Goal: Information Seeking & Learning: Learn about a topic

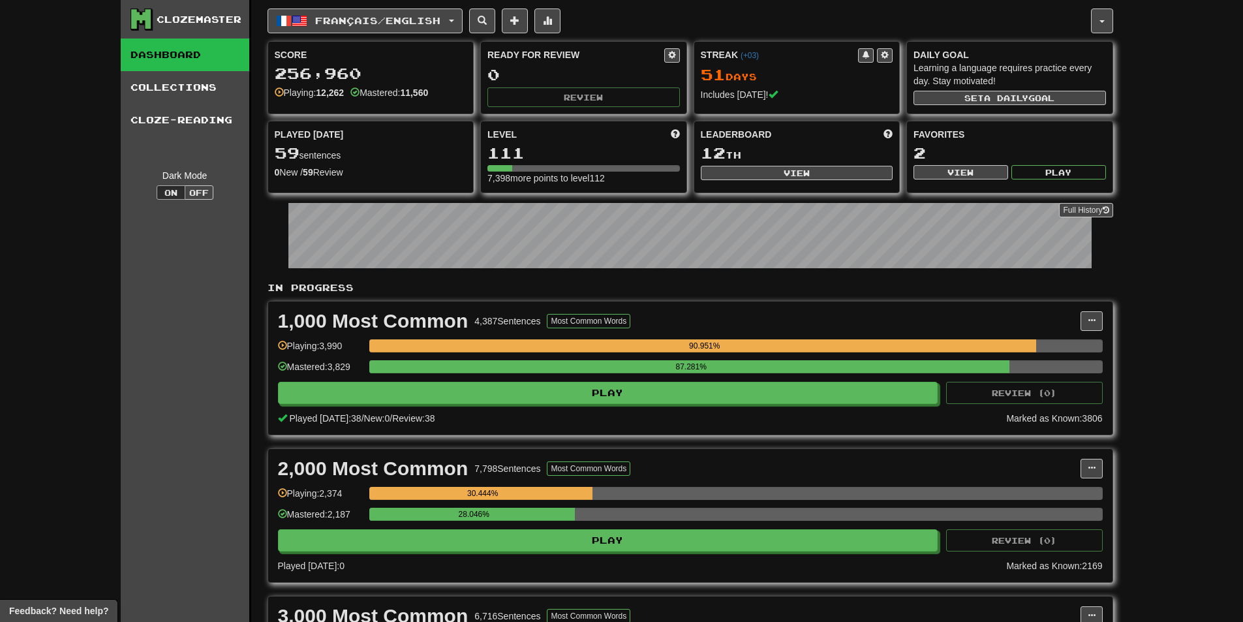
scroll to position [261, 0]
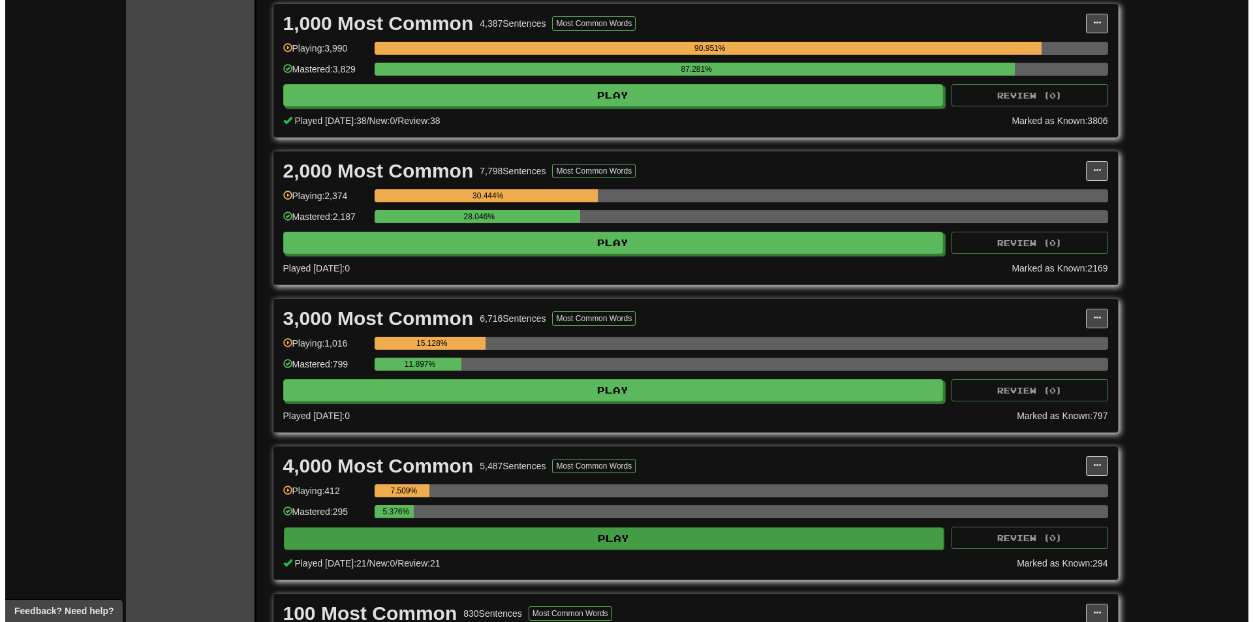
scroll to position [261, 0]
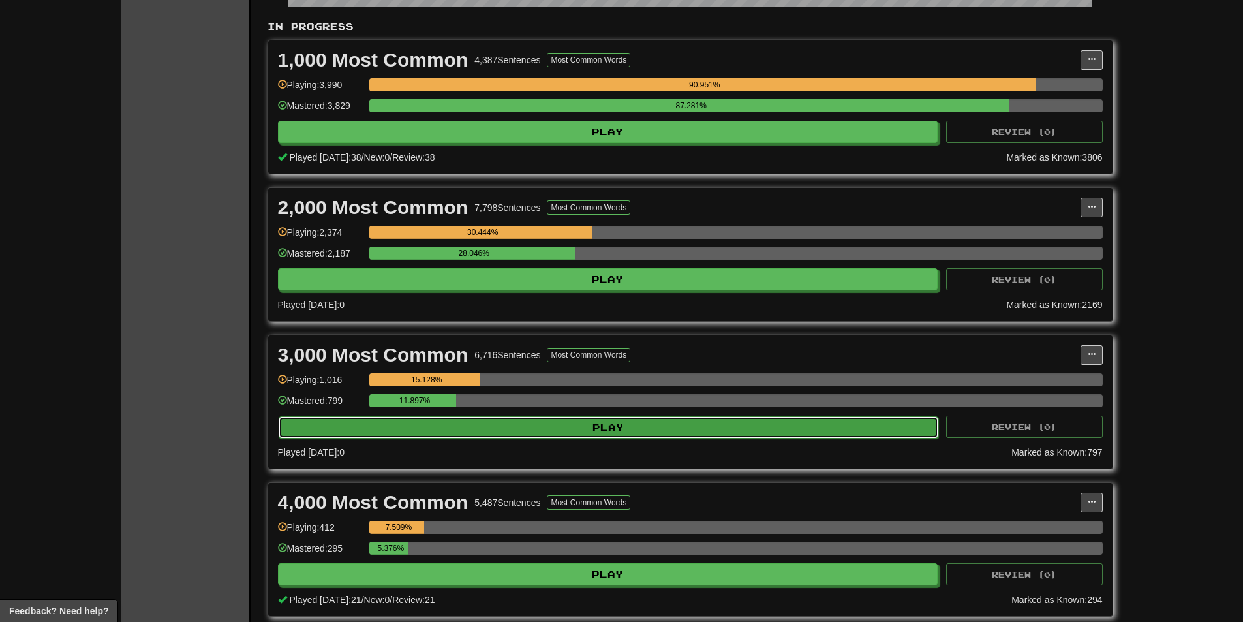
click at [483, 426] on button "Play" at bounding box center [609, 427] width 660 height 22
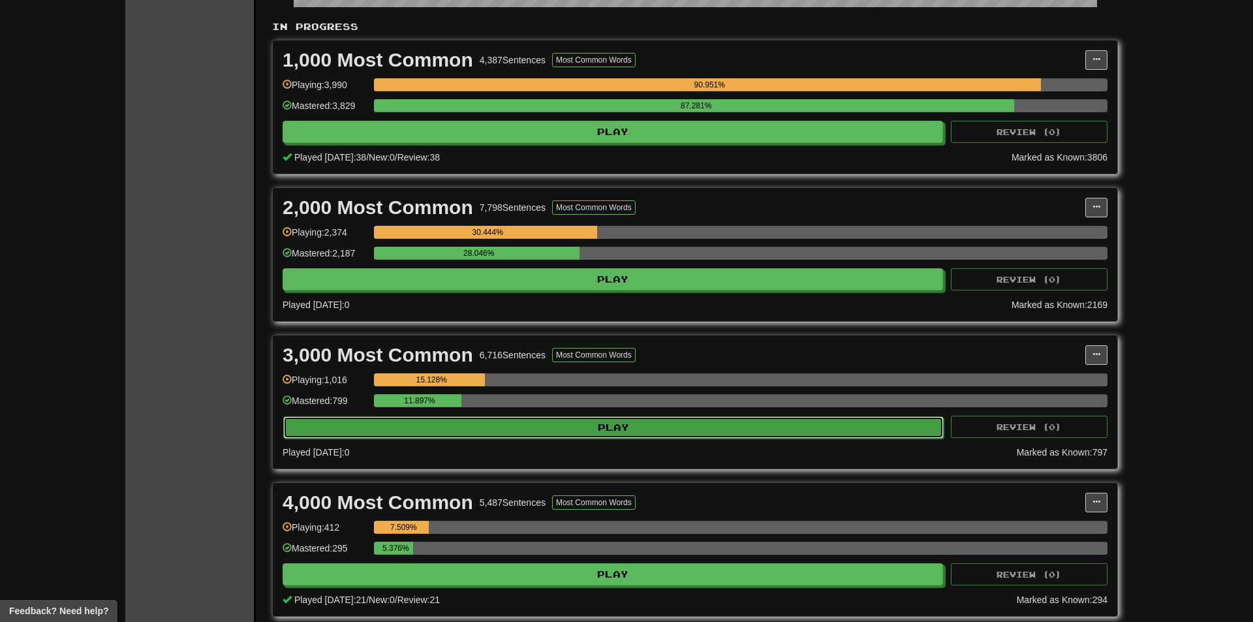
select select "**"
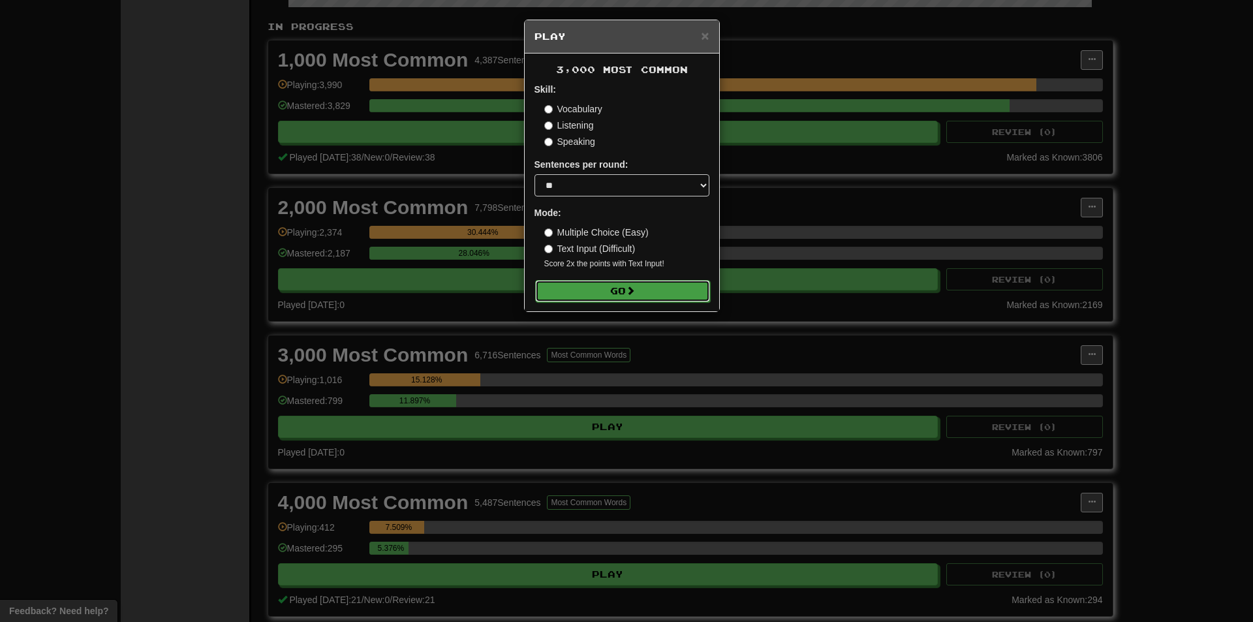
click at [586, 299] on button "Go" at bounding box center [622, 291] width 175 height 22
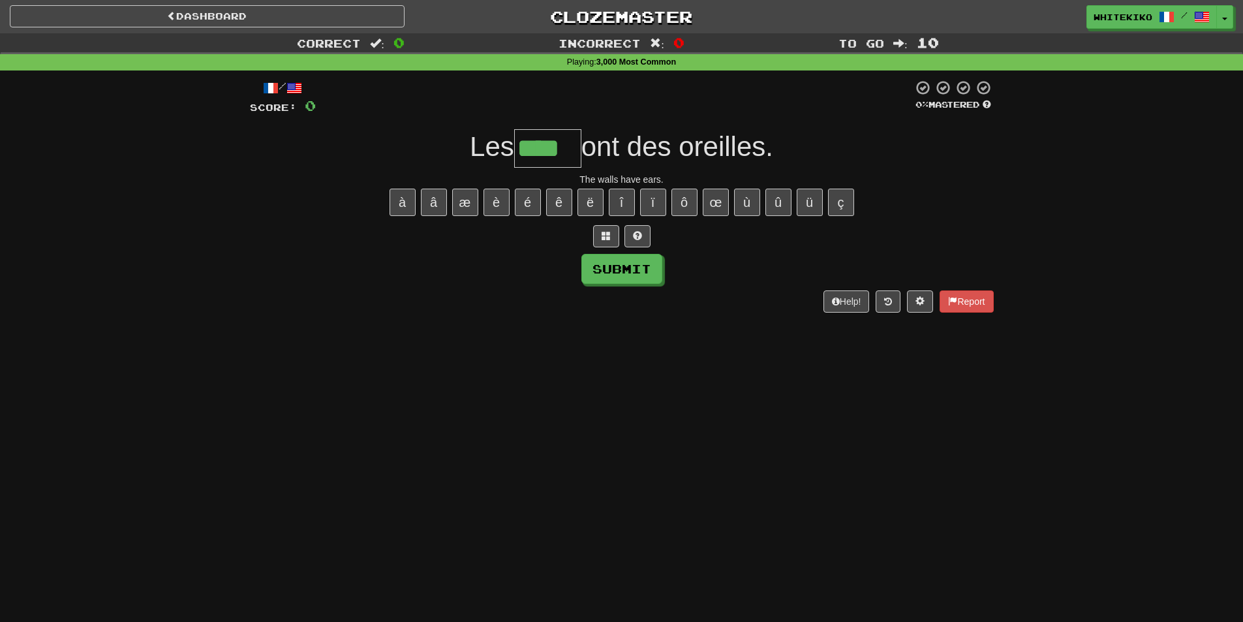
type input "****"
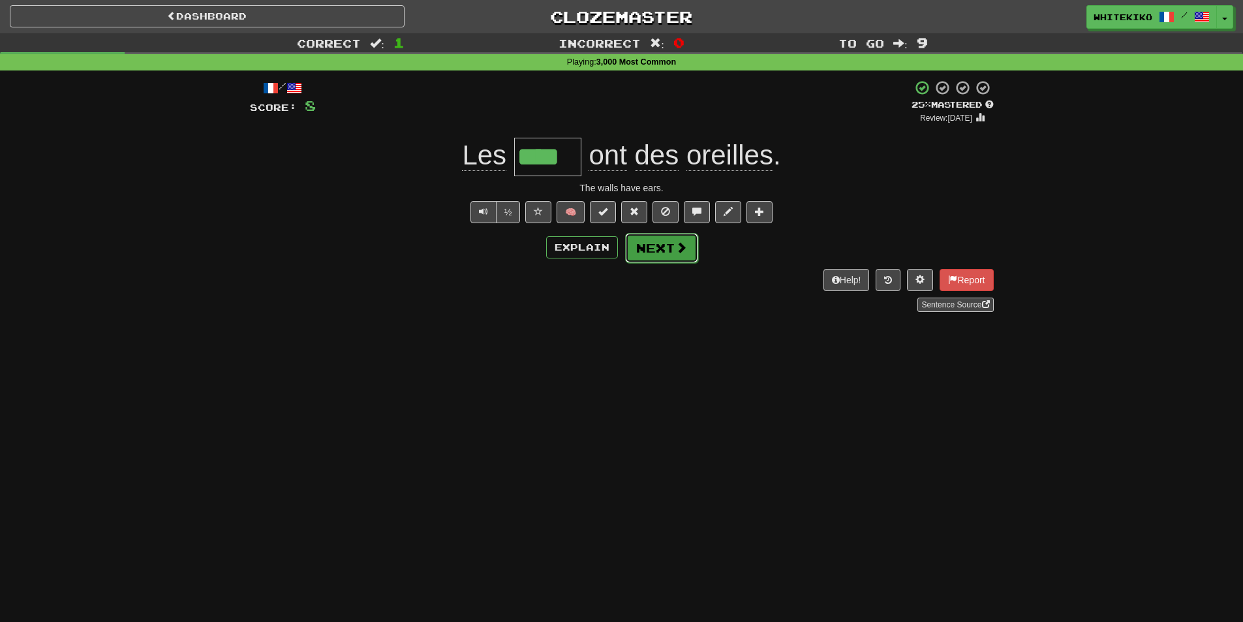
click at [650, 233] on button "Next" at bounding box center [661, 248] width 73 height 30
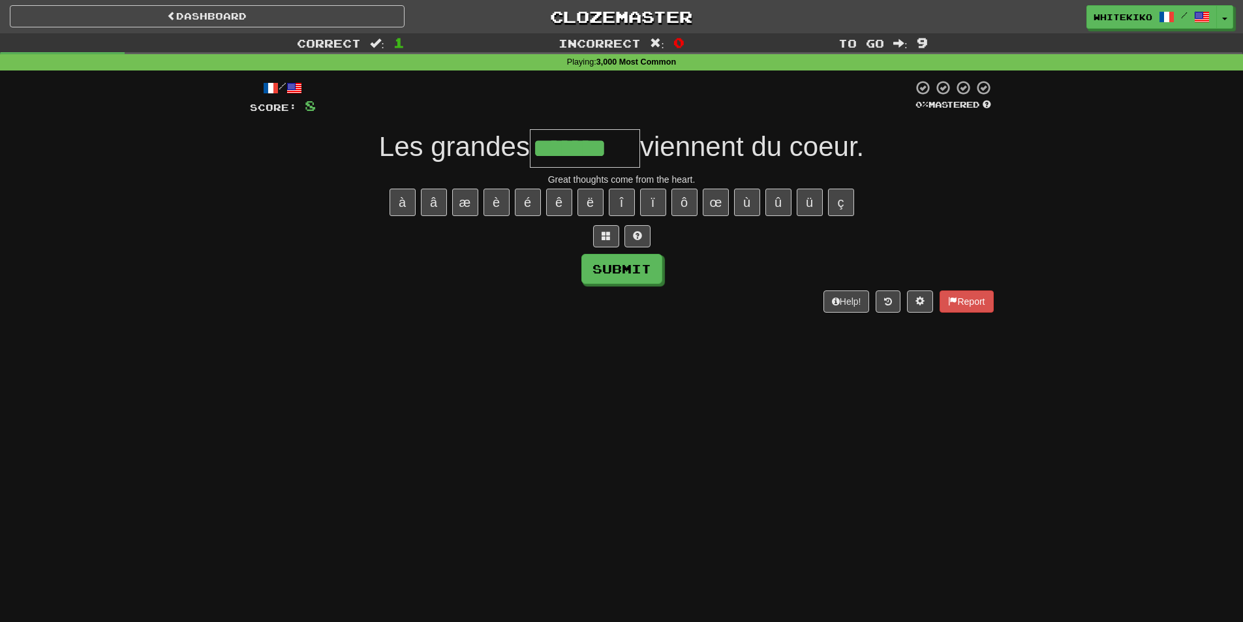
type input "*******"
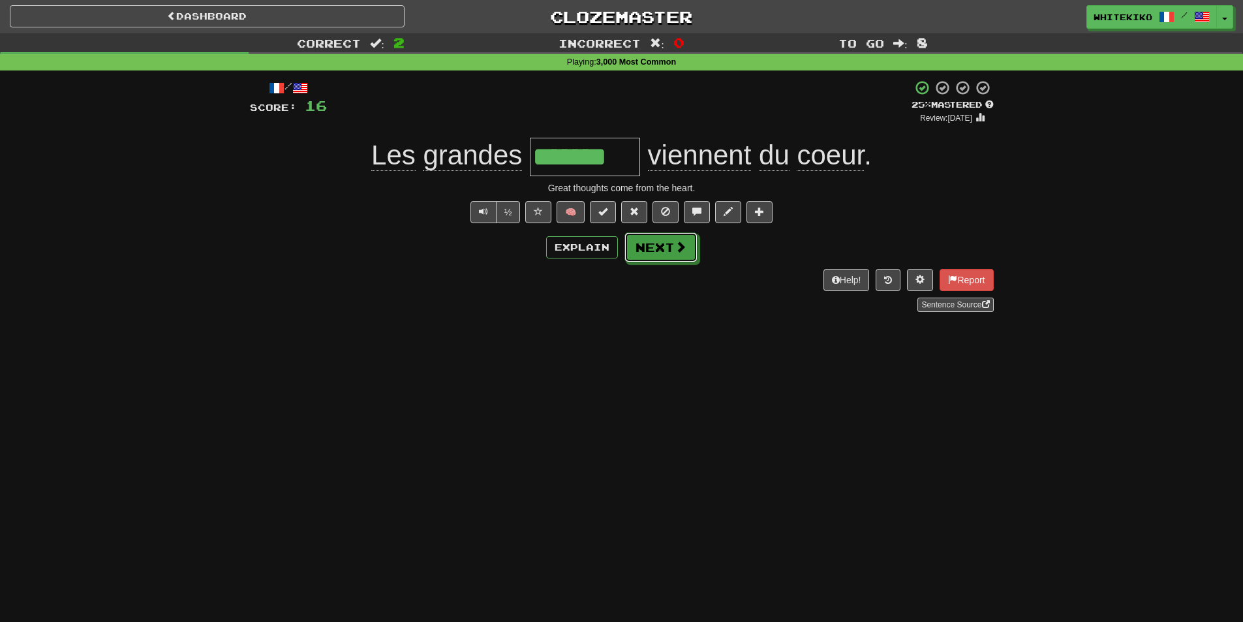
click at [652, 251] on button "Next" at bounding box center [660, 247] width 73 height 30
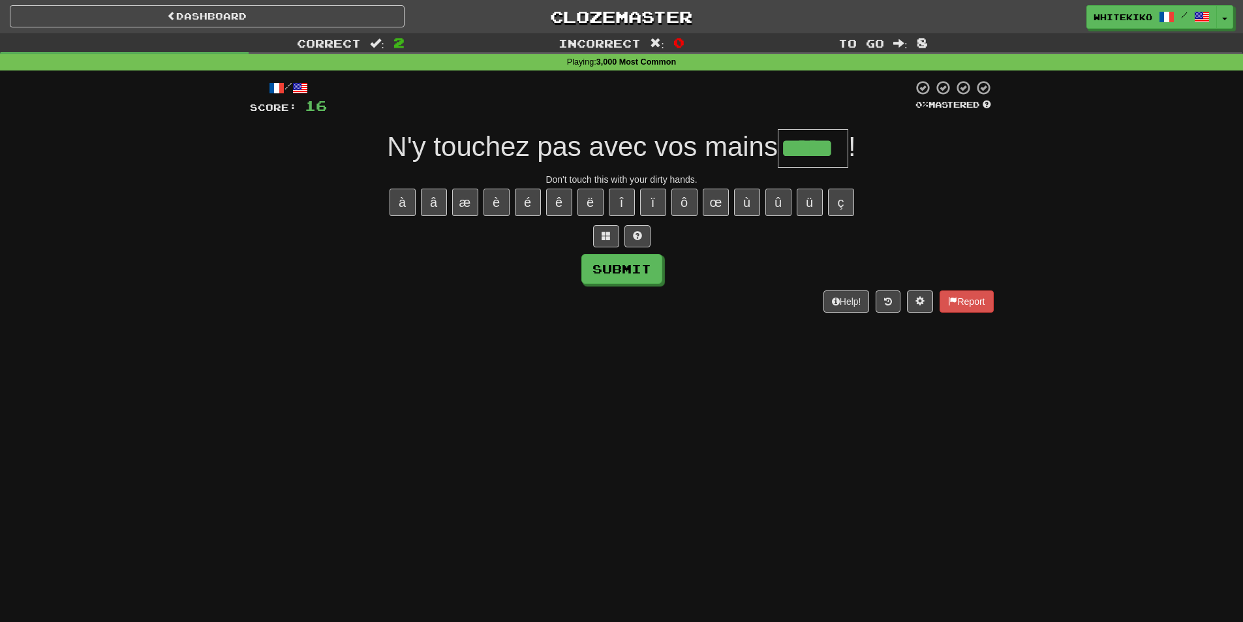
type input "*****"
click at [621, 288] on div "/ Score: 16 0 % Mastered N'y touchez pas avec vos mains ***** ! Don't touch thi…" at bounding box center [622, 196] width 744 height 232
click at [615, 272] on button "Submit" at bounding box center [622, 269] width 81 height 30
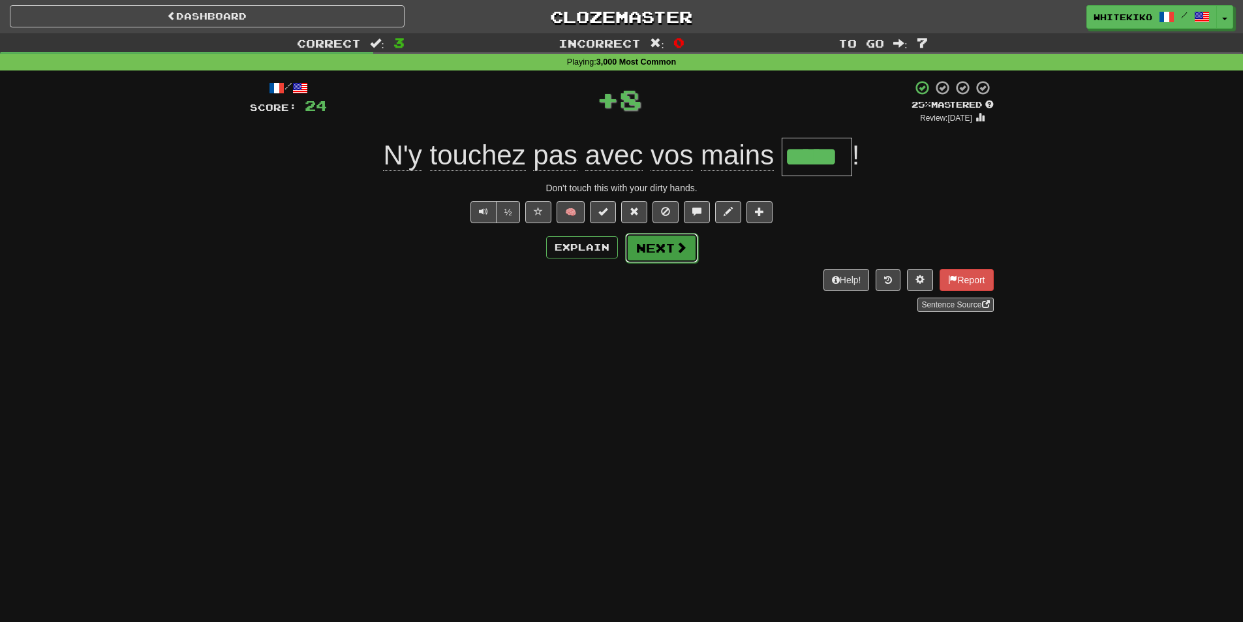
click at [655, 249] on button "Next" at bounding box center [661, 248] width 73 height 30
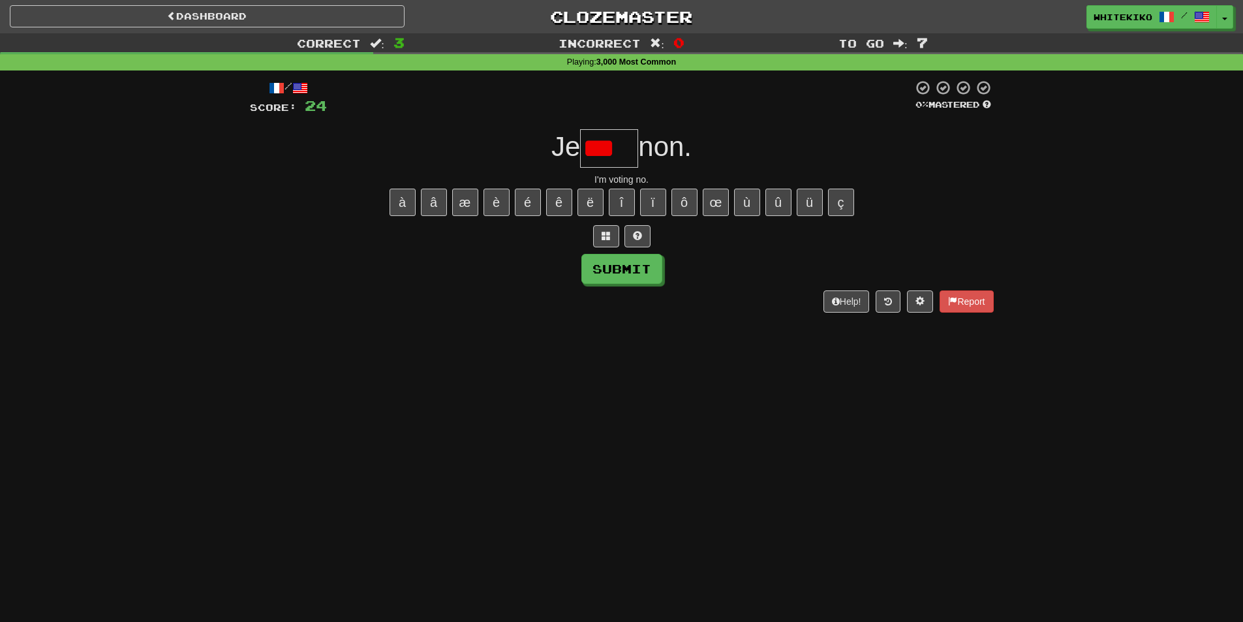
type input "****"
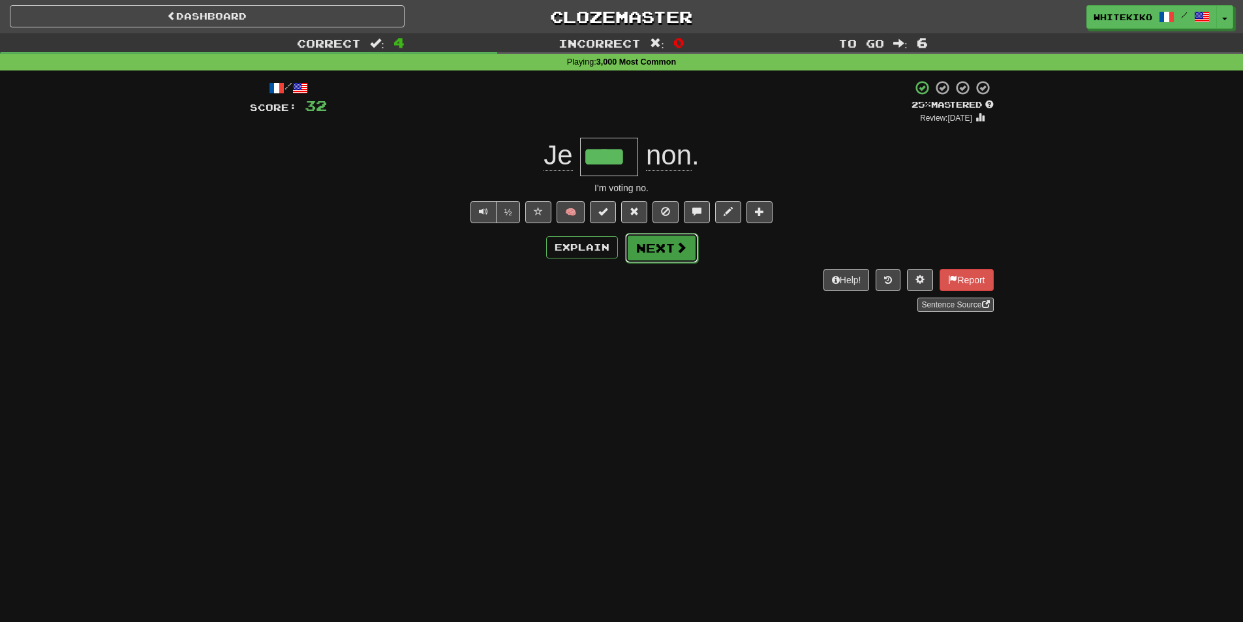
click at [665, 247] on button "Next" at bounding box center [661, 248] width 73 height 30
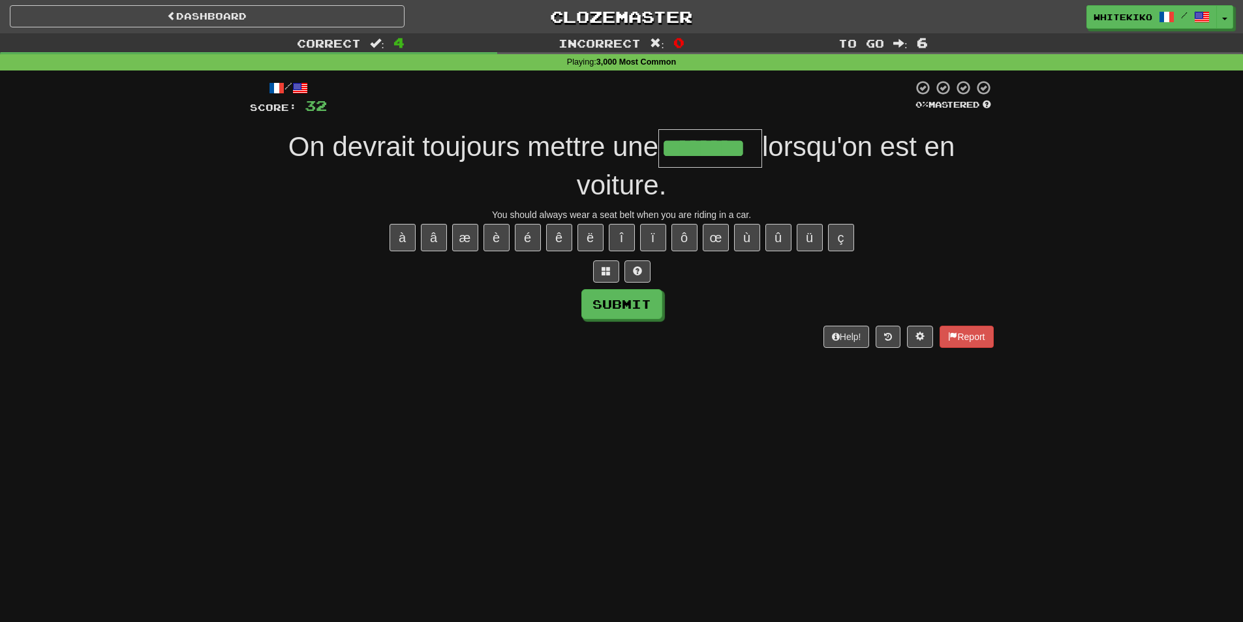
type input "********"
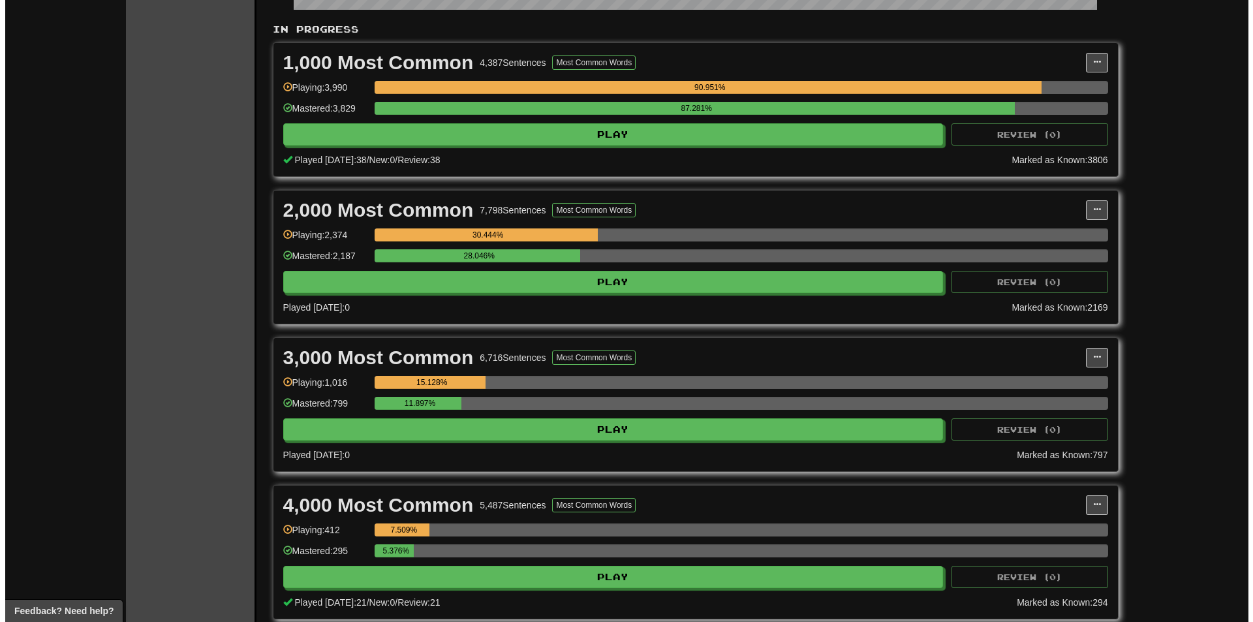
scroll to position [261, 0]
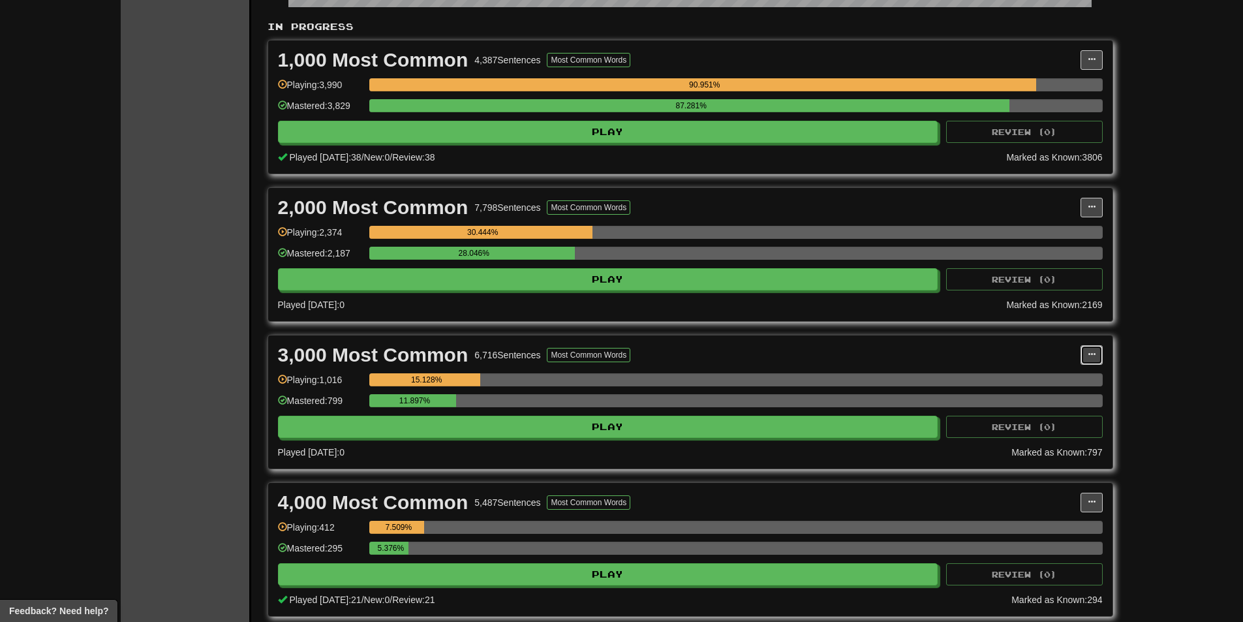
click at [1099, 356] on button at bounding box center [1091, 355] width 22 height 20
click at [1068, 382] on span "Manage Sentences" at bounding box center [1036, 378] width 79 height 10
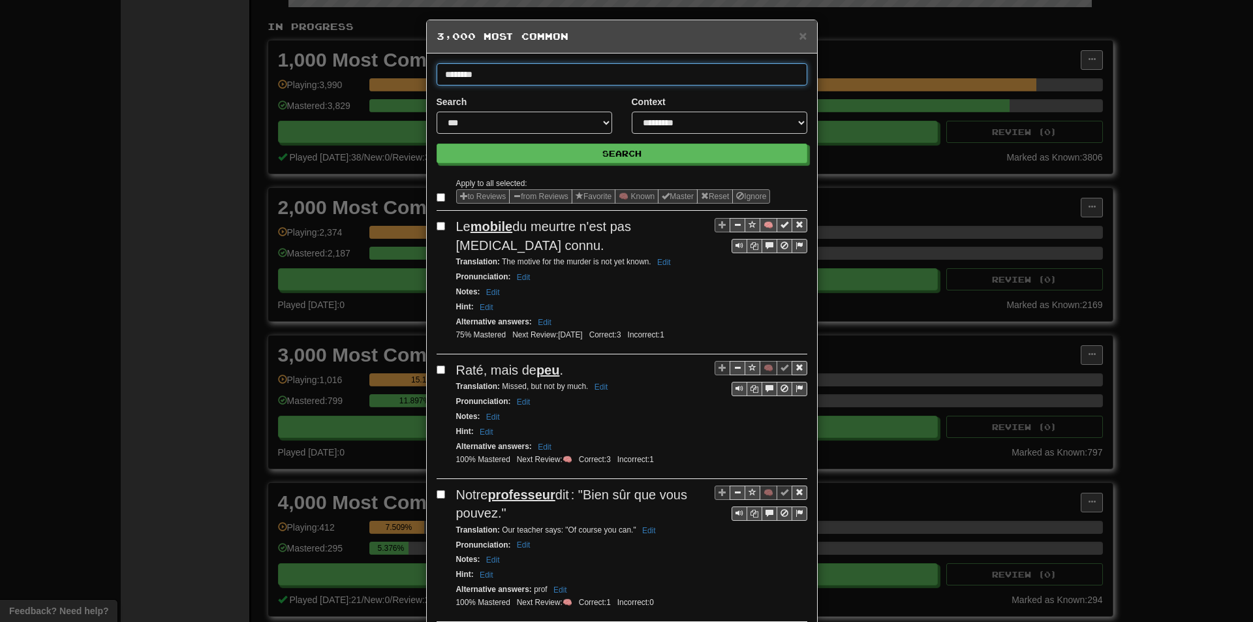
type input "********"
click at [436, 144] on button "Search" at bounding box center [621, 154] width 371 height 20
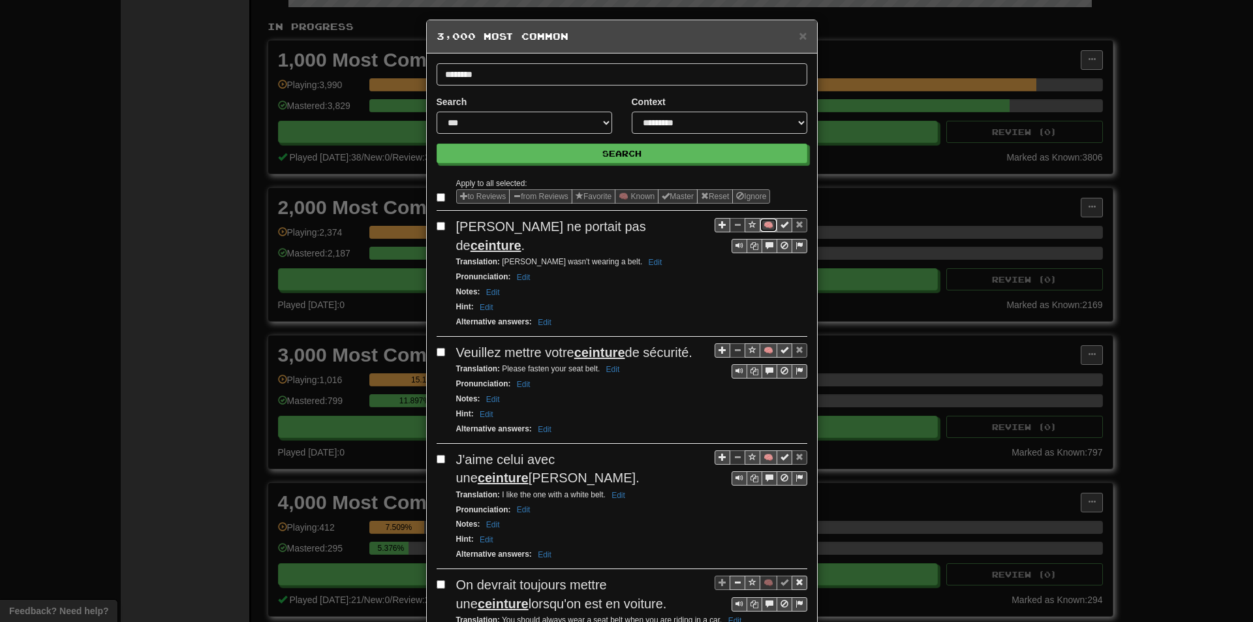
click at [761, 223] on button "🧠" at bounding box center [768, 225] width 18 height 14
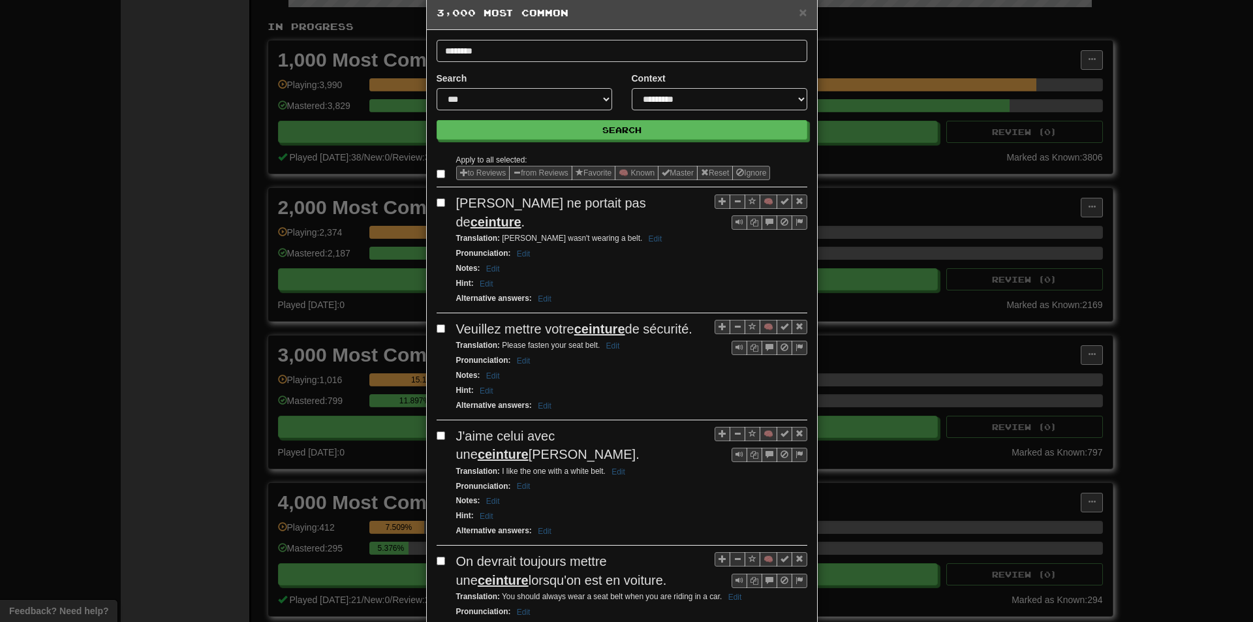
scroll to position [65, 0]
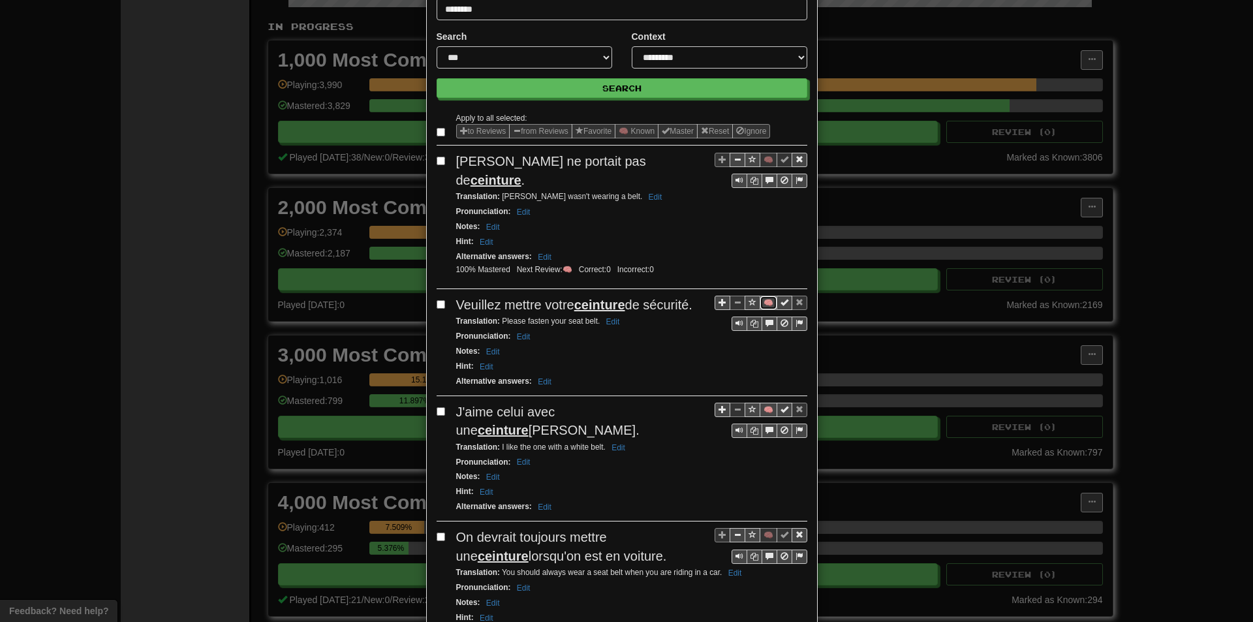
click at [766, 296] on button "🧠" at bounding box center [768, 303] width 18 height 14
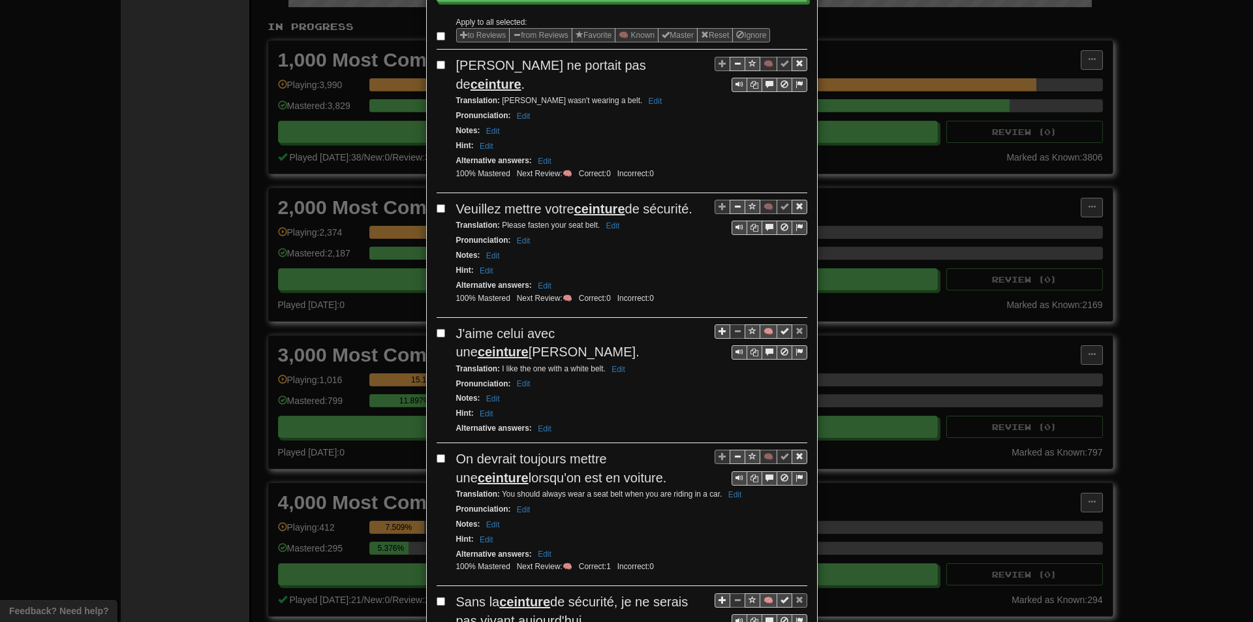
scroll to position [196, 0]
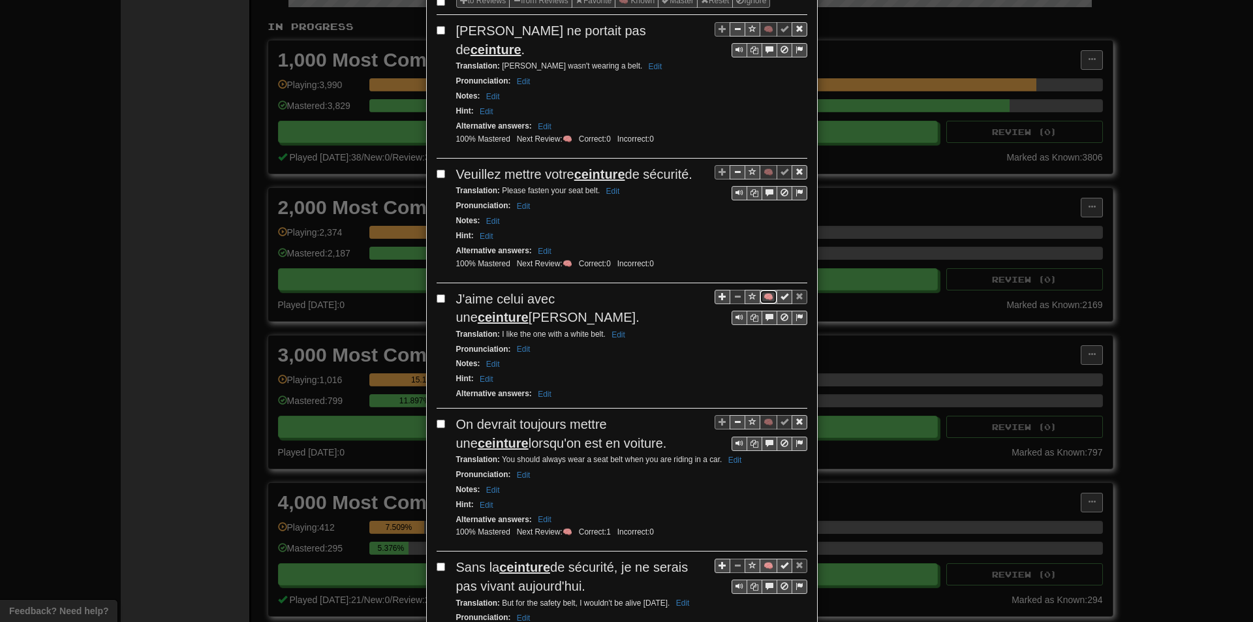
click at [759, 290] on button "🧠" at bounding box center [768, 297] width 18 height 14
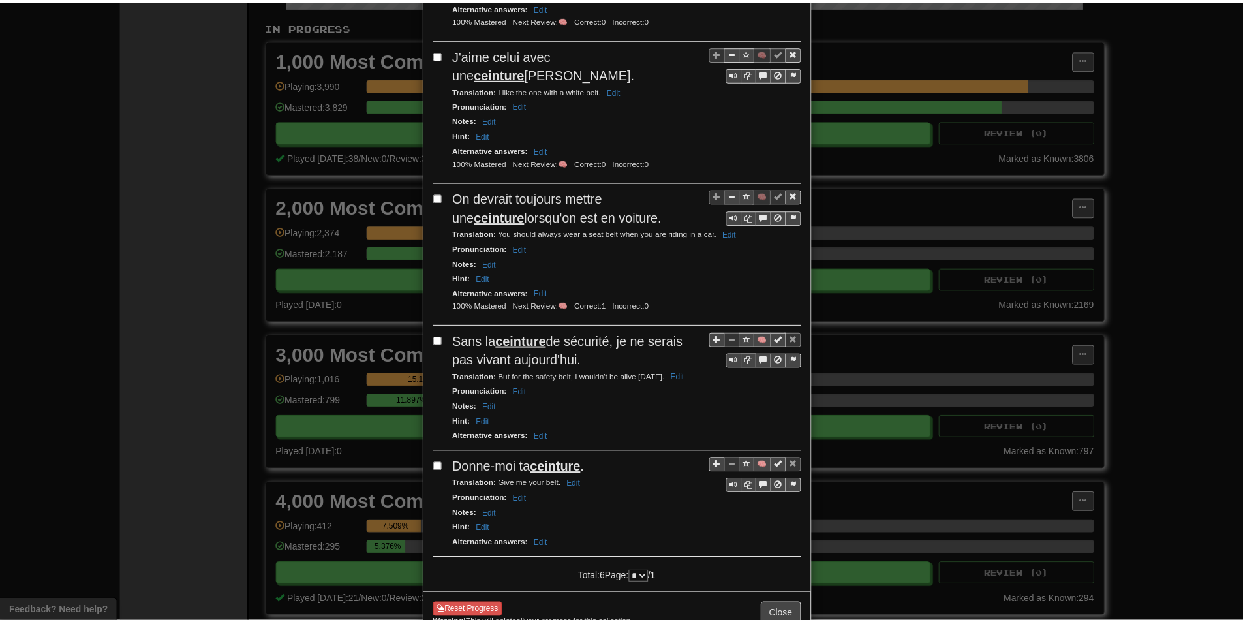
scroll to position [440, 0]
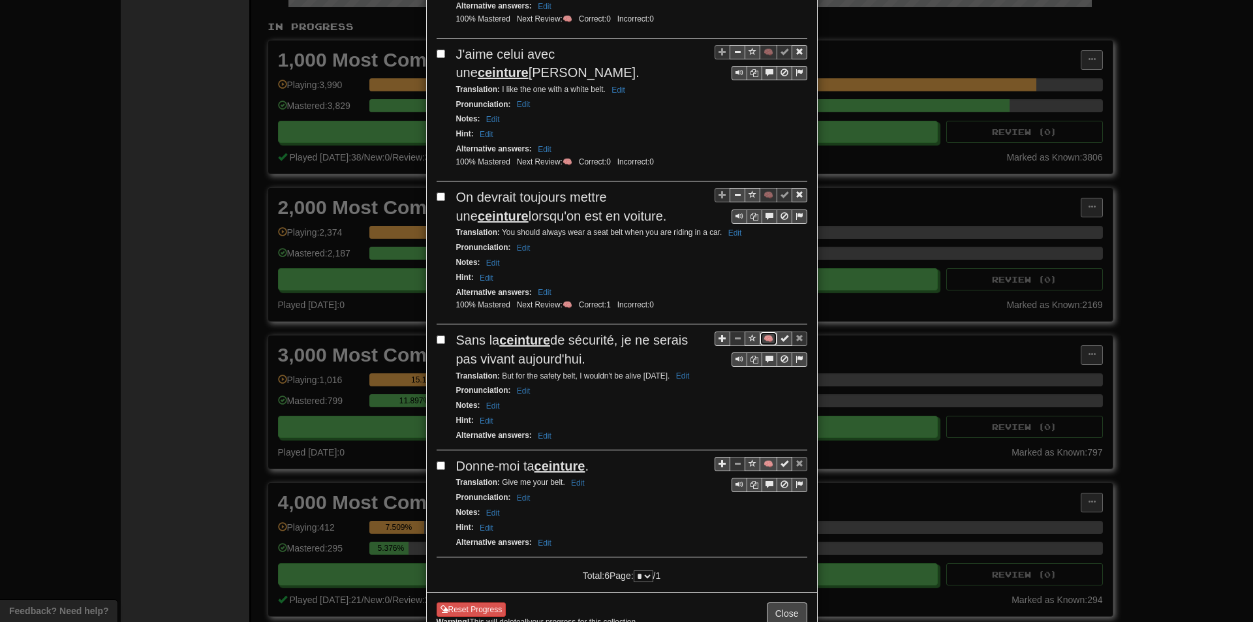
click at [763, 331] on button "🧠" at bounding box center [768, 338] width 18 height 14
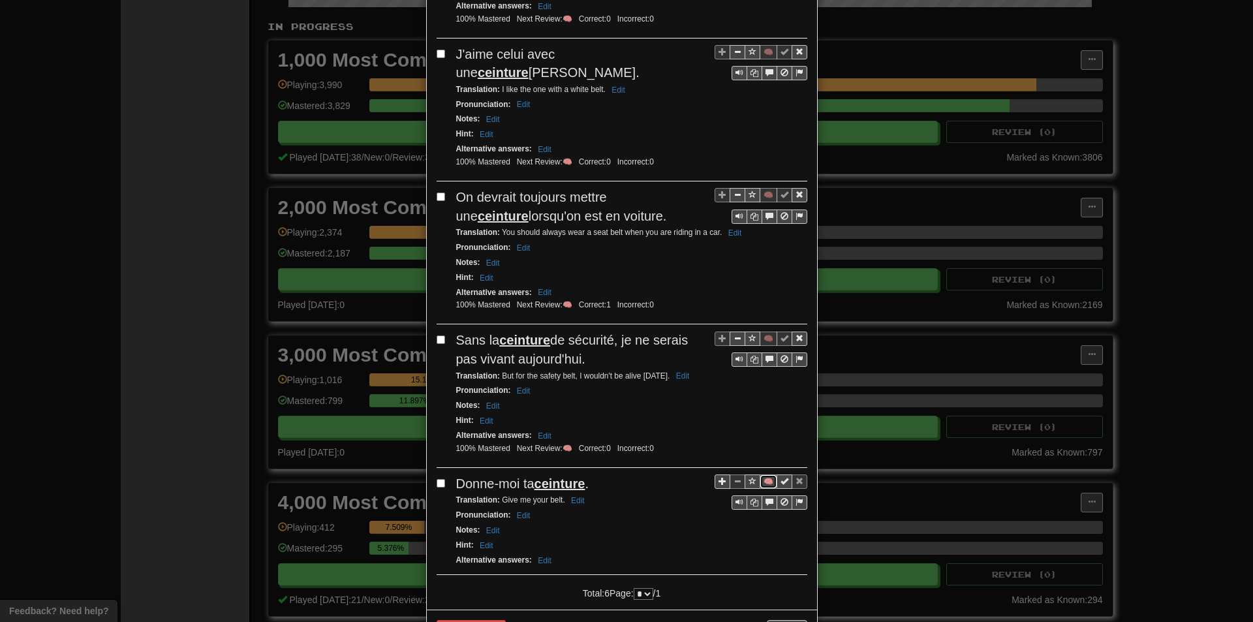
click at [764, 474] on button "🧠" at bounding box center [768, 481] width 18 height 14
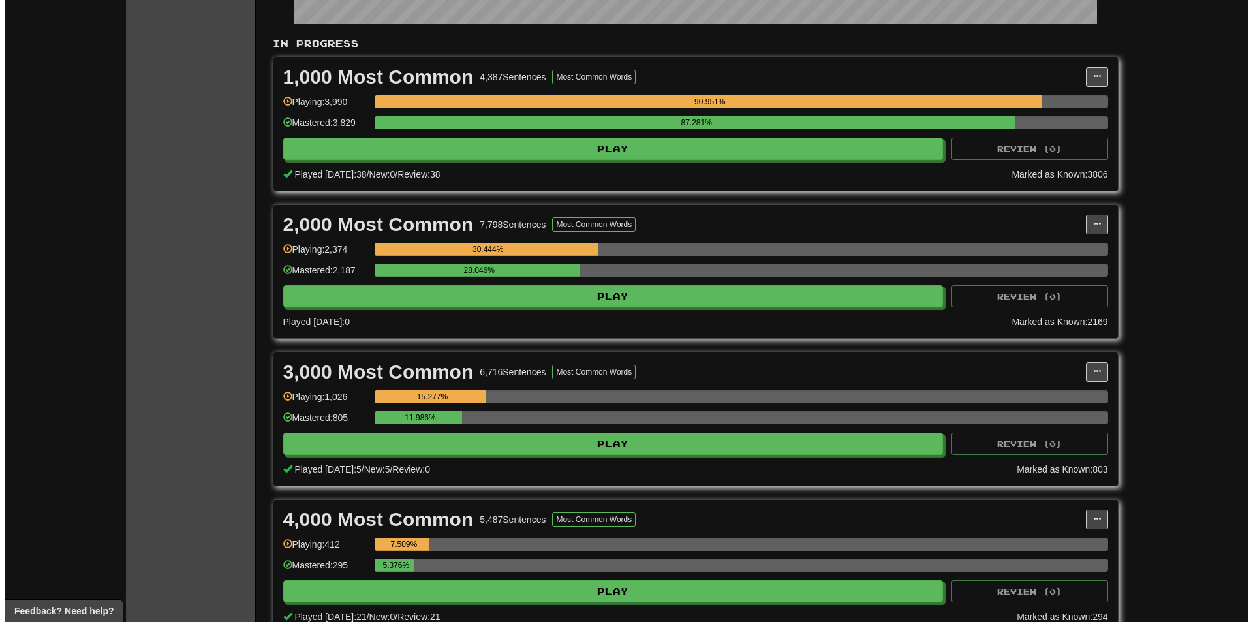
scroll to position [261, 0]
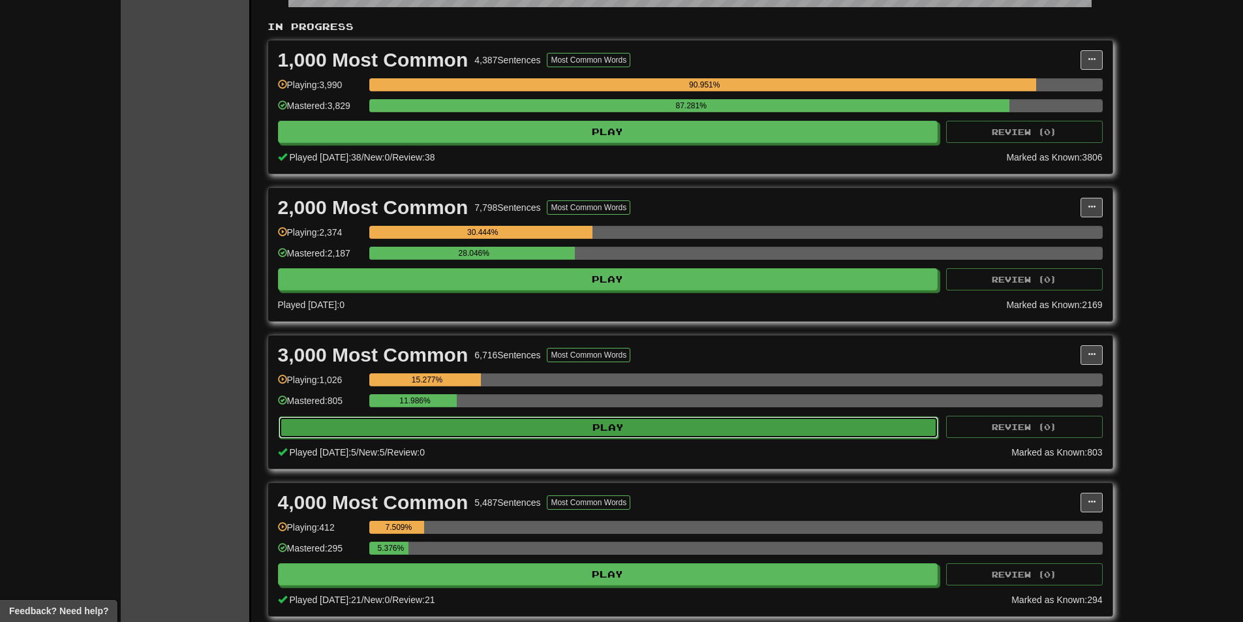
click at [494, 424] on button "Play" at bounding box center [609, 427] width 660 height 22
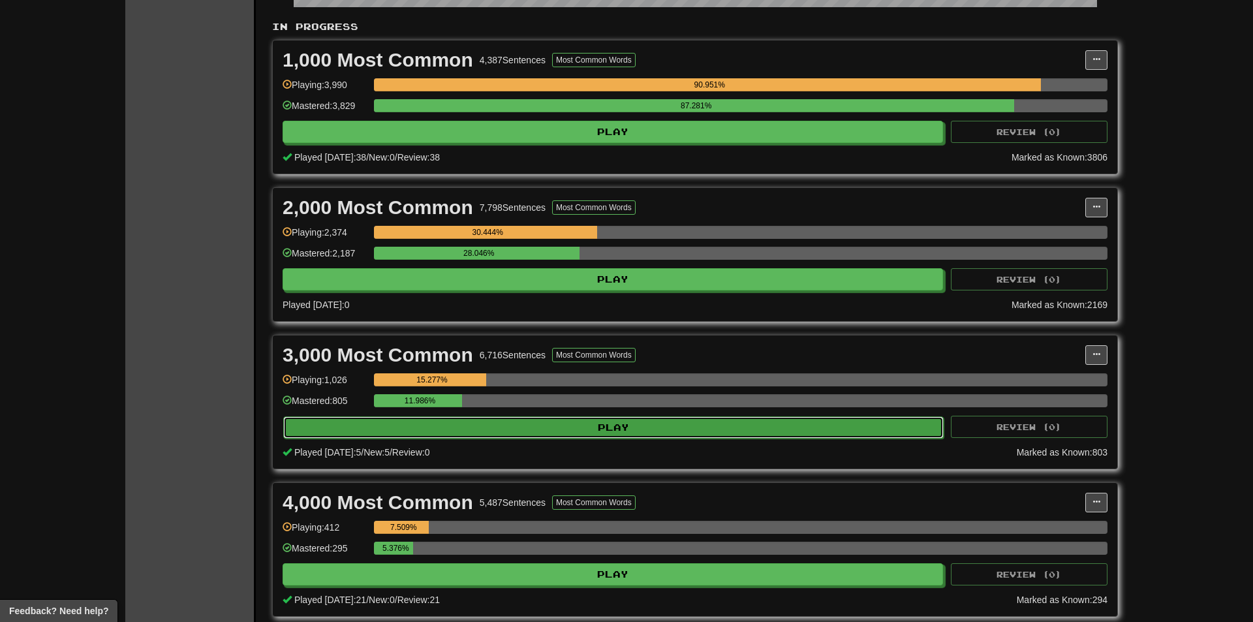
select select "**"
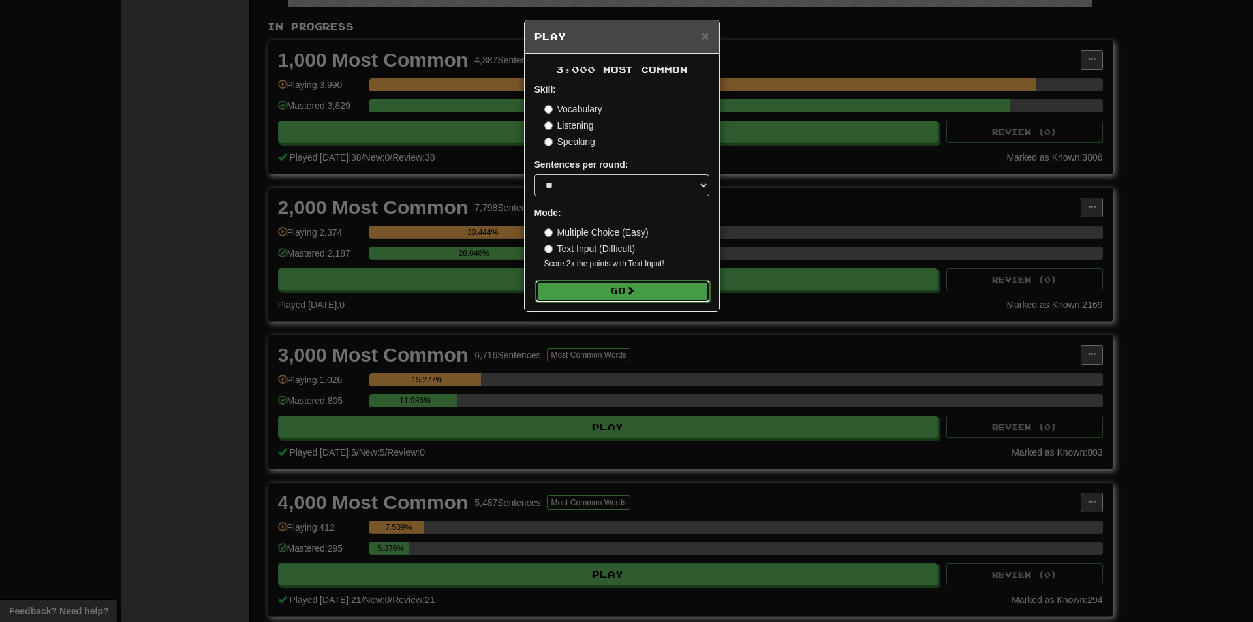
click at [585, 294] on button "Go" at bounding box center [622, 291] width 175 height 22
click at [359, 338] on div "× Play 3,000 Most Common Skill: Vocabulary Listening Speaking Sentences per rou…" at bounding box center [626, 311] width 1253 height 622
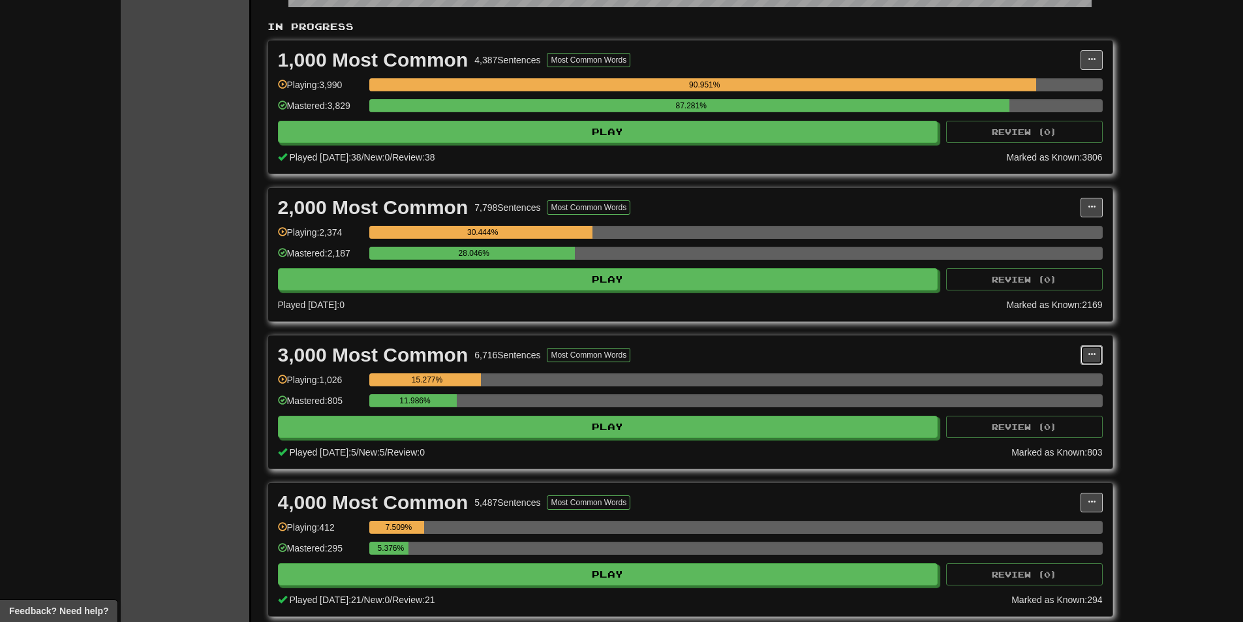
click at [1101, 354] on button at bounding box center [1091, 355] width 22 height 20
click at [1048, 368] on ul "Manage Sentences Unpin from Dashboard" at bounding box center [1034, 393] width 136 height 54
click at [1101, 358] on button at bounding box center [1091, 355] width 22 height 20
click at [1069, 377] on span "Manage Sentences" at bounding box center [1036, 378] width 79 height 10
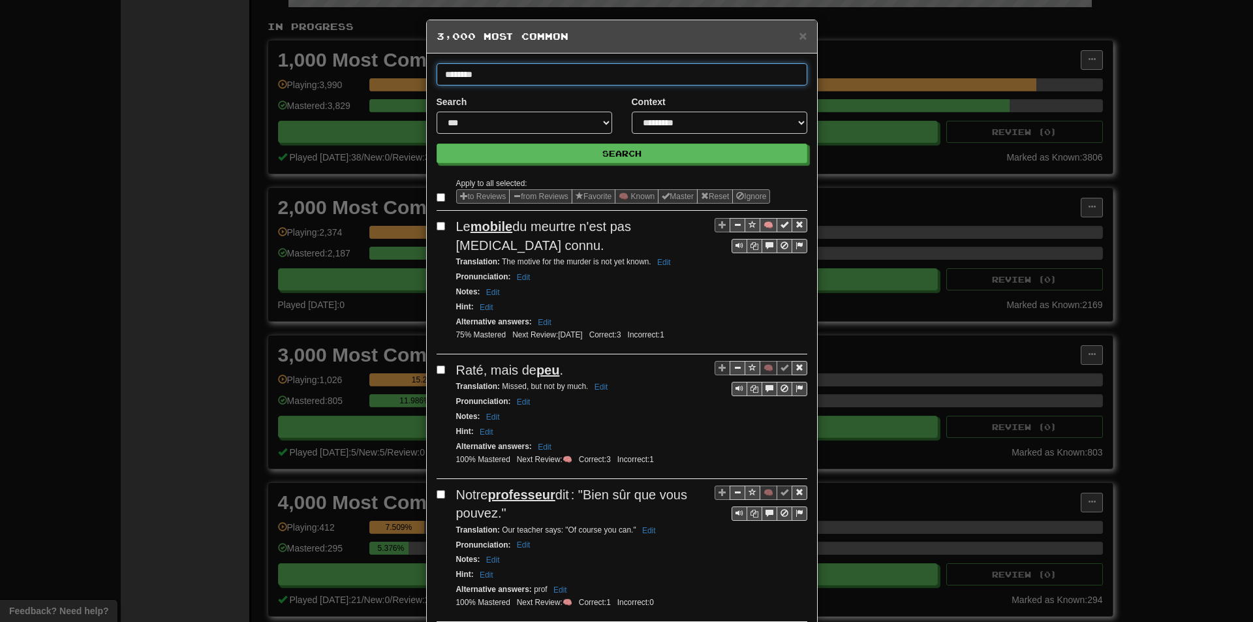
click at [436, 144] on button "Search" at bounding box center [621, 154] width 371 height 20
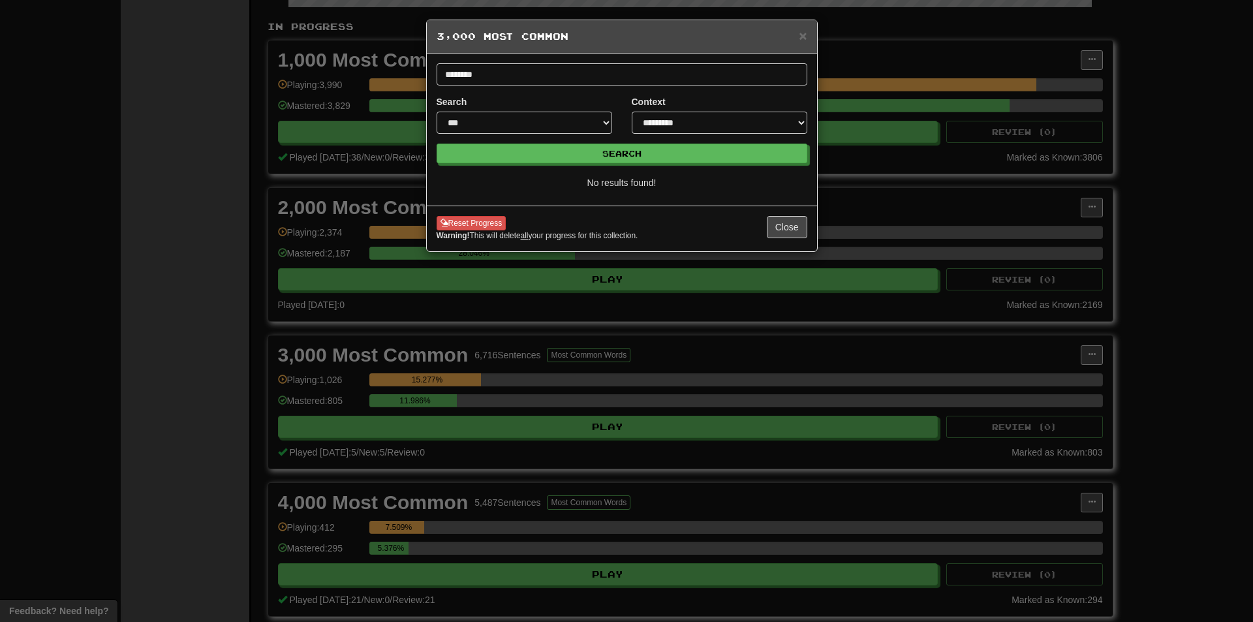
click at [655, 85] on form "**********" at bounding box center [621, 113] width 371 height 100
click at [628, 78] on input "********" at bounding box center [621, 74] width 371 height 22
type input "********"
click at [436, 144] on button "Search" at bounding box center [621, 154] width 371 height 20
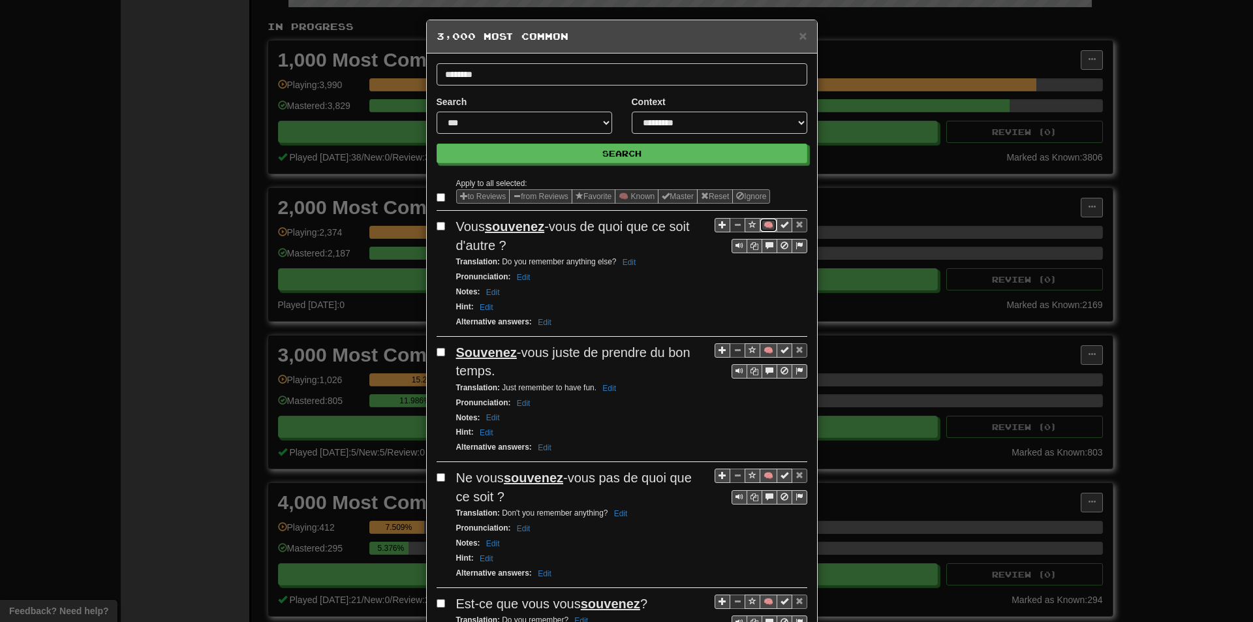
click at [766, 221] on button "🧠" at bounding box center [768, 225] width 18 height 14
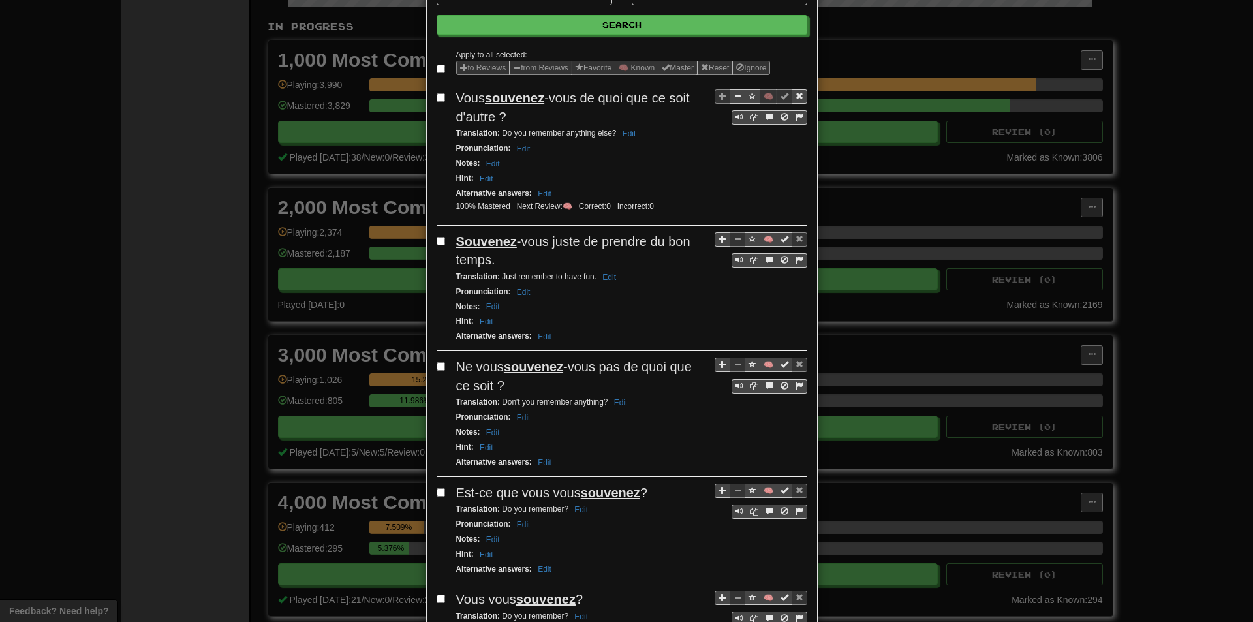
scroll to position [130, 0]
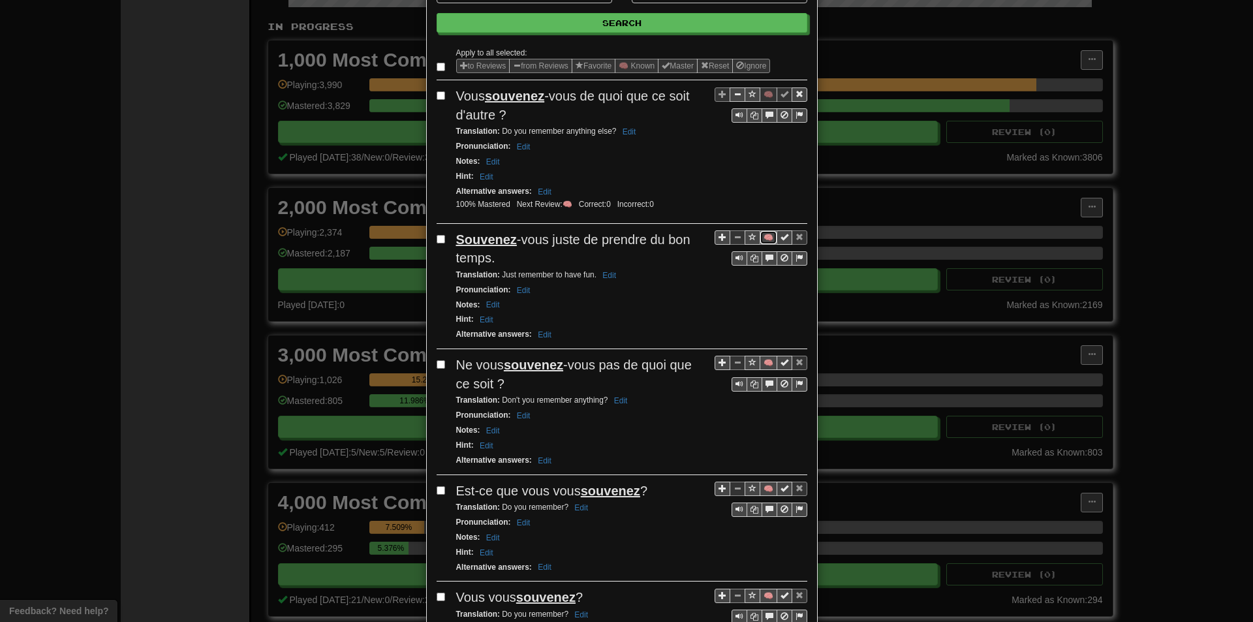
click at [759, 232] on button "🧠" at bounding box center [768, 237] width 18 height 14
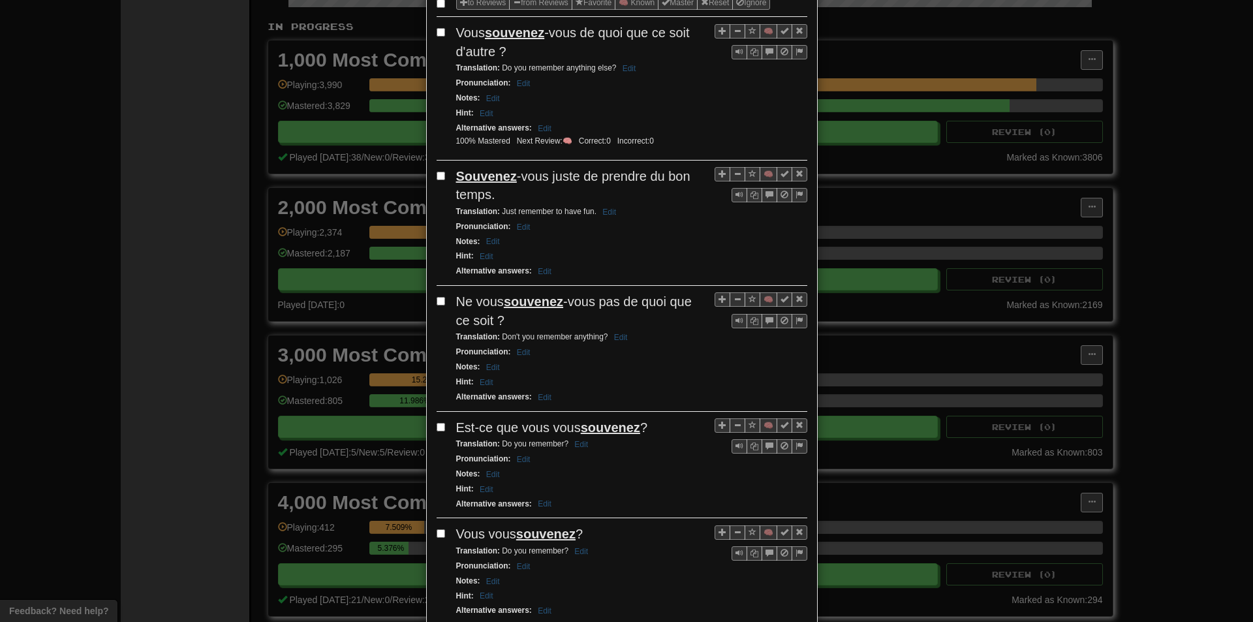
scroll to position [196, 0]
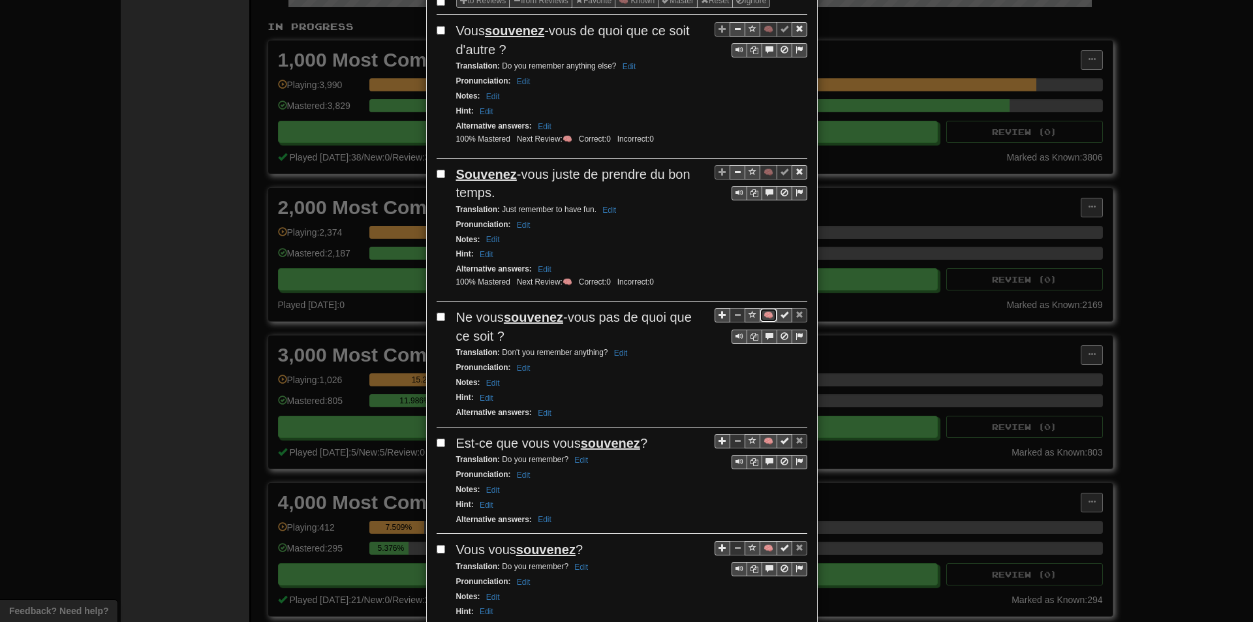
click at [761, 313] on button "🧠" at bounding box center [768, 315] width 18 height 14
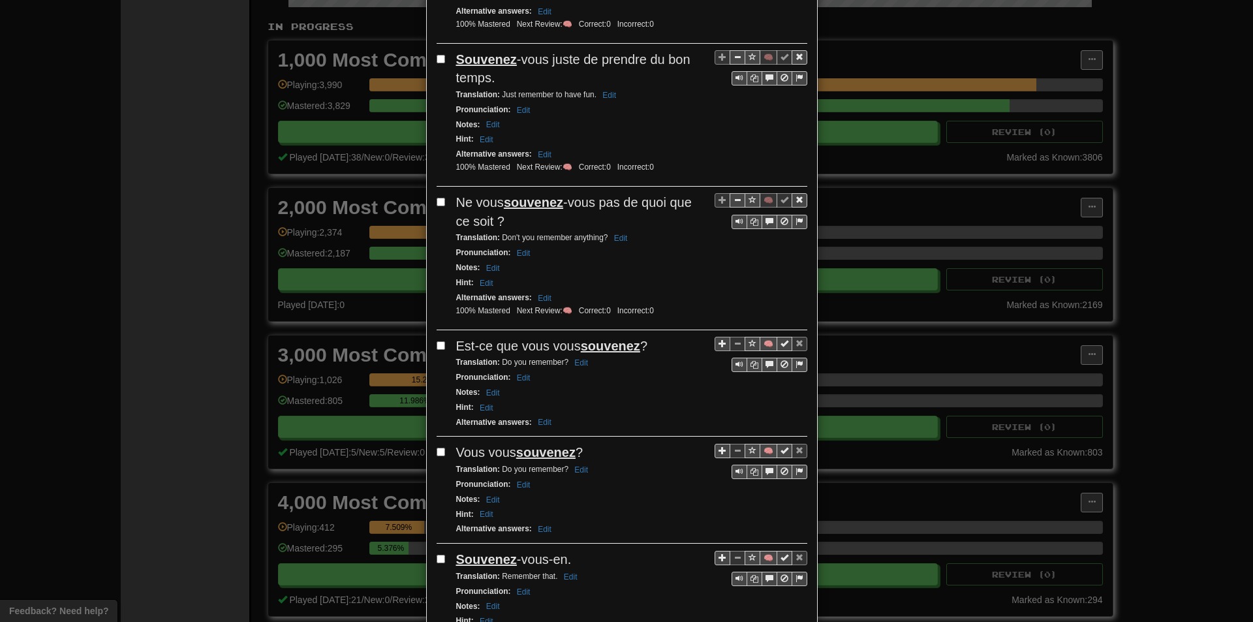
scroll to position [326, 0]
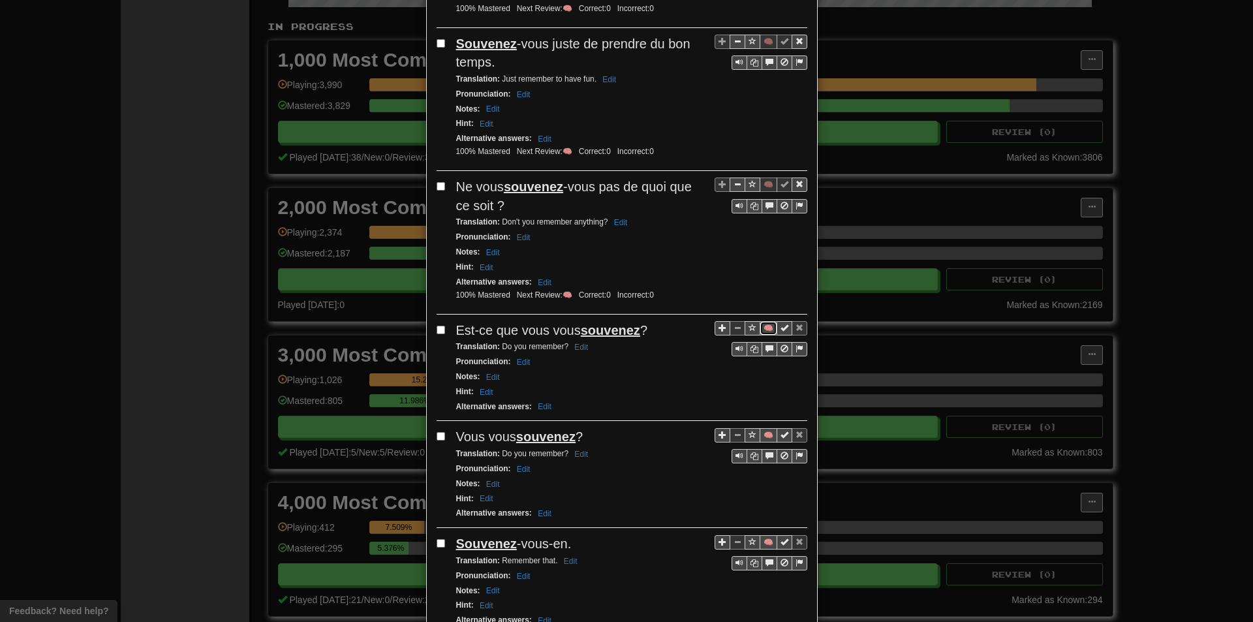
click at [766, 326] on button "🧠" at bounding box center [768, 328] width 18 height 14
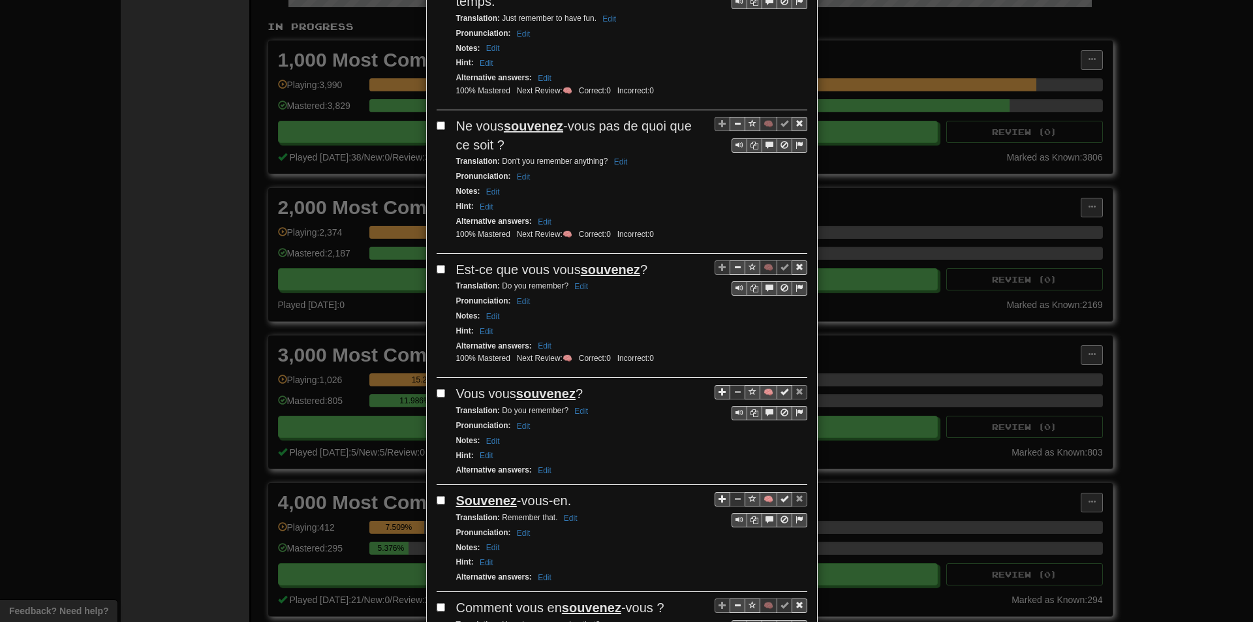
scroll to position [391, 0]
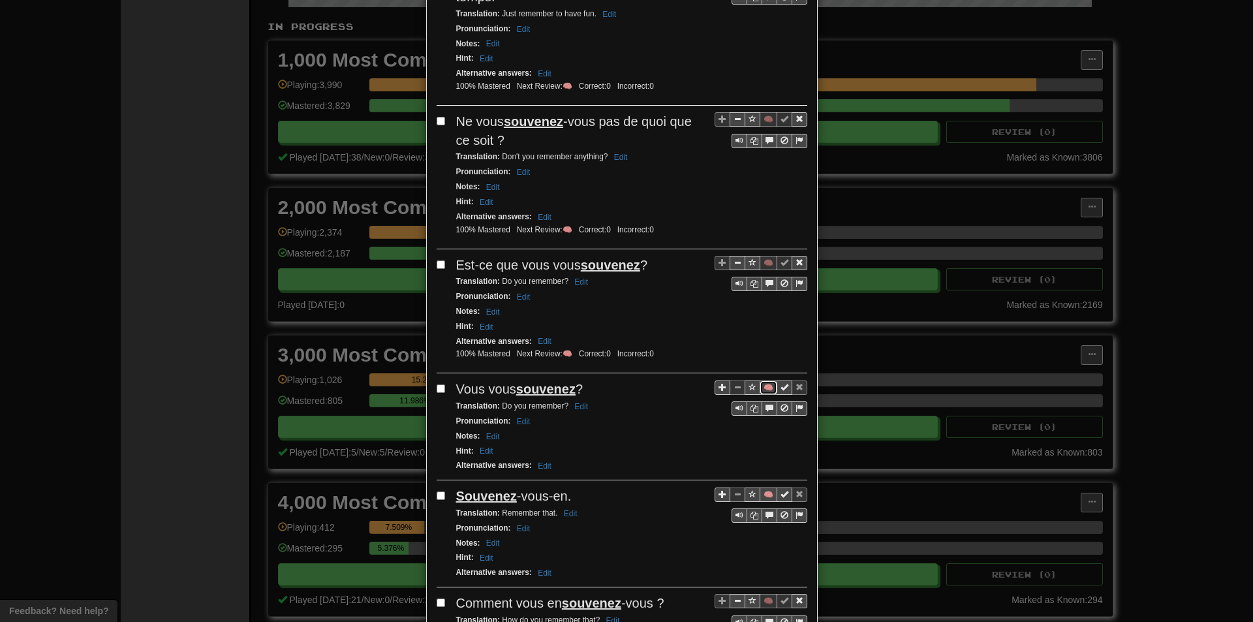
click at [760, 381] on button "🧠" at bounding box center [768, 387] width 18 height 14
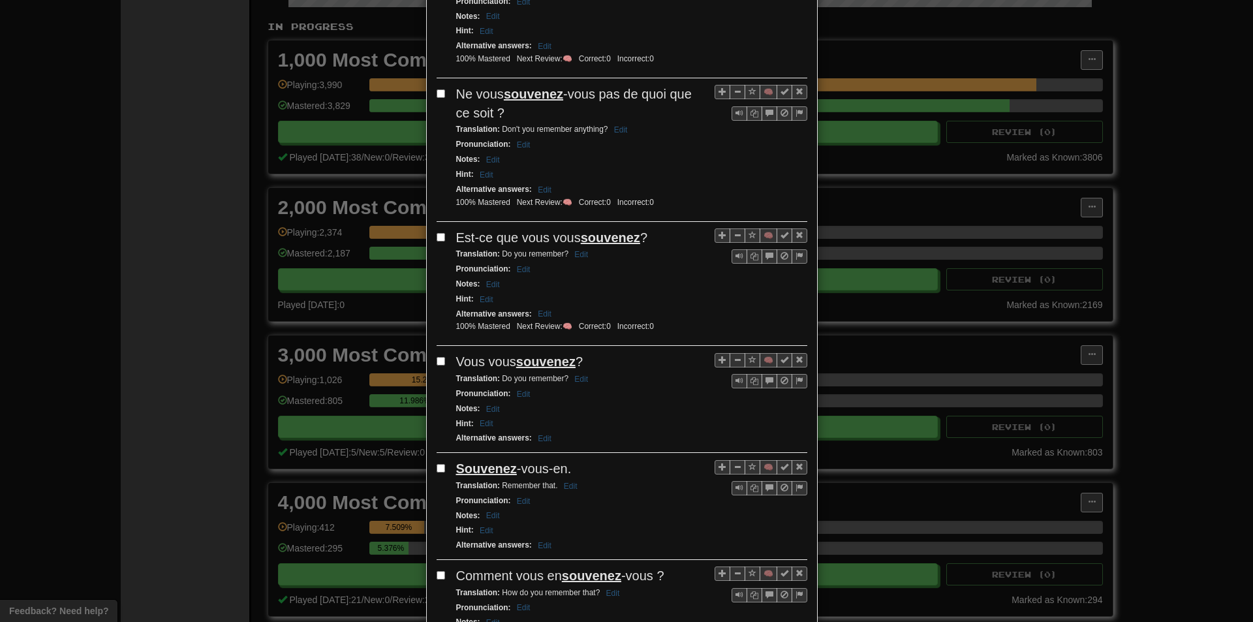
scroll to position [457, 0]
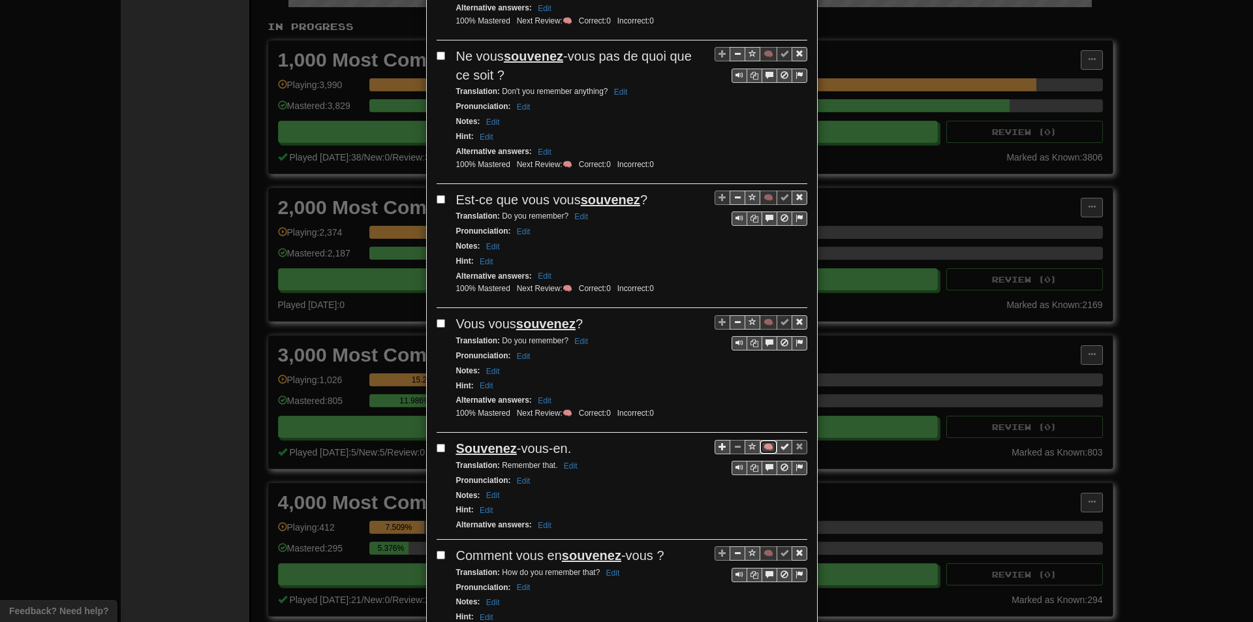
click at [761, 450] on button "🧠" at bounding box center [768, 447] width 18 height 14
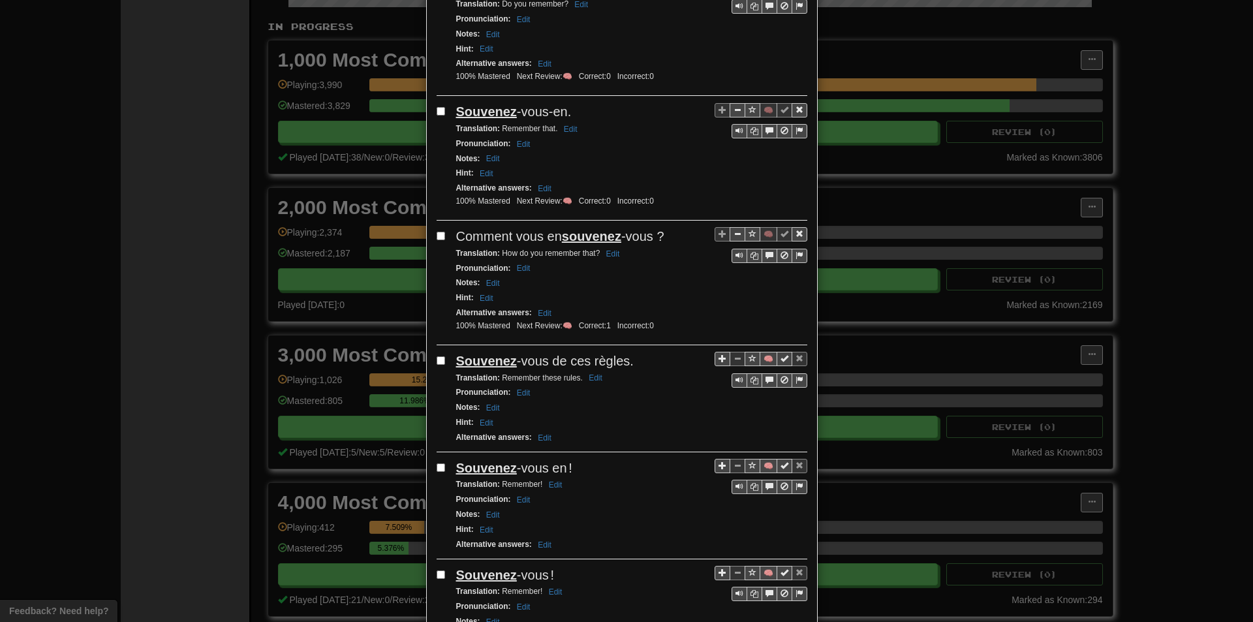
scroll to position [848, 0]
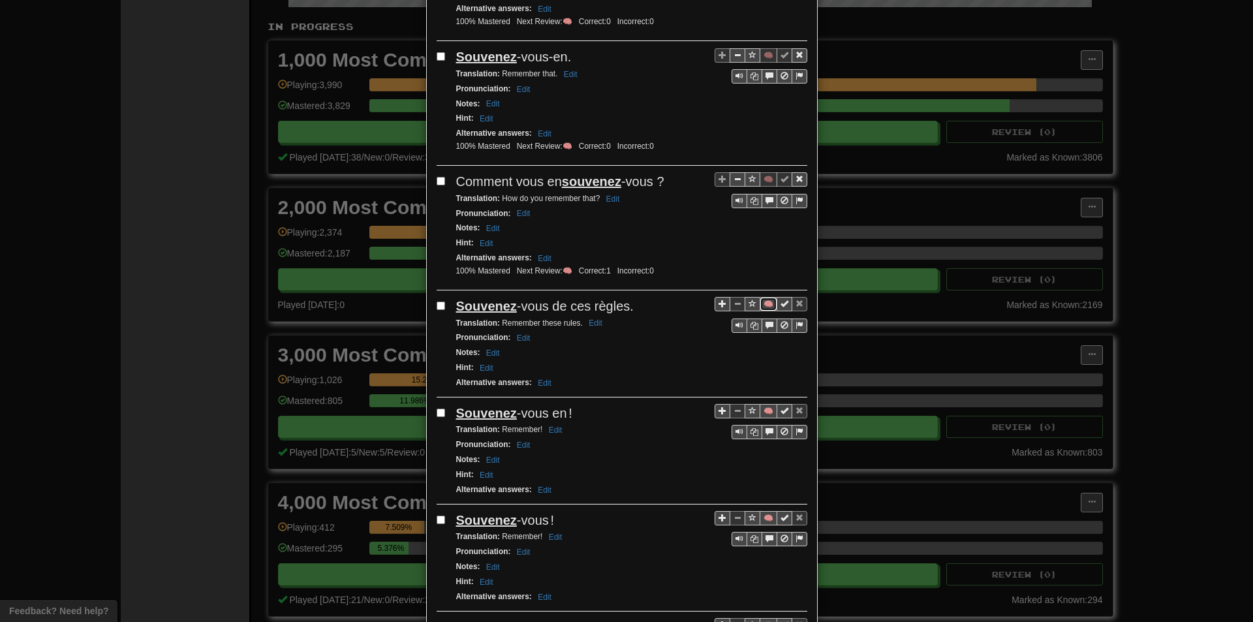
click at [762, 303] on button "🧠" at bounding box center [768, 304] width 18 height 14
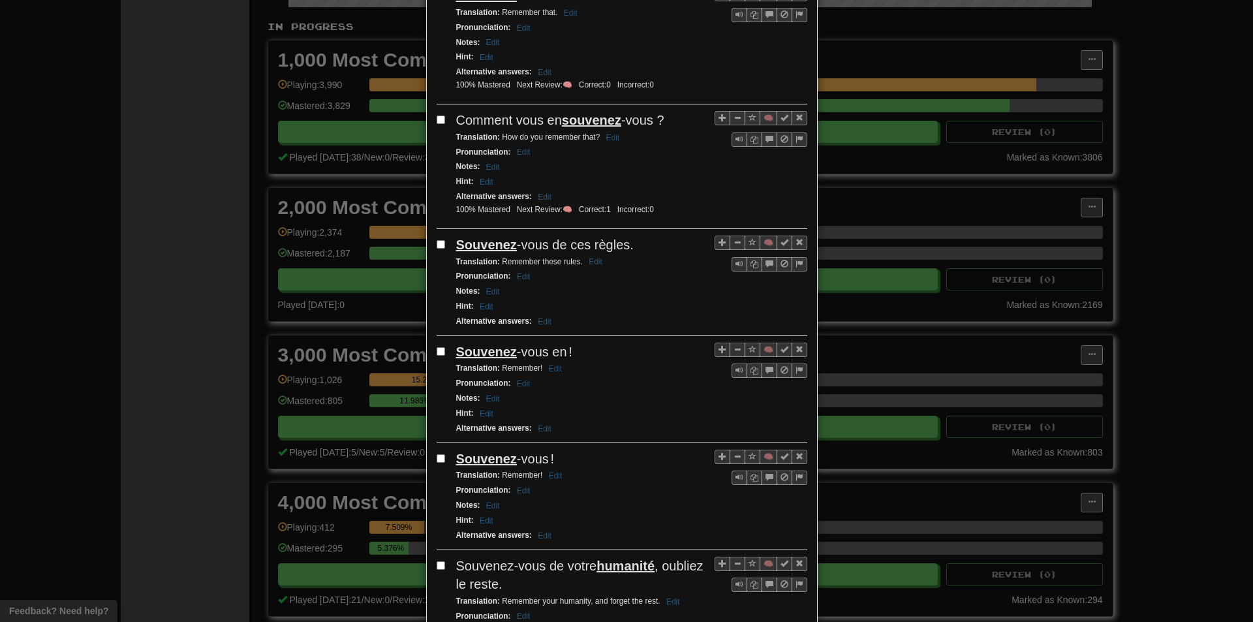
scroll to position [913, 0]
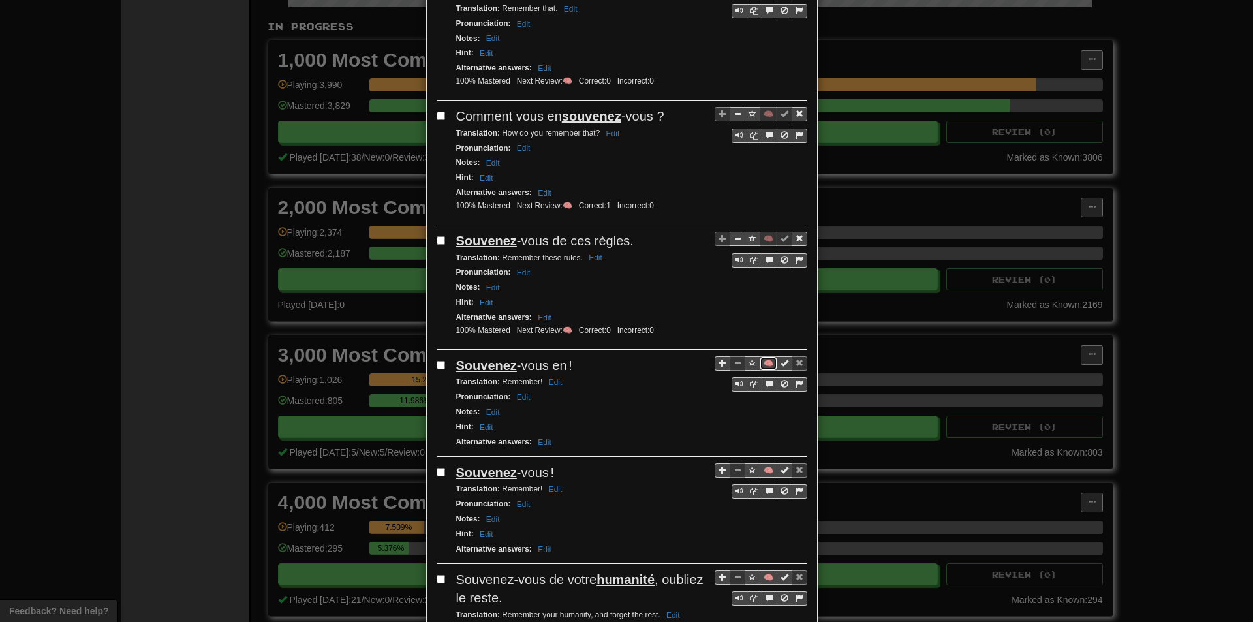
click at [761, 361] on button "🧠" at bounding box center [768, 363] width 18 height 14
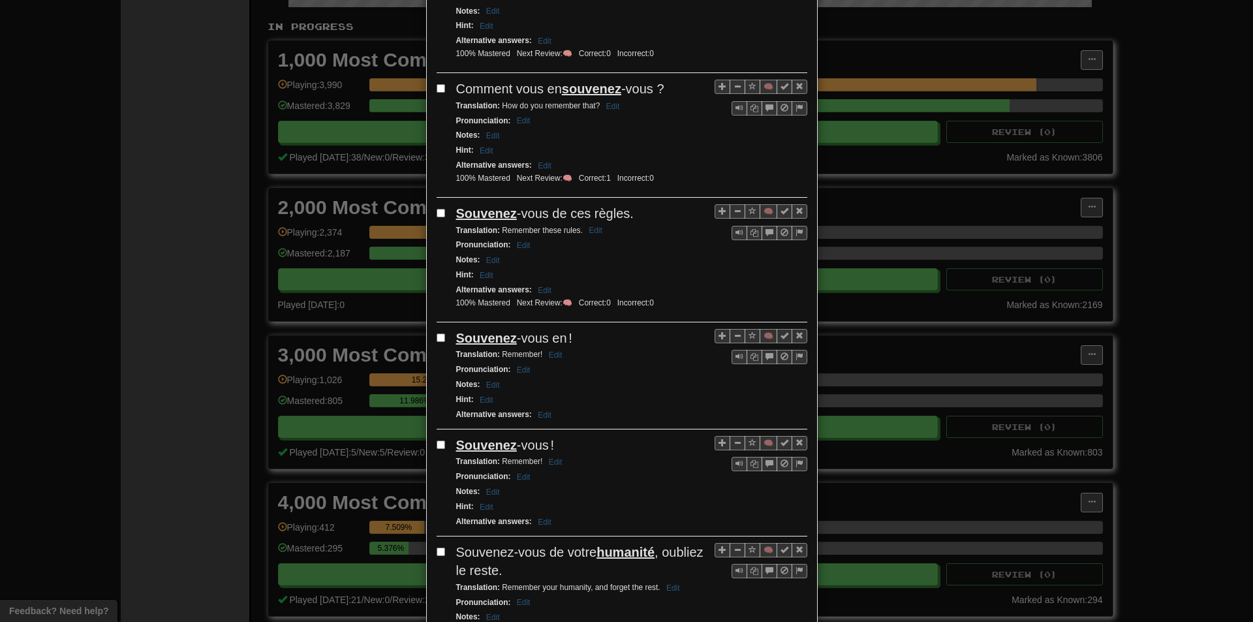
scroll to position [979, 0]
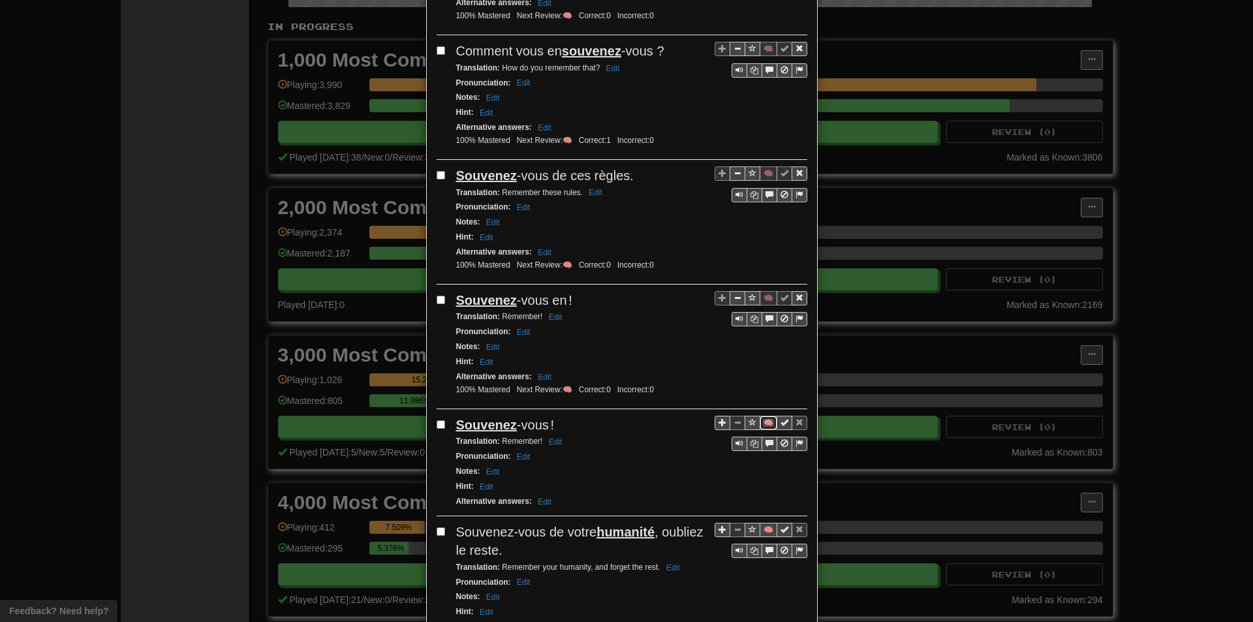
click at [763, 420] on button "🧠" at bounding box center [768, 423] width 18 height 14
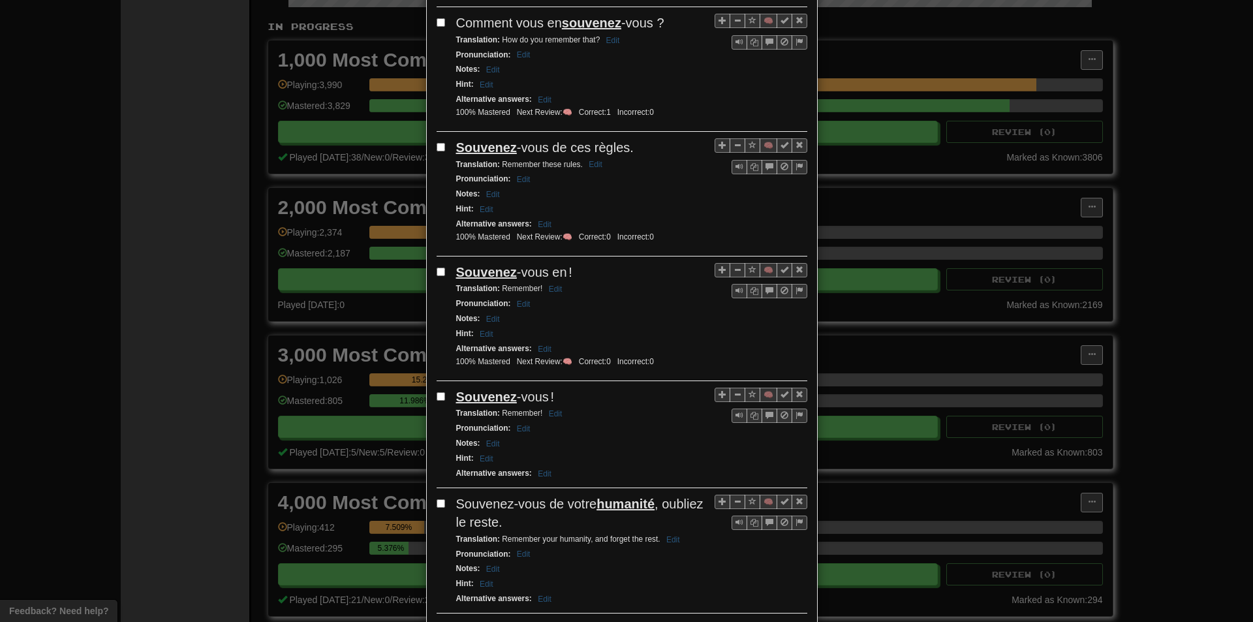
scroll to position [1101, 0]
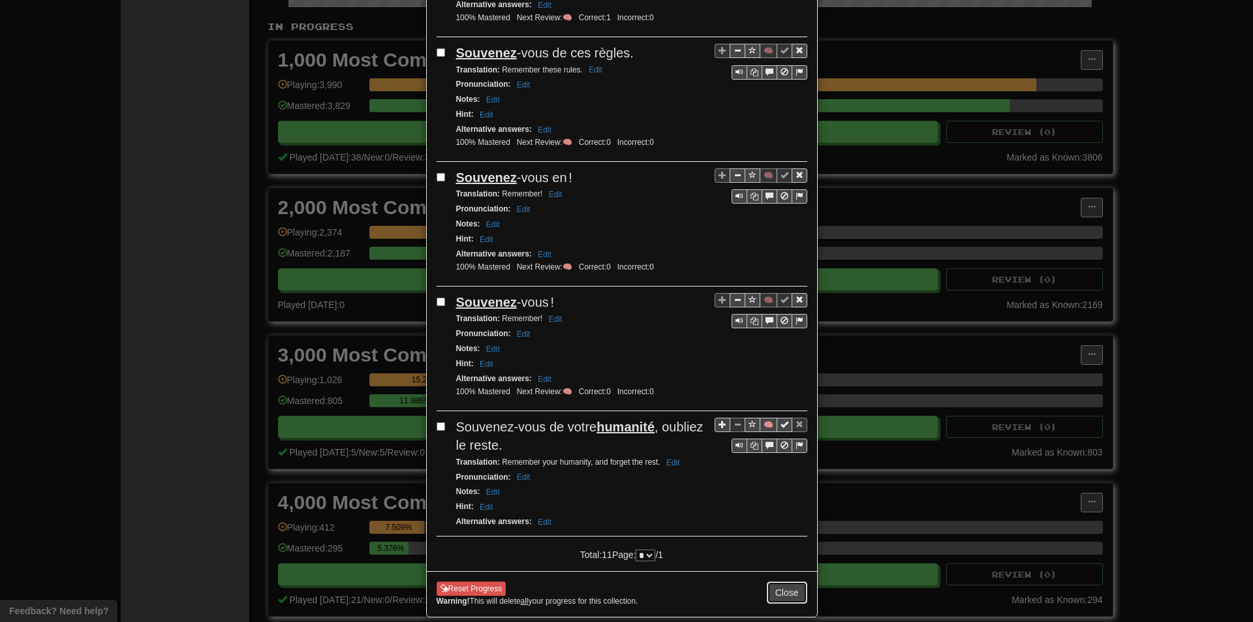
click at [778, 594] on button "Close" at bounding box center [787, 592] width 40 height 22
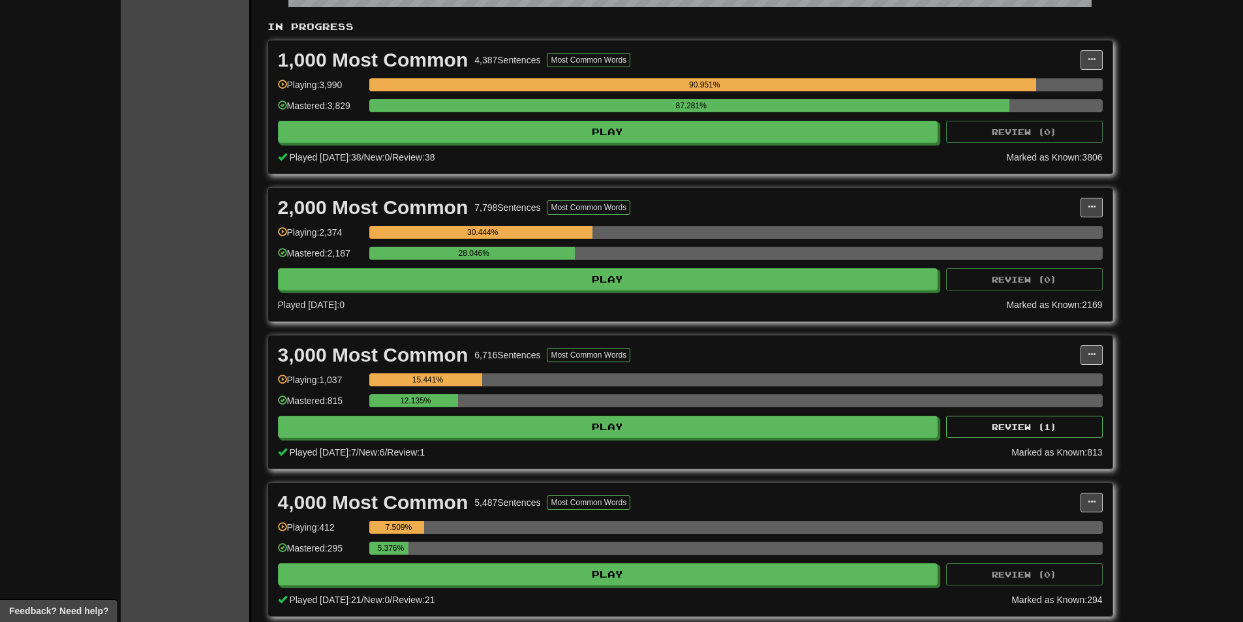
click at [749, 447] on div "Played today: 7 / New: 6 / Review: 1" at bounding box center [645, 452] width 734 height 13
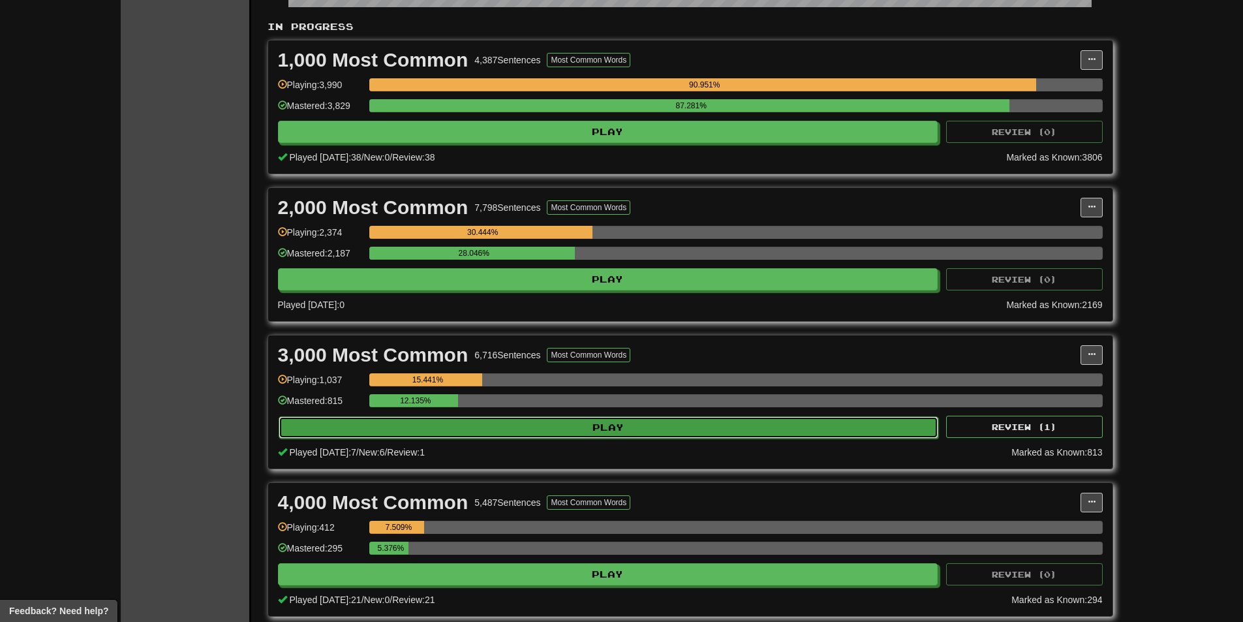
click at [745, 436] on button "Play" at bounding box center [609, 427] width 660 height 22
select select "**"
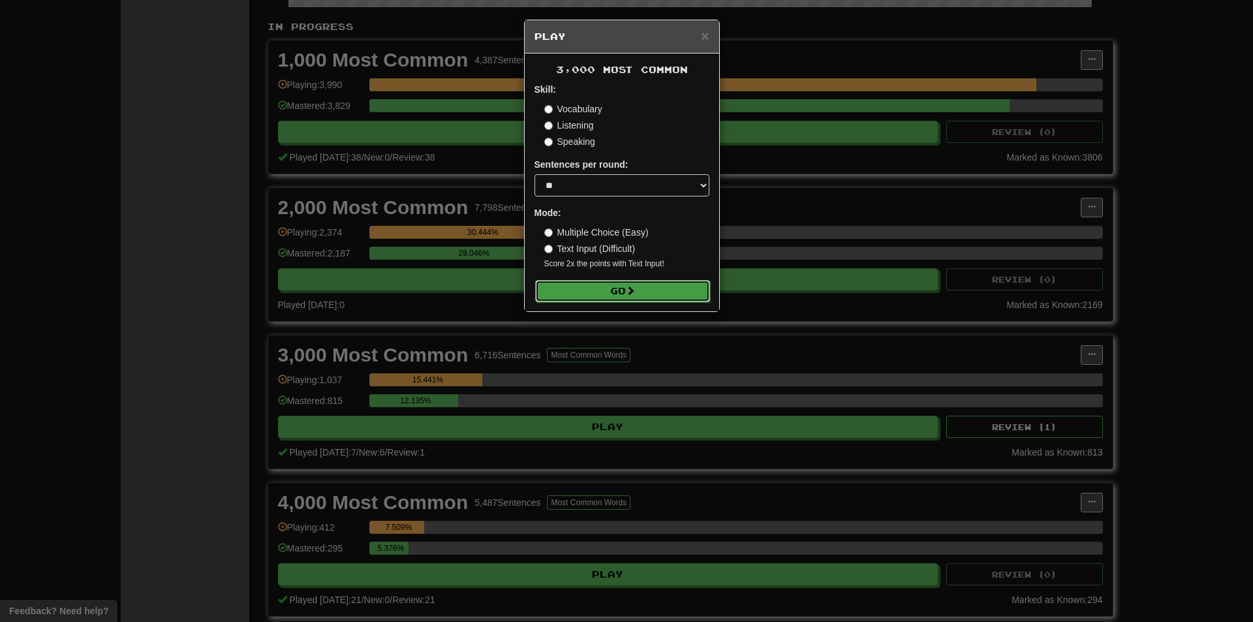
click at [620, 290] on button "Go" at bounding box center [622, 291] width 175 height 22
click at [936, 187] on div "× Play 3,000 Most Common Skill: Vocabulary Listening Speaking Sentences per rou…" at bounding box center [626, 311] width 1253 height 622
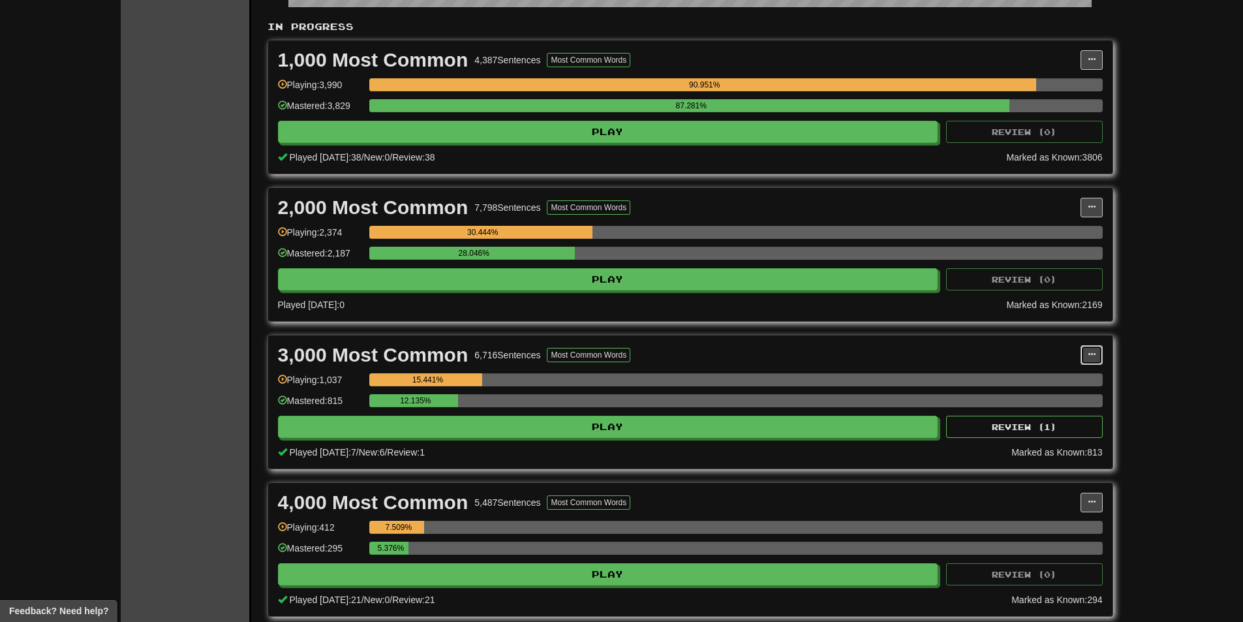
click at [1085, 346] on button at bounding box center [1091, 355] width 22 height 20
click at [1054, 369] on ul "Manage Sentences Unpin from Dashboard" at bounding box center [1034, 393] width 136 height 54
drag, startPoint x: 1085, startPoint y: 350, endPoint x: 1069, endPoint y: 371, distance: 26.6
click at [1086, 350] on button at bounding box center [1091, 355] width 22 height 20
click at [1058, 383] on span "Manage Sentences" at bounding box center [1036, 378] width 79 height 10
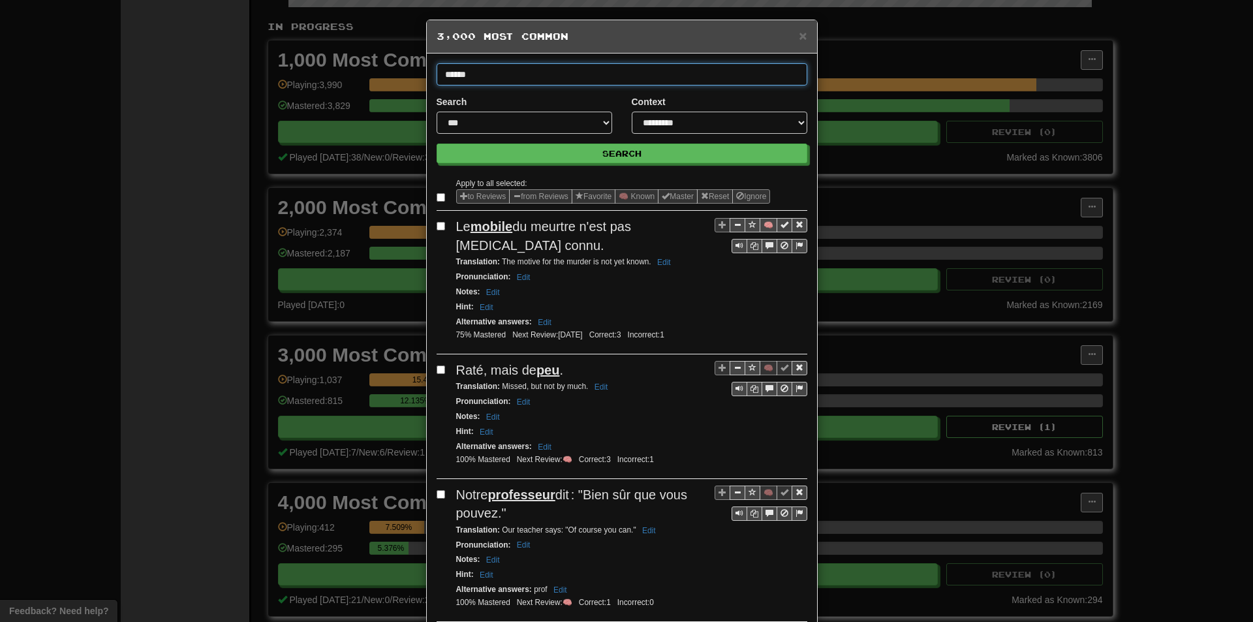
type input "******"
click at [436, 144] on button "Search" at bounding box center [621, 154] width 371 height 20
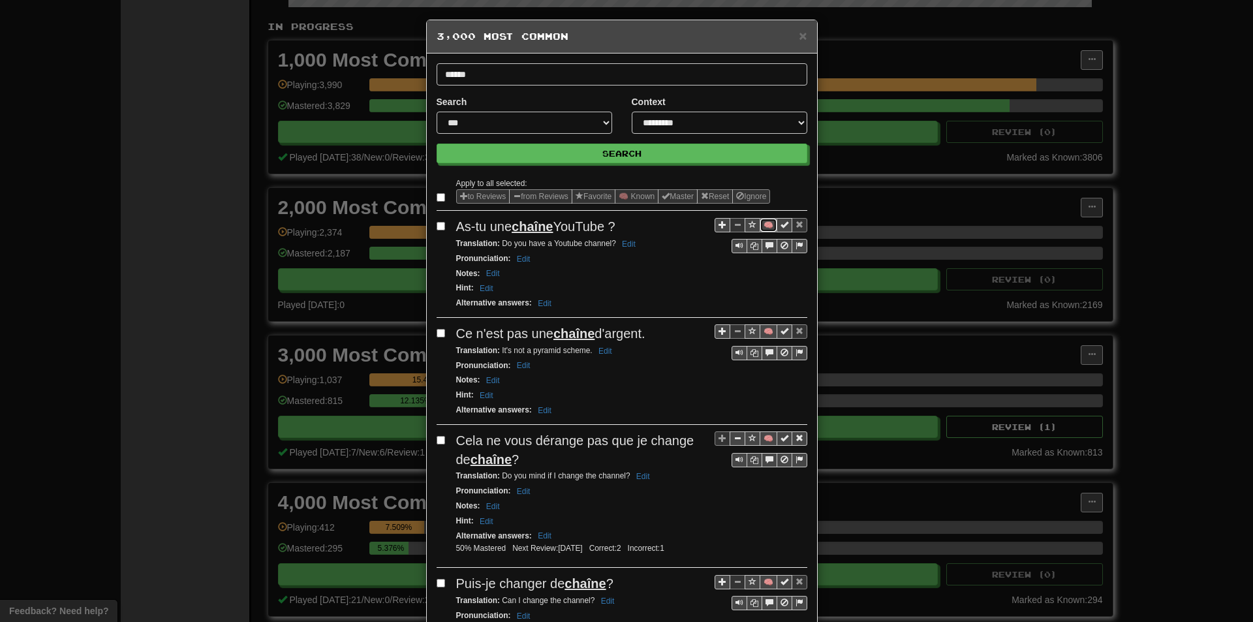
click at [763, 226] on button "🧠" at bounding box center [768, 225] width 18 height 14
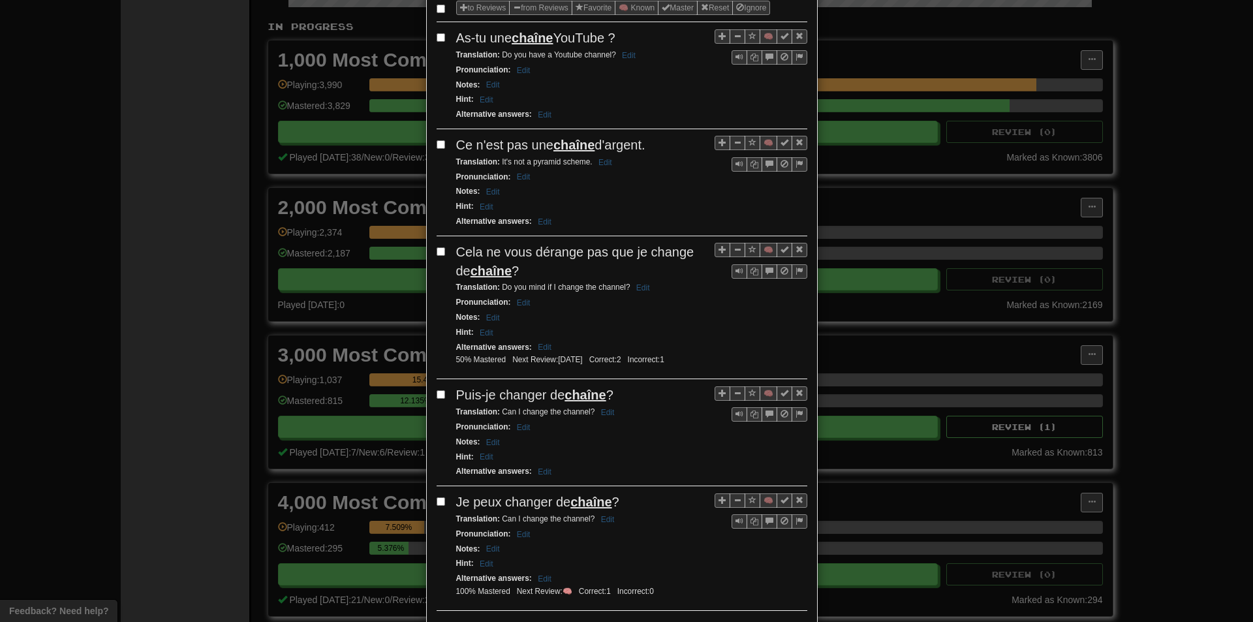
scroll to position [196, 0]
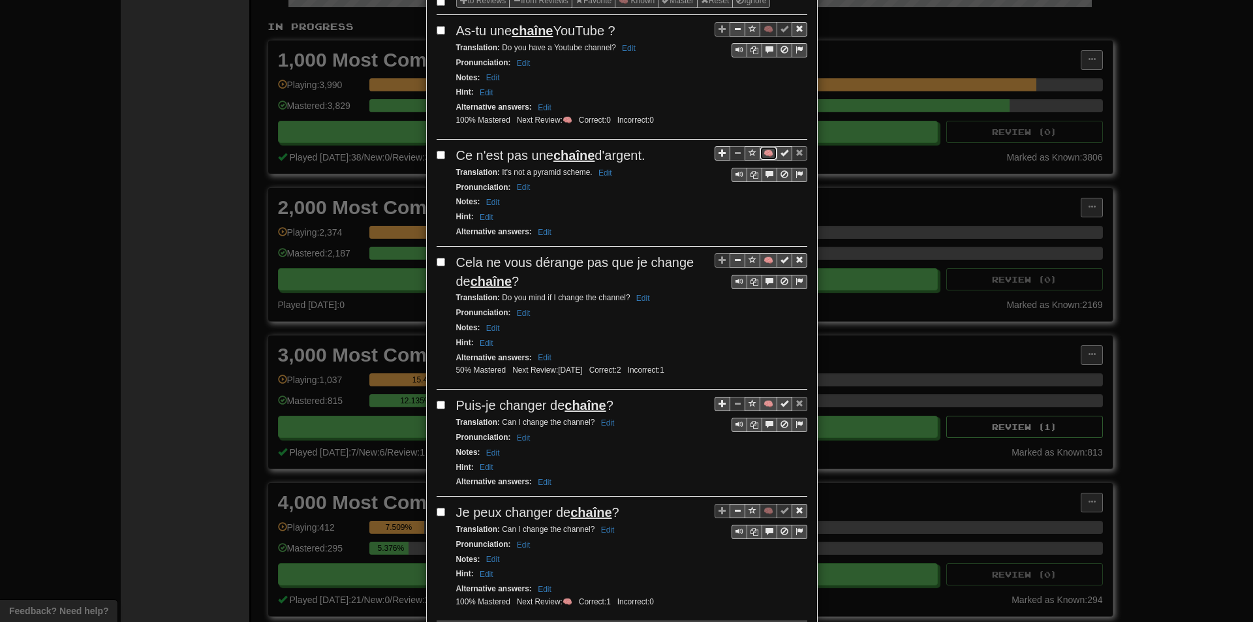
click at [763, 155] on button "🧠" at bounding box center [768, 153] width 18 height 14
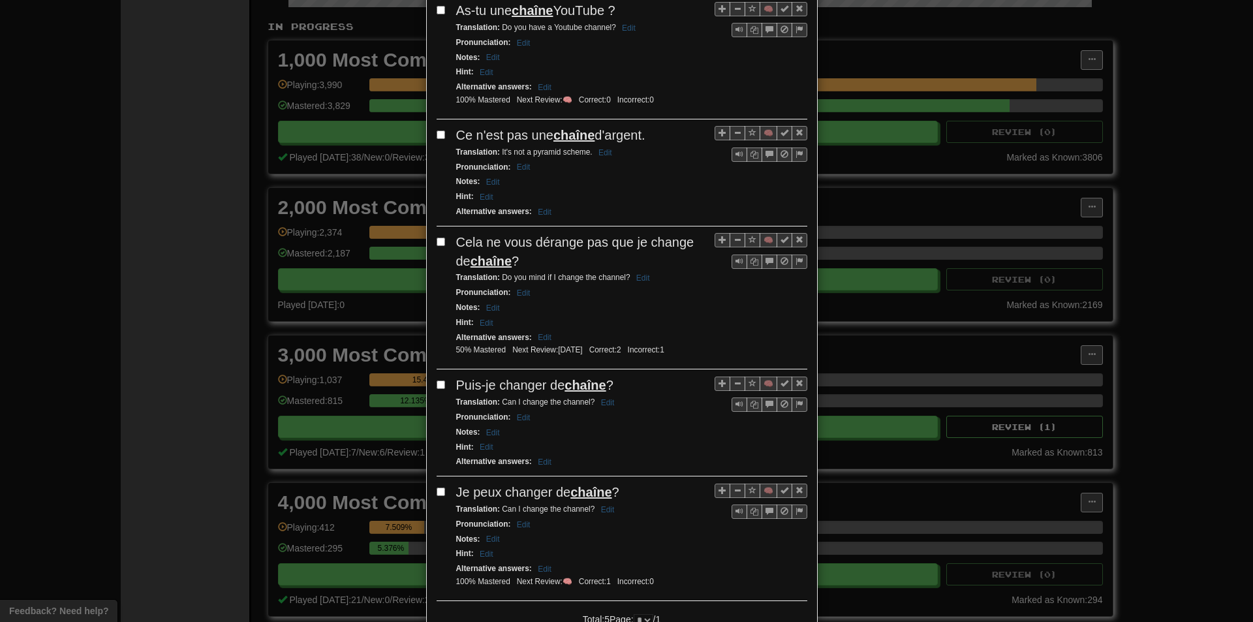
scroll to position [261, 0]
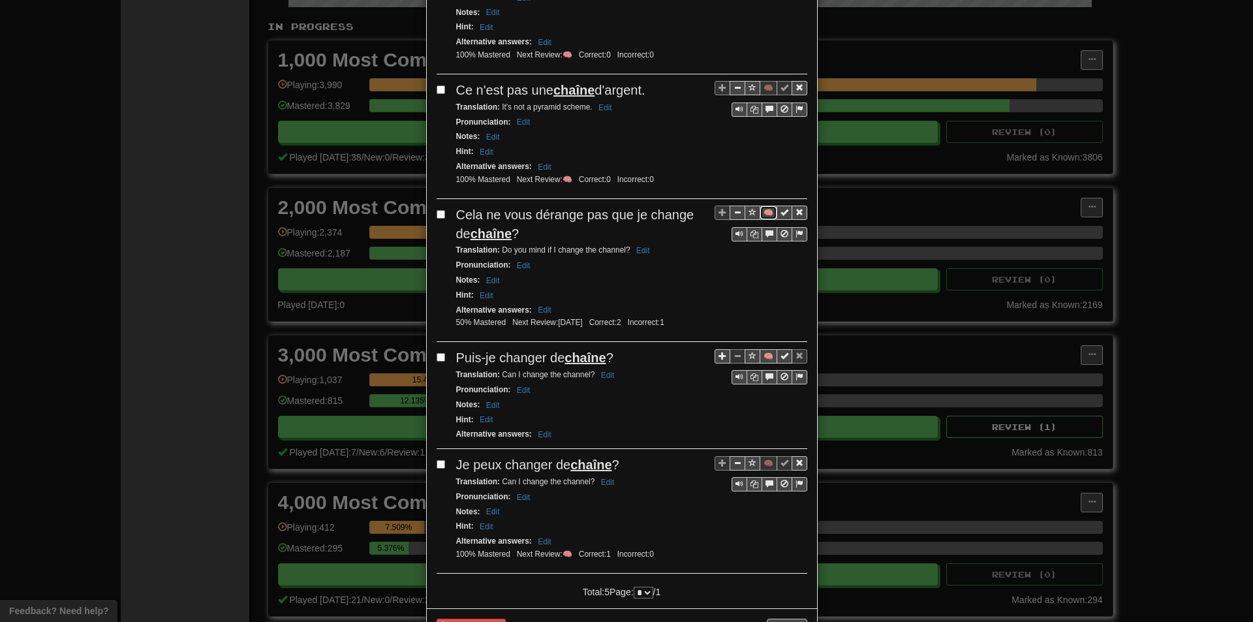
click at [763, 211] on button "🧠" at bounding box center [768, 213] width 18 height 14
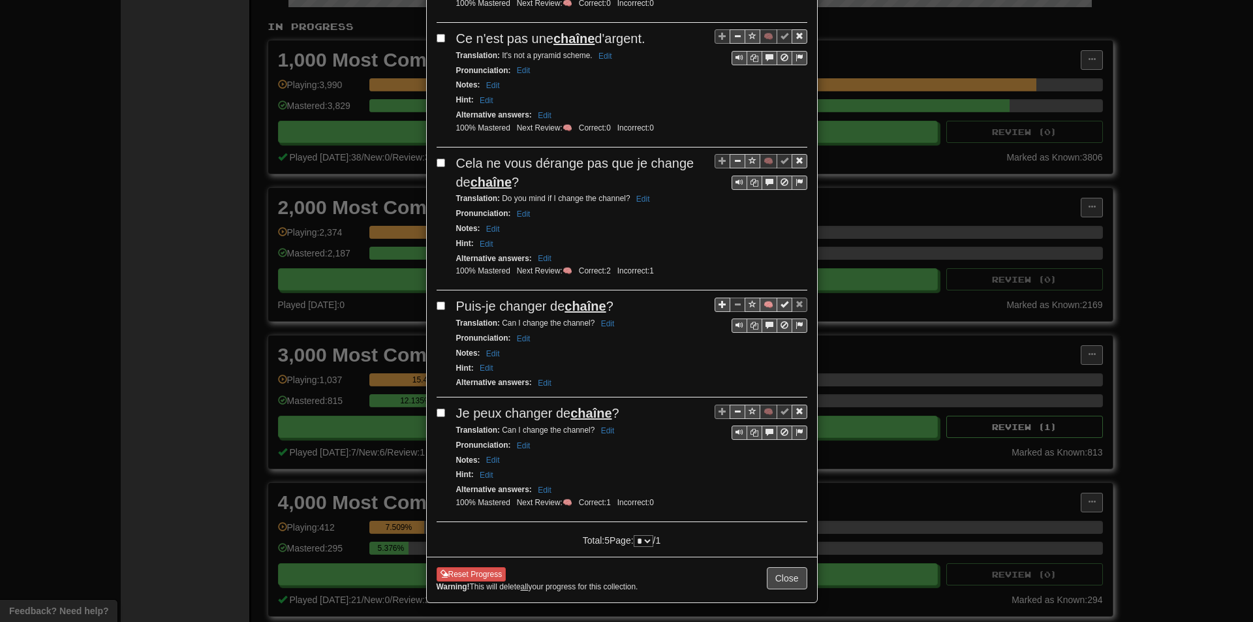
scroll to position [314, 0]
click at [761, 302] on button "🧠" at bounding box center [768, 304] width 18 height 14
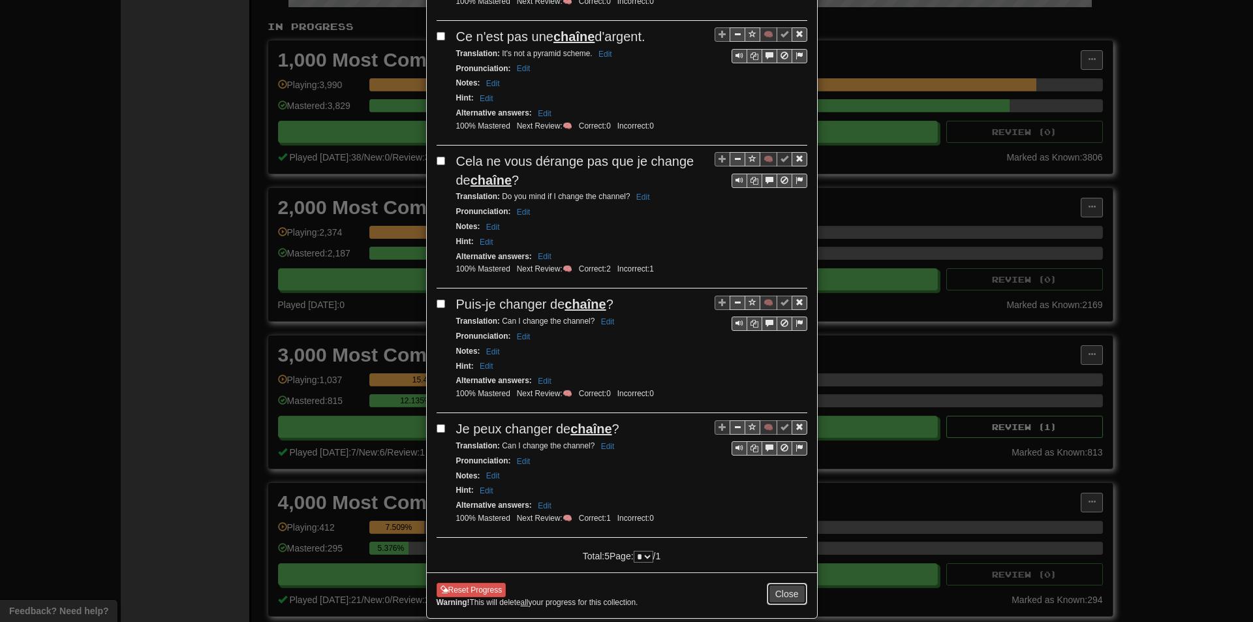
drag, startPoint x: 775, startPoint y: 592, endPoint x: 762, endPoint y: 566, distance: 29.2
click at [776, 592] on button "Close" at bounding box center [787, 594] width 40 height 22
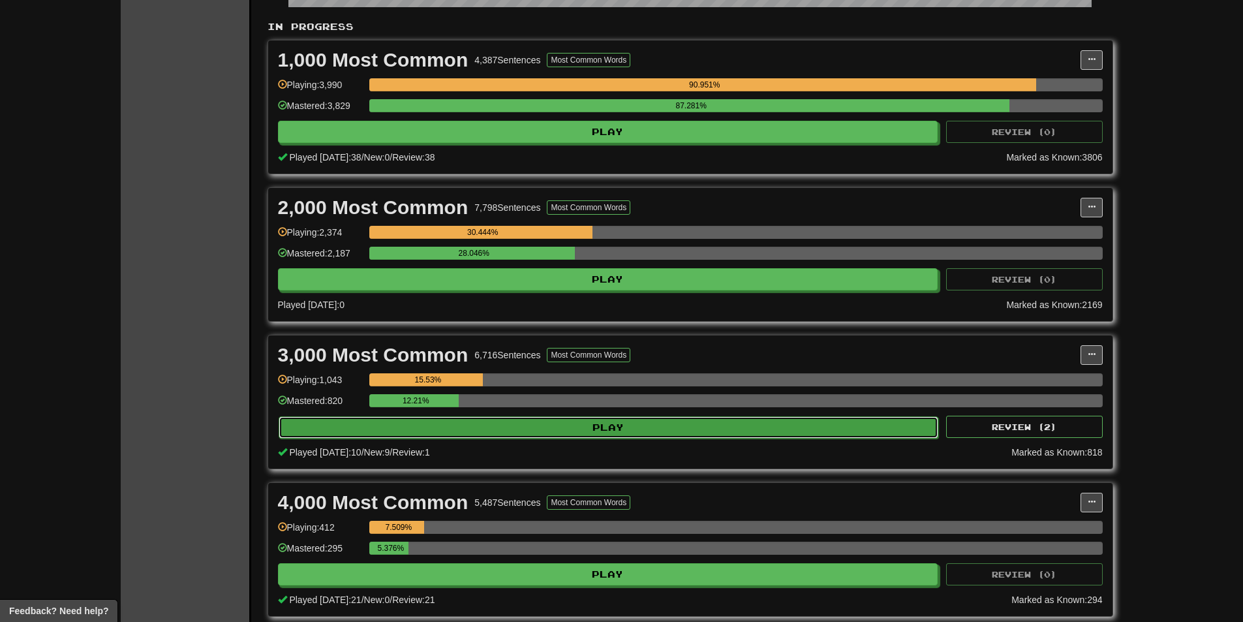
click at [545, 426] on button "Play" at bounding box center [609, 427] width 660 height 22
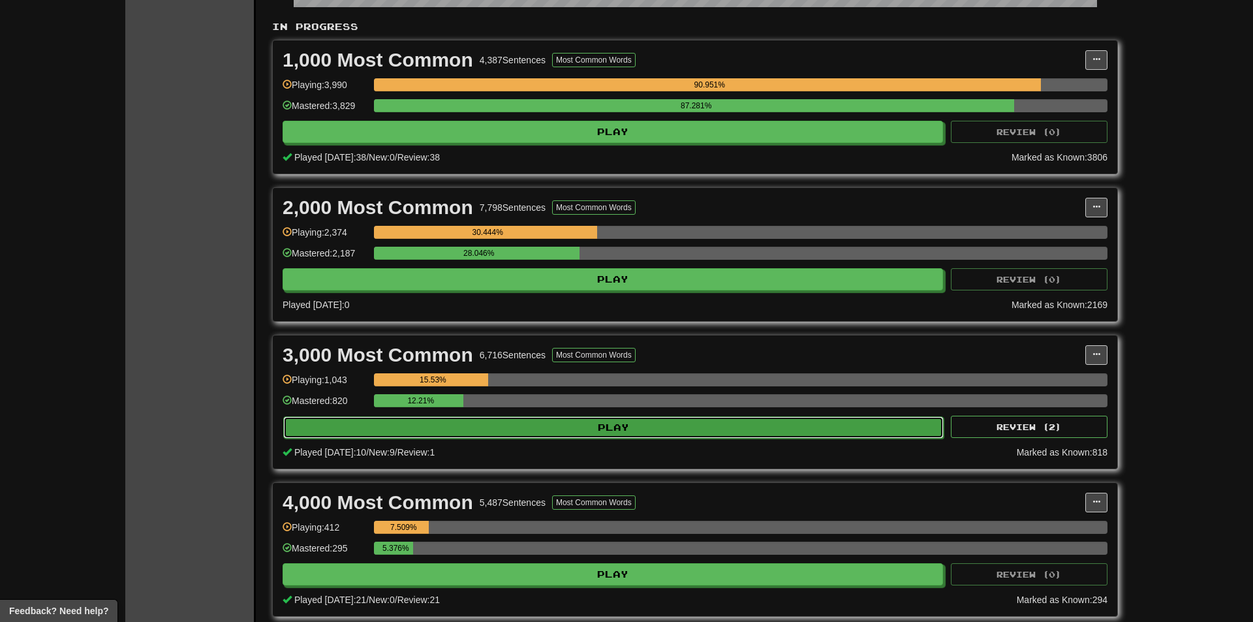
select select "**"
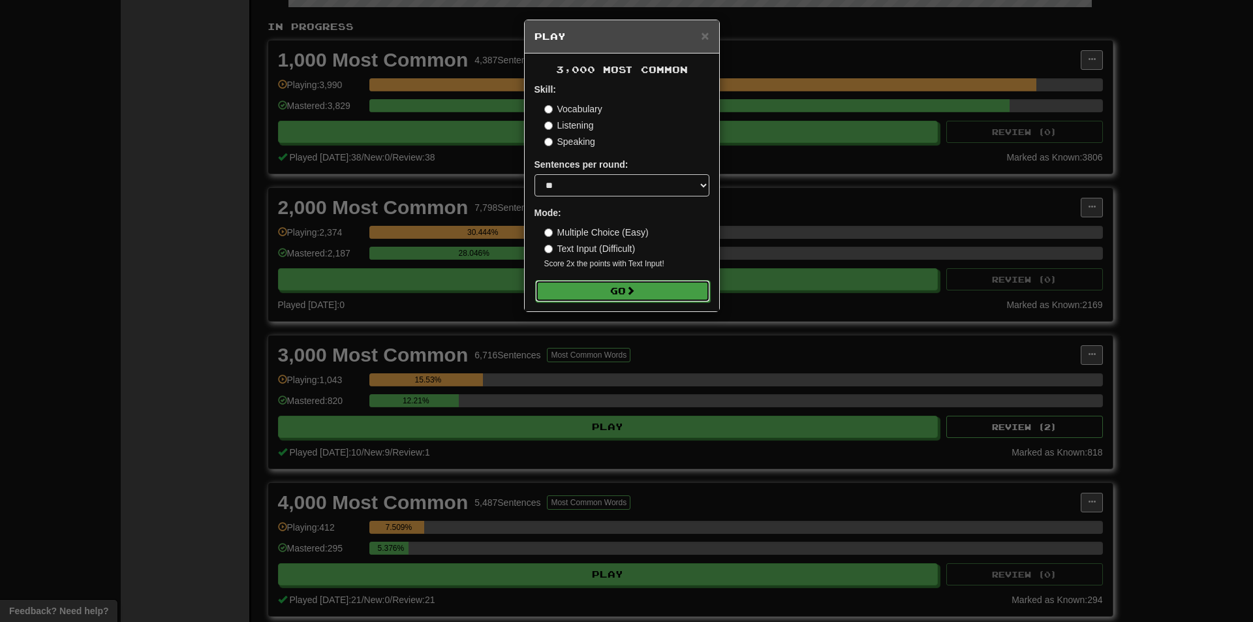
click at [606, 293] on button "Go" at bounding box center [622, 291] width 175 height 22
click at [1024, 286] on div "× Play 3,000 Most Common Skill: Vocabulary Listening Speaking Sentences per rou…" at bounding box center [626, 311] width 1253 height 622
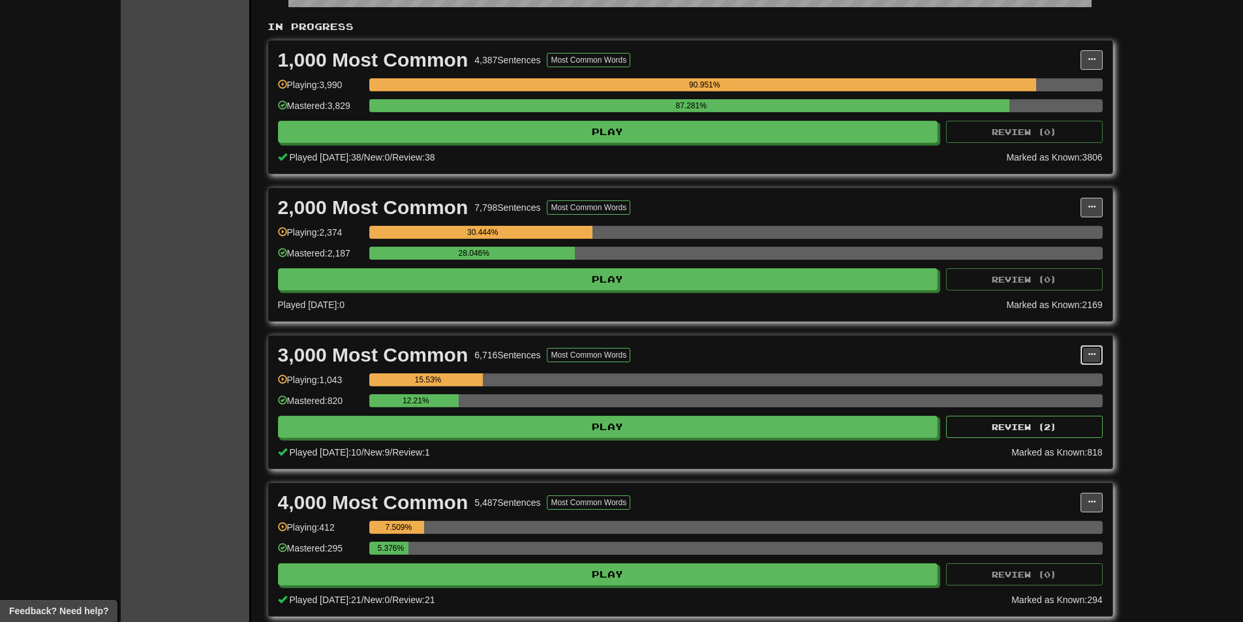
click at [1086, 348] on button at bounding box center [1091, 355] width 22 height 20
click at [1028, 373] on link "Manage Sentences" at bounding box center [1033, 378] width 135 height 17
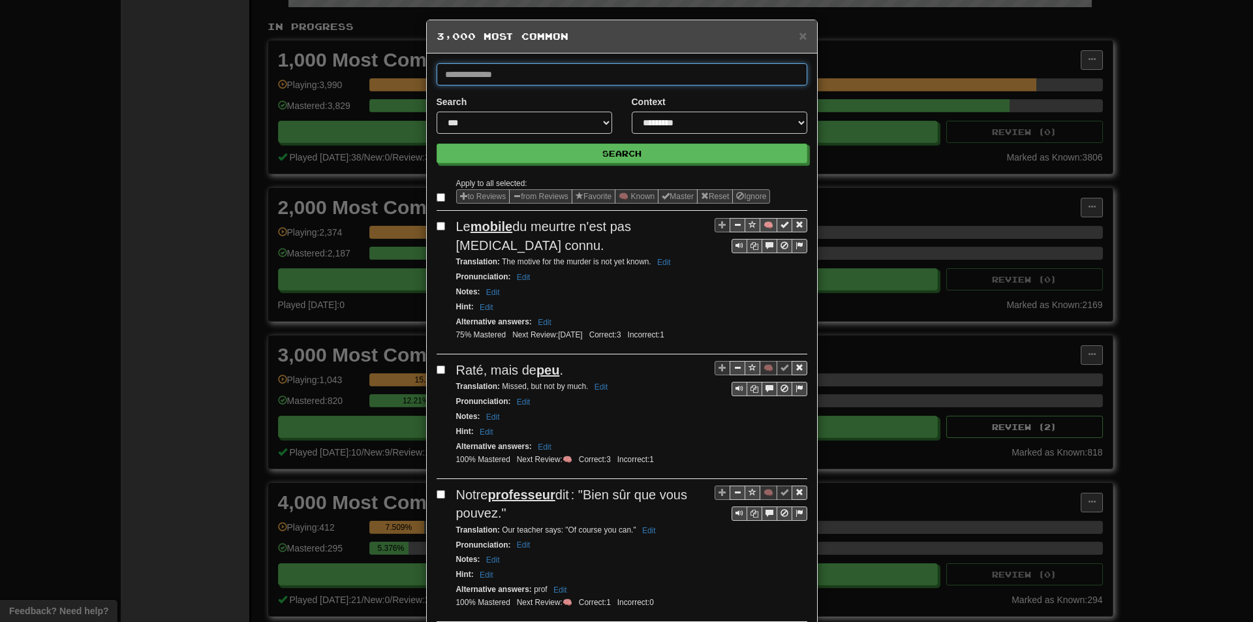
click at [521, 72] on input "text" at bounding box center [621, 74] width 371 height 22
click at [436, 144] on button "Search" at bounding box center [621, 154] width 371 height 20
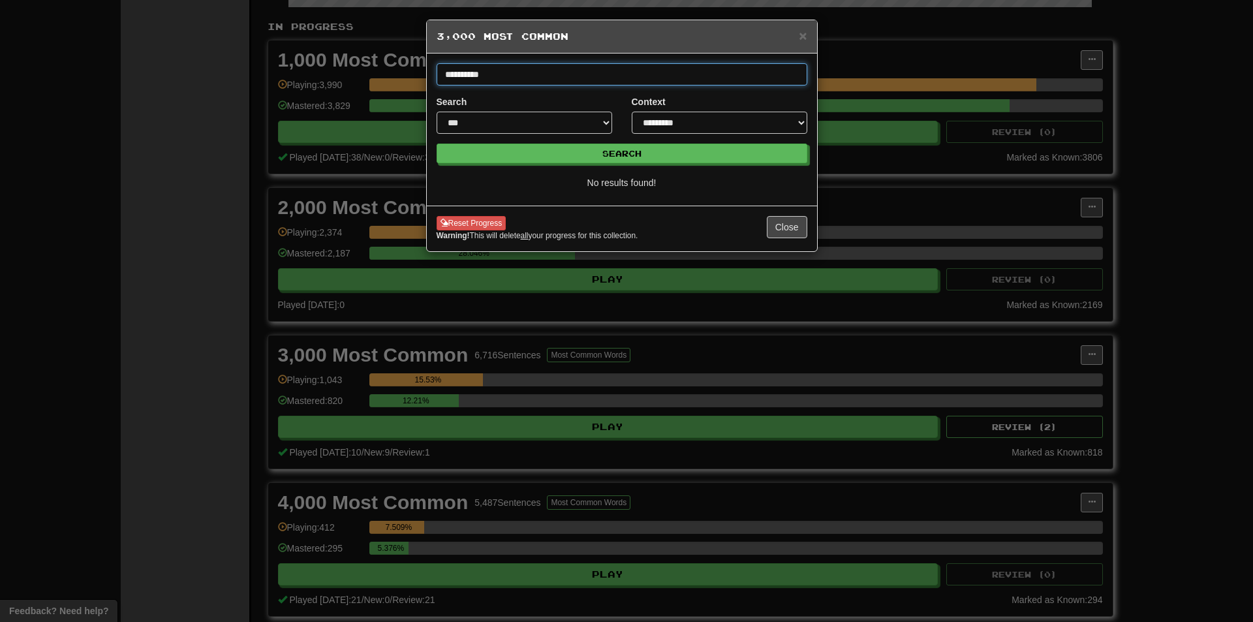
click at [521, 72] on input "**********" at bounding box center [621, 74] width 371 height 22
type input "*********"
click at [436, 144] on button "Search" at bounding box center [621, 154] width 371 height 20
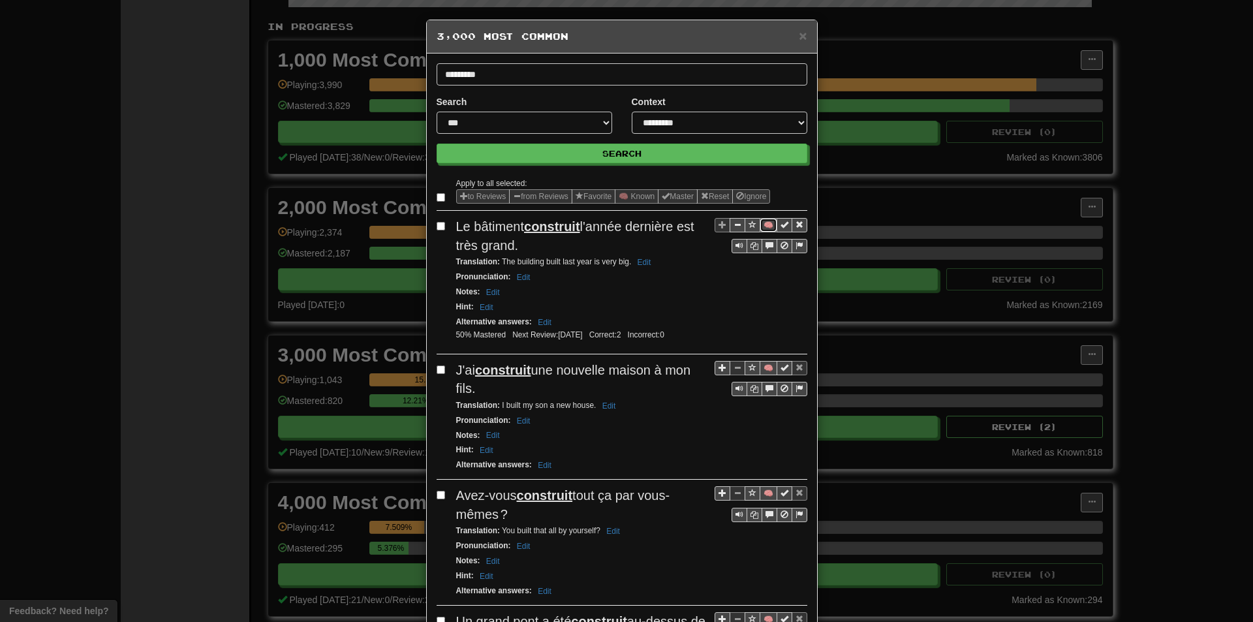
click at [759, 223] on button "🧠" at bounding box center [768, 225] width 18 height 14
click at [763, 369] on button "🧠" at bounding box center [768, 368] width 18 height 14
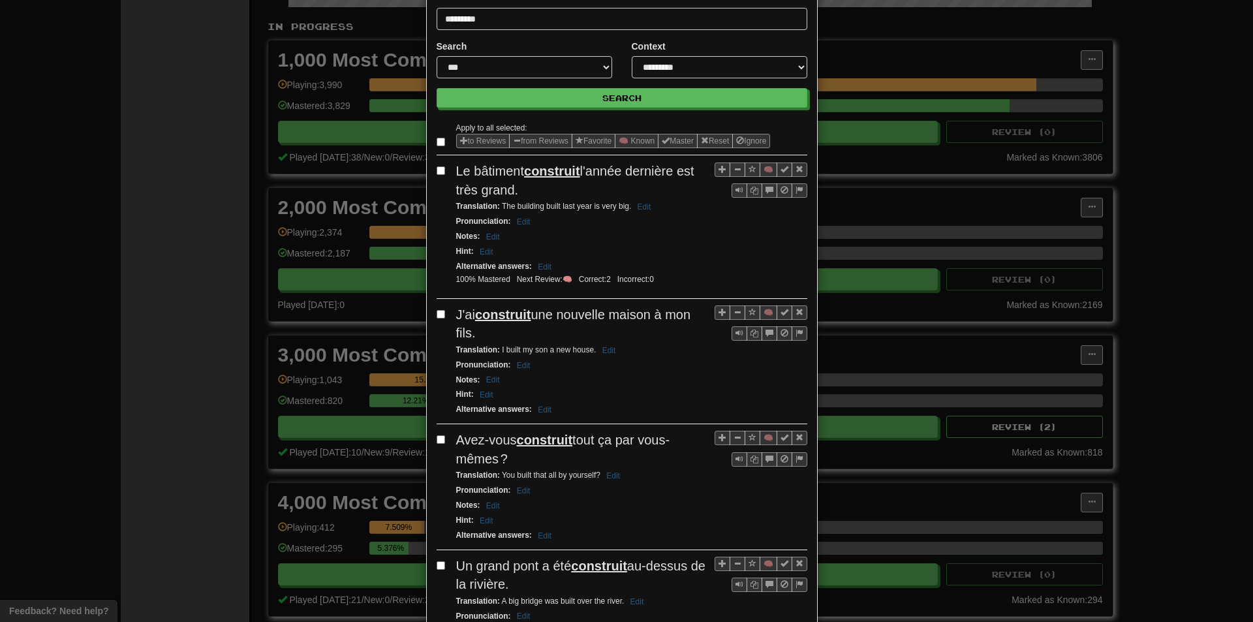
scroll to position [65, 0]
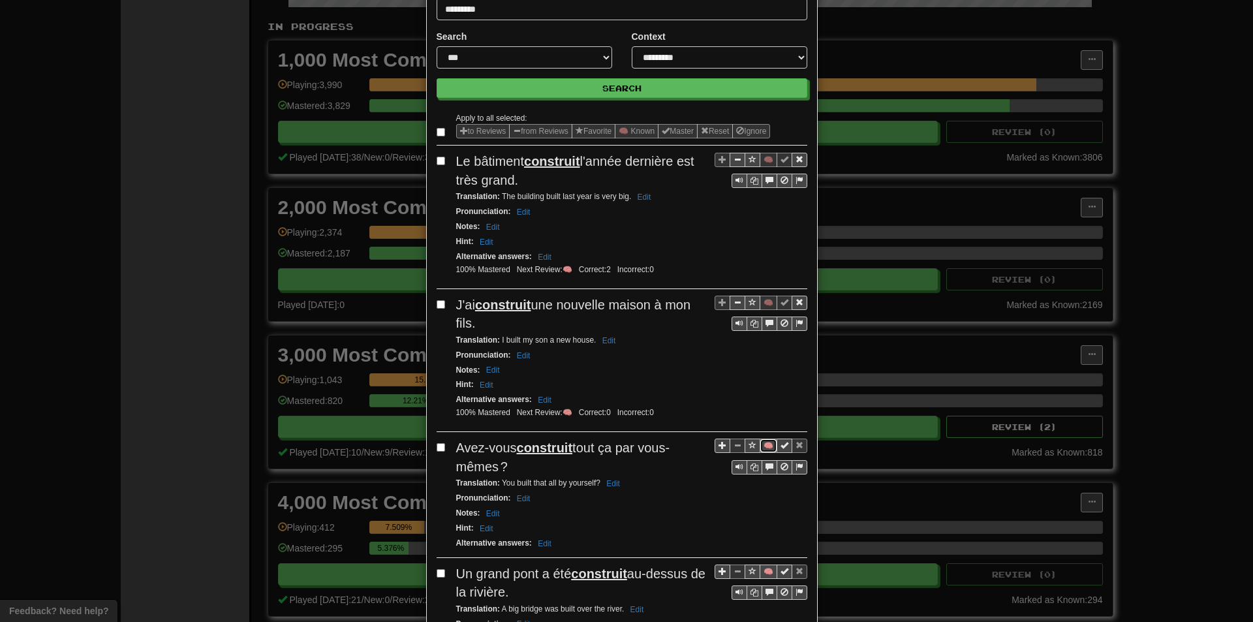
click at [765, 444] on button "🧠" at bounding box center [768, 445] width 18 height 14
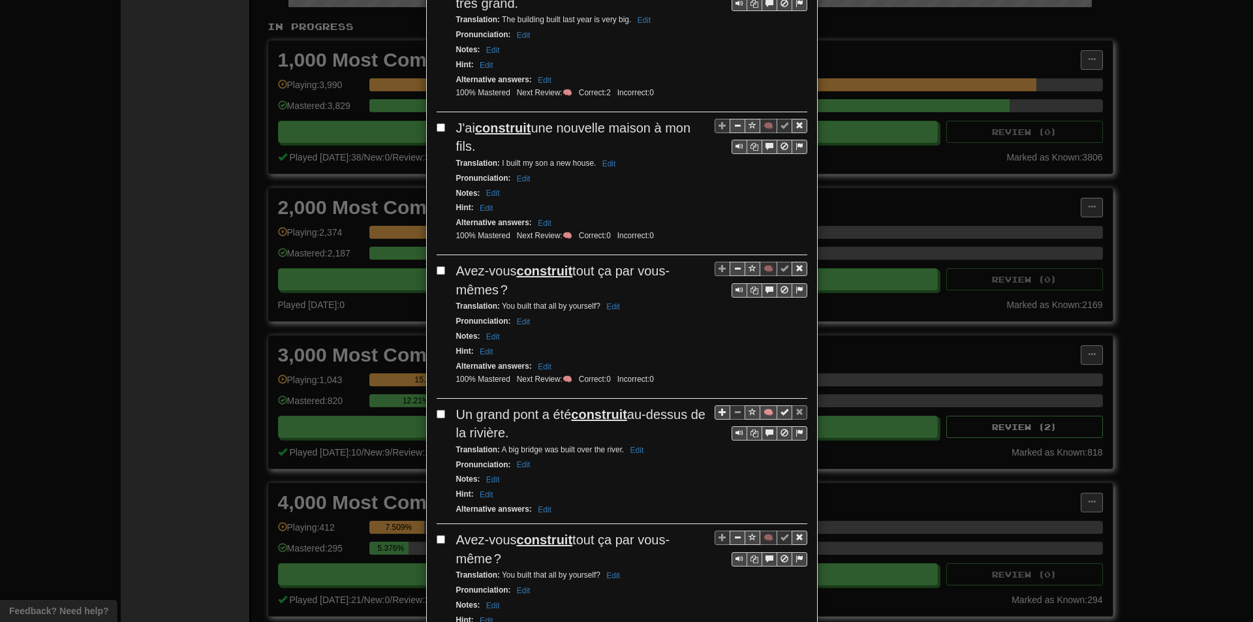
scroll to position [261, 0]
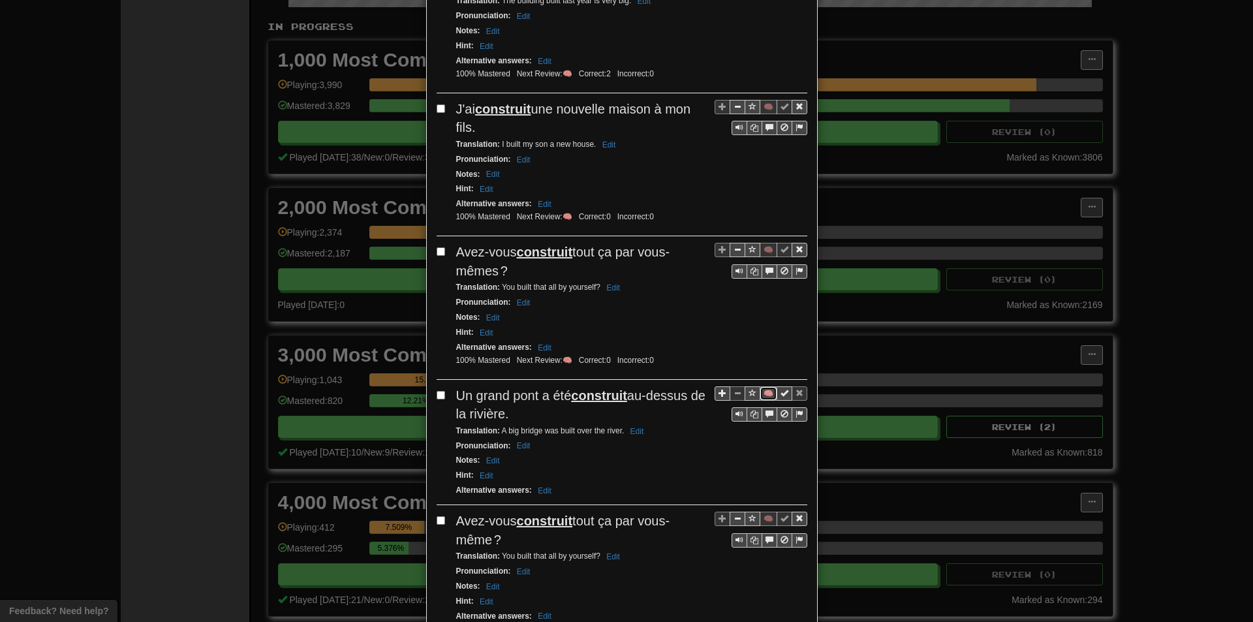
click at [763, 398] on button "🧠" at bounding box center [768, 393] width 18 height 14
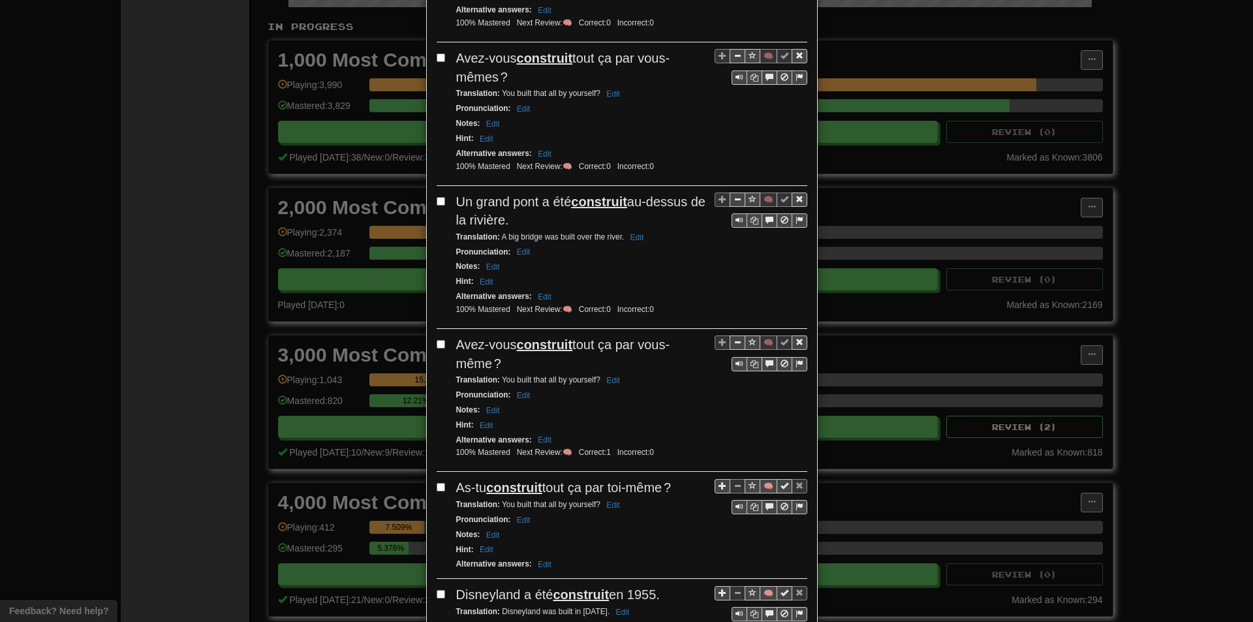
scroll to position [457, 0]
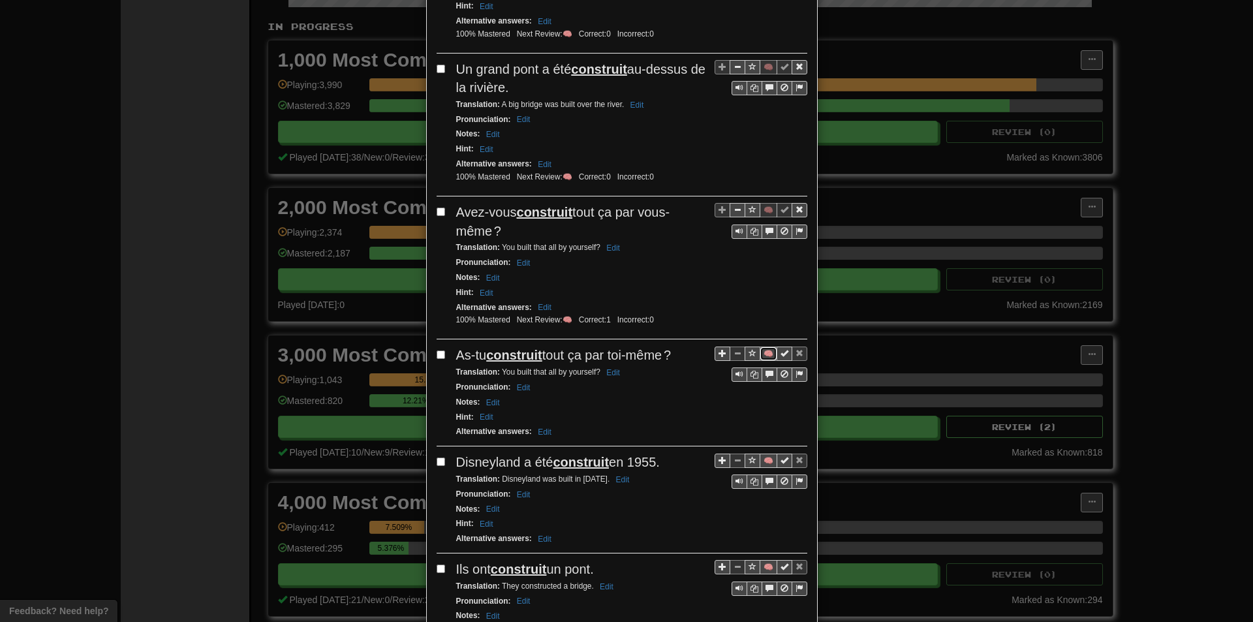
click at [762, 356] on button "🧠" at bounding box center [768, 353] width 18 height 14
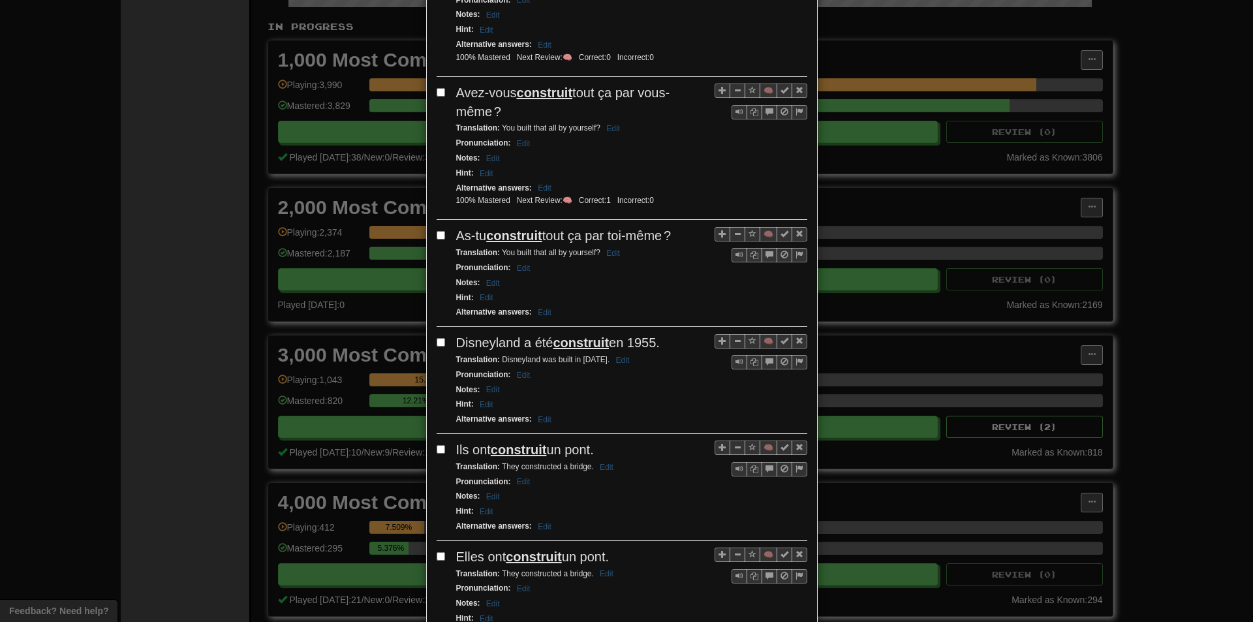
scroll to position [718, 0]
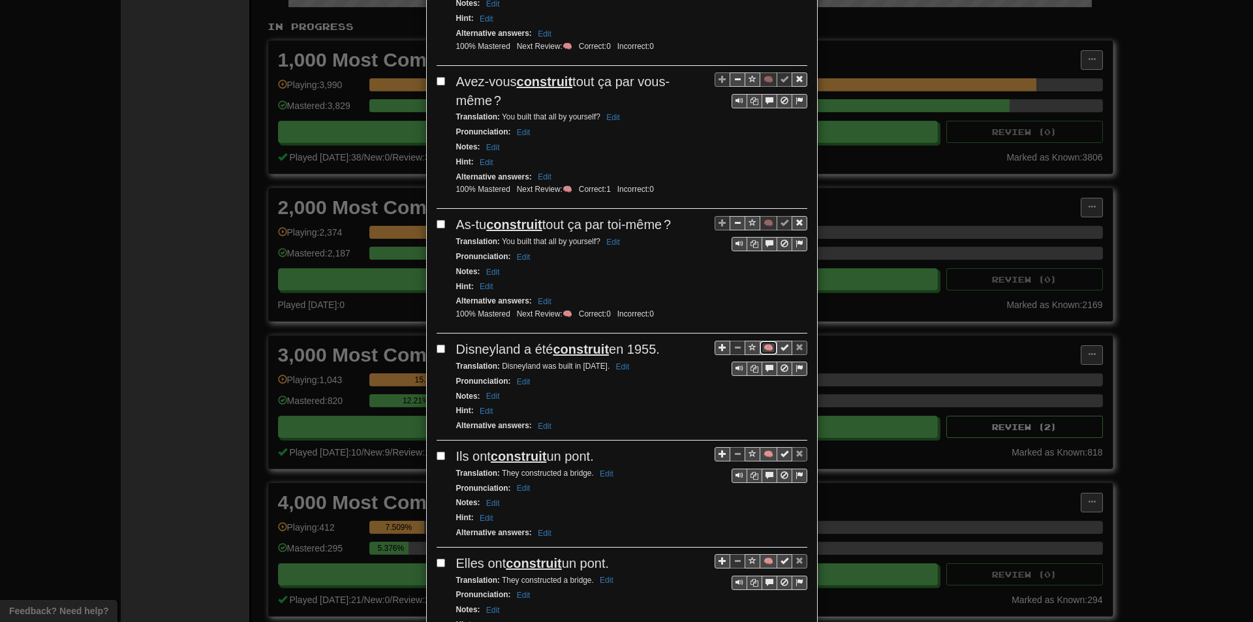
click at [763, 350] on button "🧠" at bounding box center [768, 348] width 18 height 14
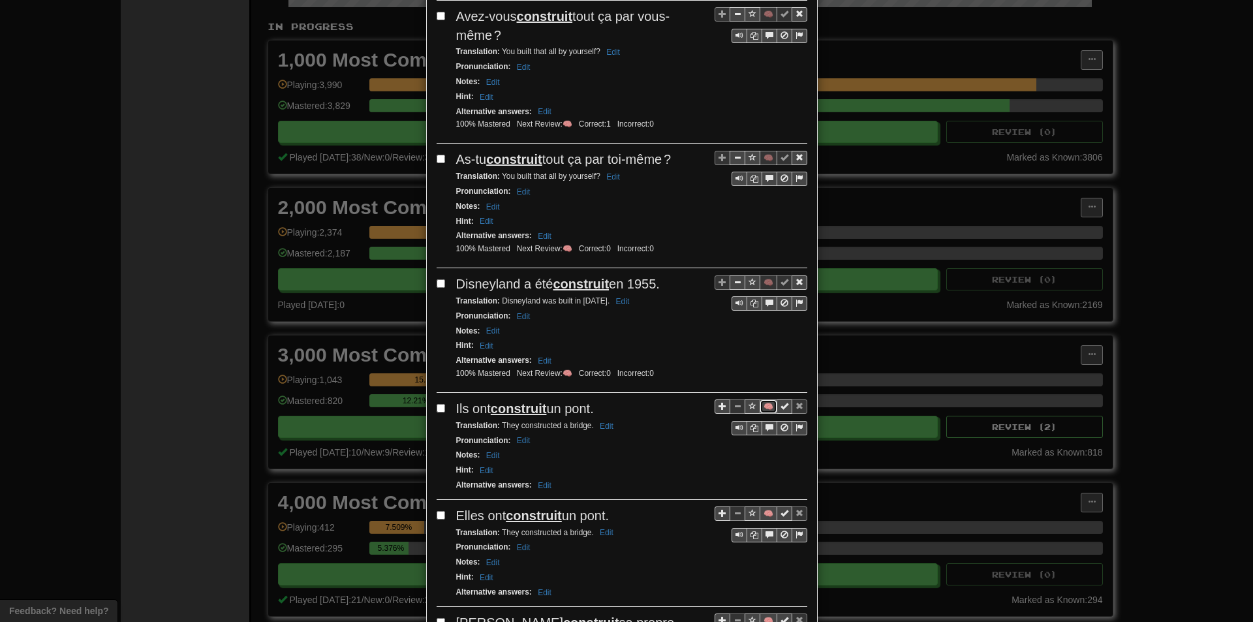
click at [762, 406] on button "🧠" at bounding box center [768, 406] width 18 height 14
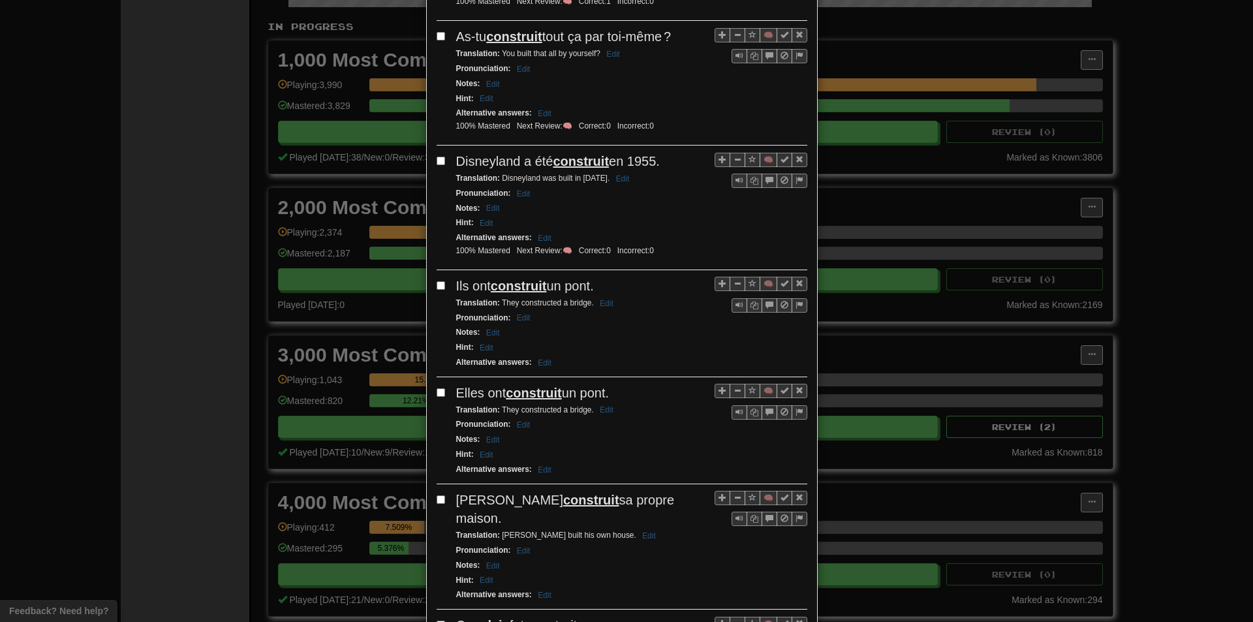
scroll to position [913, 0]
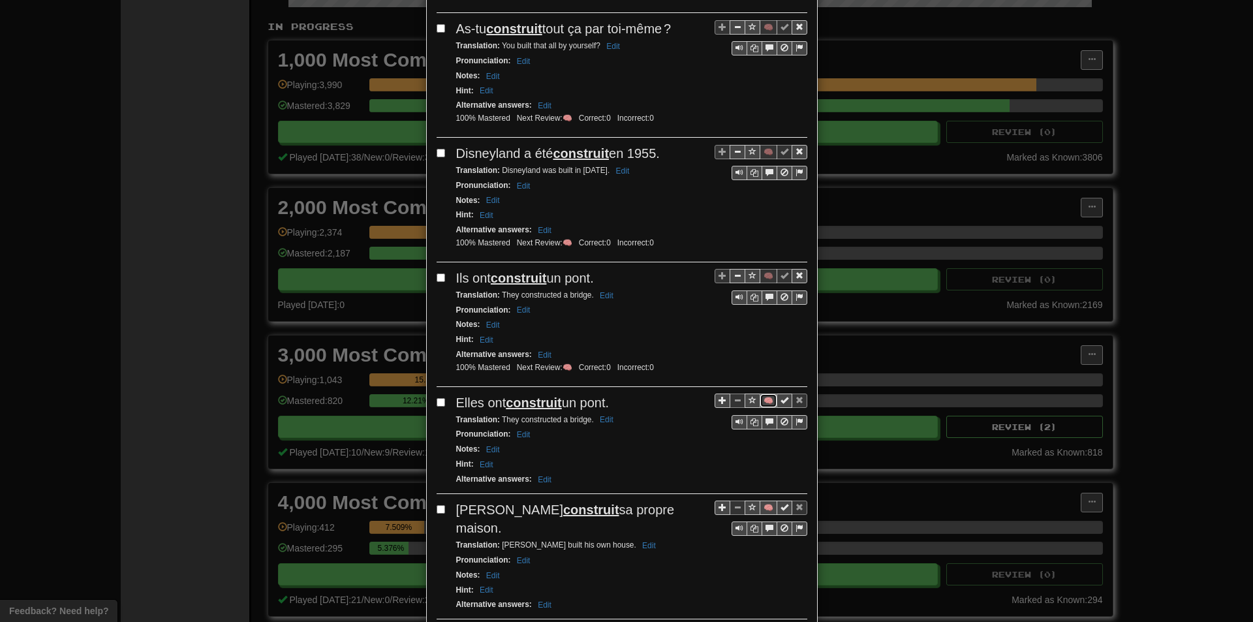
click at [765, 397] on button "🧠" at bounding box center [768, 400] width 18 height 14
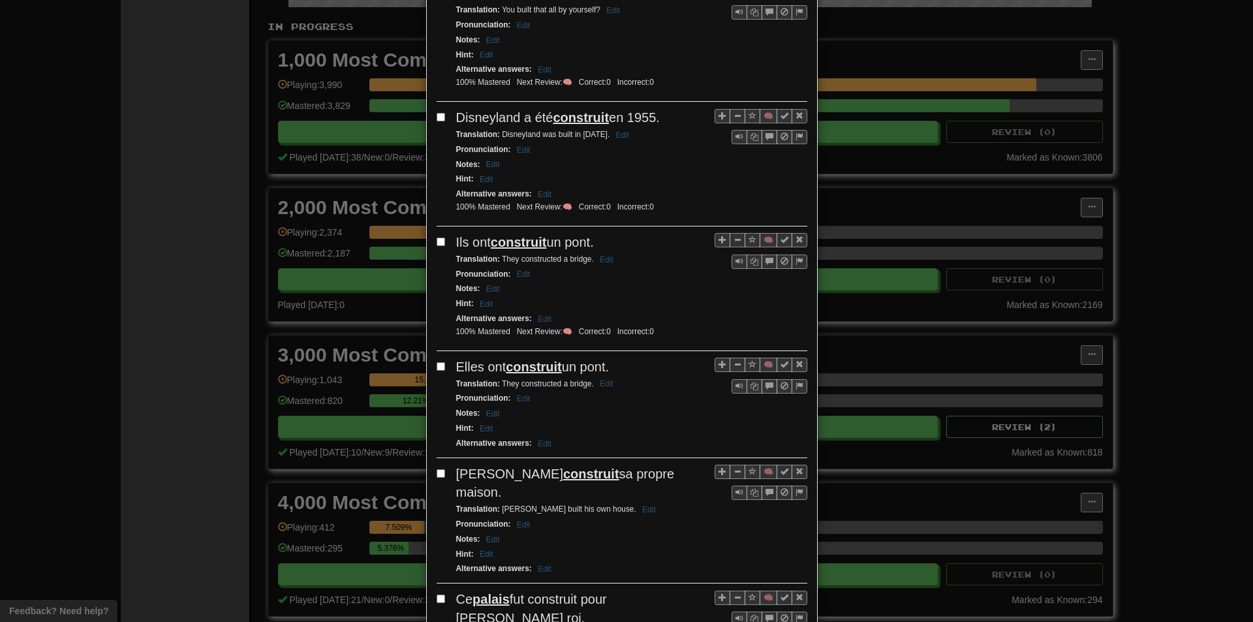
scroll to position [1044, 0]
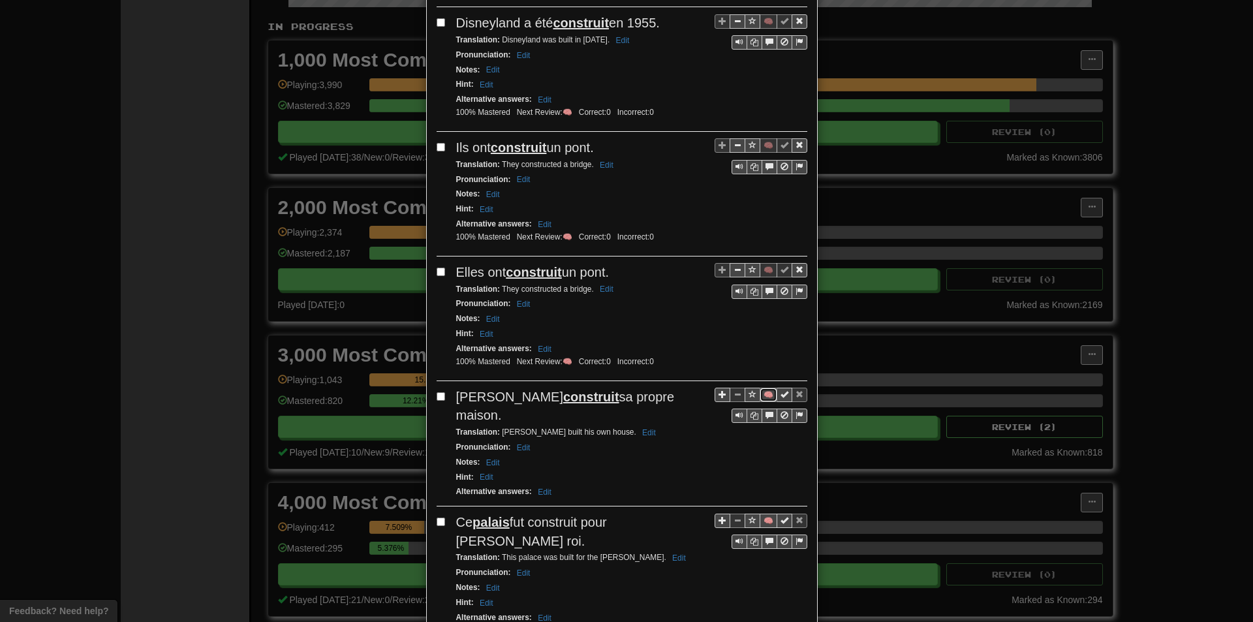
drag, startPoint x: 763, startPoint y: 394, endPoint x: 728, endPoint y: 386, distance: 35.5
click at [763, 394] on button "🧠" at bounding box center [768, 395] width 18 height 14
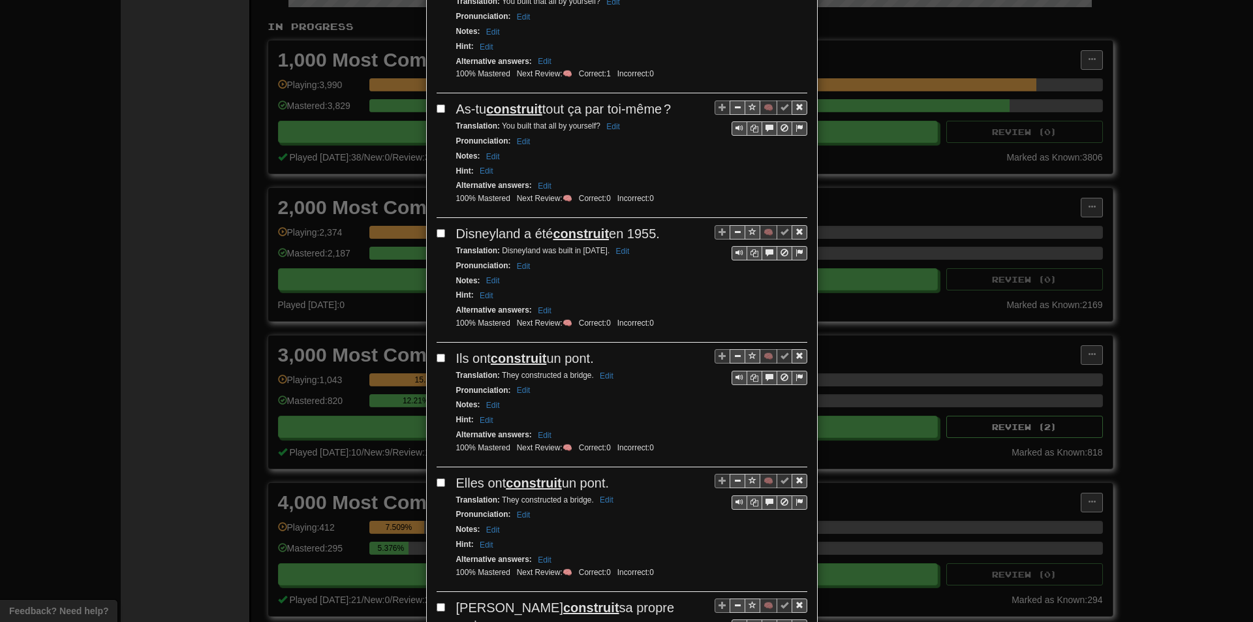
scroll to position [0, 0]
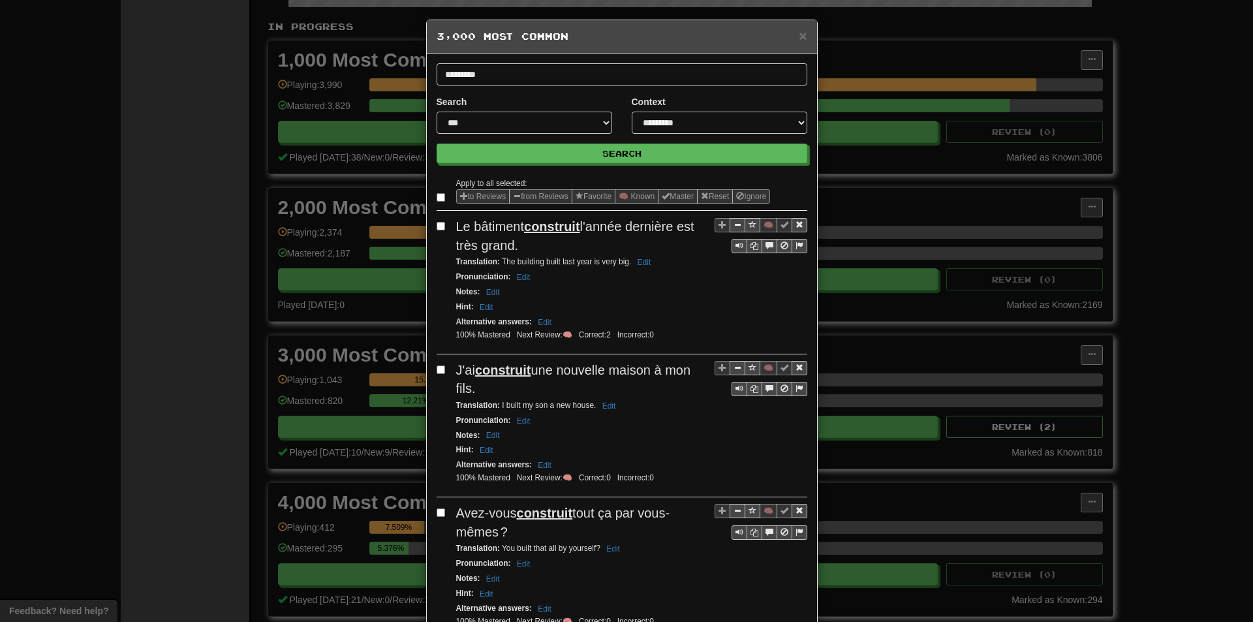
click at [787, 48] on div "× 3,000 Most Common" at bounding box center [622, 36] width 390 height 33
click at [793, 46] on div "× 3,000 Most Common" at bounding box center [622, 36] width 390 height 33
click at [797, 44] on div "× 3,000 Most Common" at bounding box center [622, 36] width 390 height 33
click at [798, 42] on div "× 3,000 Most Common" at bounding box center [622, 36] width 390 height 33
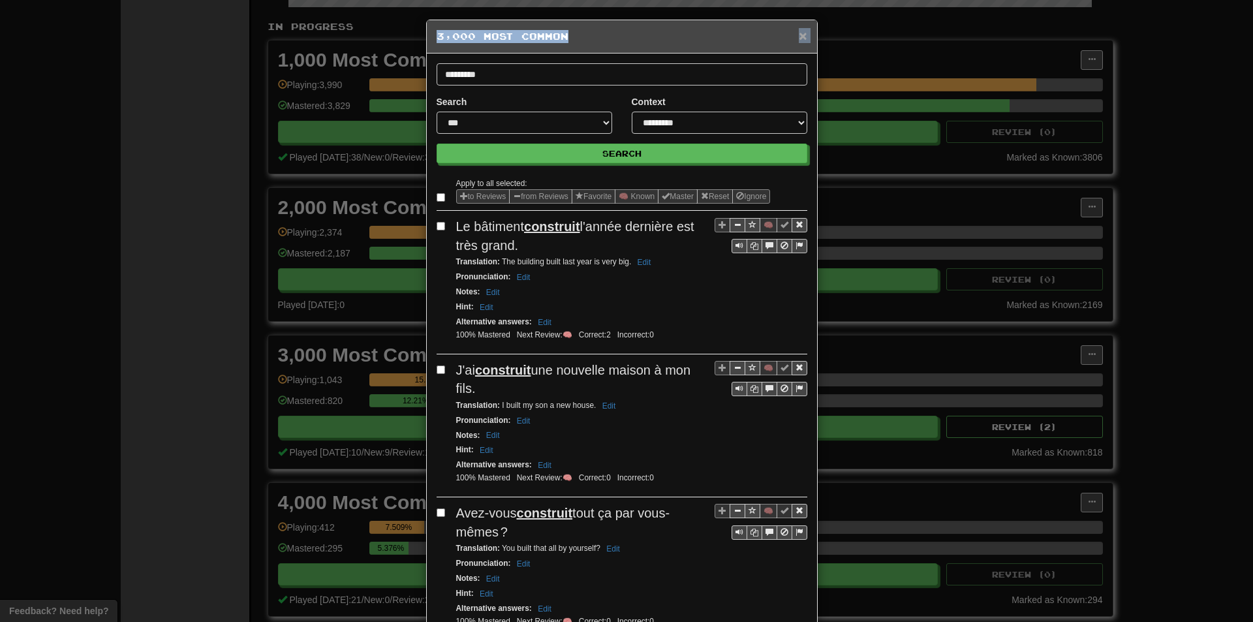
click at [799, 38] on span "×" at bounding box center [803, 35] width 8 height 15
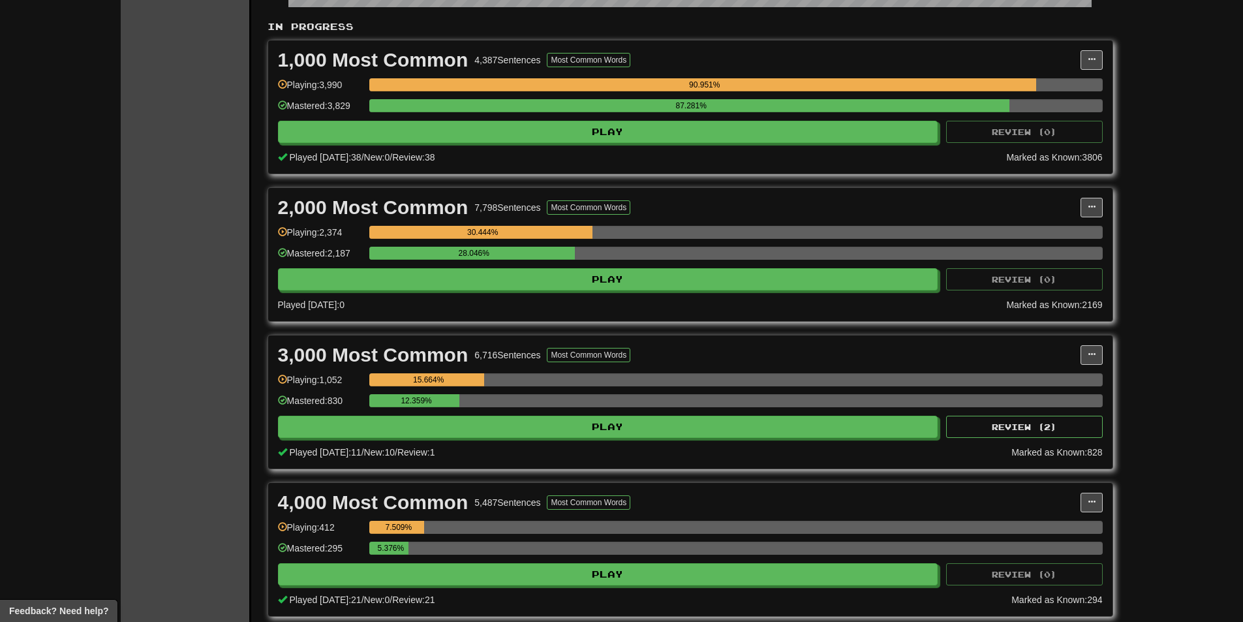
click at [566, 382] on div "15.664%" at bounding box center [735, 379] width 733 height 13
click at [571, 442] on div "3,000 Most Common 6,716 Sentences Most Common Words Manage Sentences Unpin from…" at bounding box center [690, 401] width 844 height 133
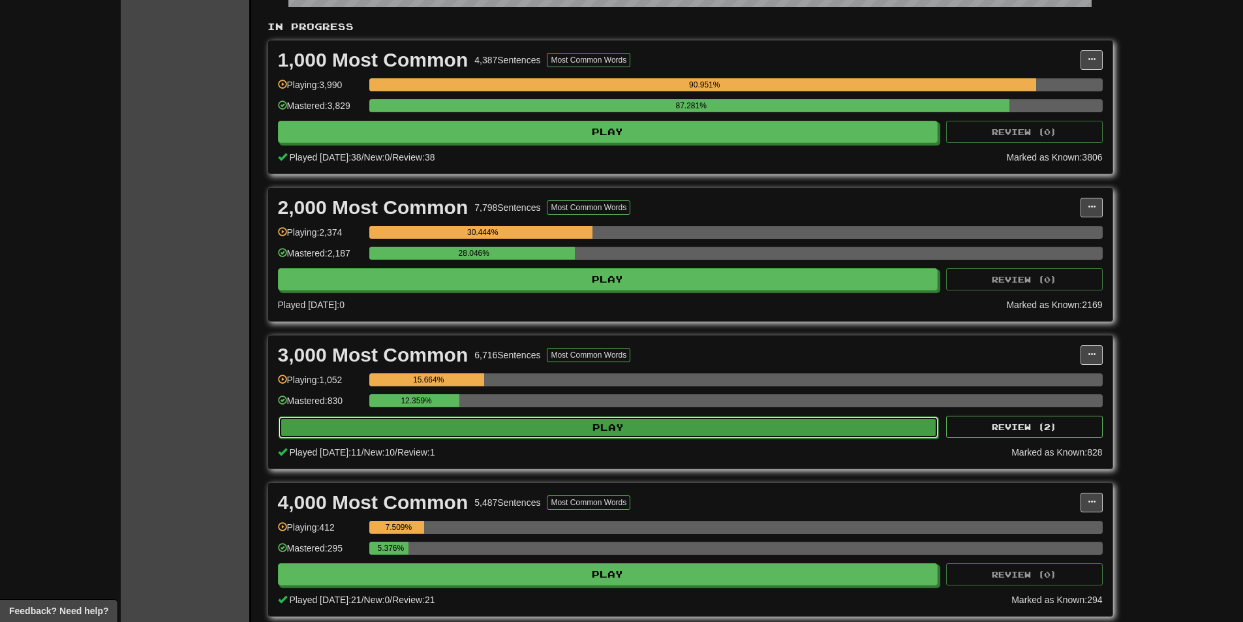
click at [570, 428] on button "Play" at bounding box center [609, 427] width 660 height 22
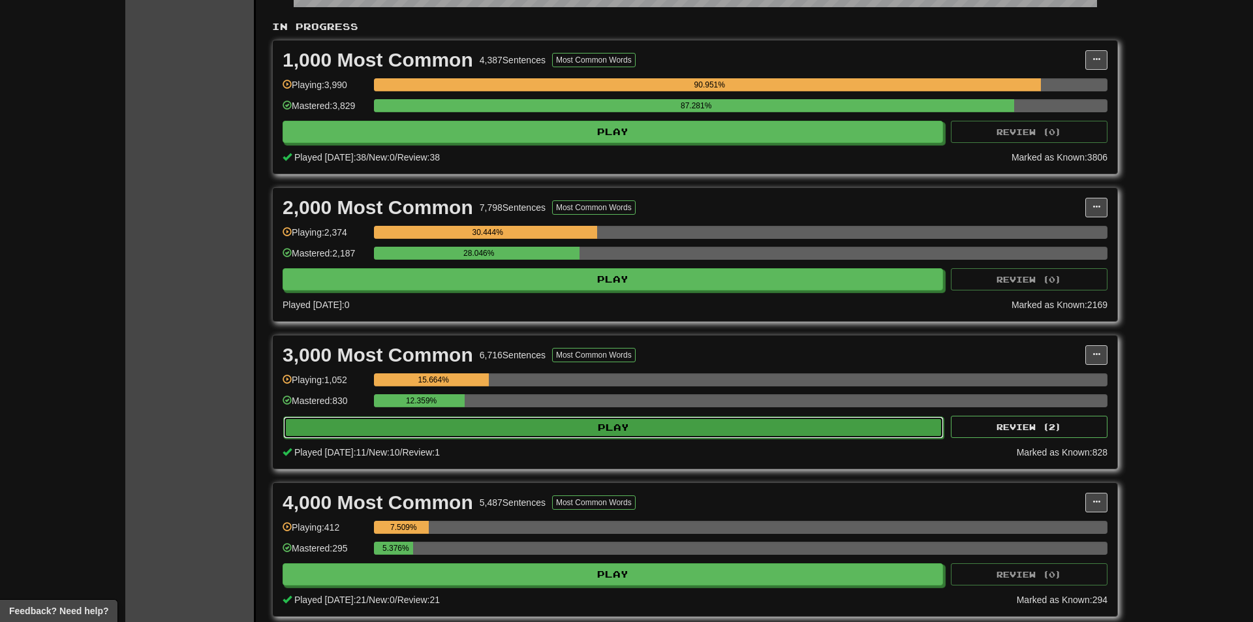
select select "**"
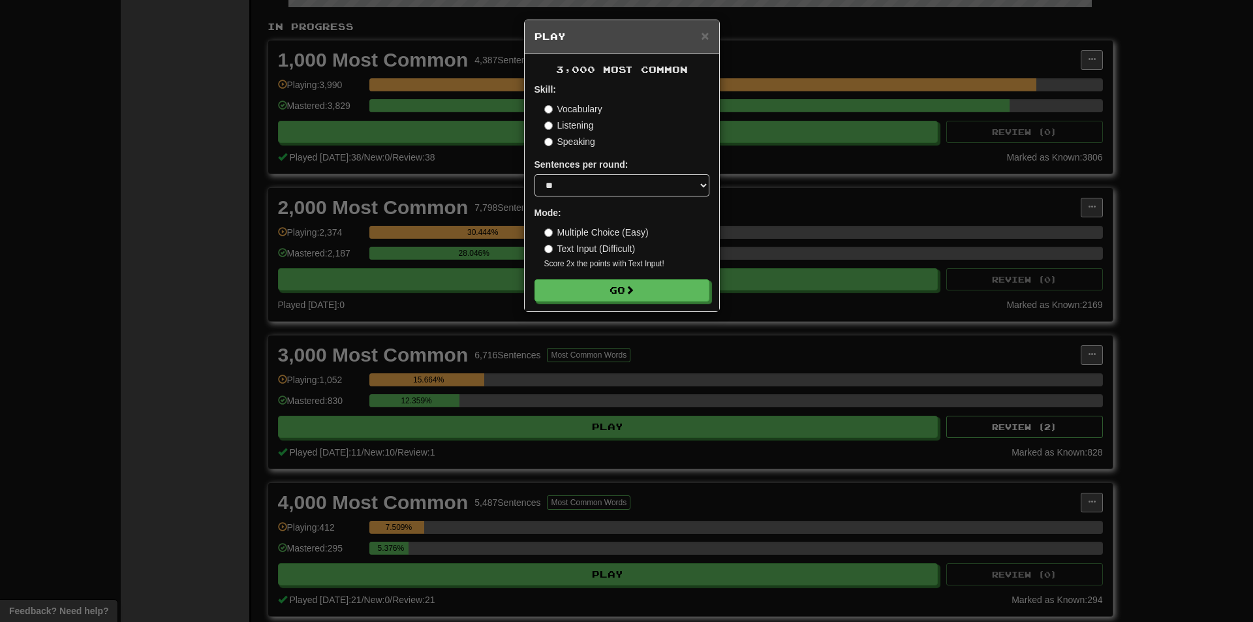
click at [573, 306] on div "3,000 Most Common Skill: Vocabulary Listening Speaking Sentences per round: * *…" at bounding box center [622, 182] width 194 height 258
click at [575, 298] on button "Go" at bounding box center [622, 291] width 175 height 22
drag, startPoint x: 925, startPoint y: 266, endPoint x: 981, endPoint y: 278, distance: 58.0
click at [925, 267] on div "× Play 3,000 Most Common Skill: Vocabulary Listening Speaking Sentences per rou…" at bounding box center [626, 311] width 1253 height 622
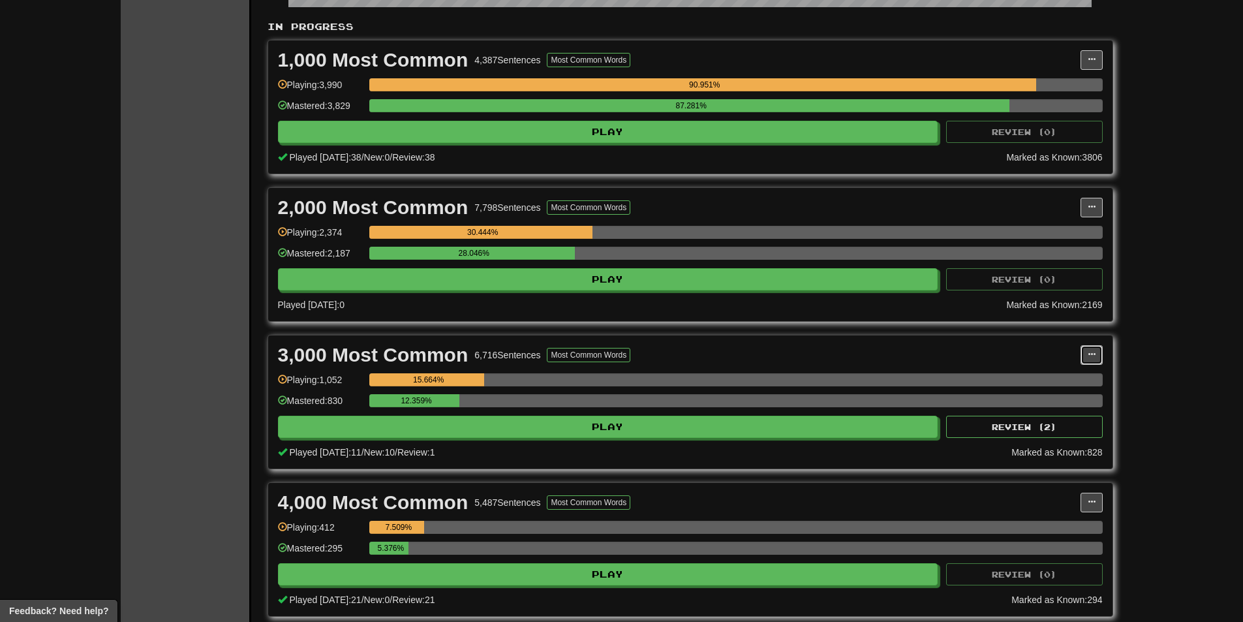
click at [1080, 354] on button at bounding box center [1091, 355] width 22 height 20
click at [1061, 370] on ul "Manage Sentences Unpin from Dashboard" at bounding box center [1034, 393] width 136 height 54
drag, startPoint x: 1096, startPoint y: 356, endPoint x: 1082, endPoint y: 369, distance: 19.4
click at [1097, 356] on button at bounding box center [1091, 355] width 22 height 20
click at [1055, 390] on ul "Manage Sentences Unpin from Dashboard" at bounding box center [1034, 393] width 136 height 54
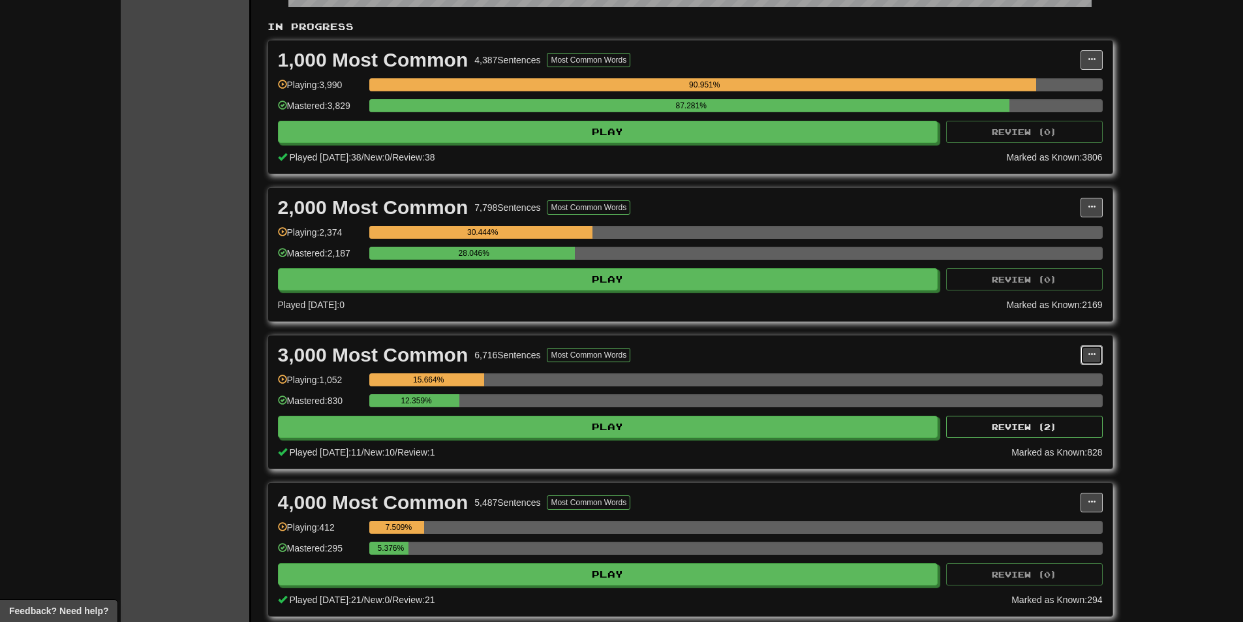
click at [1090, 357] on span at bounding box center [1092, 354] width 8 height 8
click at [1037, 384] on link "Manage Sentences" at bounding box center [1033, 378] width 135 height 17
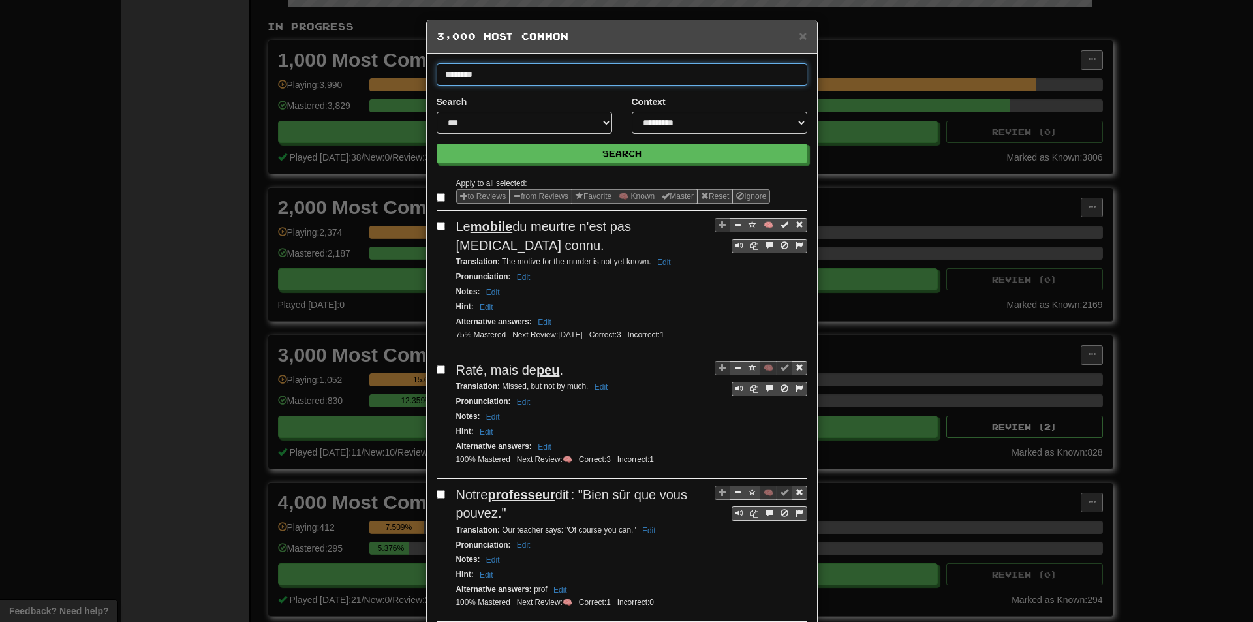
type input "********"
click at [436, 144] on button "Search" at bounding box center [621, 154] width 371 height 20
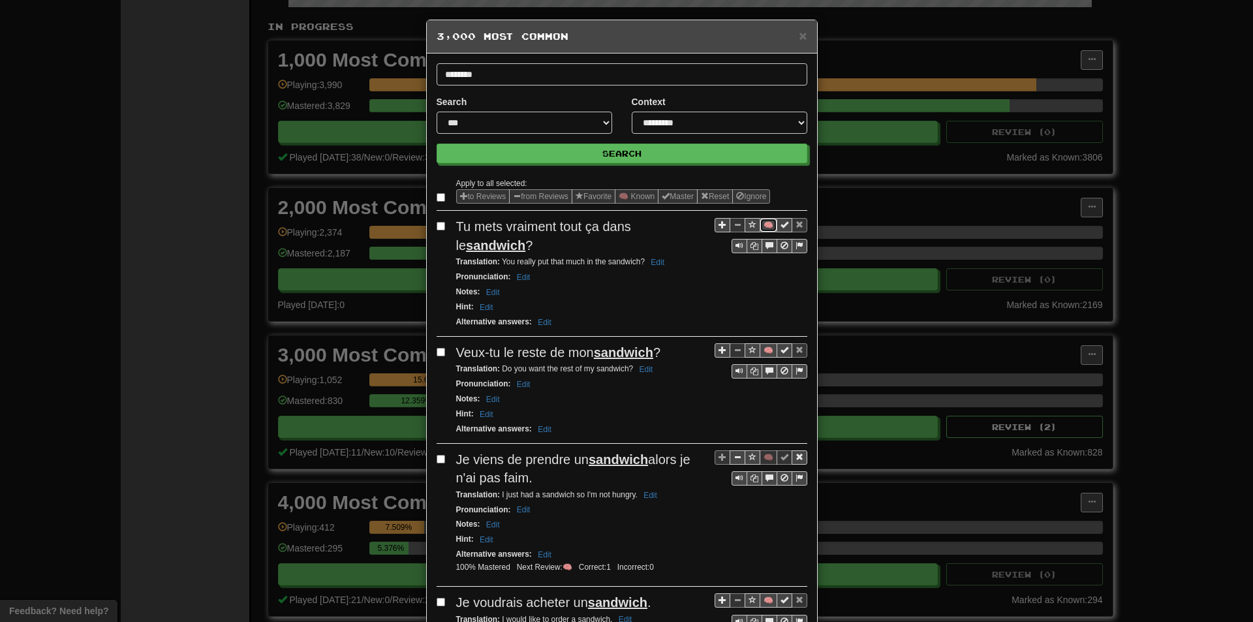
click at [761, 224] on button "🧠" at bounding box center [768, 225] width 18 height 14
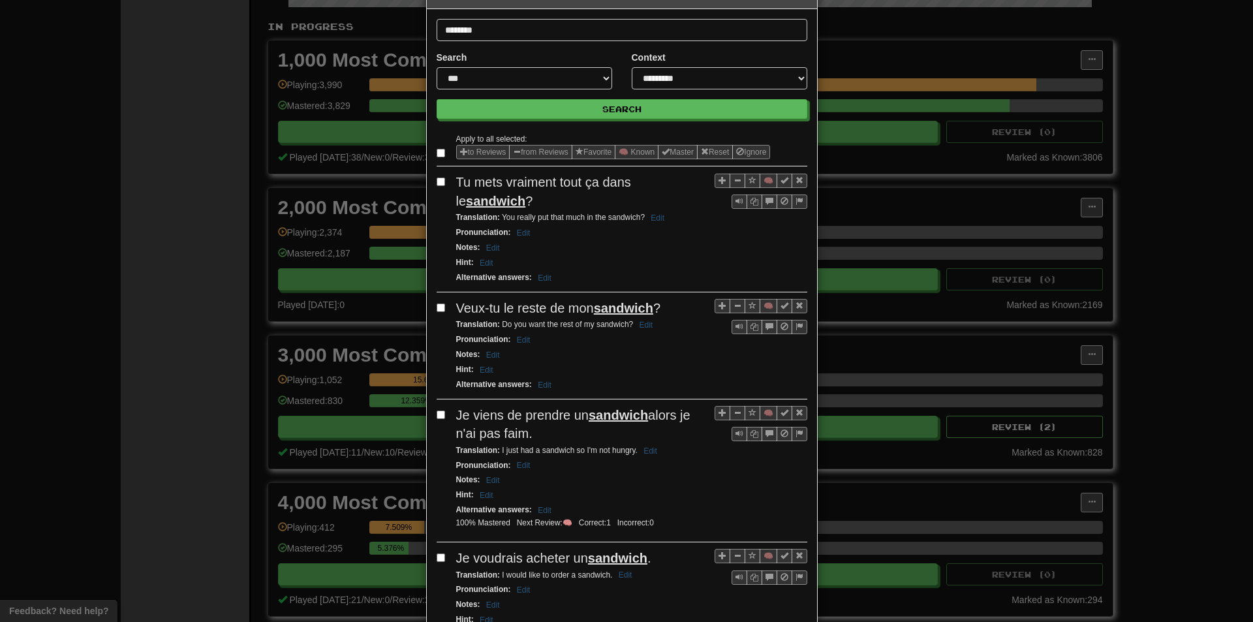
scroll to position [130, 0]
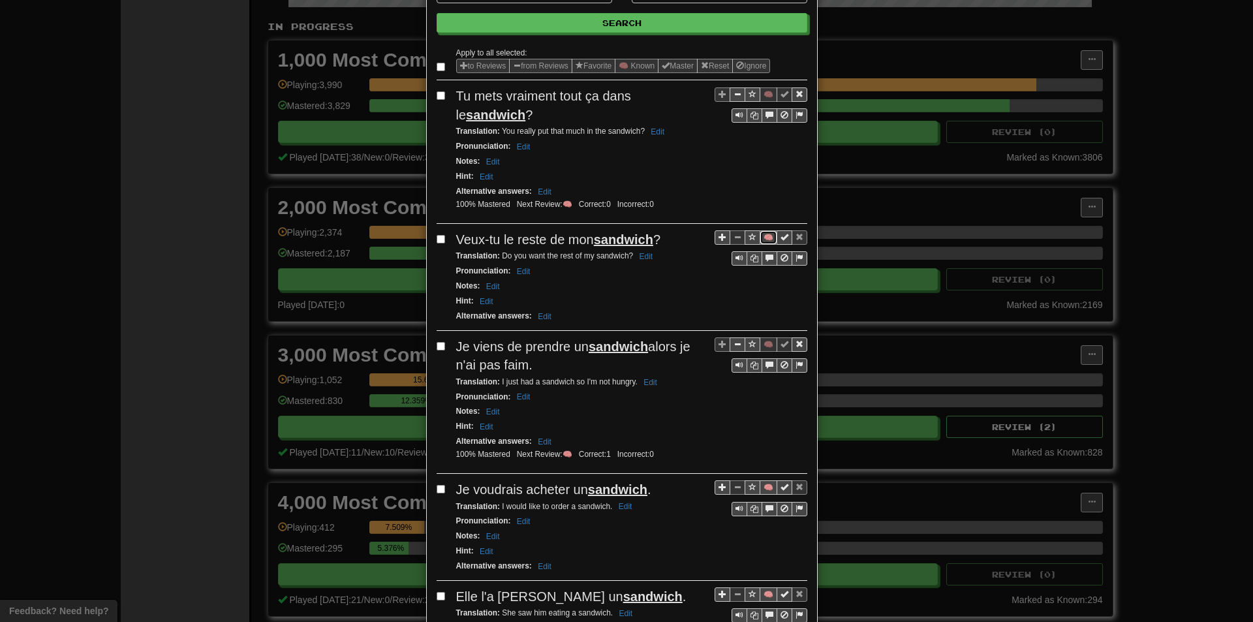
click at [765, 237] on button "🧠" at bounding box center [768, 237] width 18 height 14
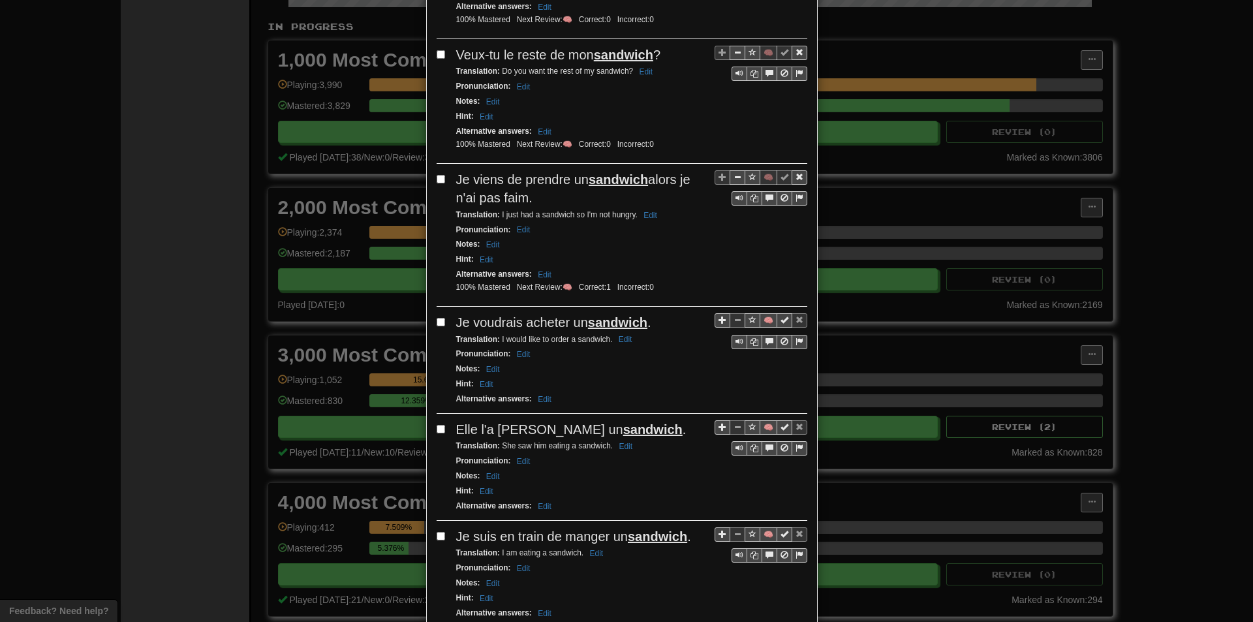
scroll to position [326, 0]
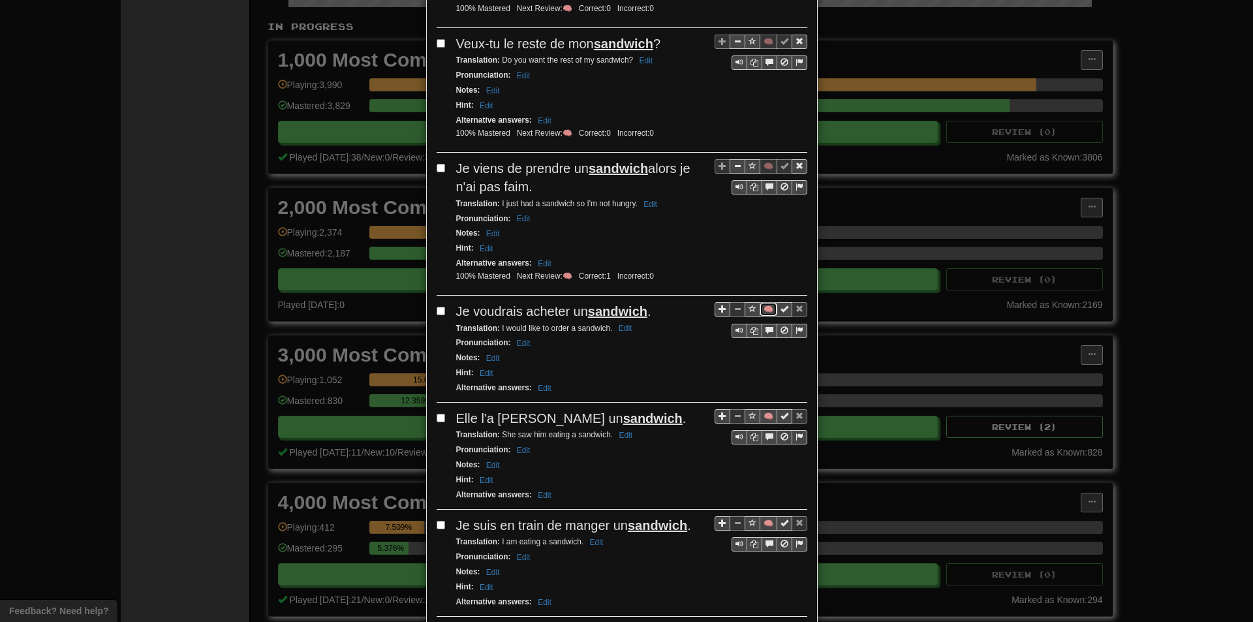
click at [763, 311] on button "🧠" at bounding box center [768, 309] width 18 height 14
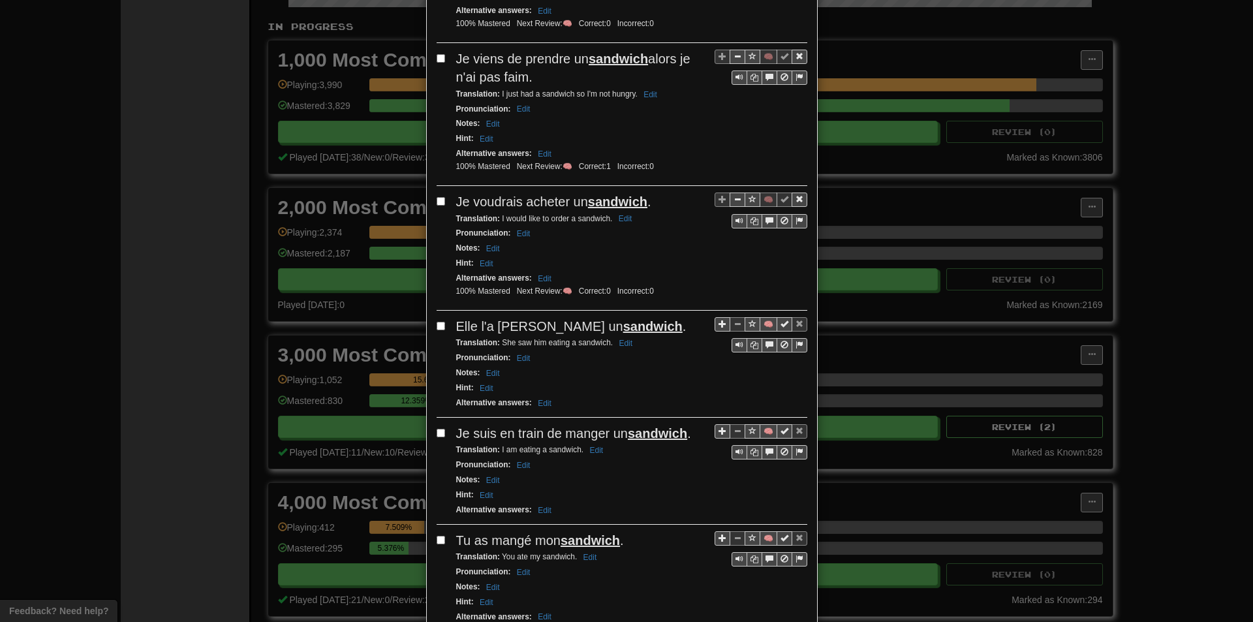
scroll to position [457, 0]
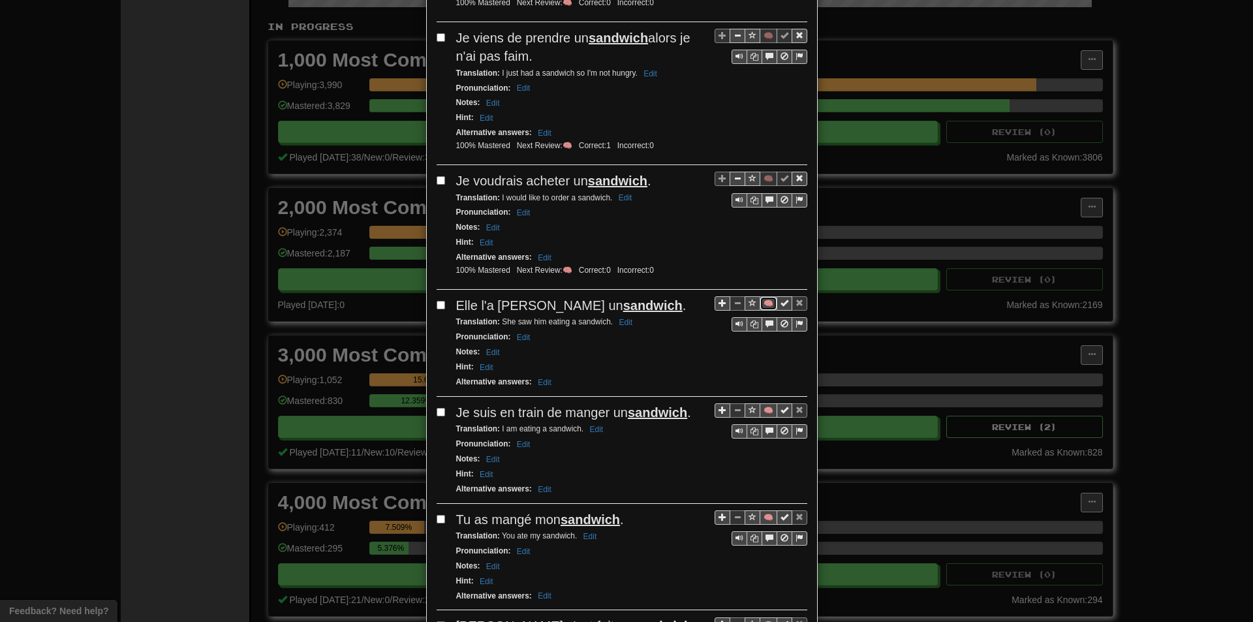
click at [759, 301] on button "🧠" at bounding box center [768, 303] width 18 height 14
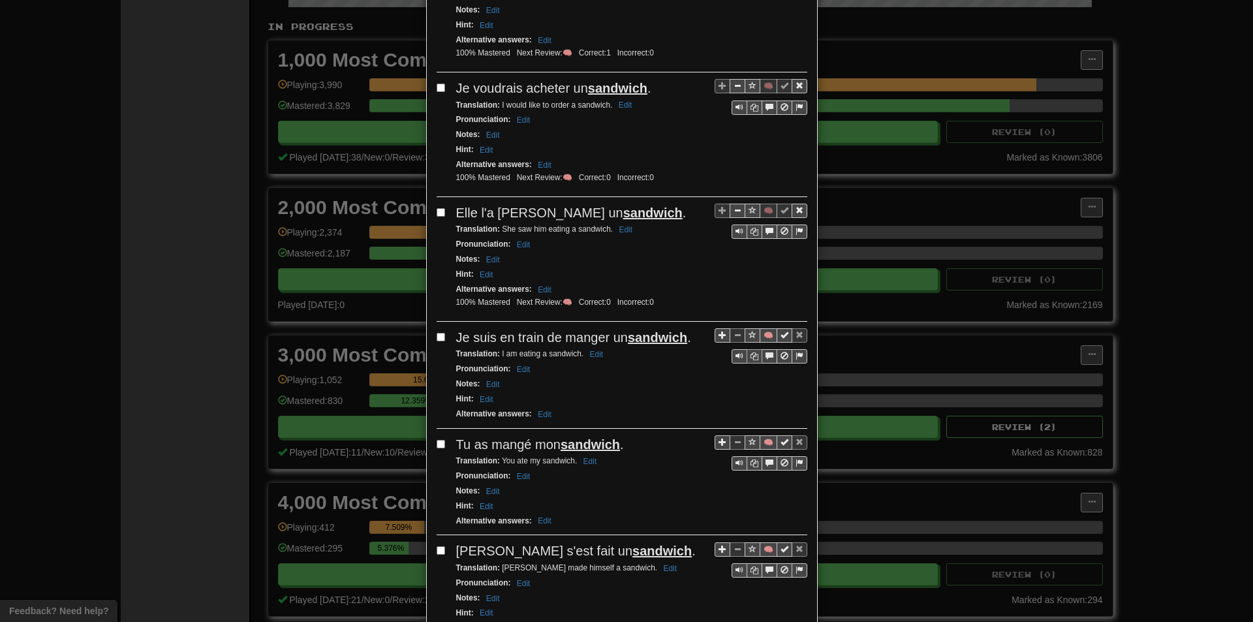
scroll to position [587, 0]
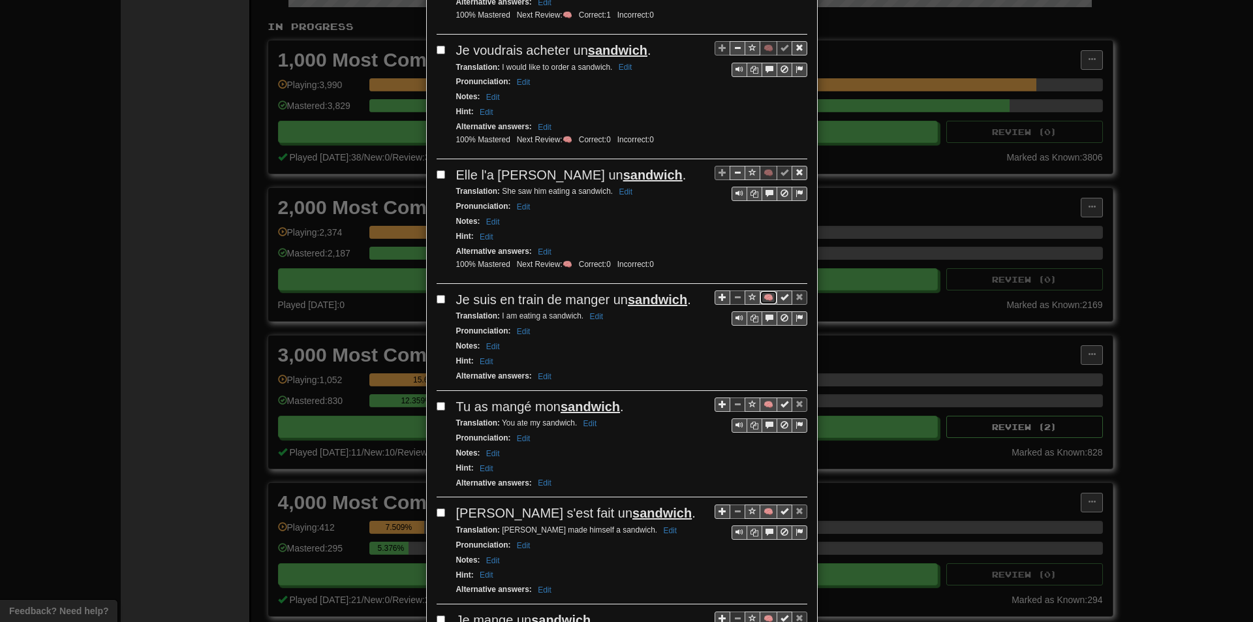
click at [764, 298] on button "🧠" at bounding box center [768, 297] width 18 height 14
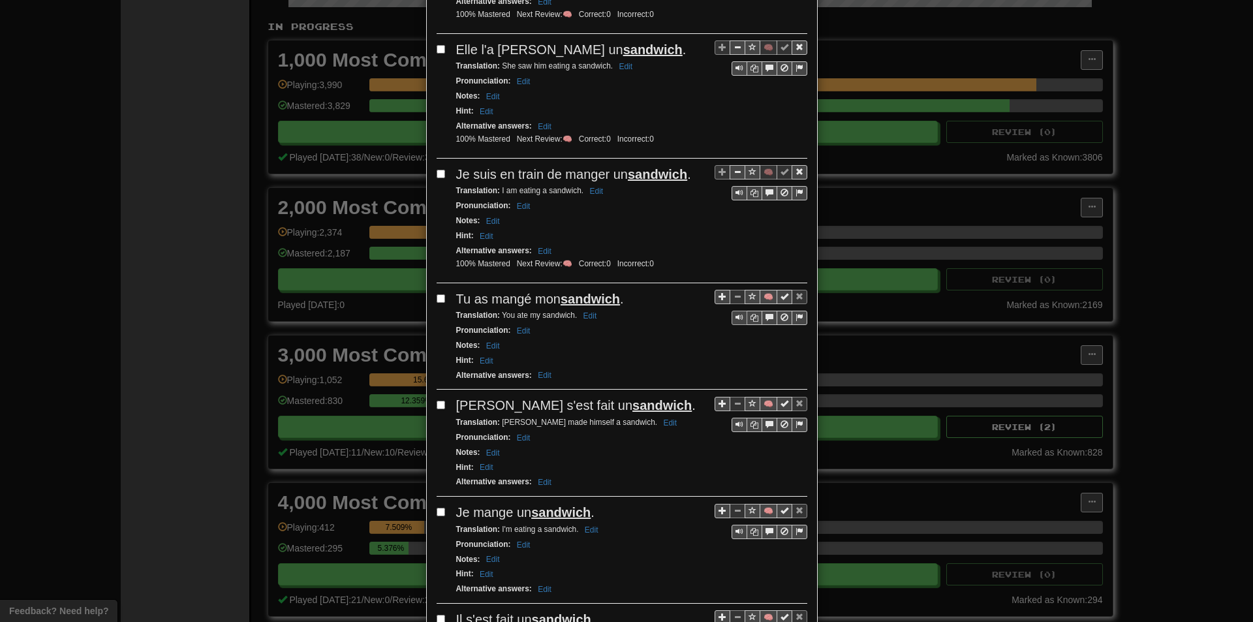
scroll to position [718, 0]
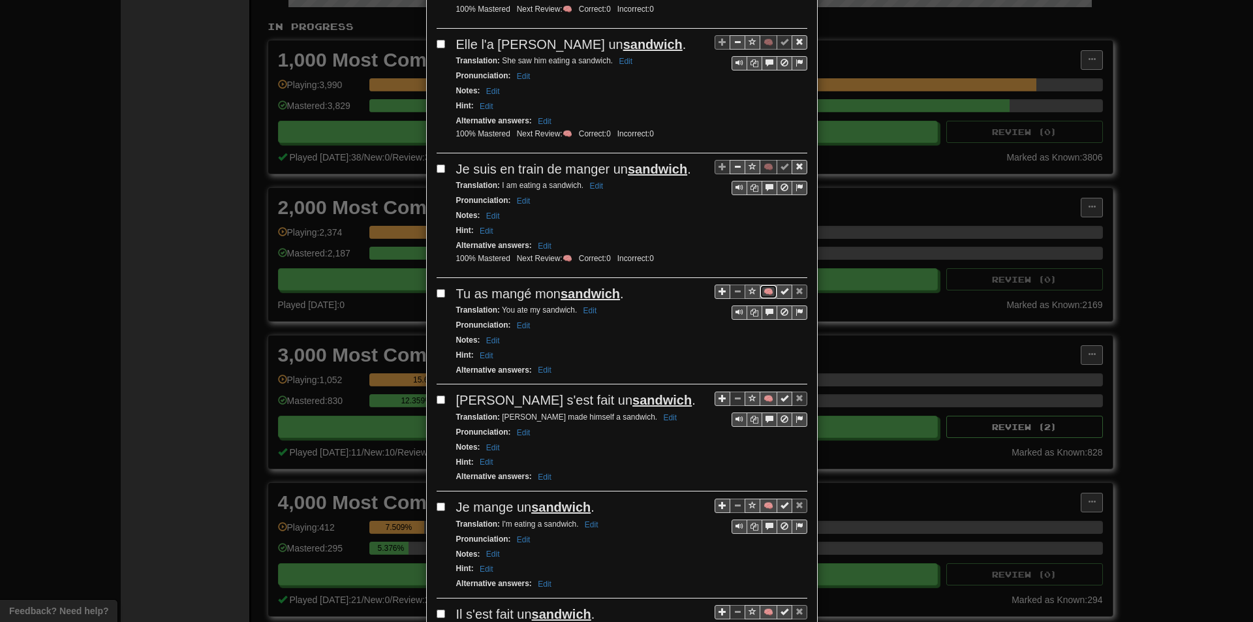
drag, startPoint x: 763, startPoint y: 296, endPoint x: 739, endPoint y: 296, distance: 24.8
click at [764, 296] on button "🧠" at bounding box center [768, 291] width 18 height 14
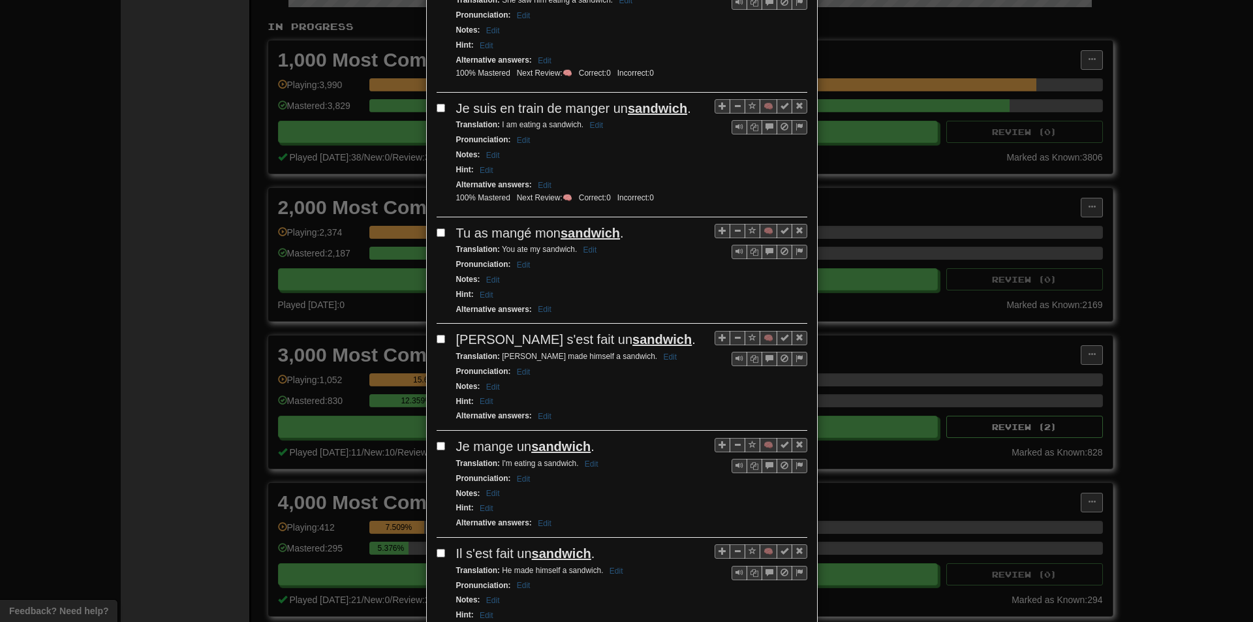
scroll to position [783, 0]
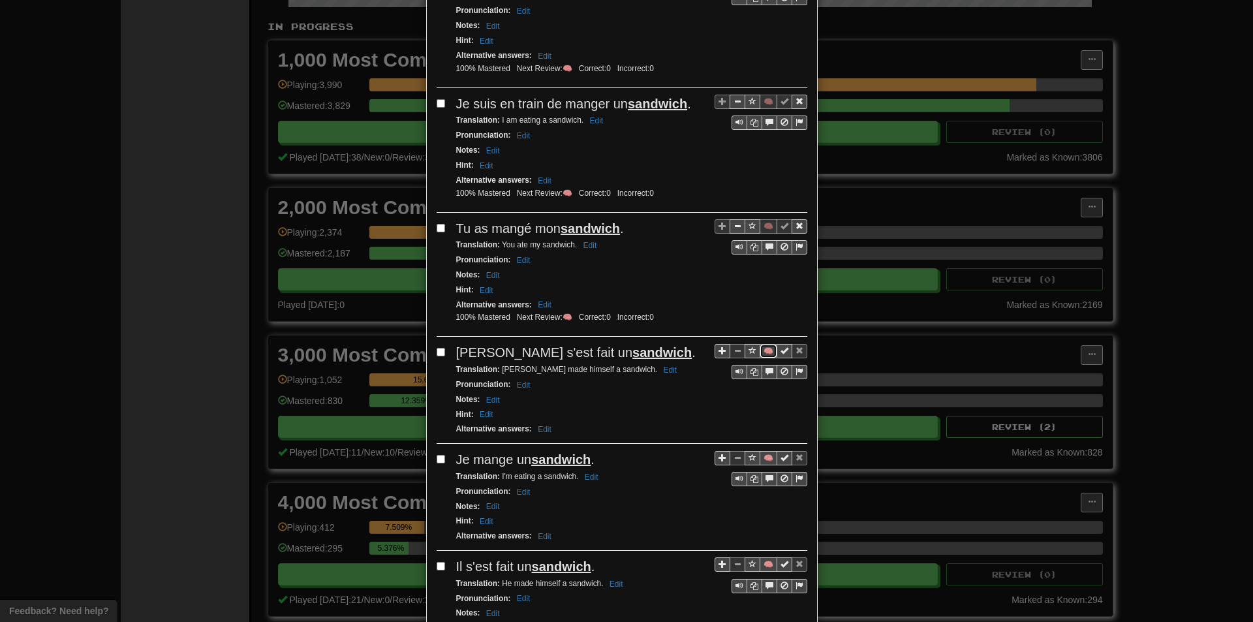
click at [763, 354] on button "🧠" at bounding box center [768, 351] width 18 height 14
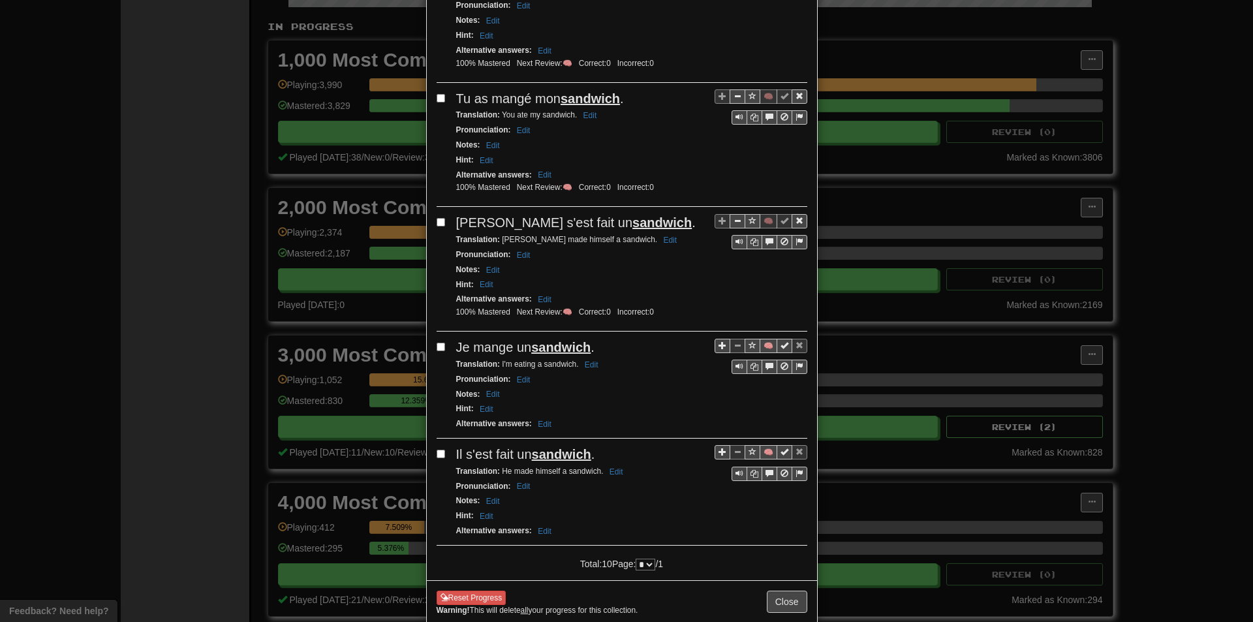
scroll to position [940, 0]
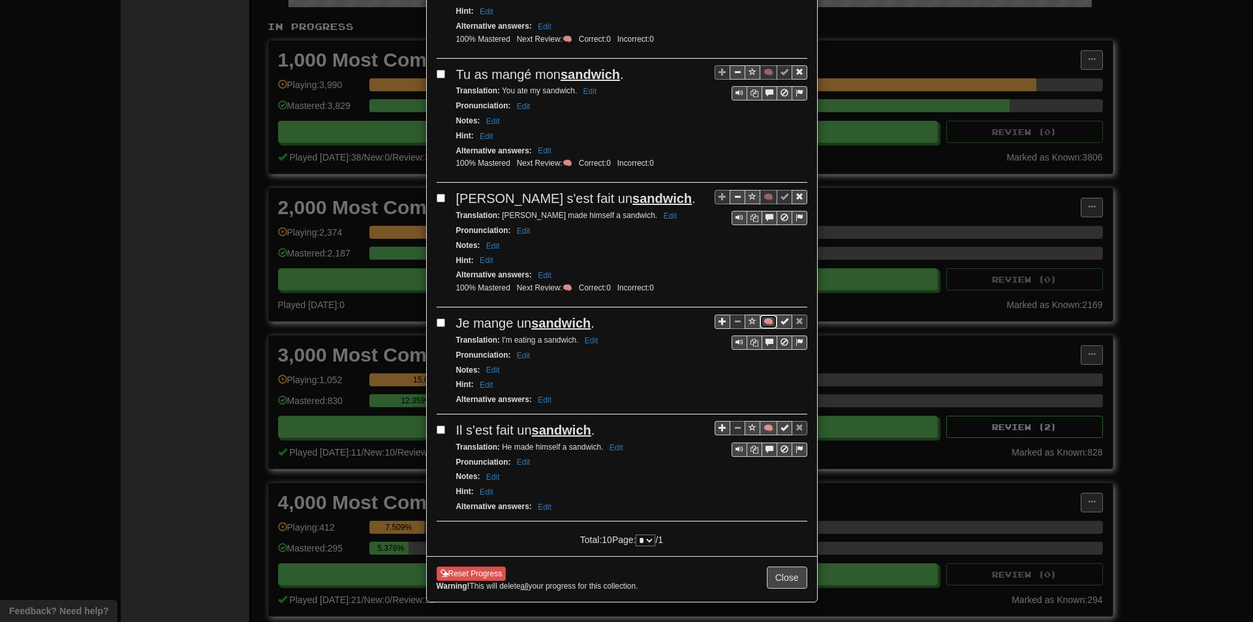
click at [767, 315] on button "🧠" at bounding box center [768, 321] width 18 height 14
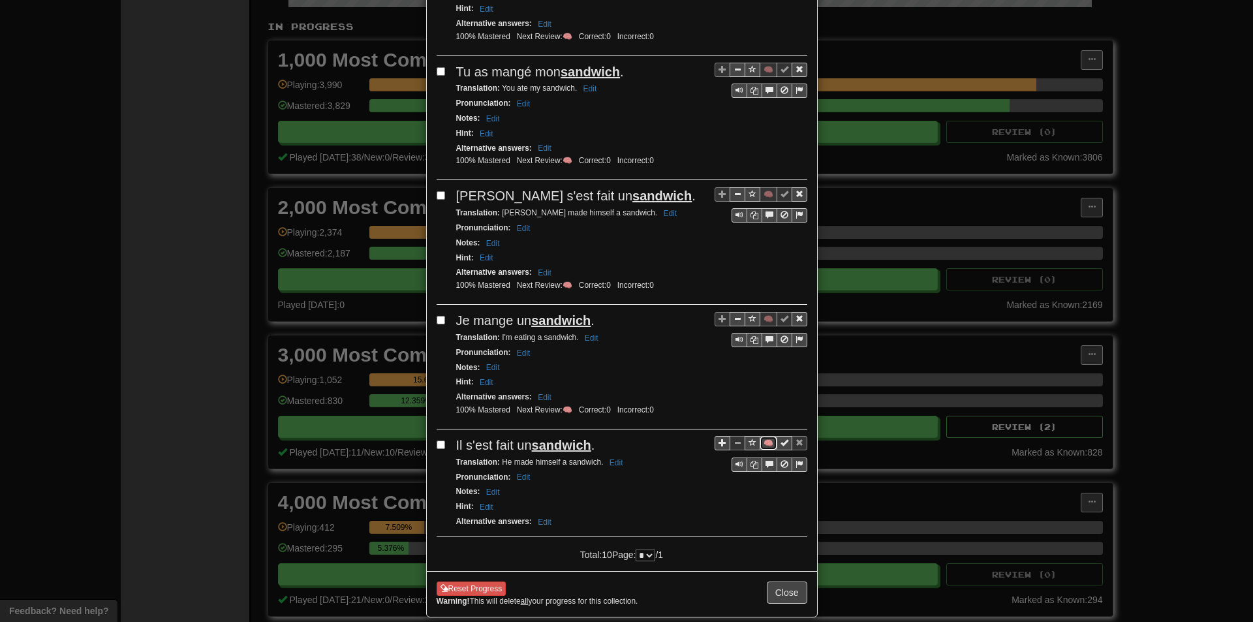
click at [764, 441] on button "🧠" at bounding box center [768, 443] width 18 height 14
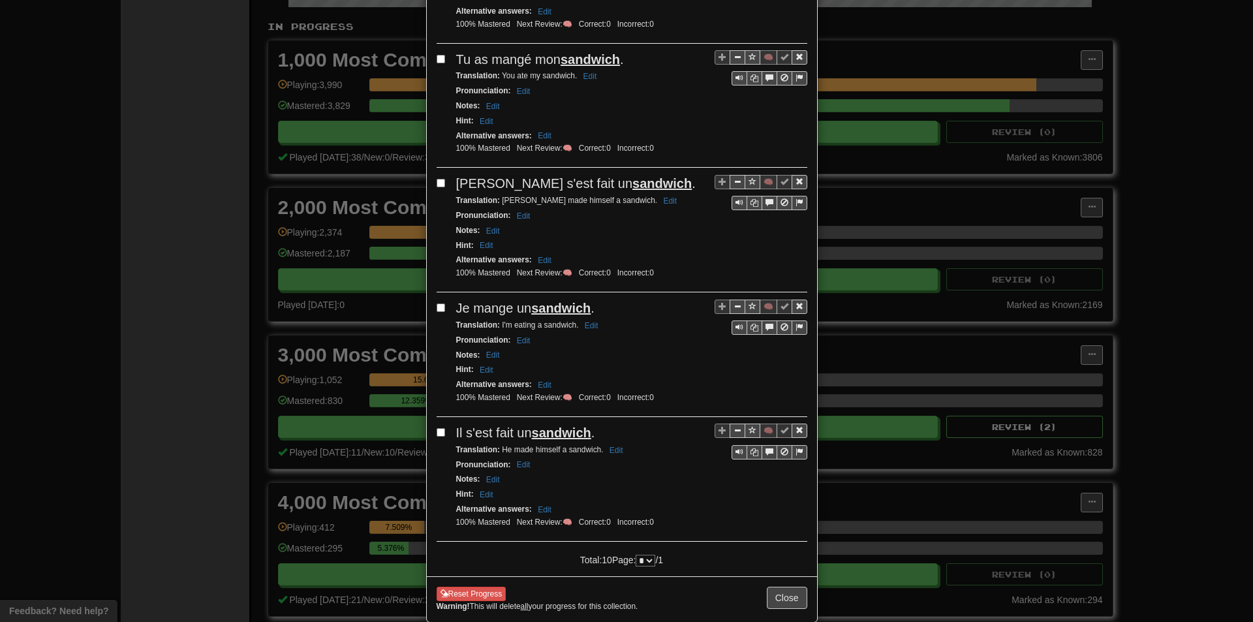
scroll to position [975, 0]
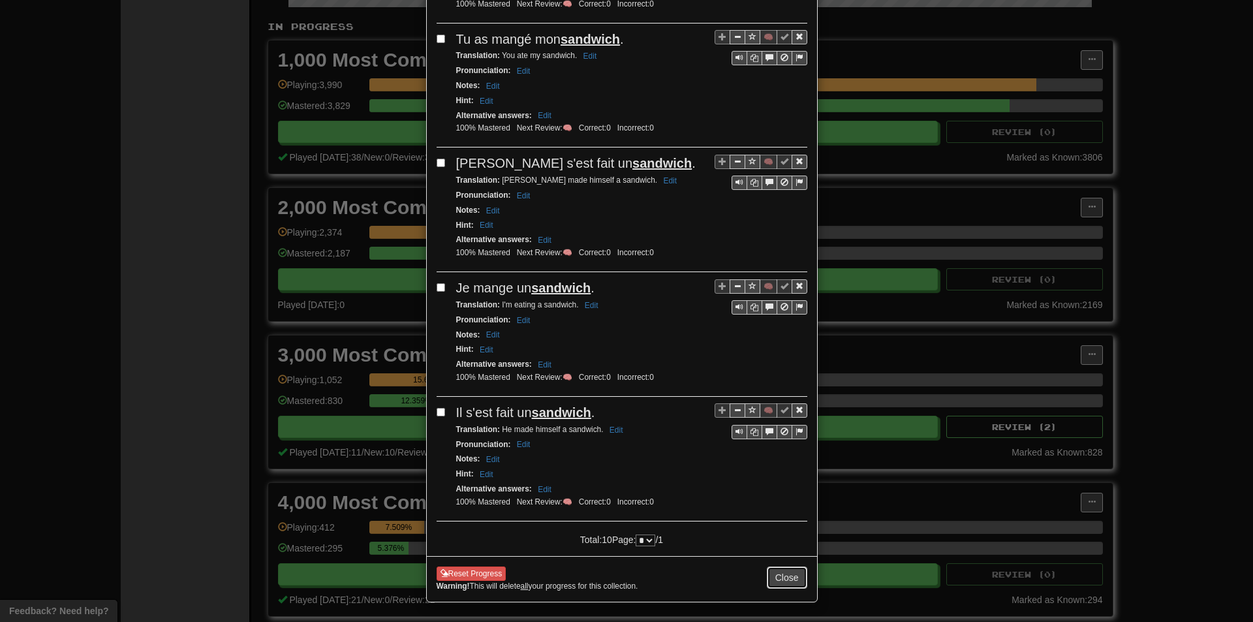
click at [773, 568] on button "Close" at bounding box center [787, 577] width 40 height 22
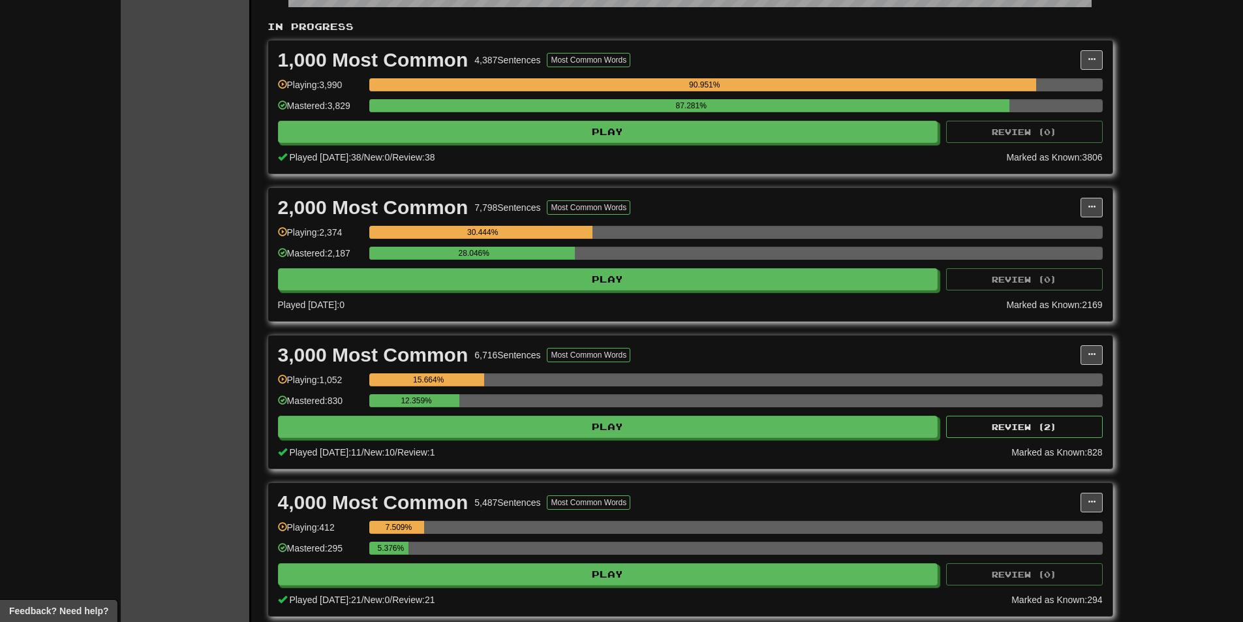
click at [453, 412] on div "12.359%" at bounding box center [735, 405] width 733 height 22
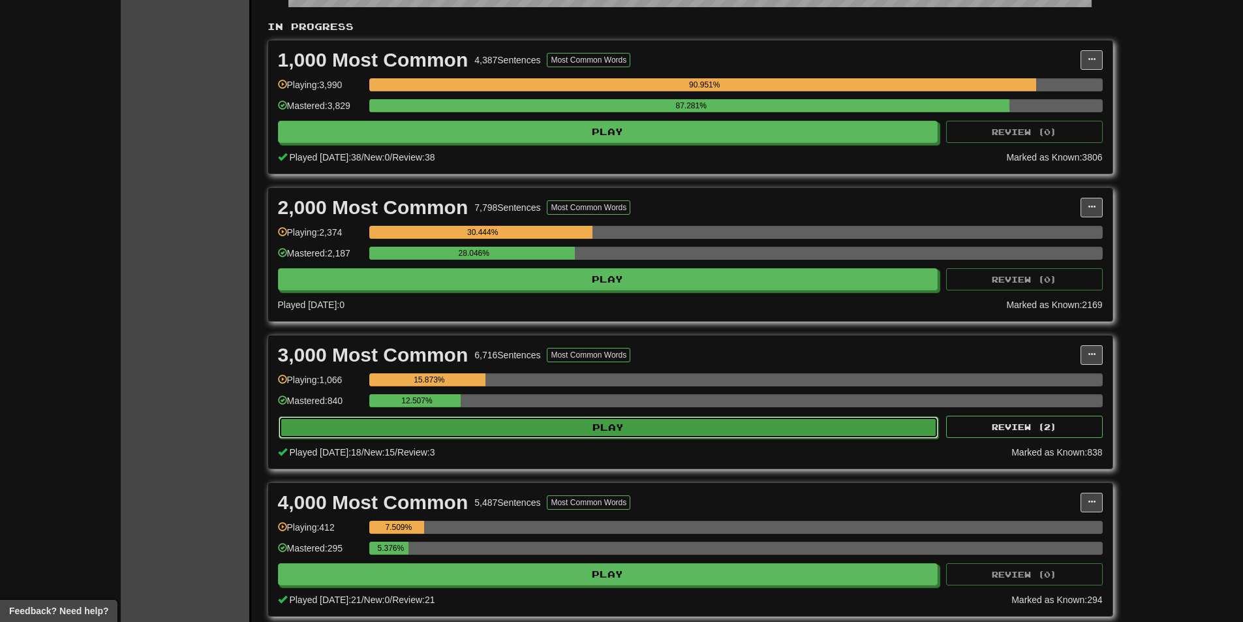
click at [454, 416] on button "Play" at bounding box center [609, 427] width 660 height 22
select select "**"
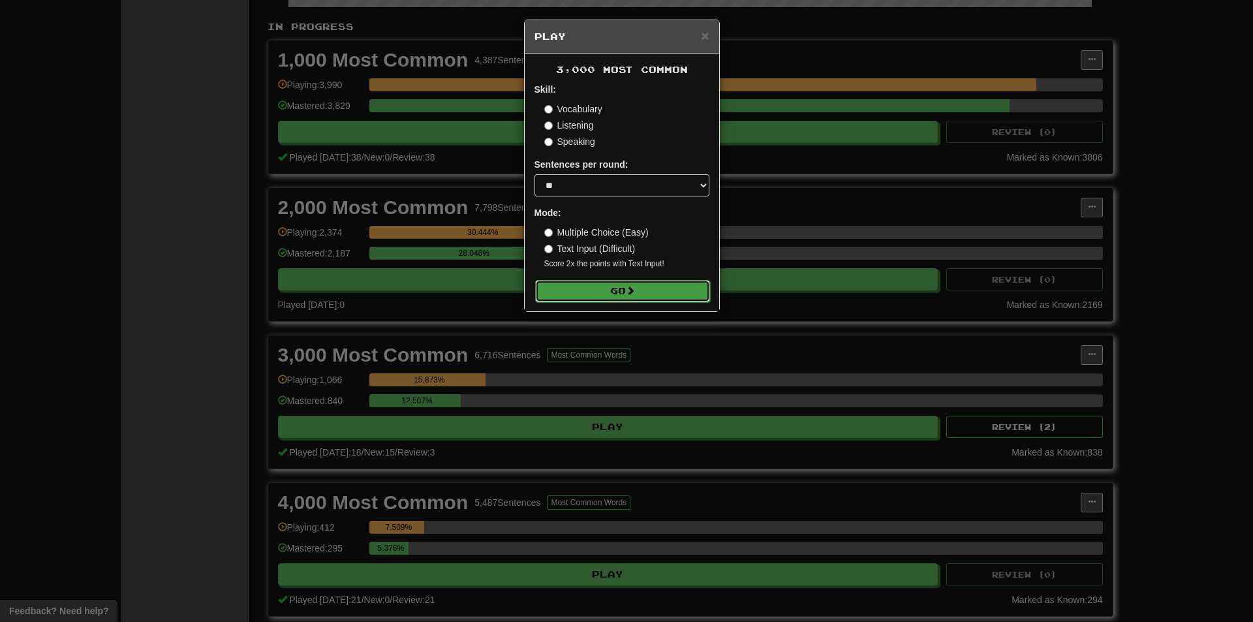
click at [538, 290] on button "Go" at bounding box center [622, 291] width 175 height 22
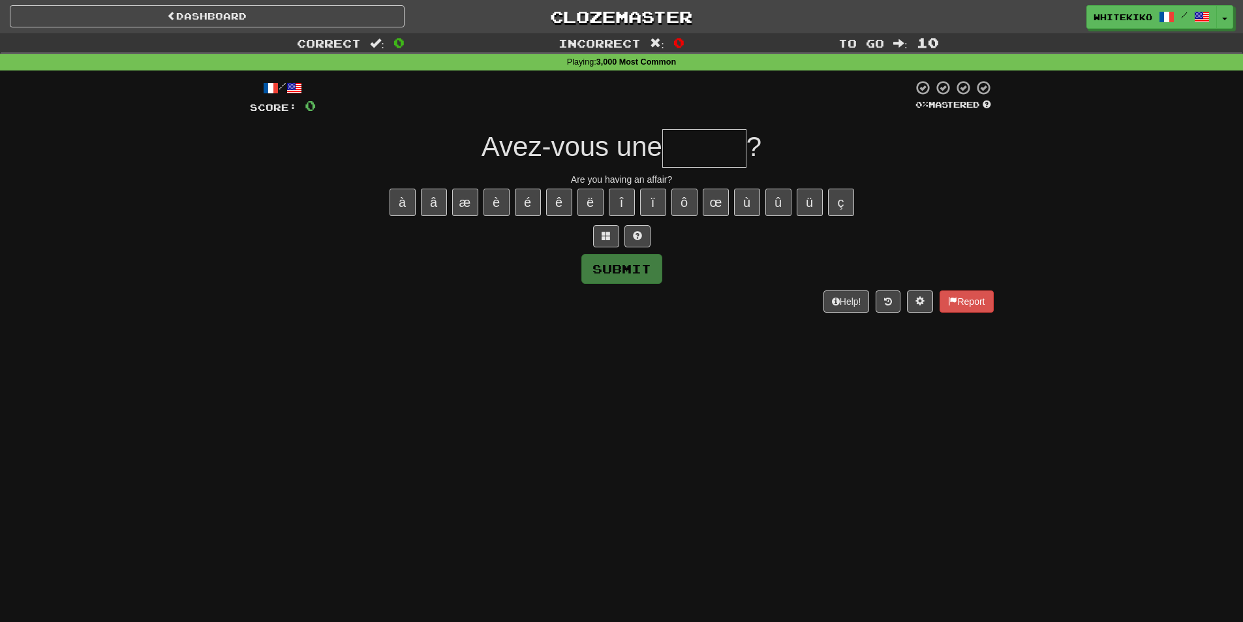
type input "*"
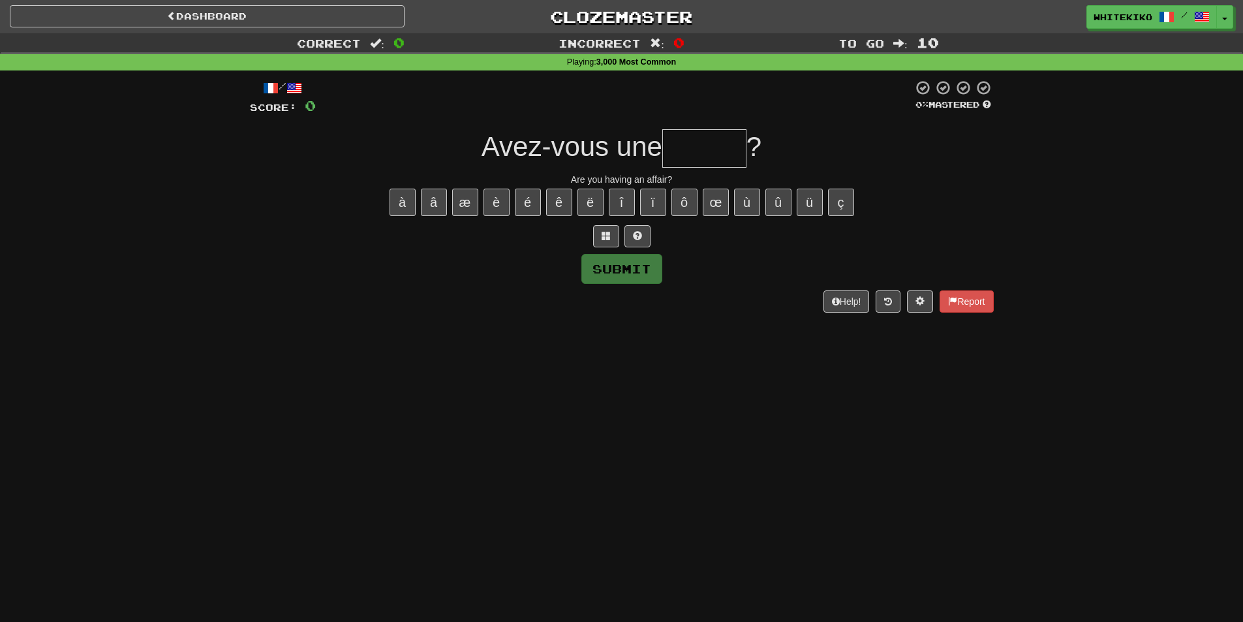
type input "*"
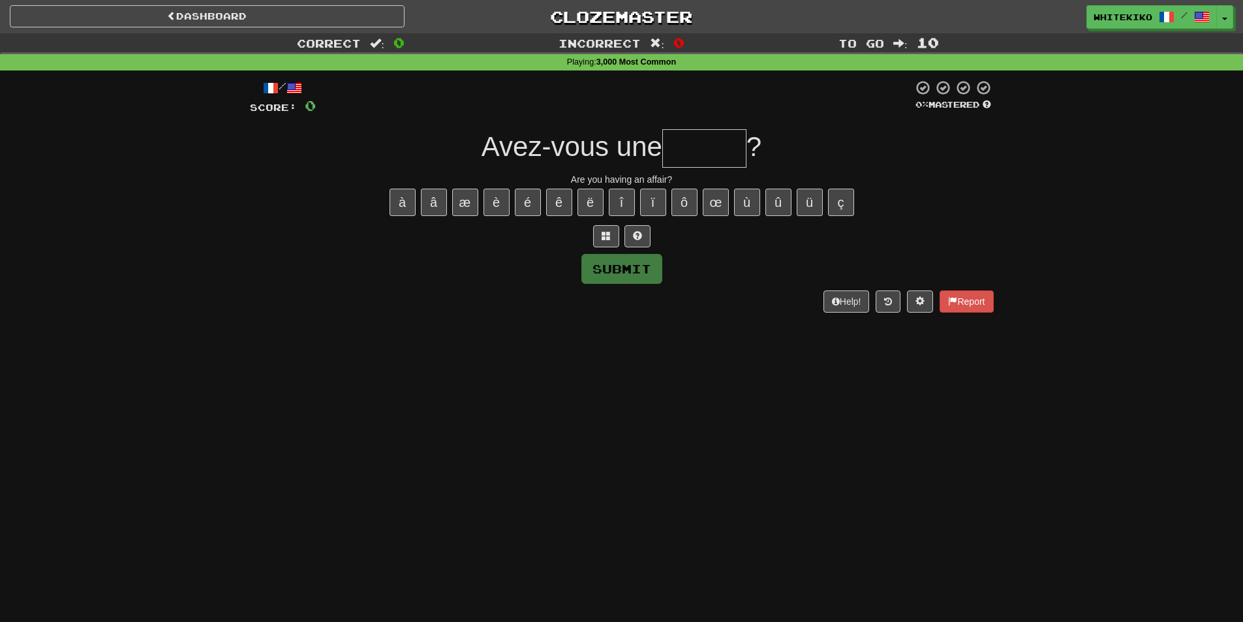
type input "*"
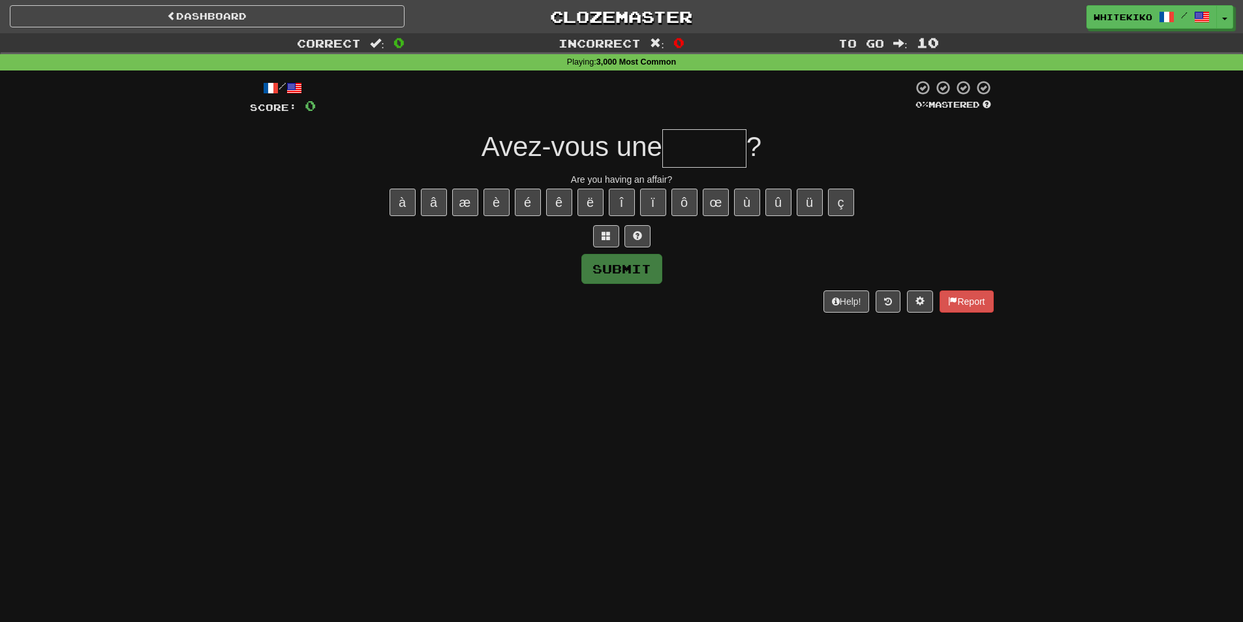
type input "*"
type input "*******"
type input "*"
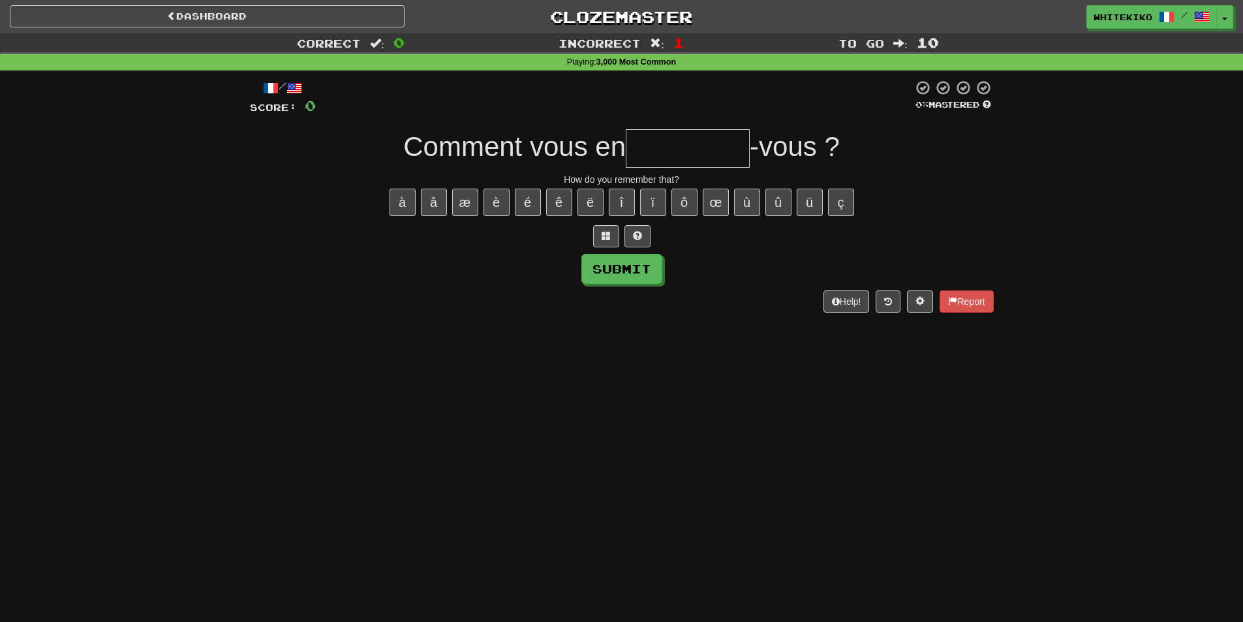
type input "*"
type input "********"
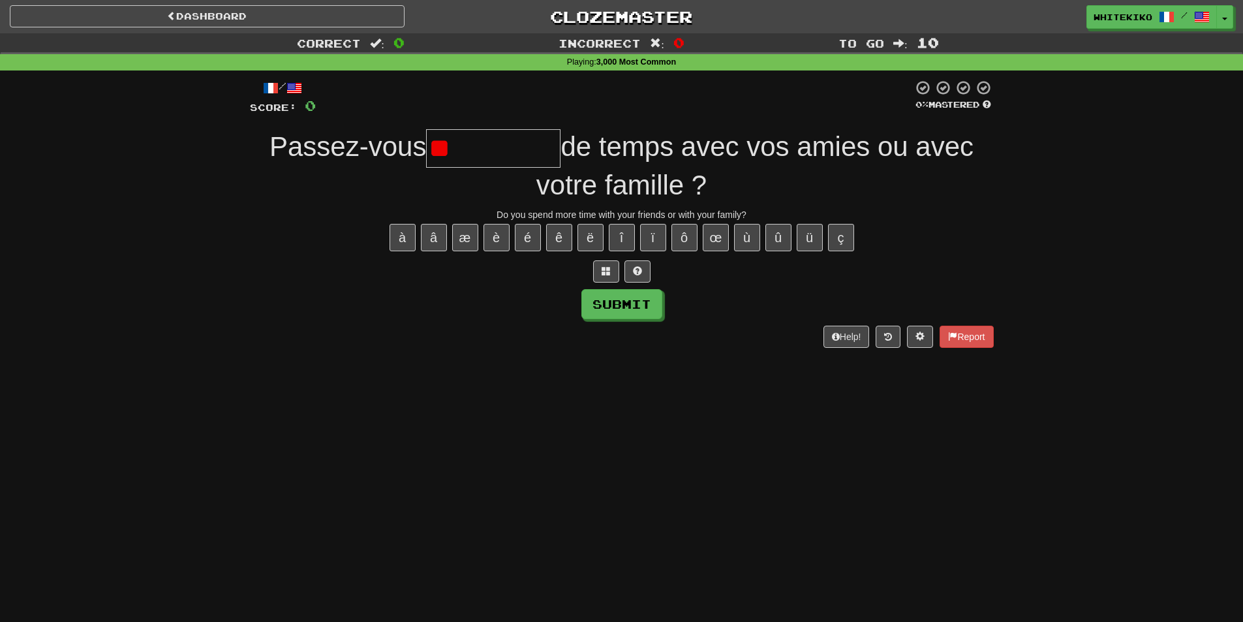
type input "*"
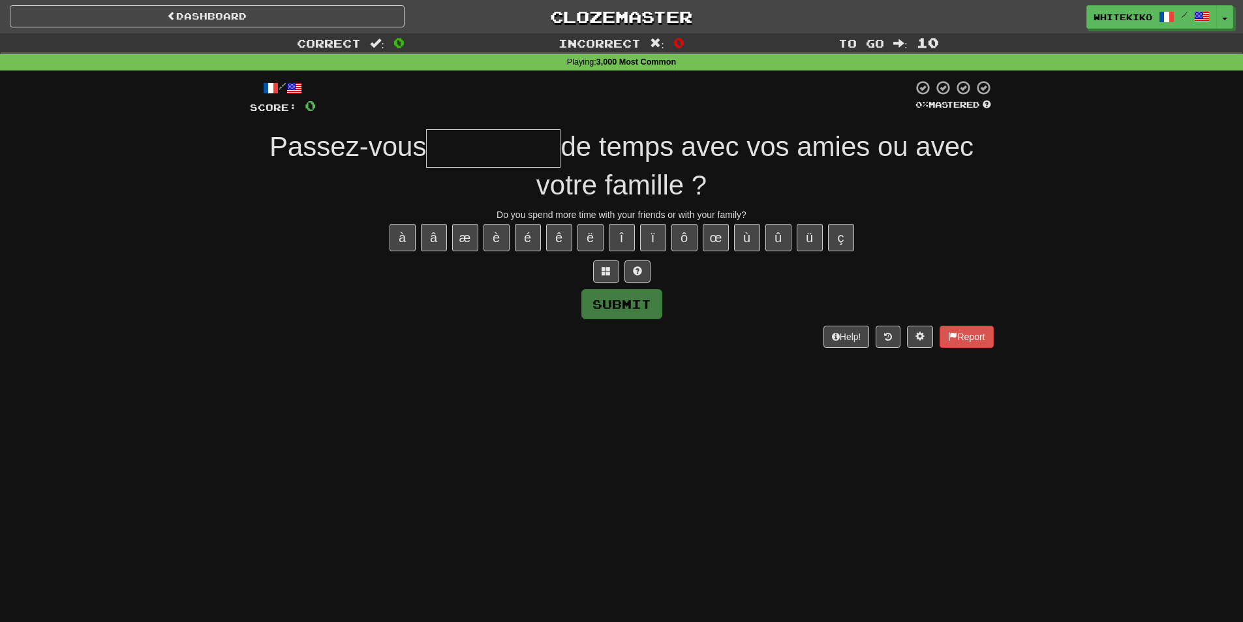
type input "*"
type input "*********"
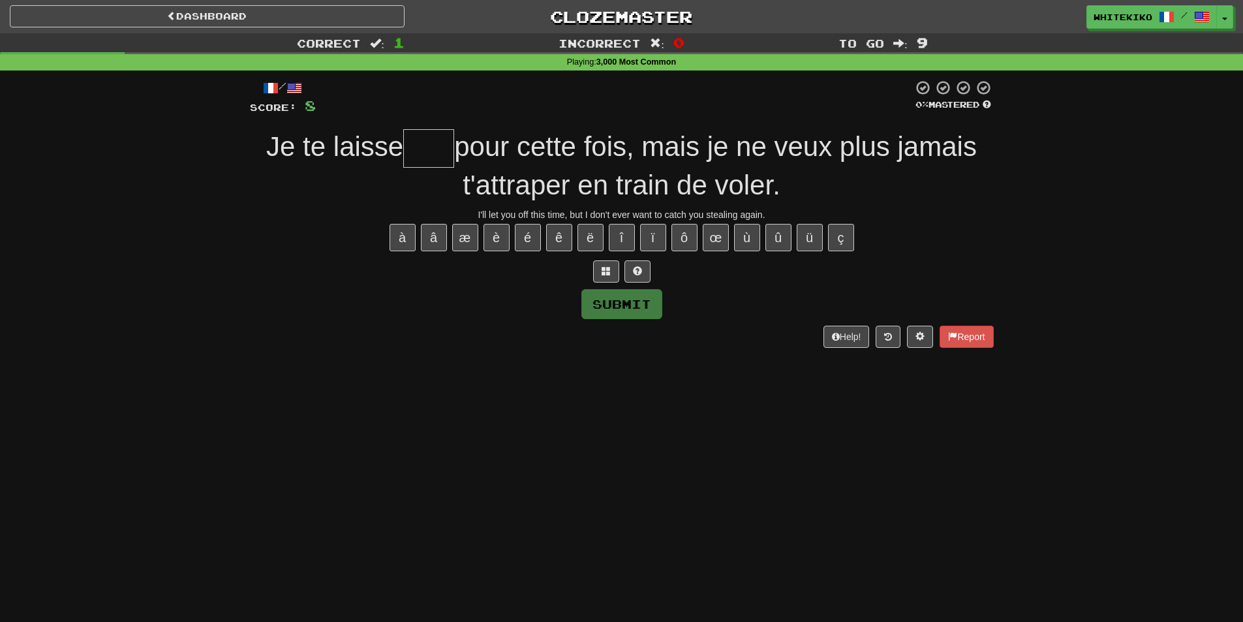
type input "*"
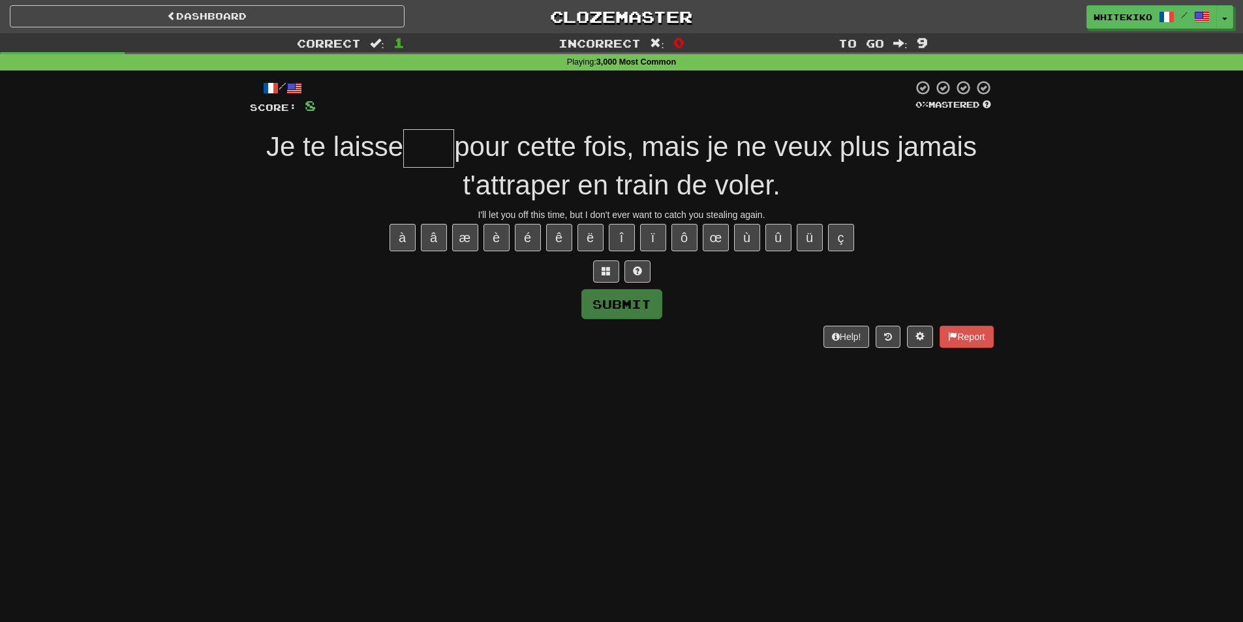
type input "*"
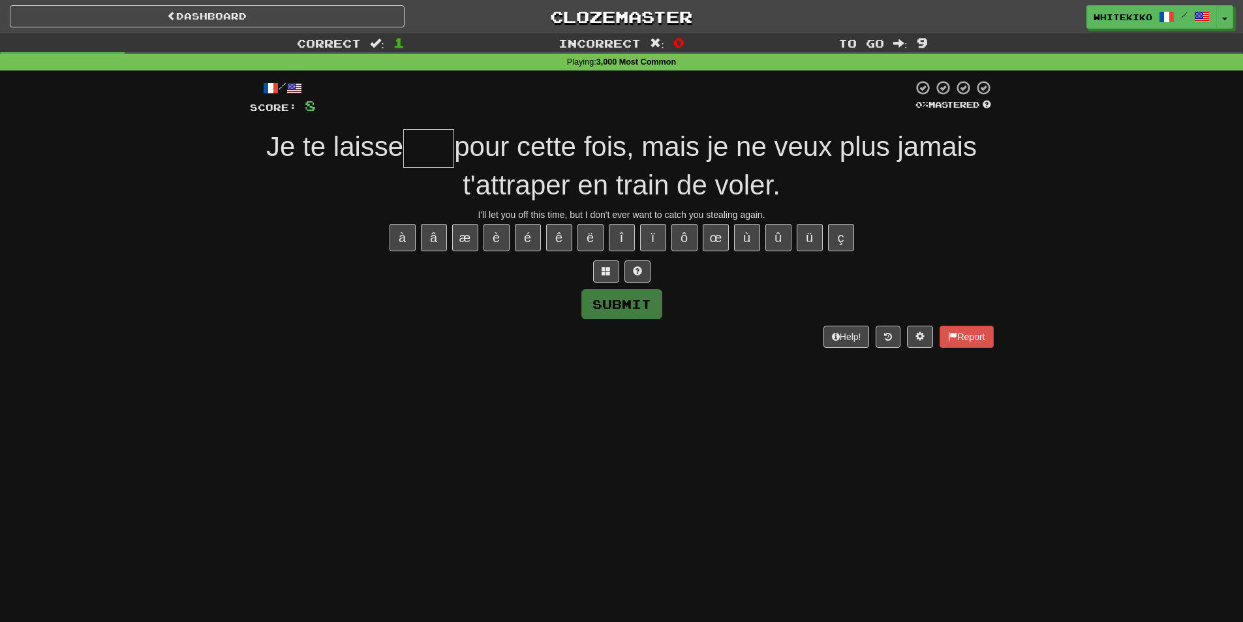
type input "*"
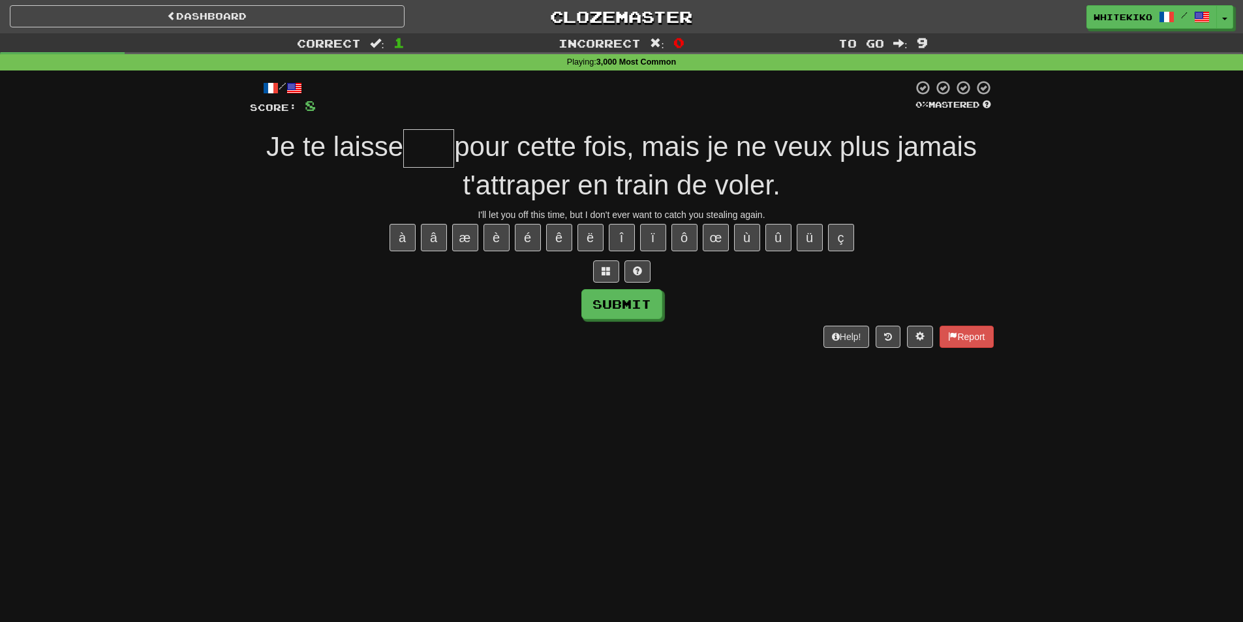
type input "*"
type input "*****"
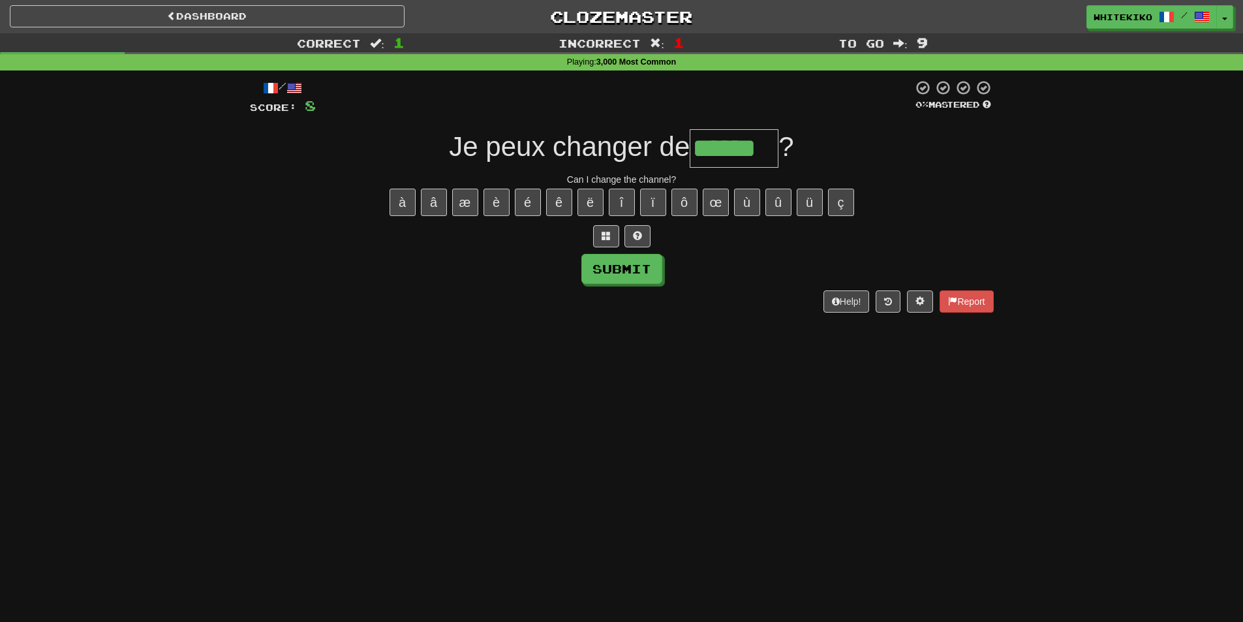
type input "******"
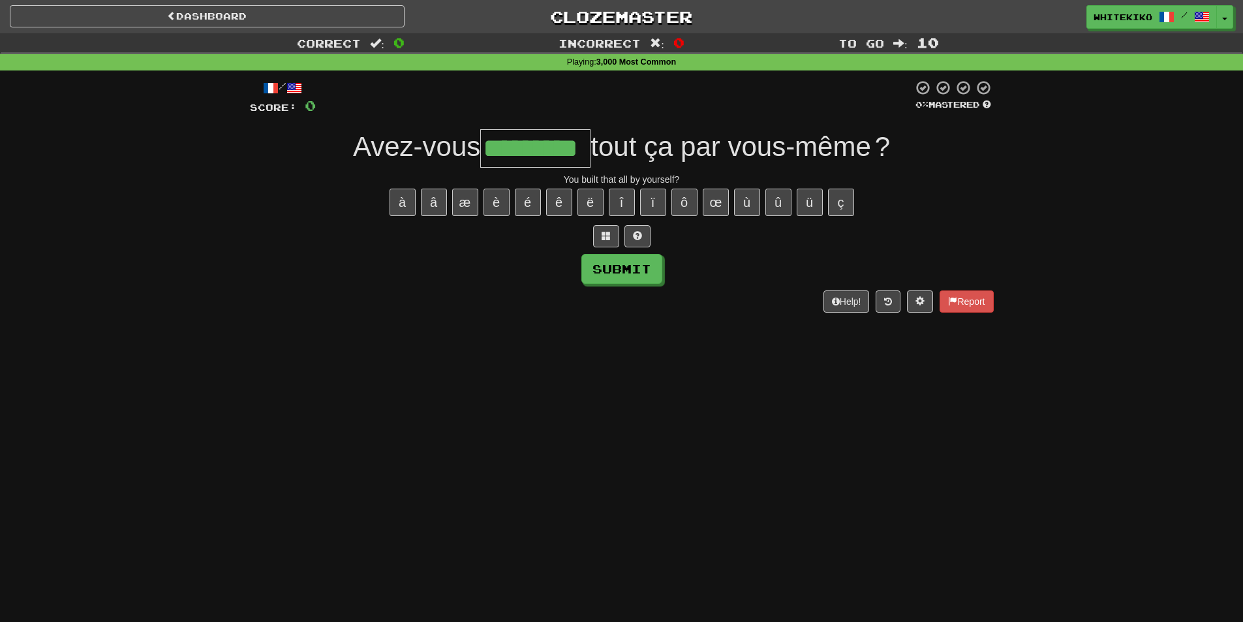
type input "*********"
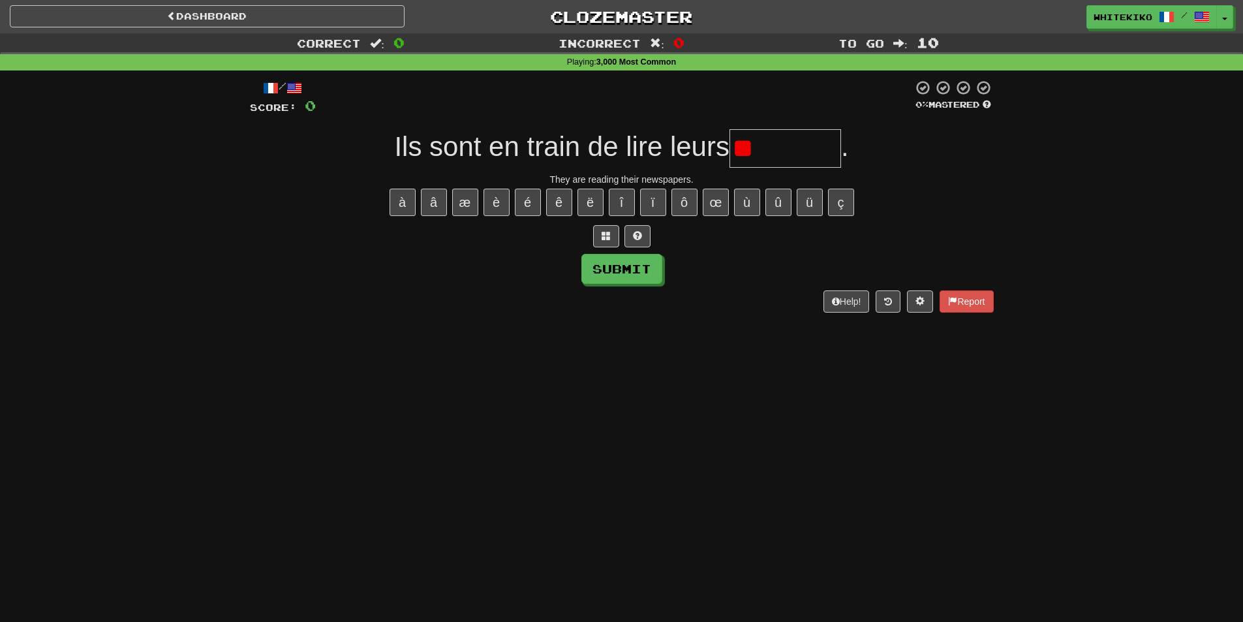
type input "*"
type input "********"
type input "*"
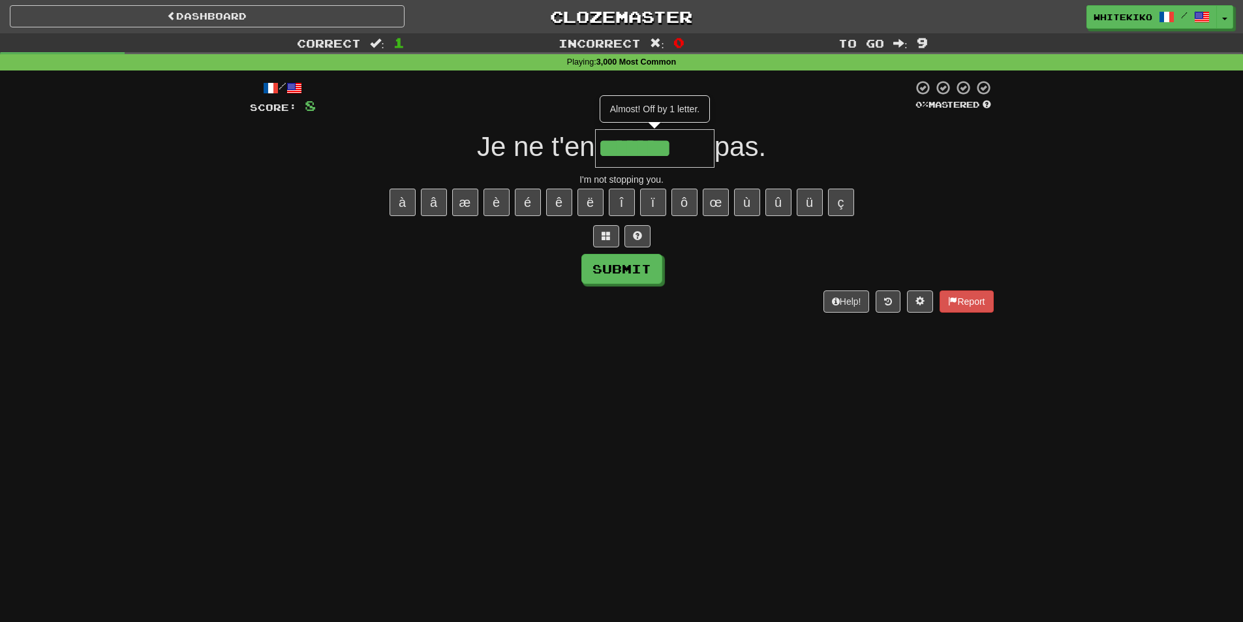
type input "*******"
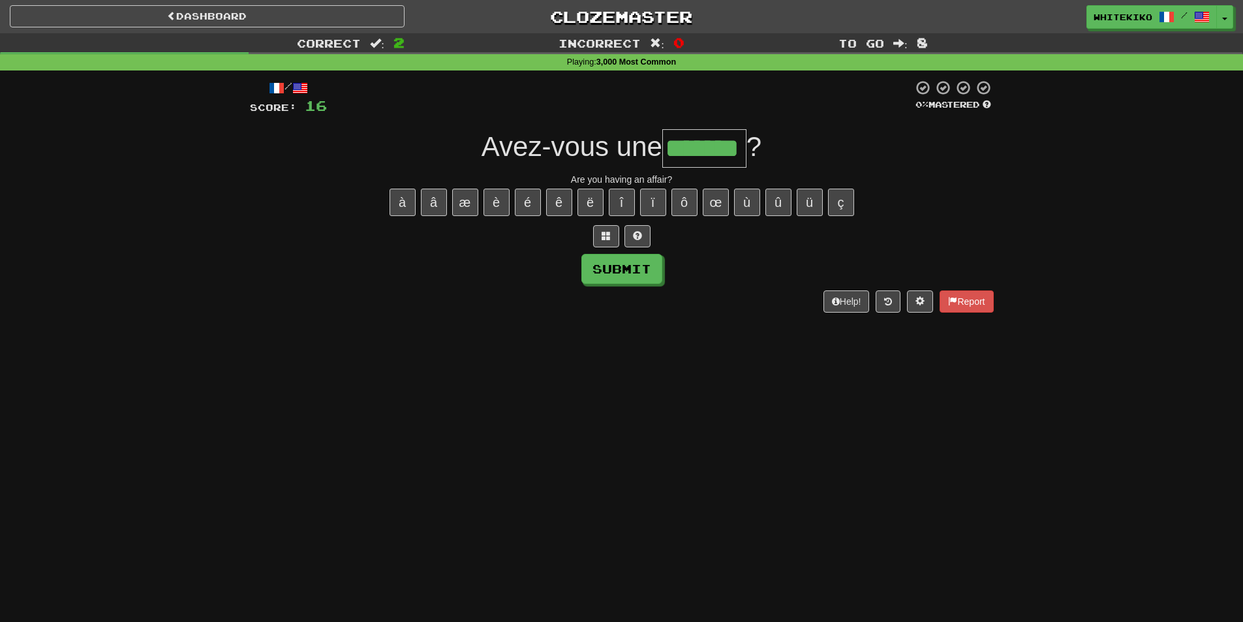
type input "*******"
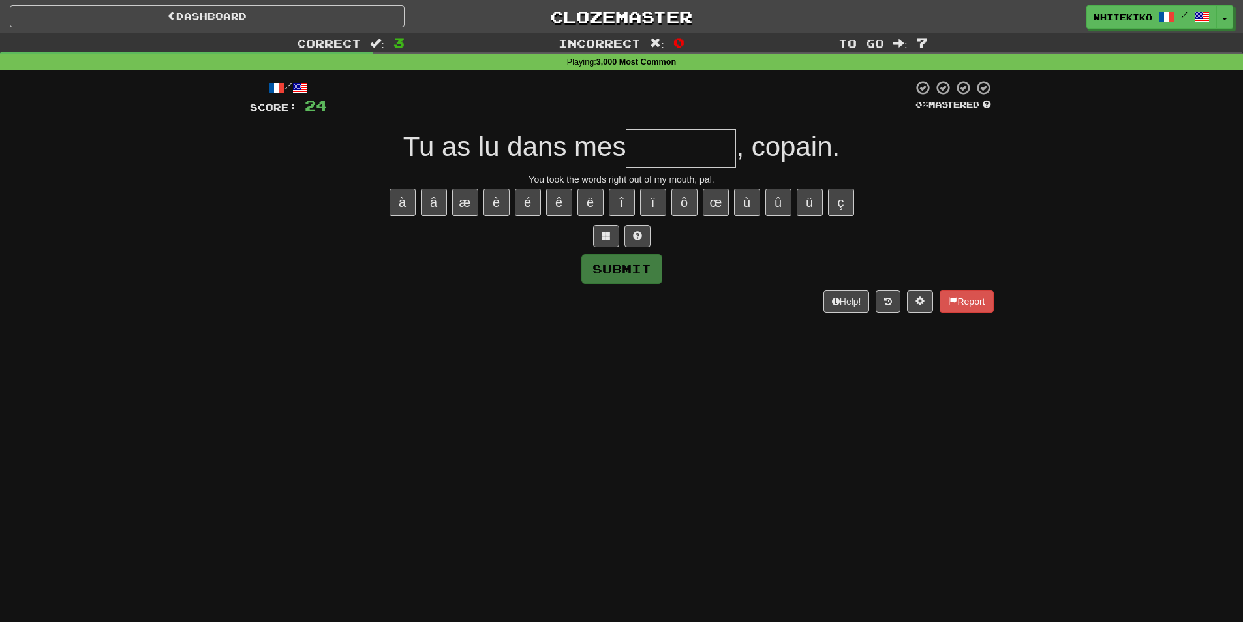
type input "*"
type input "*******"
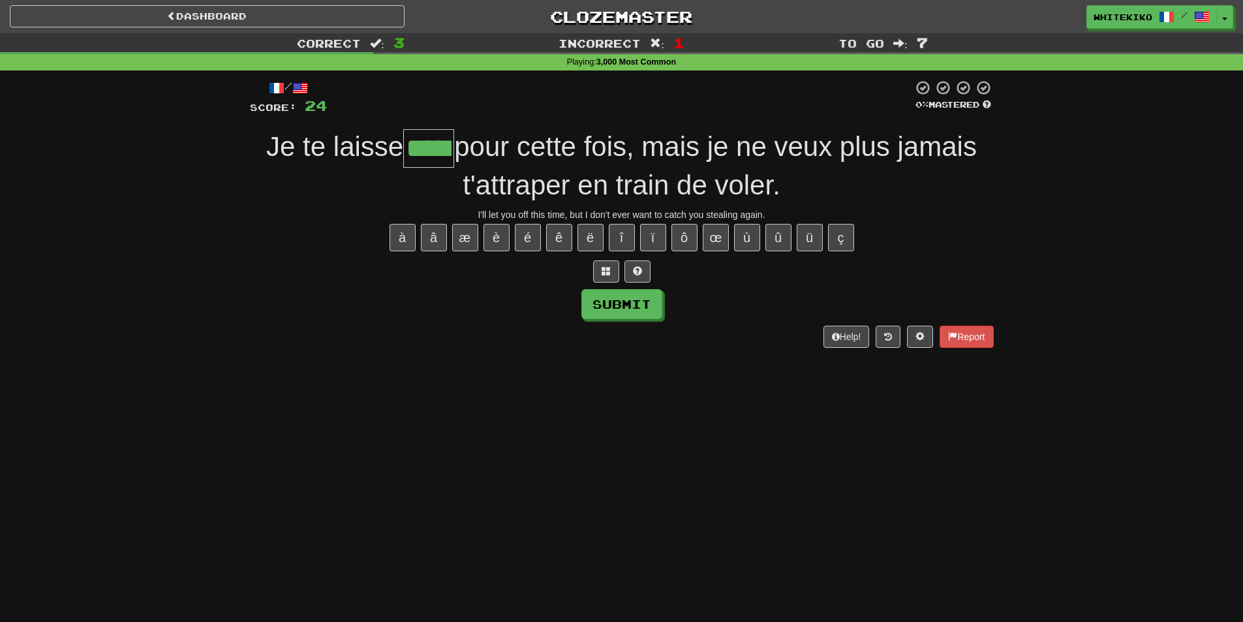
type input "*****"
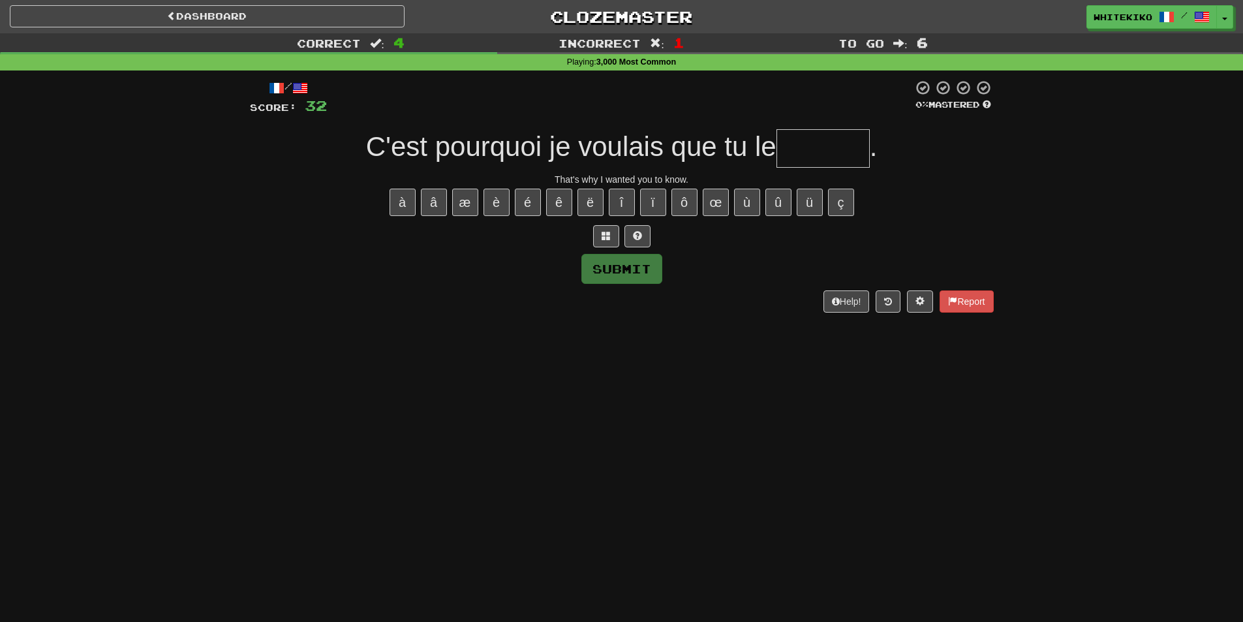
type input "*"
type input "******"
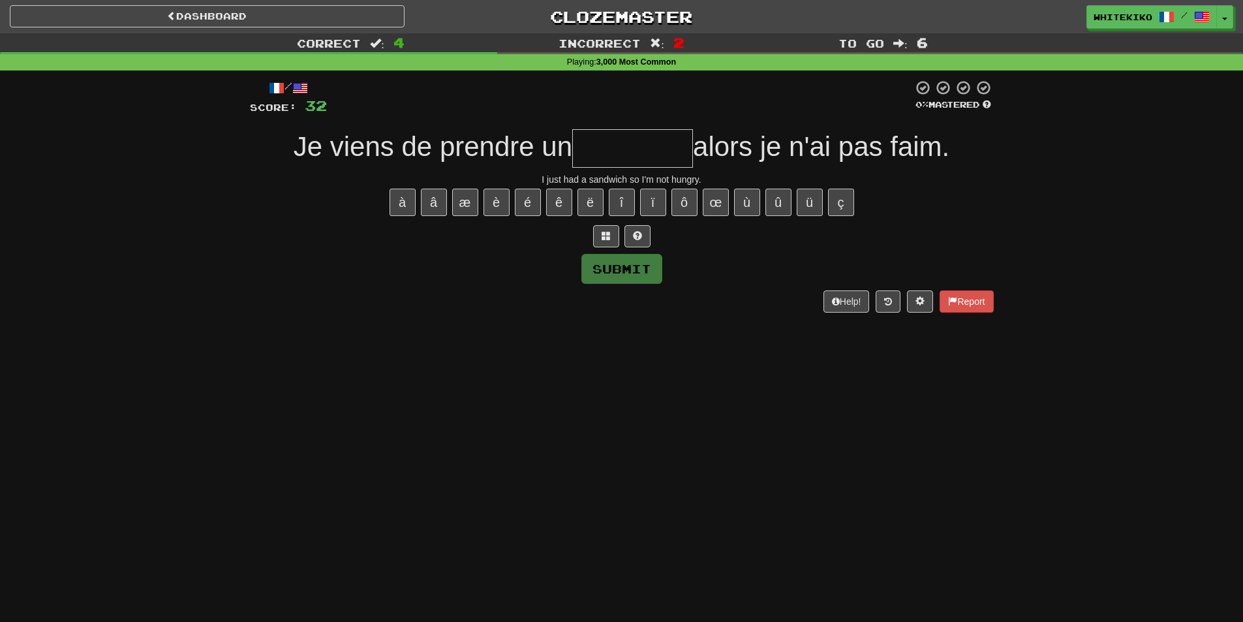
click at [594, 144] on input "text" at bounding box center [632, 148] width 121 height 38
type input "********"
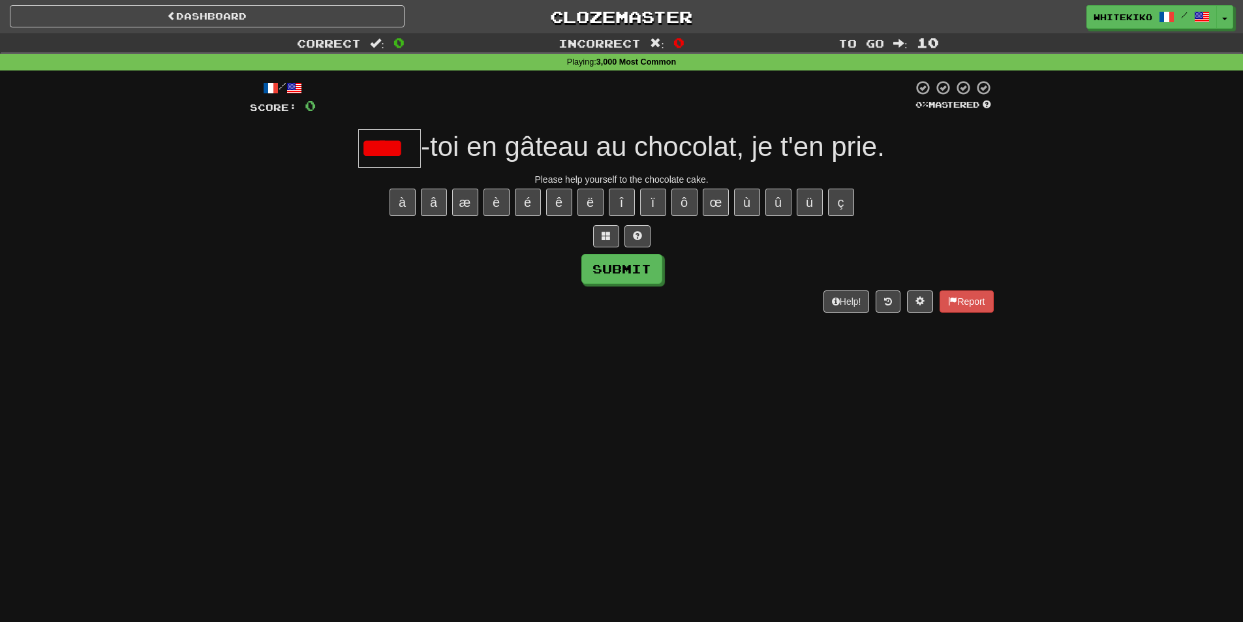
type input "***"
type input "*"
type input "****"
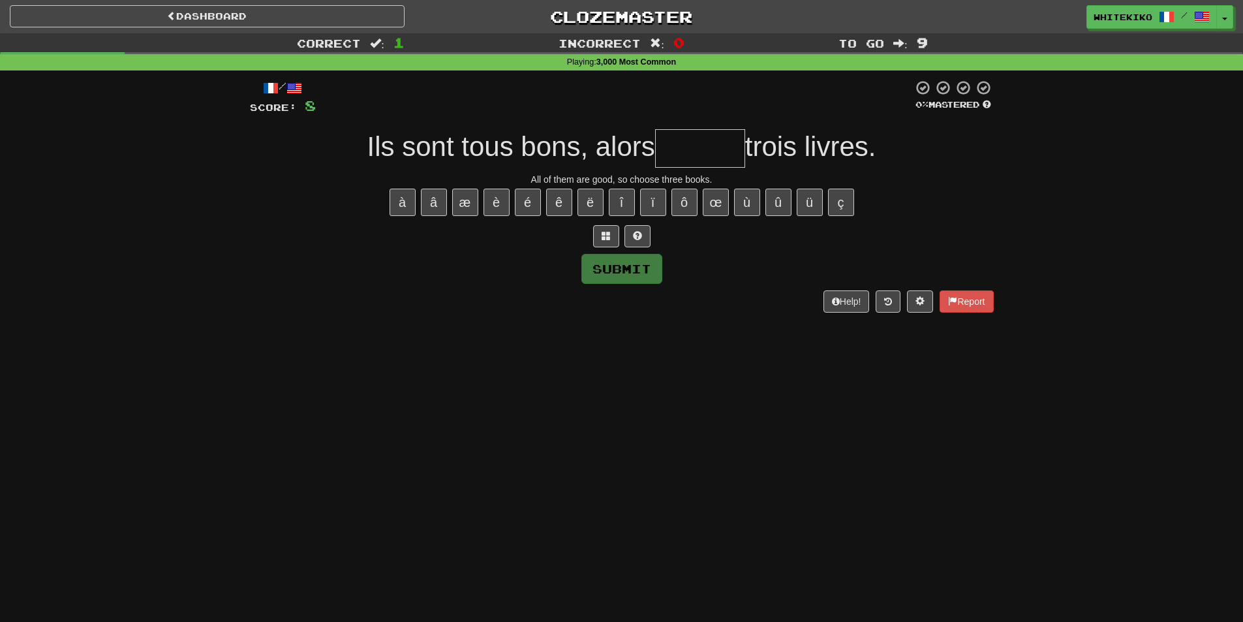
click at [681, 147] on input "text" at bounding box center [700, 148] width 90 height 38
type input "*"
type input "*******"
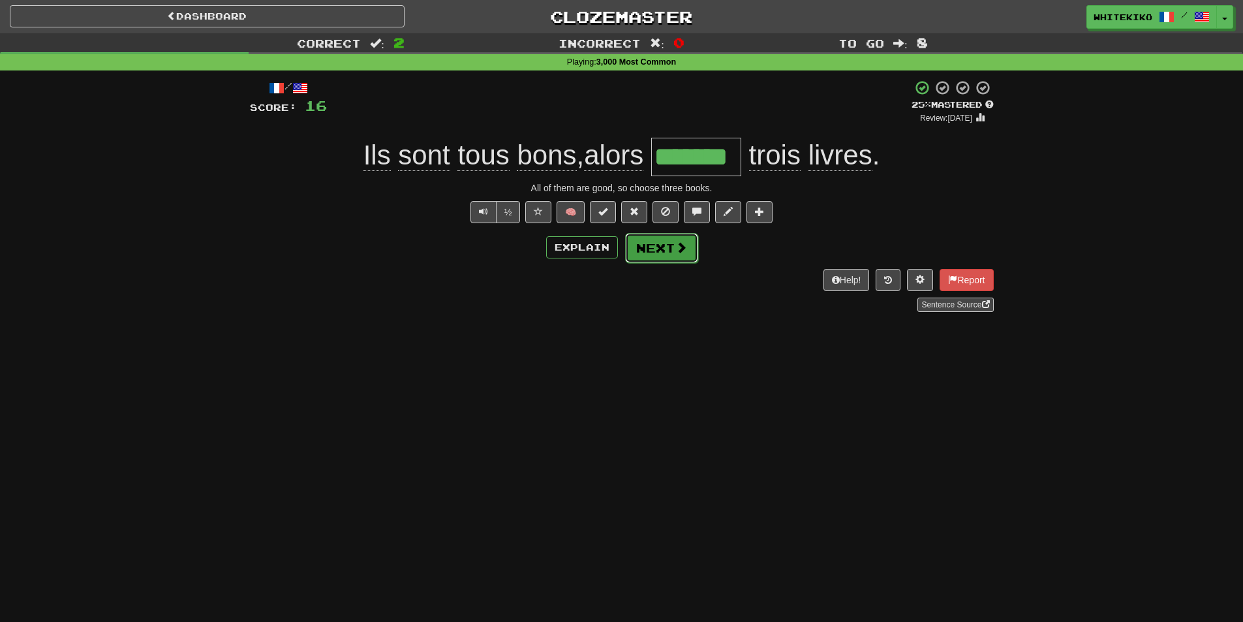
click at [642, 252] on button "Next" at bounding box center [661, 248] width 73 height 30
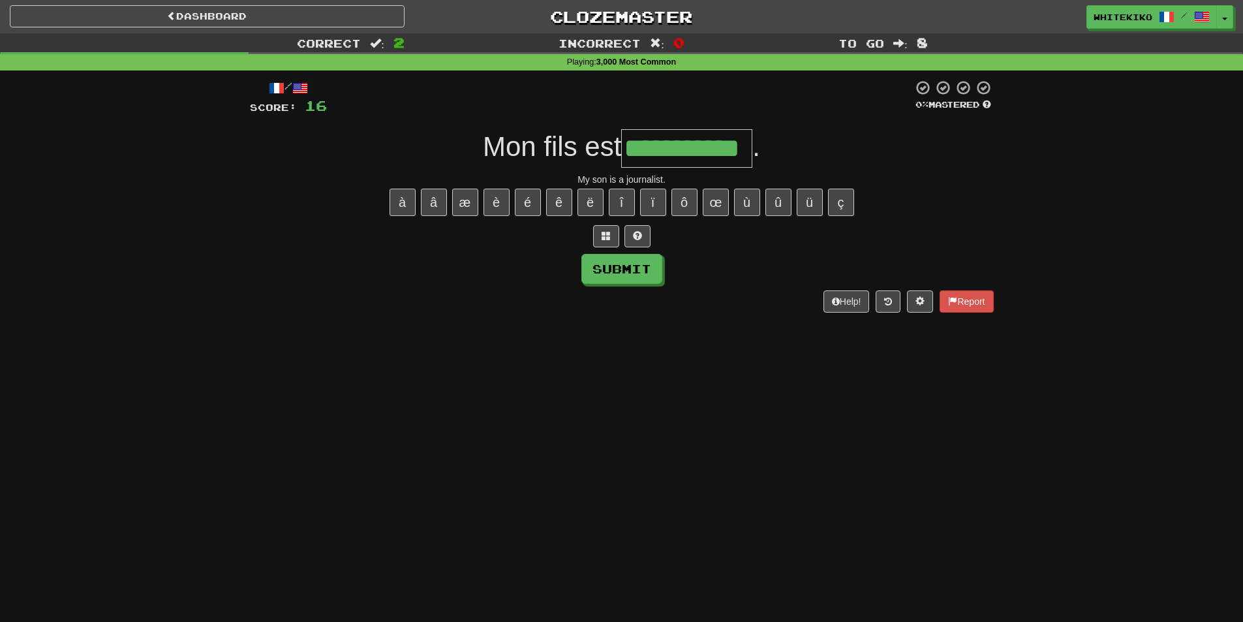
type input "**********"
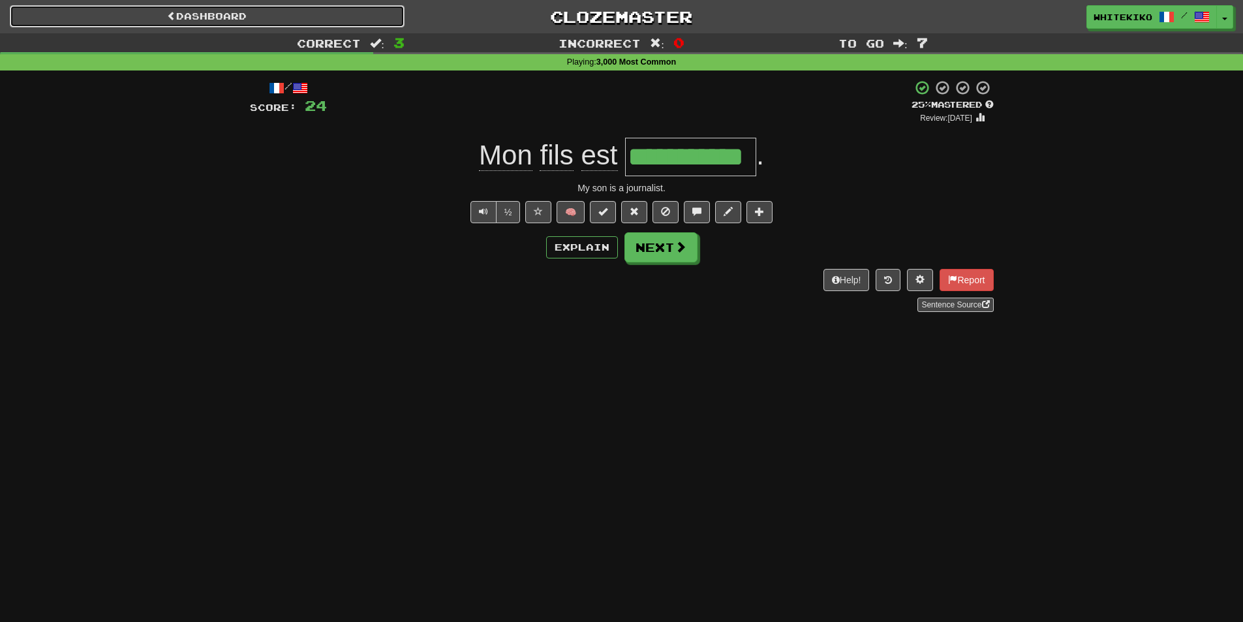
click at [355, 18] on link "Dashboard" at bounding box center [207, 16] width 395 height 22
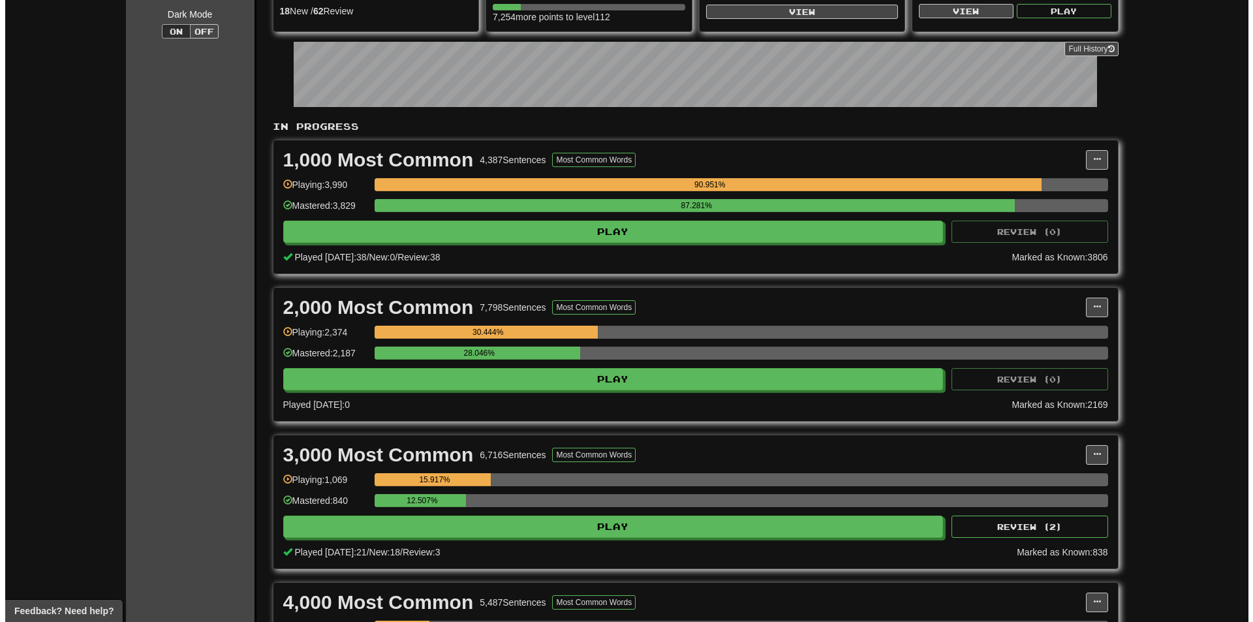
scroll to position [196, 0]
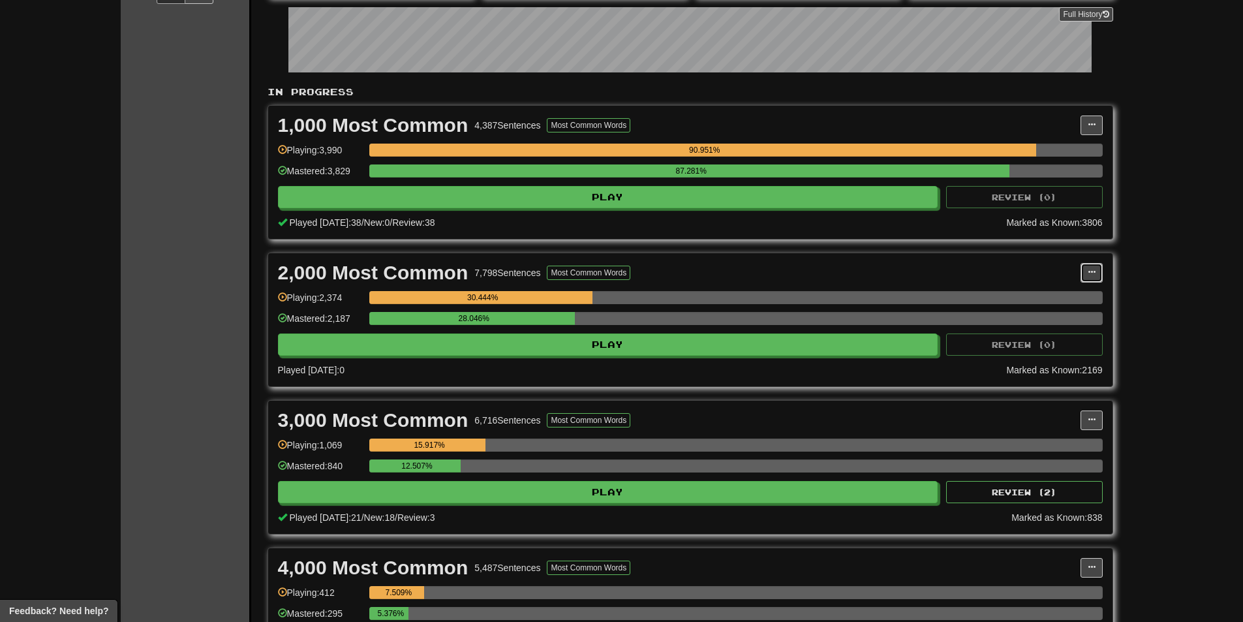
click at [1086, 282] on button at bounding box center [1091, 273] width 22 height 20
click at [1090, 416] on span at bounding box center [1092, 420] width 8 height 8
click at [1056, 439] on span "Manage Sentences" at bounding box center [1036, 443] width 79 height 10
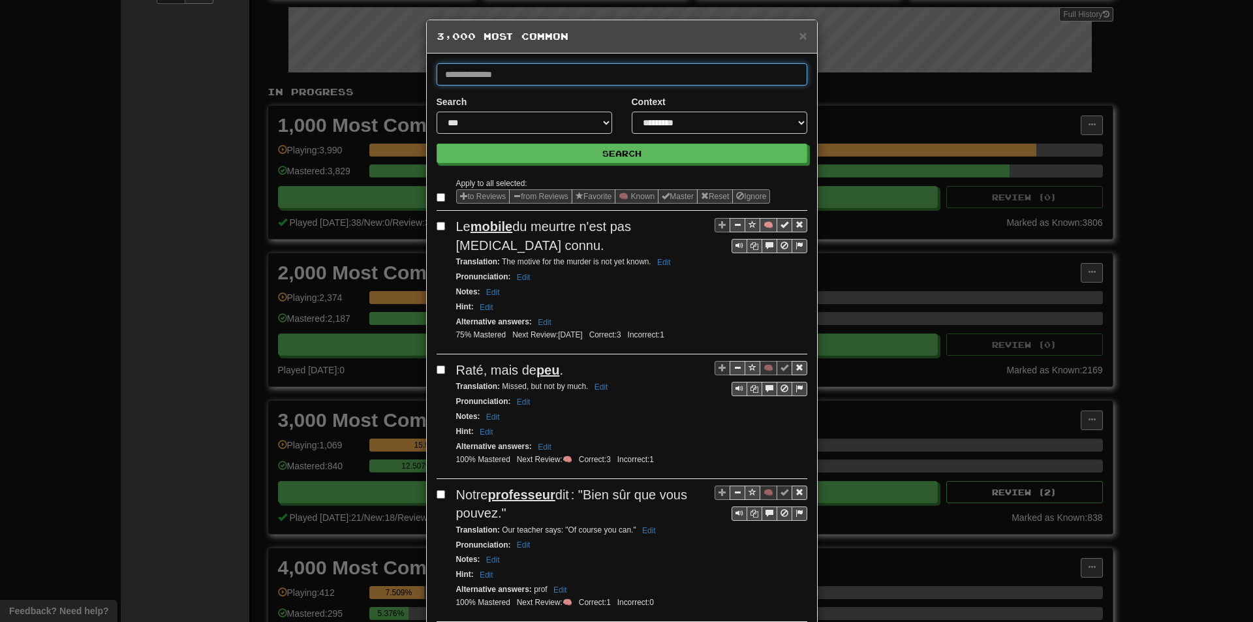
click at [598, 69] on input "text" at bounding box center [621, 74] width 371 height 22
type input "**********"
click at [436, 144] on button "Search" at bounding box center [621, 154] width 371 height 20
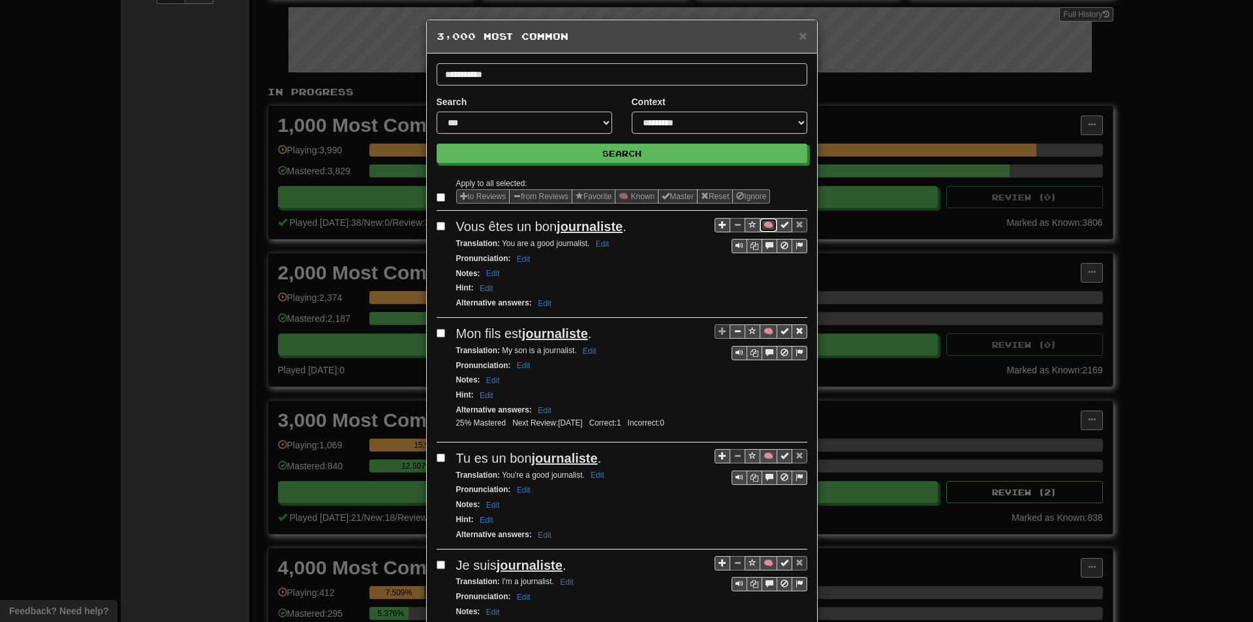
click at [761, 231] on button "🧠" at bounding box center [768, 225] width 18 height 14
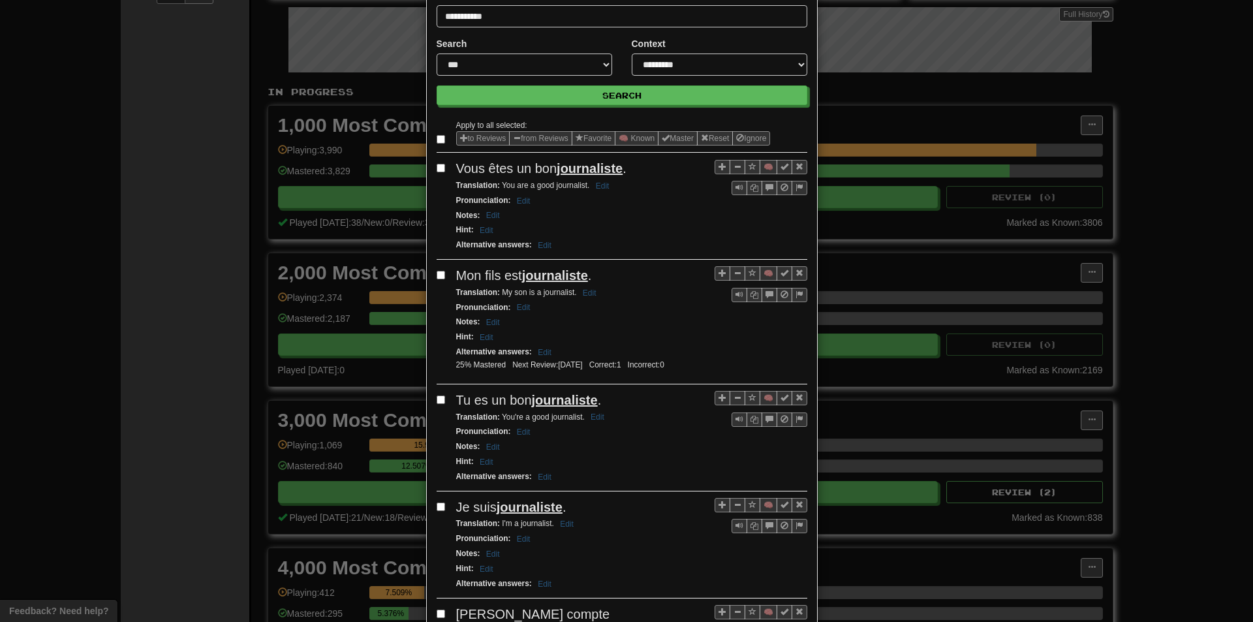
scroll to position [65, 0]
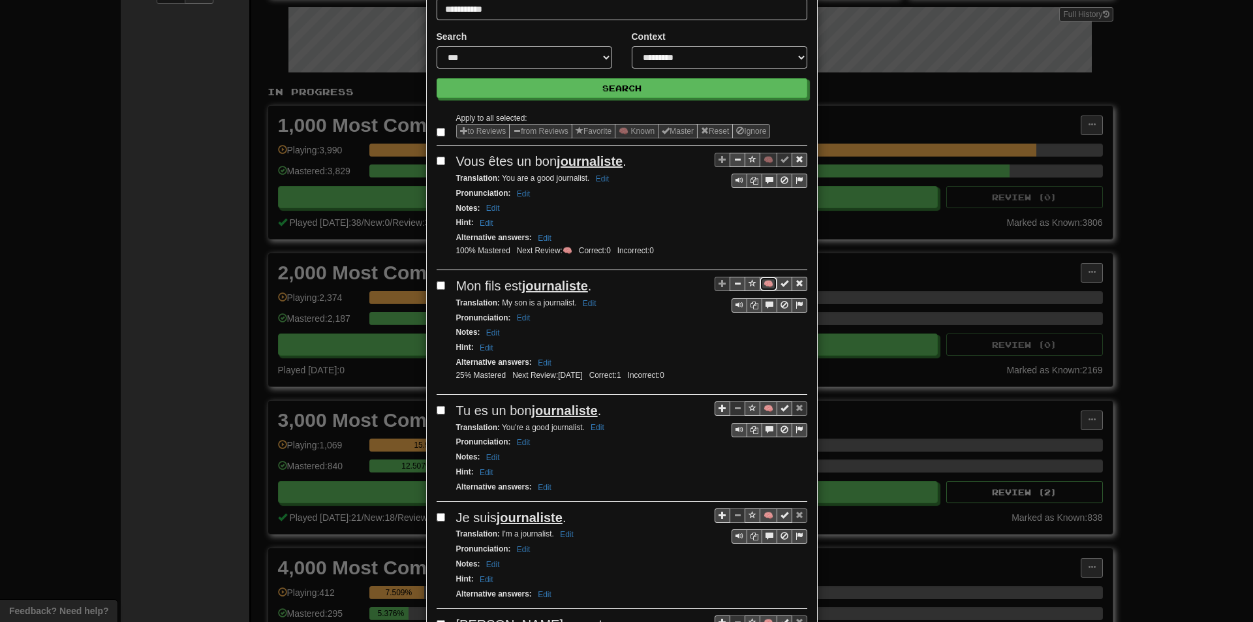
click at [769, 281] on button "🧠" at bounding box center [768, 284] width 18 height 14
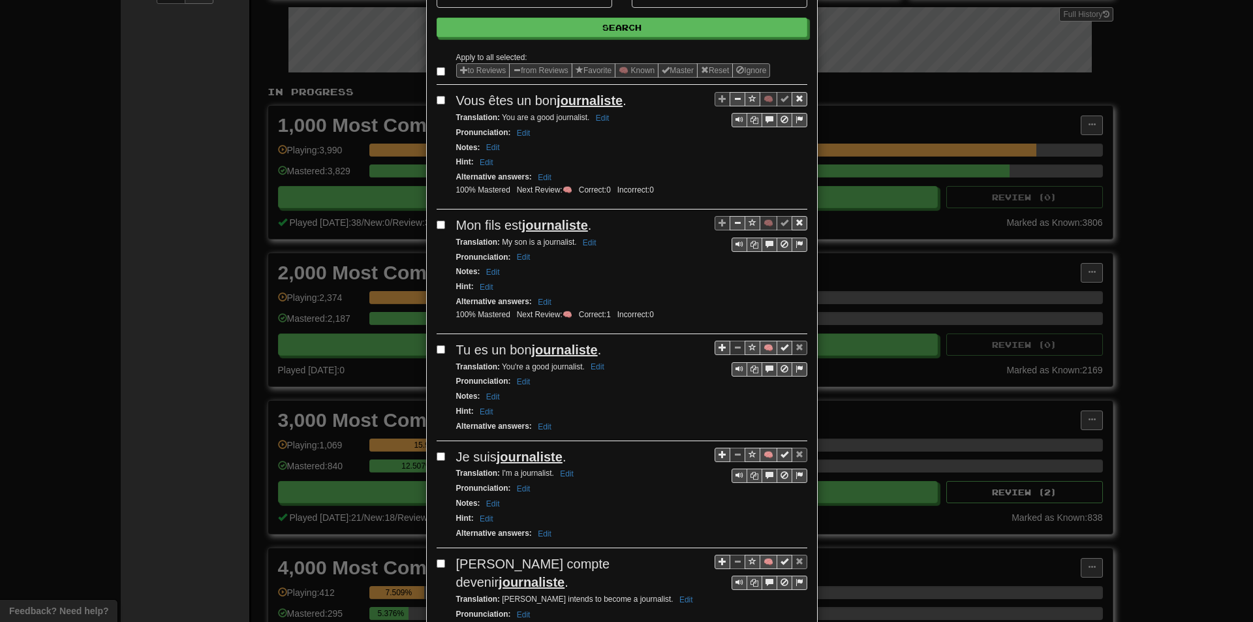
scroll to position [130, 0]
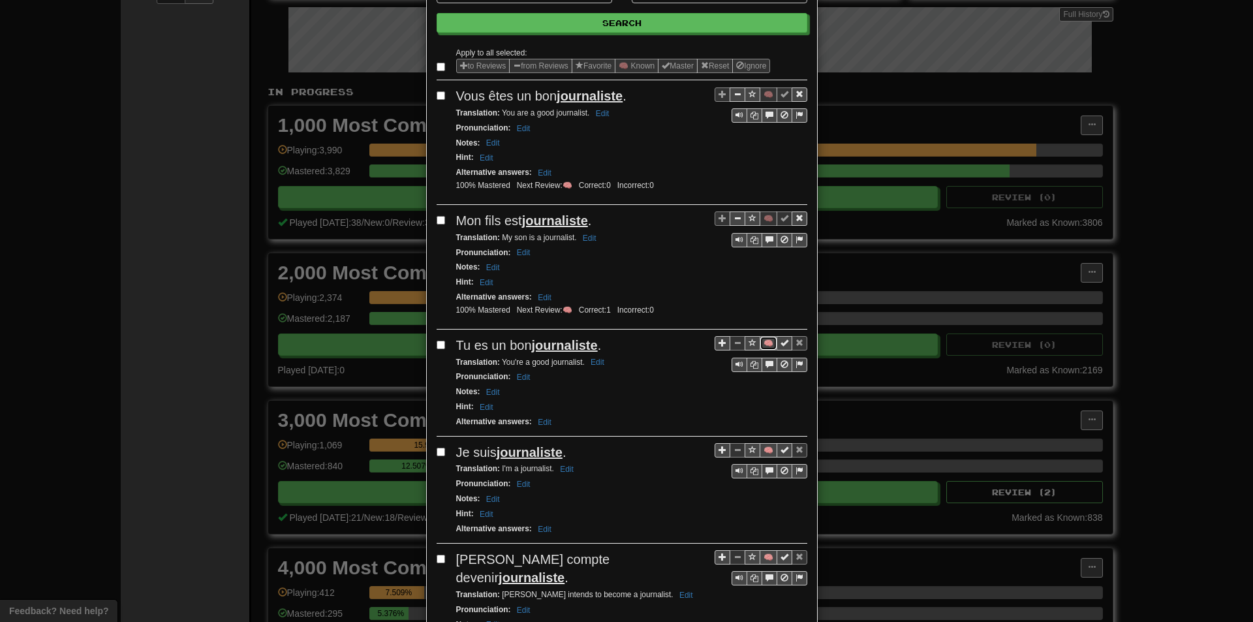
click at [765, 344] on button "🧠" at bounding box center [768, 343] width 18 height 14
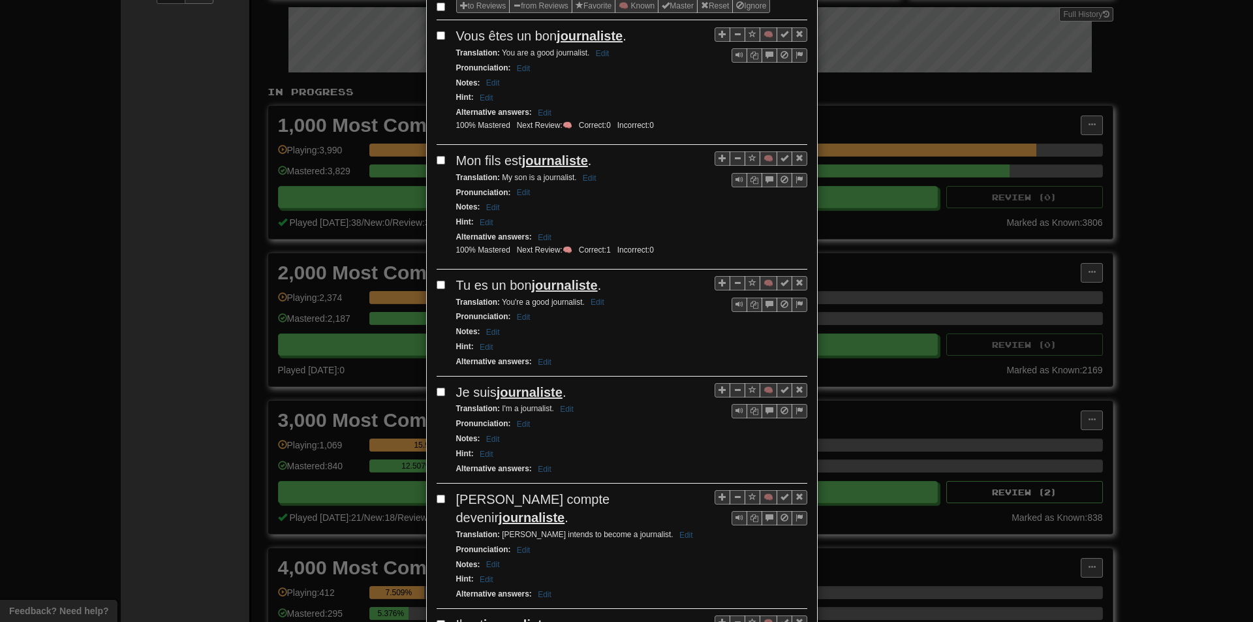
scroll to position [196, 0]
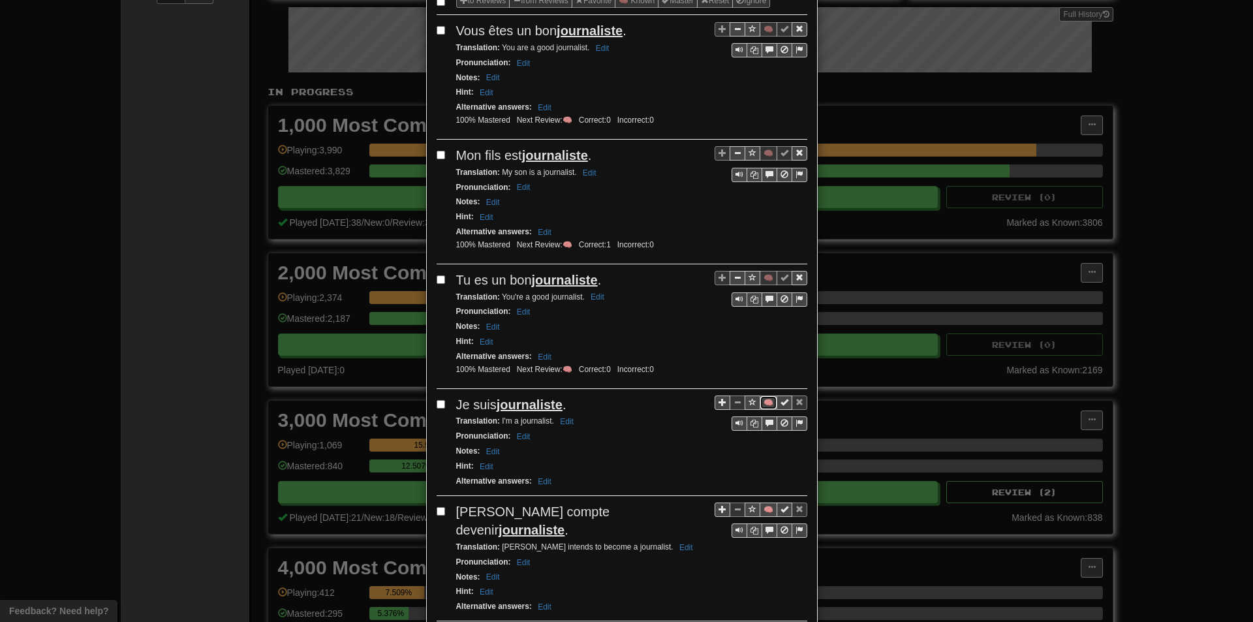
click at [765, 402] on button "🧠" at bounding box center [768, 402] width 18 height 14
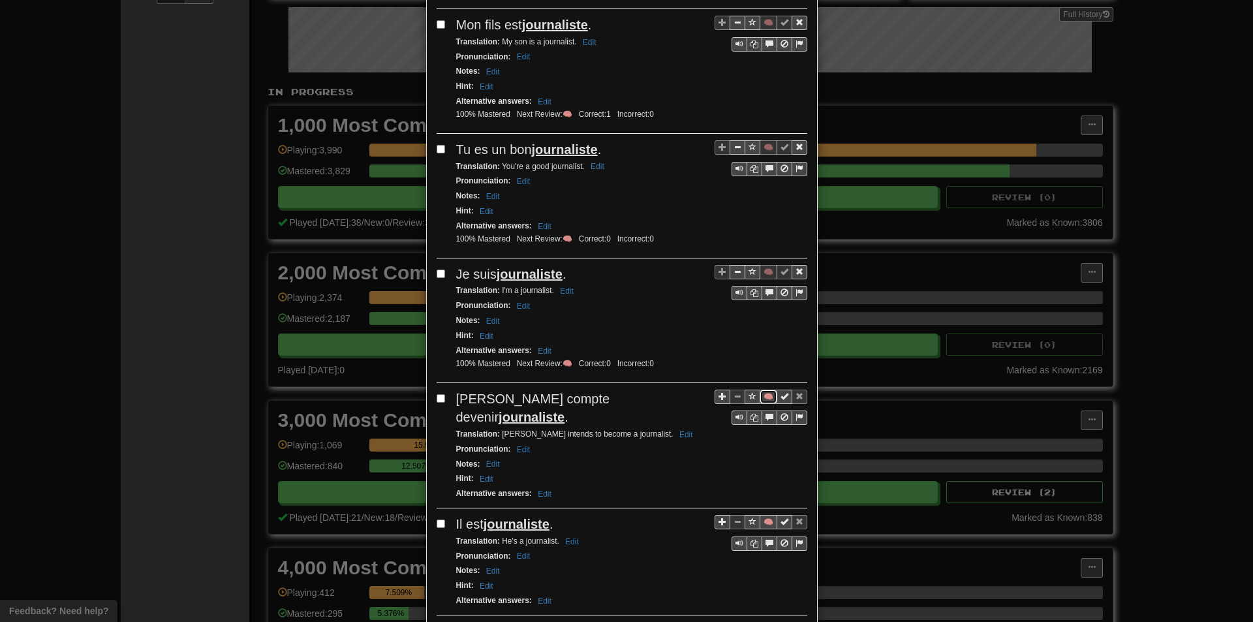
click at [766, 397] on button "🧠" at bounding box center [768, 397] width 18 height 14
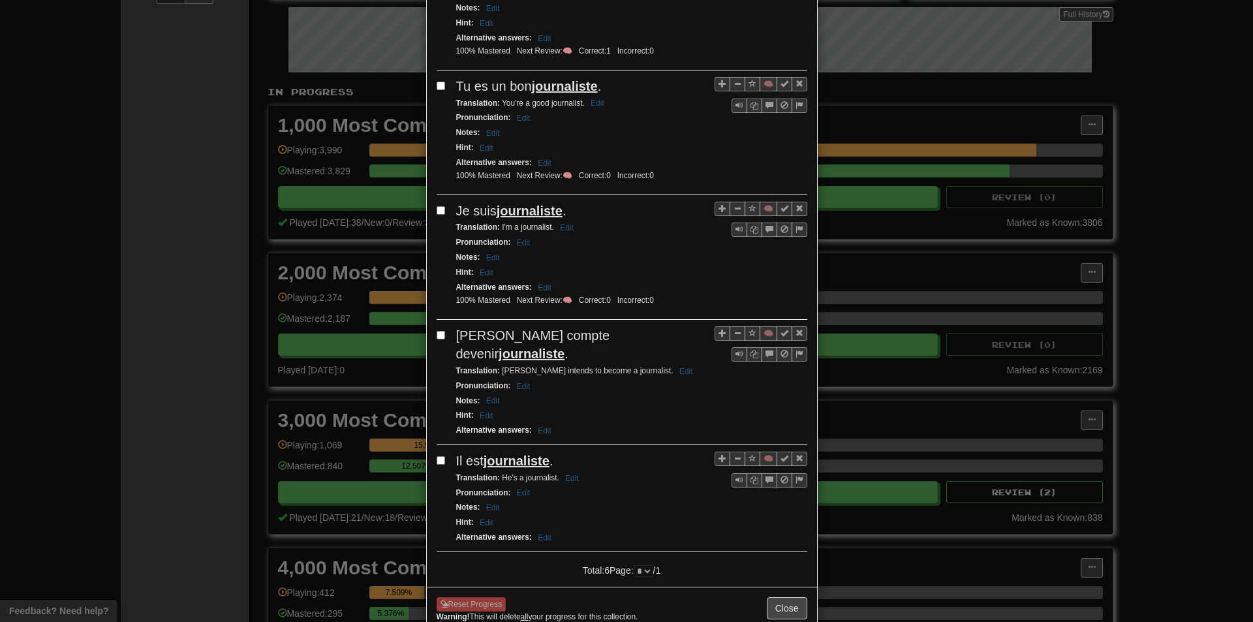
scroll to position [391, 0]
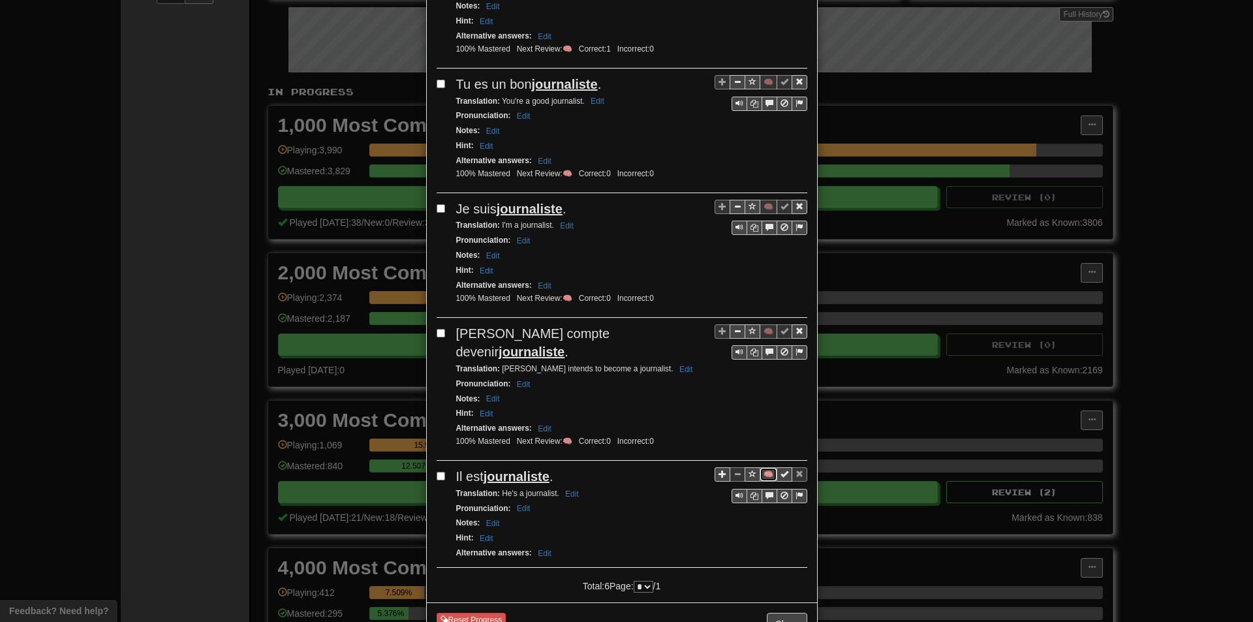
click at [761, 467] on button "🧠" at bounding box center [768, 474] width 18 height 14
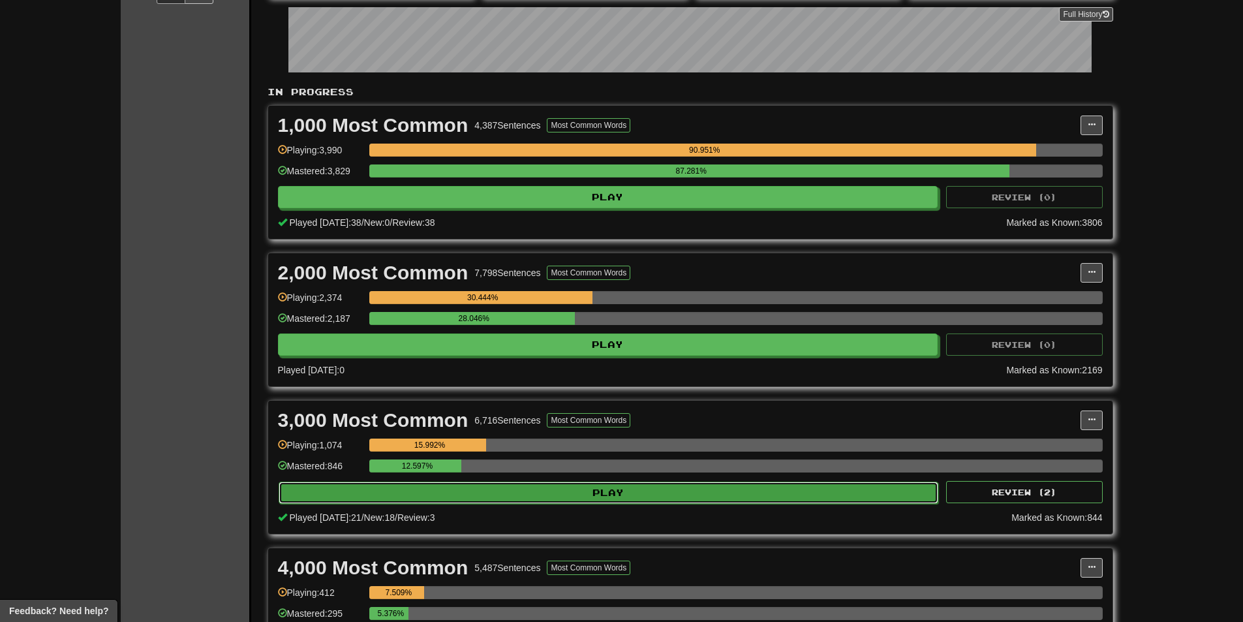
click at [790, 495] on button "Play" at bounding box center [609, 492] width 660 height 22
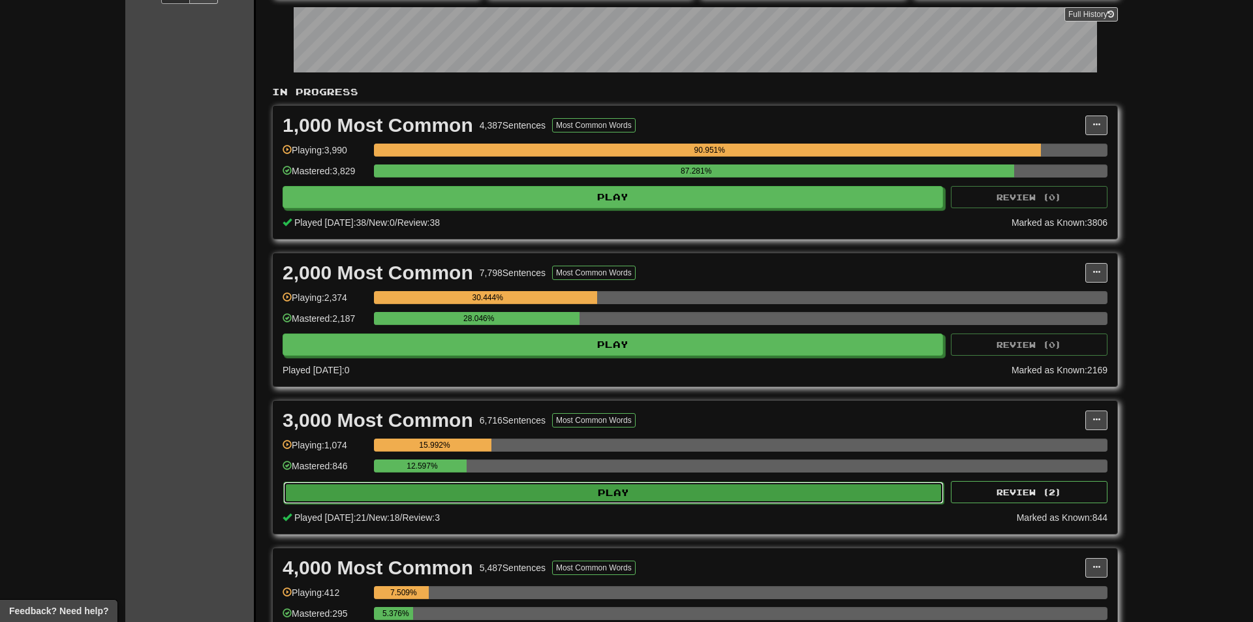
select select "**"
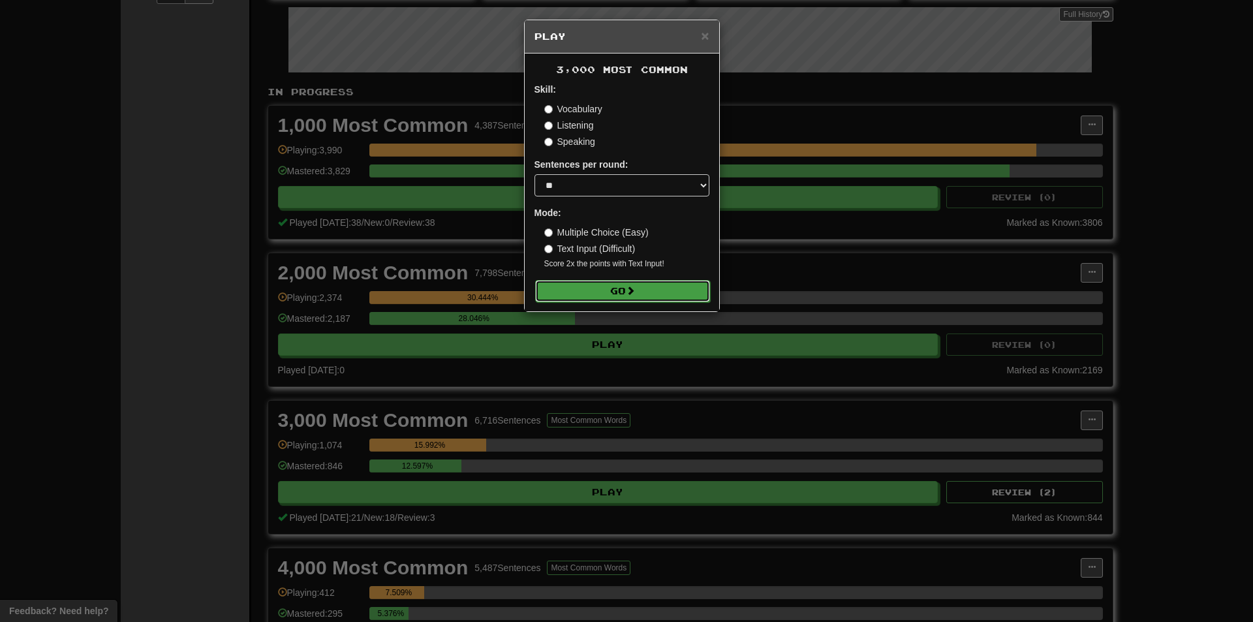
click at [619, 296] on button "Go" at bounding box center [622, 291] width 175 height 22
click at [1217, 311] on div "× Play 3,000 Most Common Skill: Vocabulary Listening Speaking Sentences per rou…" at bounding box center [626, 311] width 1253 height 622
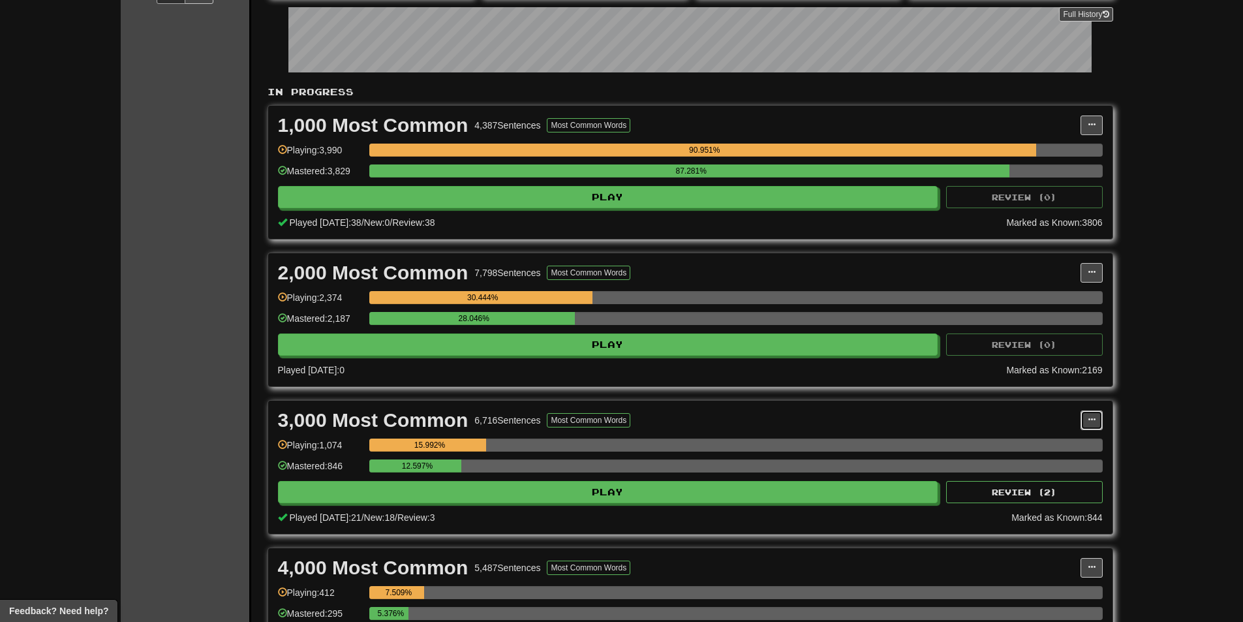
click at [1088, 421] on span at bounding box center [1092, 420] width 8 height 8
click at [1064, 446] on span "Manage Sentences" at bounding box center [1036, 443] width 79 height 10
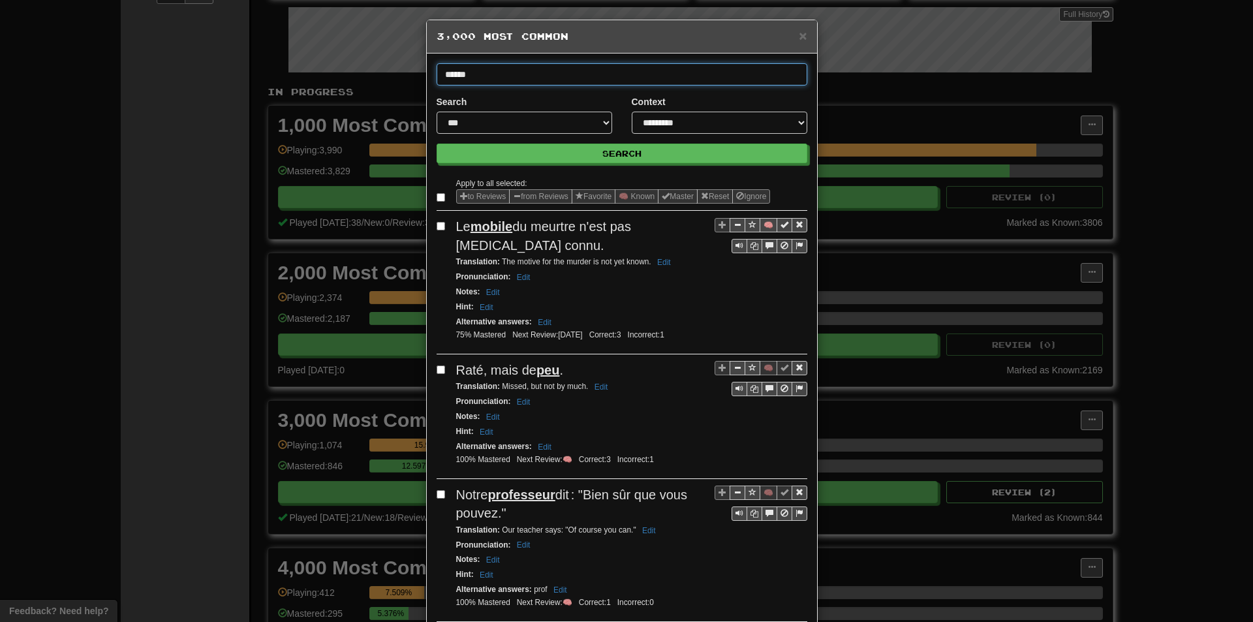
type input "******"
click at [436, 144] on button "Search" at bounding box center [621, 154] width 371 height 20
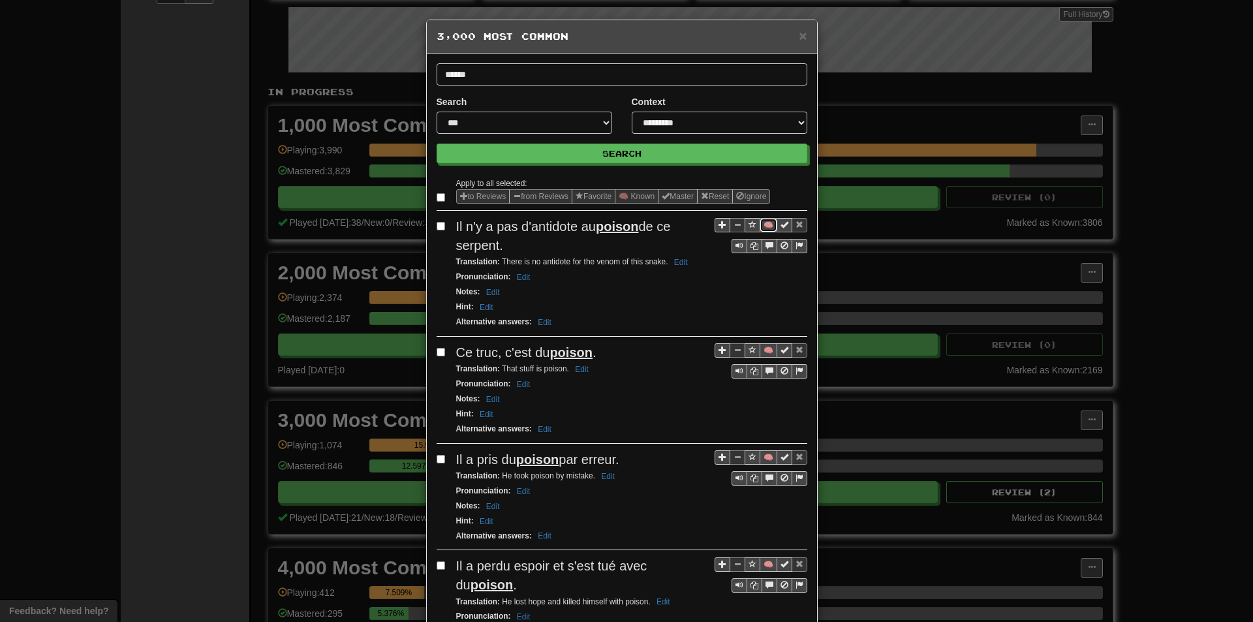
click at [765, 226] on button "🧠" at bounding box center [768, 225] width 18 height 14
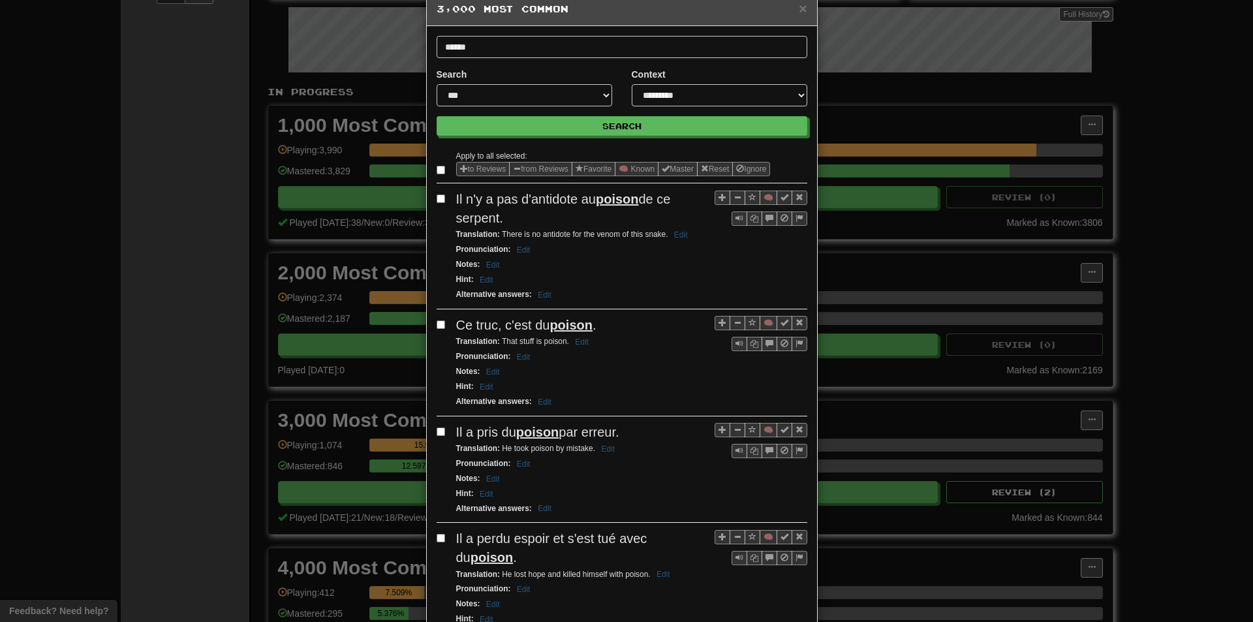
scroll to position [65, 0]
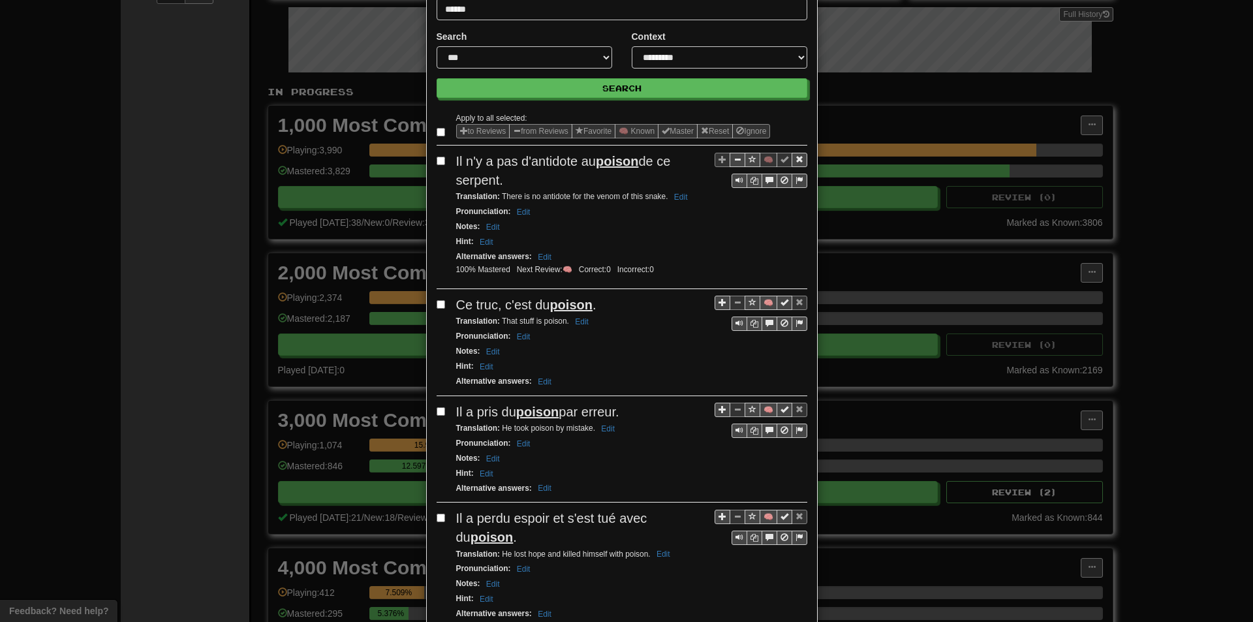
click at [764, 302] on button "🧠" at bounding box center [768, 303] width 18 height 14
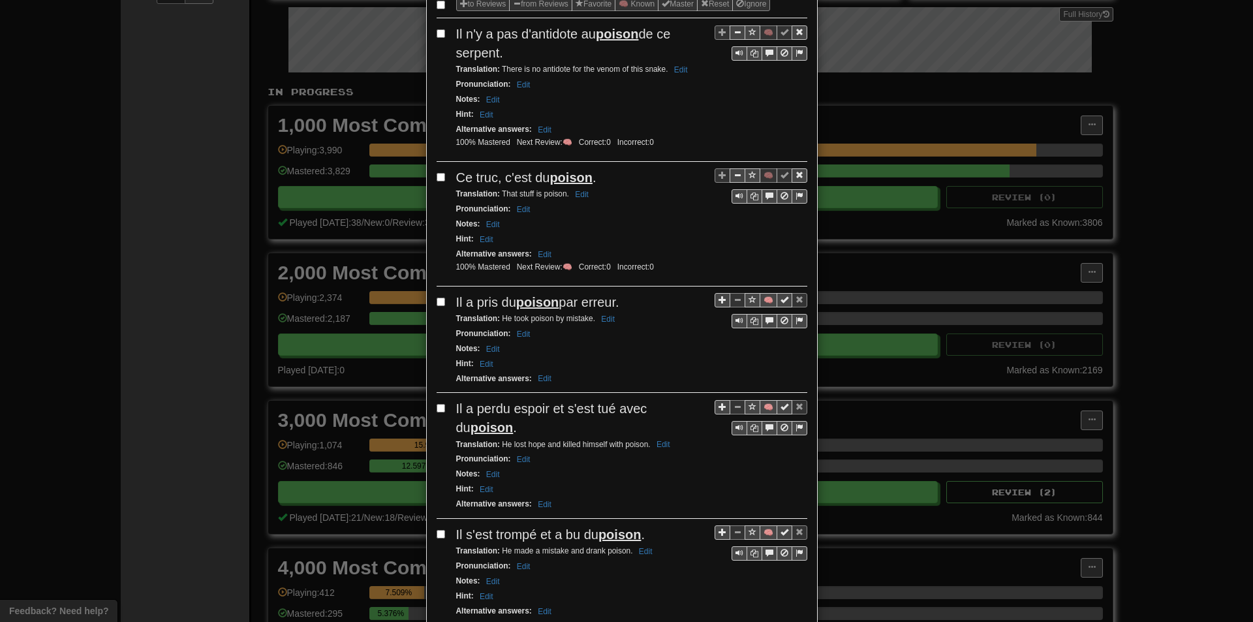
scroll to position [196, 0]
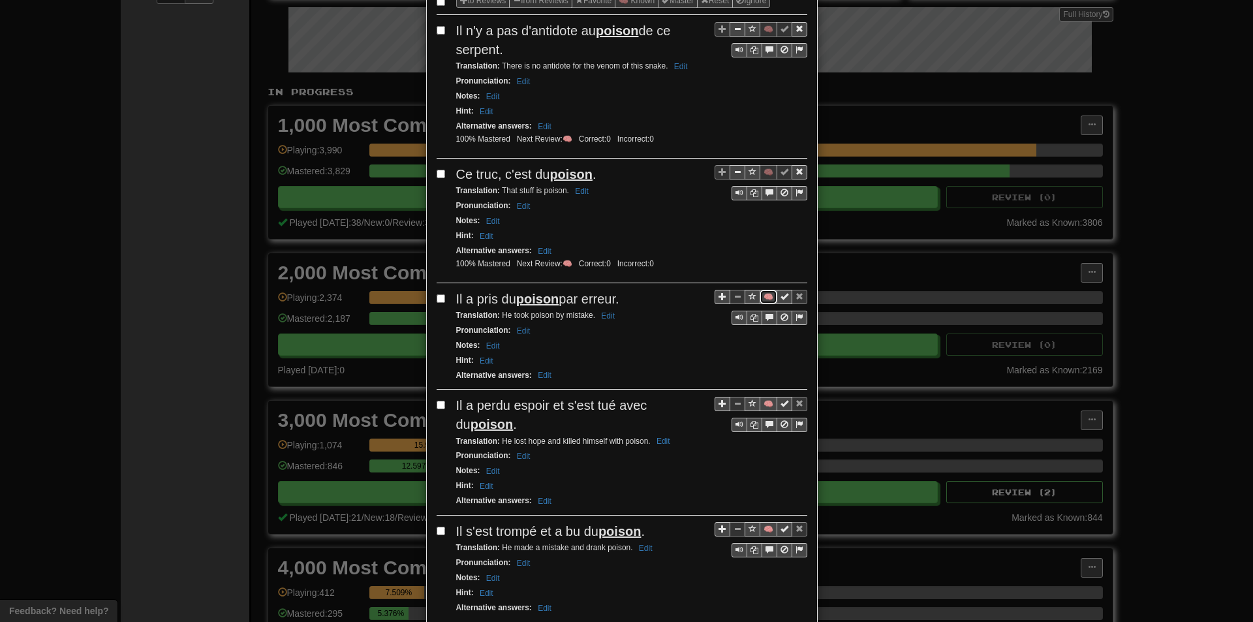
click at [766, 291] on button "🧠" at bounding box center [768, 297] width 18 height 14
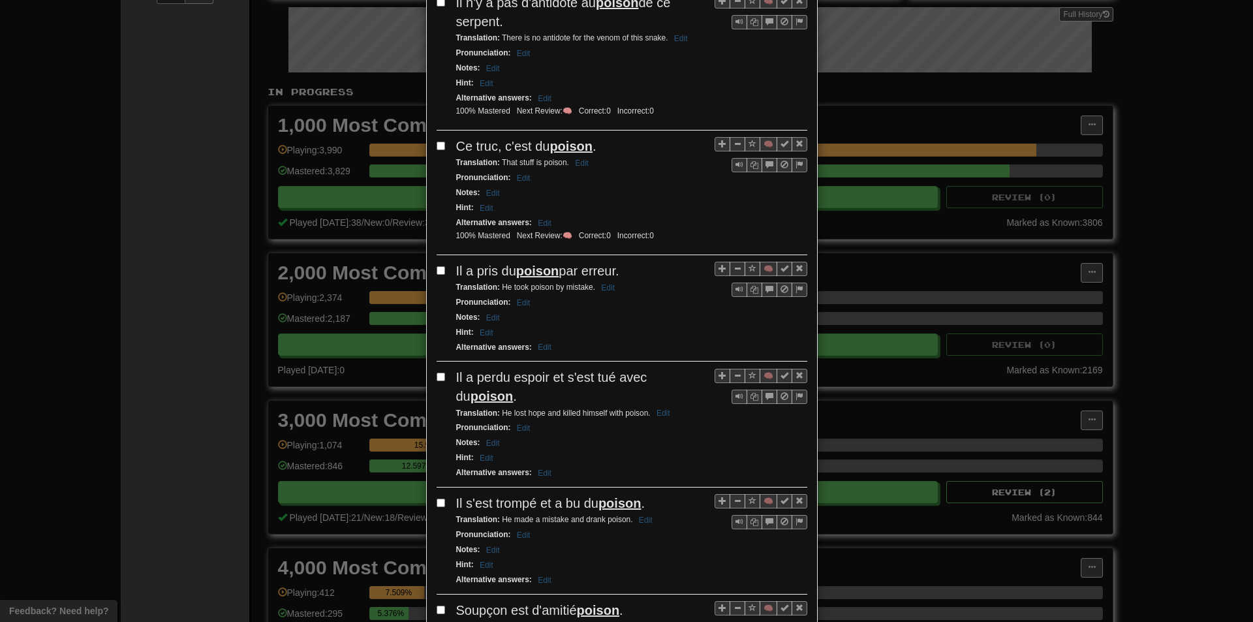
scroll to position [261, 0]
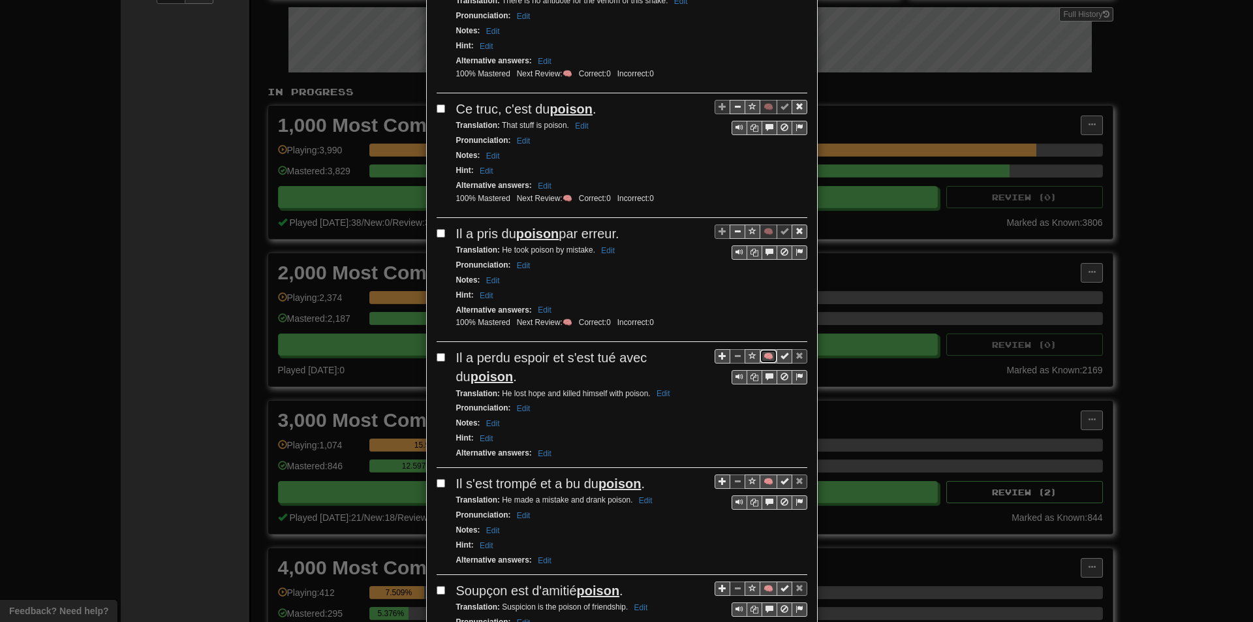
click at [759, 356] on button "🧠" at bounding box center [768, 356] width 18 height 14
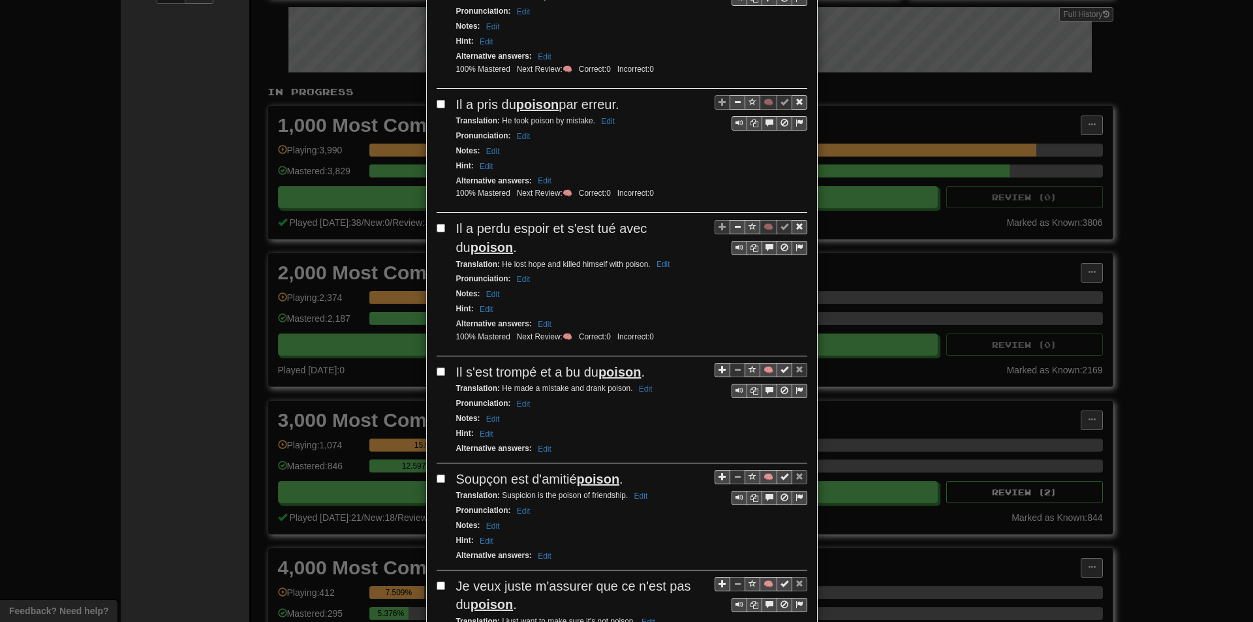
scroll to position [391, 0]
click at [763, 367] on button "🧠" at bounding box center [768, 368] width 18 height 14
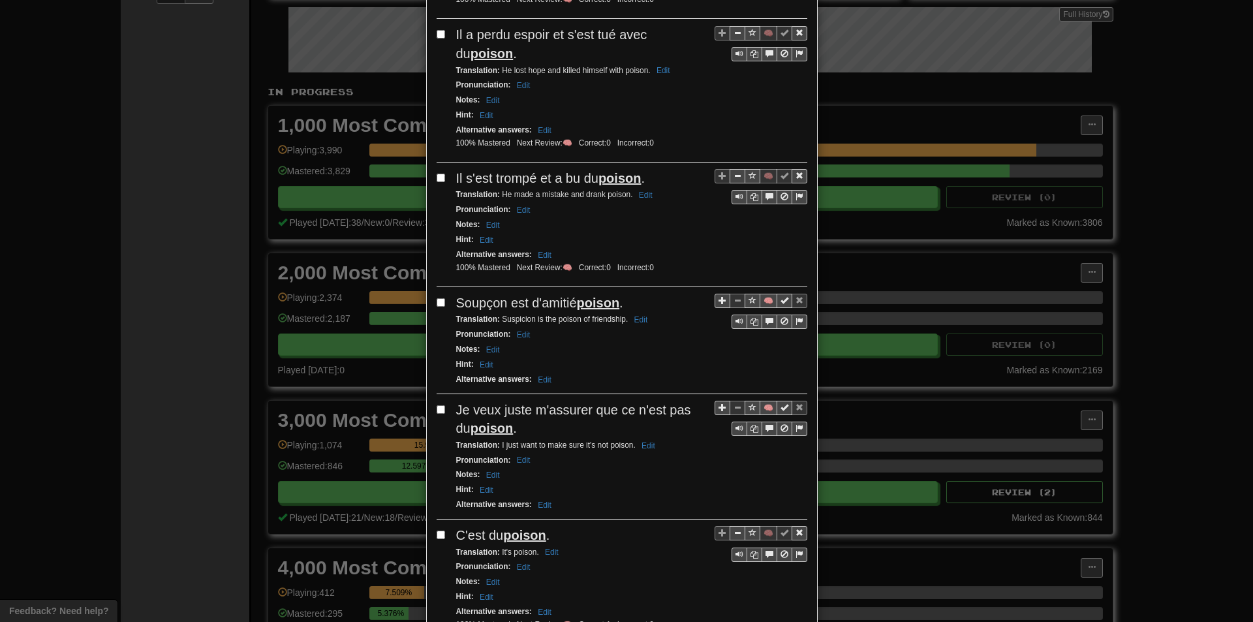
scroll to position [587, 0]
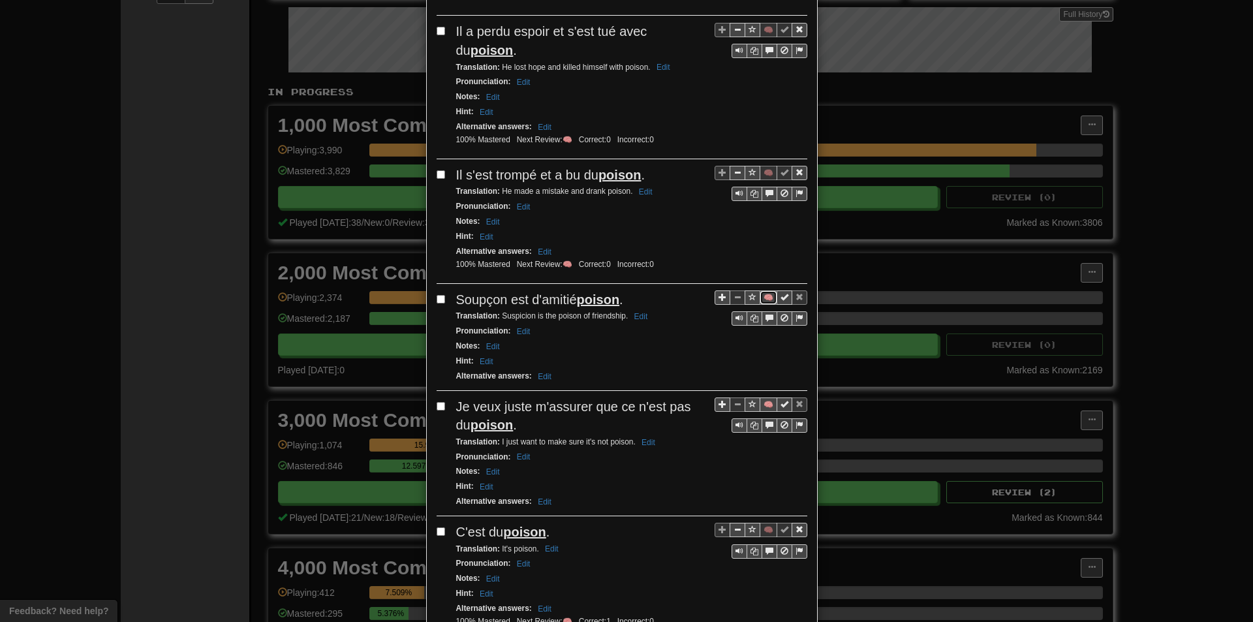
click at [759, 295] on button "🧠" at bounding box center [768, 297] width 18 height 14
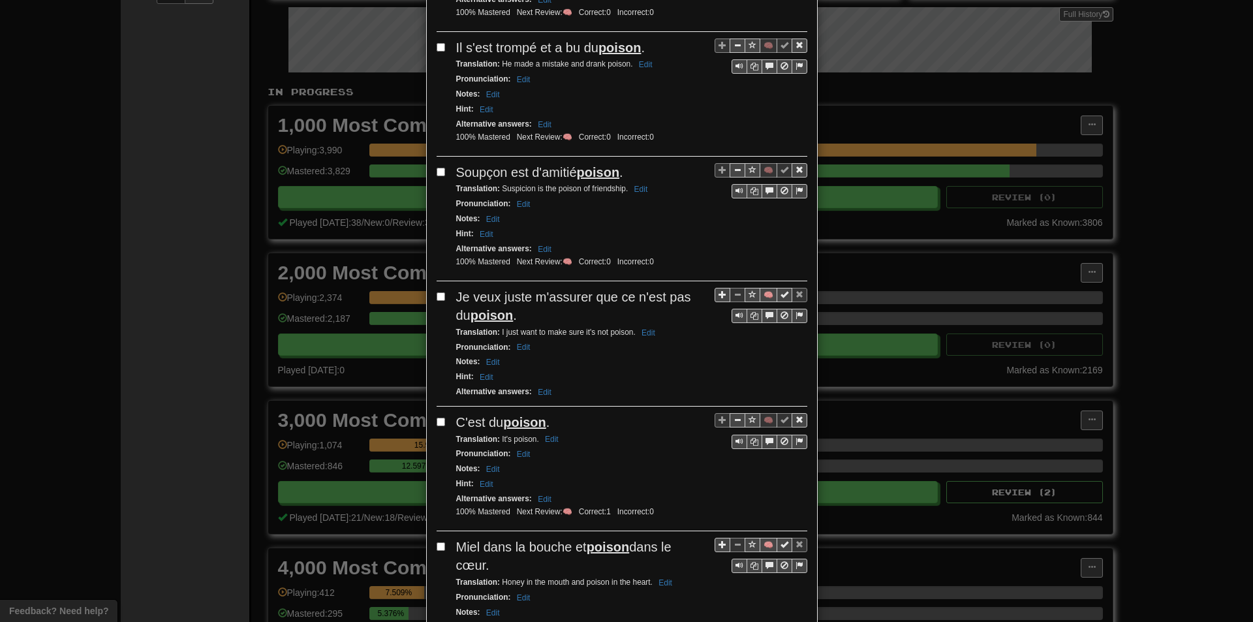
scroll to position [718, 0]
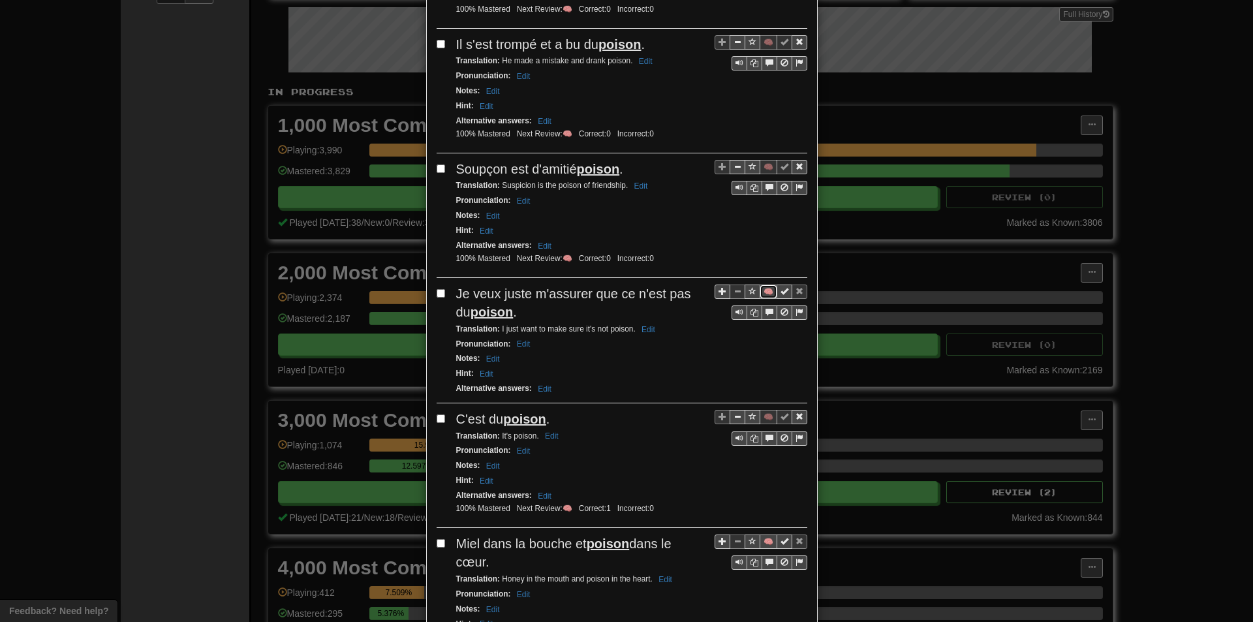
click at [767, 292] on button "🧠" at bounding box center [768, 291] width 18 height 14
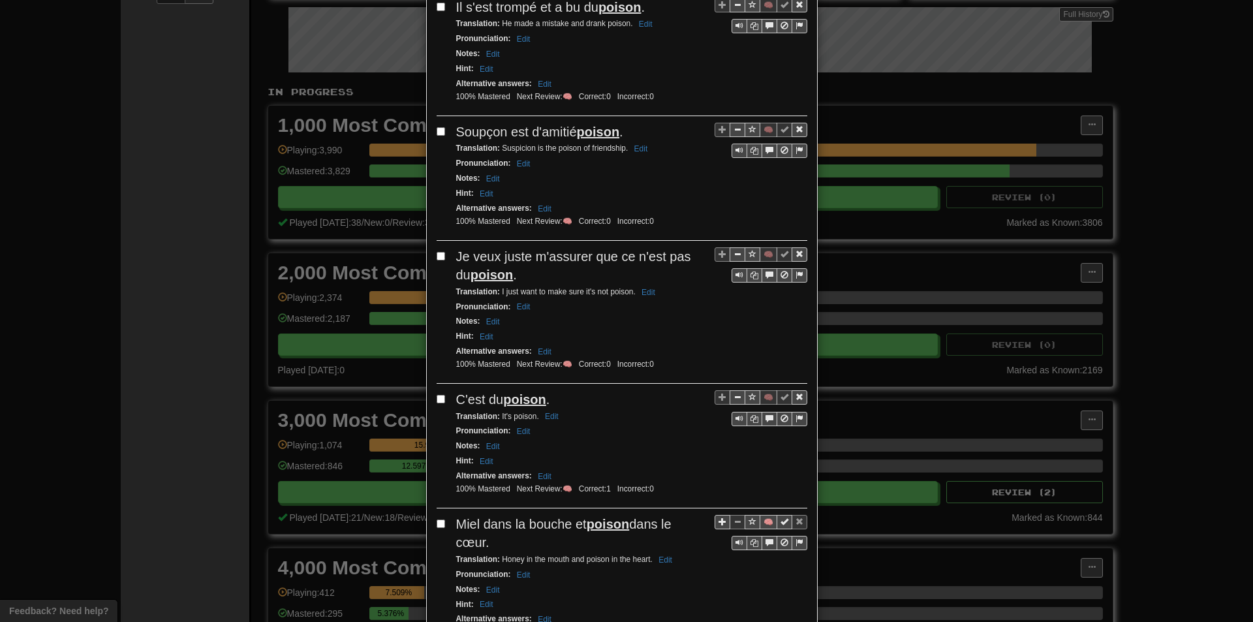
scroll to position [870, 0]
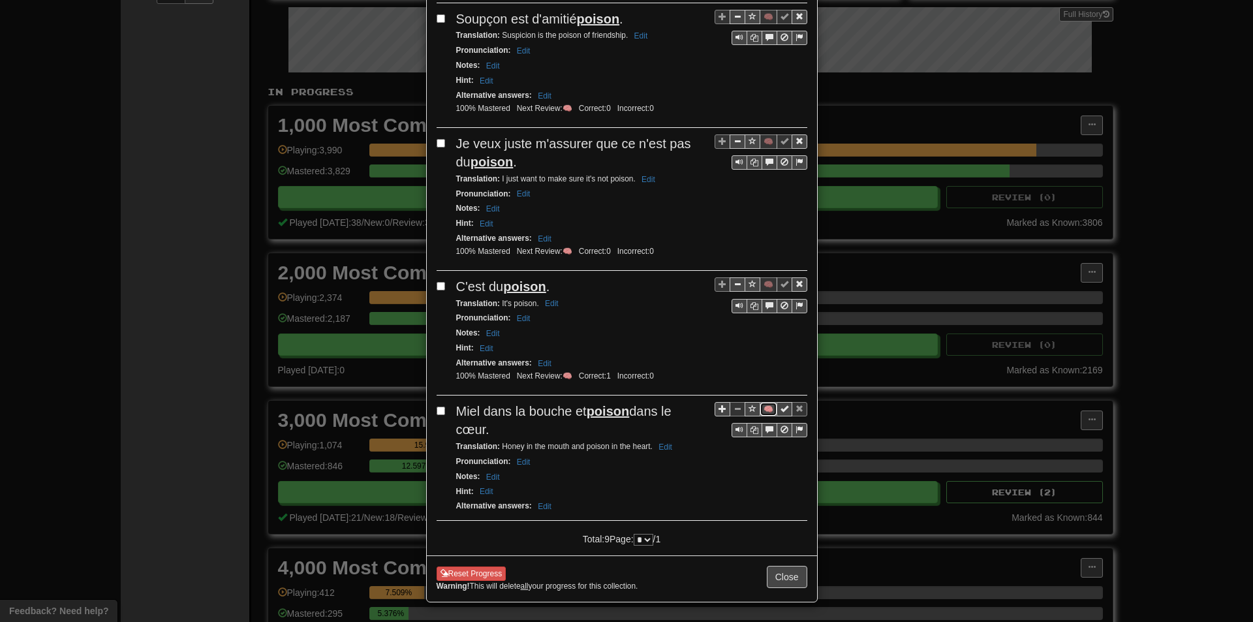
click at [764, 408] on button "🧠" at bounding box center [768, 409] width 18 height 14
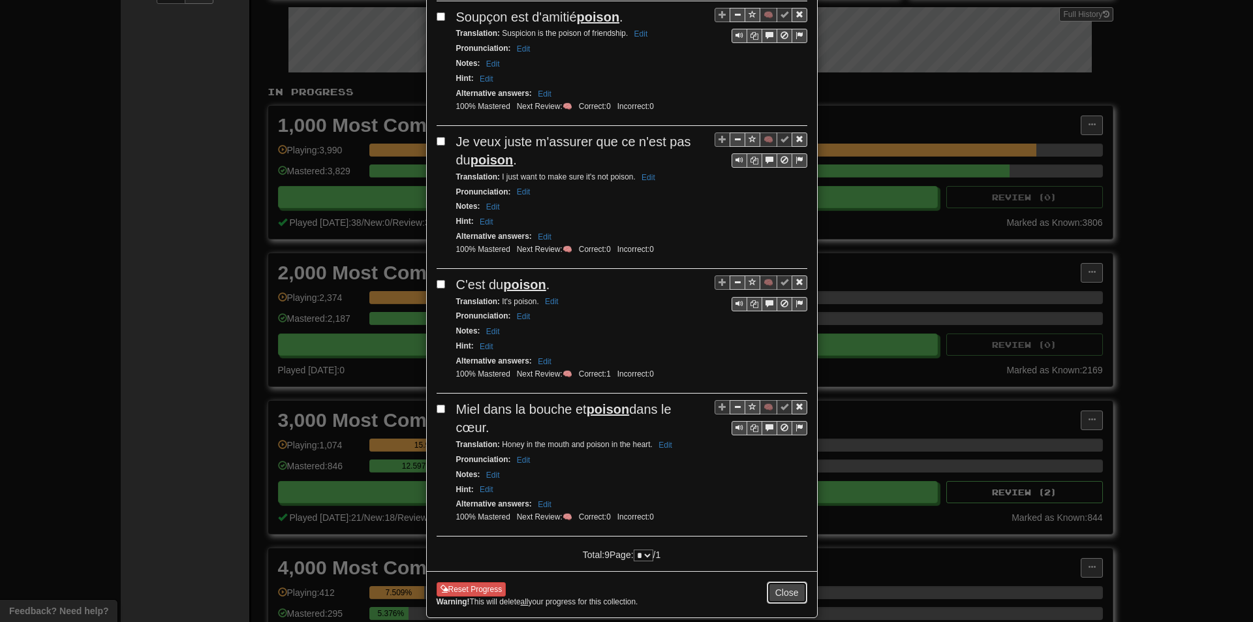
click at [772, 591] on button "Close" at bounding box center [787, 592] width 40 height 22
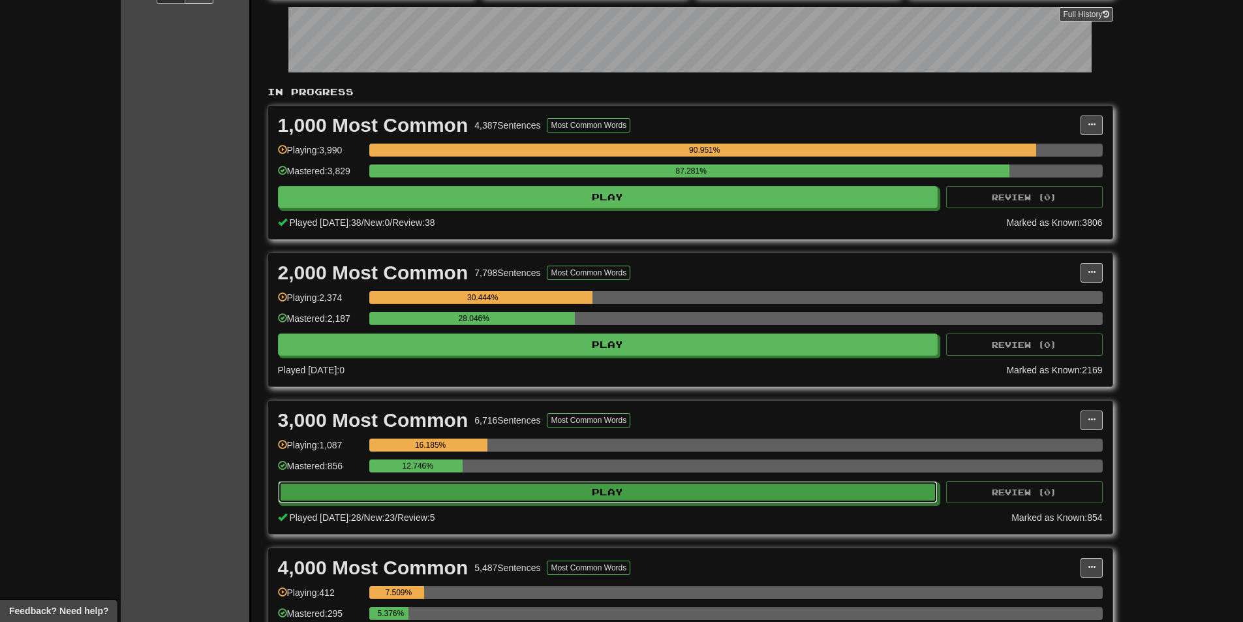
click at [567, 491] on button "Play" at bounding box center [608, 492] width 660 height 22
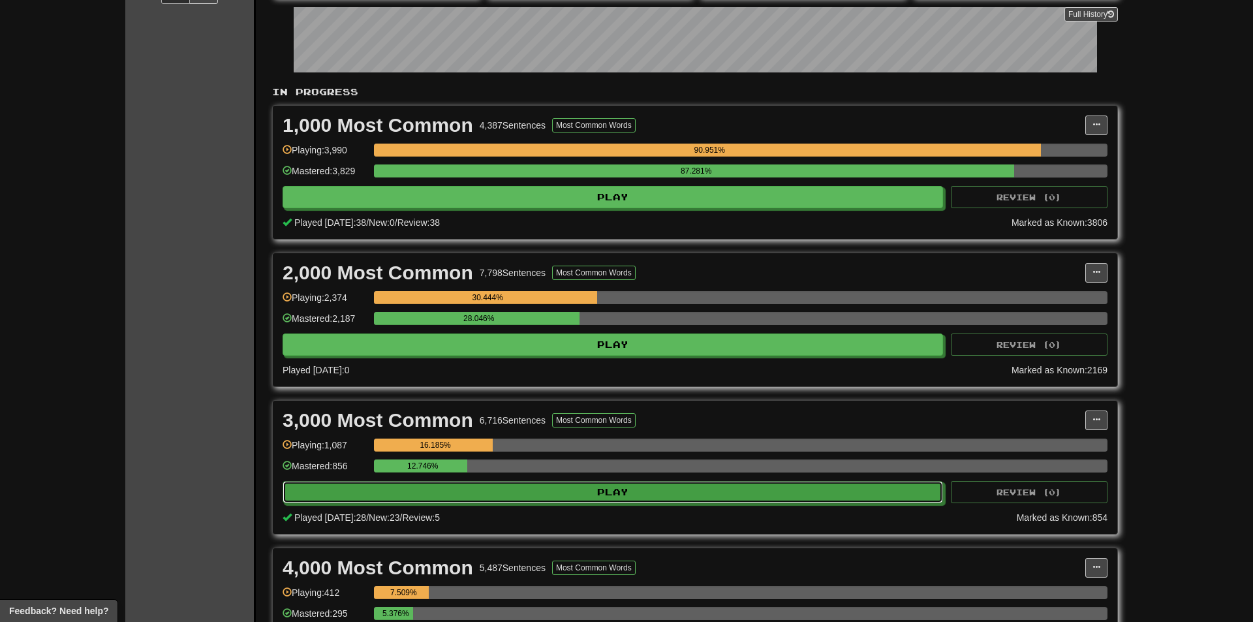
select select "**"
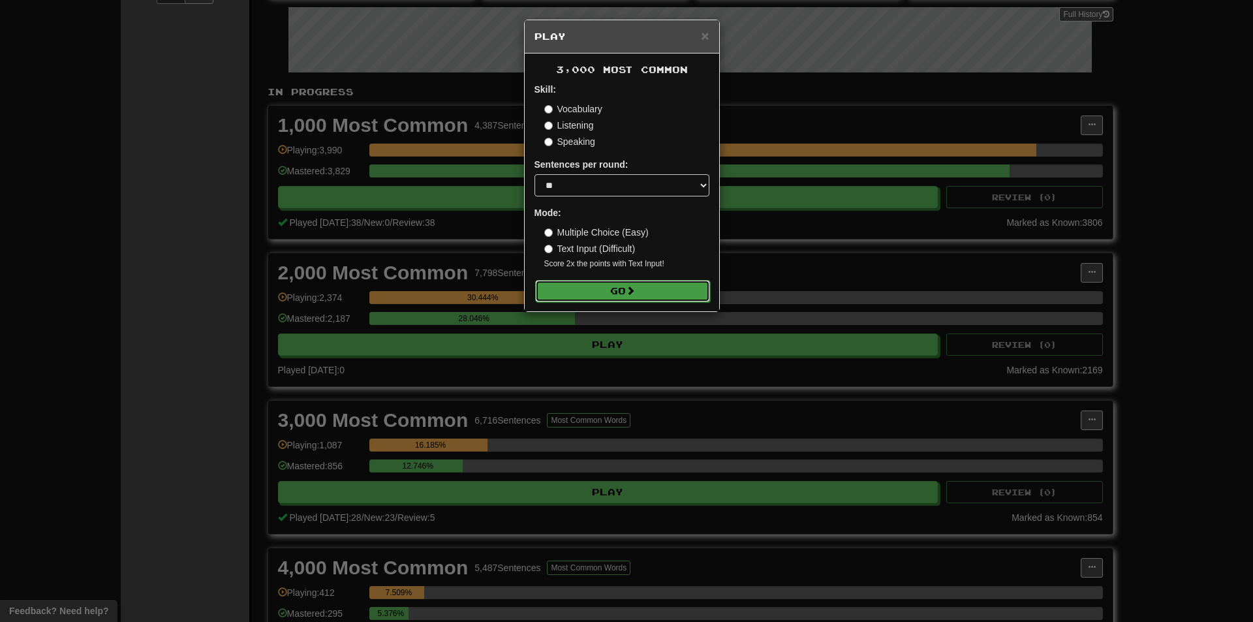
click at [597, 290] on button "Go" at bounding box center [622, 291] width 175 height 22
drag, startPoint x: 913, startPoint y: 191, endPoint x: 983, endPoint y: 388, distance: 208.4
click at [919, 209] on div "× Play 3,000 Most Common Skill: Vocabulary Listening Speaking Sentences per rou…" at bounding box center [626, 311] width 1253 height 622
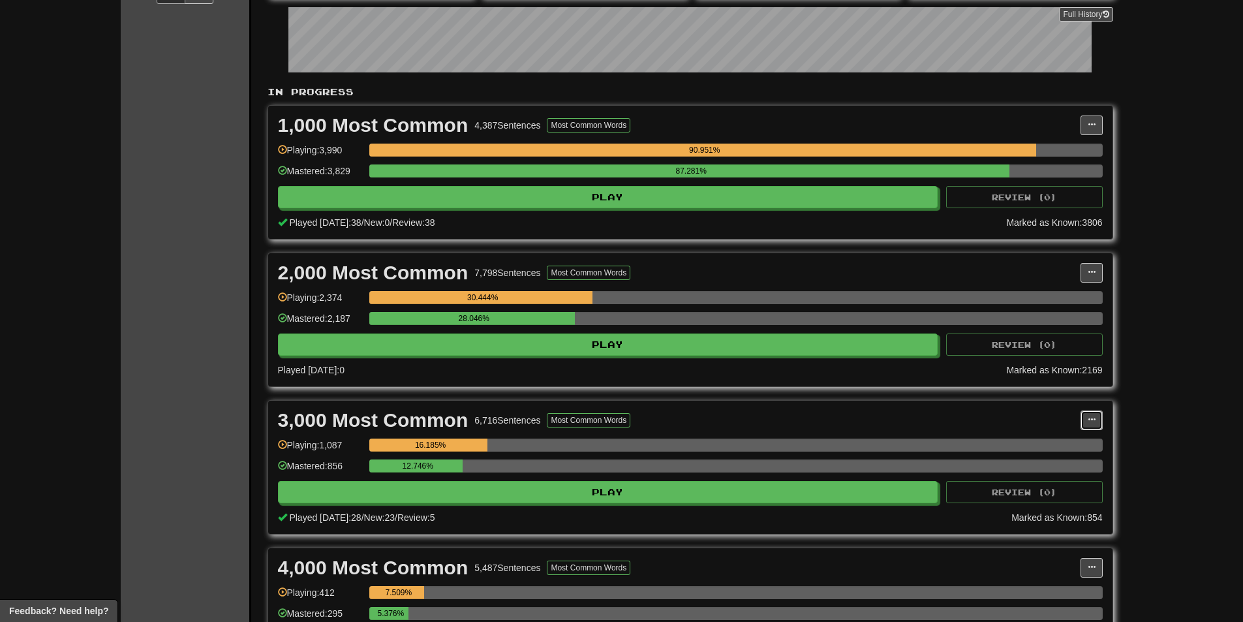
click at [1088, 418] on span at bounding box center [1092, 420] width 8 height 8
click at [1063, 441] on span "Manage Sentences" at bounding box center [1036, 443] width 79 height 10
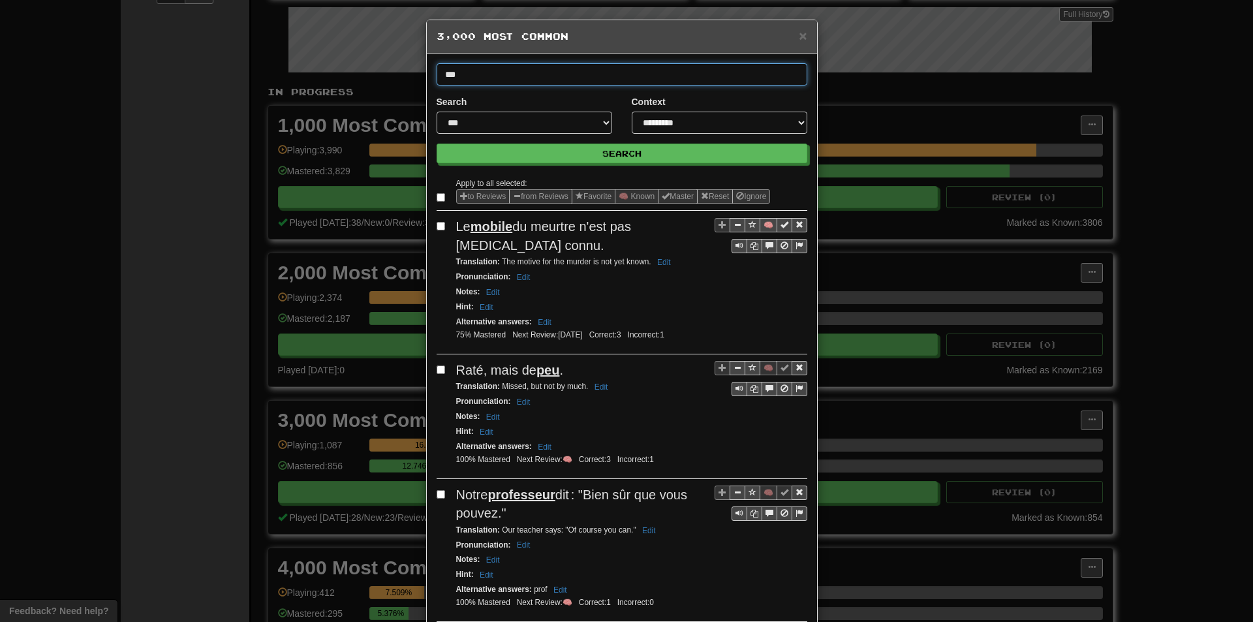
type input "***"
click at [436, 144] on button "Search" at bounding box center [621, 154] width 371 height 20
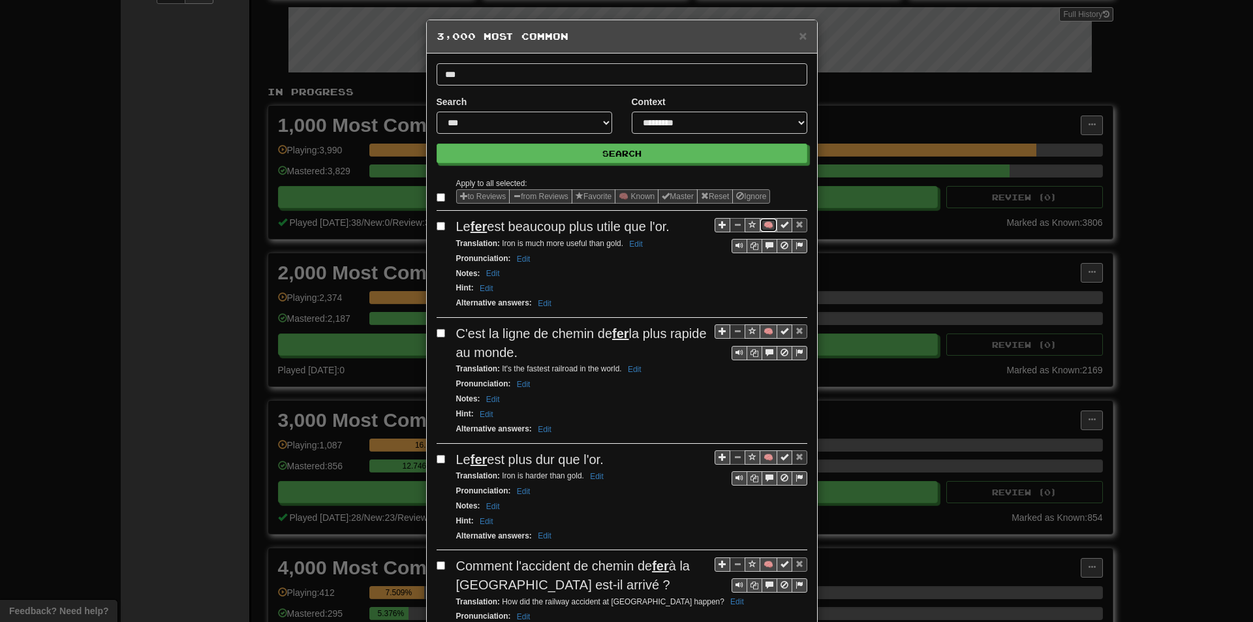
click at [763, 222] on button "🧠" at bounding box center [768, 225] width 18 height 14
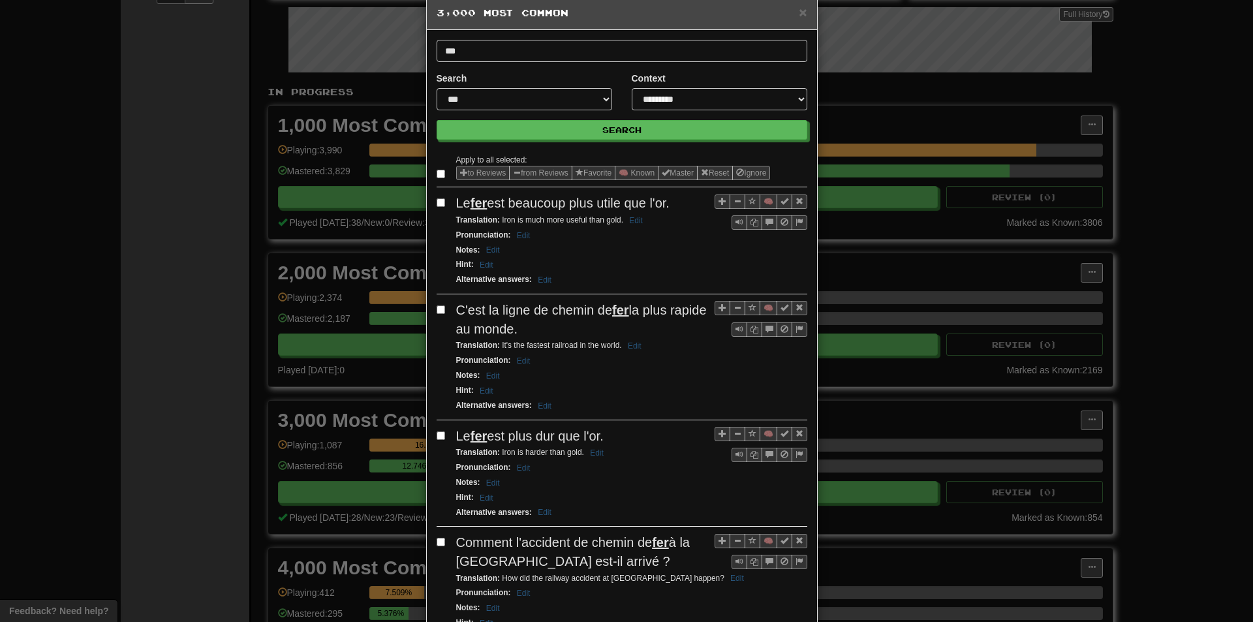
scroll to position [65, 0]
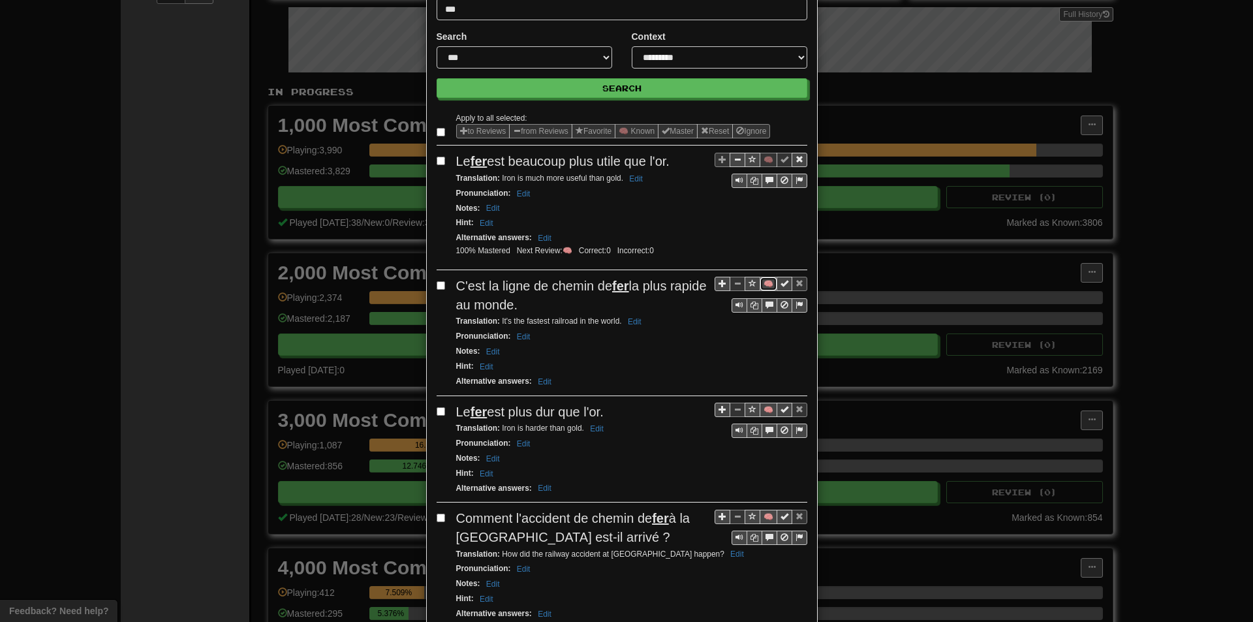
click at [762, 286] on button "🧠" at bounding box center [768, 284] width 18 height 14
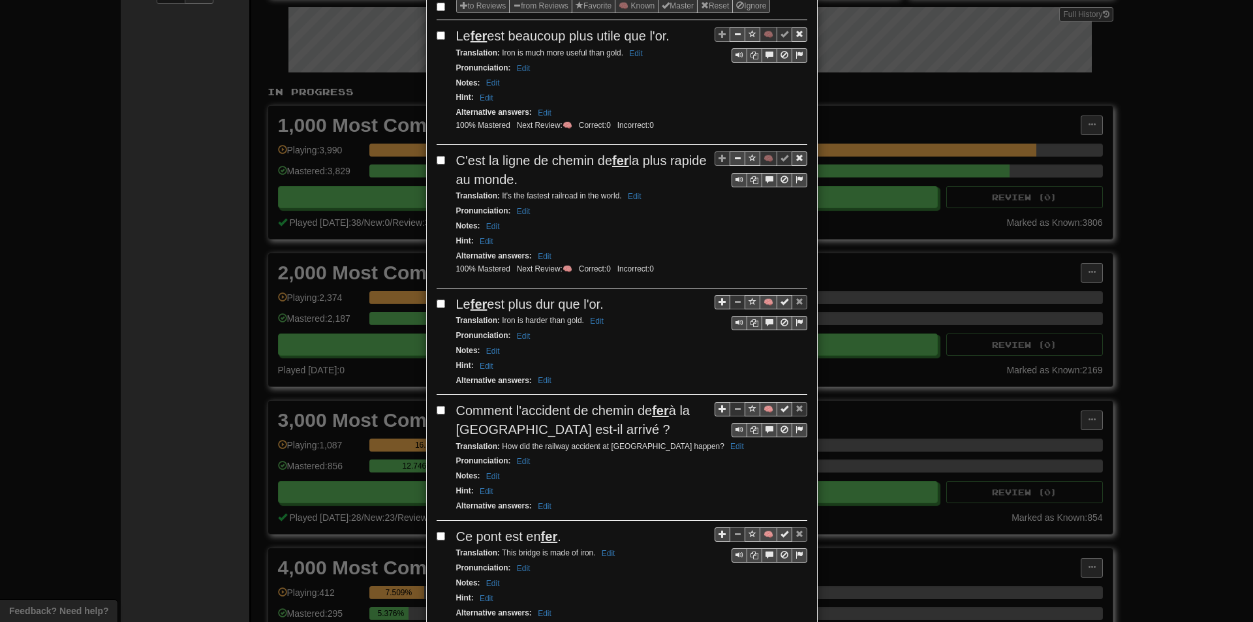
scroll to position [196, 0]
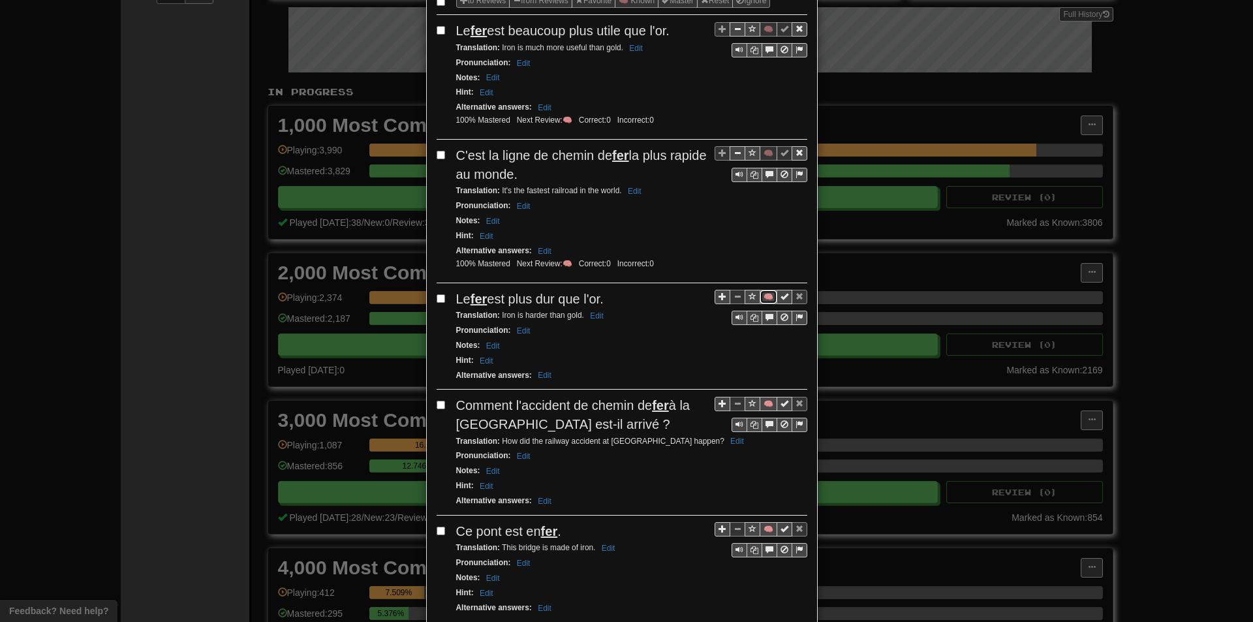
click at [761, 298] on button "🧠" at bounding box center [768, 297] width 18 height 14
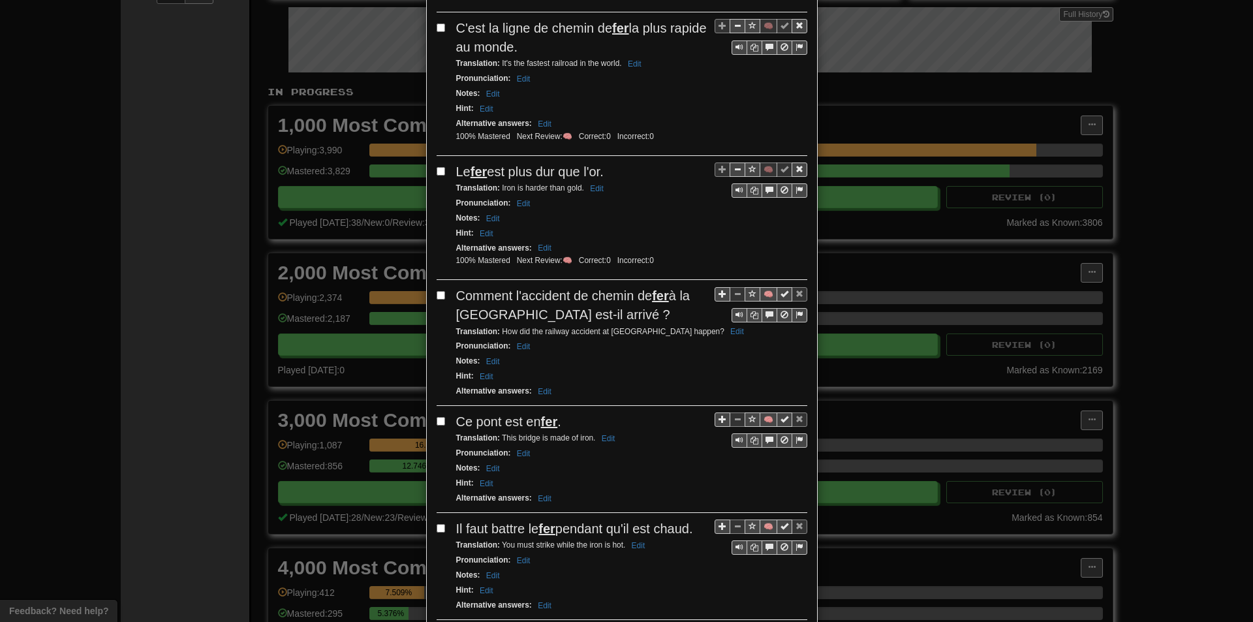
scroll to position [326, 0]
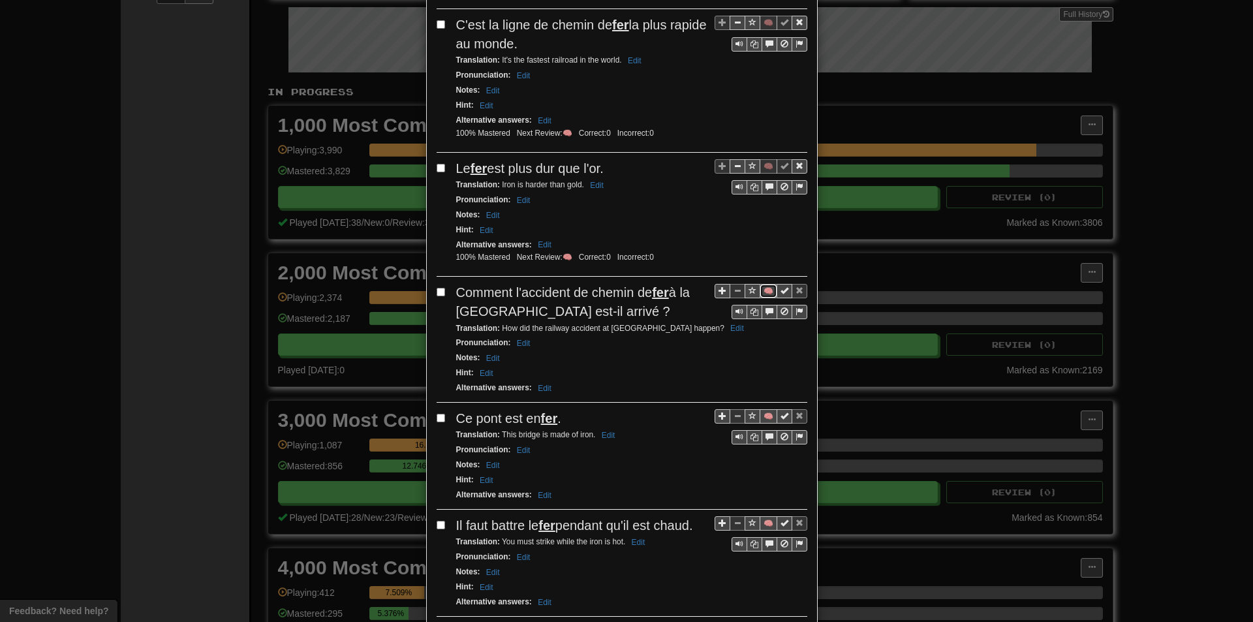
click at [763, 296] on button "🧠" at bounding box center [768, 291] width 18 height 14
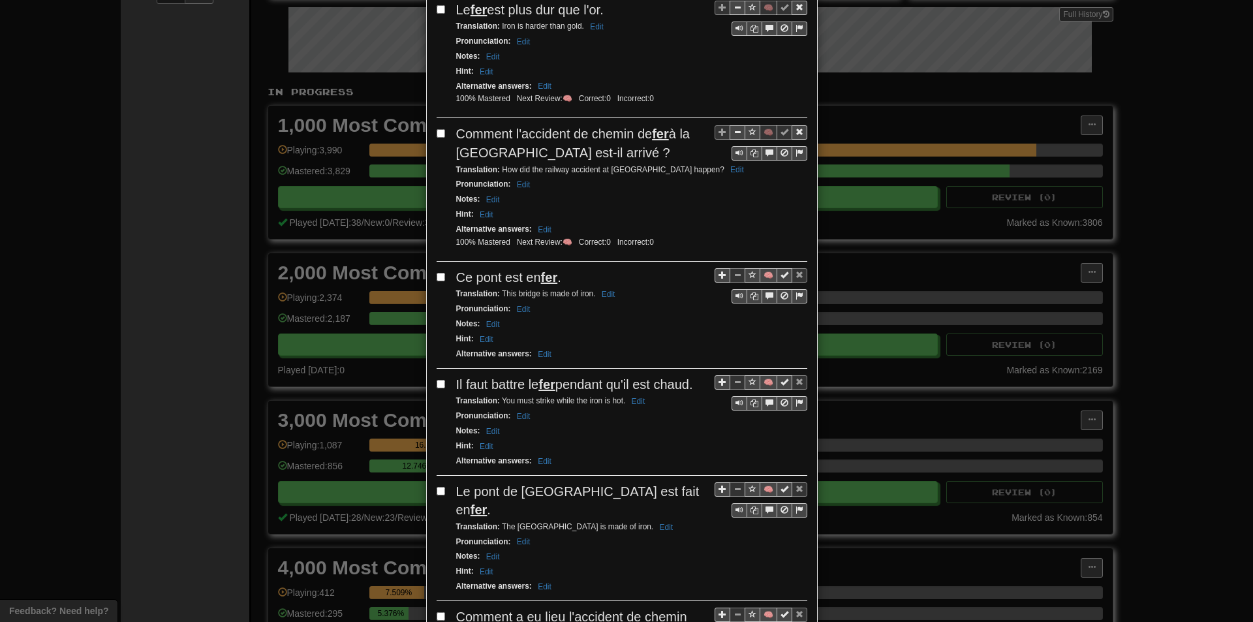
scroll to position [522, 0]
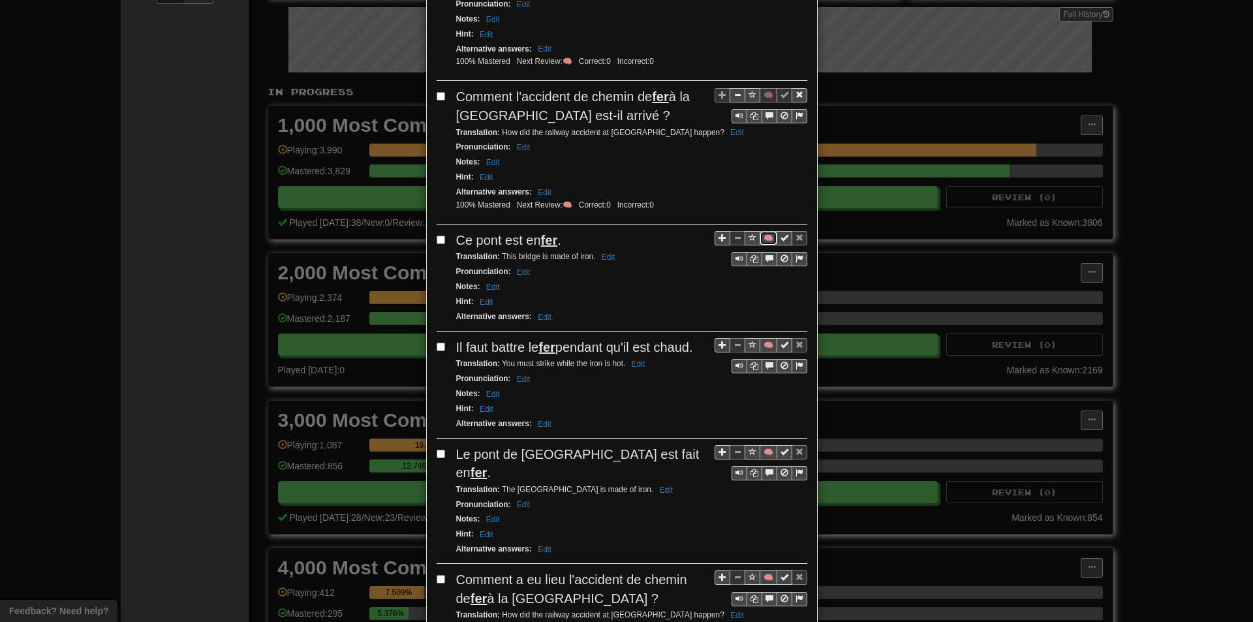
click at [764, 234] on button "🧠" at bounding box center [768, 238] width 18 height 14
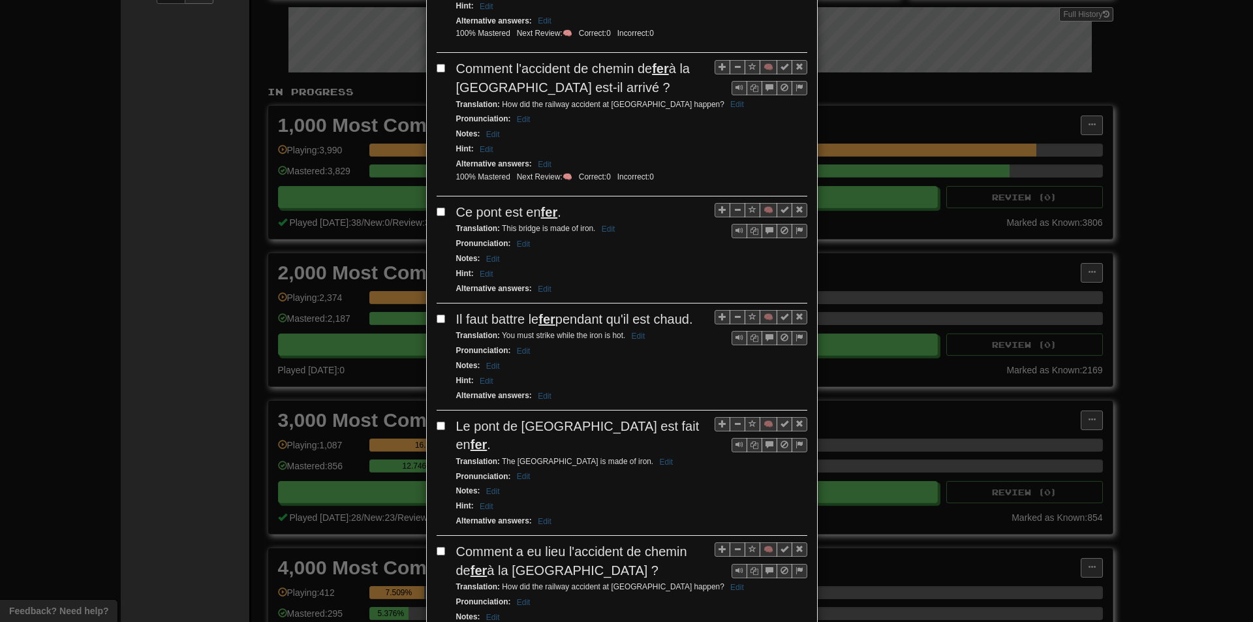
scroll to position [587, 0]
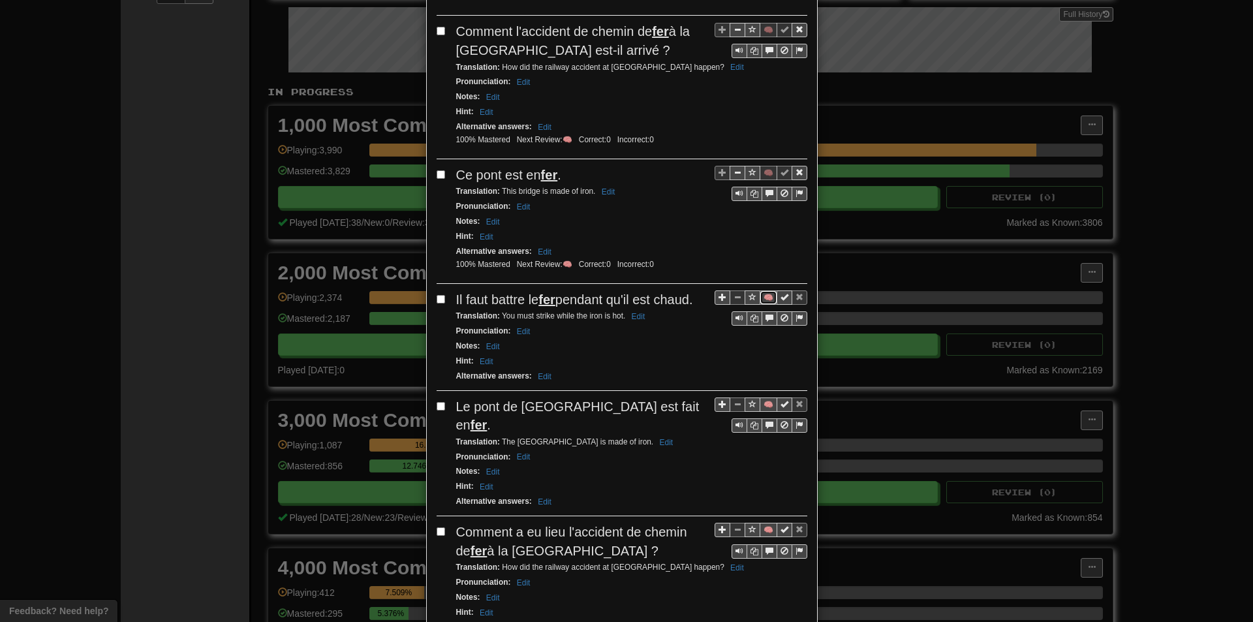
click at [759, 294] on button "🧠" at bounding box center [768, 297] width 18 height 14
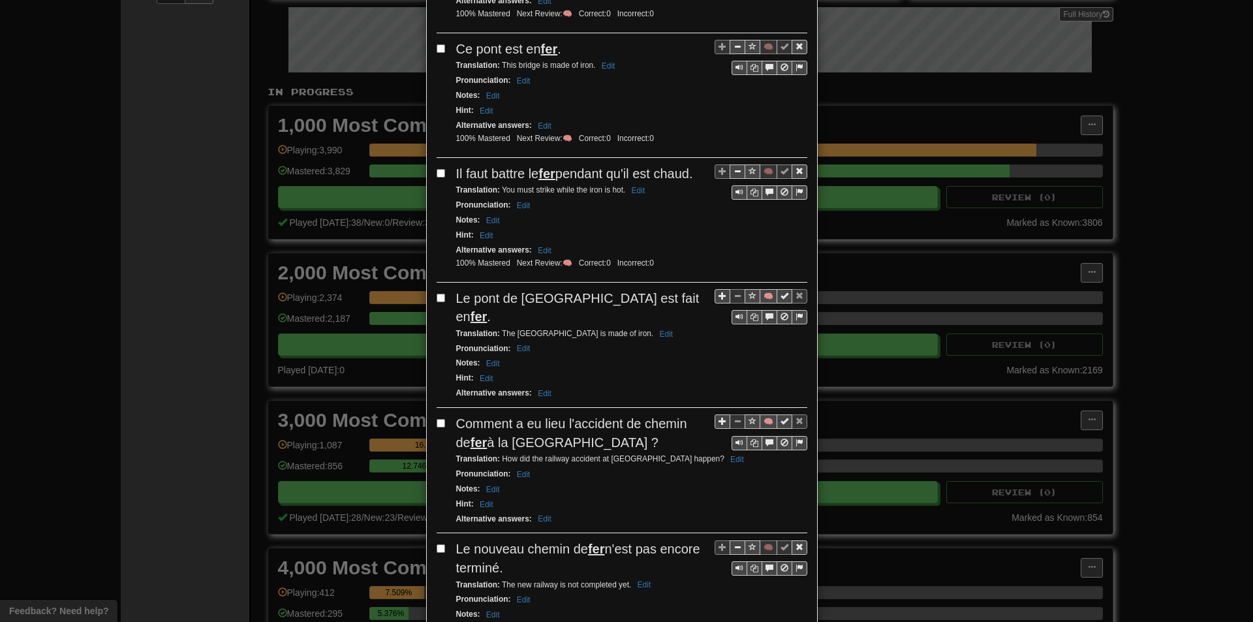
scroll to position [718, 0]
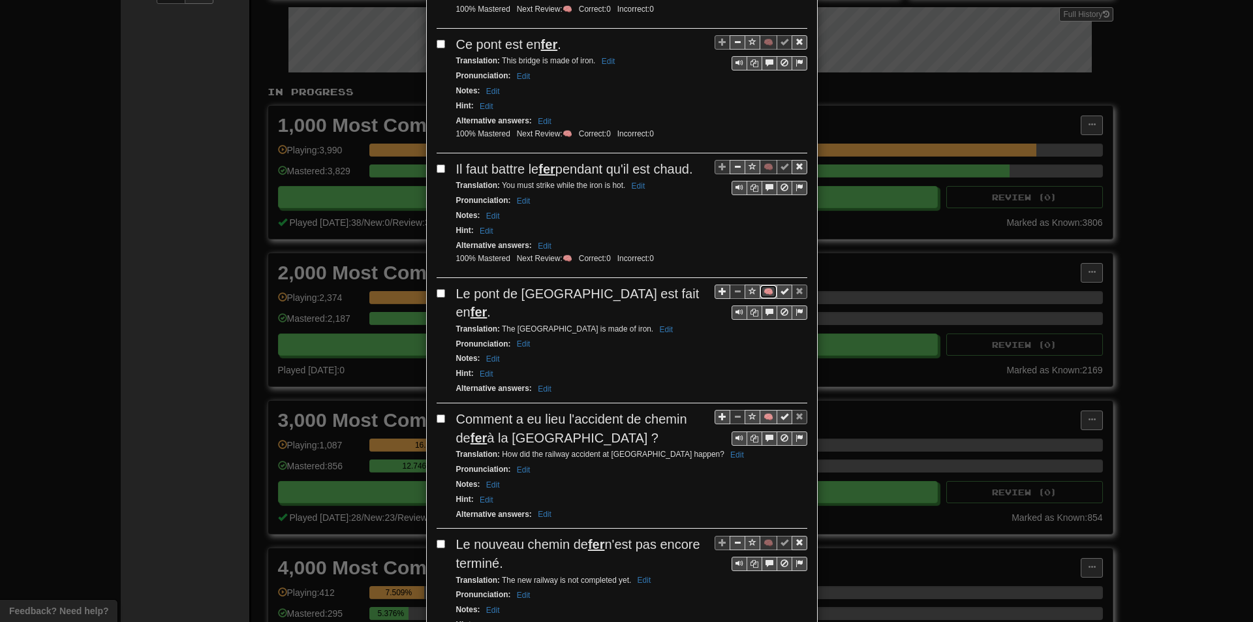
click at [759, 293] on button "🧠" at bounding box center [768, 291] width 18 height 14
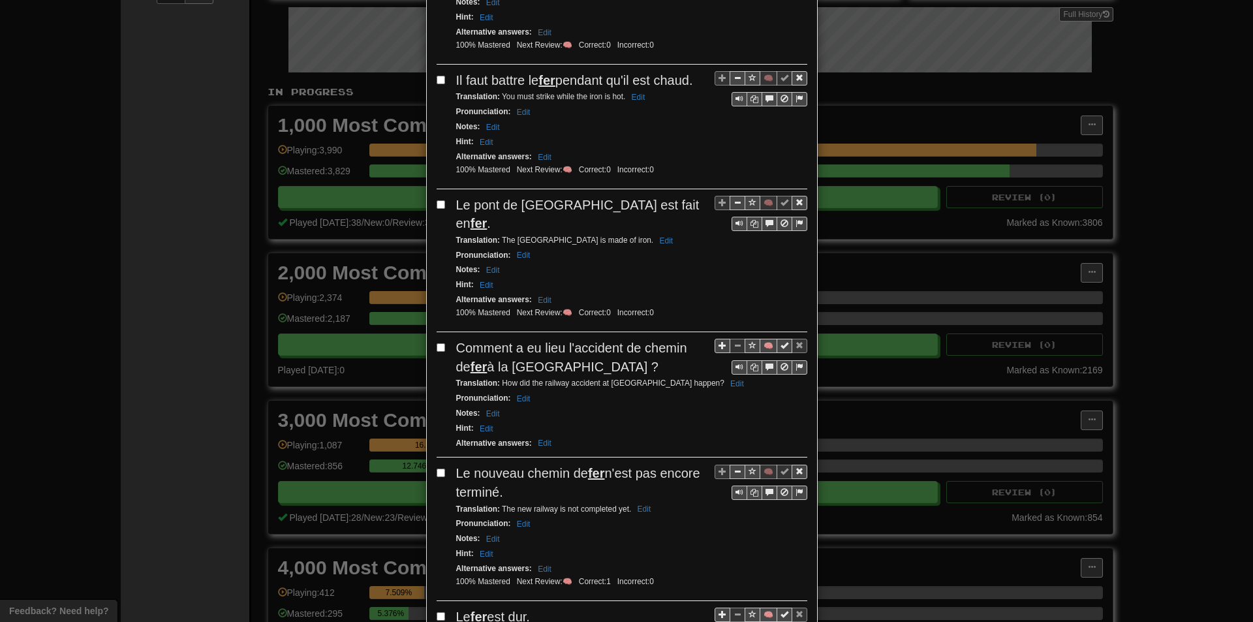
scroll to position [848, 0]
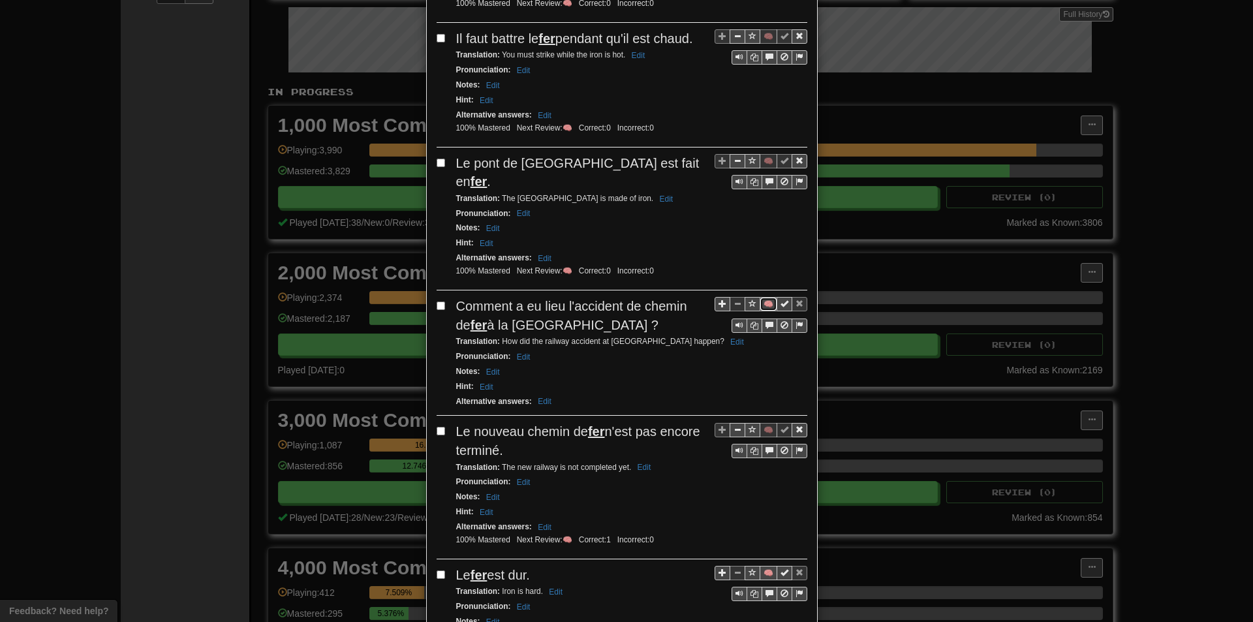
drag, startPoint x: 760, startPoint y: 281, endPoint x: 754, endPoint y: 283, distance: 6.8
click at [761, 297] on button "🧠" at bounding box center [768, 304] width 18 height 14
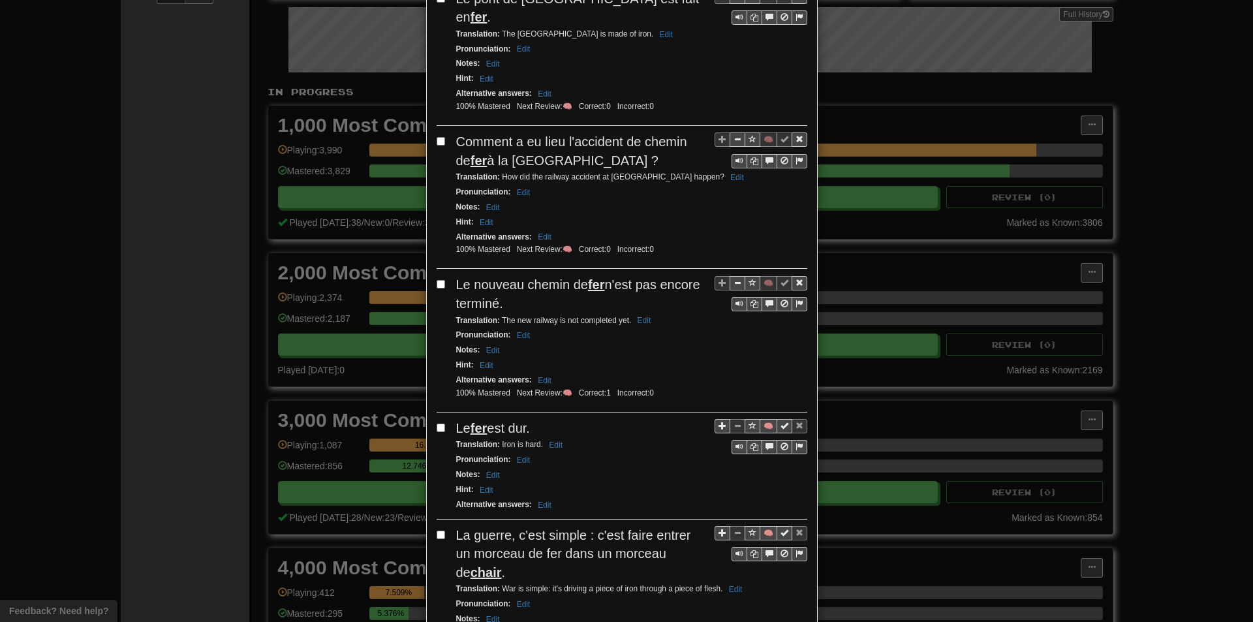
scroll to position [1044, 0]
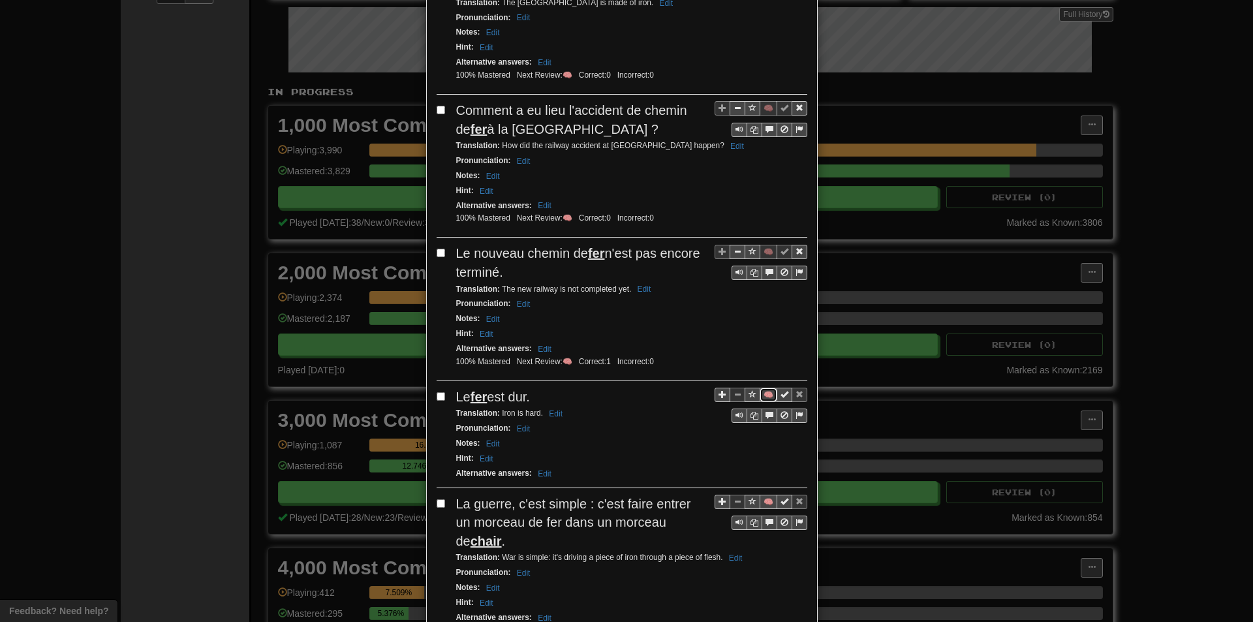
click at [763, 388] on button "🧠" at bounding box center [768, 395] width 18 height 14
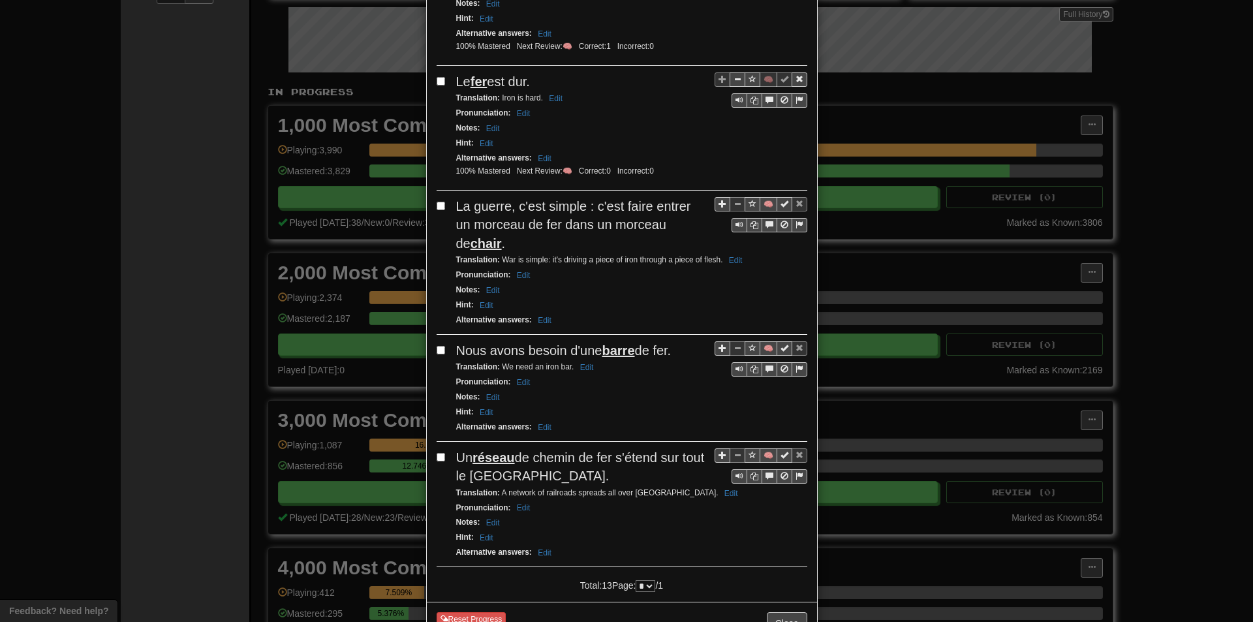
scroll to position [1370, 0]
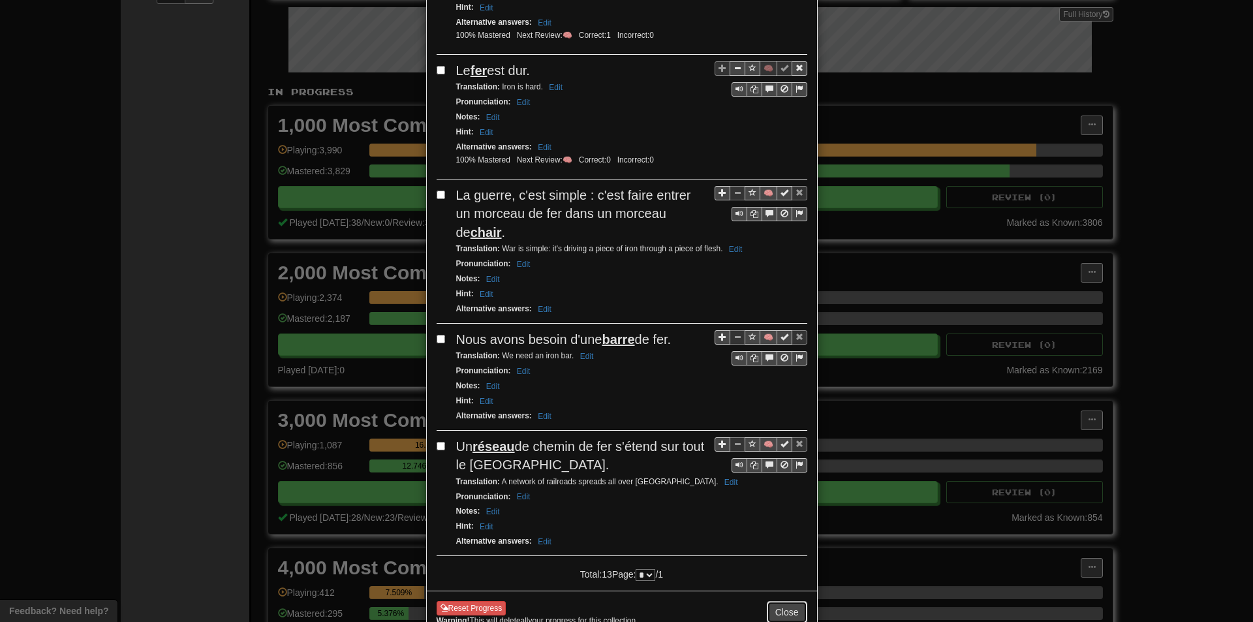
click at [791, 601] on button "Close" at bounding box center [787, 612] width 40 height 22
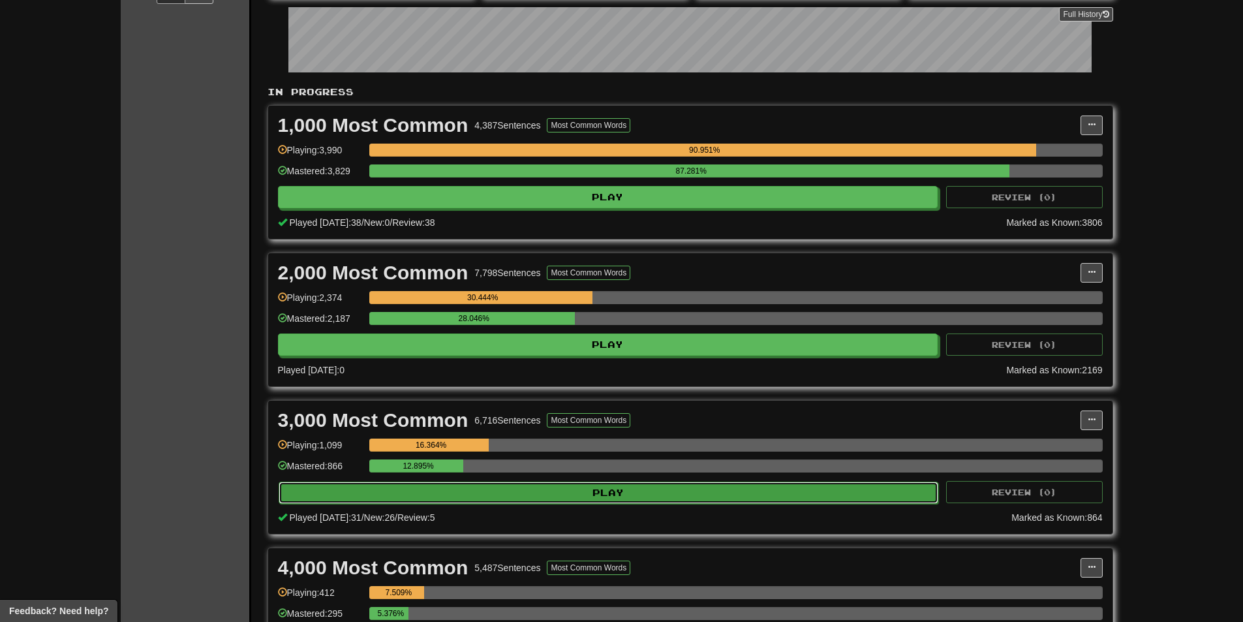
click at [456, 497] on button "Play" at bounding box center [609, 492] width 660 height 22
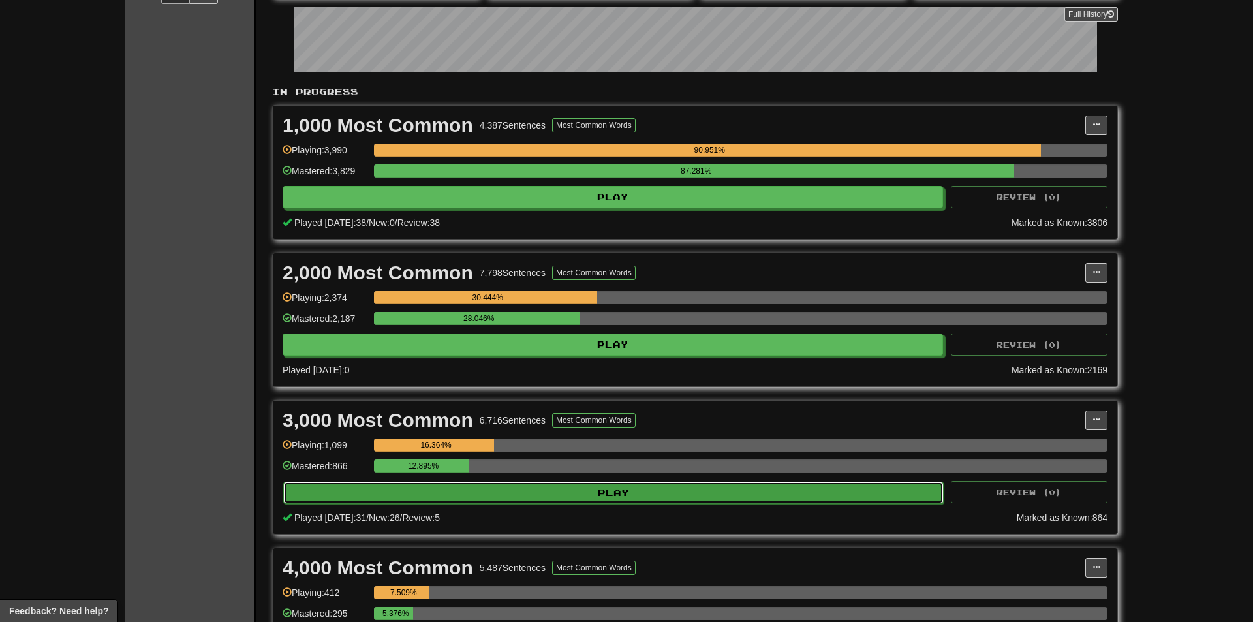
select select "**"
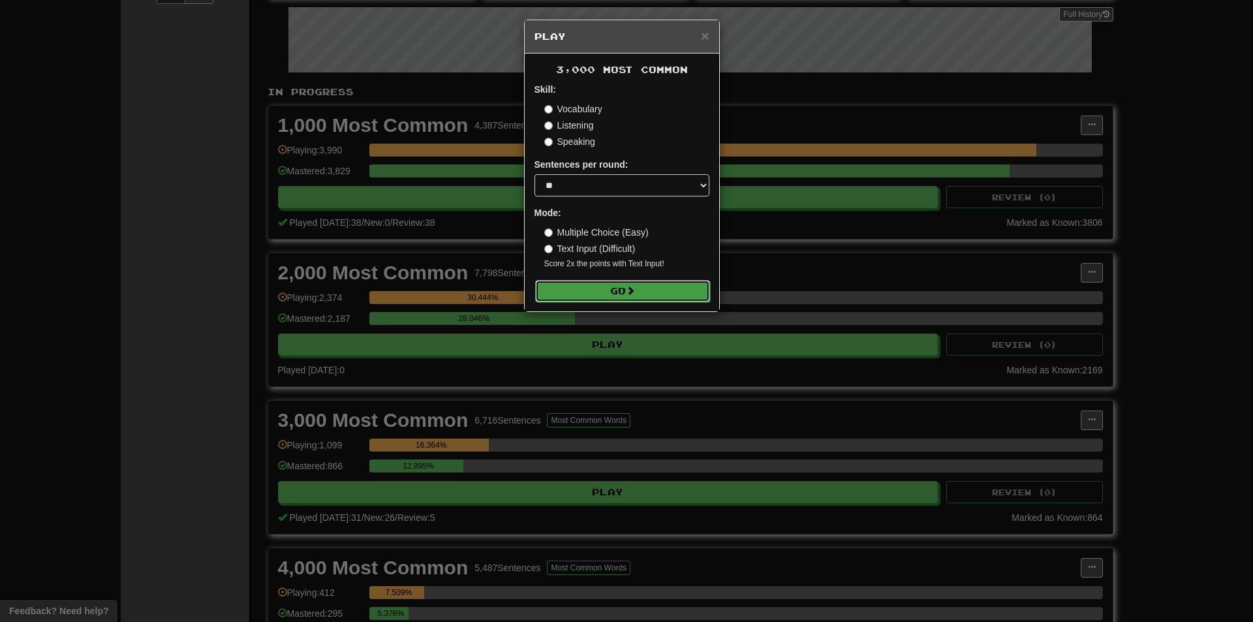
click at [572, 292] on button "Go" at bounding box center [622, 291] width 175 height 22
drag, startPoint x: 963, startPoint y: 395, endPoint x: 999, endPoint y: 410, distance: 39.2
click at [966, 396] on div "× Play 3,000 Most Common Skill: Vocabulary Listening Speaking Sentences per rou…" at bounding box center [626, 311] width 1253 height 622
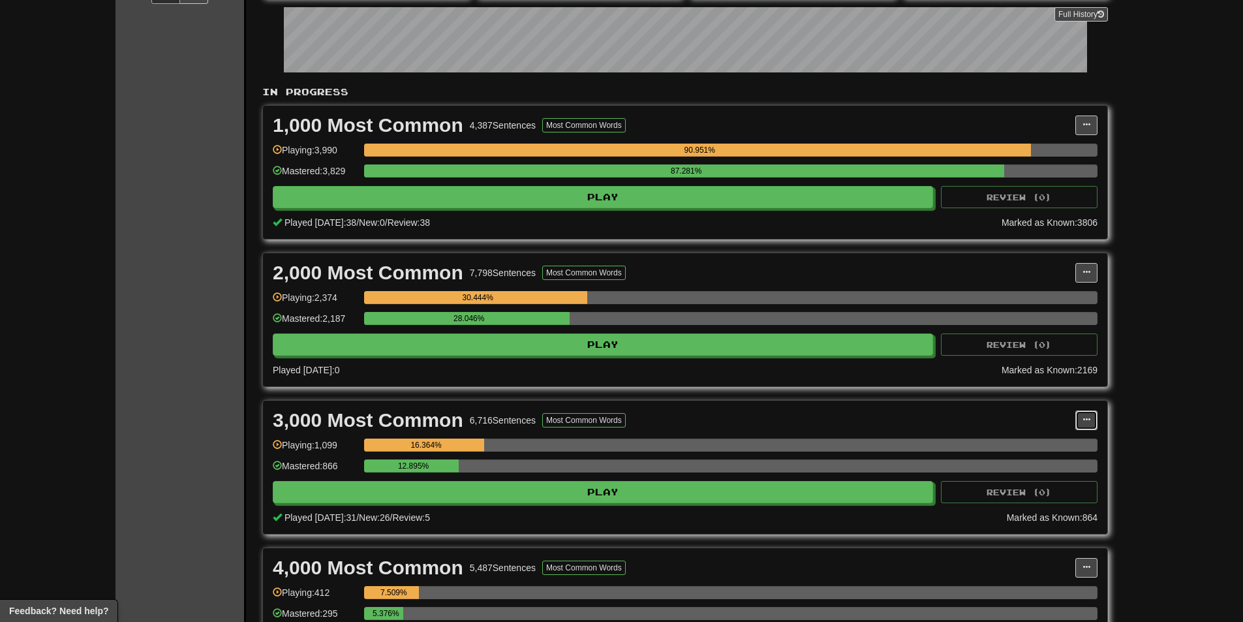
click at [1090, 420] on span at bounding box center [1086, 420] width 8 height 8
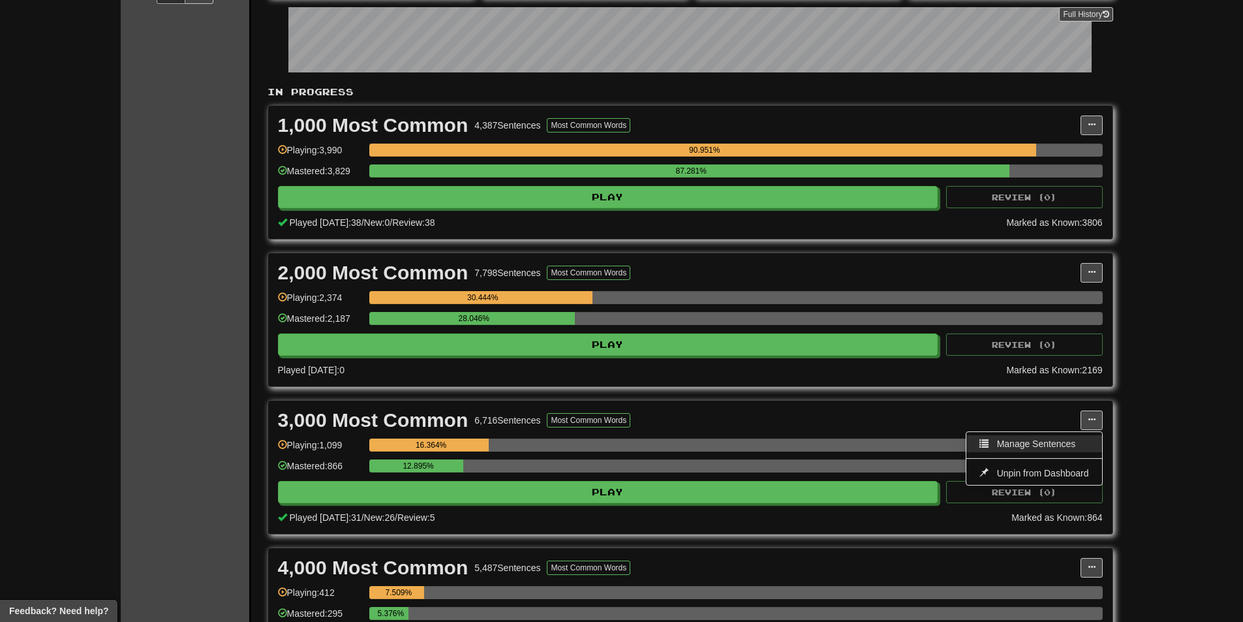
click at [1067, 438] on link "Manage Sentences" at bounding box center [1033, 443] width 135 height 17
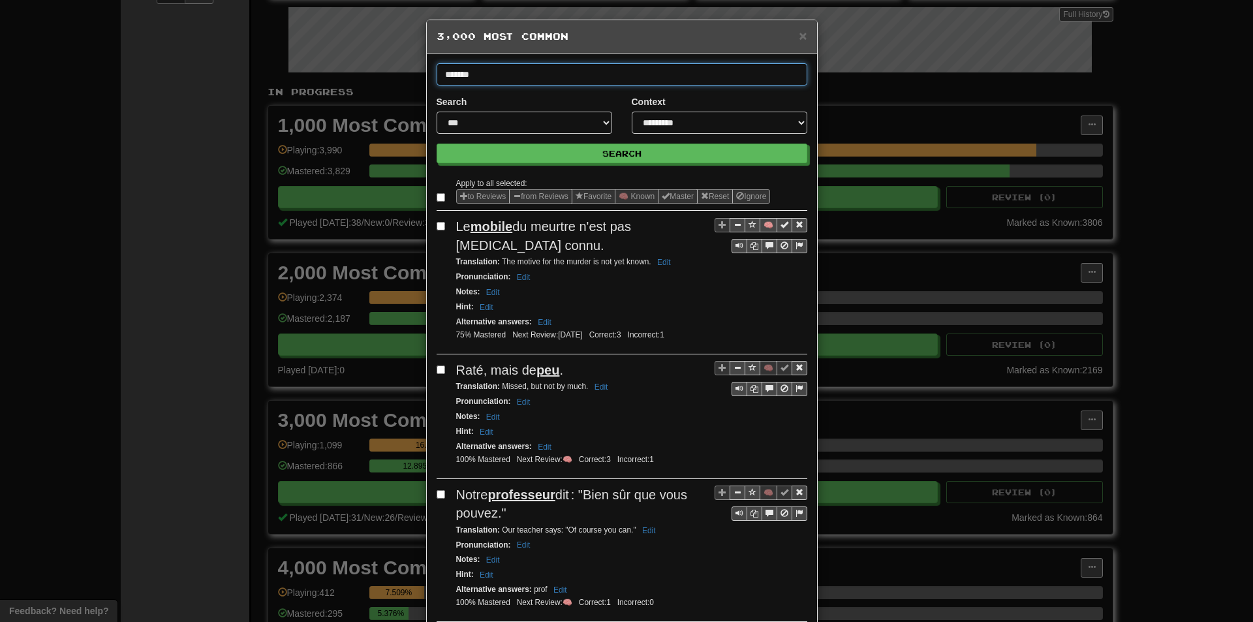
type input "*******"
click at [436, 144] on button "Search" at bounding box center [621, 154] width 371 height 20
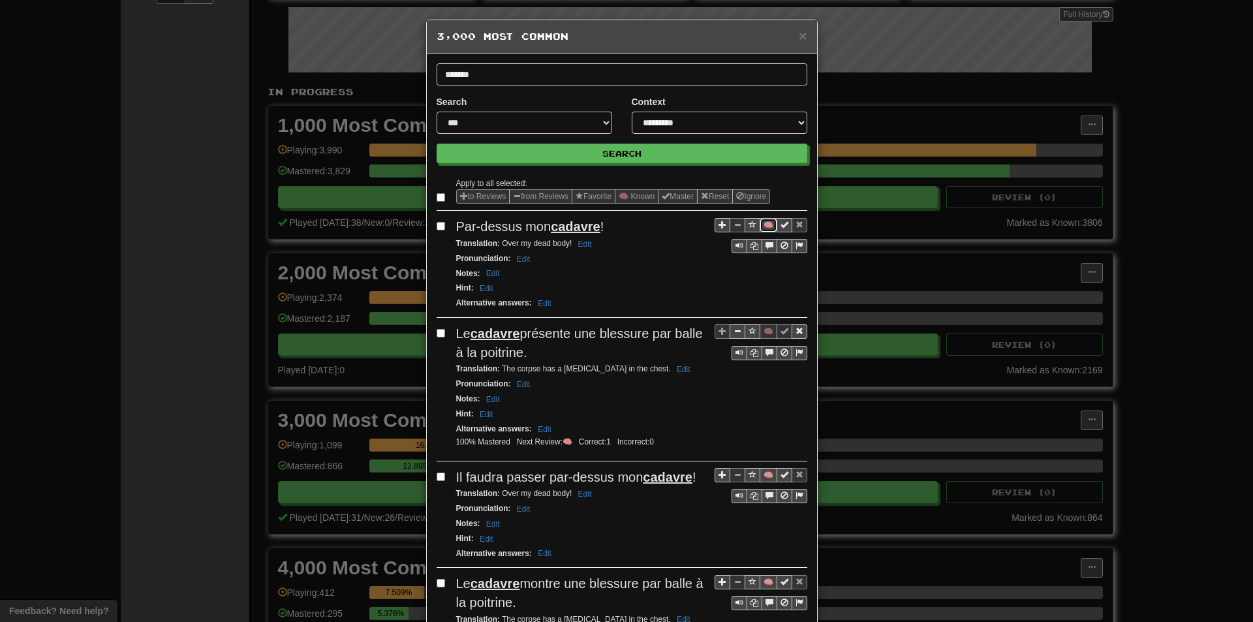
click at [760, 228] on button "🧠" at bounding box center [768, 225] width 18 height 14
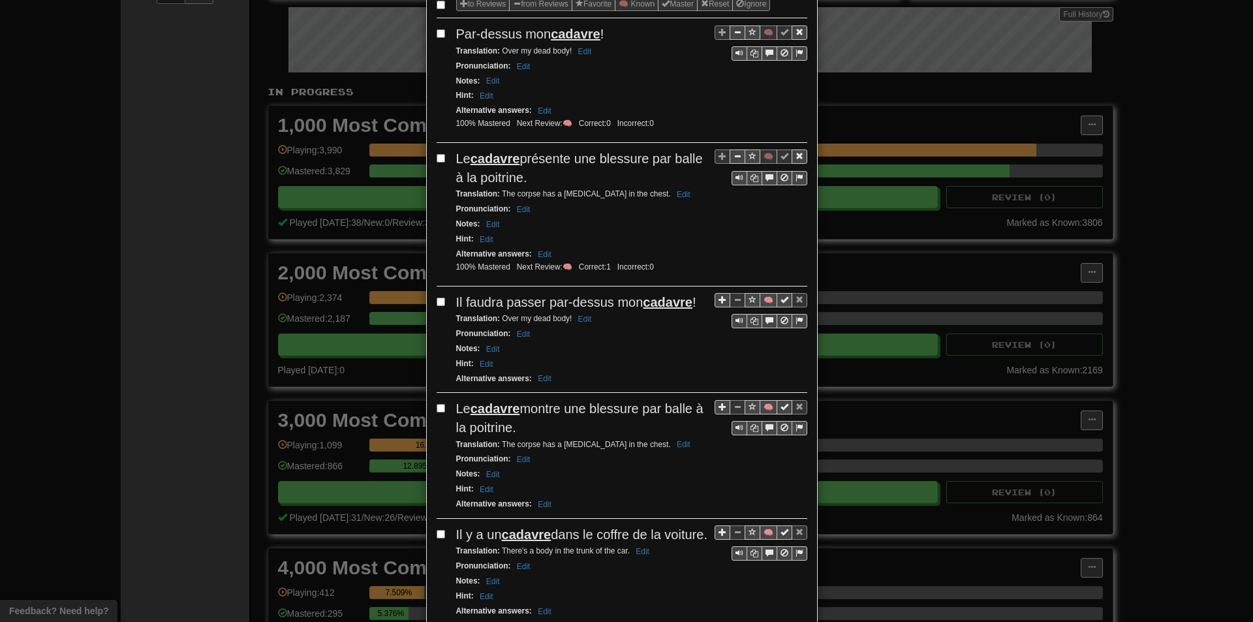
scroll to position [196, 0]
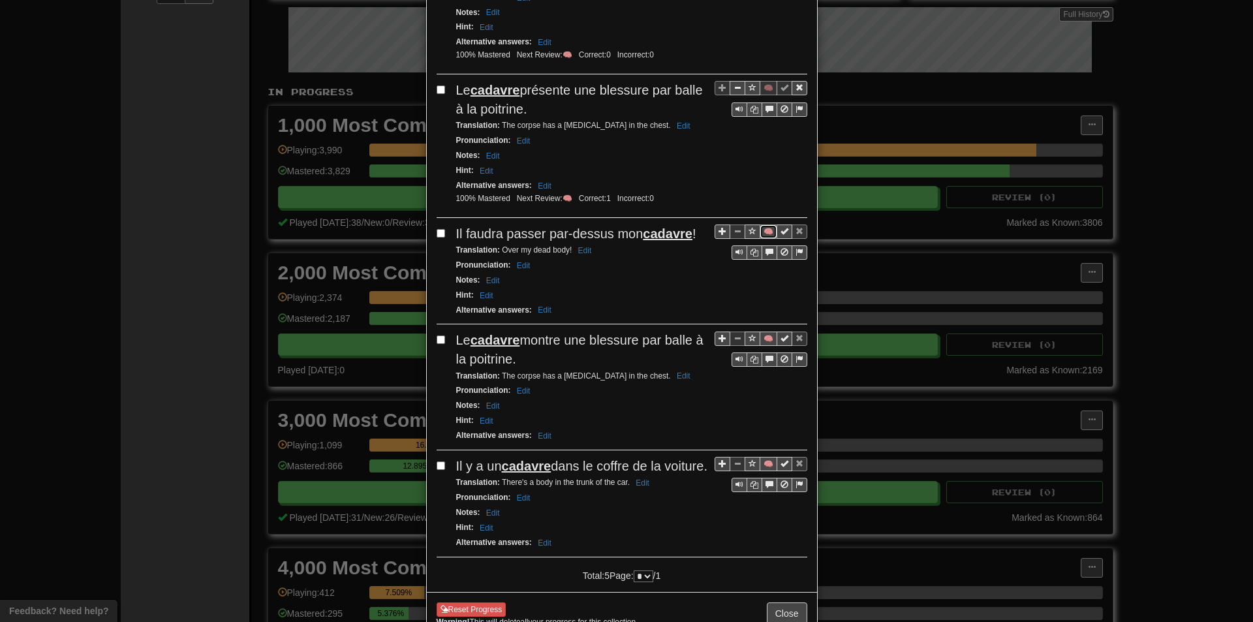
click at [759, 231] on button "🧠" at bounding box center [768, 231] width 18 height 14
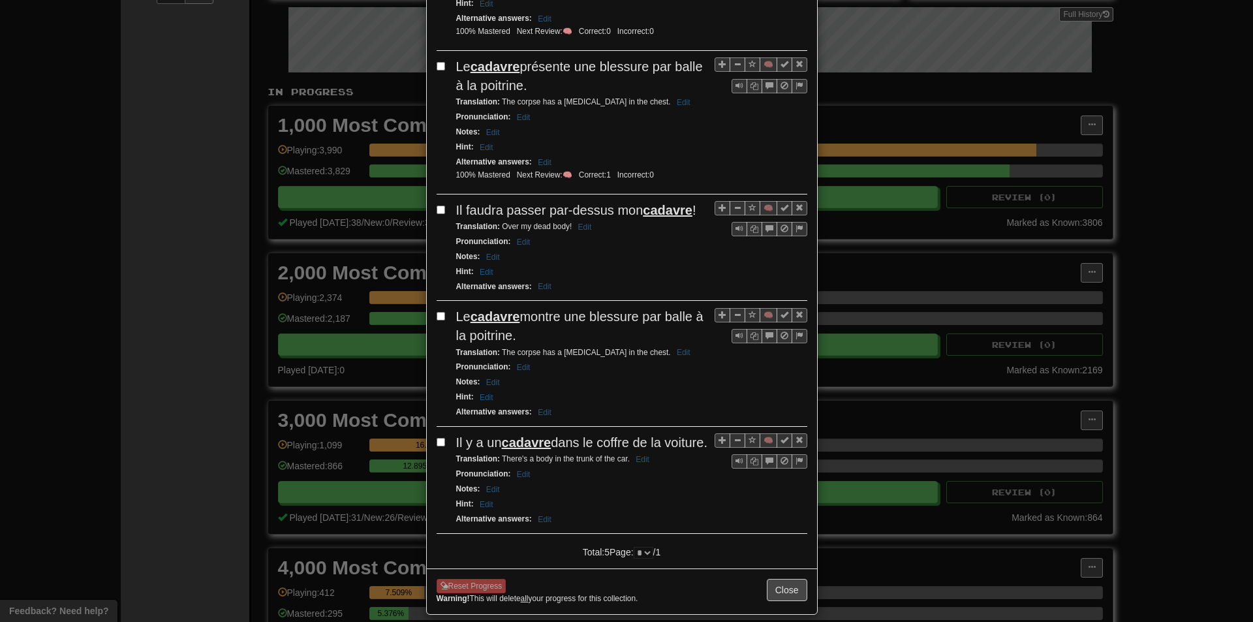
scroll to position [316, 0]
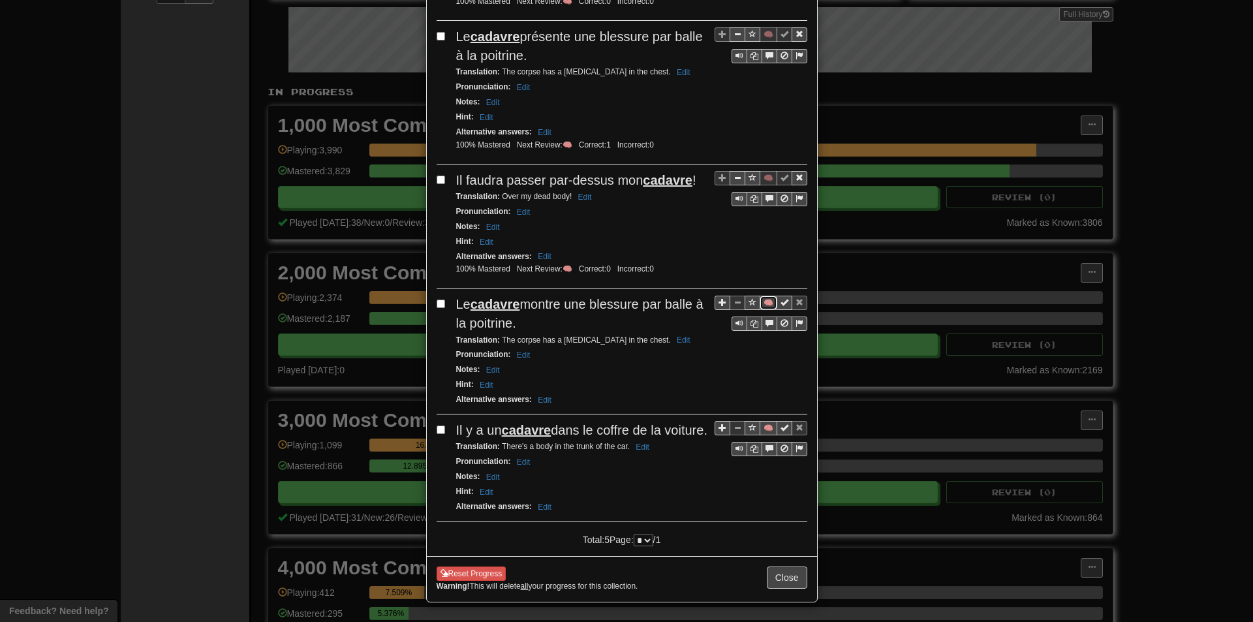
click at [766, 304] on button "🧠" at bounding box center [768, 303] width 18 height 14
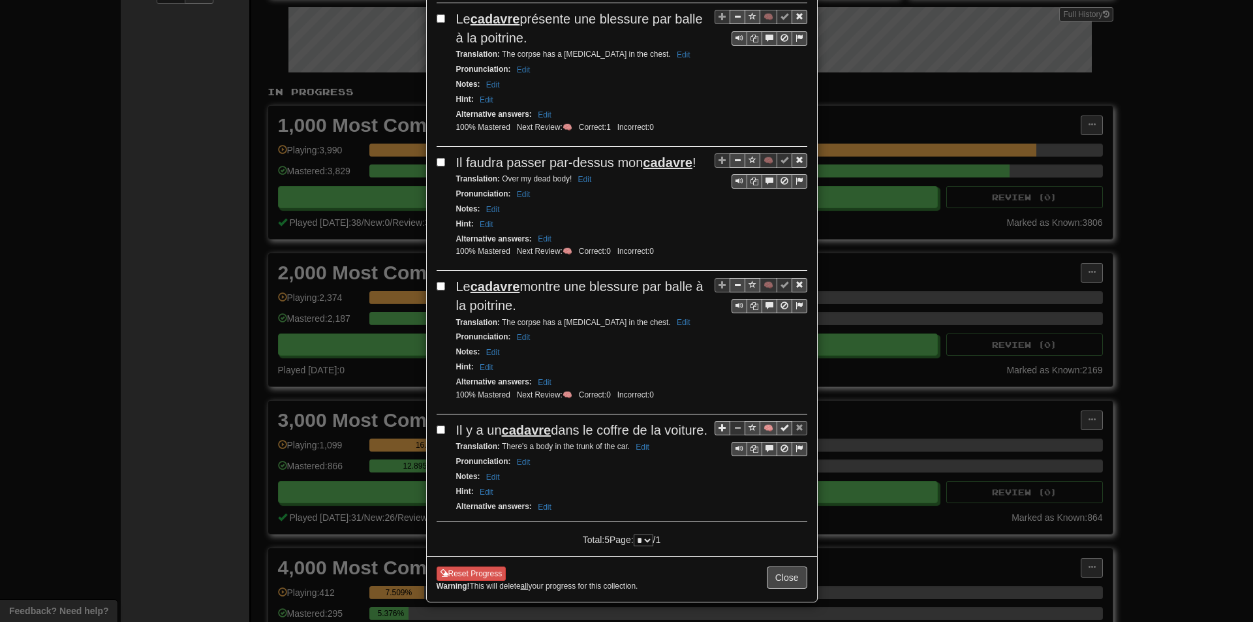
scroll to position [352, 0]
click at [759, 421] on button "🧠" at bounding box center [768, 428] width 18 height 14
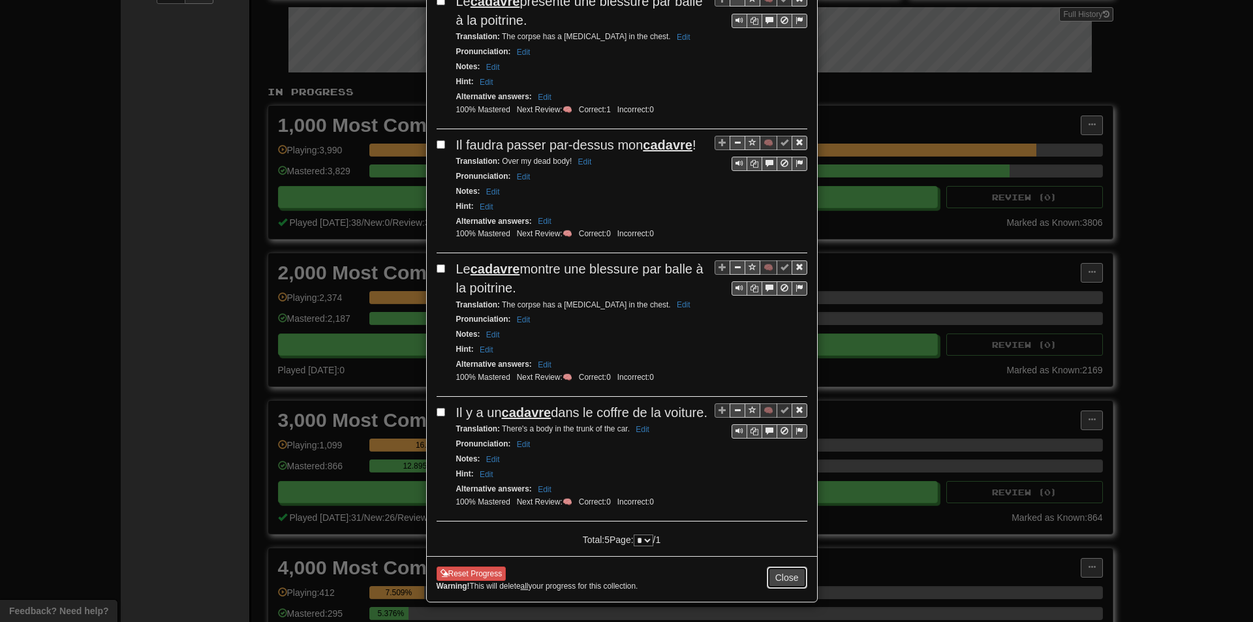
click at [774, 585] on button "Close" at bounding box center [787, 577] width 40 height 22
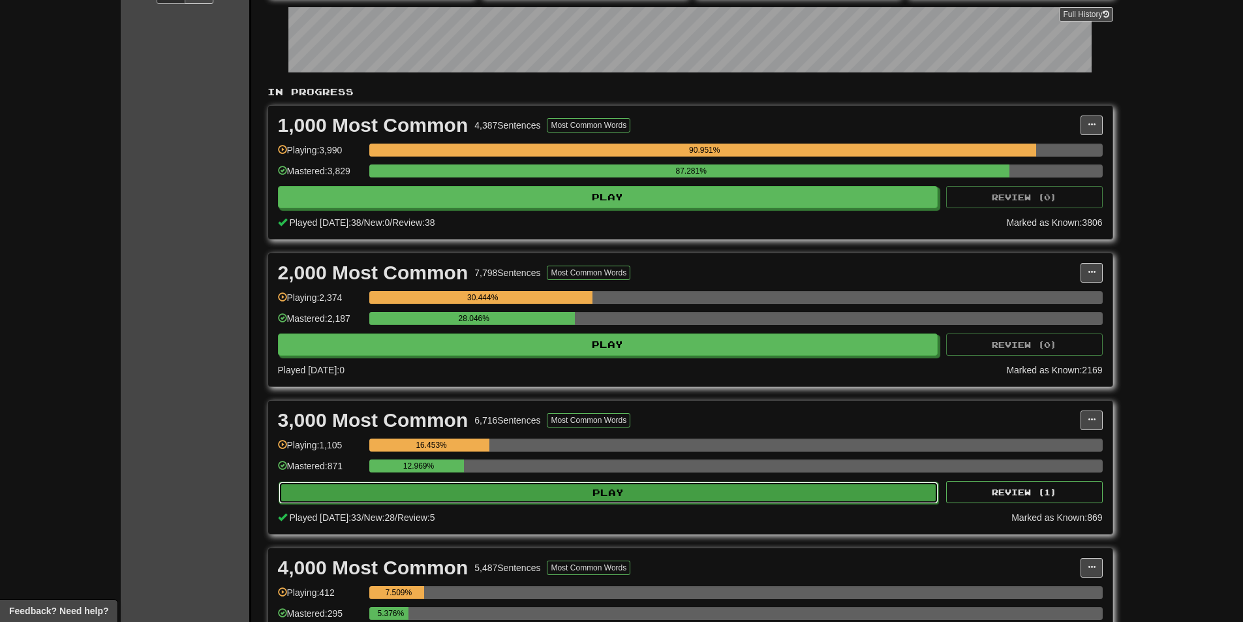
click at [533, 481] on button "Play" at bounding box center [609, 492] width 660 height 22
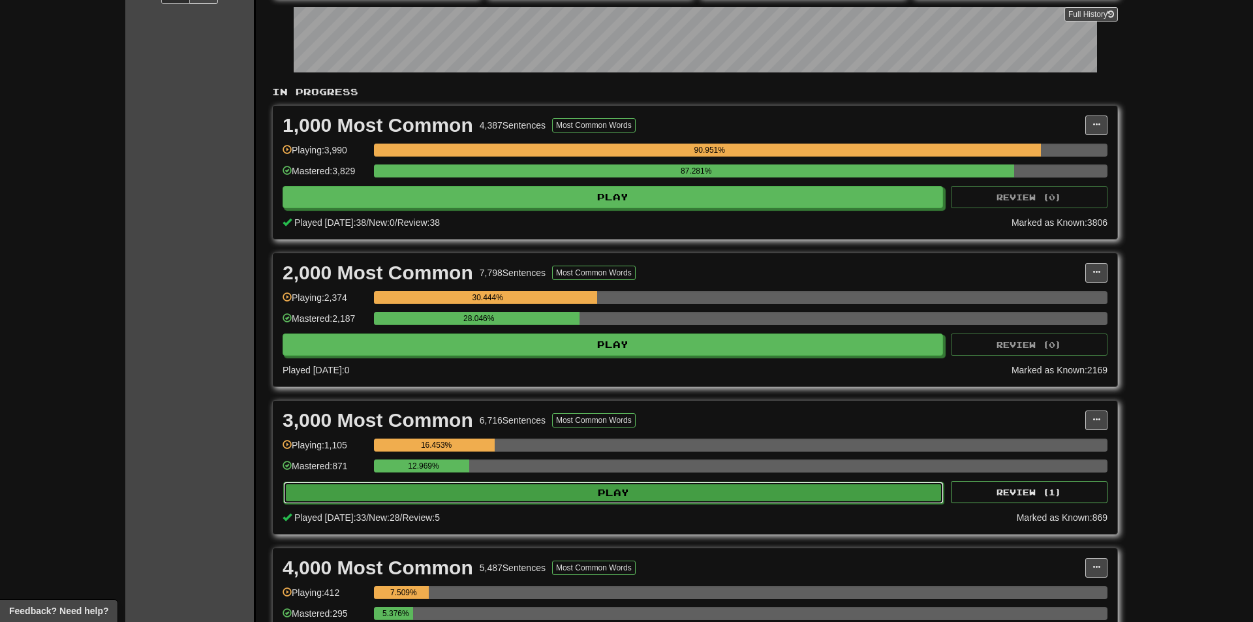
select select "**"
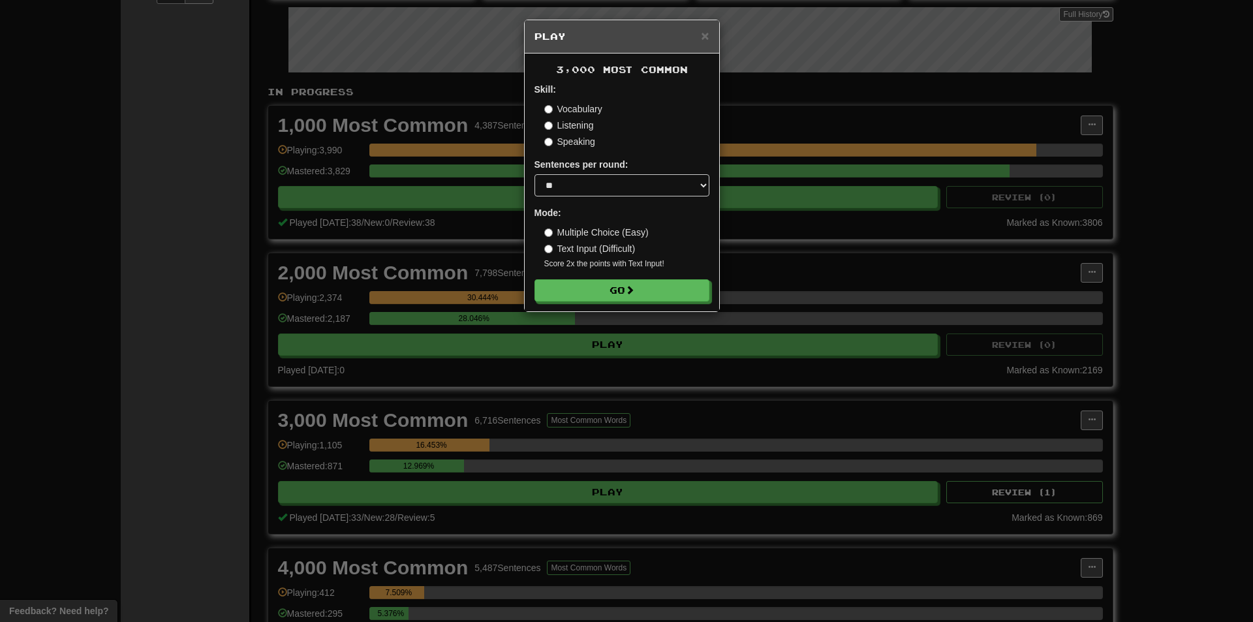
click at [600, 301] on div "3,000 Most Common Skill: Vocabulary Listening Speaking Sentences per round: * *…" at bounding box center [622, 182] width 194 height 258
click at [594, 288] on button "Go" at bounding box center [622, 291] width 175 height 22
click at [465, 203] on div "× Play 3,000 Most Common Skill: Vocabulary Listening Speaking Sentences per rou…" at bounding box center [626, 311] width 1253 height 622
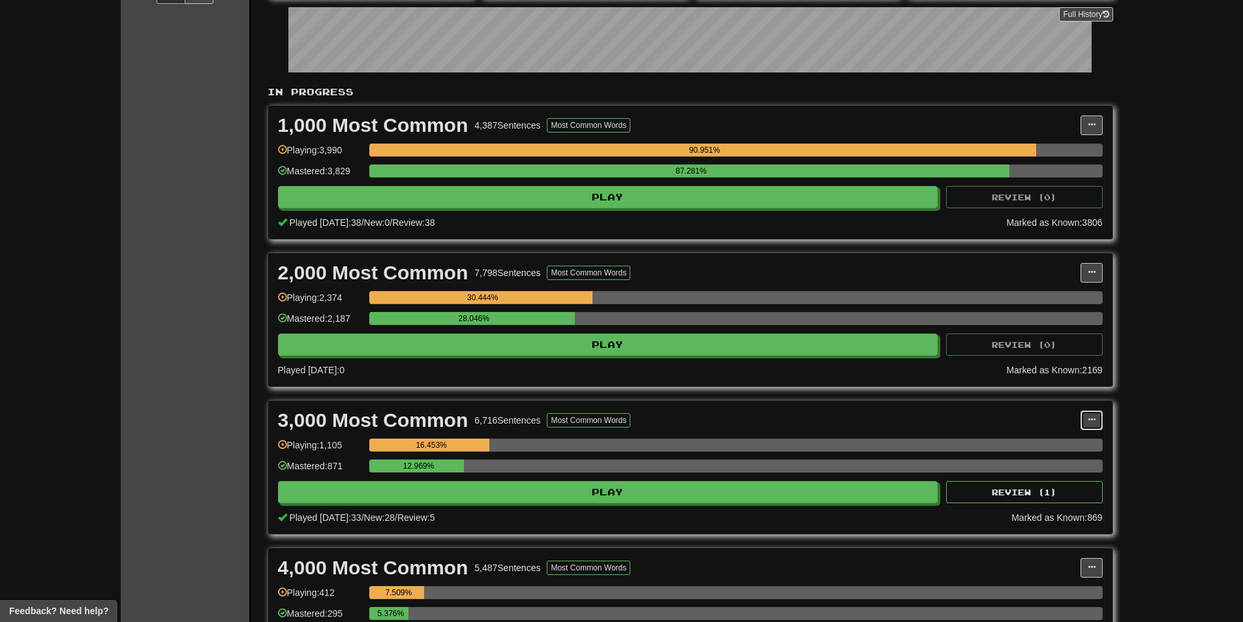
click at [1099, 419] on button at bounding box center [1091, 420] width 22 height 20
click at [1074, 454] on ul "Manage Sentences Unpin from Dashboard" at bounding box center [1034, 458] width 136 height 54
drag, startPoint x: 1097, startPoint y: 420, endPoint x: 1044, endPoint y: 444, distance: 58.1
click at [1093, 420] on button at bounding box center [1091, 420] width 22 height 20
click at [1044, 444] on span "Manage Sentences" at bounding box center [1036, 443] width 79 height 10
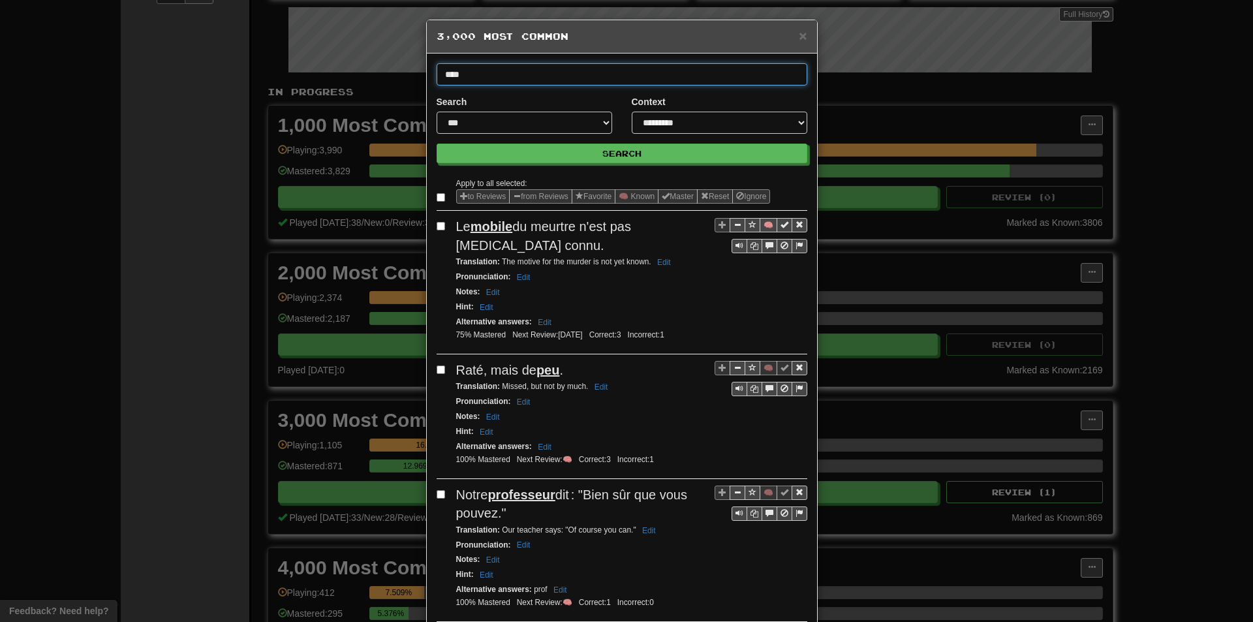
type input "****"
click at [436, 144] on button "Search" at bounding box center [621, 154] width 371 height 20
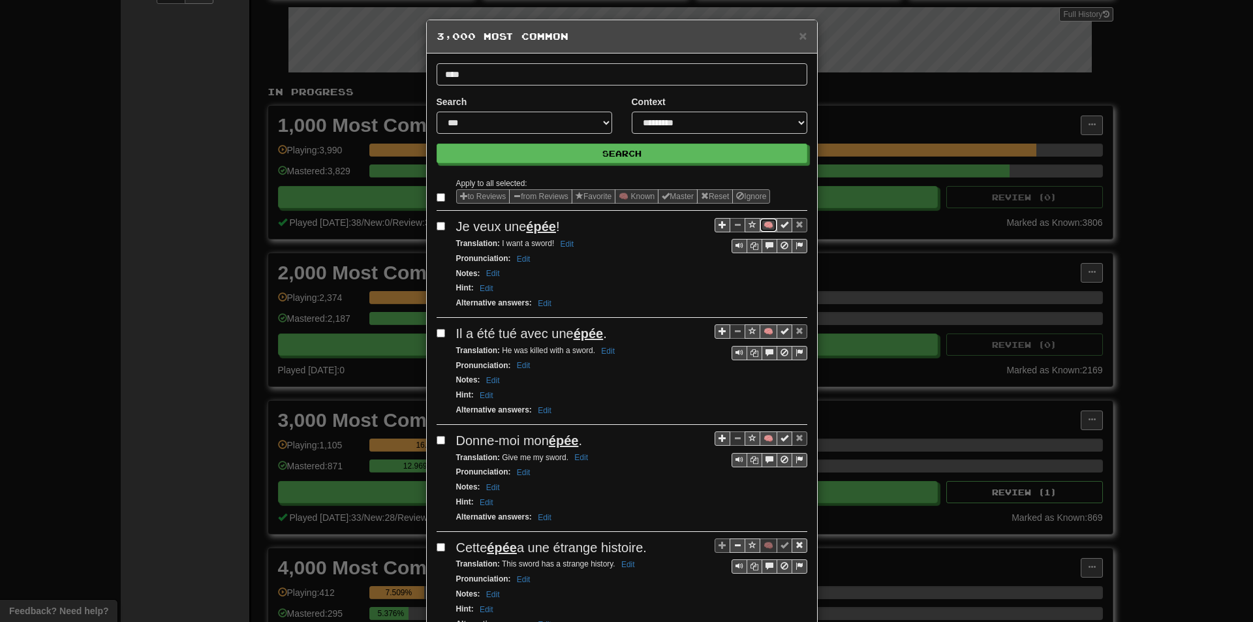
click at [765, 226] on button "🧠" at bounding box center [768, 225] width 18 height 14
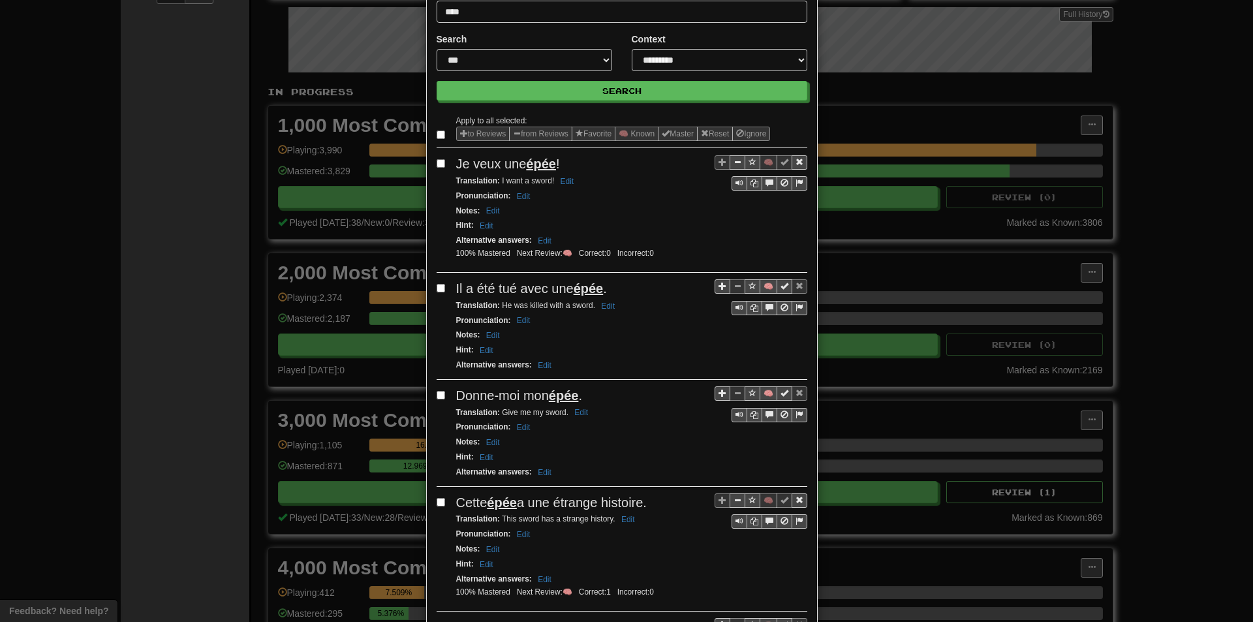
scroll to position [65, 0]
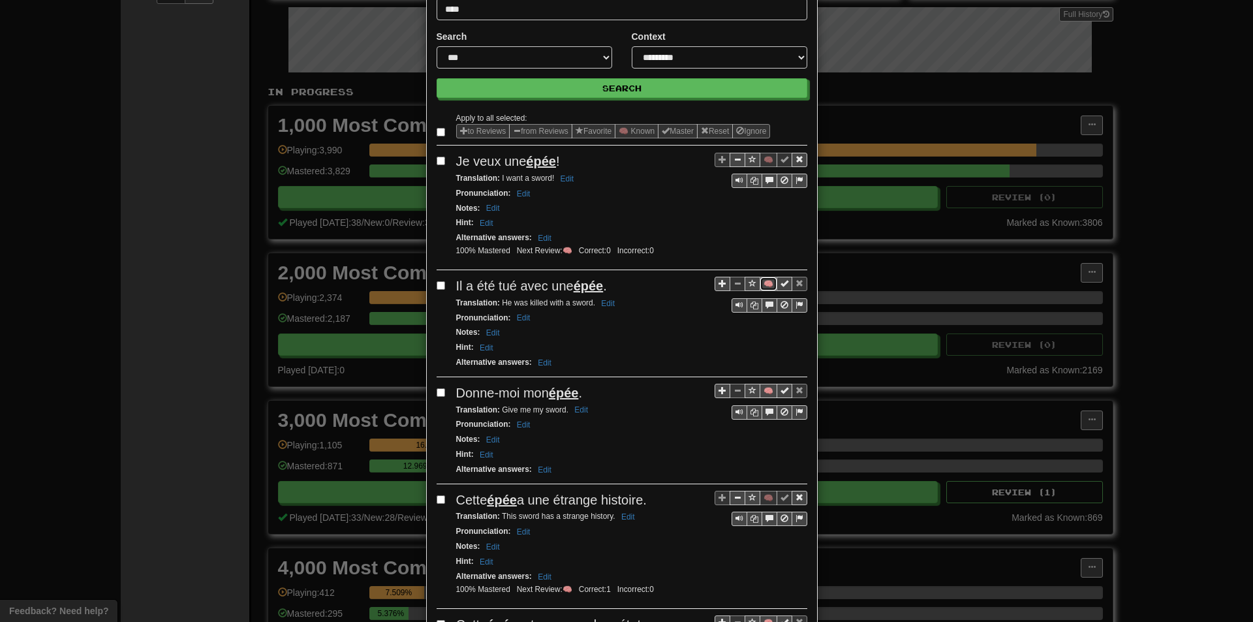
click at [763, 285] on button "🧠" at bounding box center [768, 284] width 18 height 14
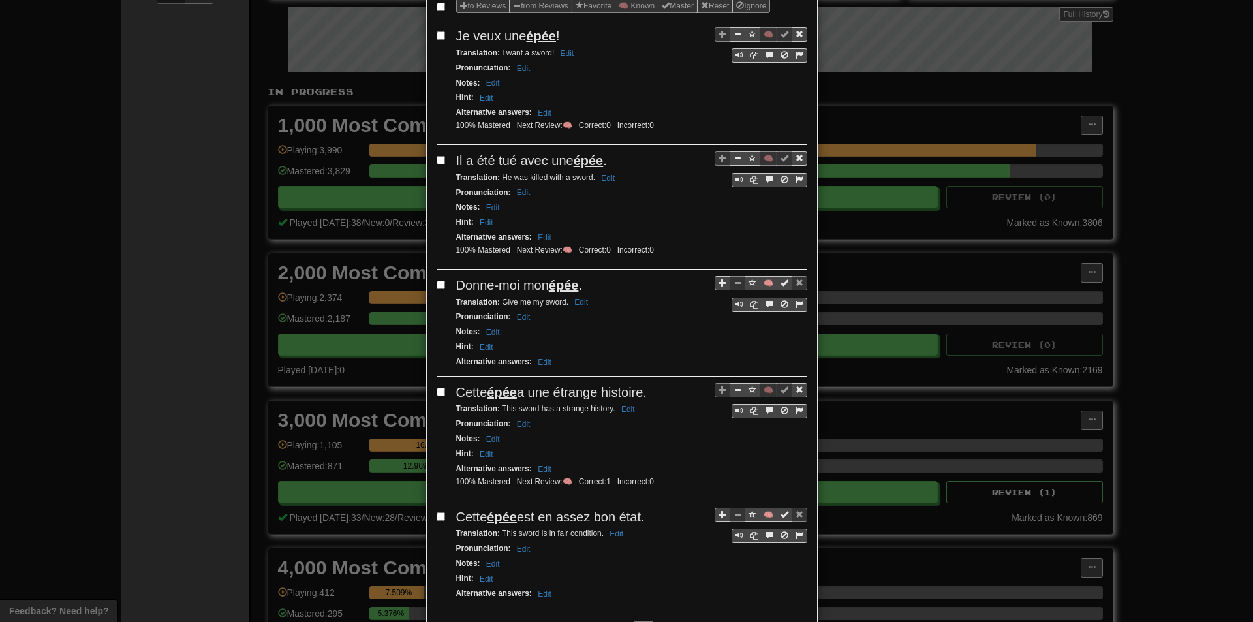
scroll to position [196, 0]
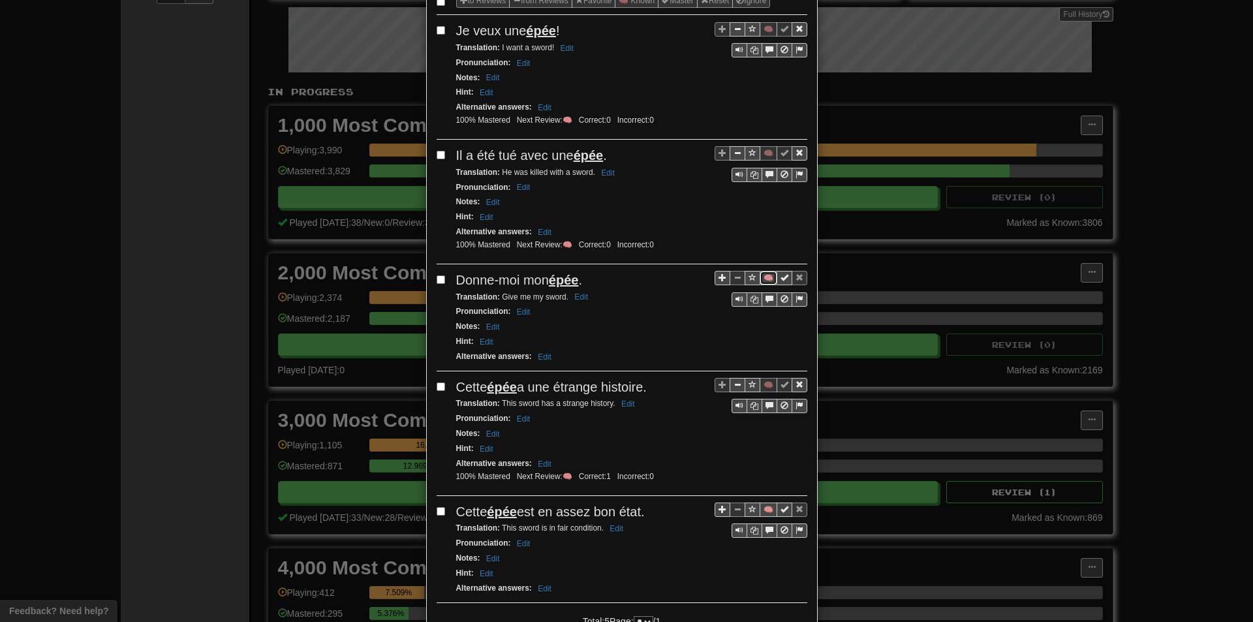
click at [762, 277] on button "🧠" at bounding box center [768, 278] width 18 height 14
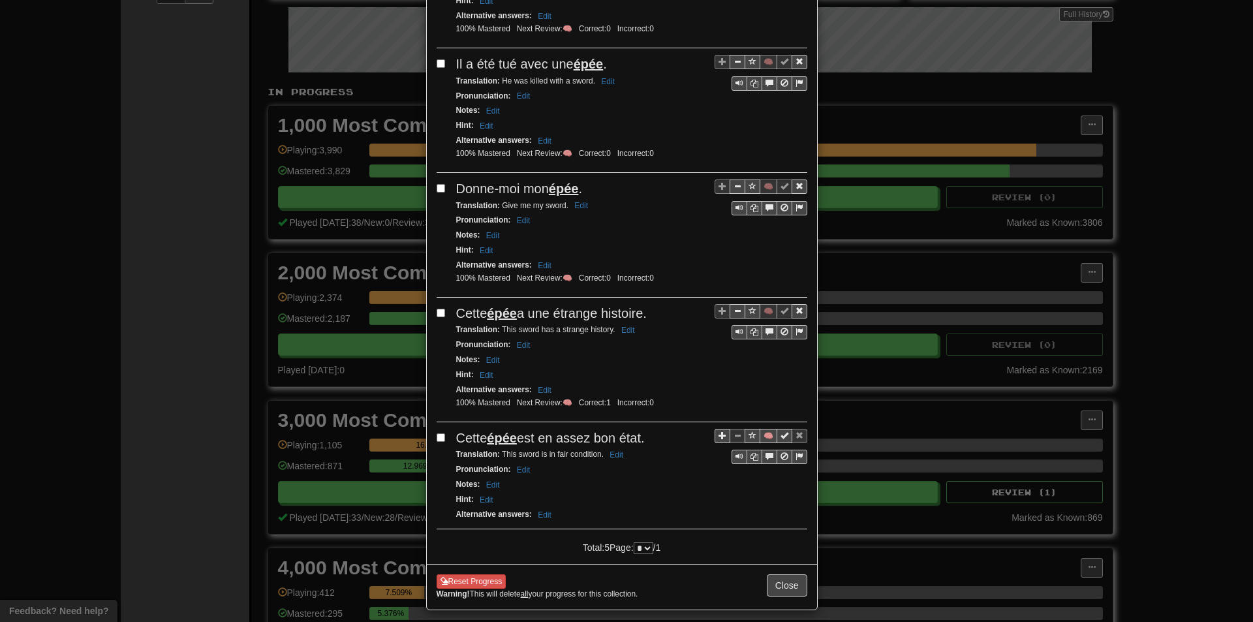
scroll to position [296, 0]
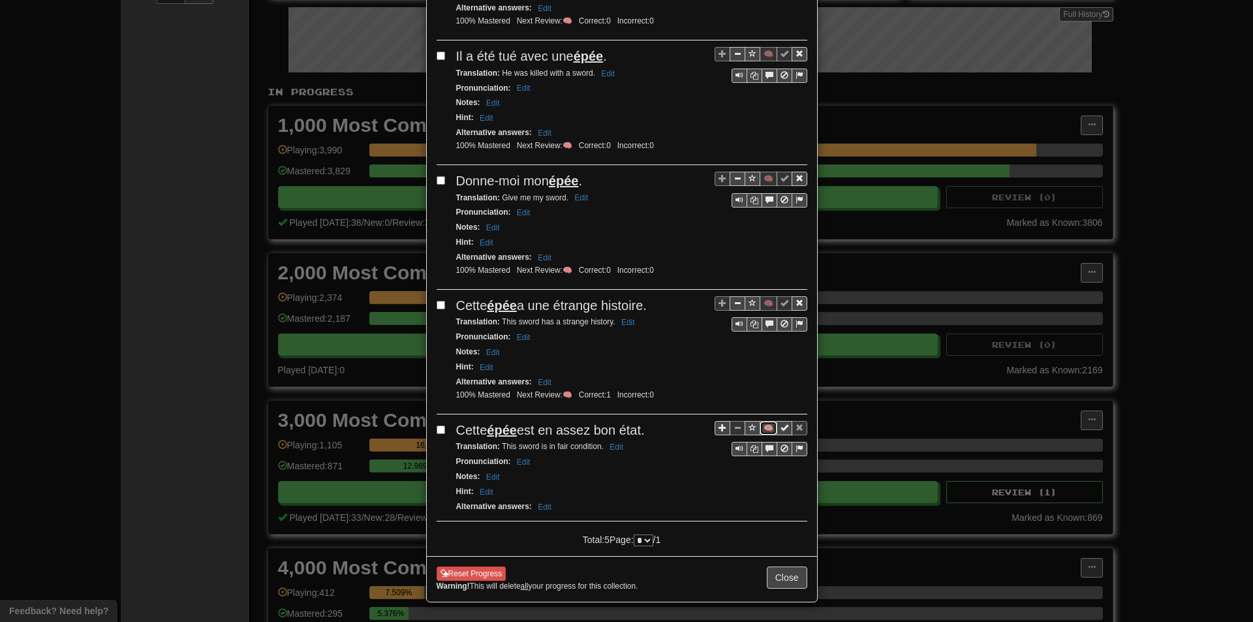
click at [759, 428] on button "🧠" at bounding box center [768, 428] width 18 height 14
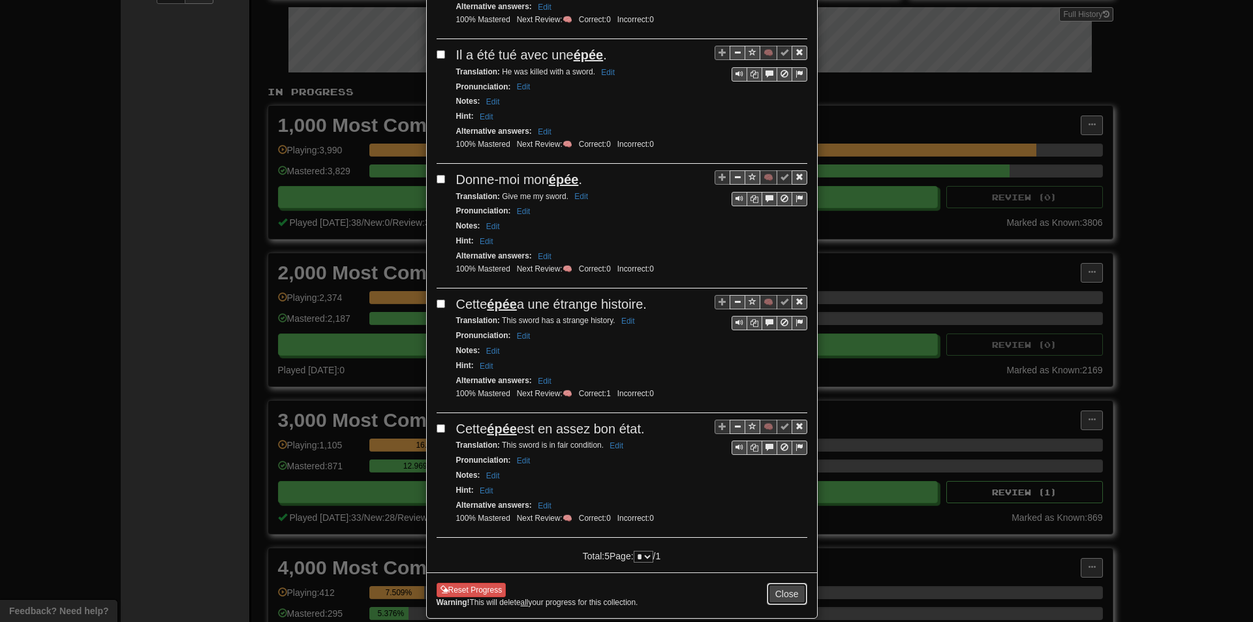
click at [776, 601] on button "Close" at bounding box center [787, 594] width 40 height 22
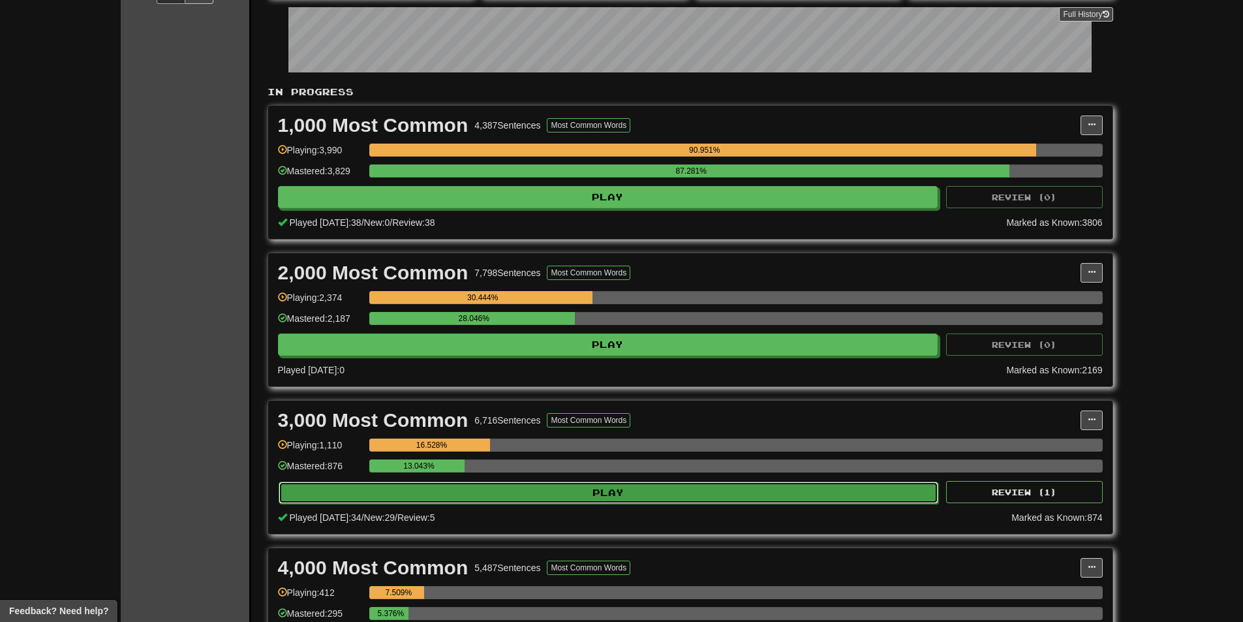
click at [498, 502] on button "Play" at bounding box center [609, 492] width 660 height 22
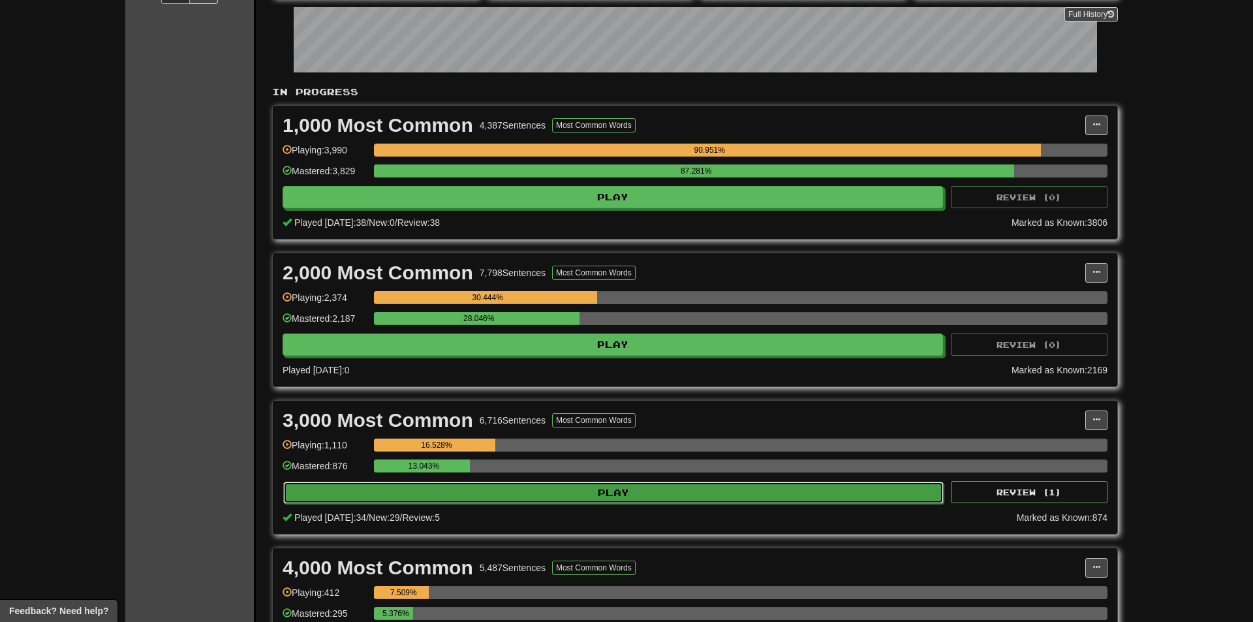
select select "**"
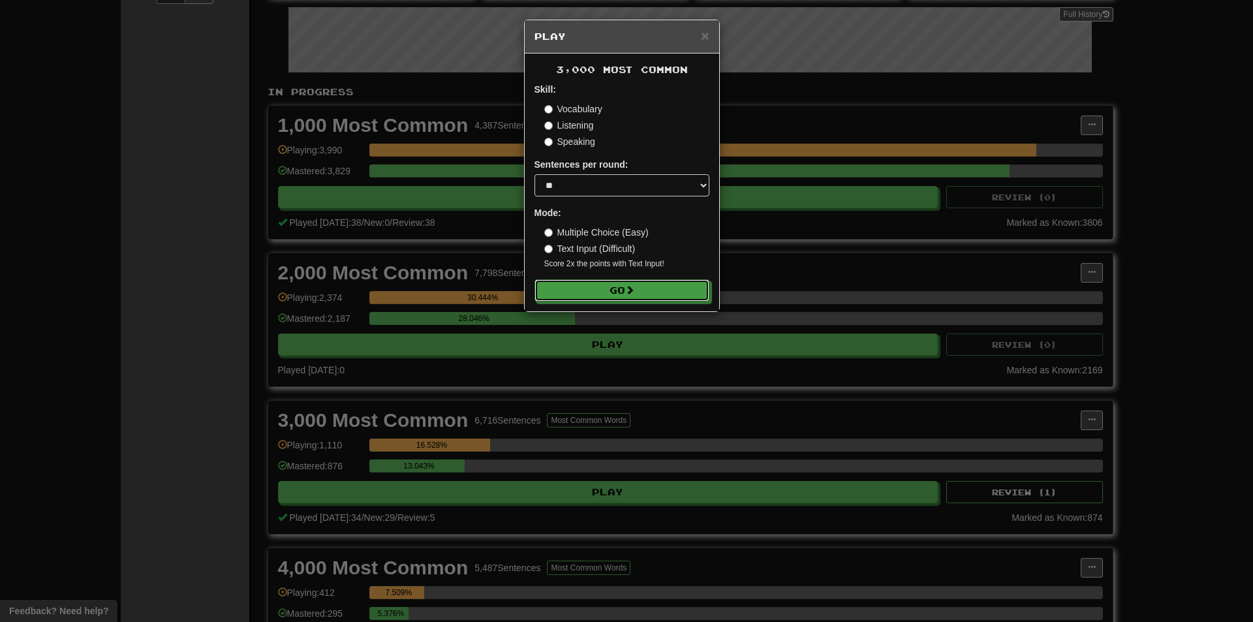
drag, startPoint x: 643, startPoint y: 289, endPoint x: 618, endPoint y: 311, distance: 33.3
click at [641, 291] on button "Go" at bounding box center [621, 290] width 175 height 22
click at [1185, 369] on div "× Play 3,000 Most Common Skill: Vocabulary Listening Speaking Sentences per rou…" at bounding box center [626, 311] width 1253 height 622
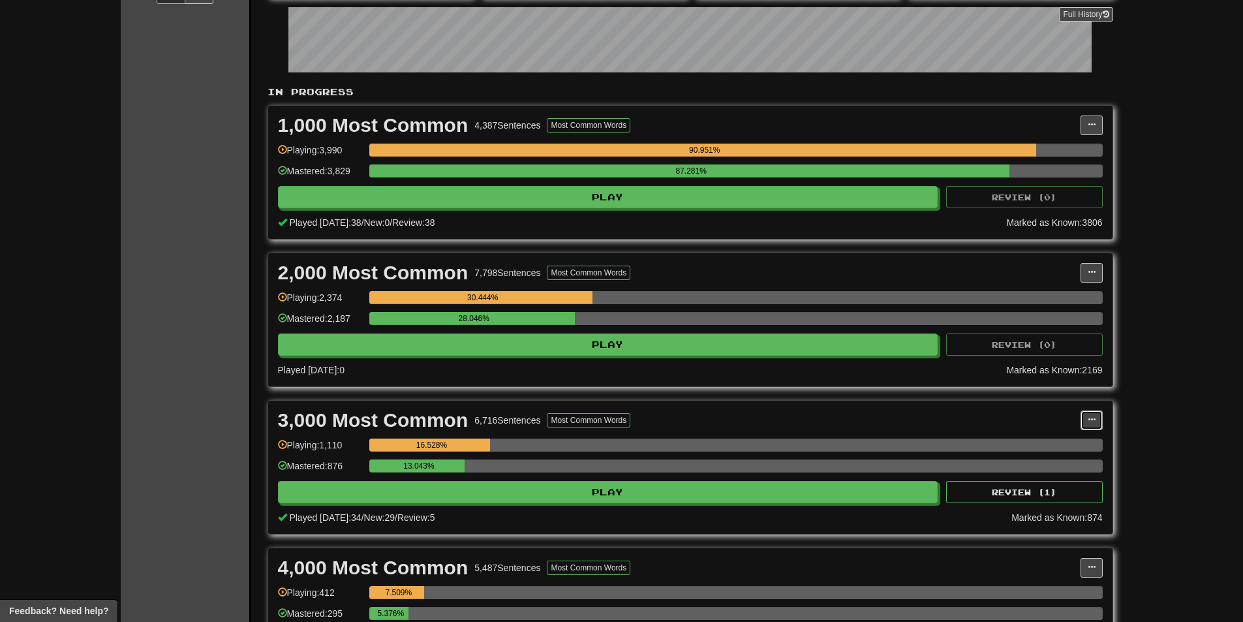
click at [1096, 420] on button at bounding box center [1091, 420] width 22 height 20
click at [1063, 440] on span "Manage Sentences" at bounding box center [1036, 443] width 79 height 10
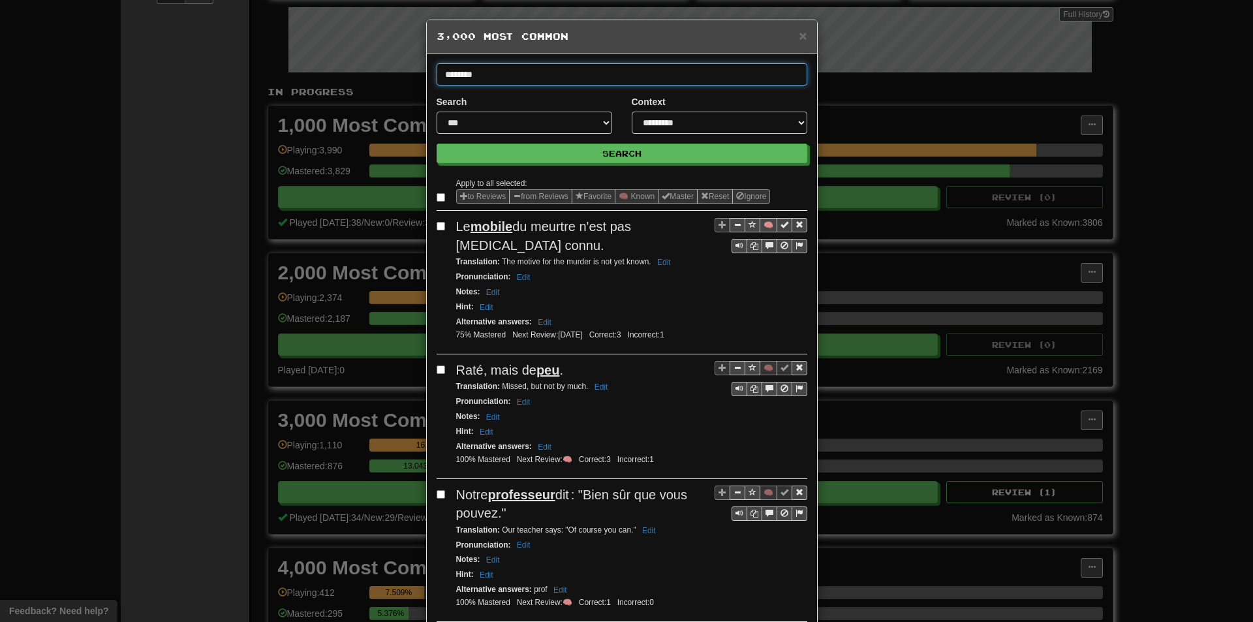
type input "********"
click at [436, 144] on button "Search" at bounding box center [621, 154] width 371 height 20
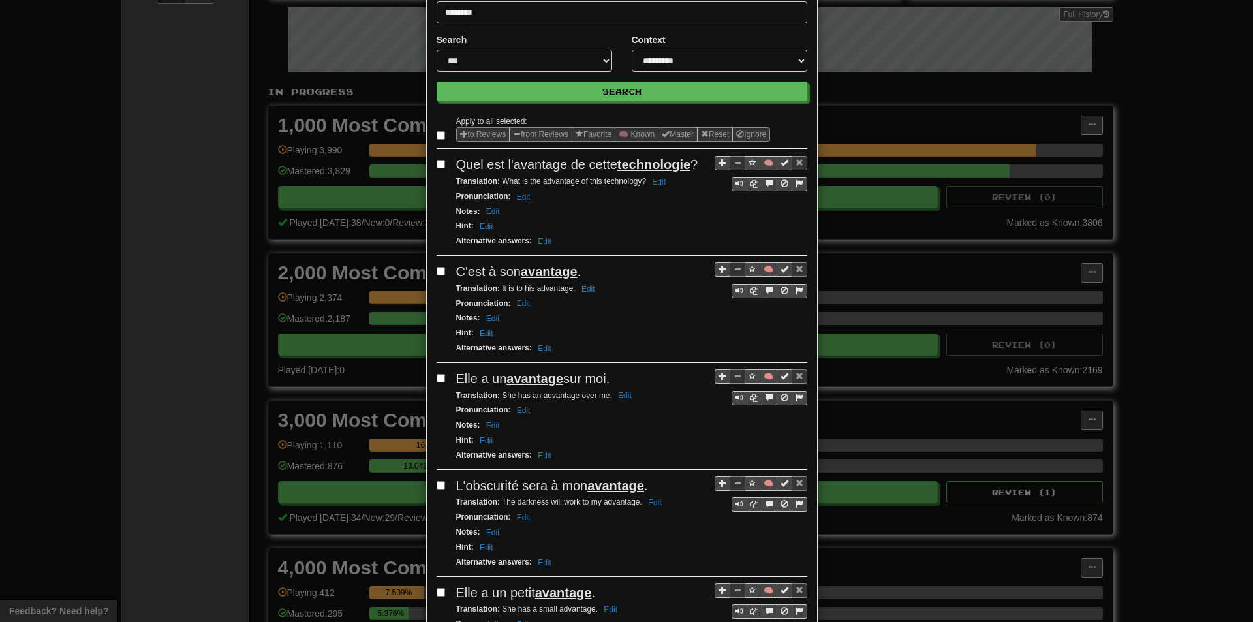
scroll to position [65, 0]
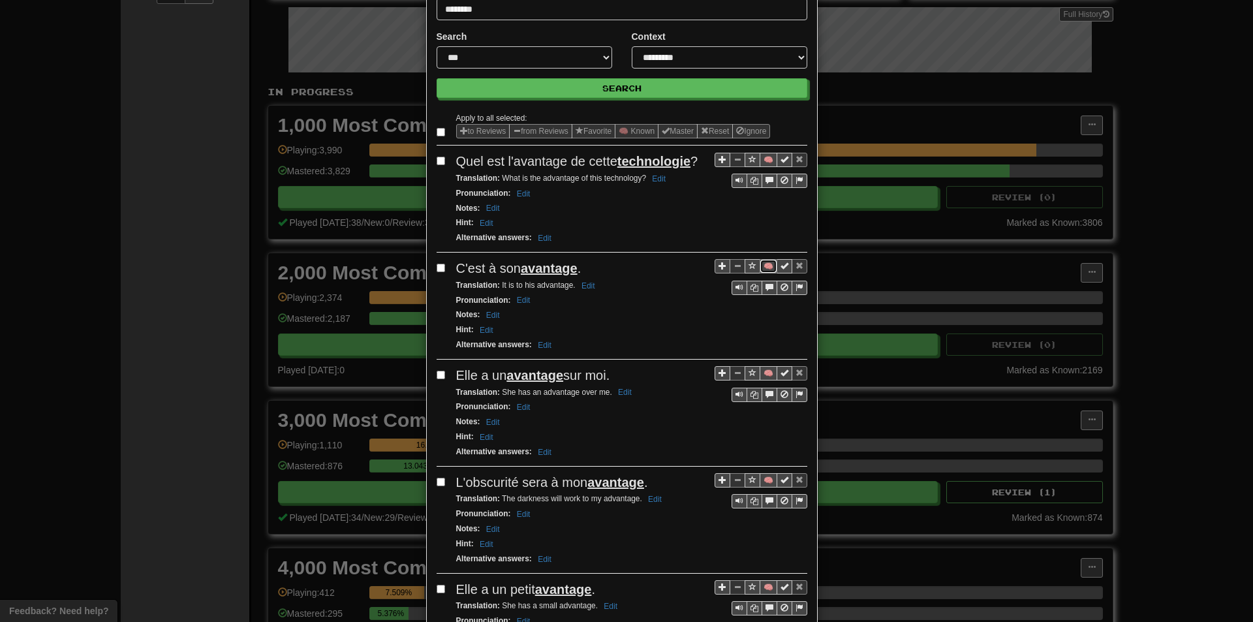
click at [759, 266] on button "🧠" at bounding box center [768, 266] width 18 height 14
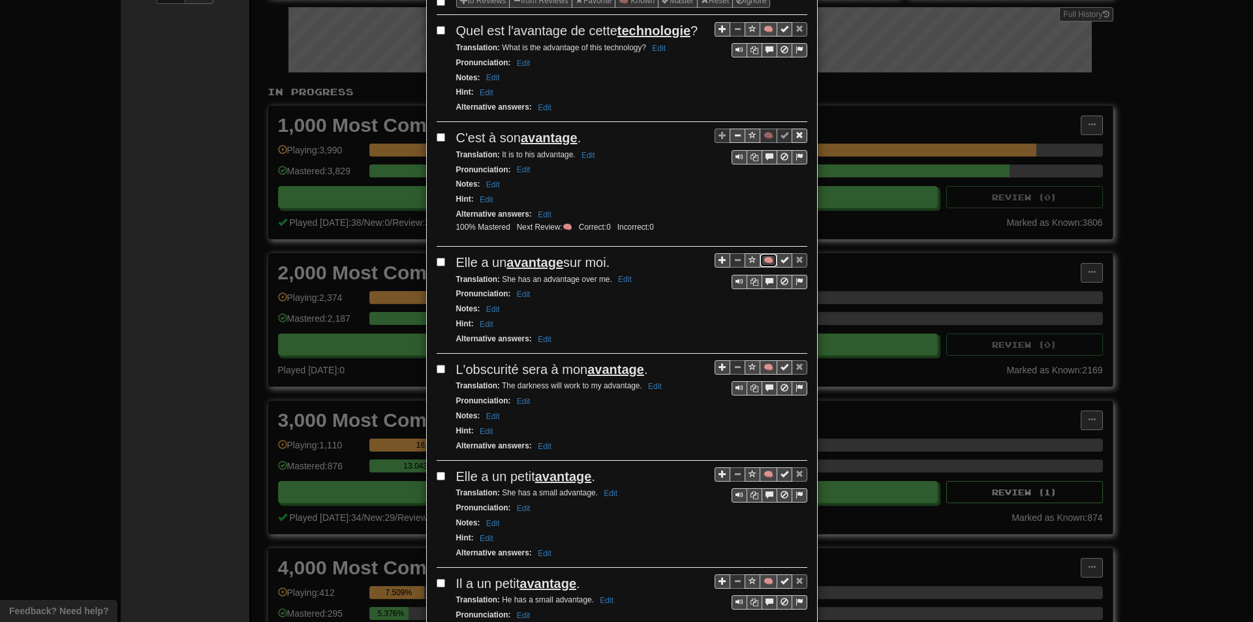
click at [766, 260] on button "🧠" at bounding box center [768, 260] width 18 height 14
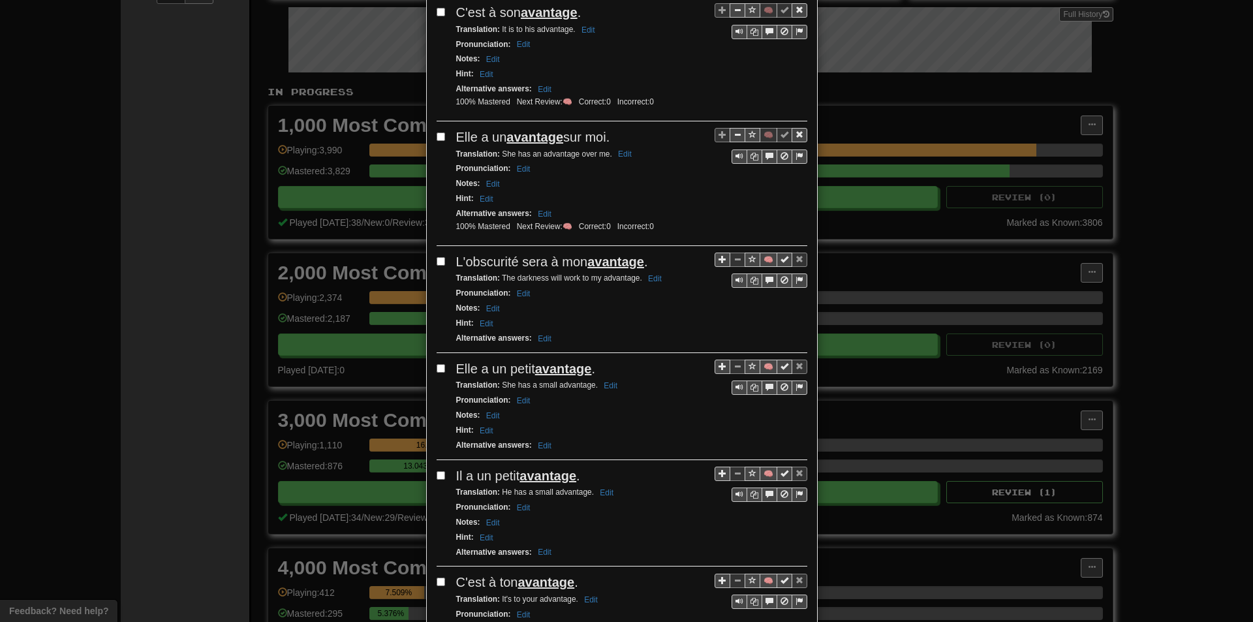
scroll to position [326, 0]
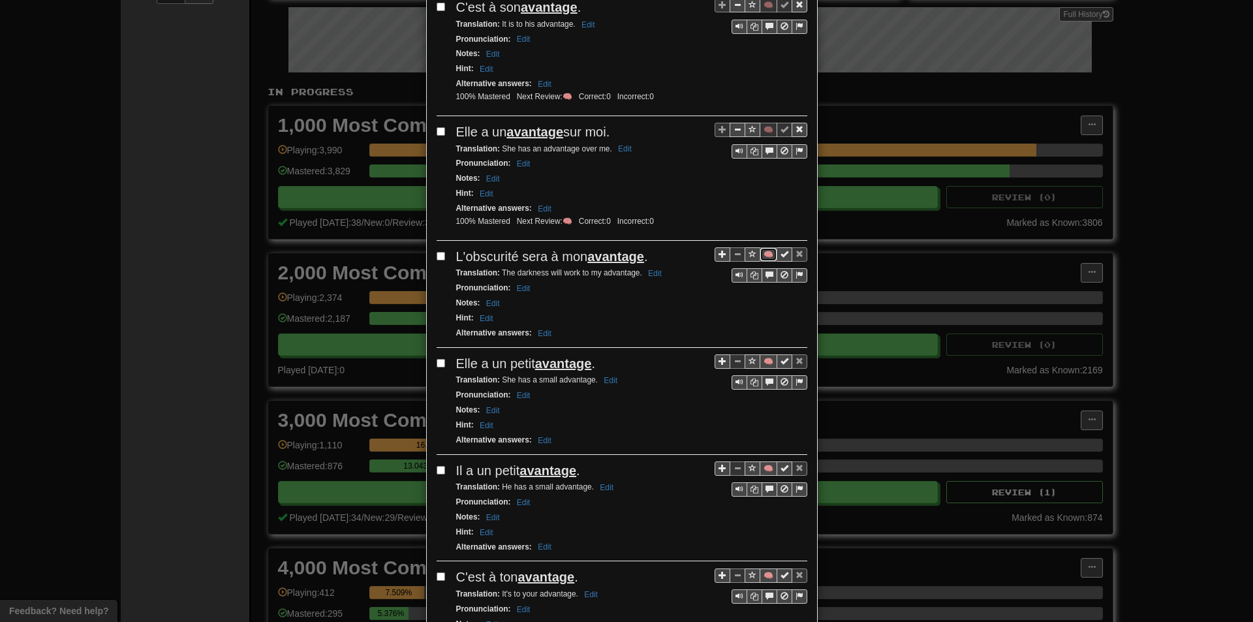
click at [759, 251] on button "🧠" at bounding box center [768, 254] width 18 height 14
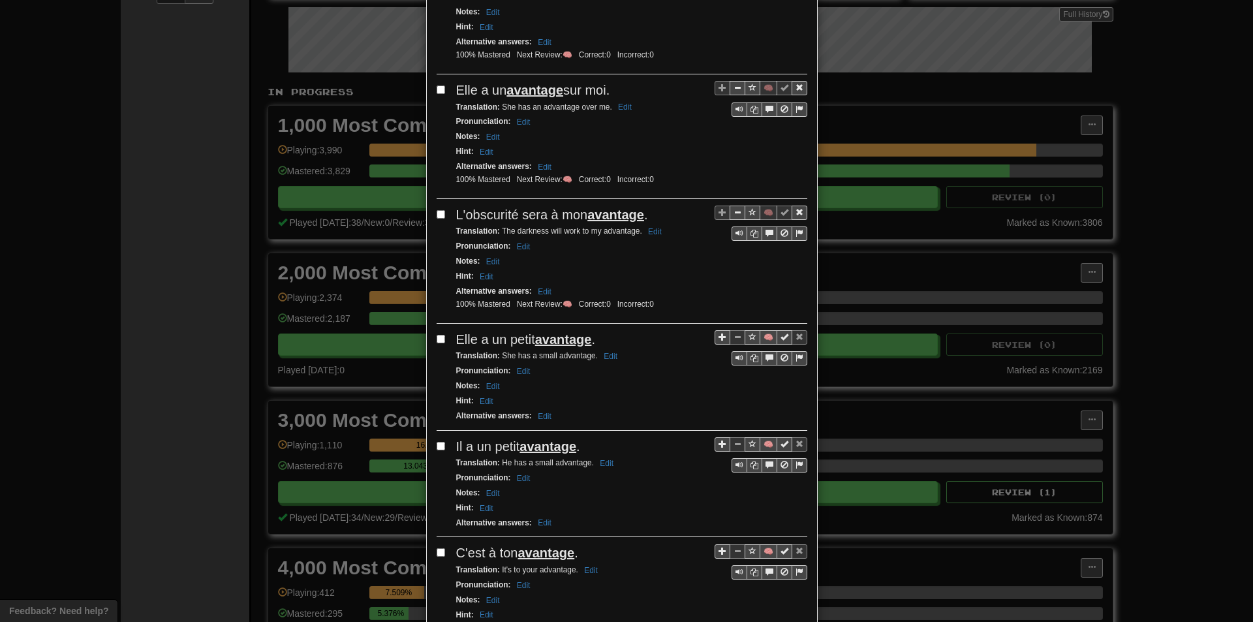
scroll to position [457, 0]
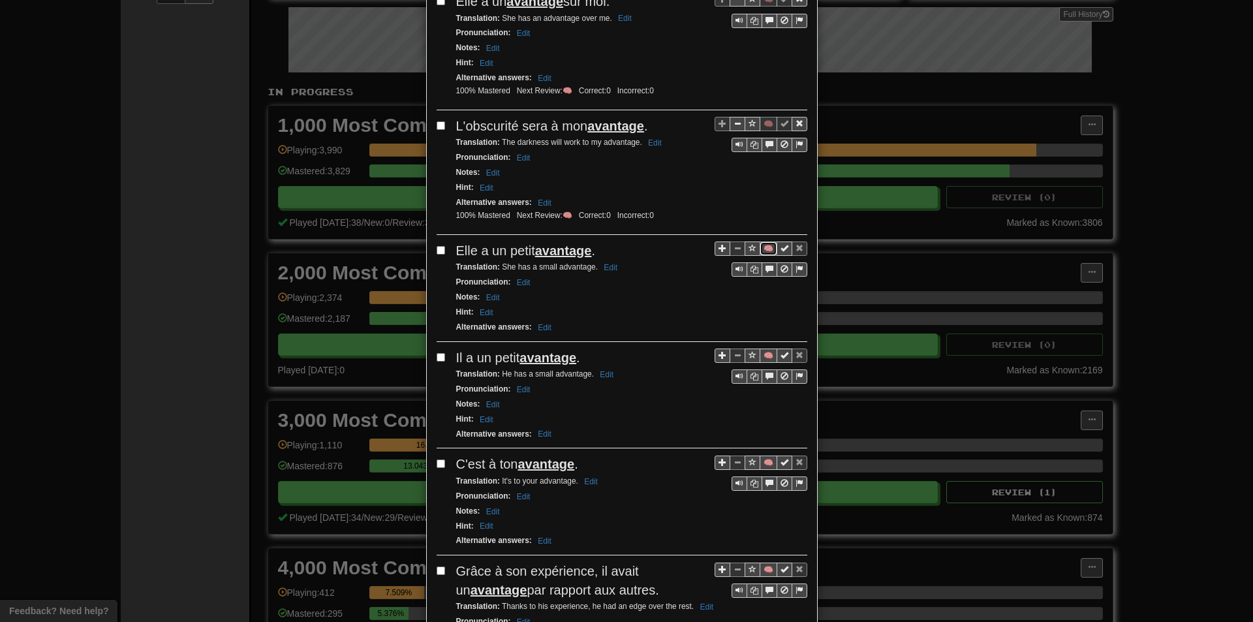
click at [766, 248] on button "🧠" at bounding box center [768, 248] width 18 height 14
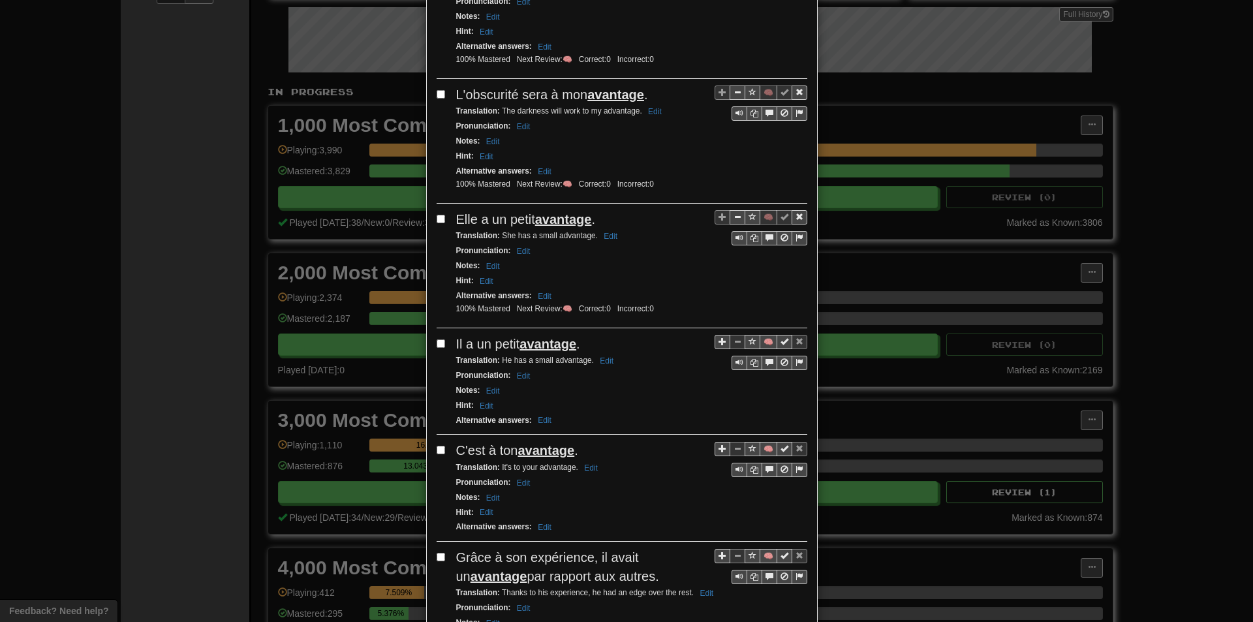
scroll to position [522, 0]
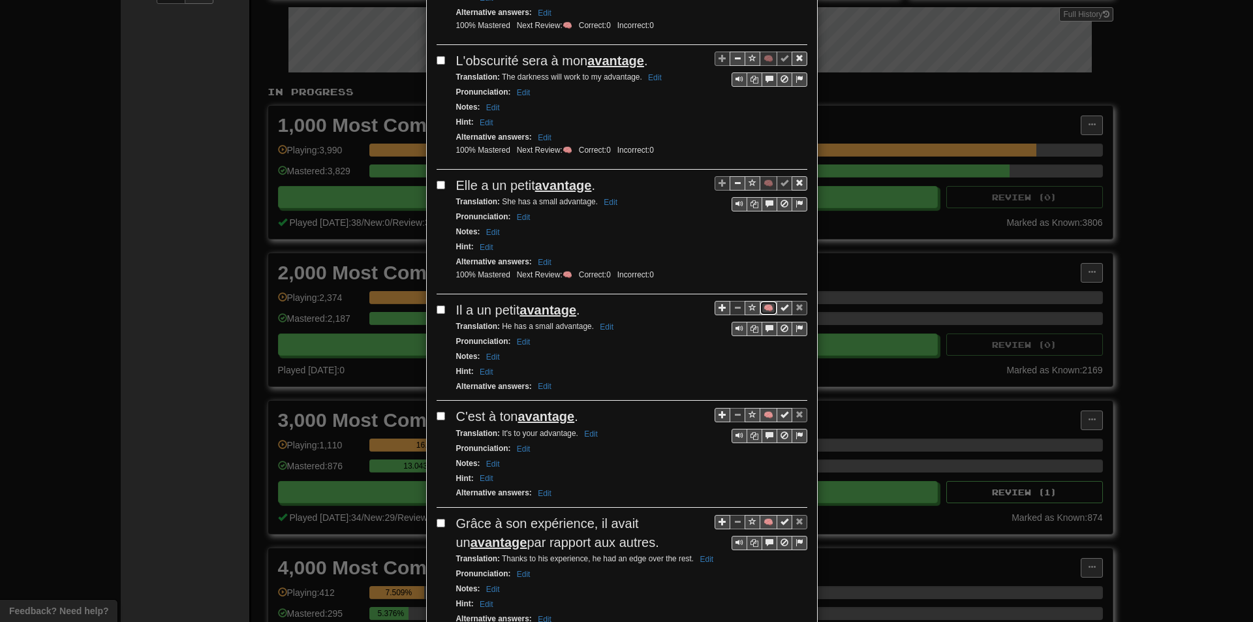
click at [766, 310] on button "🧠" at bounding box center [768, 308] width 18 height 14
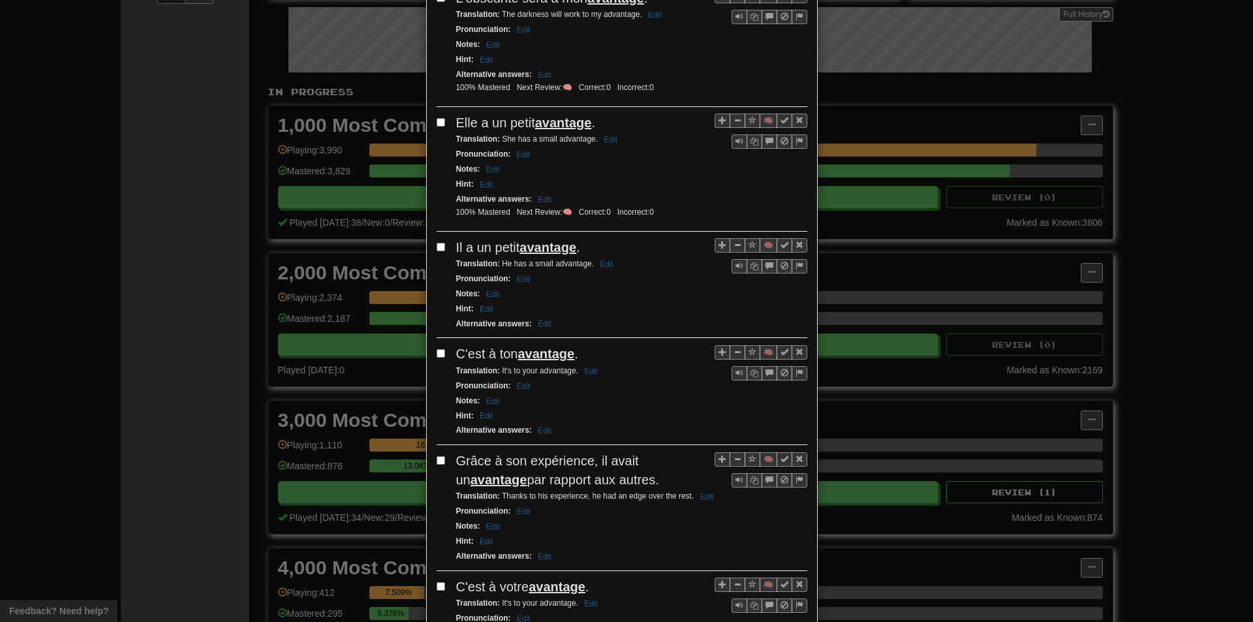
scroll to position [587, 0]
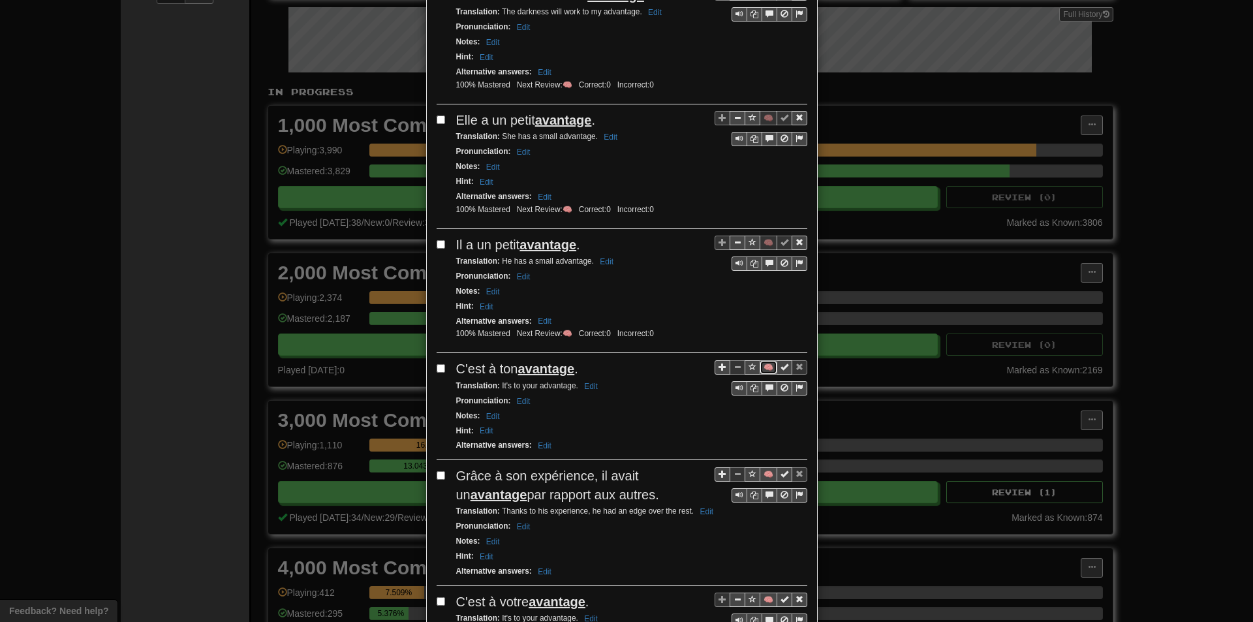
click at [762, 369] on button "🧠" at bounding box center [768, 367] width 18 height 14
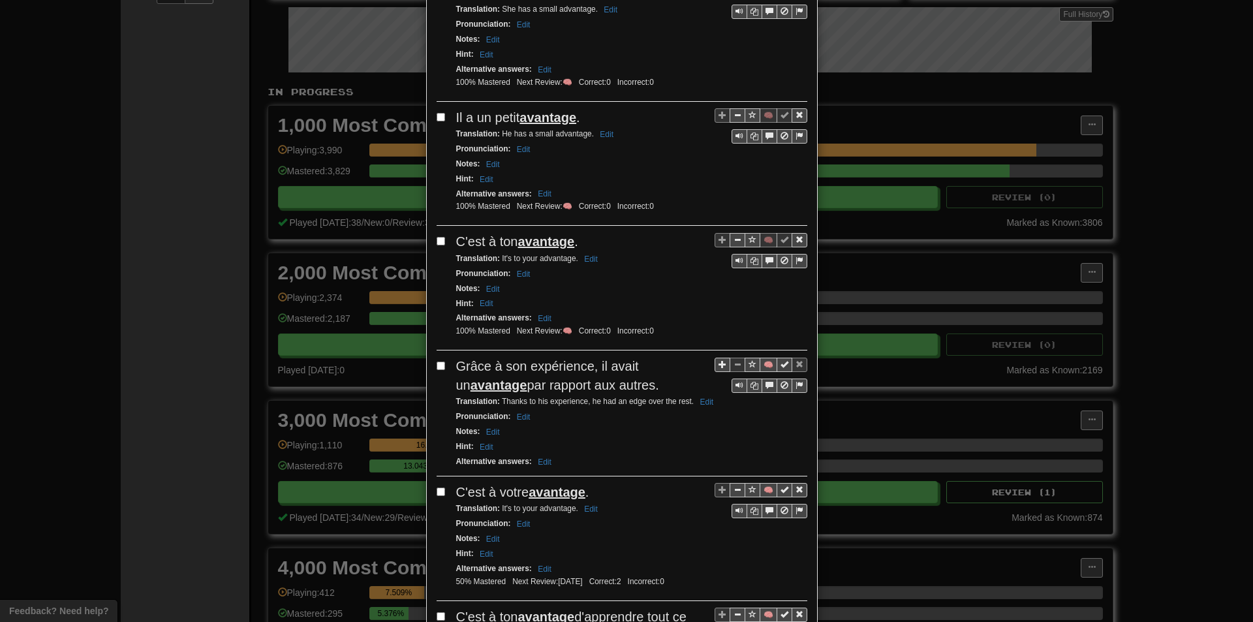
scroll to position [718, 0]
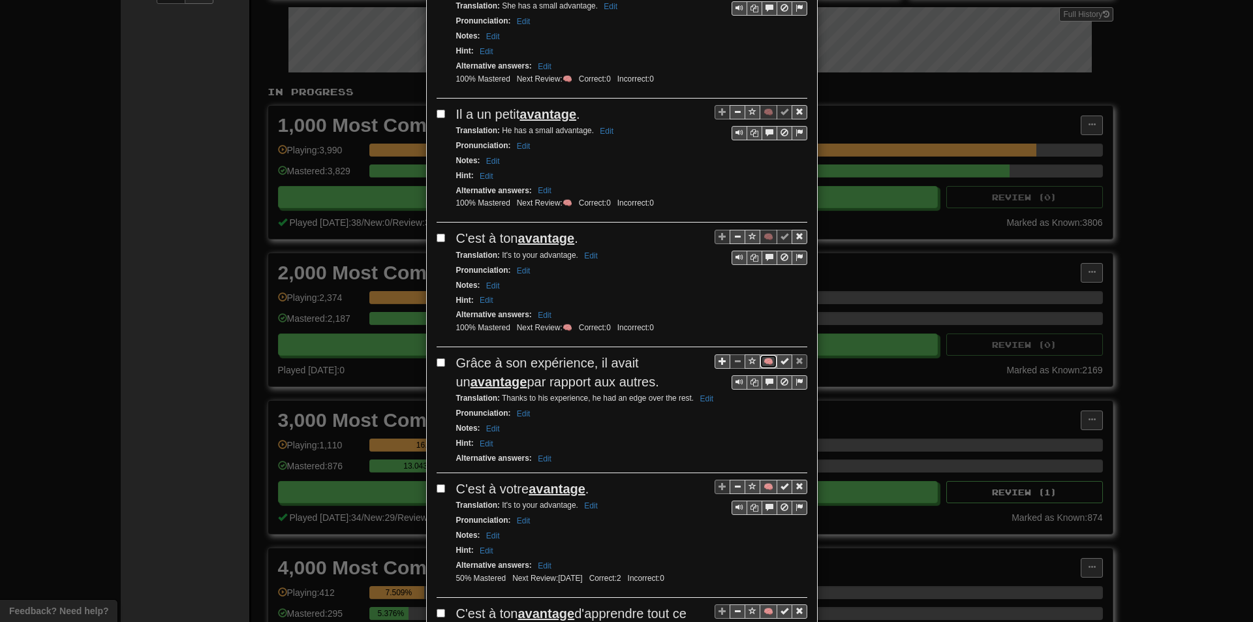
click at [764, 362] on button "🧠" at bounding box center [768, 361] width 18 height 14
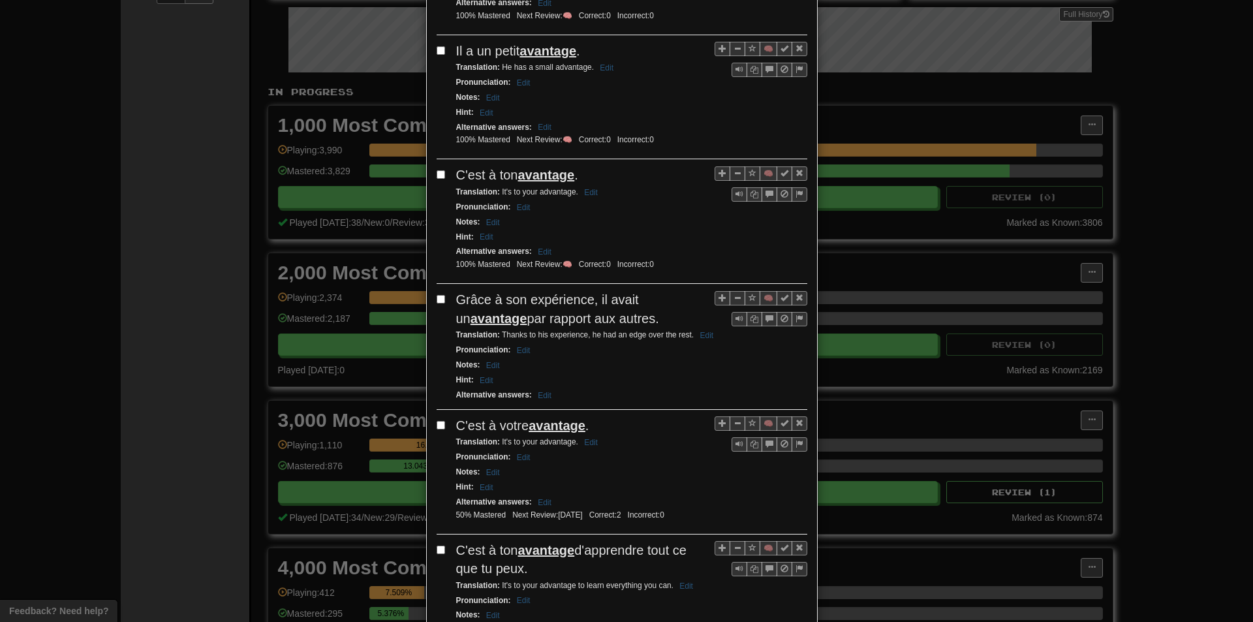
scroll to position [783, 0]
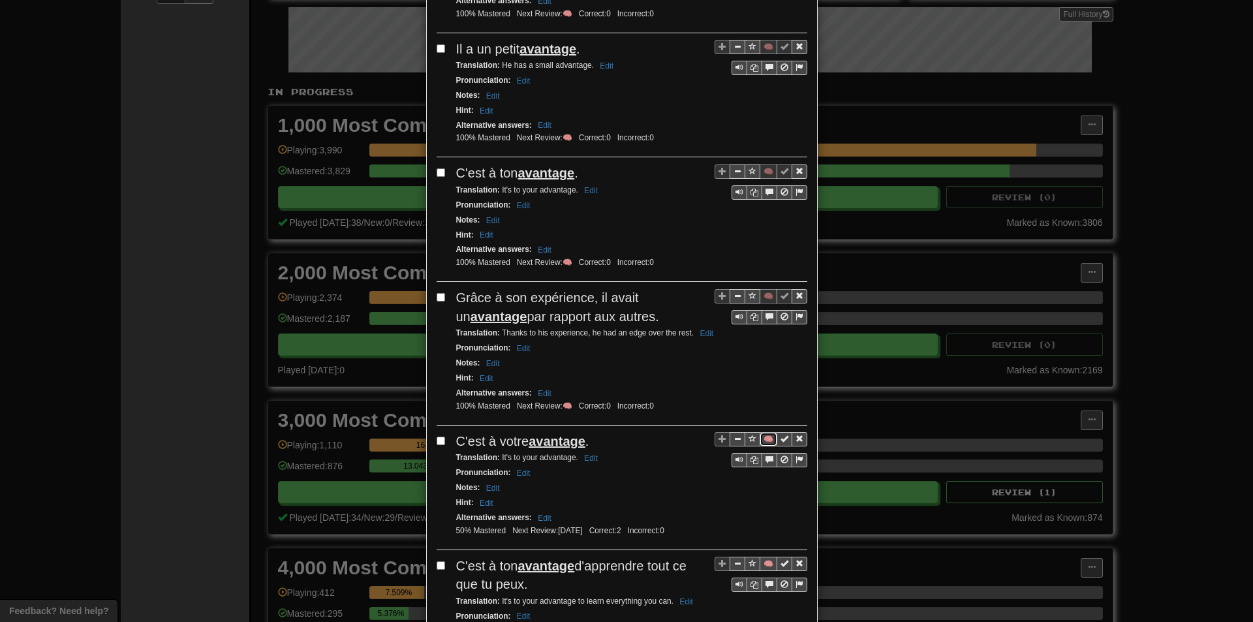
click at [765, 436] on button "🧠" at bounding box center [768, 439] width 18 height 14
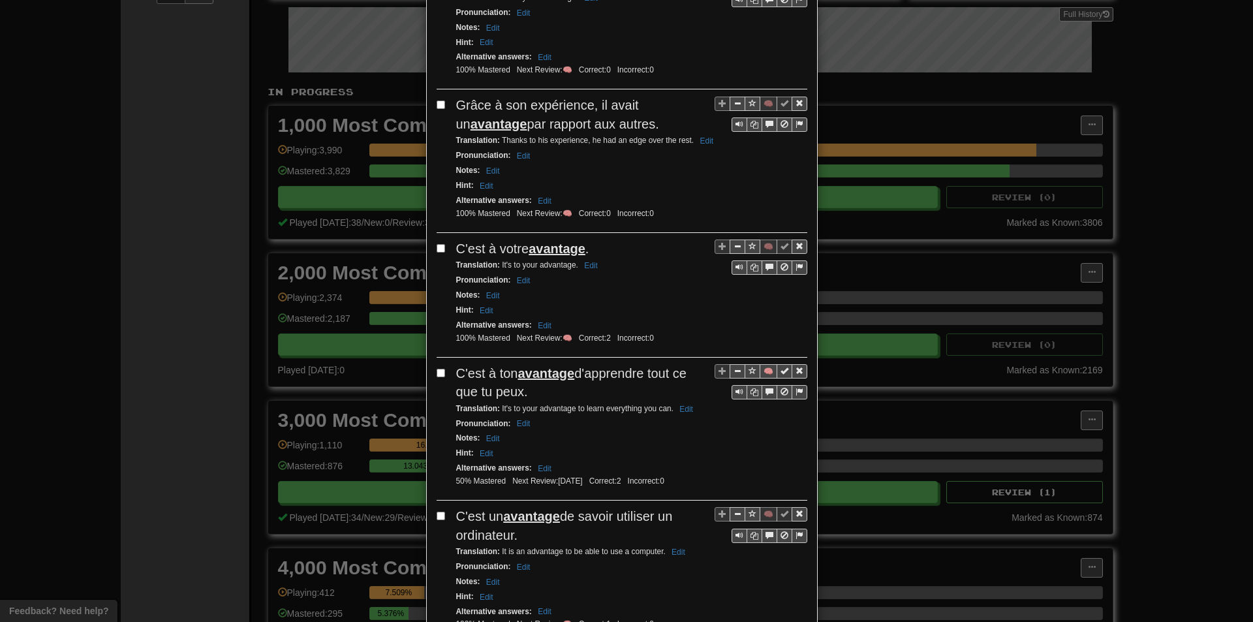
scroll to position [979, 0]
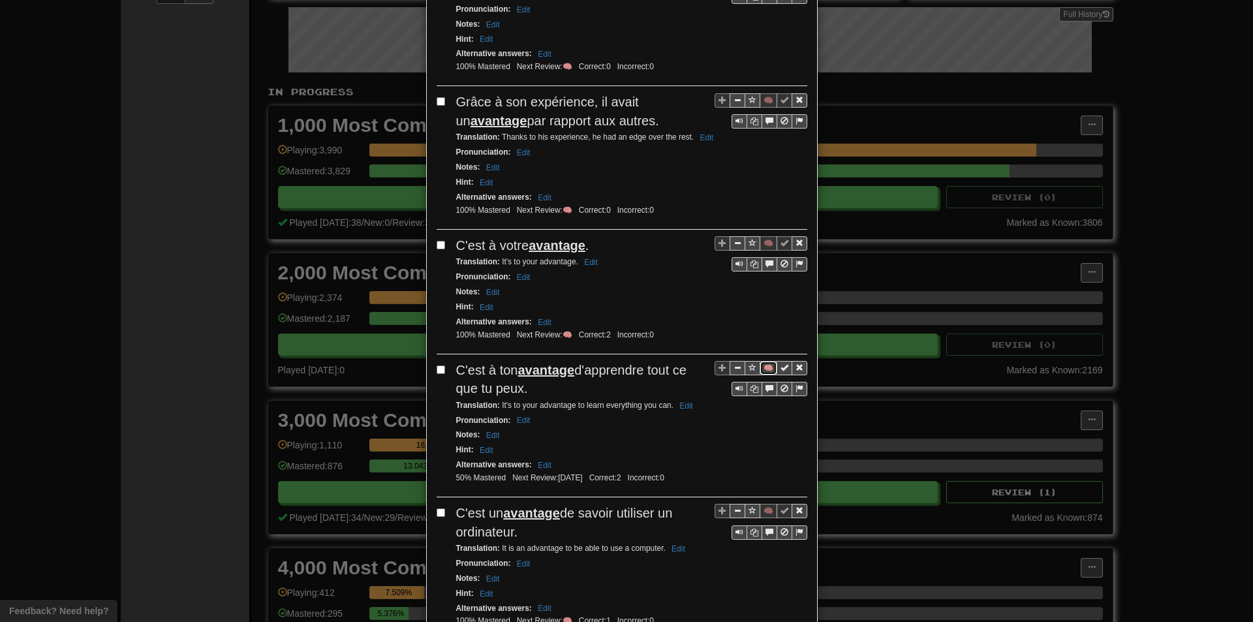
click at [763, 369] on button "🧠" at bounding box center [768, 368] width 18 height 14
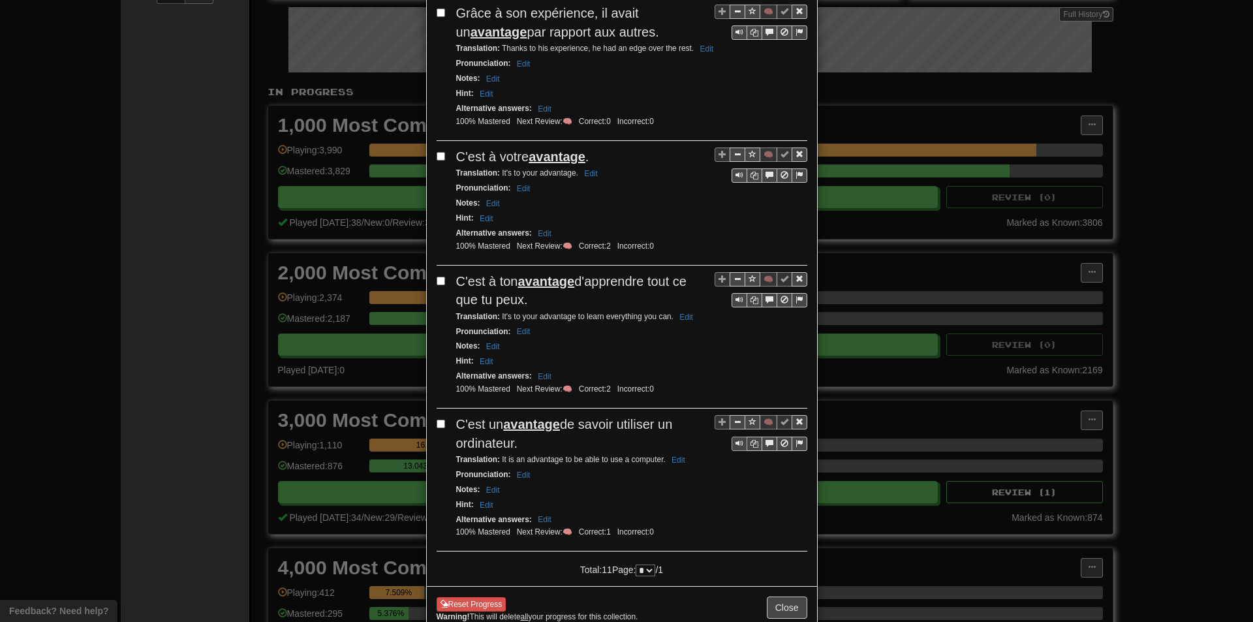
scroll to position [1100, 0]
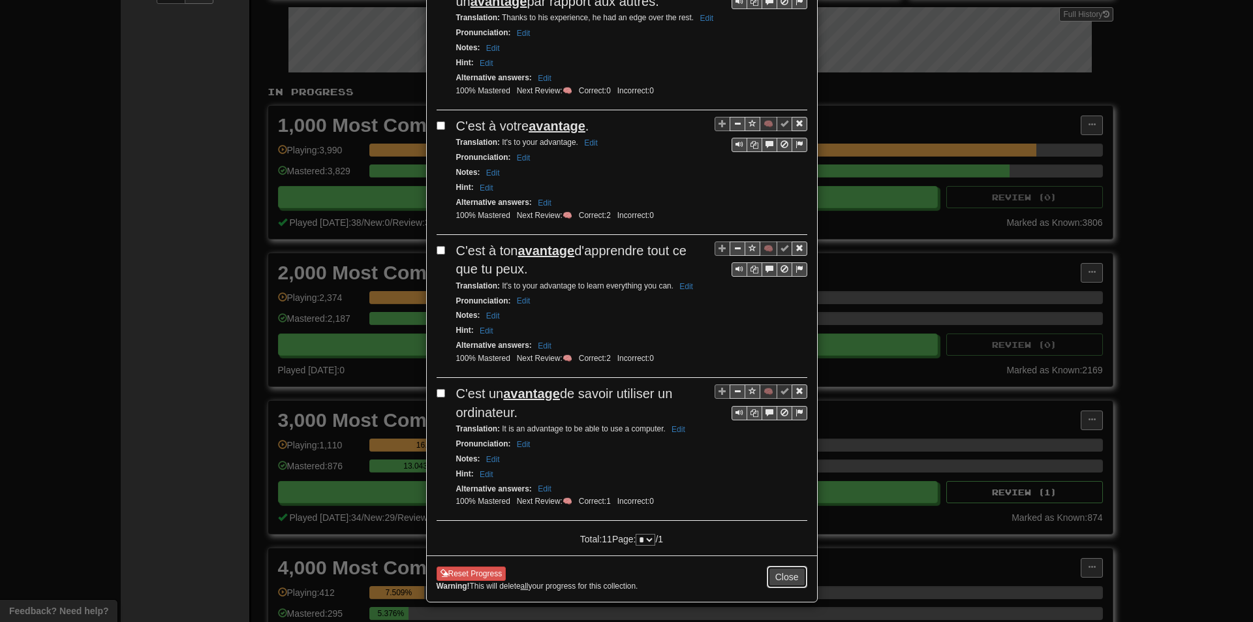
click at [781, 581] on button "Close" at bounding box center [787, 577] width 40 height 22
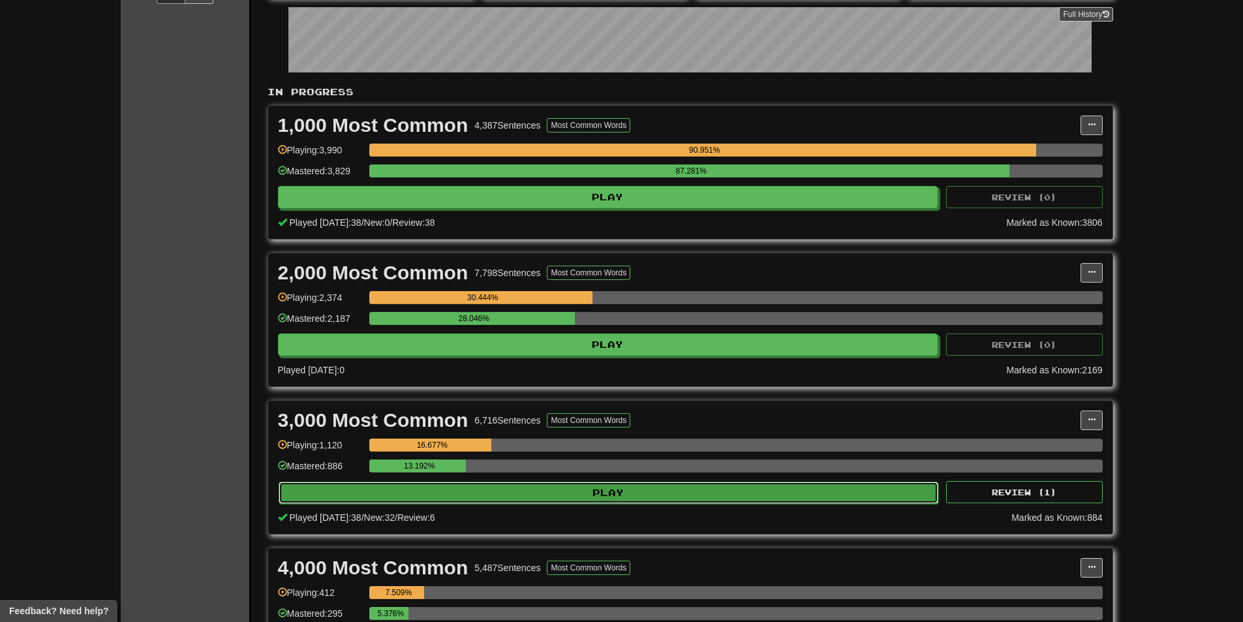
click at [483, 491] on button "Play" at bounding box center [609, 492] width 660 height 22
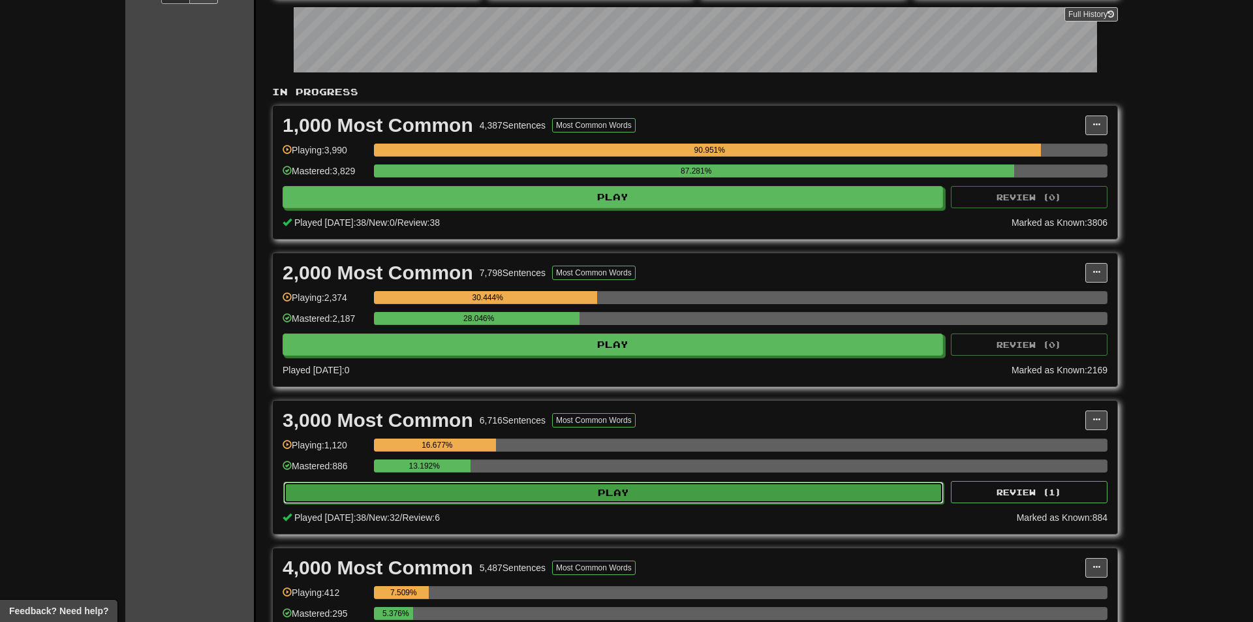
select select "**"
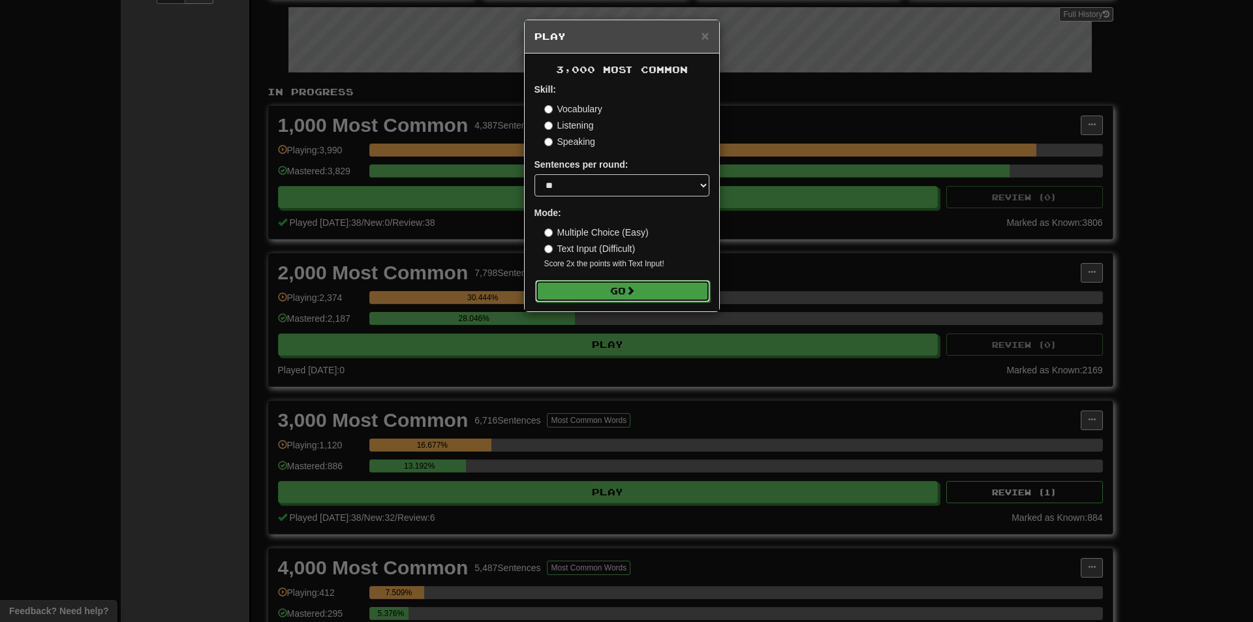
click at [598, 293] on button "Go" at bounding box center [622, 291] width 175 height 22
click at [926, 303] on div "× Play 3,000 Most Common Skill: Vocabulary Listening Speaking Sentences per rou…" at bounding box center [626, 311] width 1253 height 622
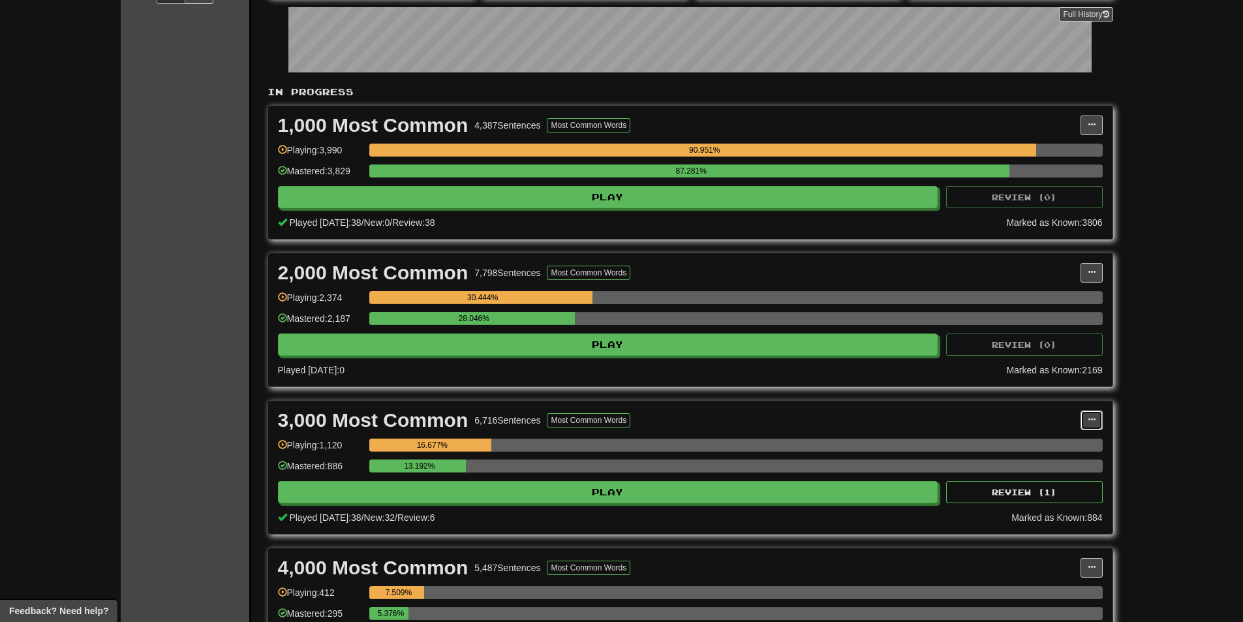
click at [1089, 425] on button at bounding box center [1091, 420] width 22 height 20
click at [0, 0] on span "Manage Sentences" at bounding box center [0, 0] width 0 height 0
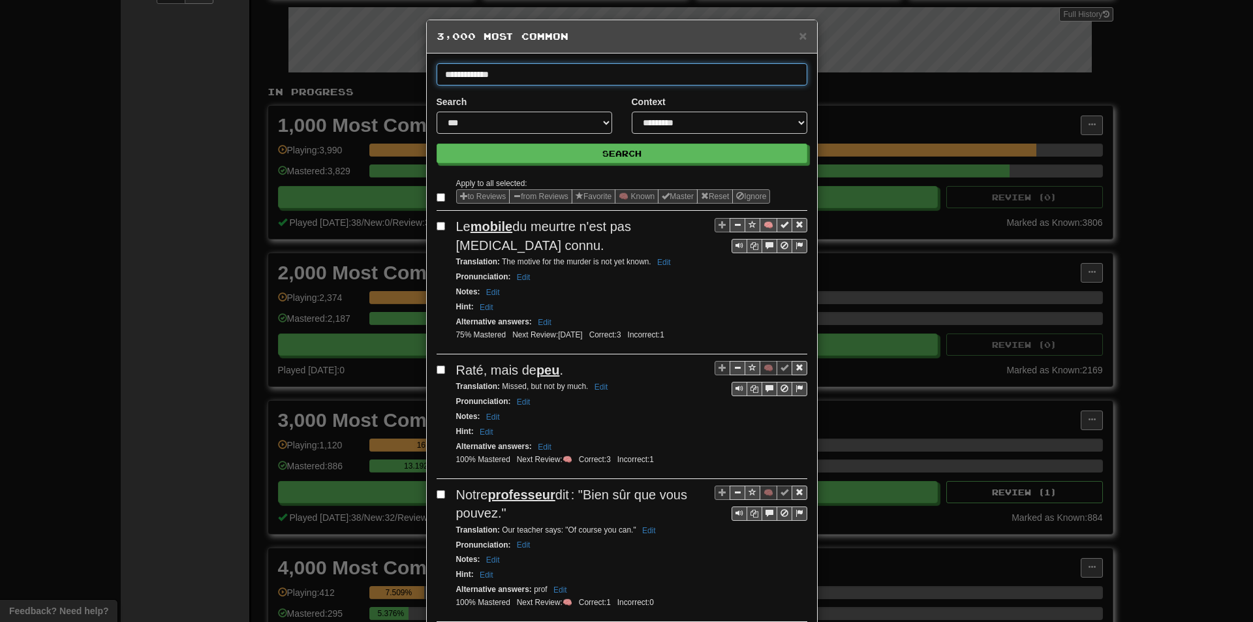
type input "**********"
click at [436, 144] on button "Search" at bounding box center [621, 154] width 371 height 20
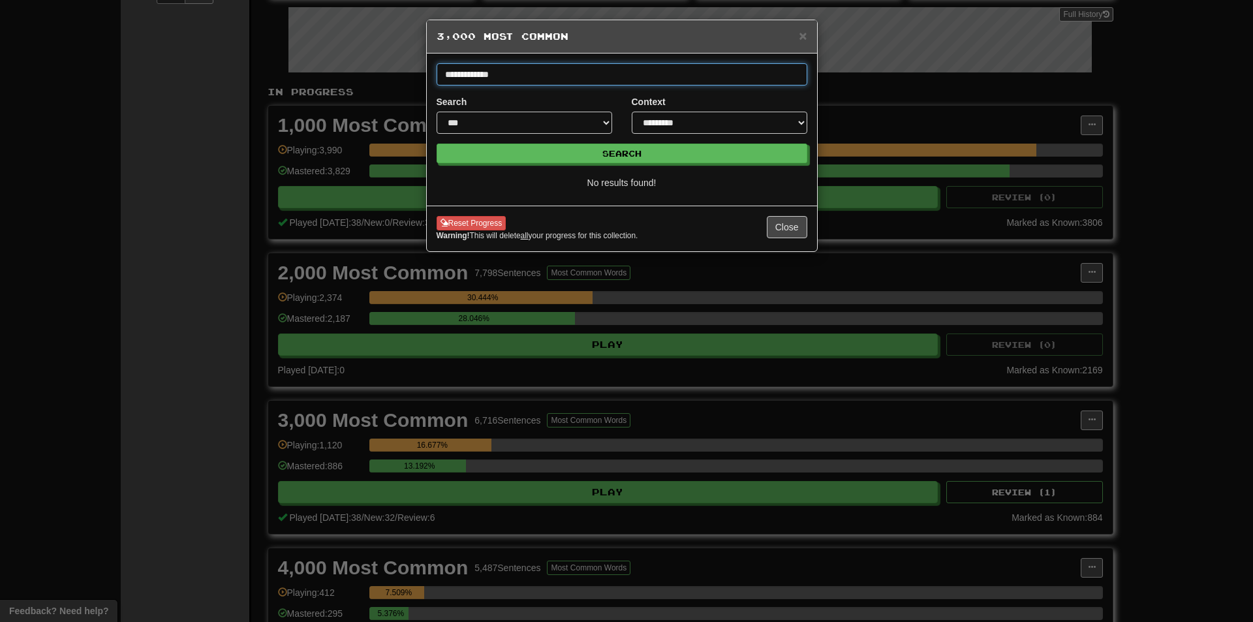
click at [540, 77] on input "**********" at bounding box center [621, 74] width 371 height 22
type input "**********"
click at [436, 144] on button "Search" at bounding box center [621, 154] width 371 height 20
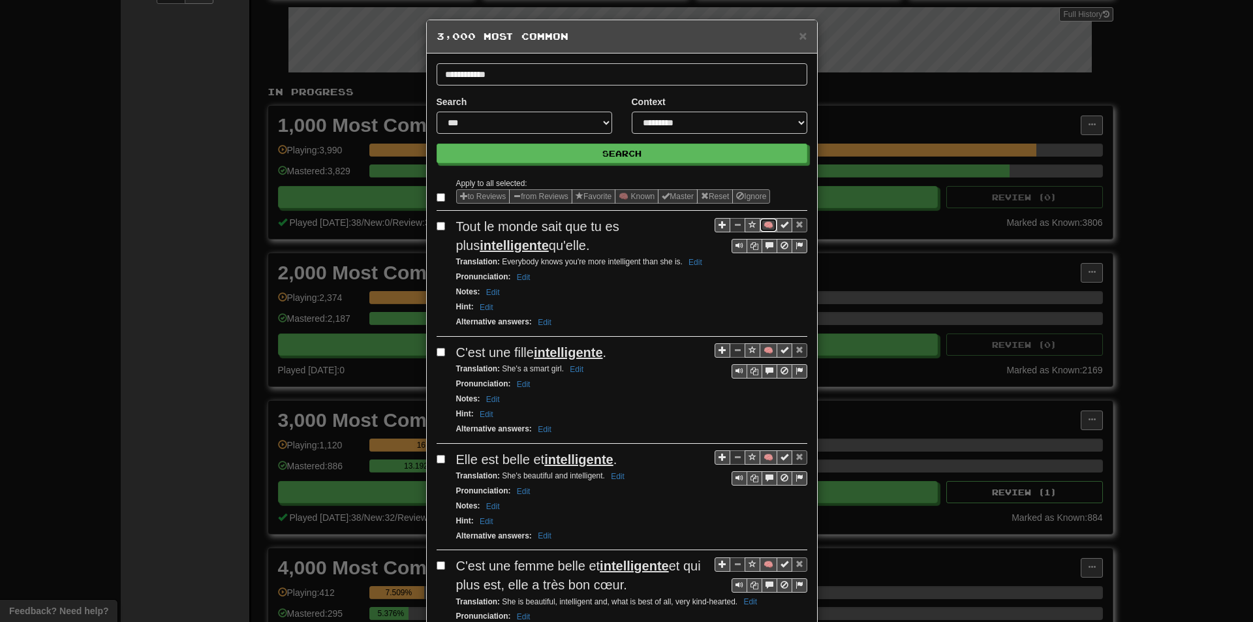
click at [759, 224] on button "🧠" at bounding box center [768, 225] width 18 height 14
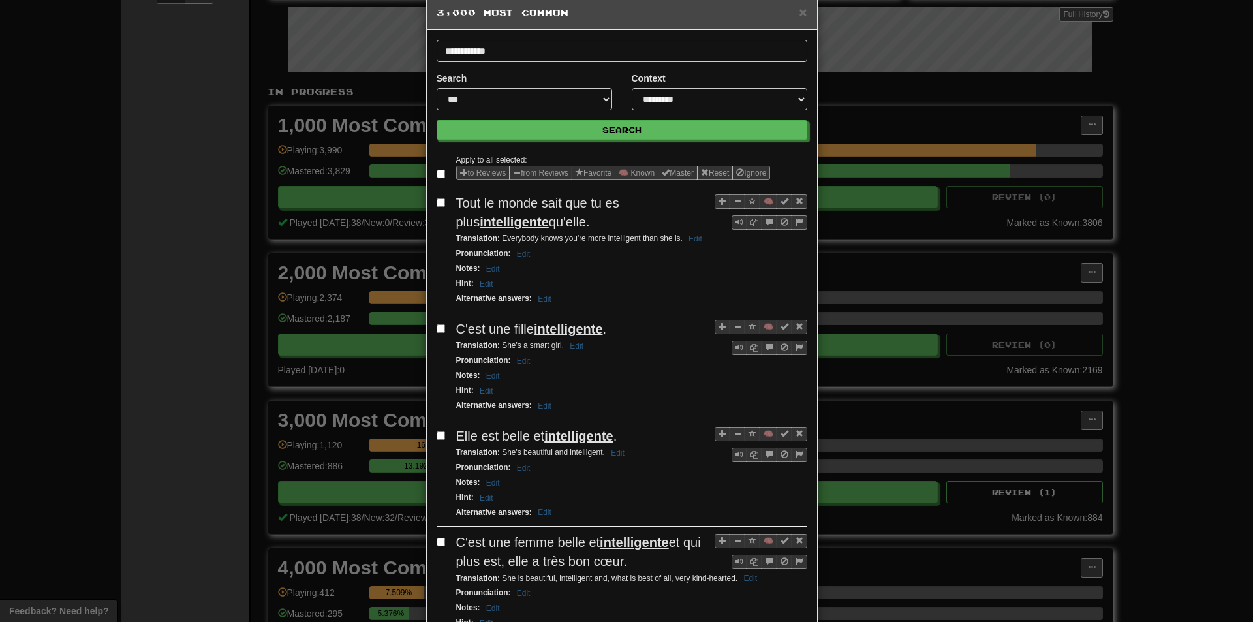
scroll to position [65, 0]
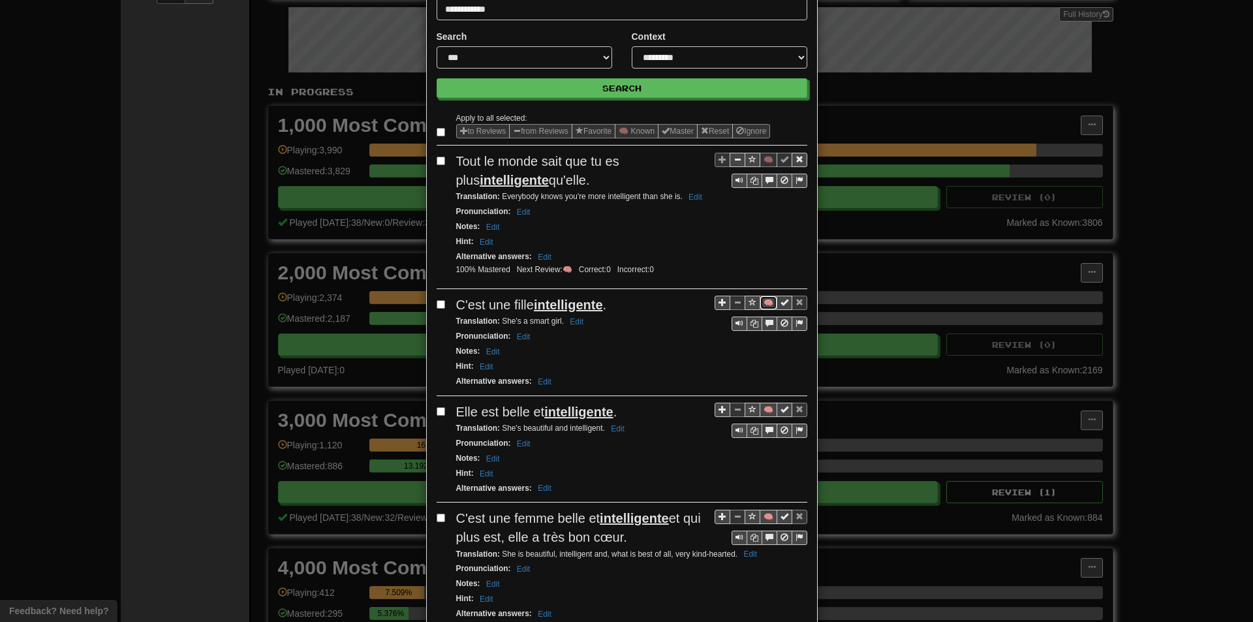
click at [763, 303] on button "🧠" at bounding box center [768, 303] width 18 height 14
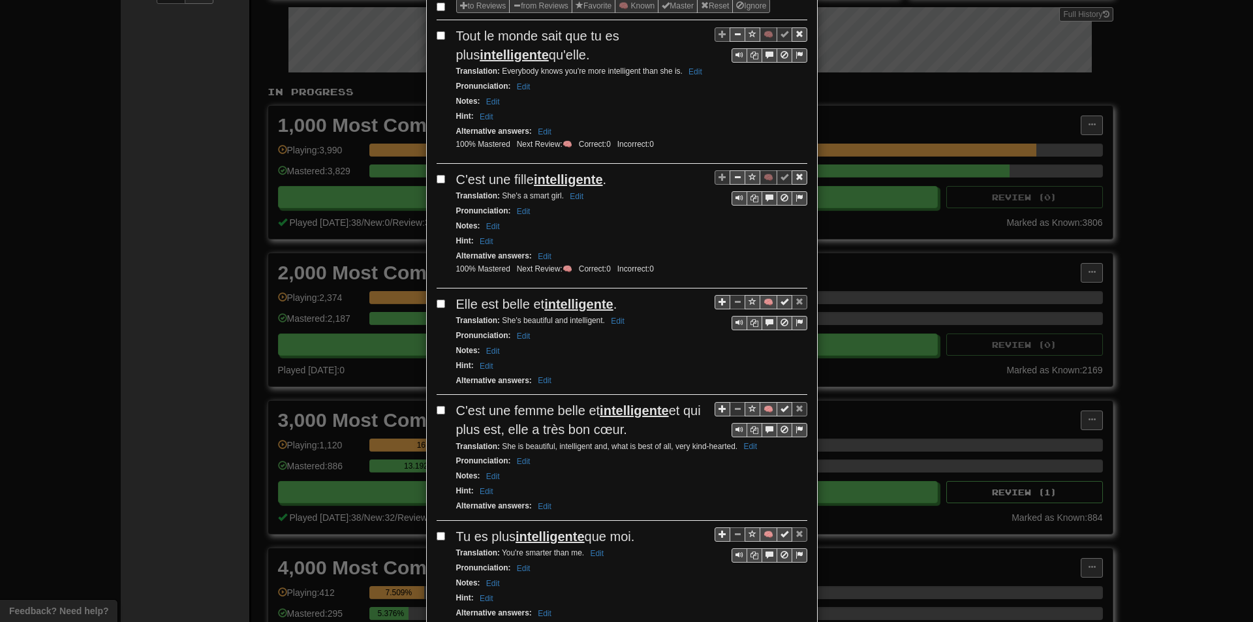
scroll to position [196, 0]
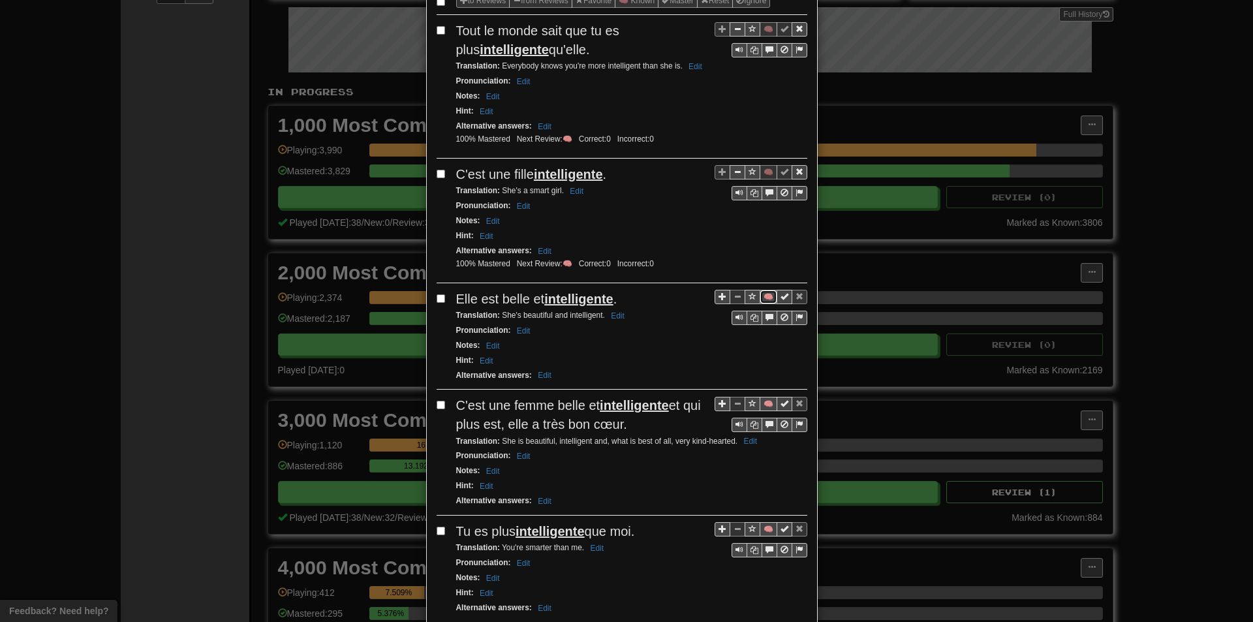
click at [763, 294] on button "🧠" at bounding box center [768, 297] width 18 height 14
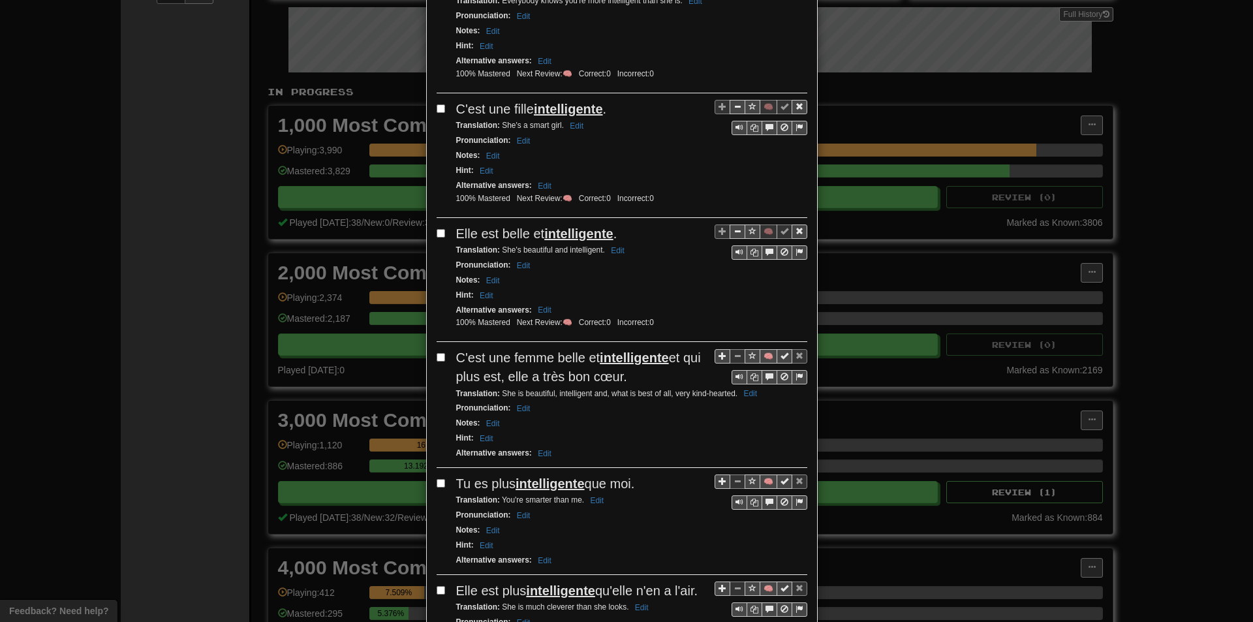
scroll to position [326, 0]
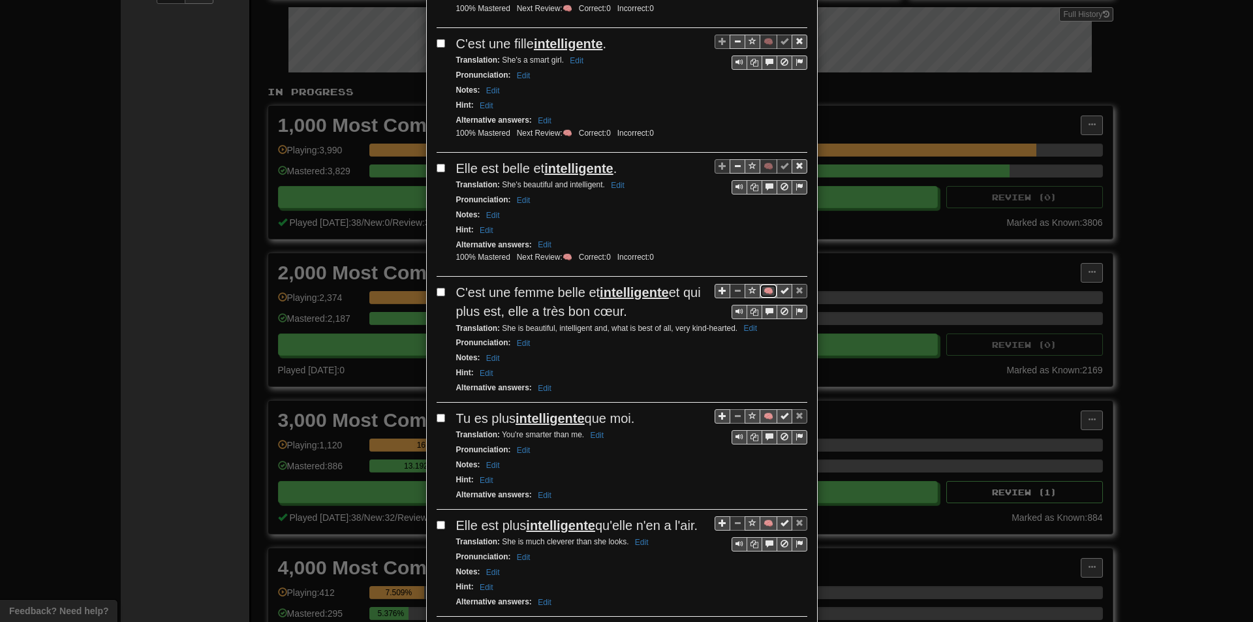
click at [761, 290] on button "🧠" at bounding box center [768, 291] width 18 height 14
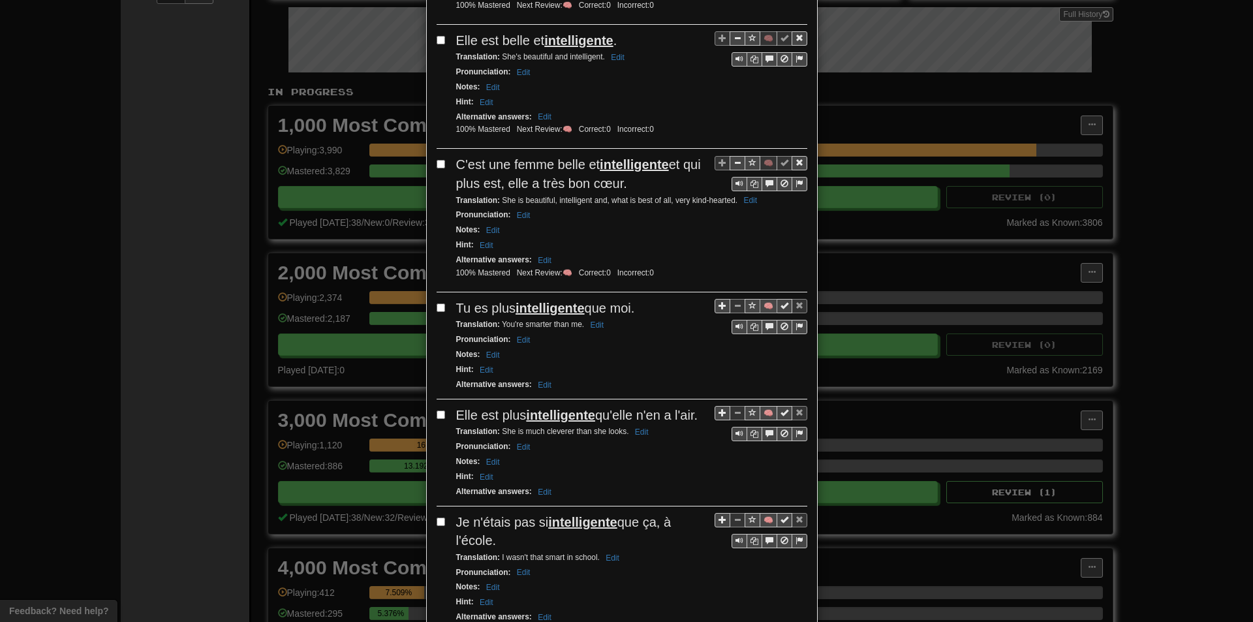
scroll to position [457, 0]
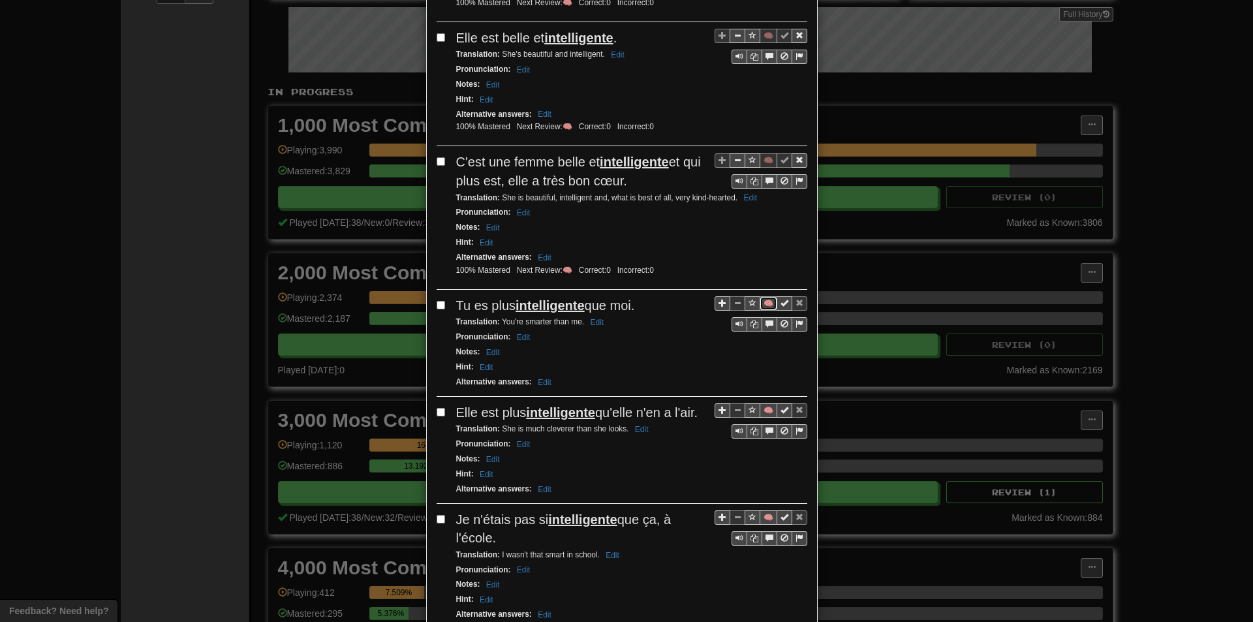
click at [765, 307] on button "🧠" at bounding box center [768, 303] width 18 height 14
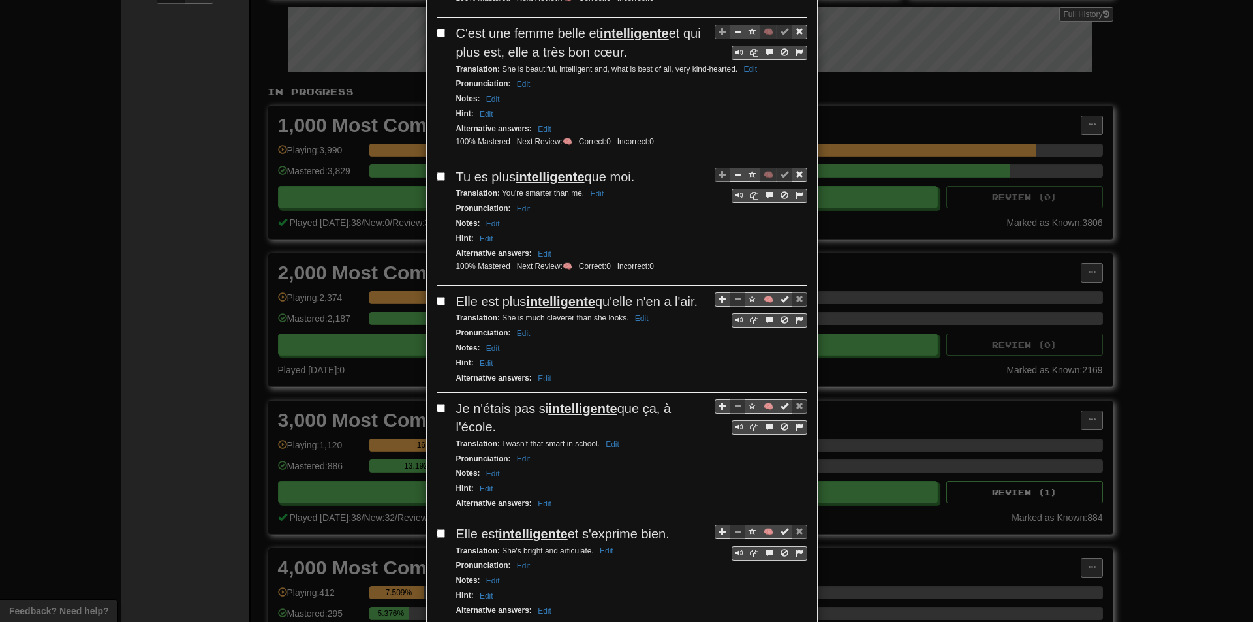
scroll to position [587, 0]
click at [766, 298] on button "🧠" at bounding box center [768, 297] width 18 height 14
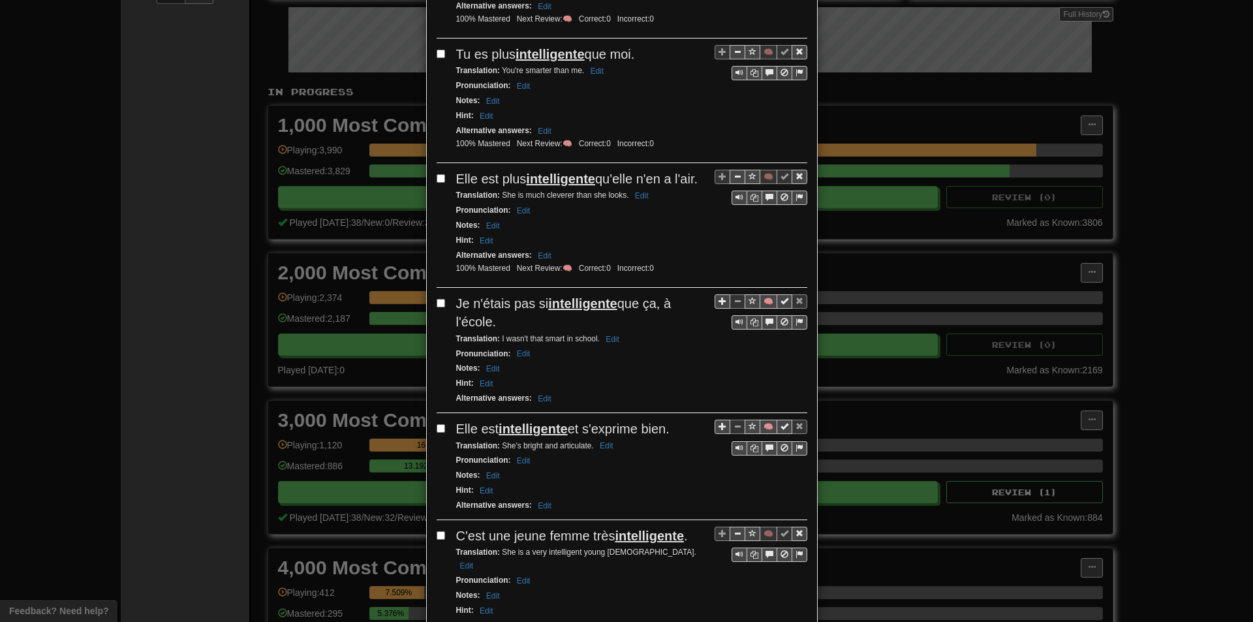
scroll to position [718, 0]
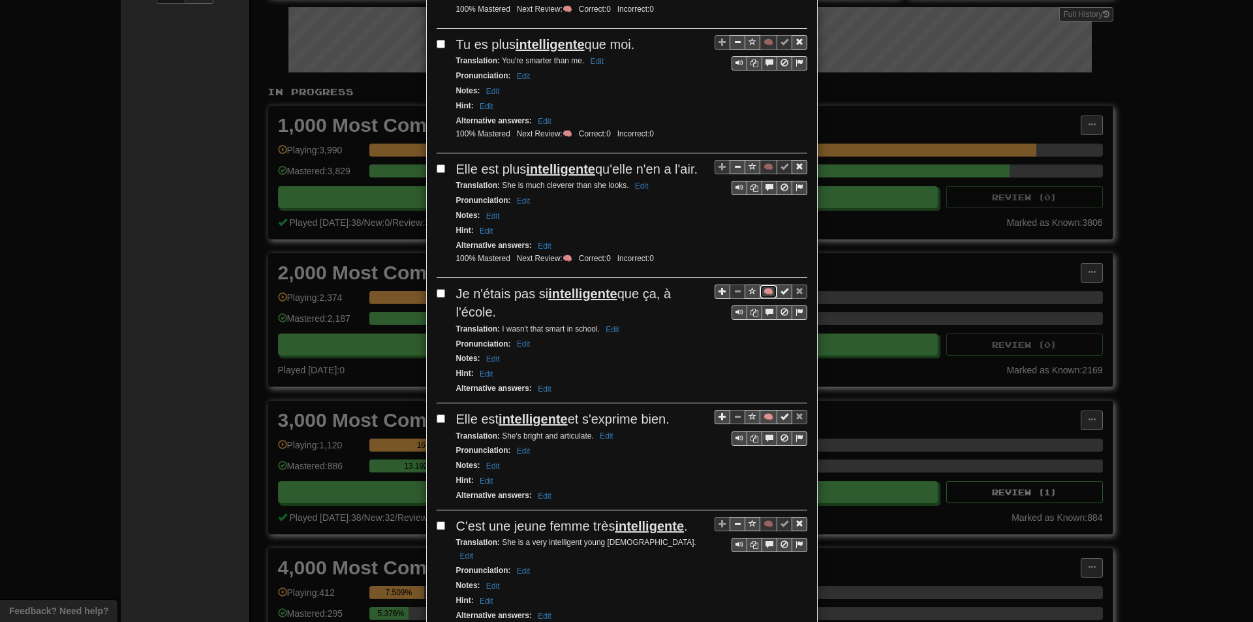
click at [761, 295] on button "🧠" at bounding box center [768, 291] width 18 height 14
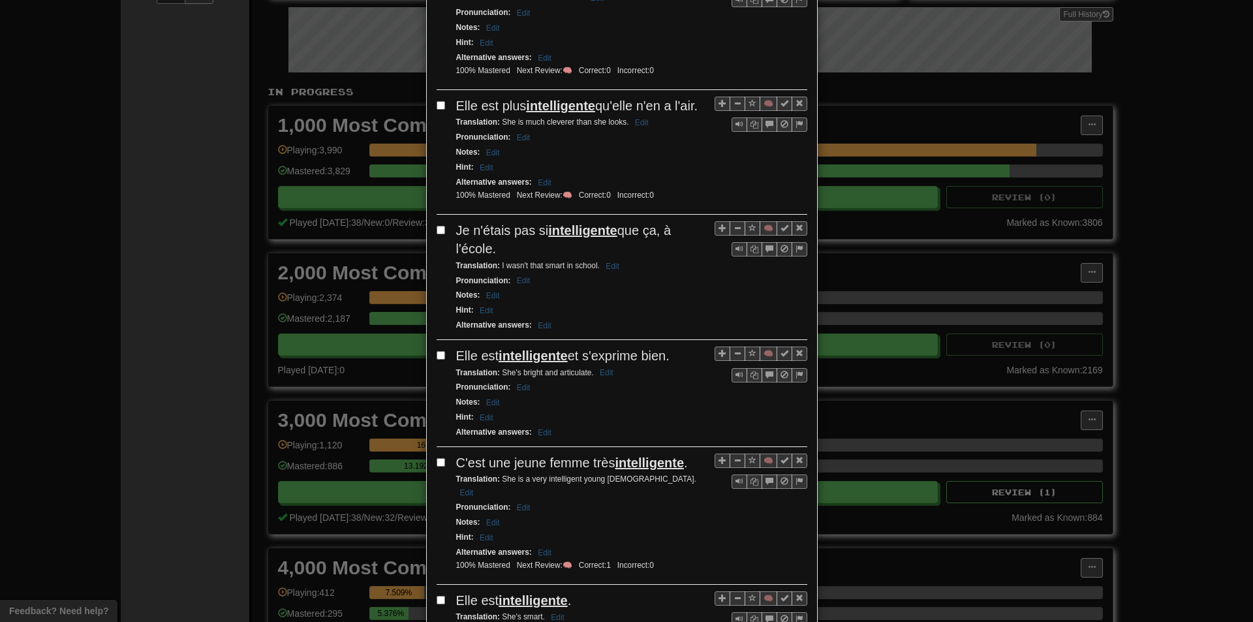
scroll to position [783, 0]
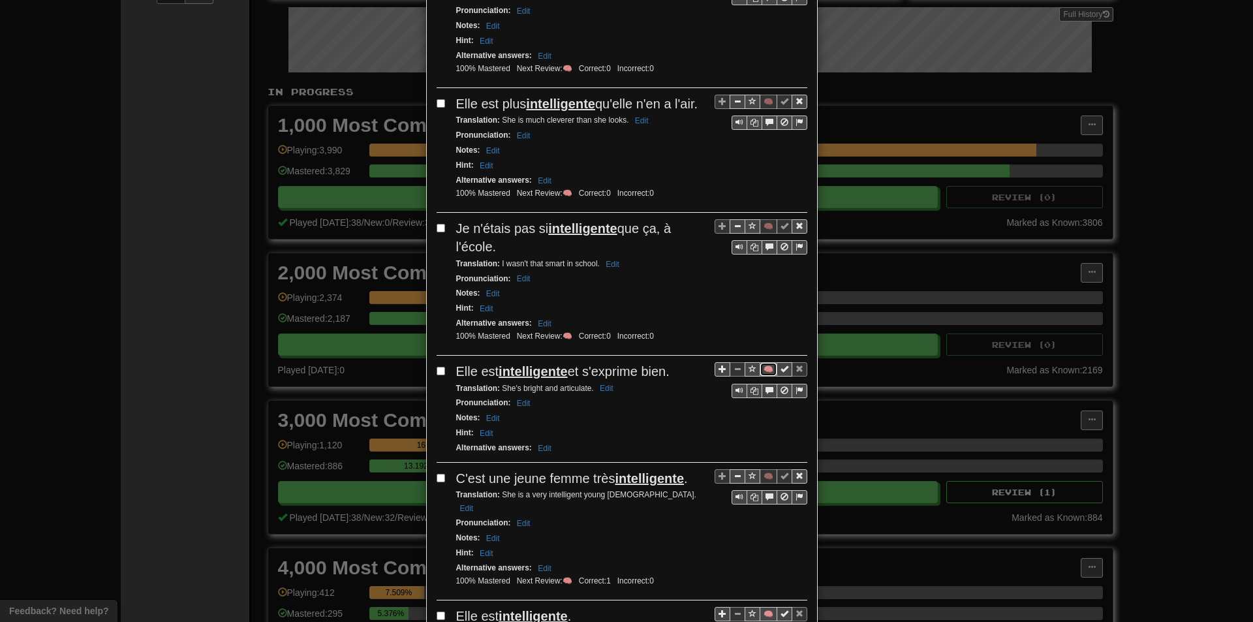
click at [763, 367] on button "🧠" at bounding box center [768, 369] width 18 height 14
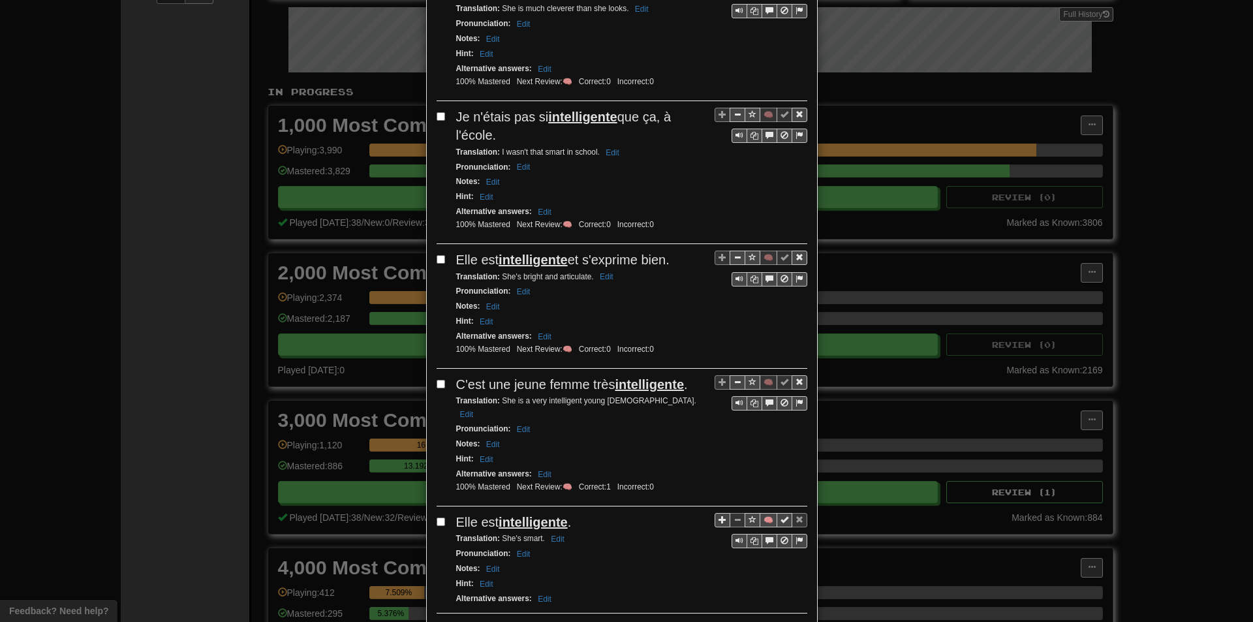
scroll to position [913, 0]
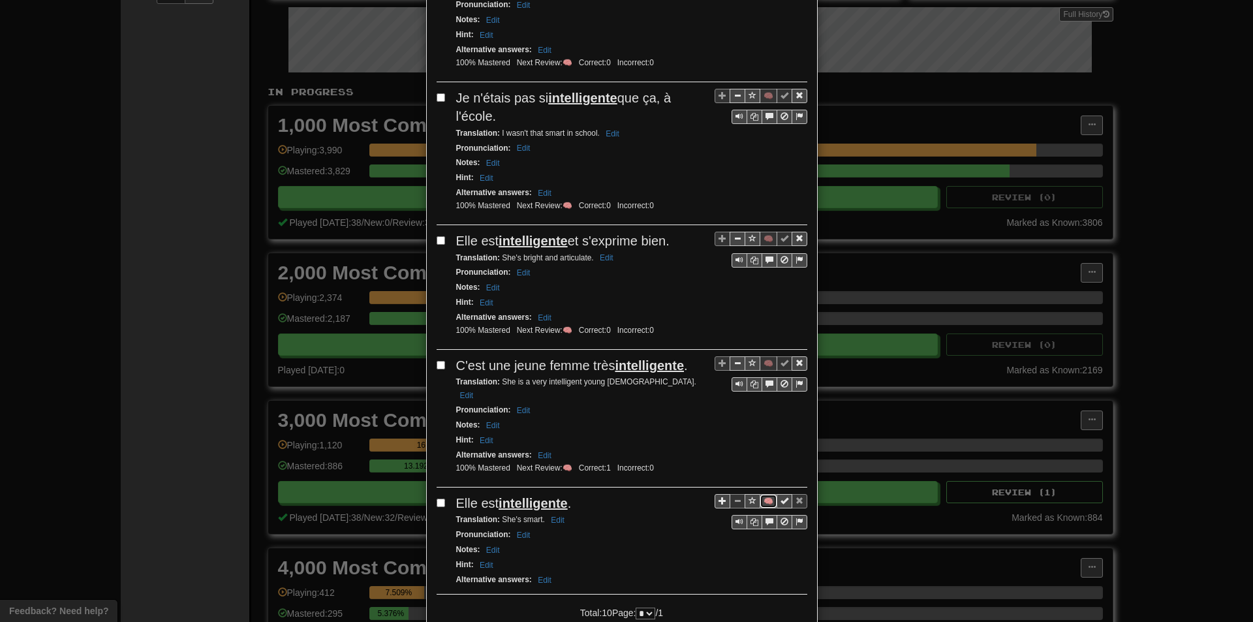
click at [765, 494] on button "🧠" at bounding box center [768, 501] width 18 height 14
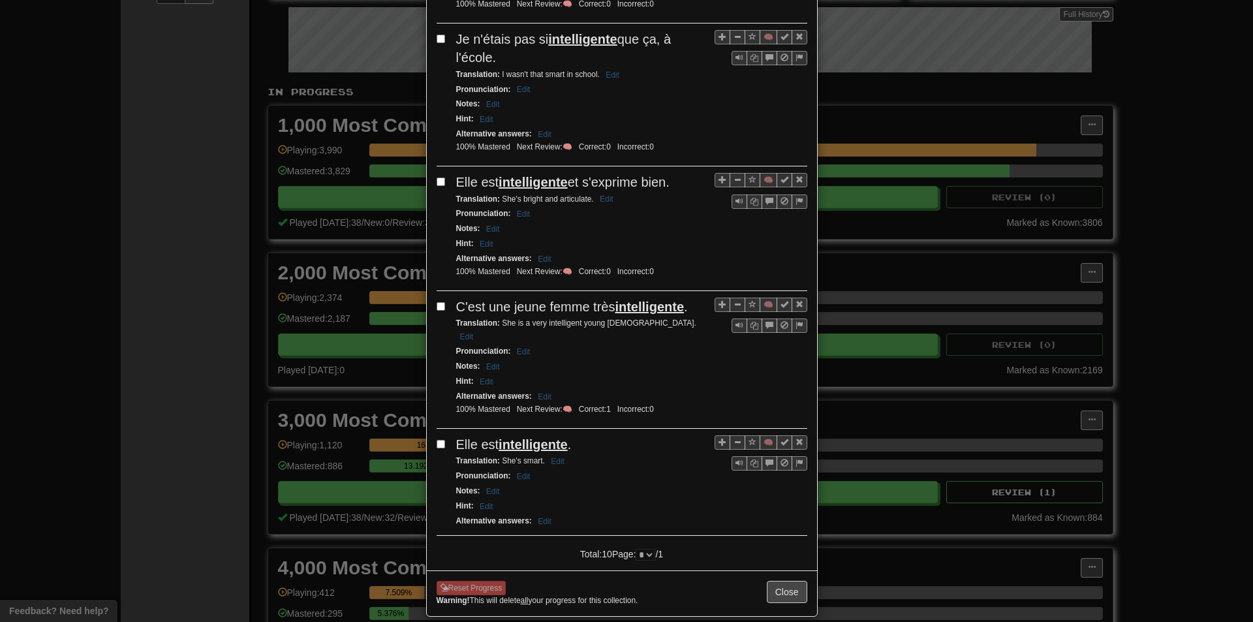
scroll to position [975, 0]
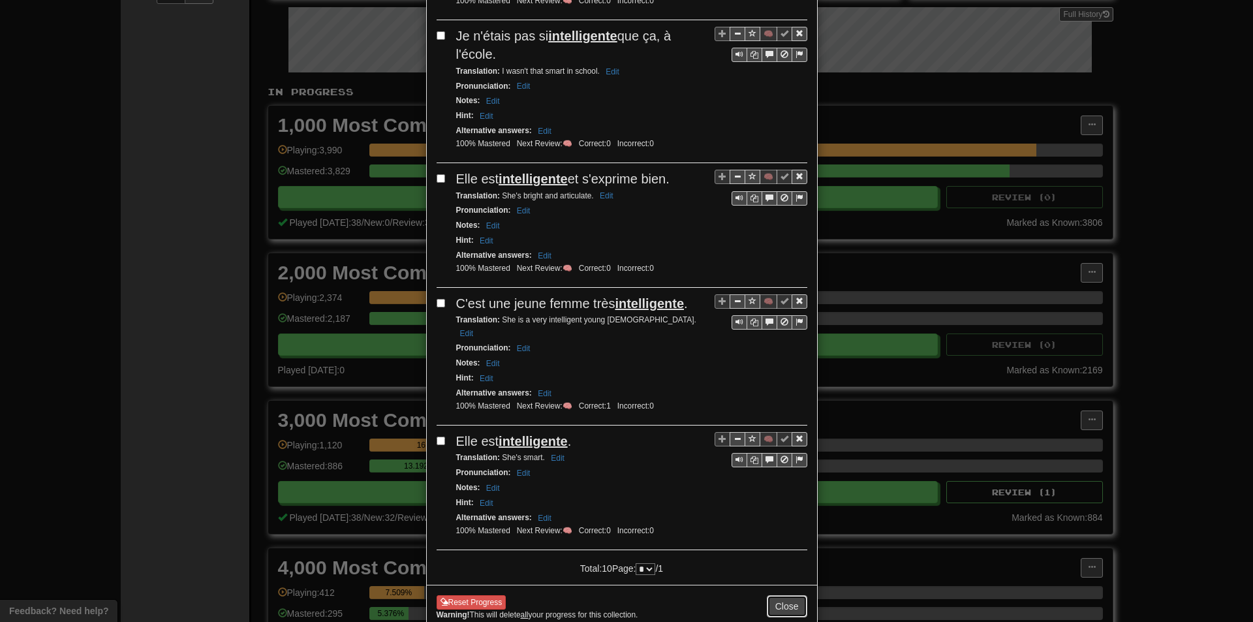
click at [787, 595] on button "Close" at bounding box center [787, 606] width 40 height 22
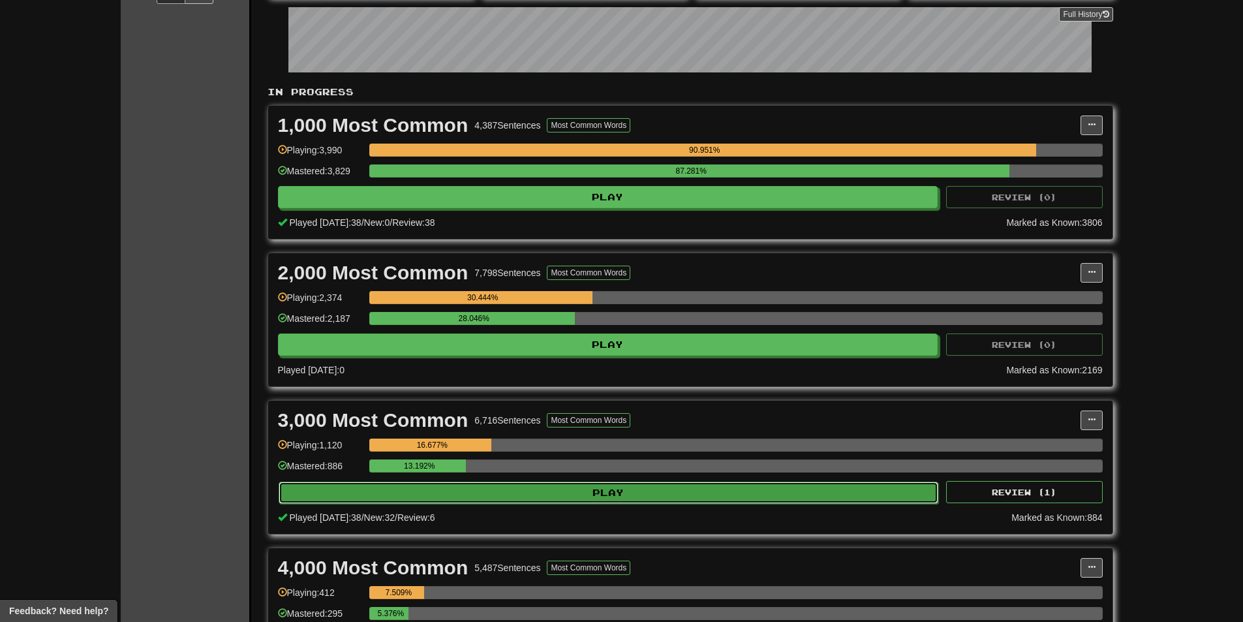
click at [613, 500] on button "Play" at bounding box center [609, 492] width 660 height 22
select select "**"
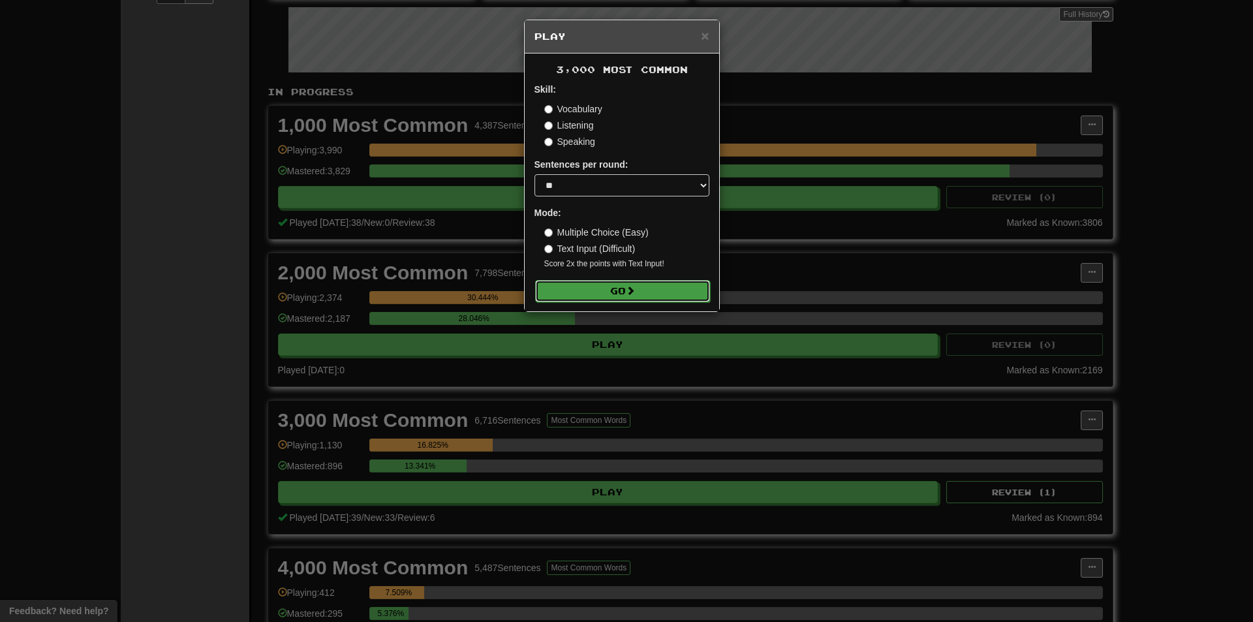
click at [589, 293] on button "Go" at bounding box center [622, 291] width 175 height 22
drag, startPoint x: 1111, startPoint y: 341, endPoint x: 1101, endPoint y: 343, distance: 10.6
click at [1110, 341] on div "× Play 3,000 Most Common Skill: Vocabulary Listening Speaking Sentences per rou…" at bounding box center [626, 311] width 1253 height 622
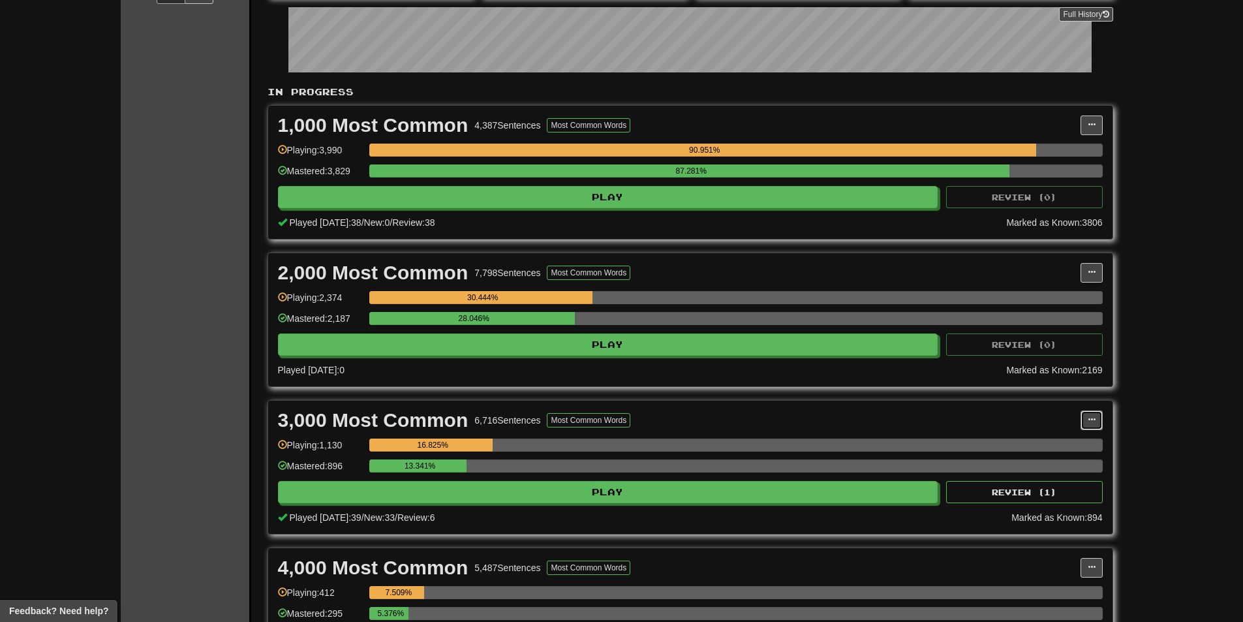
drag, startPoint x: 1098, startPoint y: 416, endPoint x: 1059, endPoint y: 451, distance: 52.2
click at [1097, 416] on button at bounding box center [1091, 420] width 22 height 20
click at [1059, 451] on link "Manage Sentences" at bounding box center [1033, 443] width 135 height 17
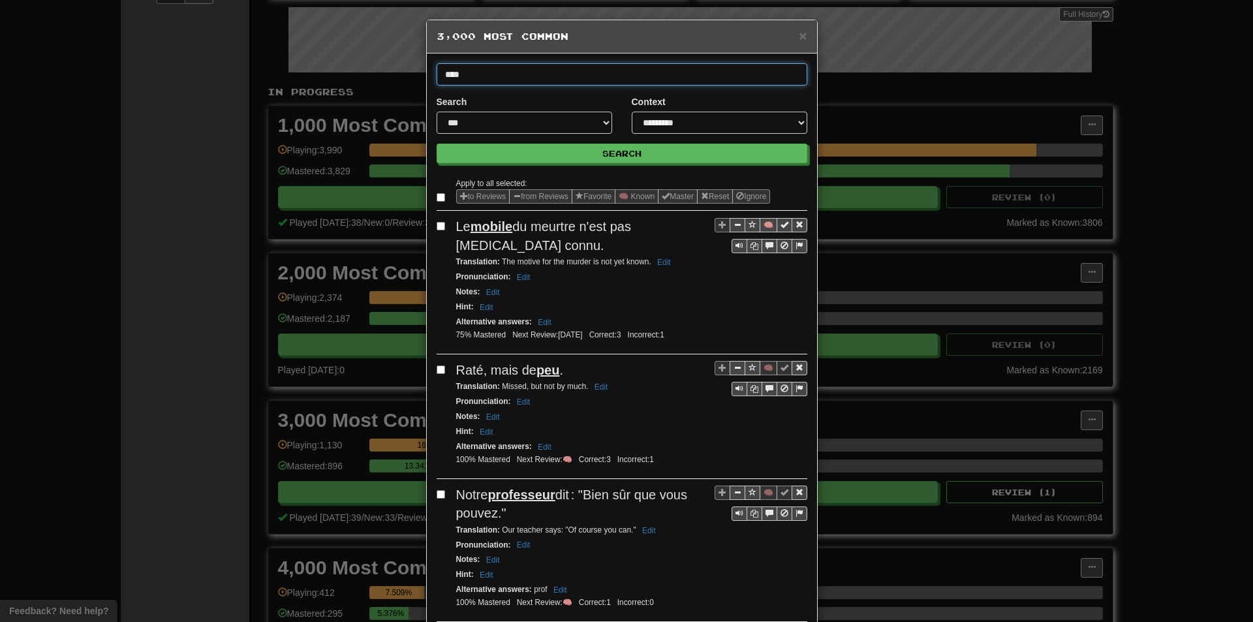
type input "****"
click at [436, 144] on button "Search" at bounding box center [621, 154] width 371 height 20
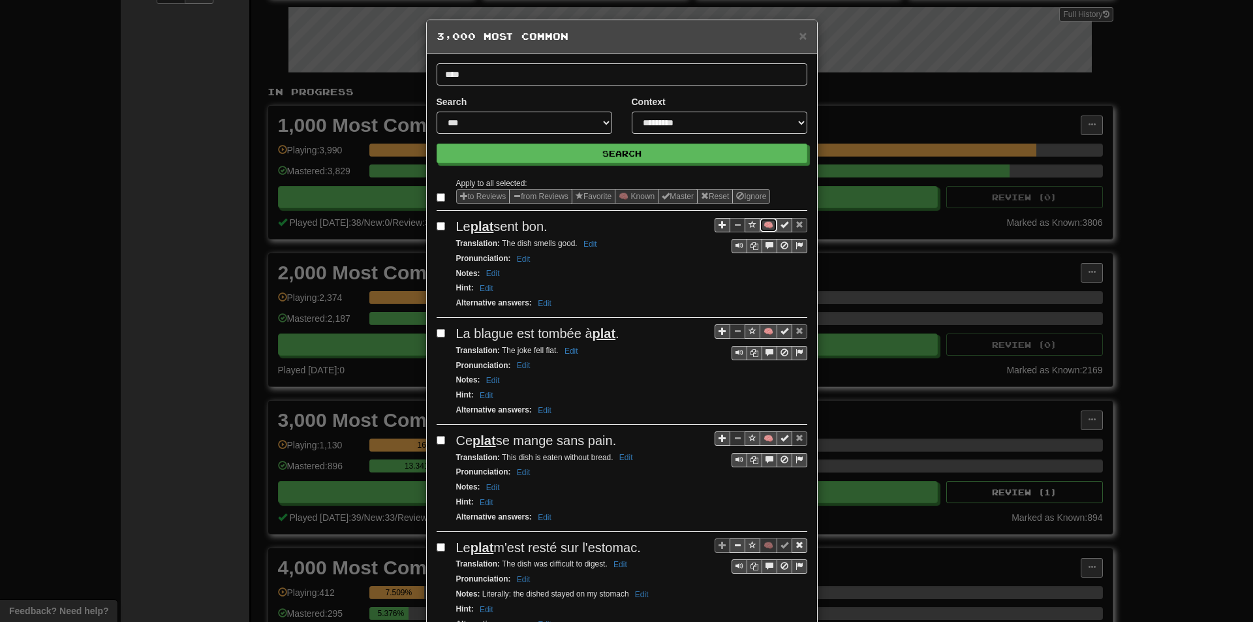
click at [762, 223] on button "🧠" at bounding box center [768, 225] width 18 height 14
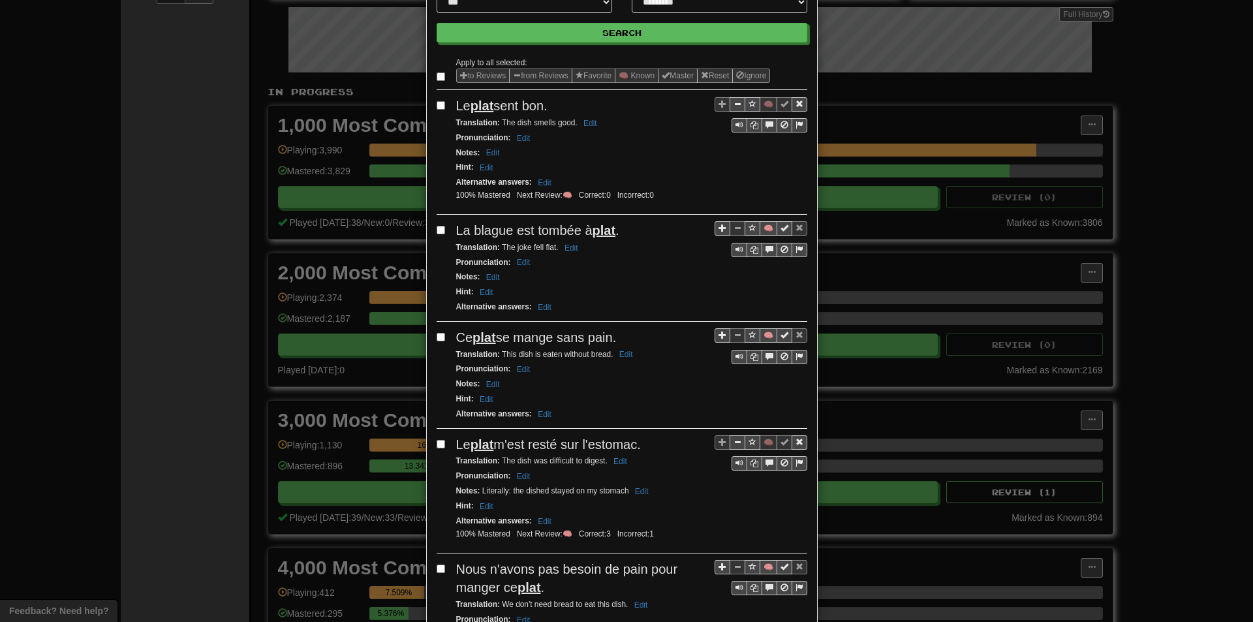
scroll to position [130, 0]
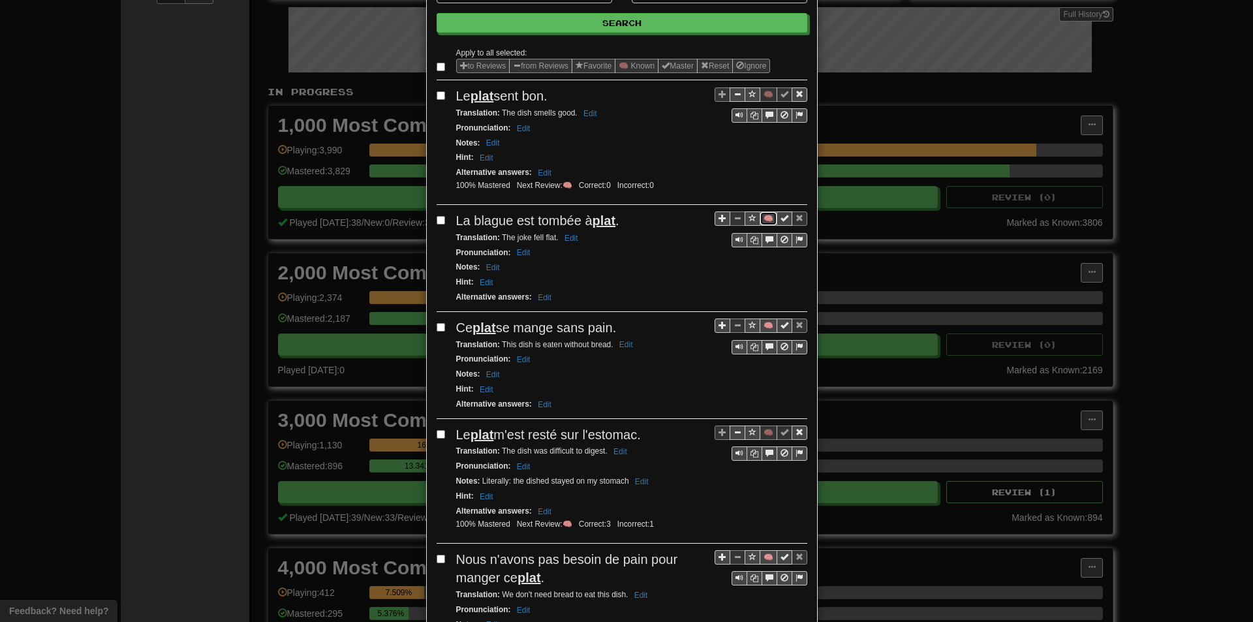
click at [764, 220] on button "🧠" at bounding box center [768, 218] width 18 height 14
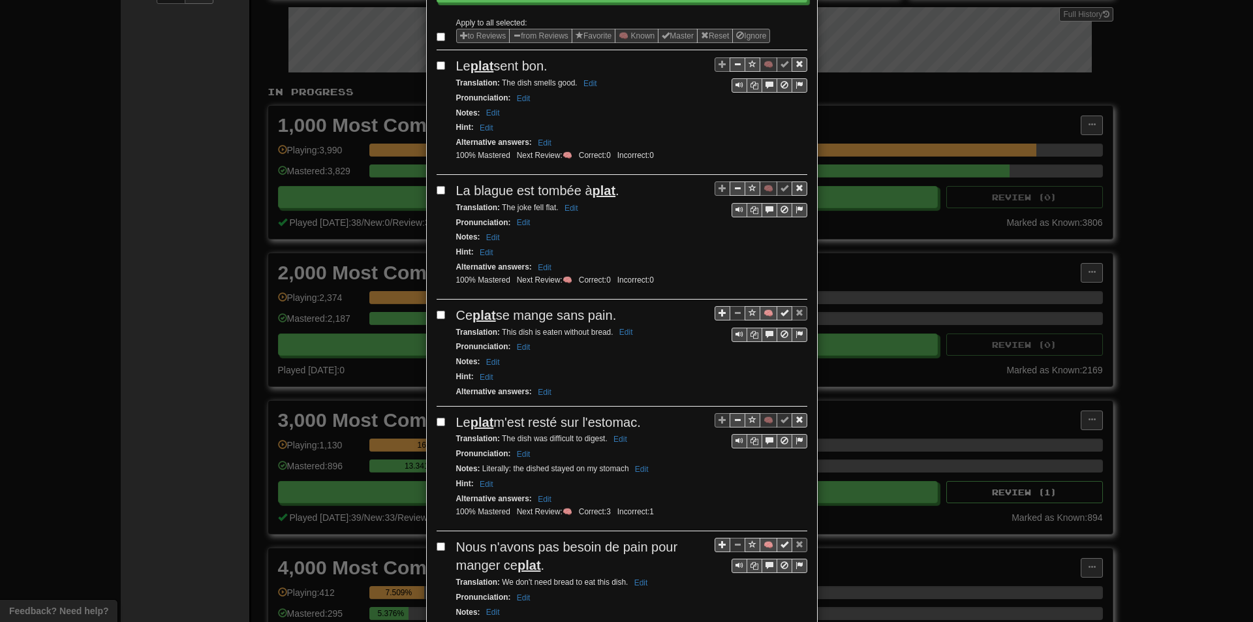
scroll to position [261, 0]
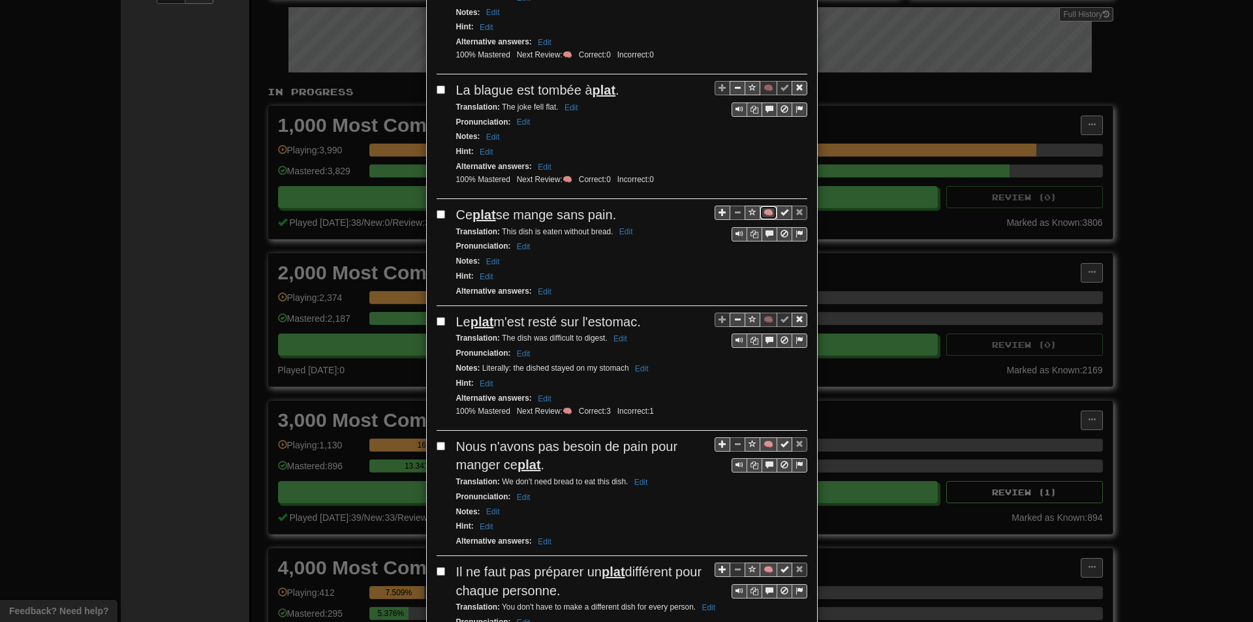
click at [760, 215] on button "🧠" at bounding box center [768, 213] width 18 height 14
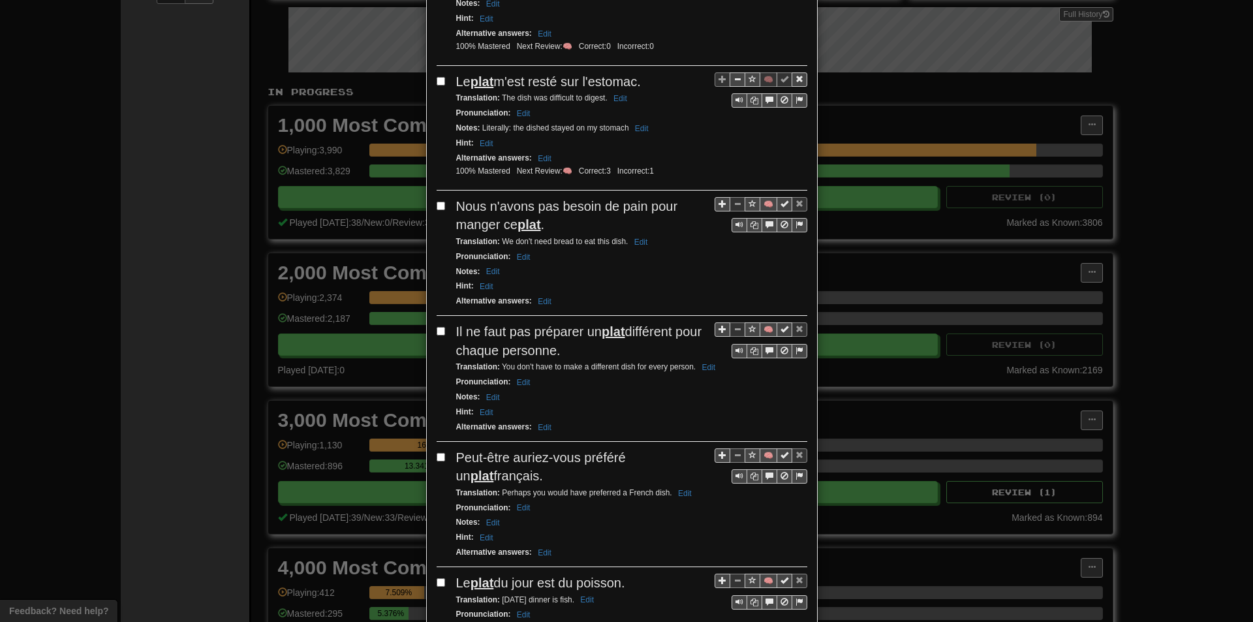
scroll to position [522, 0]
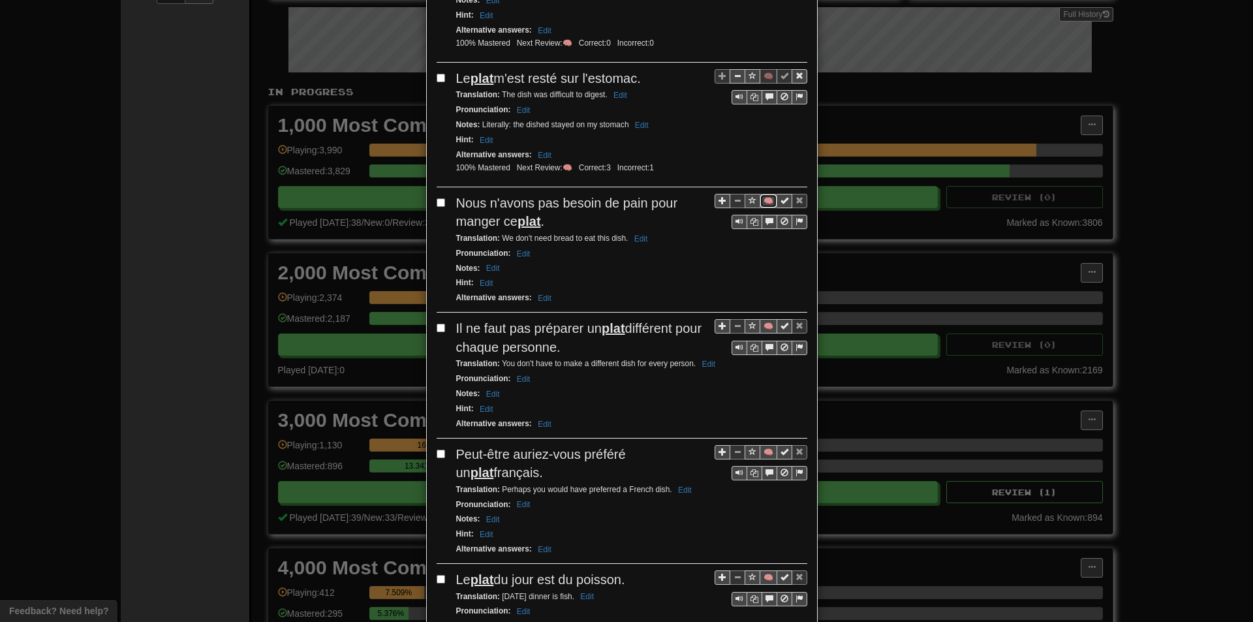
click at [763, 201] on button "🧠" at bounding box center [768, 201] width 18 height 14
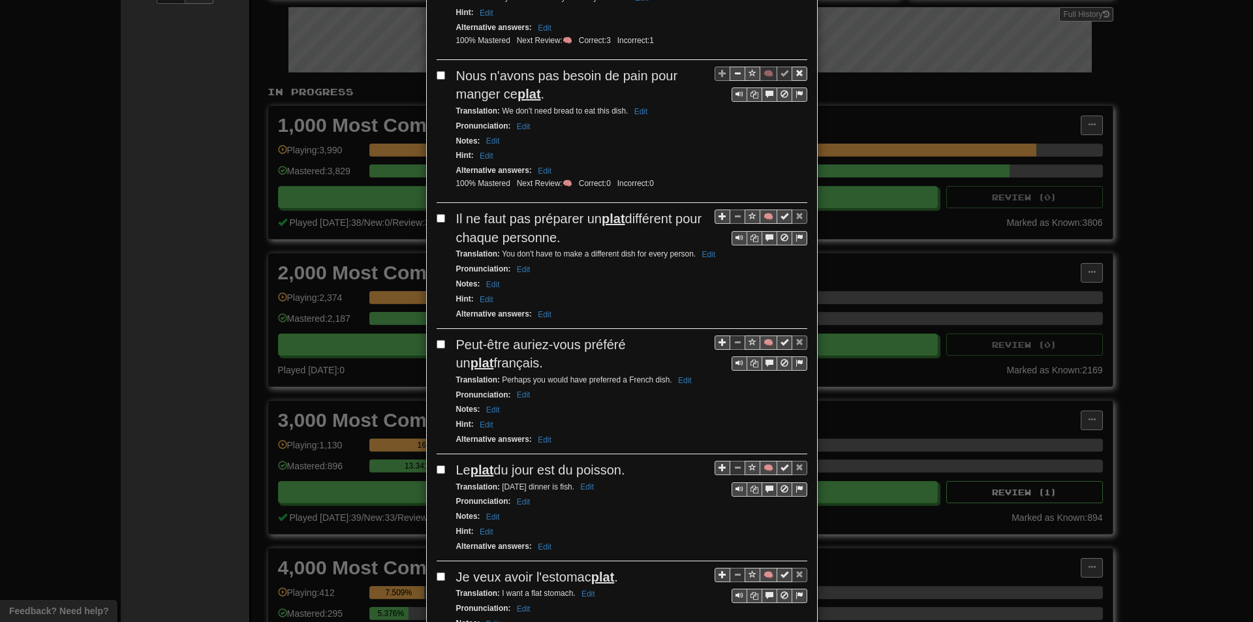
scroll to position [652, 0]
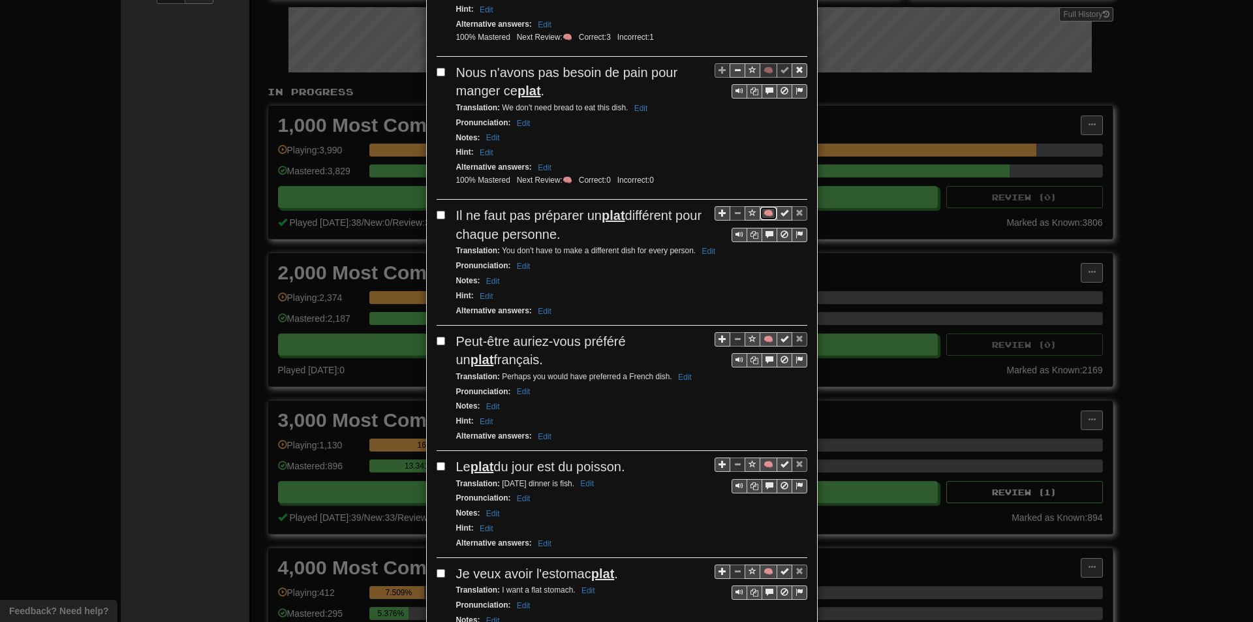
click at [767, 212] on button "🧠" at bounding box center [768, 213] width 18 height 14
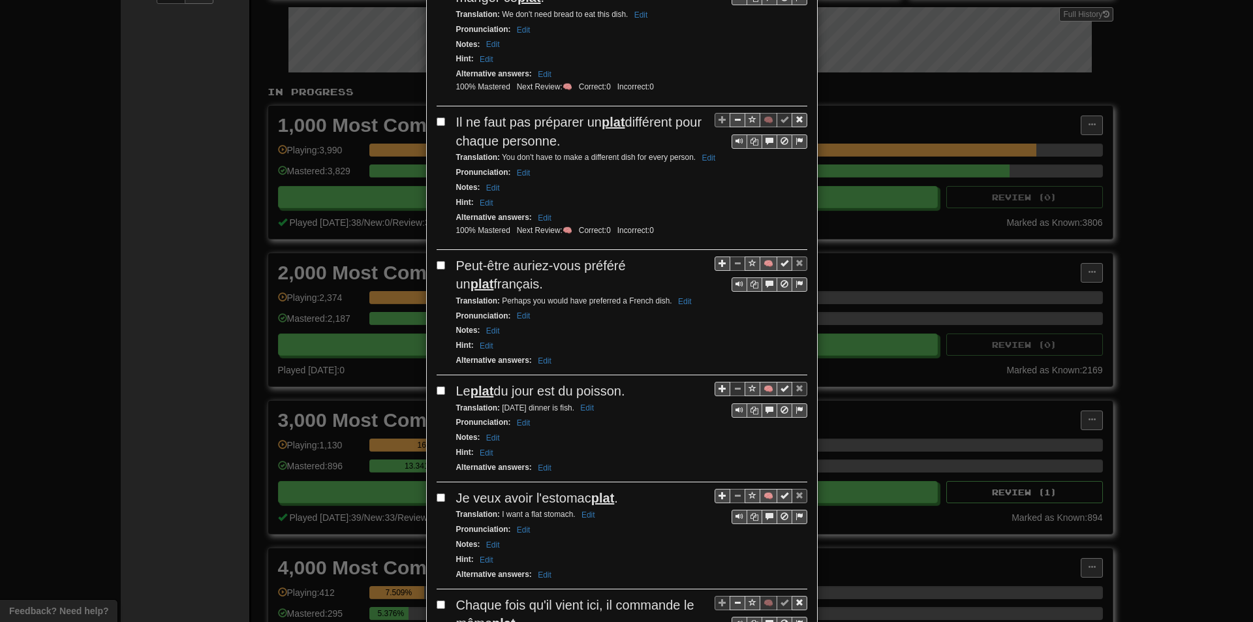
scroll to position [783, 0]
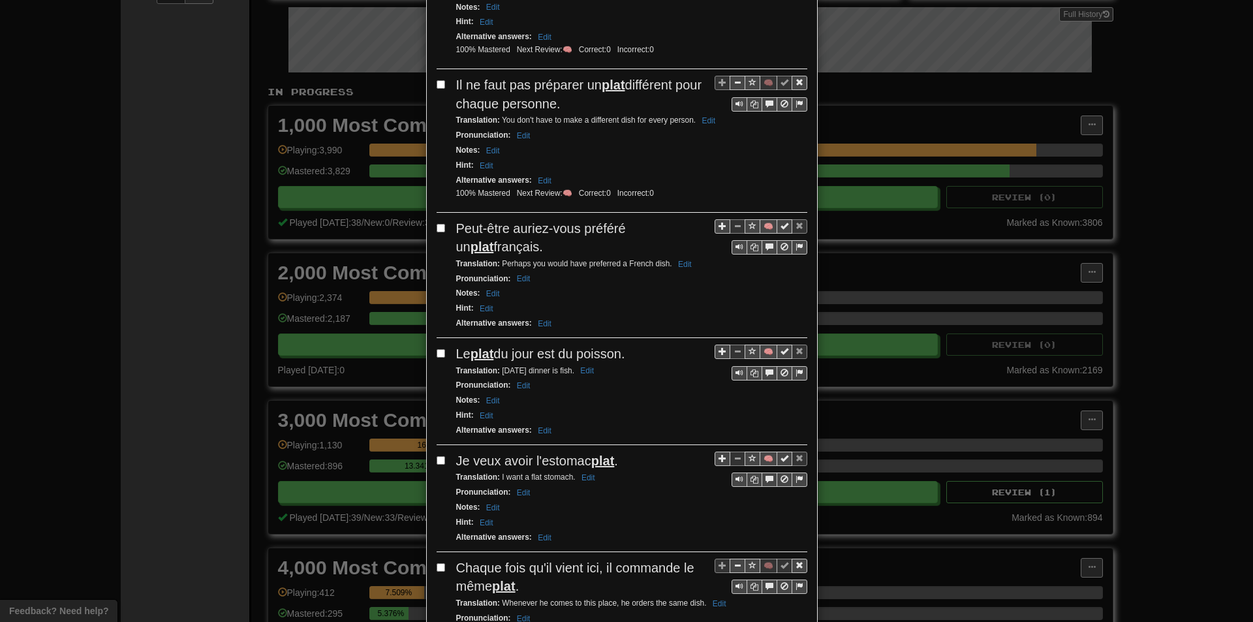
click at [758, 216] on div "Apply to all selected: to Reviews from Reviews Favorite 🧠 Known Master Reset Ig…" at bounding box center [621, 119] width 371 height 1452
click at [765, 225] on button "🧠" at bounding box center [768, 226] width 18 height 14
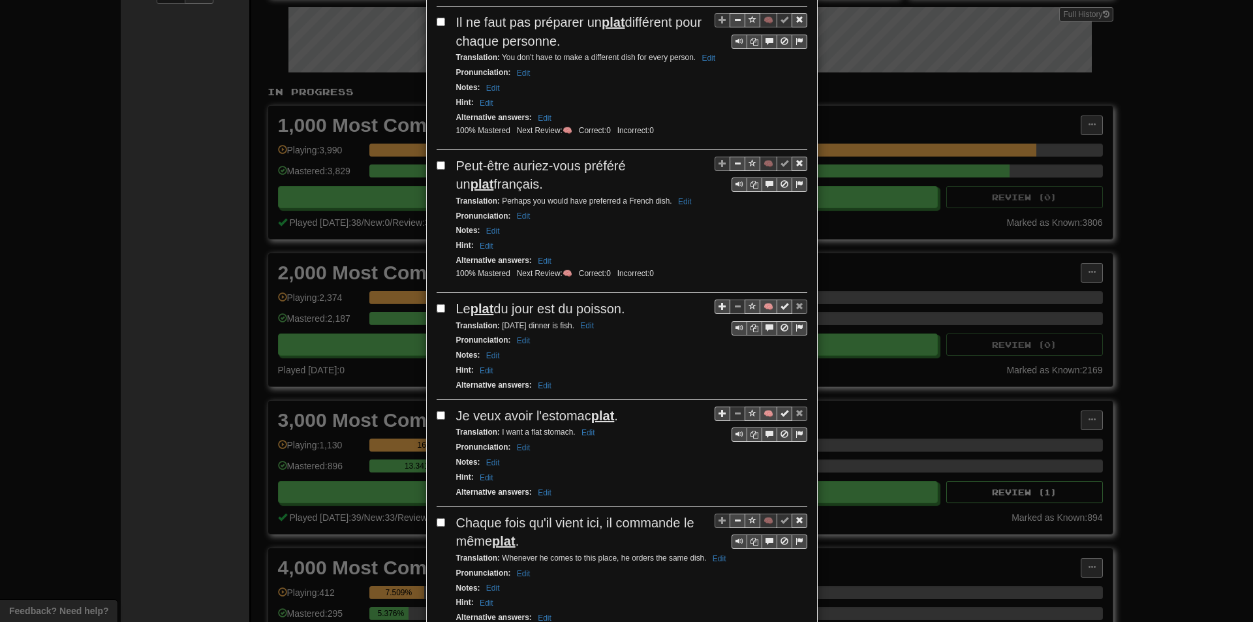
scroll to position [848, 0]
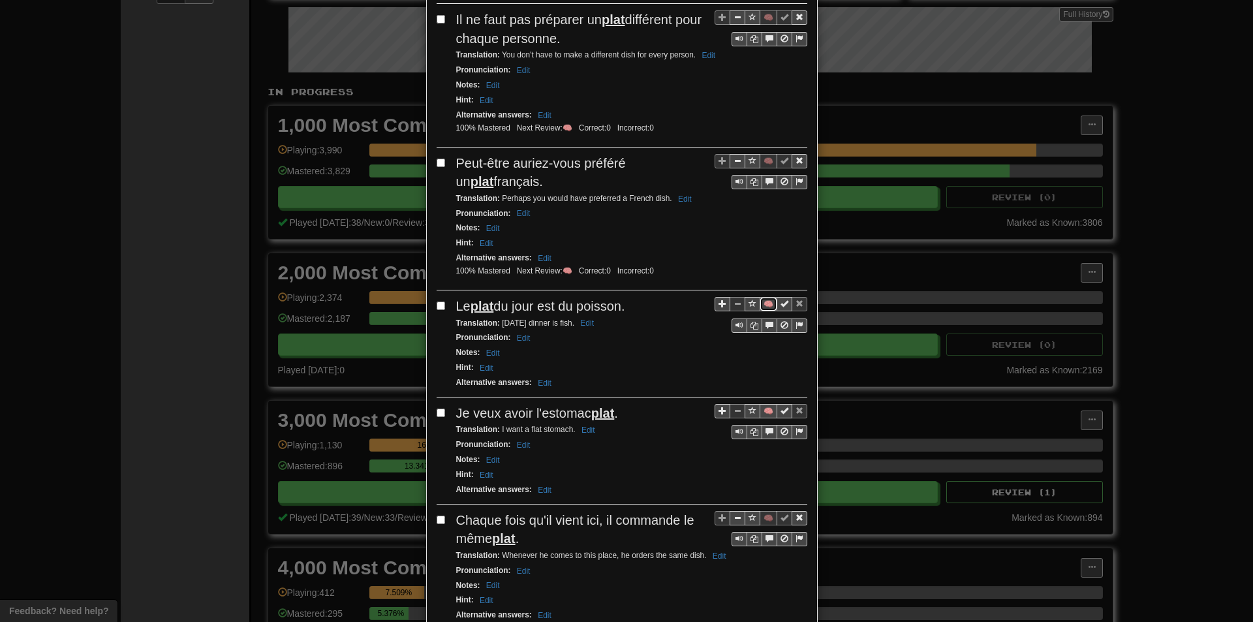
click at [765, 302] on button "🧠" at bounding box center [768, 304] width 18 height 14
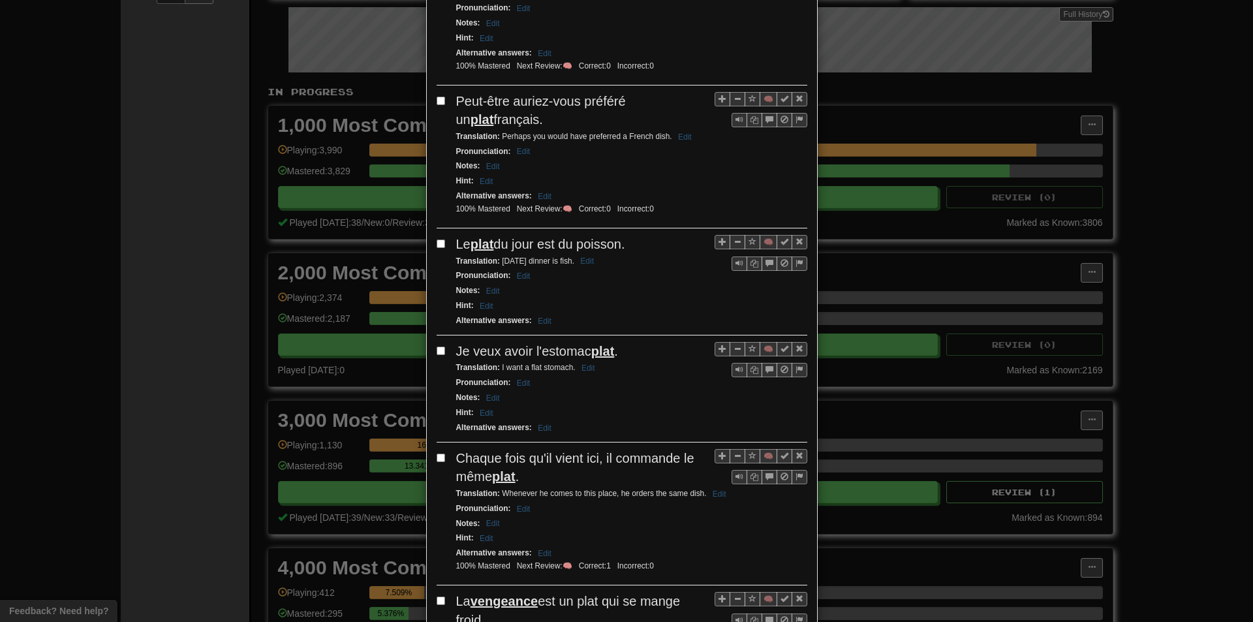
scroll to position [913, 0]
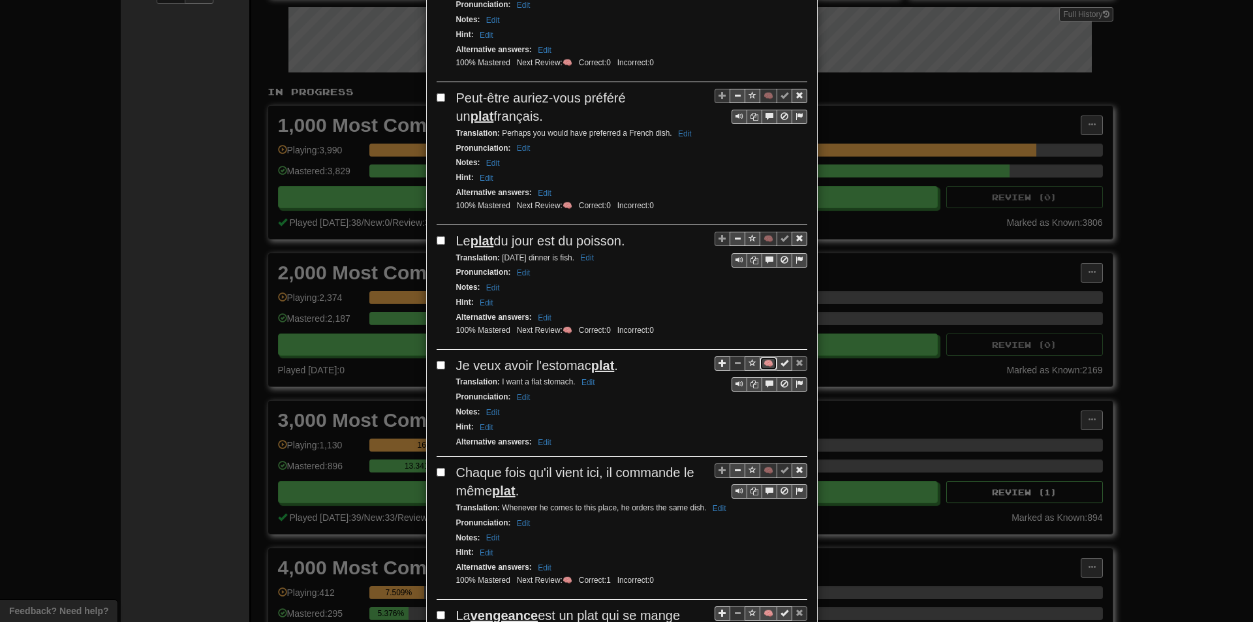
click at [767, 365] on button "🧠" at bounding box center [768, 363] width 18 height 14
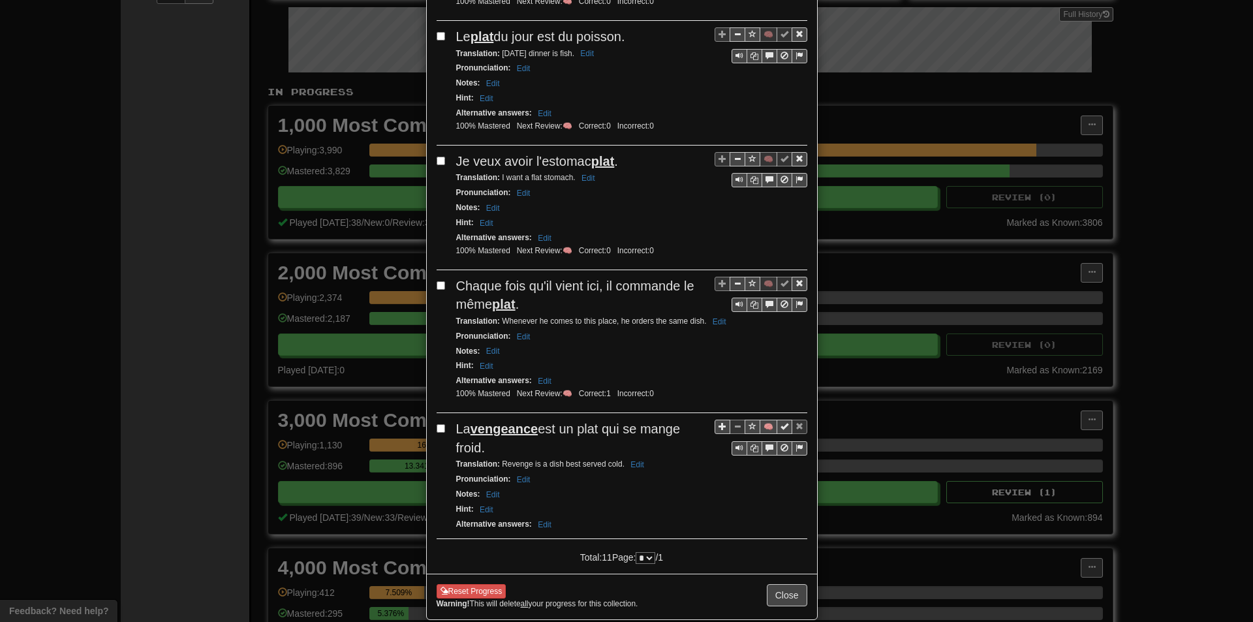
scroll to position [1137, 0]
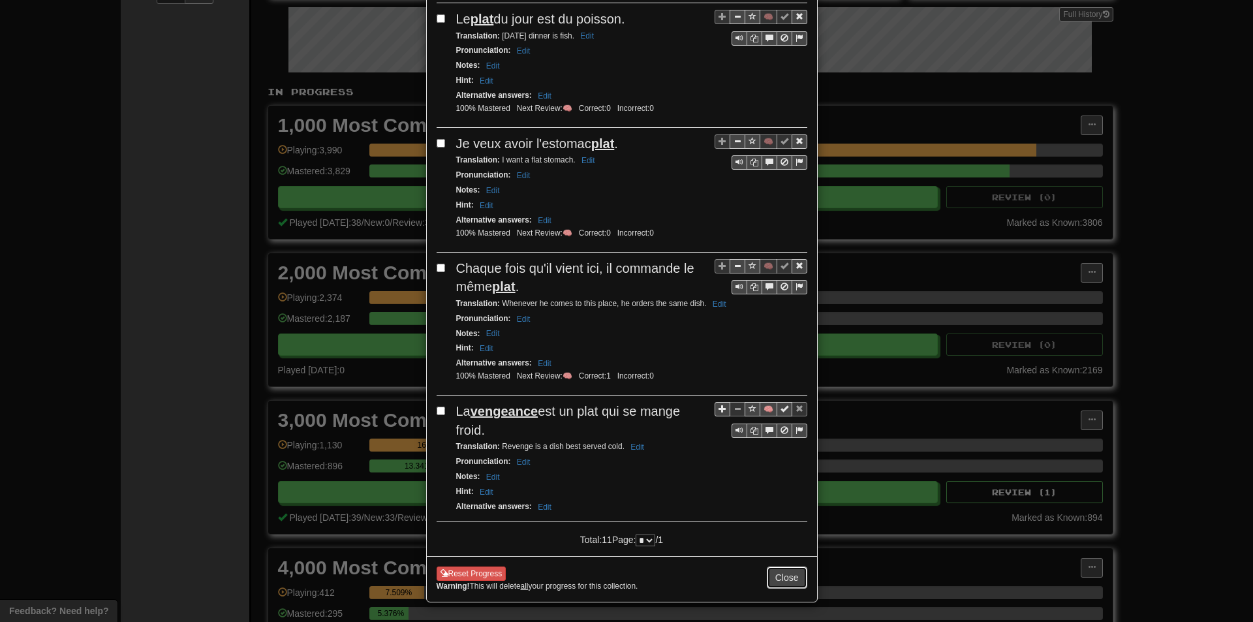
click at [776, 568] on button "Close" at bounding box center [787, 577] width 40 height 22
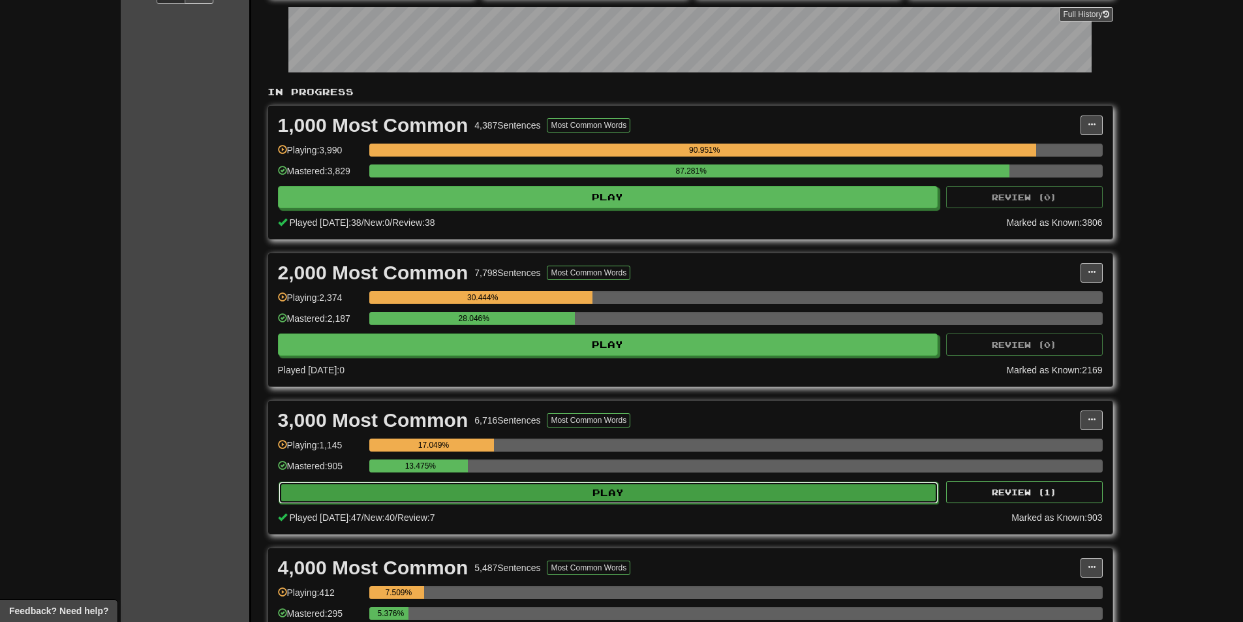
click at [493, 493] on button "Play" at bounding box center [609, 492] width 660 height 22
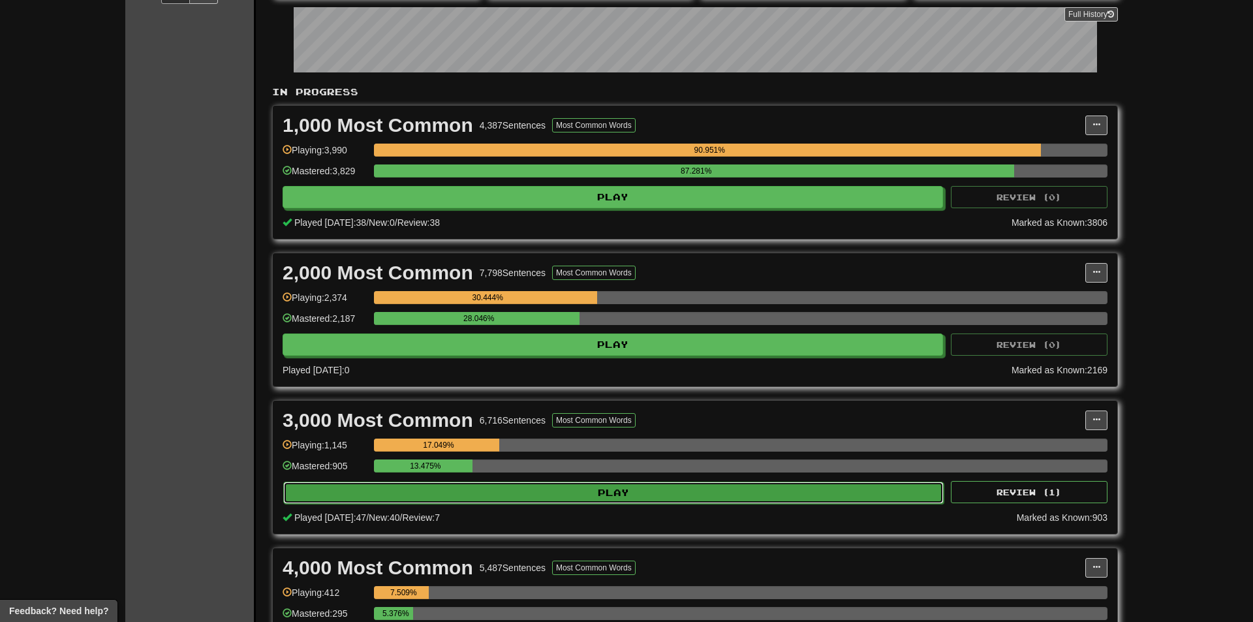
select select "**"
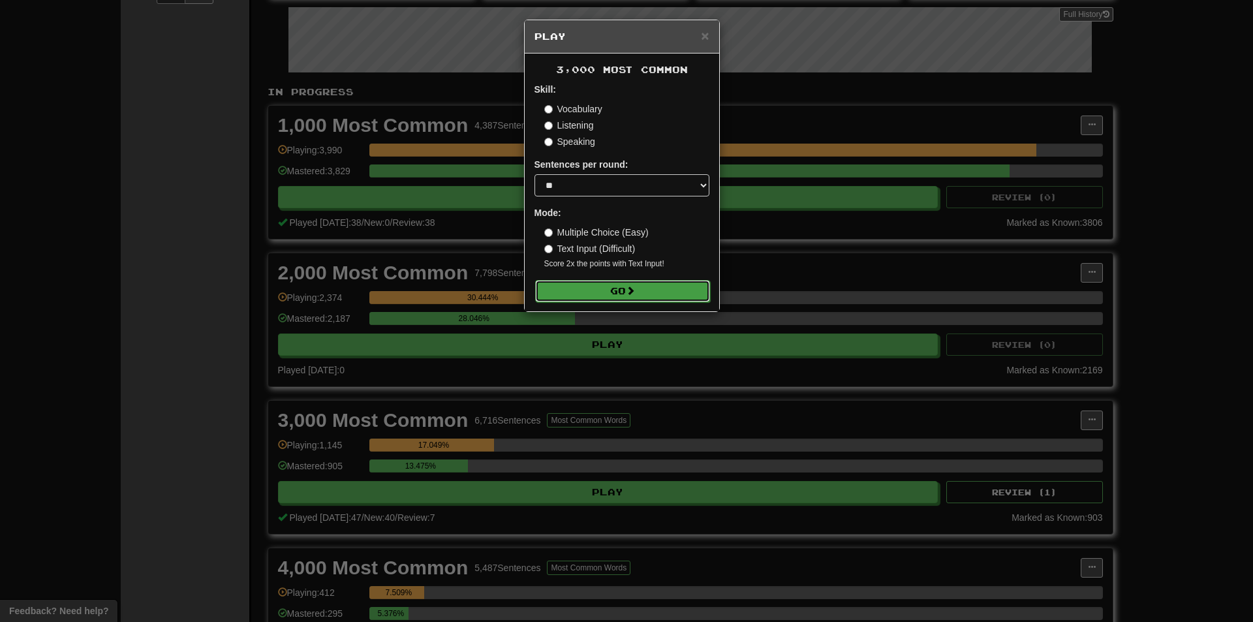
click at [587, 300] on button "Go" at bounding box center [622, 291] width 175 height 22
click at [799, 392] on div "× Play 3,000 Most Common Skill: Vocabulary Listening Speaking Sentences per rou…" at bounding box center [626, 311] width 1253 height 622
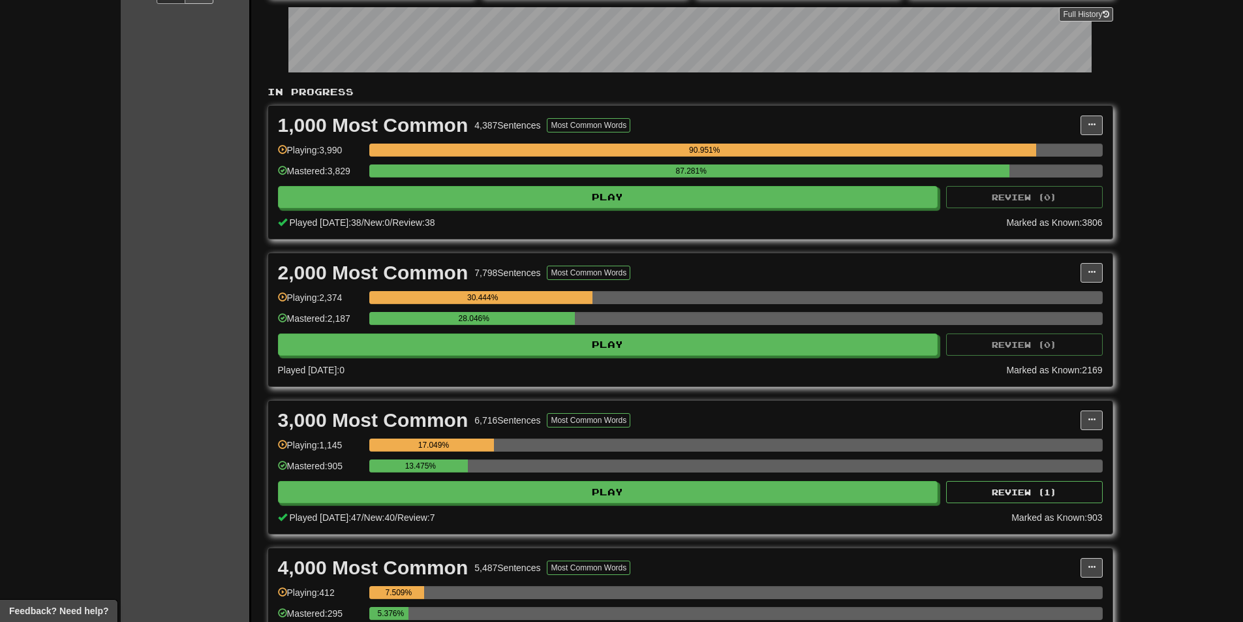
click at [1075, 412] on div "3,000 Most Common 6,716 Sentences Most Common Words" at bounding box center [679, 420] width 802 height 20
drag, startPoint x: 1086, startPoint y: 421, endPoint x: 1071, endPoint y: 433, distance: 19.5
click at [1087, 421] on button at bounding box center [1091, 420] width 22 height 20
click at [1064, 435] on link "Manage Sentences" at bounding box center [1033, 443] width 135 height 17
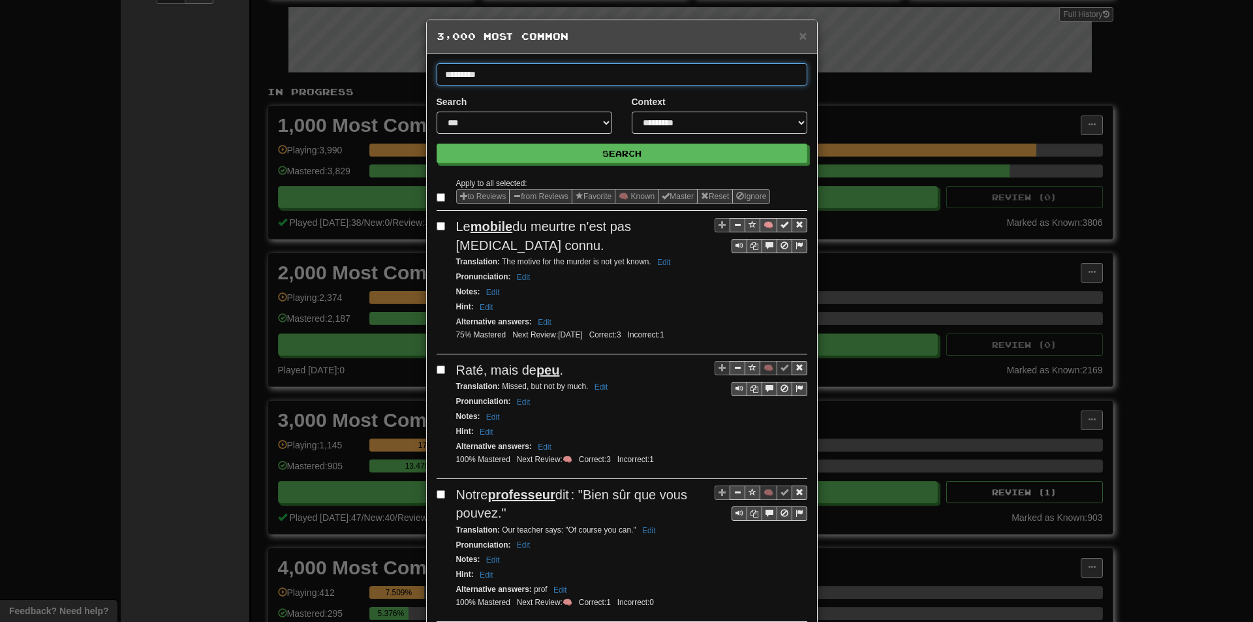
type input "*********"
click at [436, 144] on button "Search" at bounding box center [621, 154] width 371 height 20
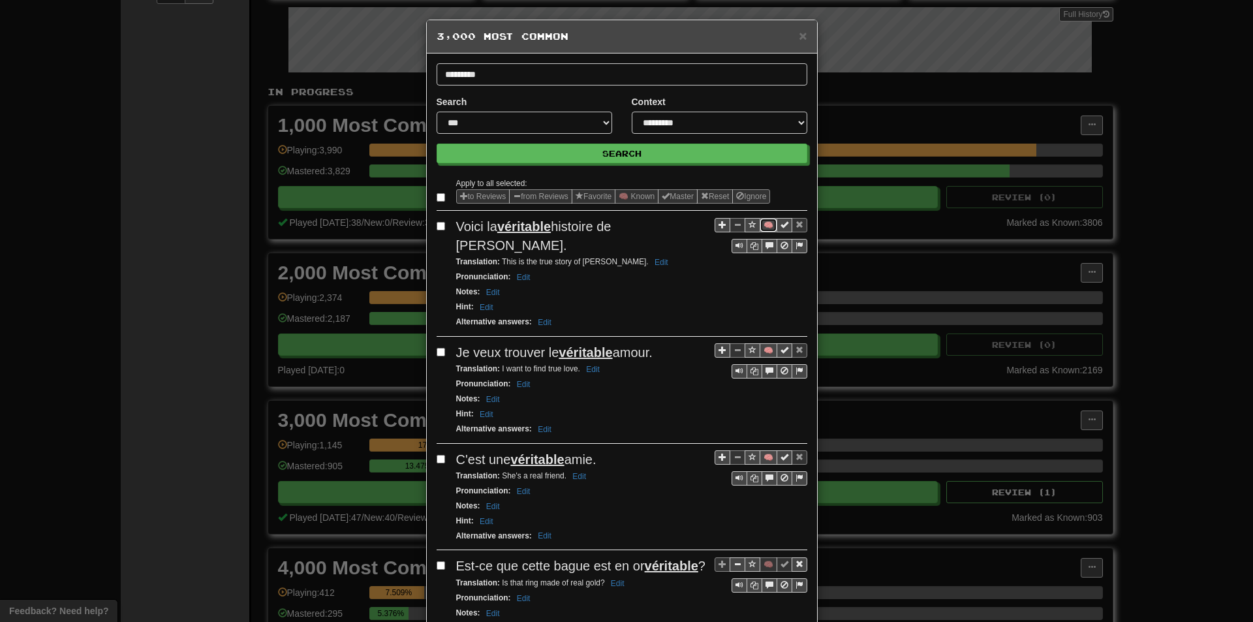
click at [762, 230] on button "🧠" at bounding box center [768, 225] width 18 height 14
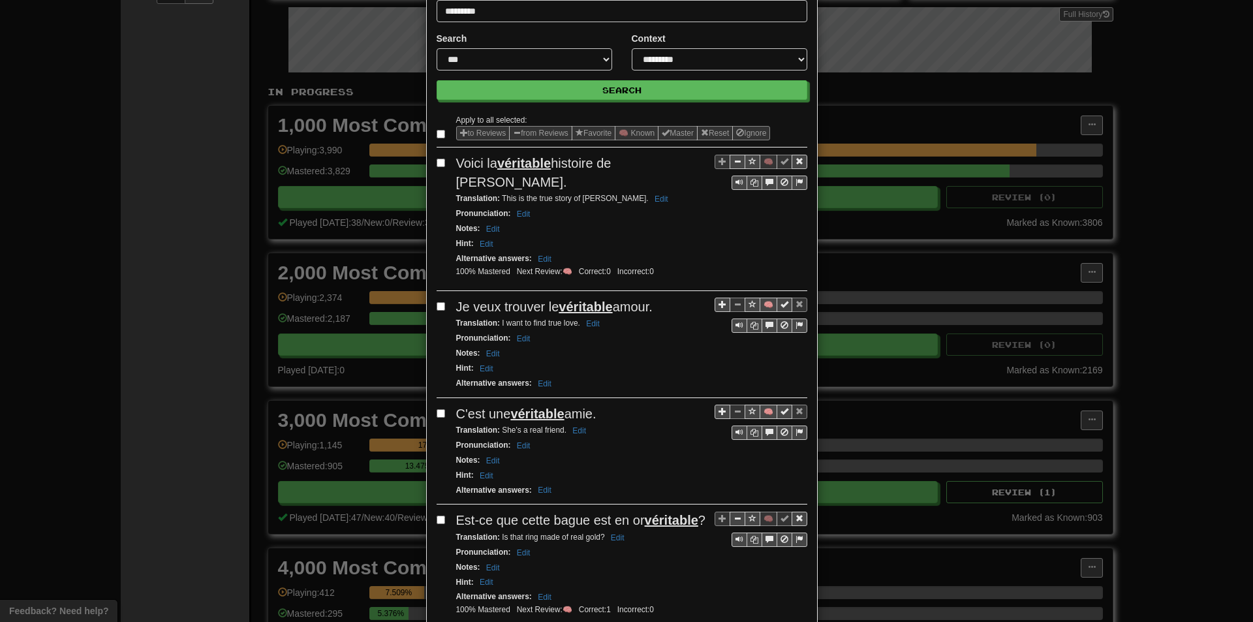
scroll to position [65, 0]
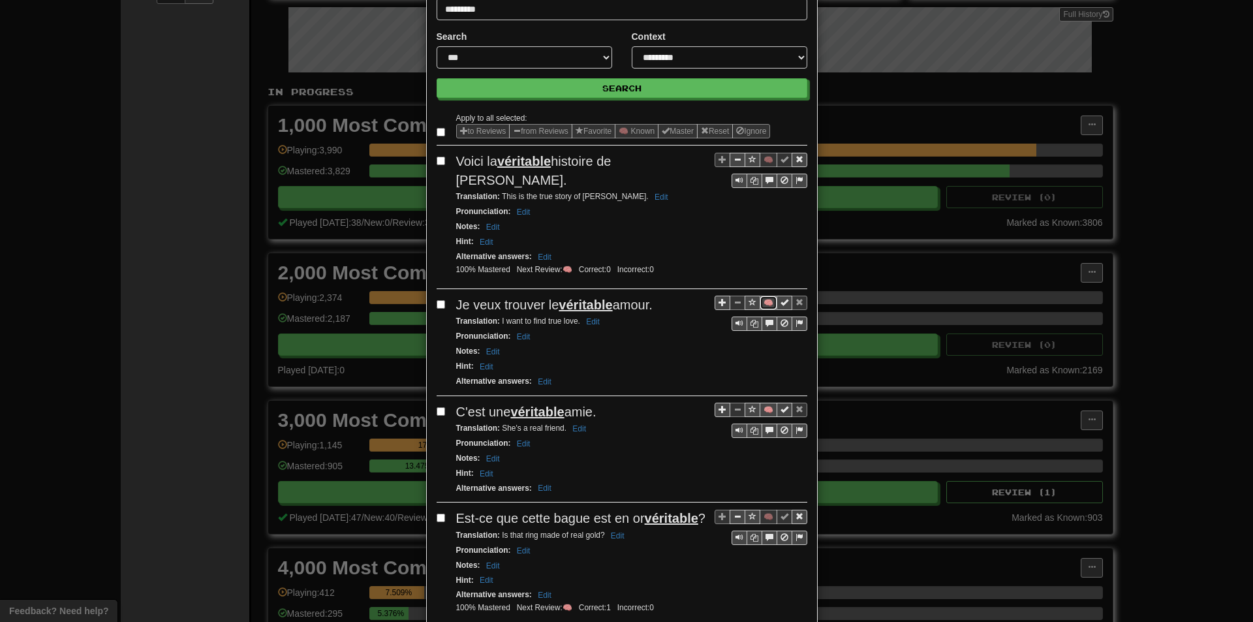
click at [761, 296] on button "🧠" at bounding box center [768, 303] width 18 height 14
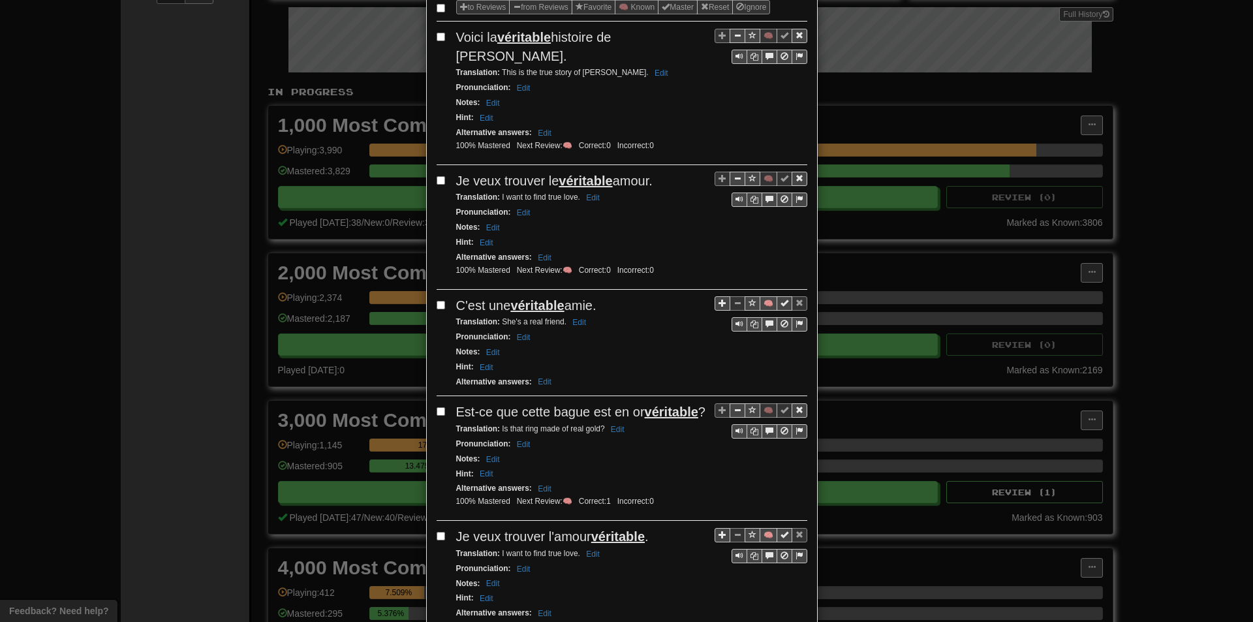
scroll to position [196, 0]
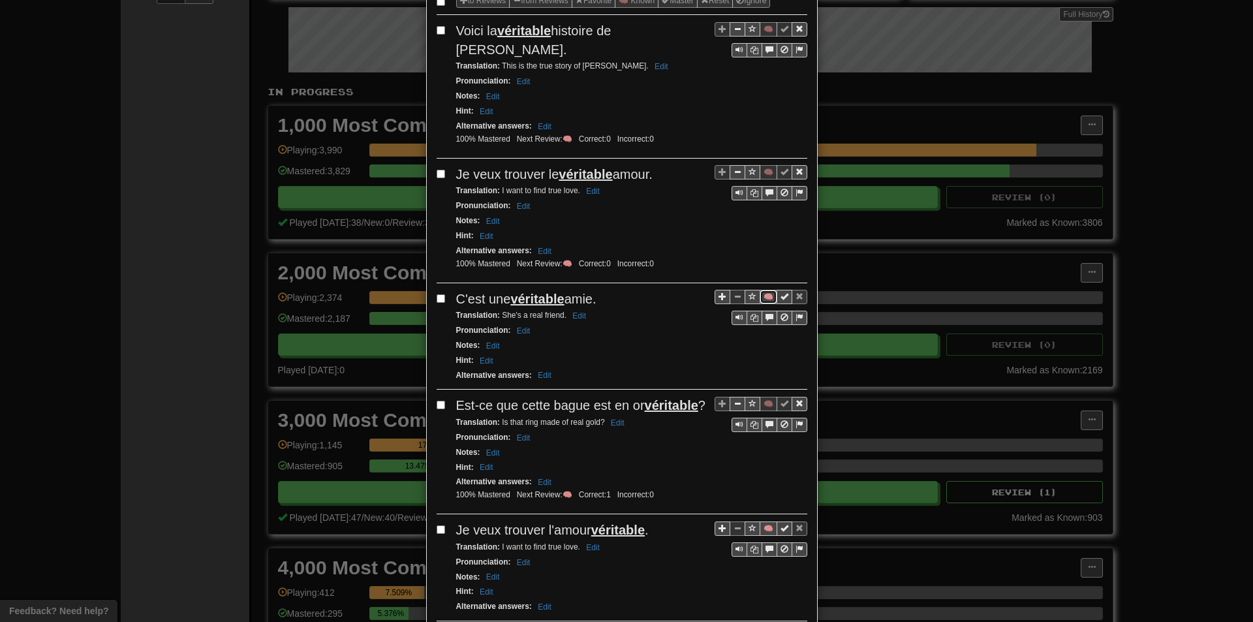
click at [764, 290] on button "🧠" at bounding box center [768, 297] width 18 height 14
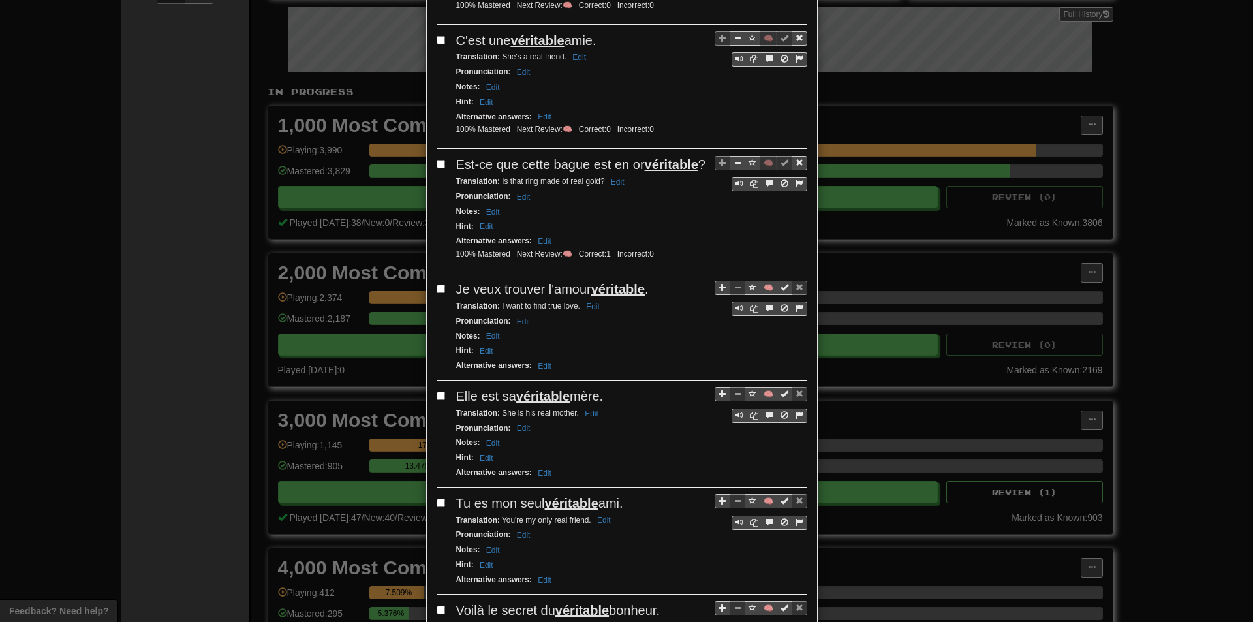
scroll to position [457, 0]
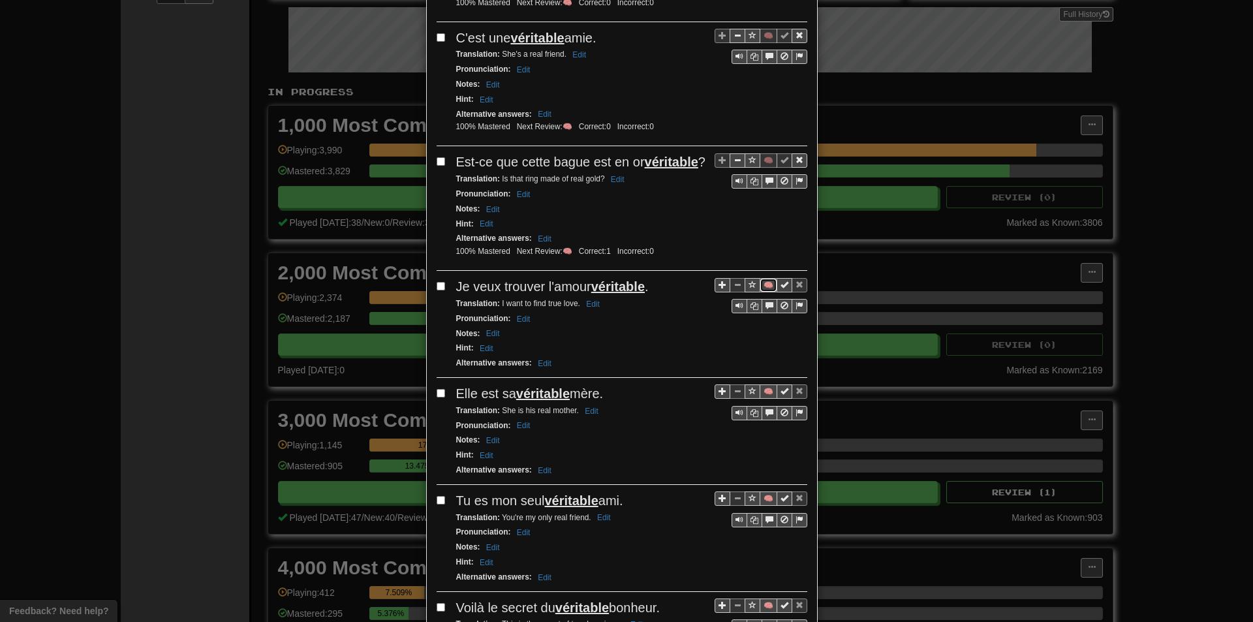
click at [760, 288] on button "🧠" at bounding box center [768, 285] width 18 height 14
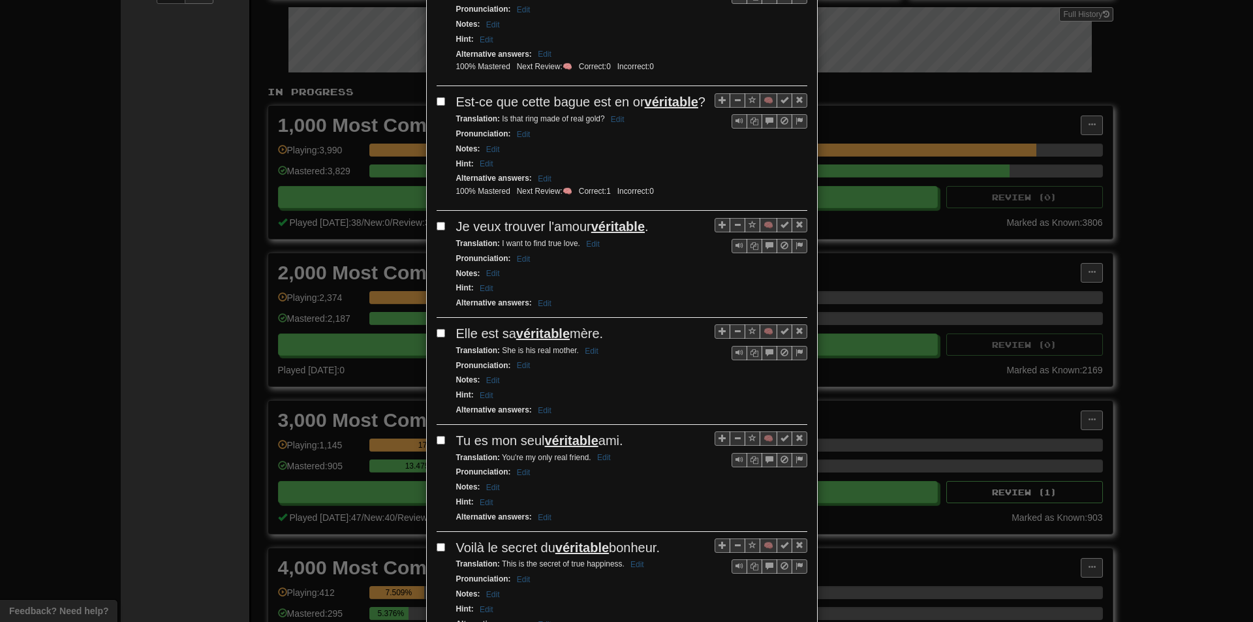
scroll to position [522, 0]
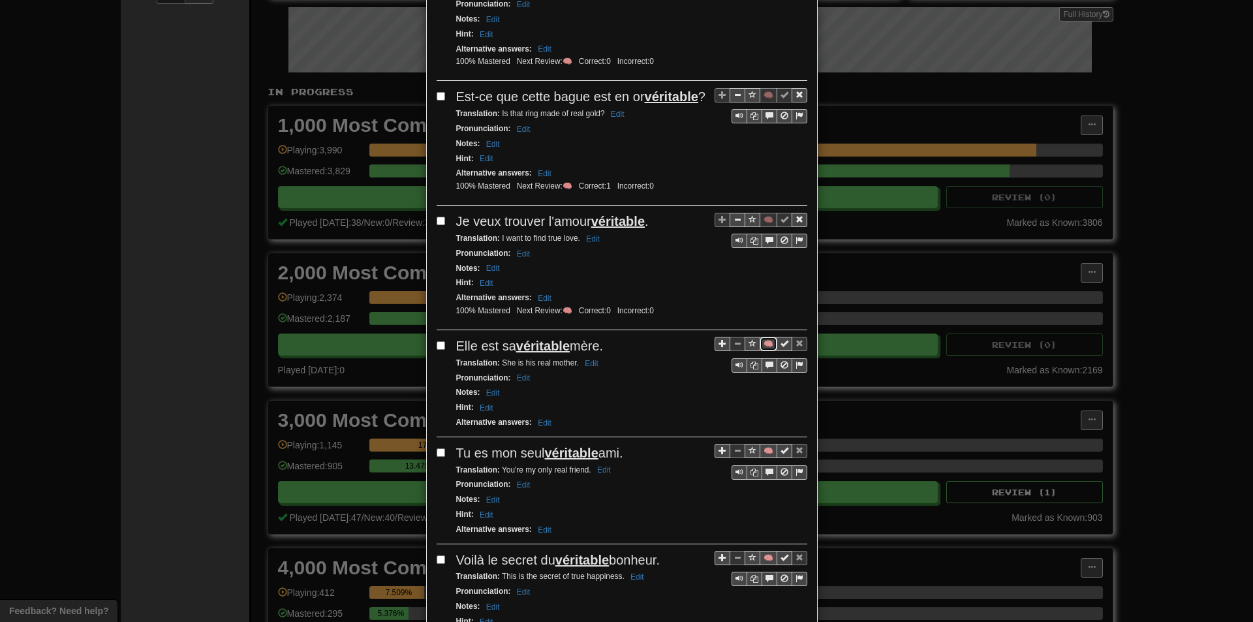
click at [761, 343] on button "🧠" at bounding box center [768, 344] width 18 height 14
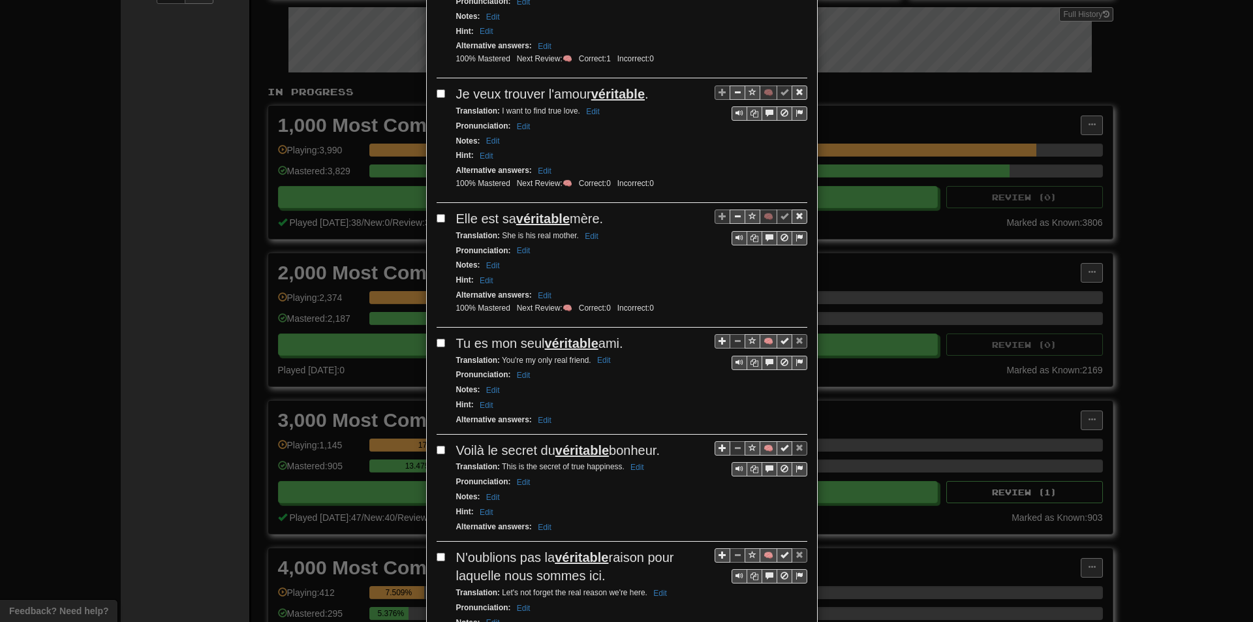
scroll to position [652, 0]
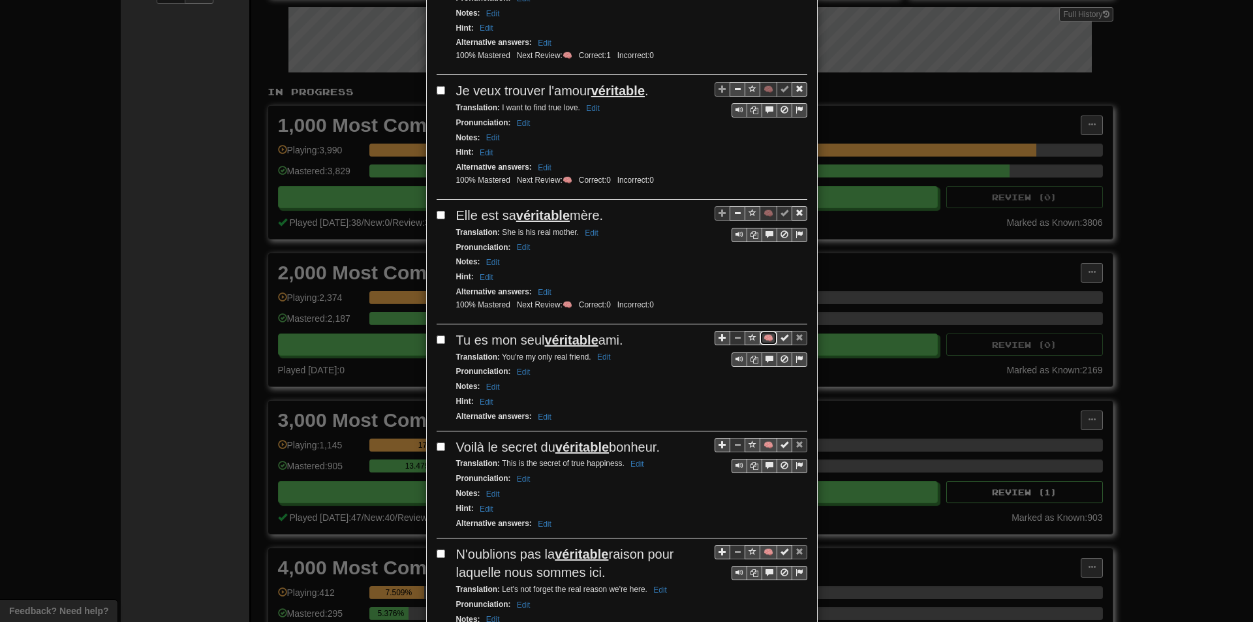
click at [761, 334] on button "🧠" at bounding box center [768, 338] width 18 height 14
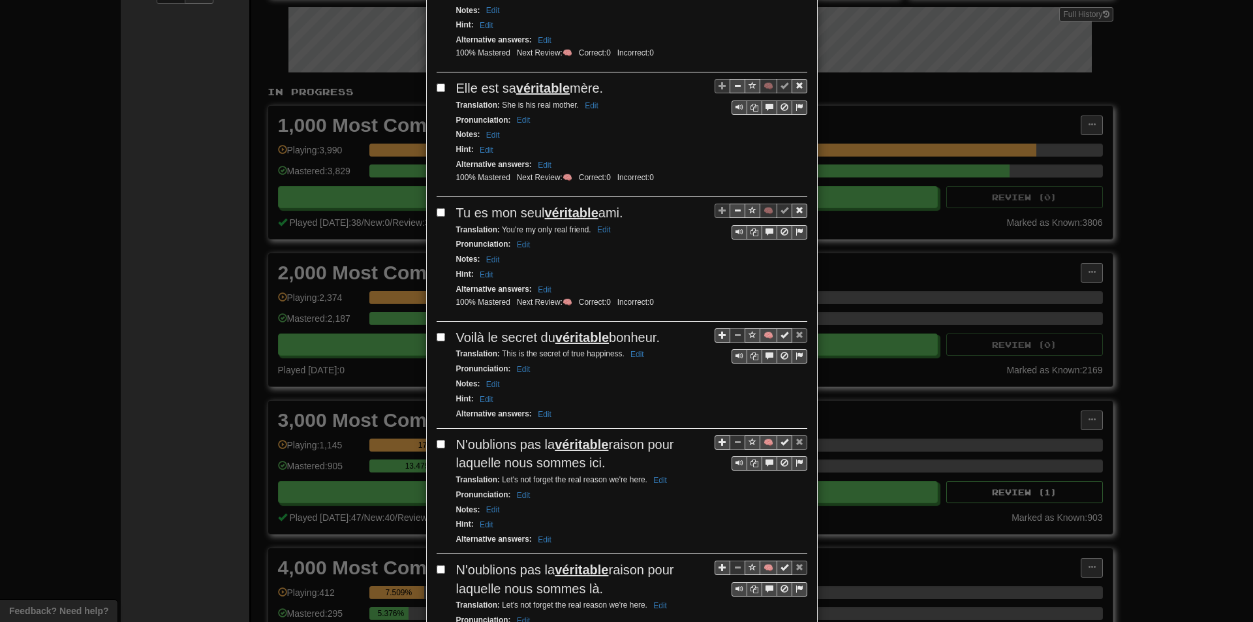
scroll to position [783, 0]
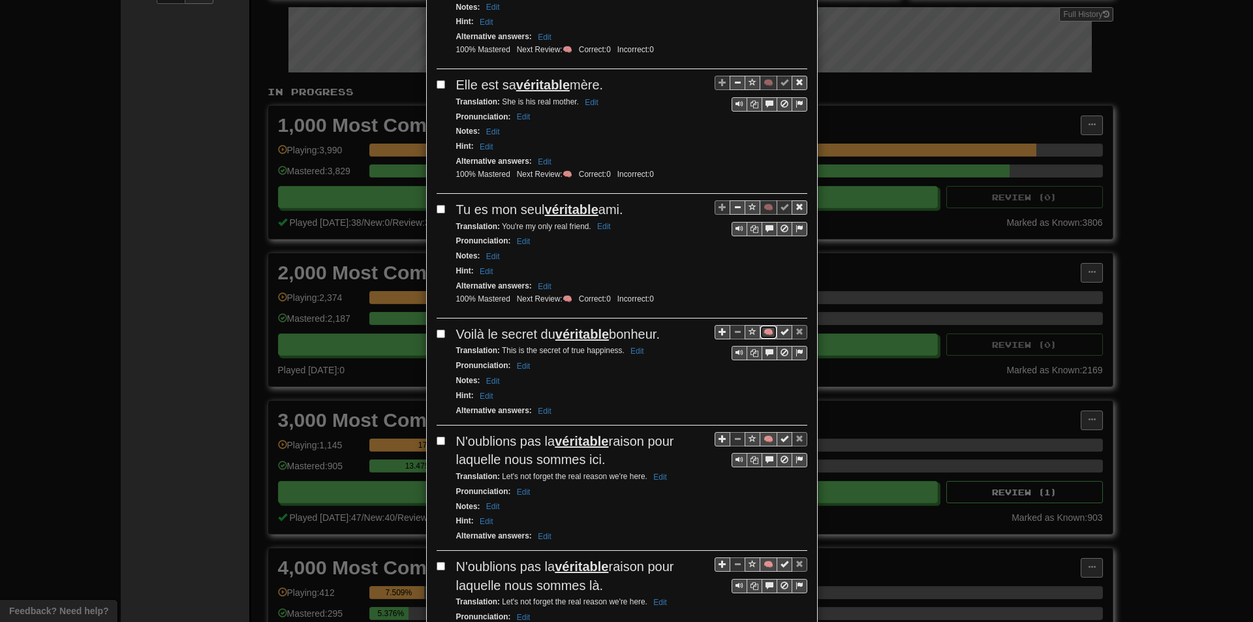
click at [762, 330] on button "🧠" at bounding box center [768, 332] width 18 height 14
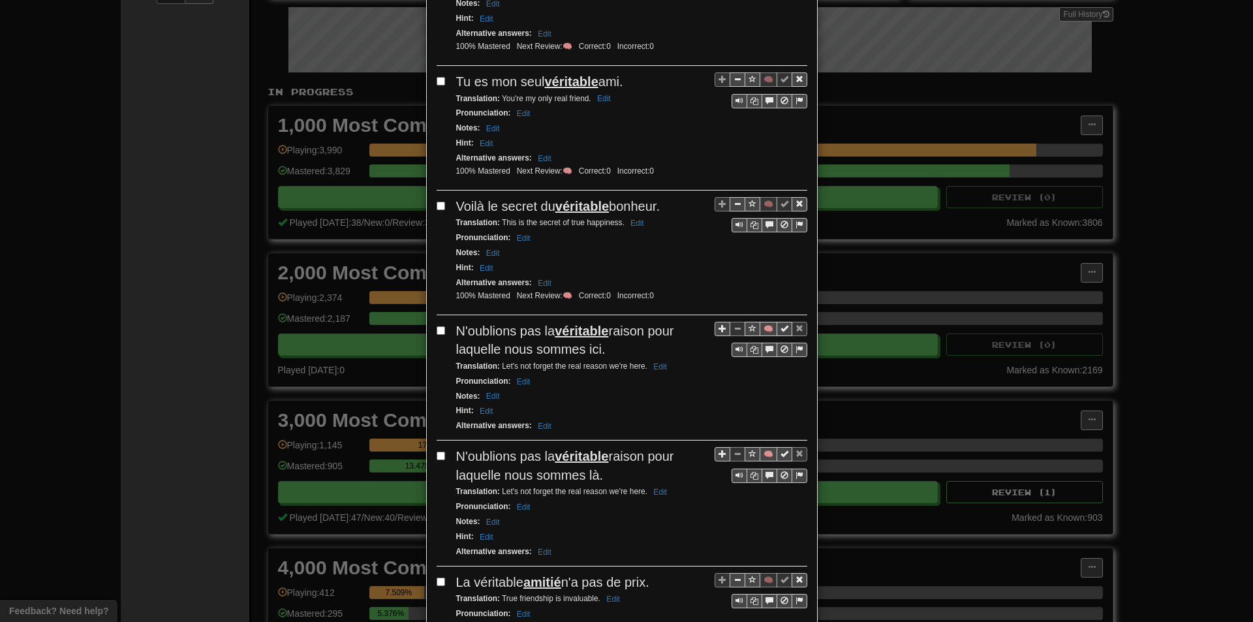
scroll to position [913, 0]
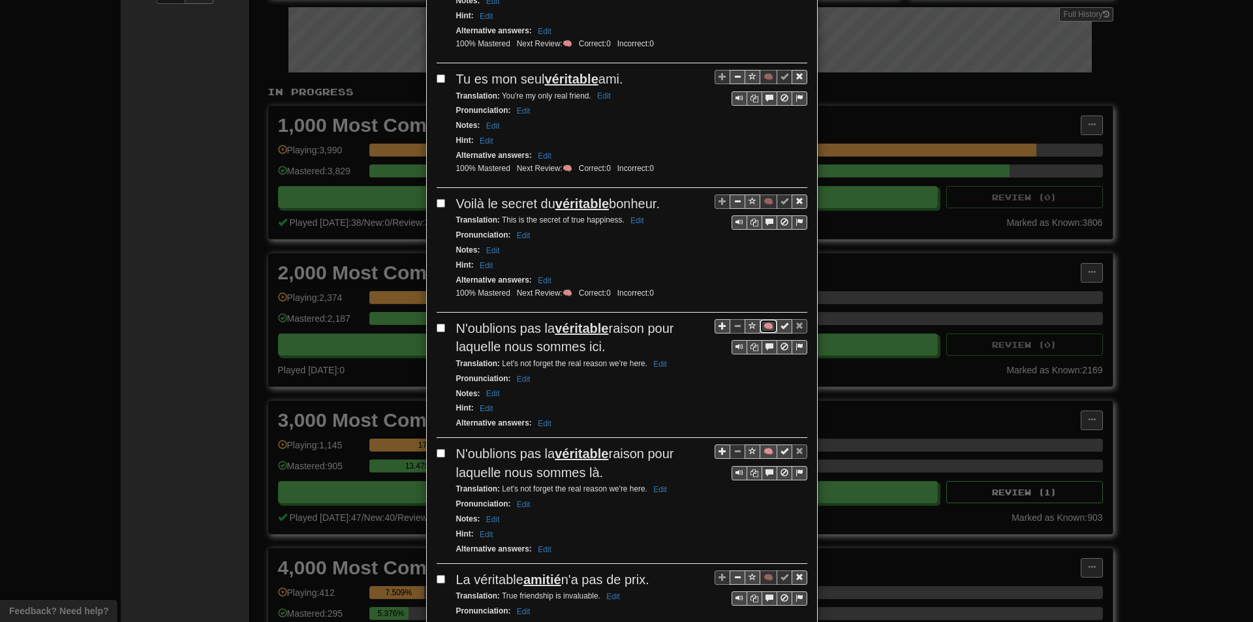
click at [759, 329] on button "🧠" at bounding box center [768, 326] width 18 height 14
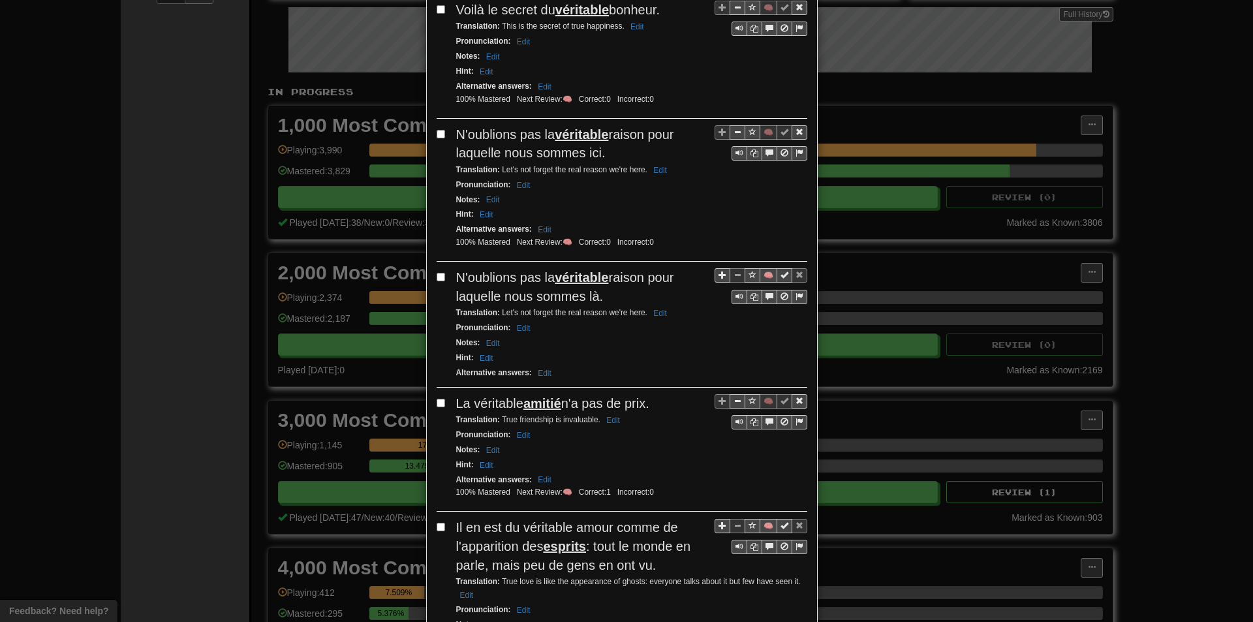
scroll to position [1109, 0]
click at [765, 281] on button "🧠" at bounding box center [768, 273] width 18 height 14
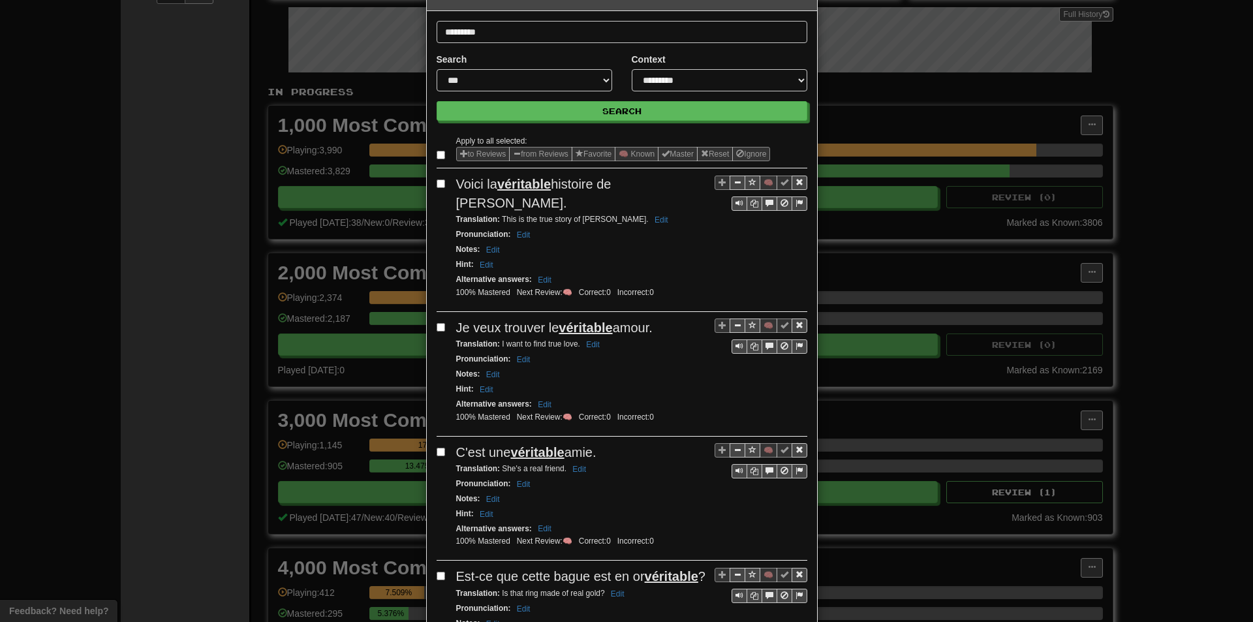
scroll to position [31, 0]
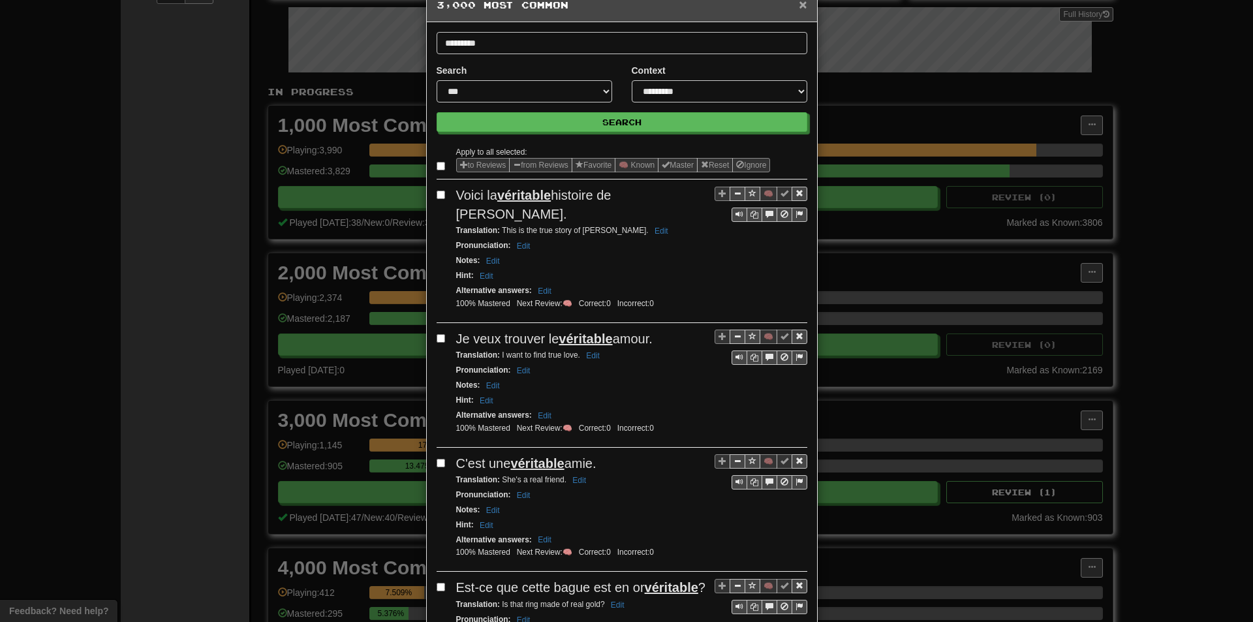
click at [799, 10] on span "×" at bounding box center [803, 4] width 8 height 15
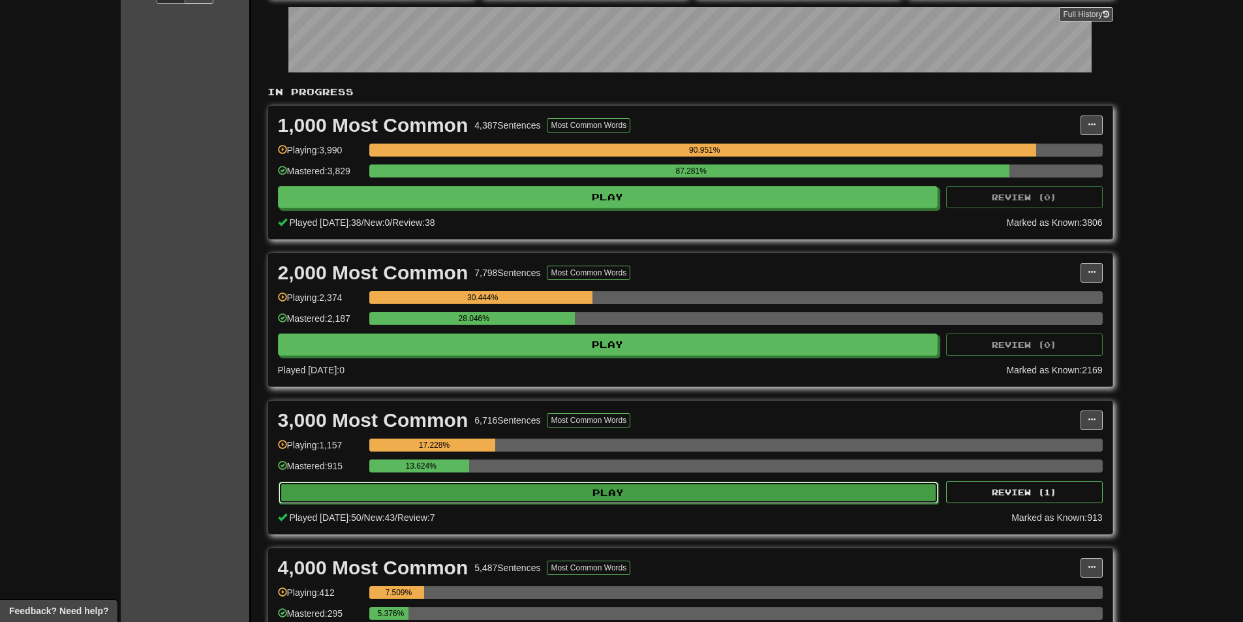
click at [464, 486] on button "Play" at bounding box center [609, 492] width 660 height 22
select select "**"
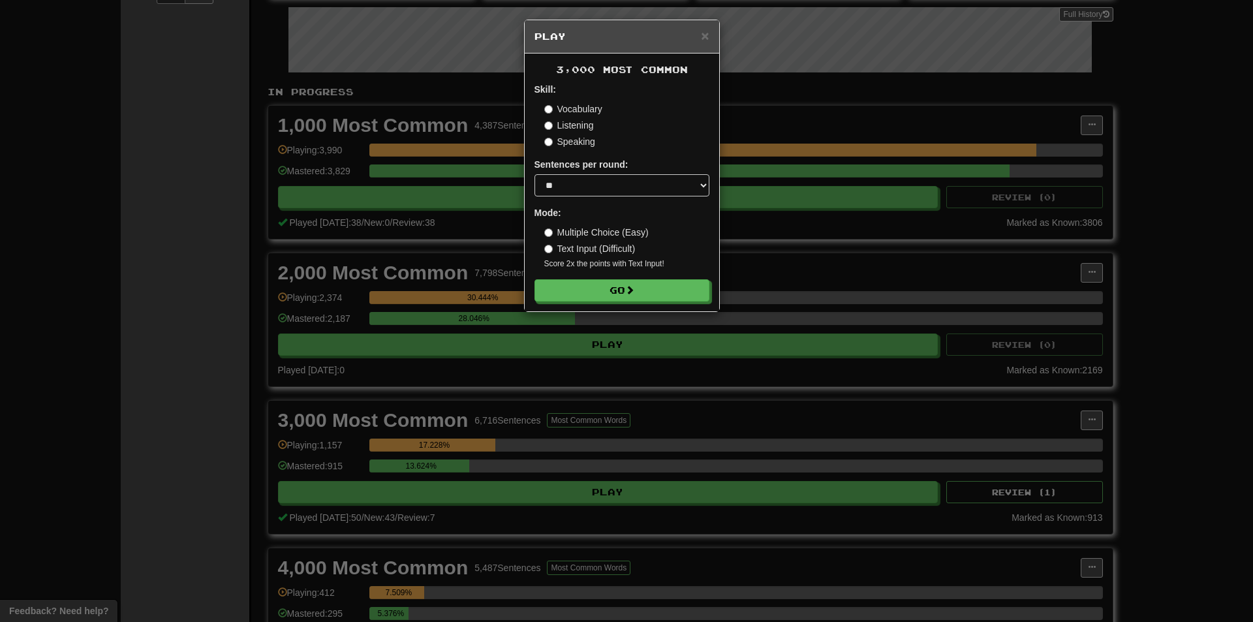
click at [546, 277] on form "Skill: Vocabulary Listening Speaking Sentences per round: * ** ** ** ** ** *** …" at bounding box center [621, 192] width 175 height 219
click at [555, 291] on button "Go" at bounding box center [622, 291] width 175 height 22
drag, startPoint x: 906, startPoint y: 314, endPoint x: 933, endPoint y: 289, distance: 37.0
click at [915, 300] on div "× Play 3,000 Most Common Skill: Vocabulary Listening Speaking Sentences per rou…" at bounding box center [626, 311] width 1253 height 622
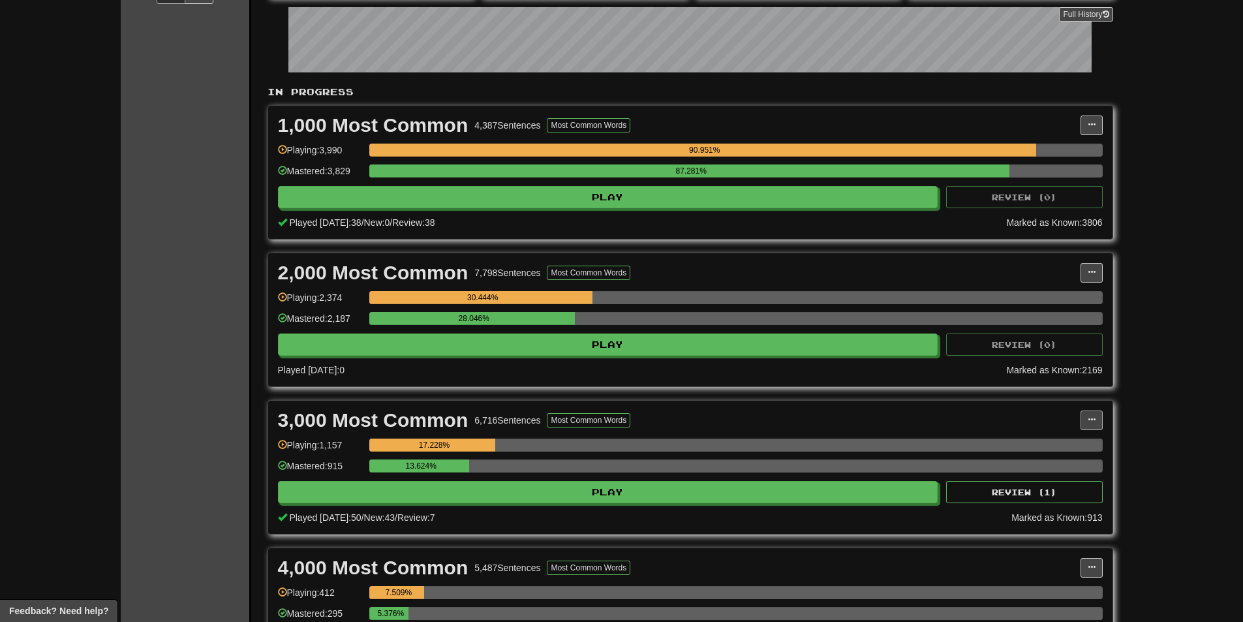
click at [1082, 424] on div "3,000 Most Common 6,716 Sentences Most Common Words Manage Sentences Unpin from…" at bounding box center [690, 420] width 825 height 20
click at [1092, 423] on button at bounding box center [1091, 420] width 22 height 20
click at [1066, 436] on link "Manage Sentences" at bounding box center [1033, 443] width 135 height 17
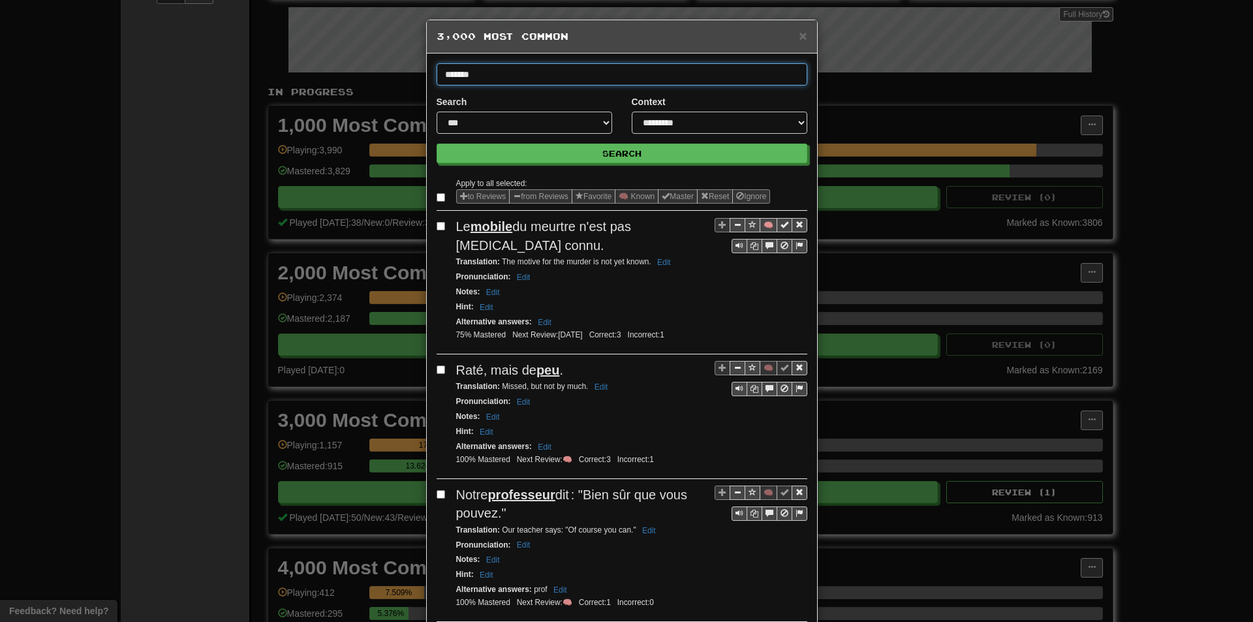
click at [436, 144] on button "Search" at bounding box center [621, 154] width 371 height 20
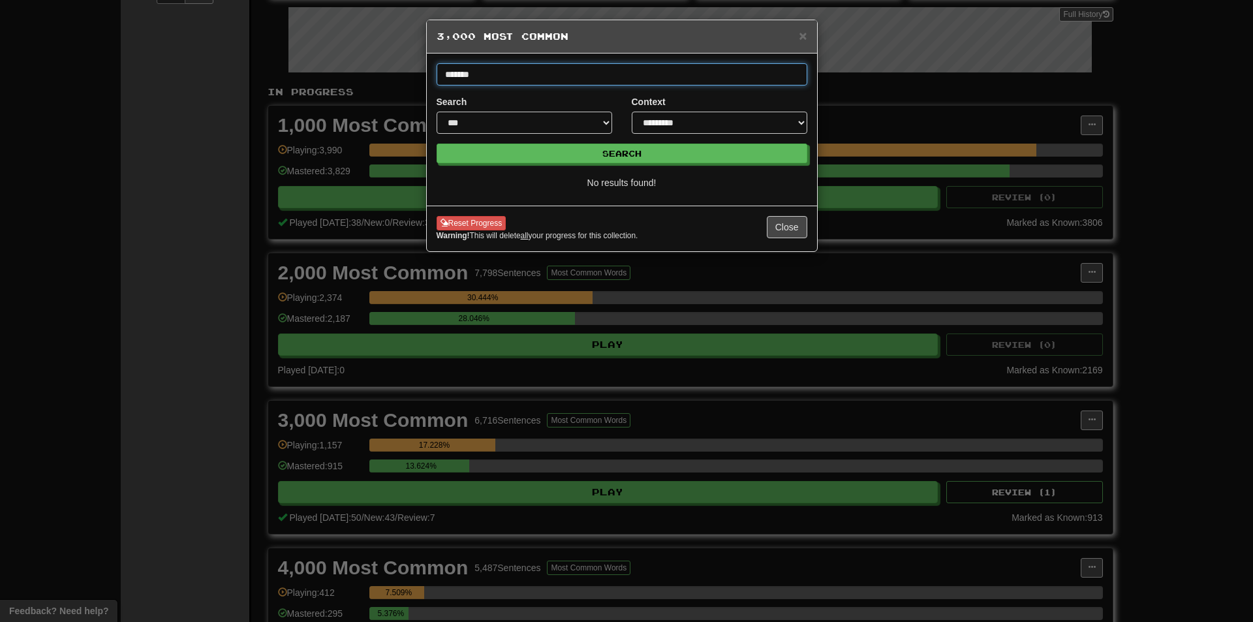
click at [694, 69] on input "*******" at bounding box center [621, 74] width 371 height 22
type input "*******"
click at [436, 144] on button "Search" at bounding box center [621, 154] width 371 height 20
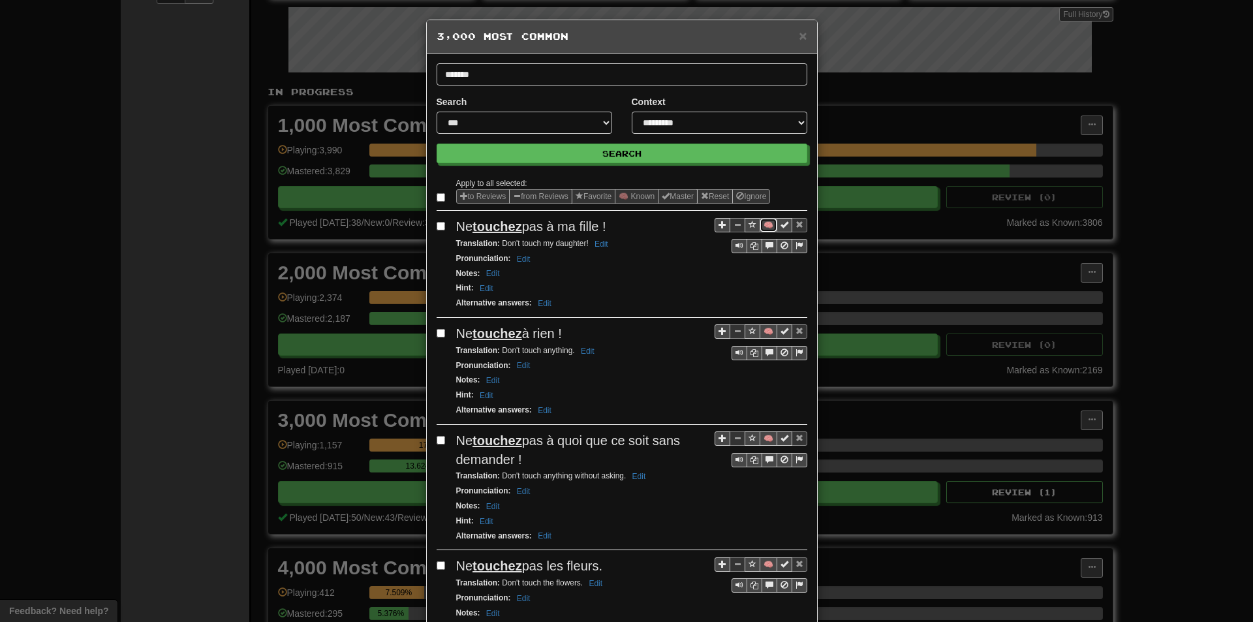
click at [767, 222] on button "🧠" at bounding box center [768, 225] width 18 height 14
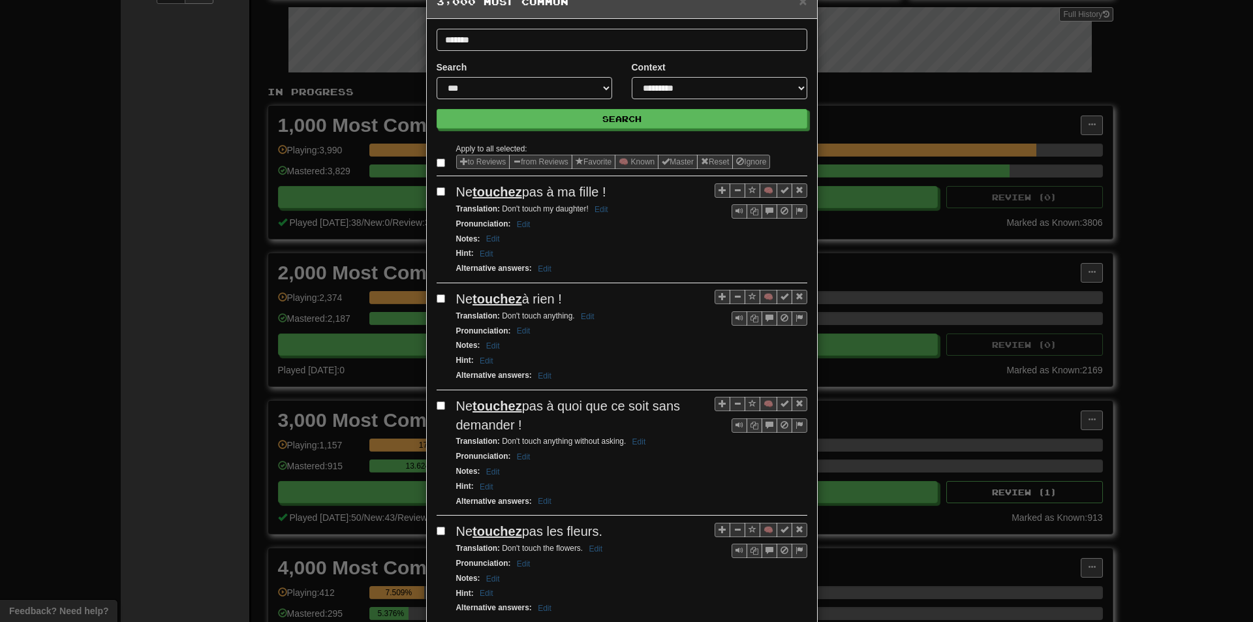
scroll to position [130, 0]
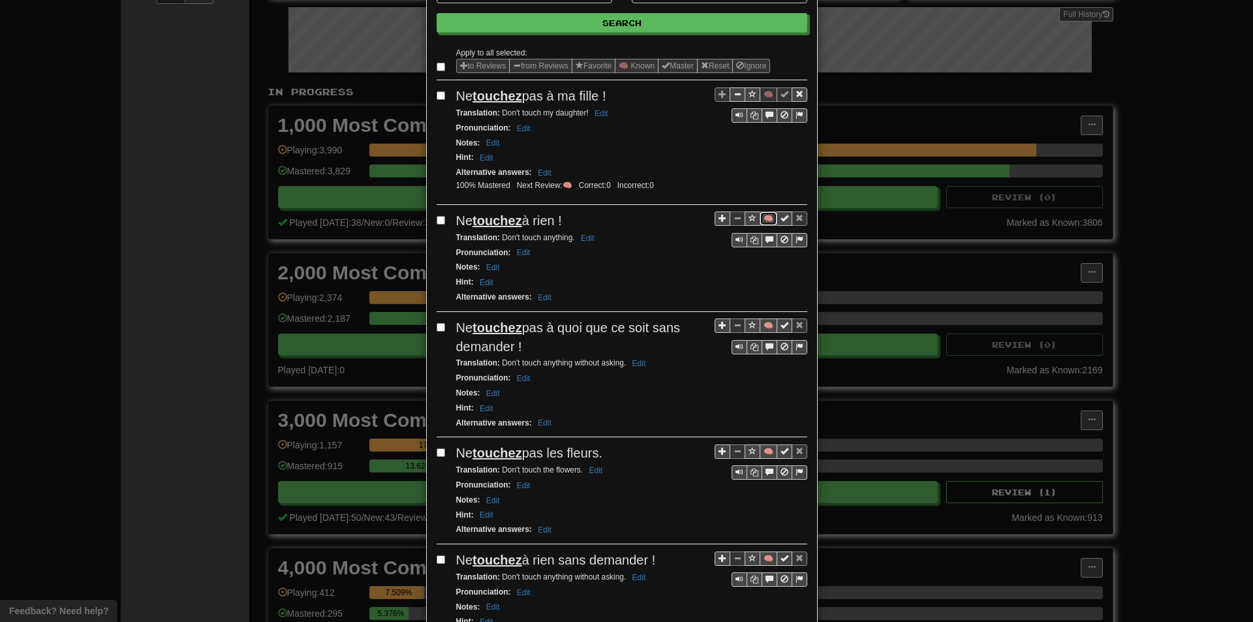
drag, startPoint x: 763, startPoint y: 215, endPoint x: 751, endPoint y: 209, distance: 13.7
click at [766, 215] on button "🧠" at bounding box center [768, 218] width 18 height 14
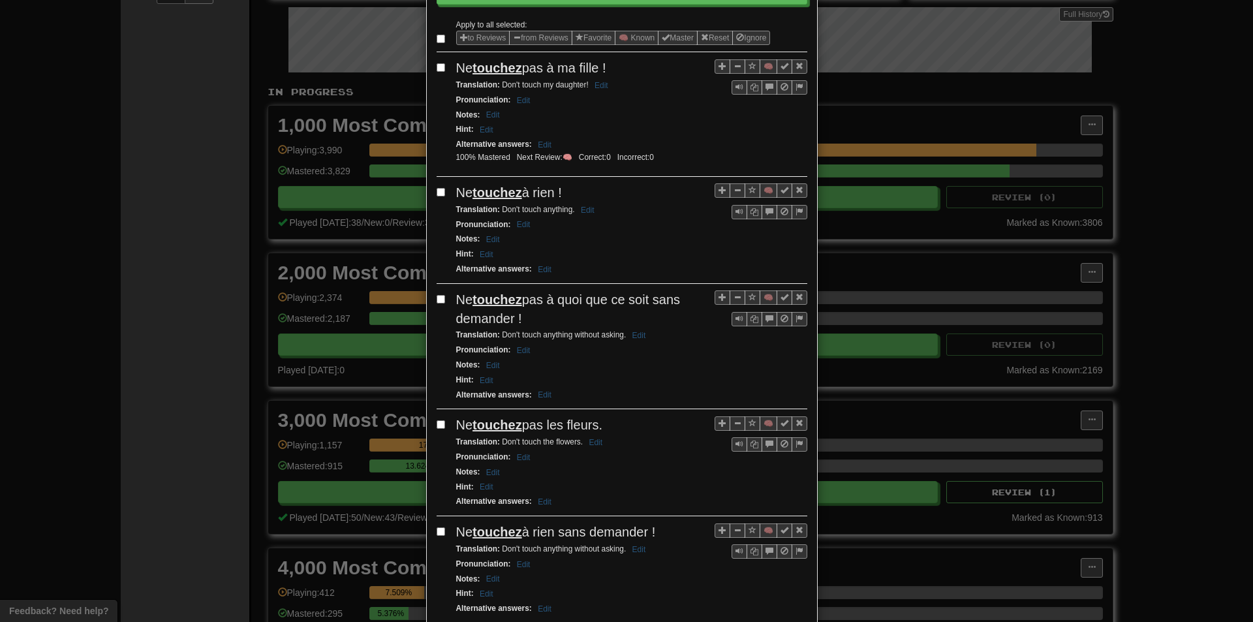
scroll to position [196, 0]
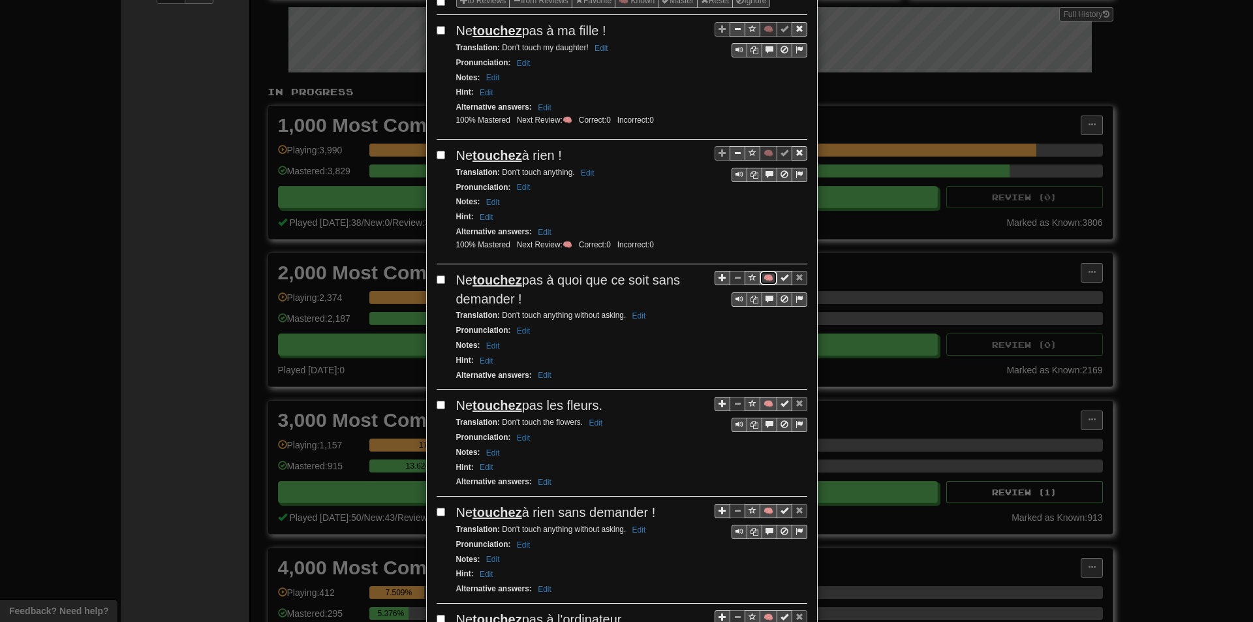
click at [762, 273] on button "🧠" at bounding box center [768, 278] width 18 height 14
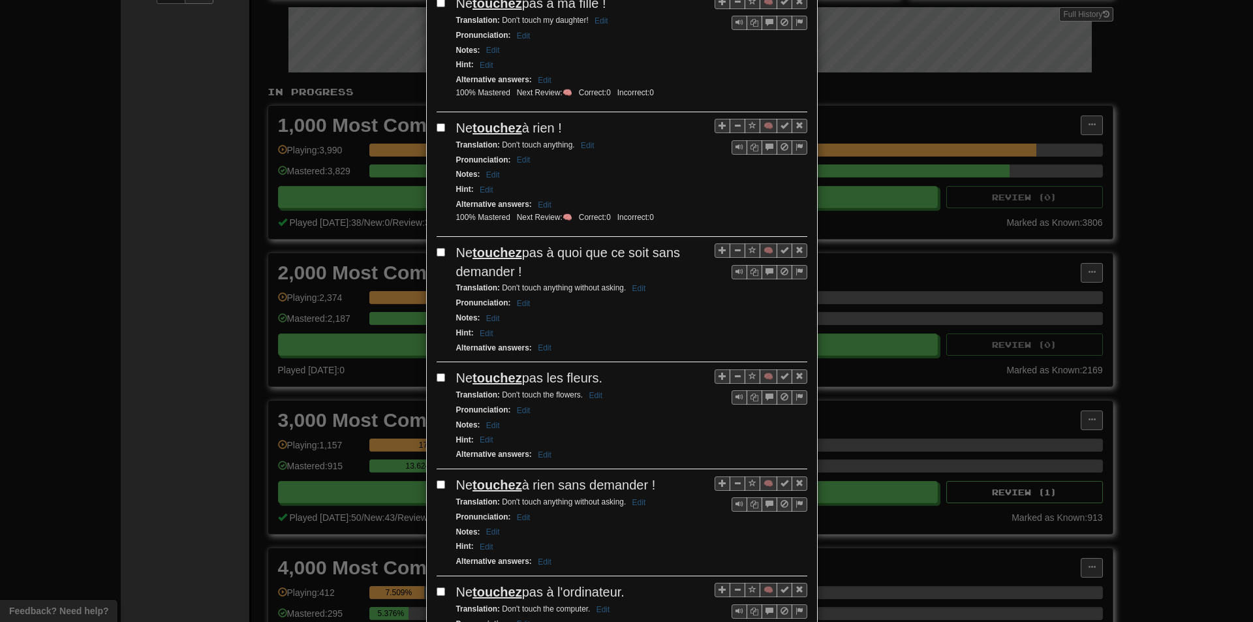
scroll to position [261, 0]
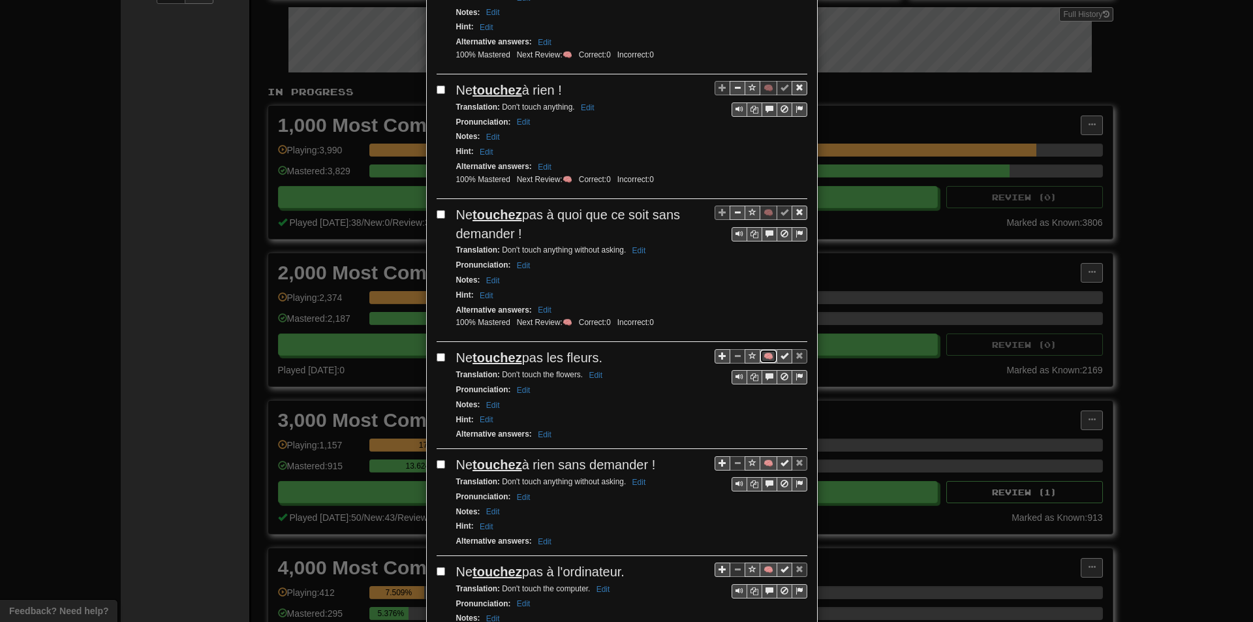
click at [759, 358] on button "🧠" at bounding box center [768, 356] width 18 height 14
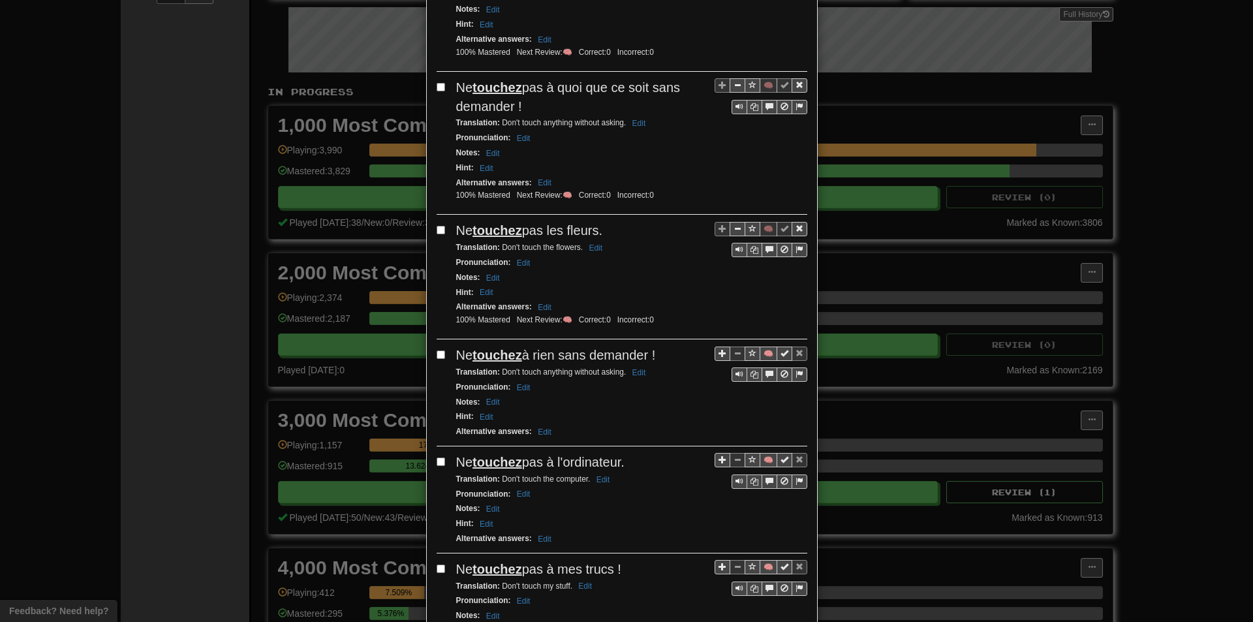
scroll to position [391, 0]
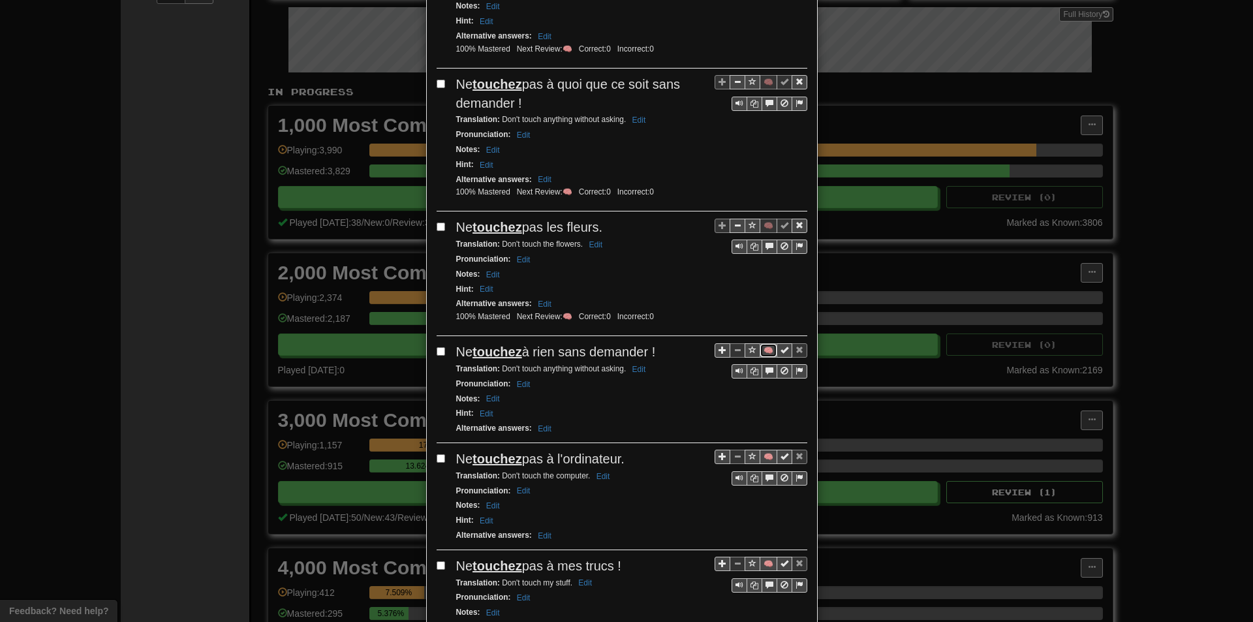
click at [762, 352] on button "🧠" at bounding box center [768, 350] width 18 height 14
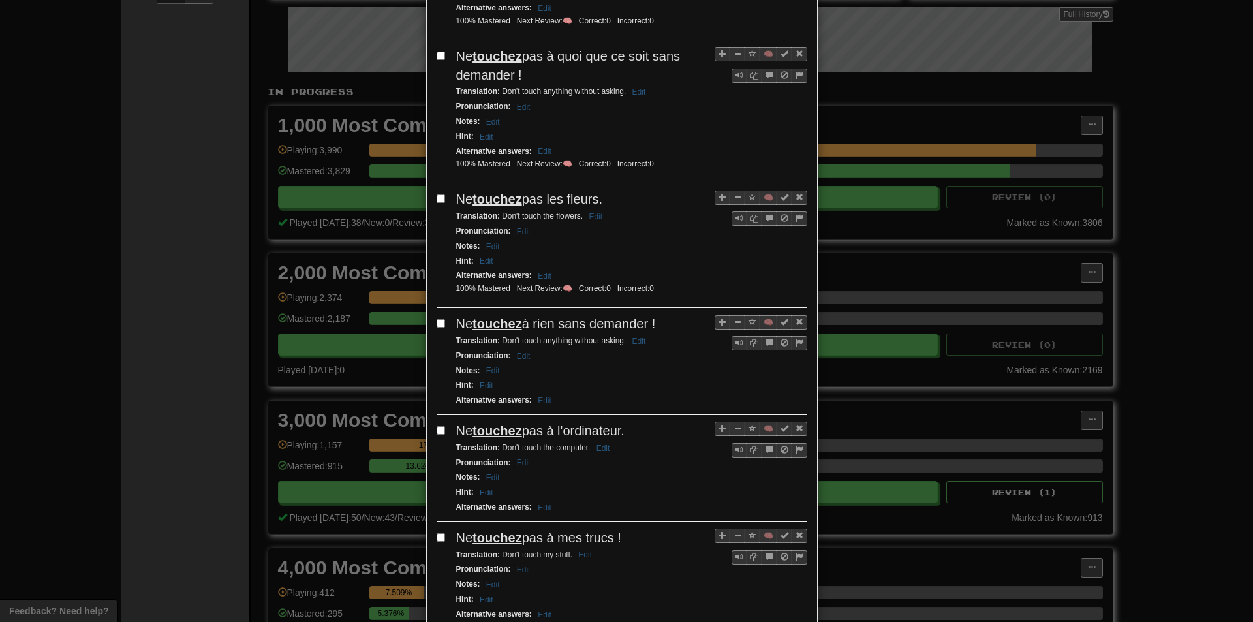
scroll to position [457, 0]
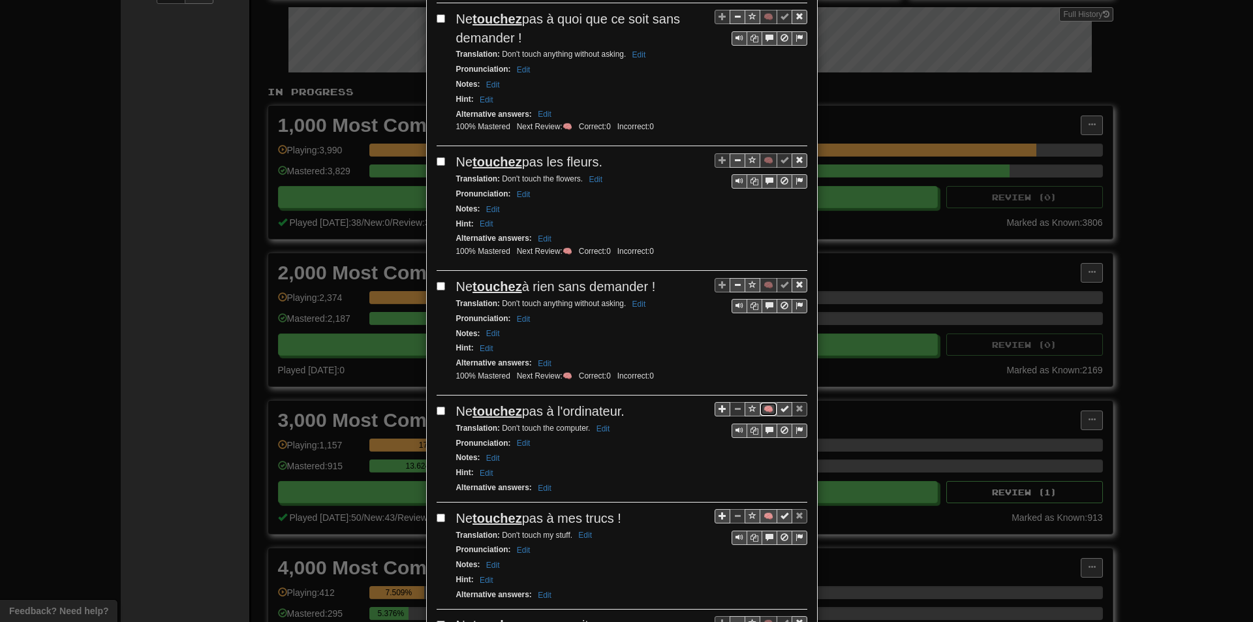
drag, startPoint x: 765, startPoint y: 412, endPoint x: 682, endPoint y: 382, distance: 88.1
click at [766, 412] on button "🧠" at bounding box center [768, 409] width 18 height 14
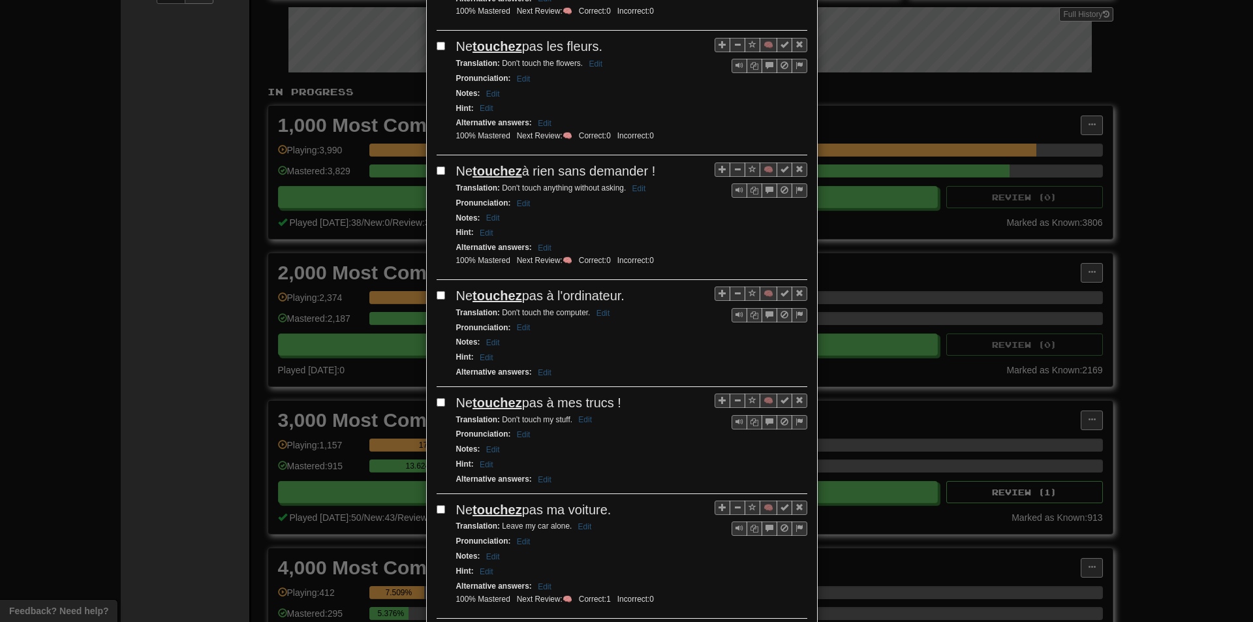
scroll to position [587, 0]
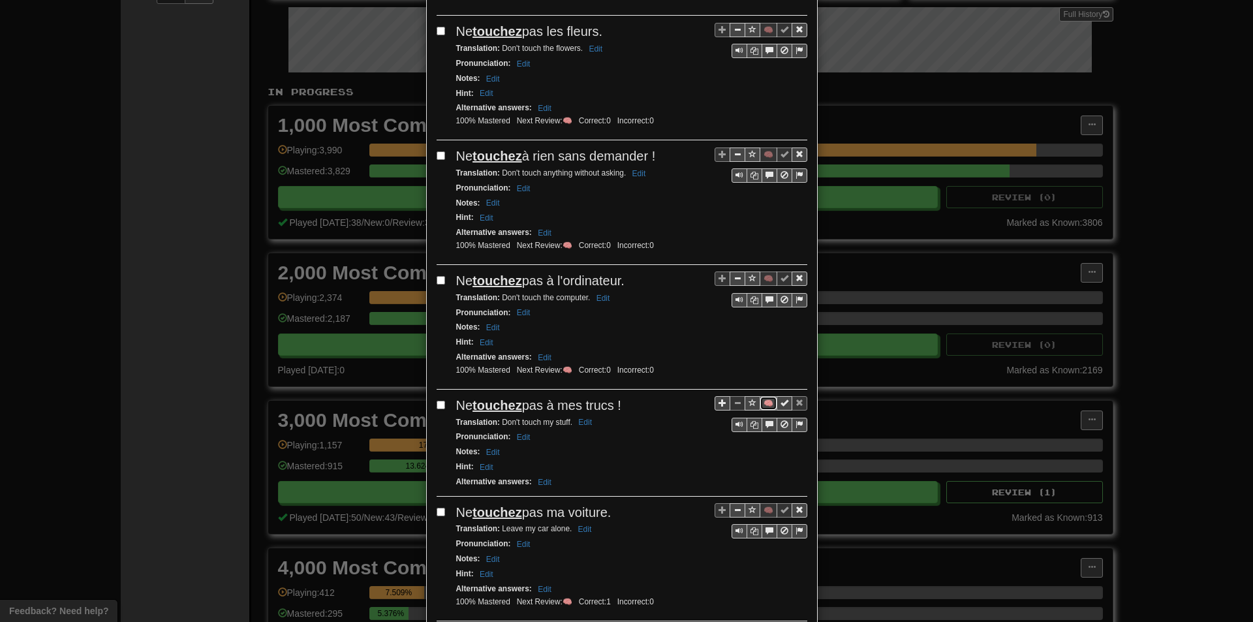
click at [767, 408] on button "🧠" at bounding box center [768, 403] width 18 height 14
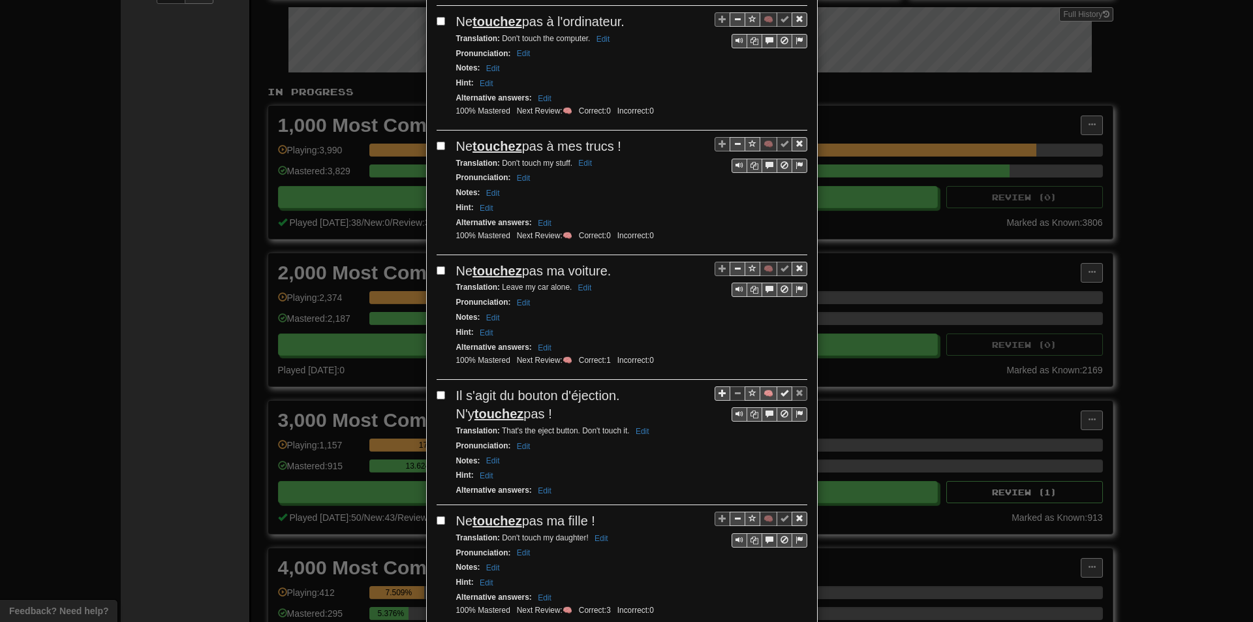
scroll to position [848, 0]
click at [762, 395] on button "🧠" at bounding box center [768, 391] width 18 height 14
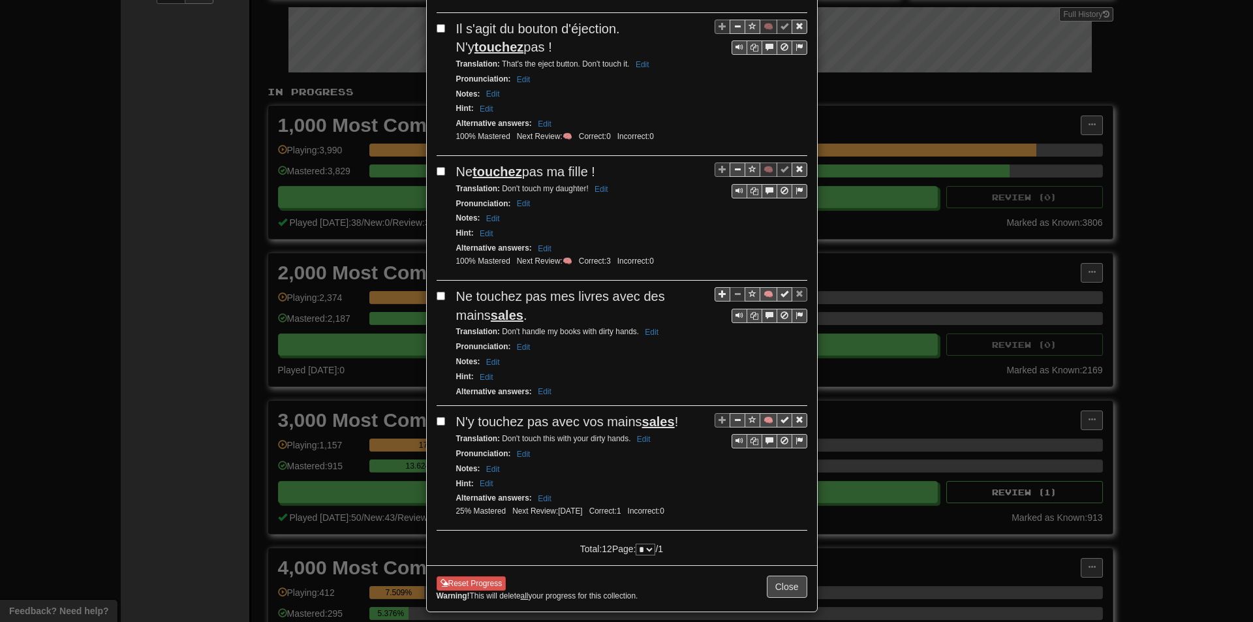
scroll to position [1225, 0]
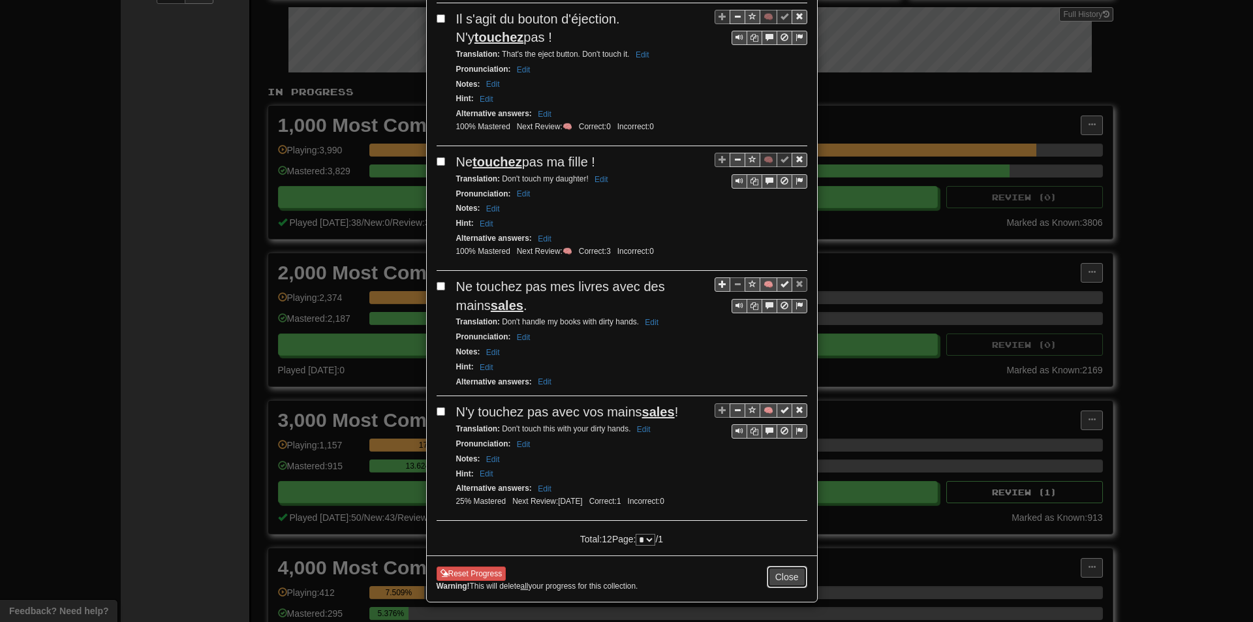
click at [781, 581] on button "Close" at bounding box center [787, 577] width 40 height 22
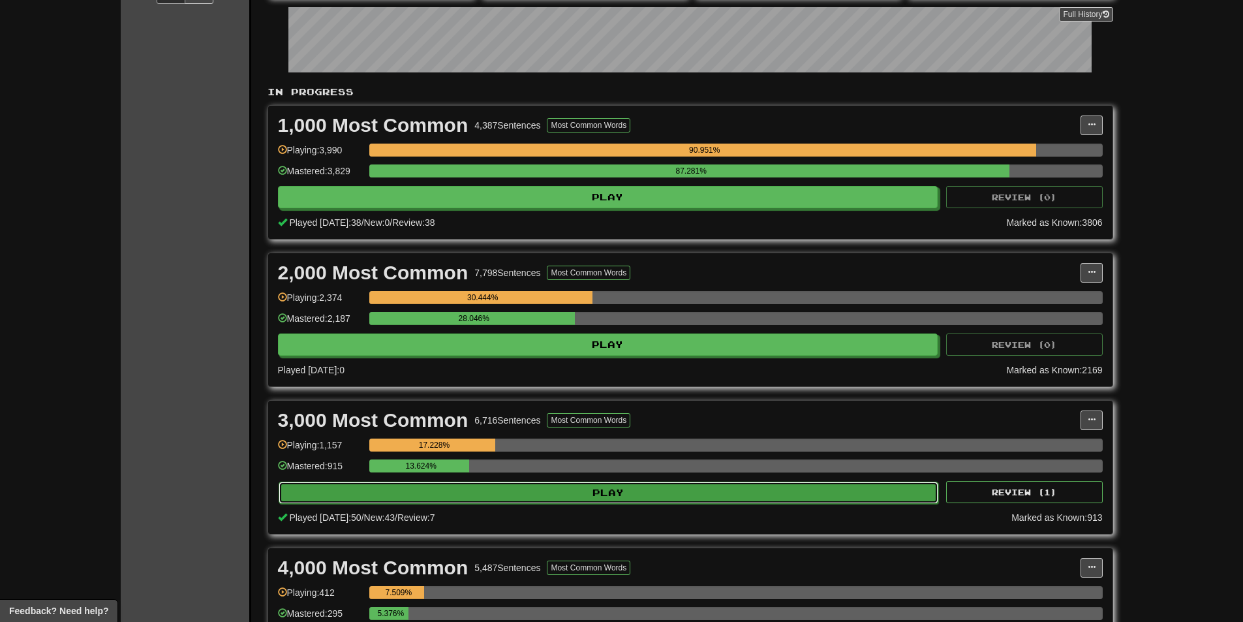
click at [568, 493] on button "Play" at bounding box center [609, 492] width 660 height 22
select select "**"
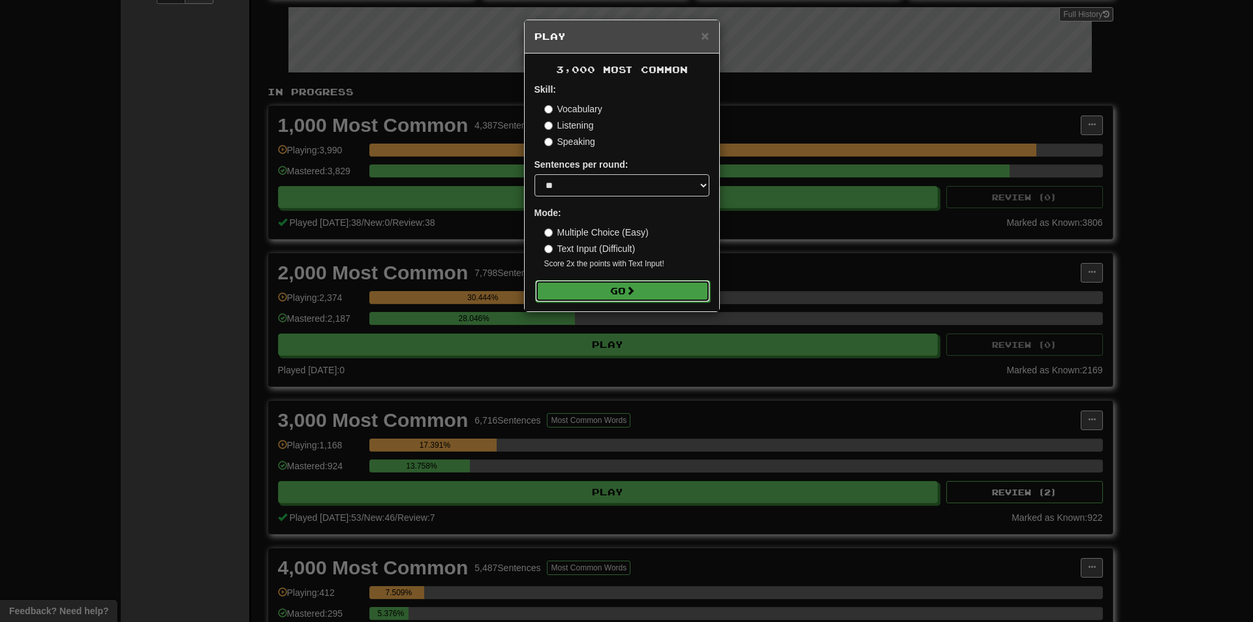
click at [613, 289] on button "Go" at bounding box center [622, 291] width 175 height 22
click at [786, 391] on div "× Play 3,000 Most Common Skill: Vocabulary Listening Speaking Sentences per rou…" at bounding box center [626, 311] width 1253 height 622
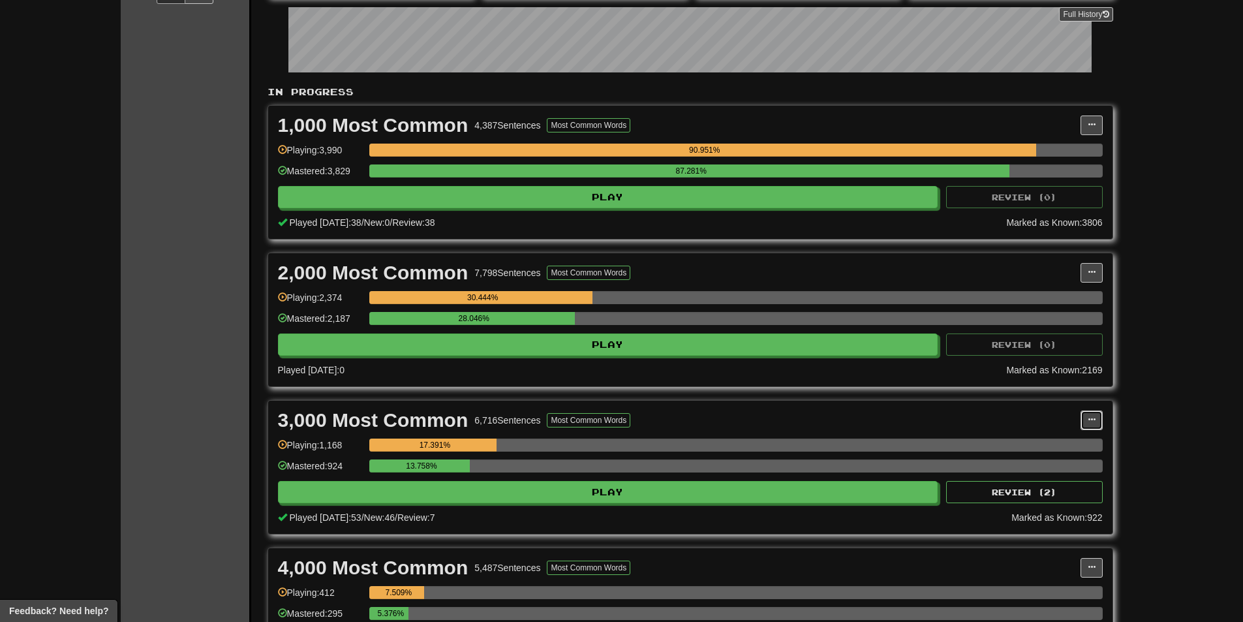
click at [1099, 412] on button at bounding box center [1091, 420] width 22 height 20
drag, startPoint x: 1082, startPoint y: 433, endPoint x: 1095, endPoint y: 433, distance: 13.0
click at [1081, 434] on ul "Manage Sentences Unpin from Dashboard" at bounding box center [1034, 458] width 136 height 54
click at [1084, 421] on button at bounding box center [1091, 420] width 22 height 20
click at [1075, 445] on link "Manage Sentences" at bounding box center [1033, 443] width 135 height 17
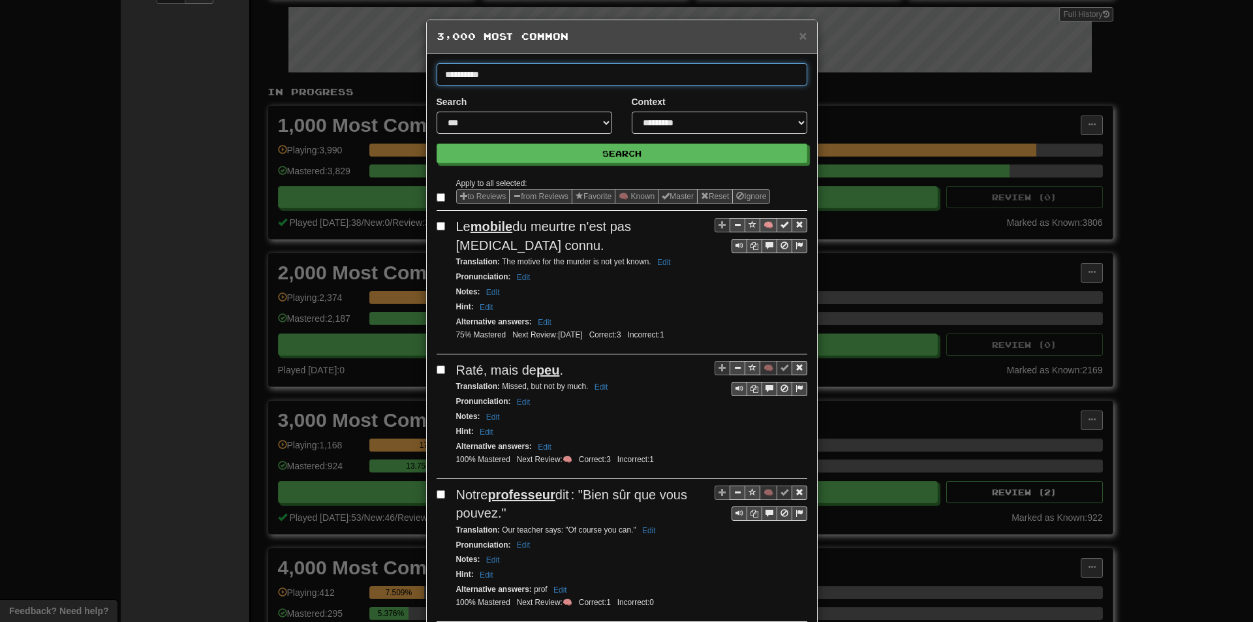
type input "**********"
click at [436, 144] on button "Search" at bounding box center [621, 154] width 371 height 20
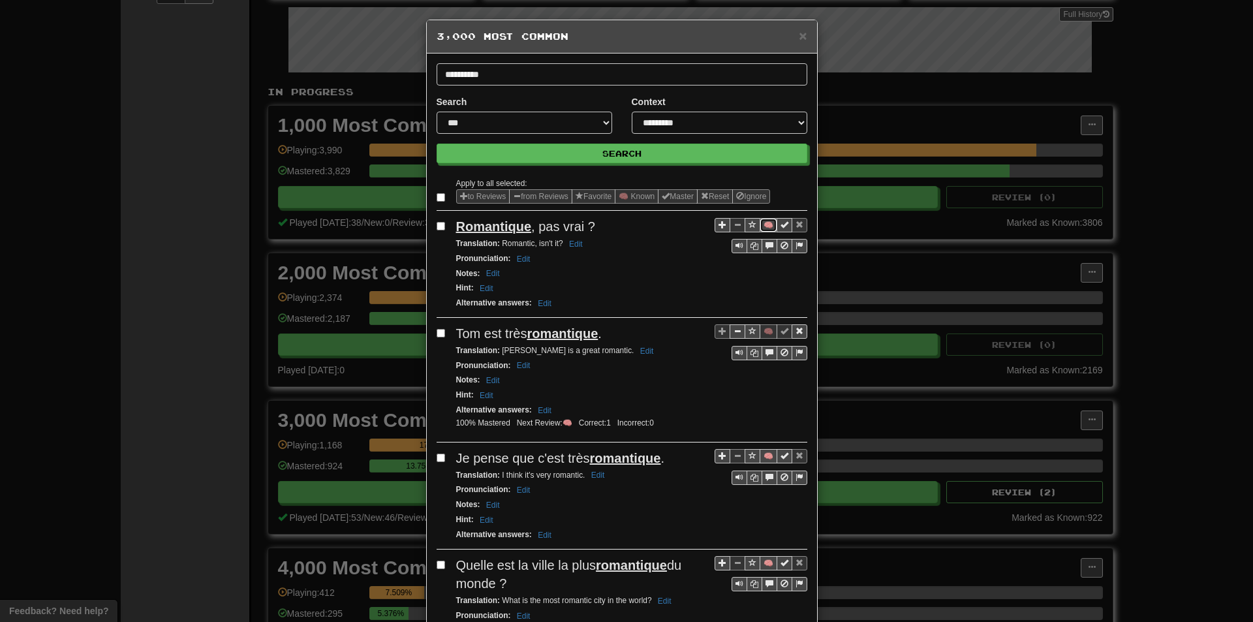
click at [761, 227] on button "🧠" at bounding box center [768, 225] width 18 height 14
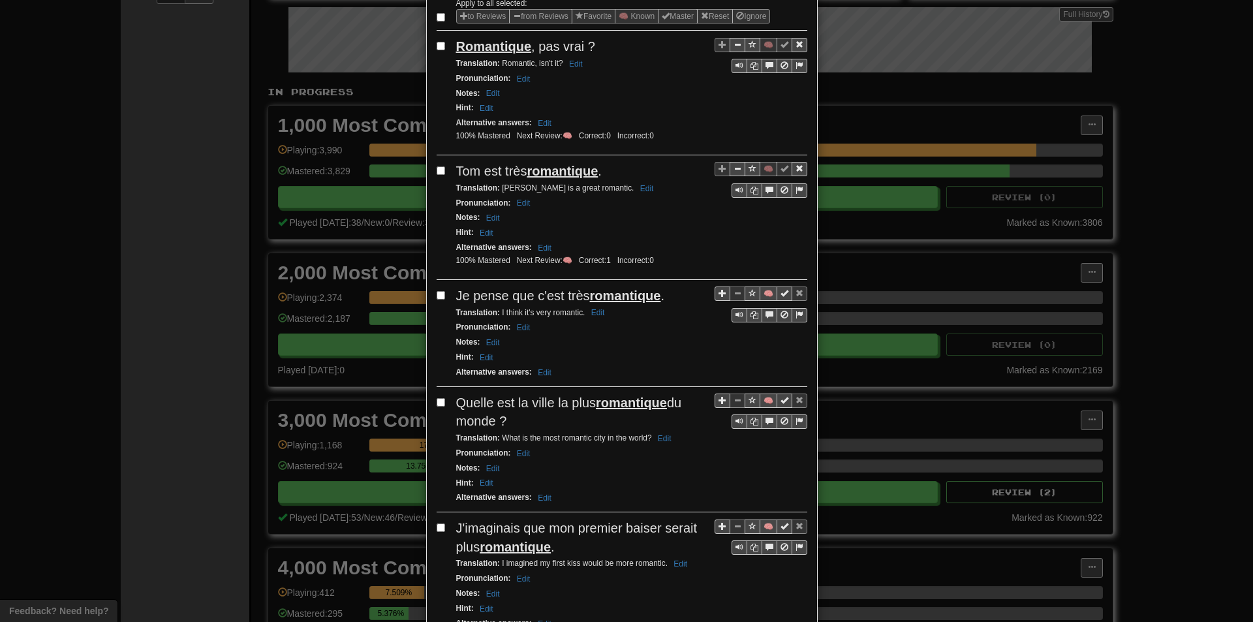
scroll to position [196, 0]
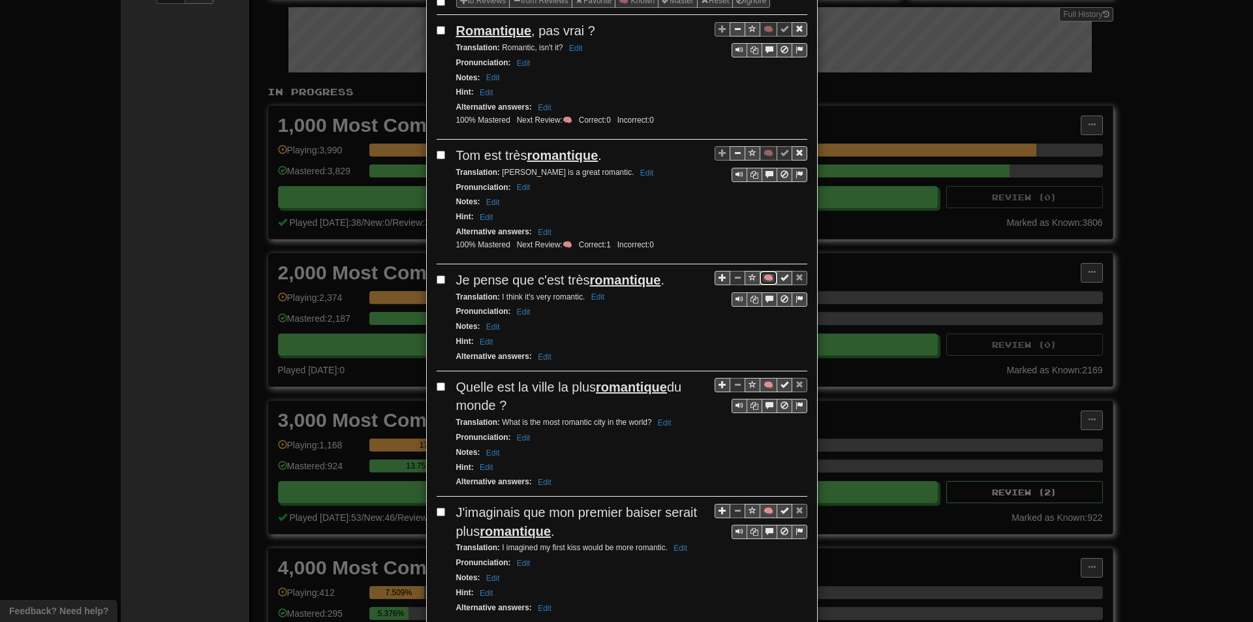
click at [761, 284] on button "🧠" at bounding box center [768, 278] width 18 height 14
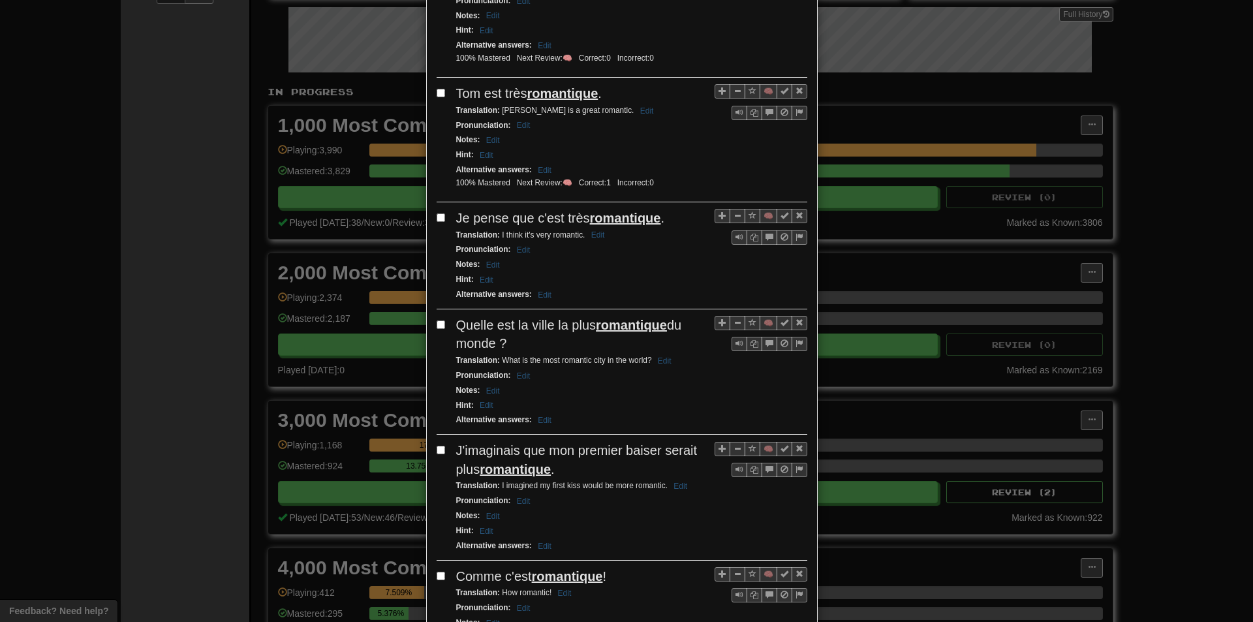
scroll to position [261, 0]
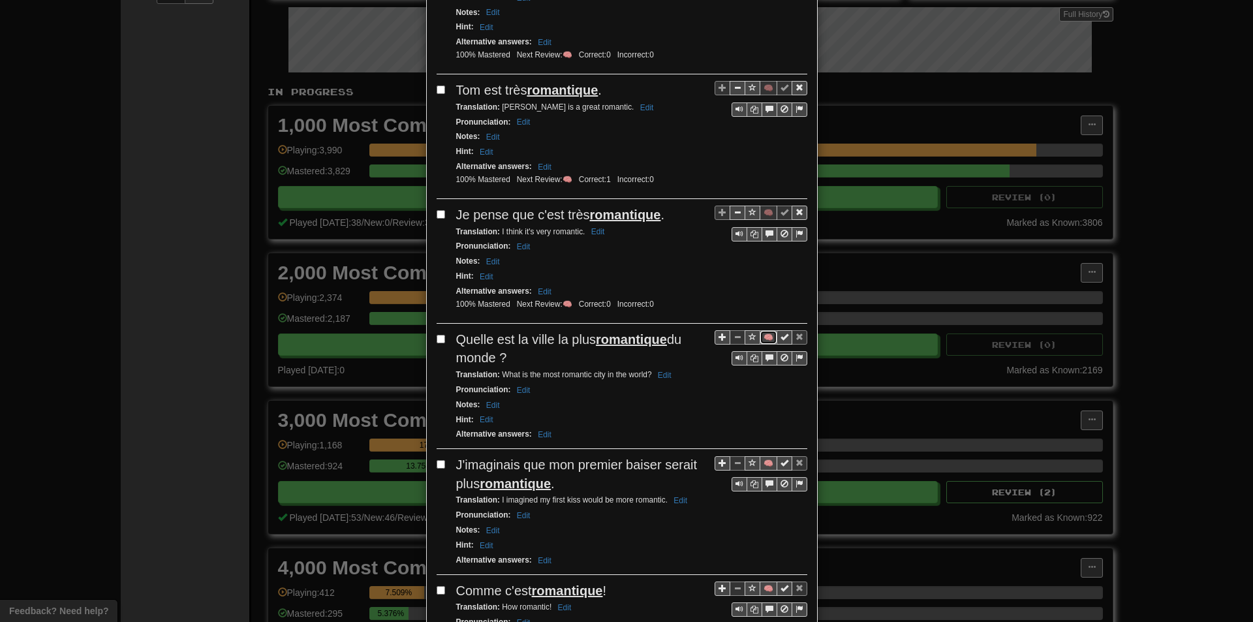
click at [759, 334] on button "🧠" at bounding box center [768, 337] width 18 height 14
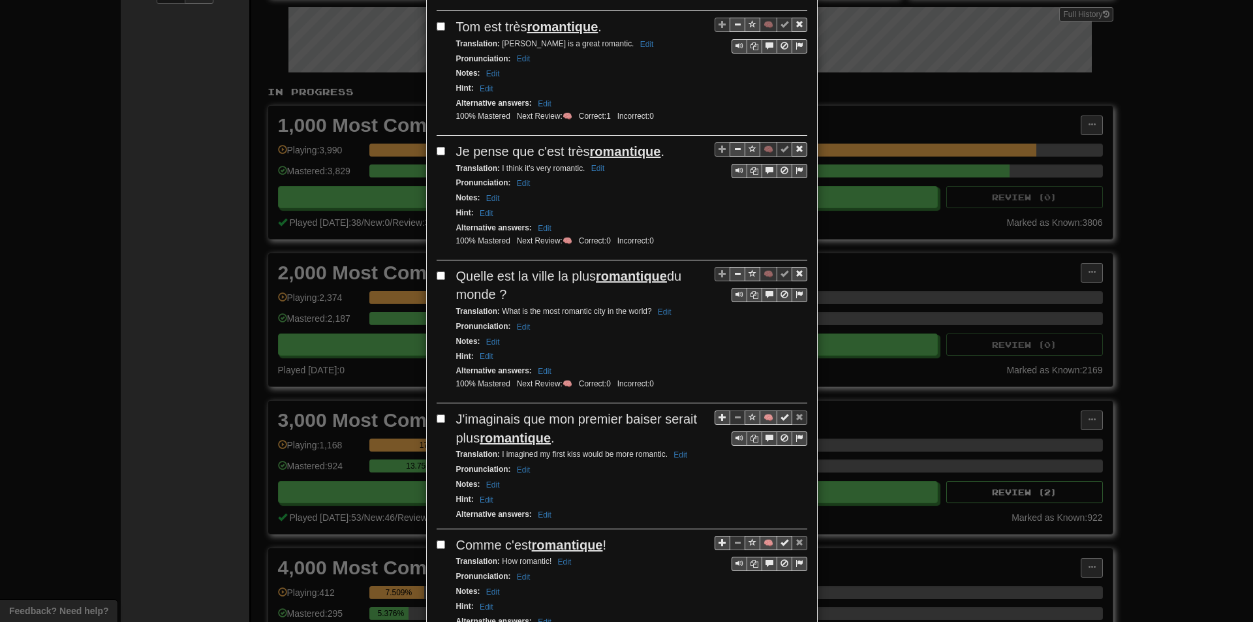
scroll to position [326, 0]
click at [759, 411] on button "🧠" at bounding box center [768, 415] width 18 height 14
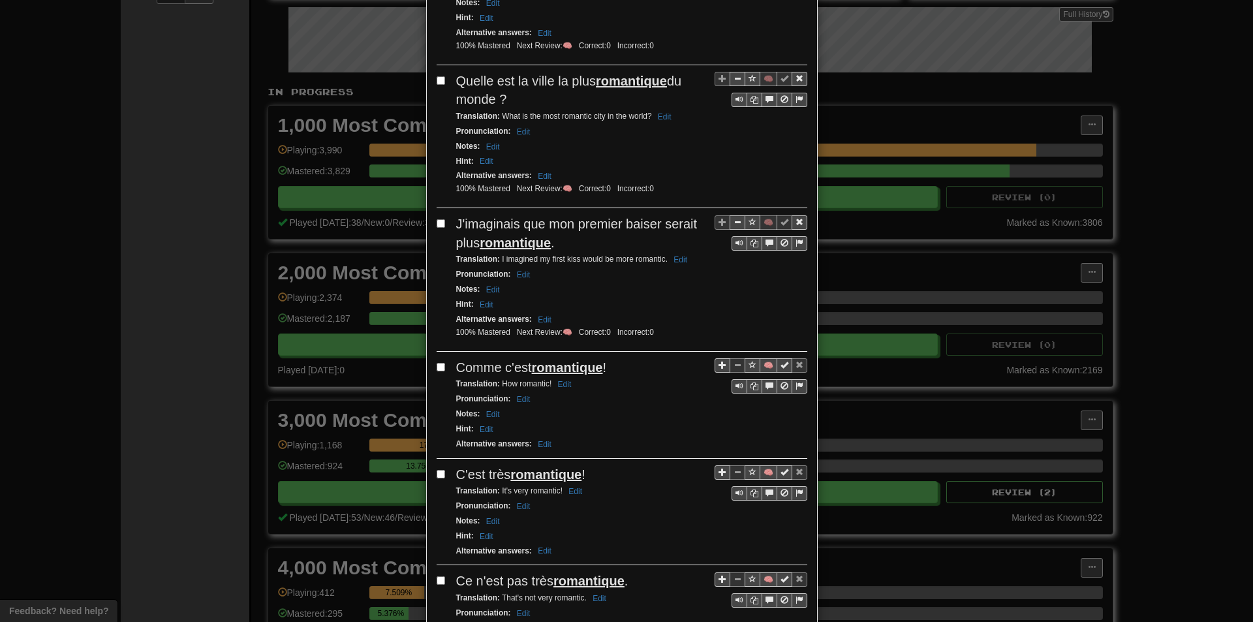
scroll to position [522, 0]
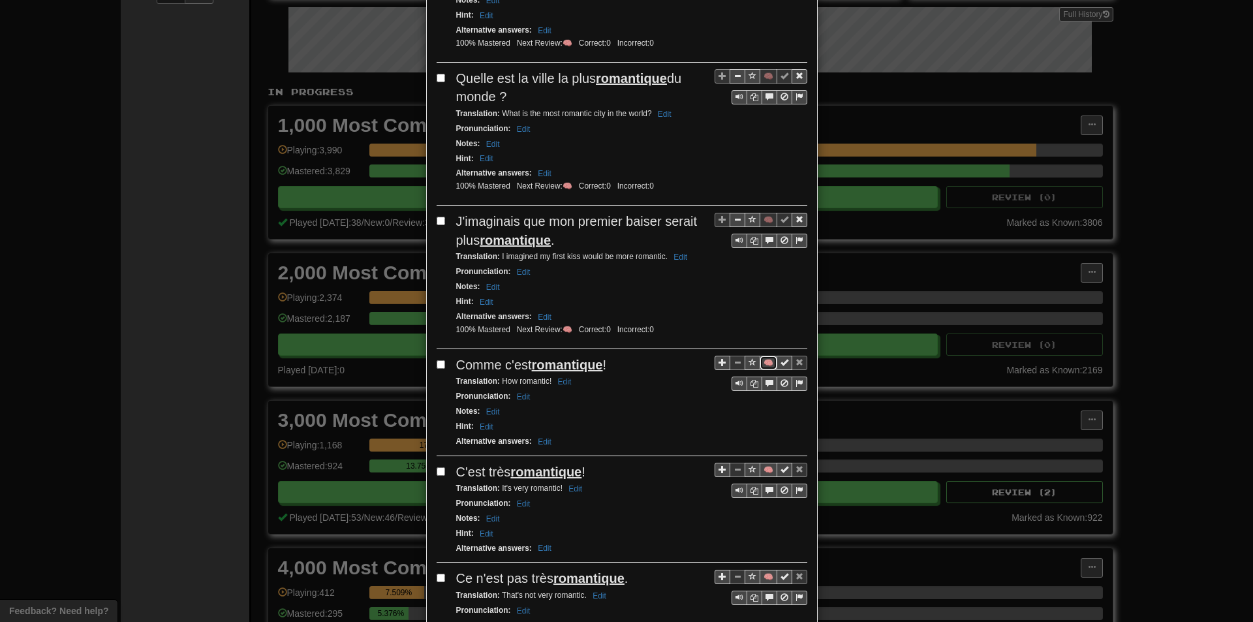
click at [765, 360] on button "🧠" at bounding box center [768, 363] width 18 height 14
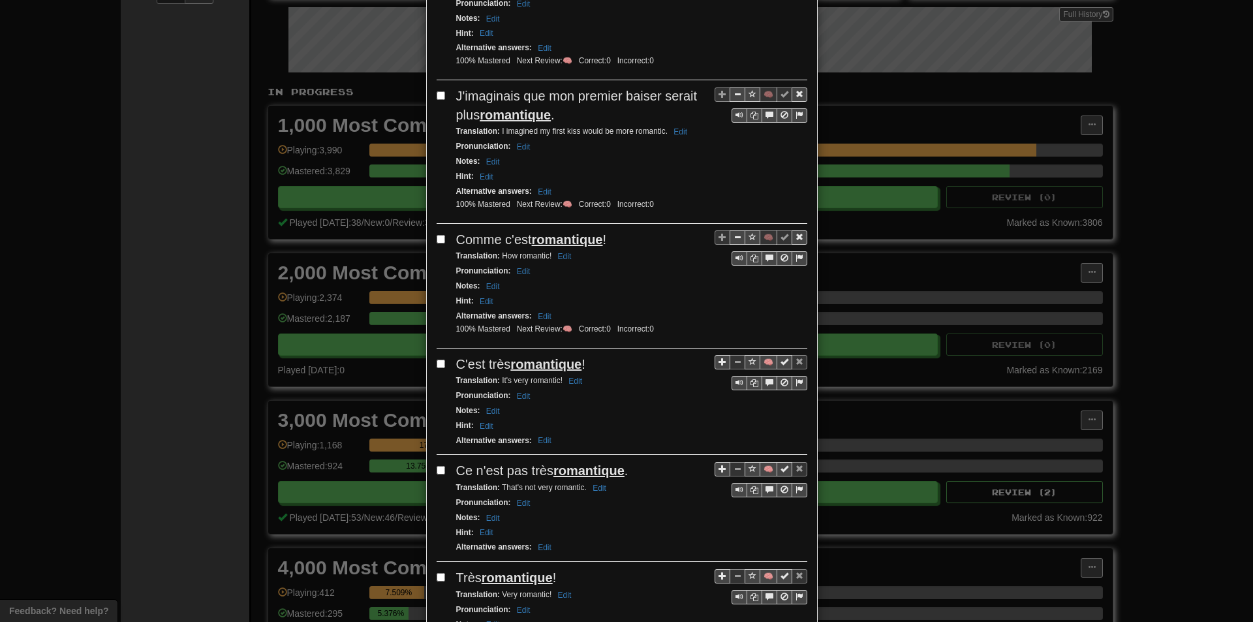
scroll to position [652, 0]
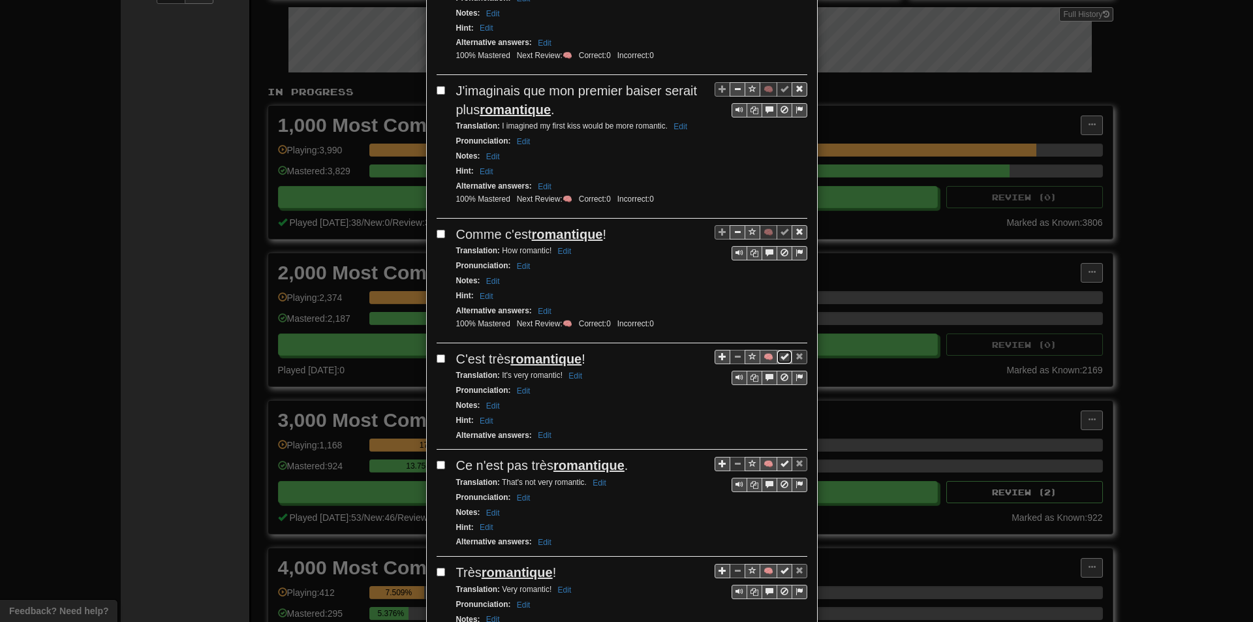
click at [769, 356] on div "🧠" at bounding box center [760, 357] width 93 height 14
click at [780, 358] on span "Sentence controls" at bounding box center [784, 356] width 8 height 8
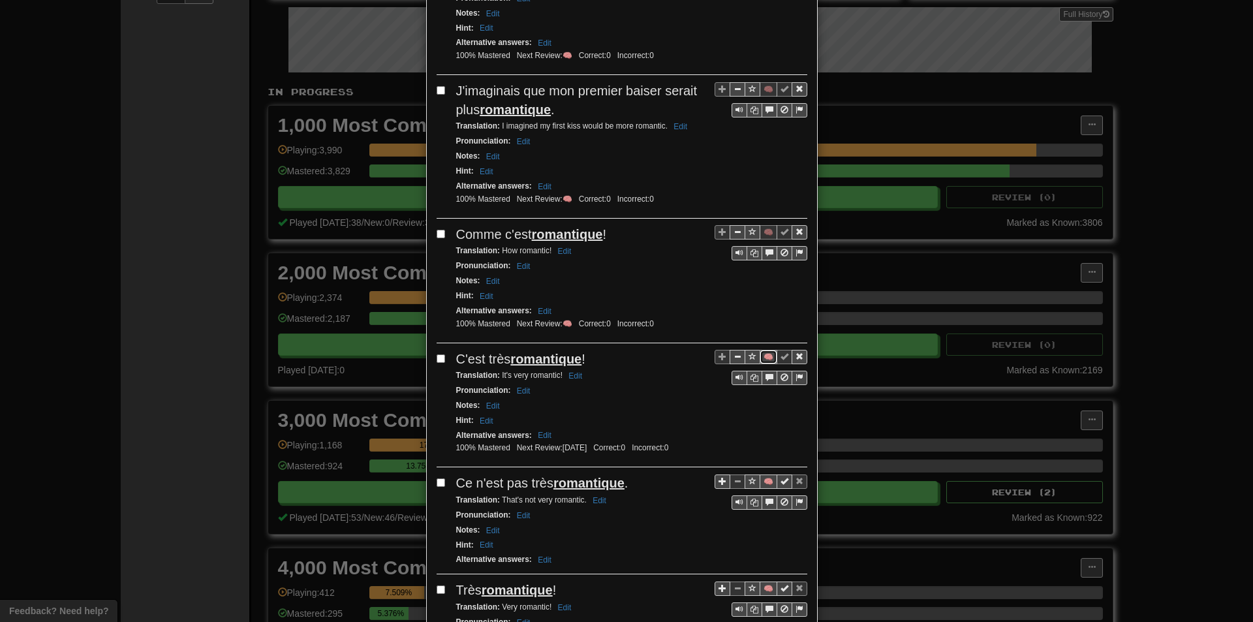
click at [768, 356] on button "🧠" at bounding box center [768, 357] width 18 height 14
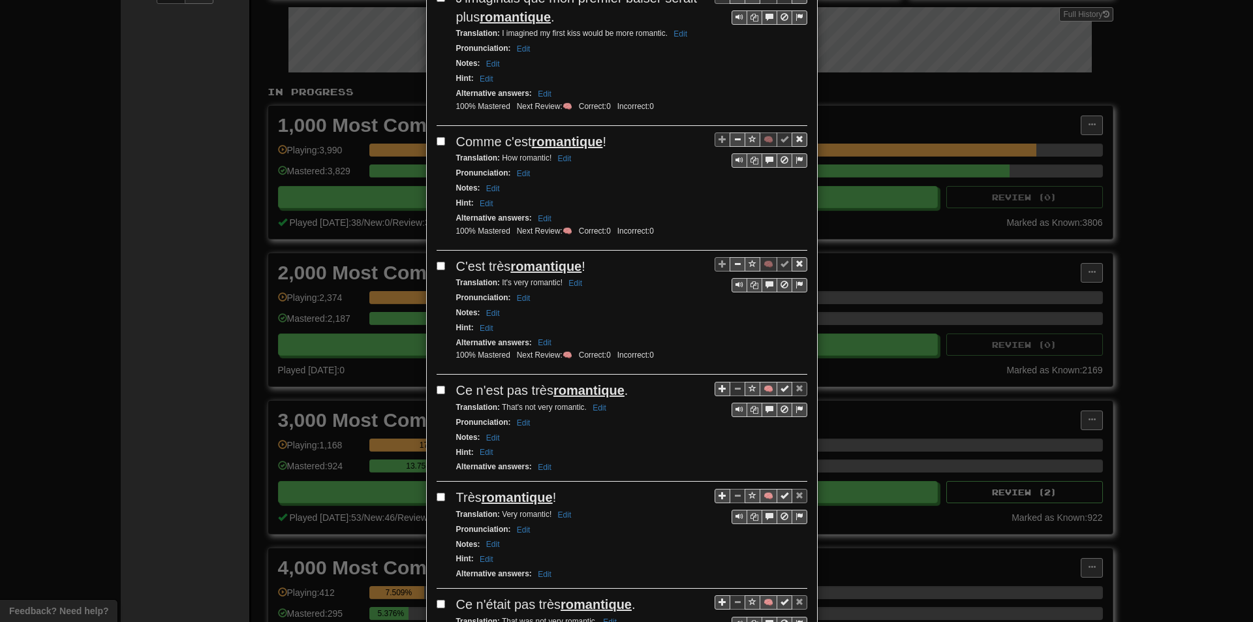
scroll to position [783, 0]
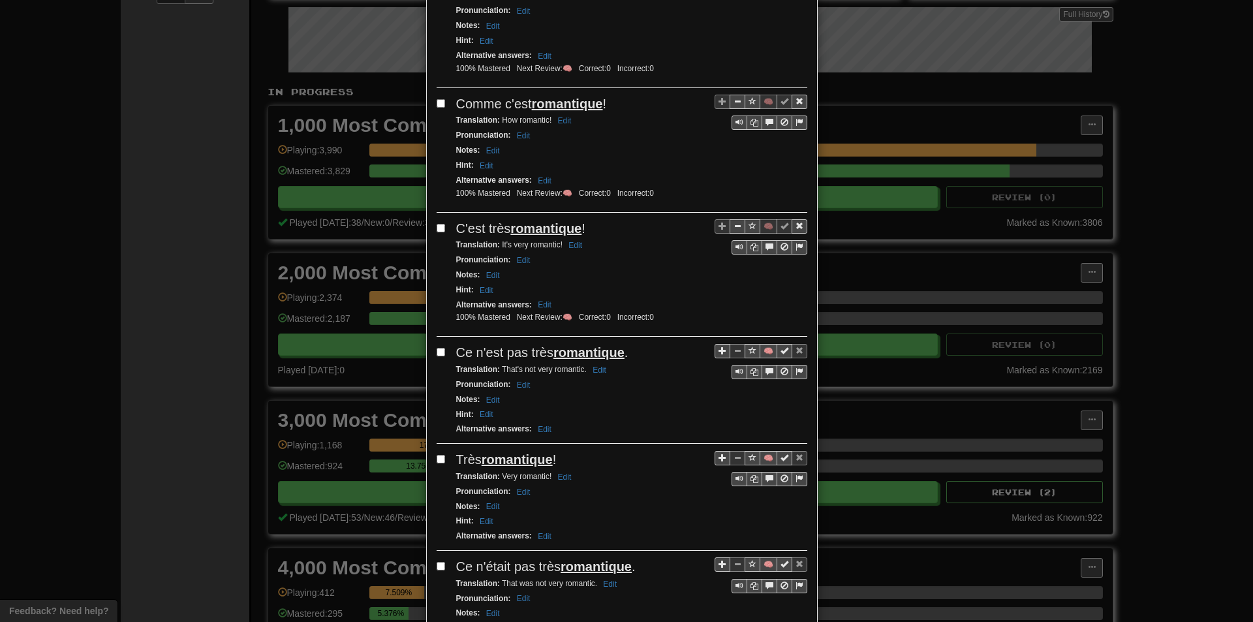
click at [765, 344] on div "🧠" at bounding box center [760, 350] width 93 height 14
click at [759, 354] on button "🧠" at bounding box center [768, 351] width 18 height 14
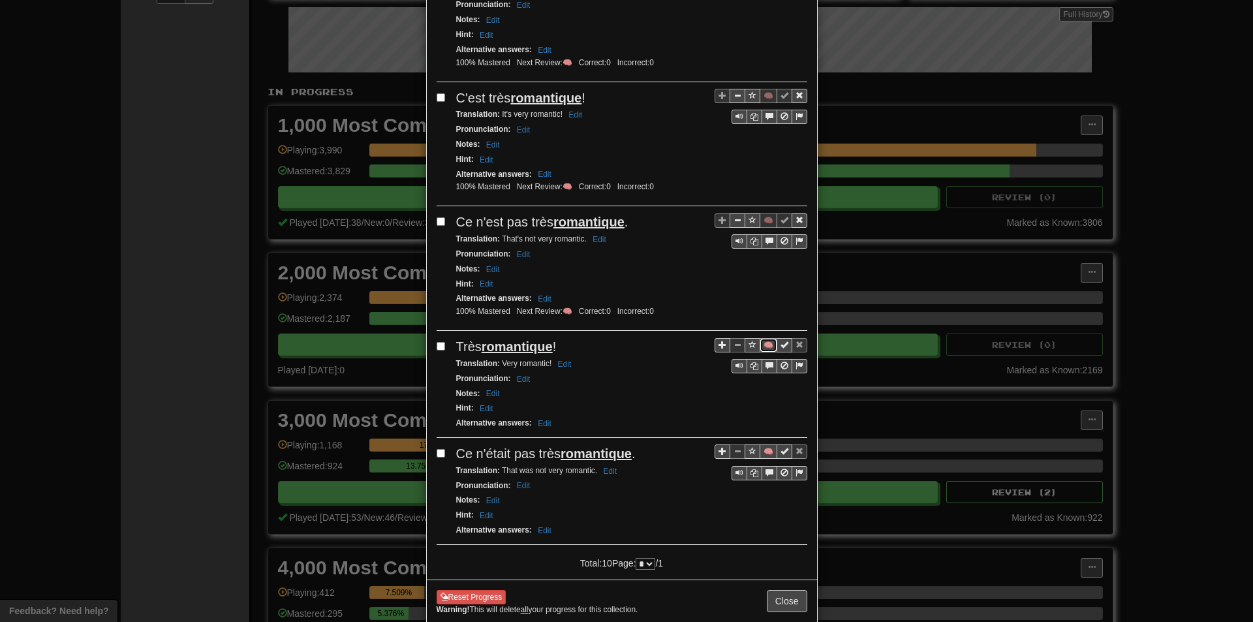
click at [766, 348] on button "🧠" at bounding box center [768, 345] width 18 height 14
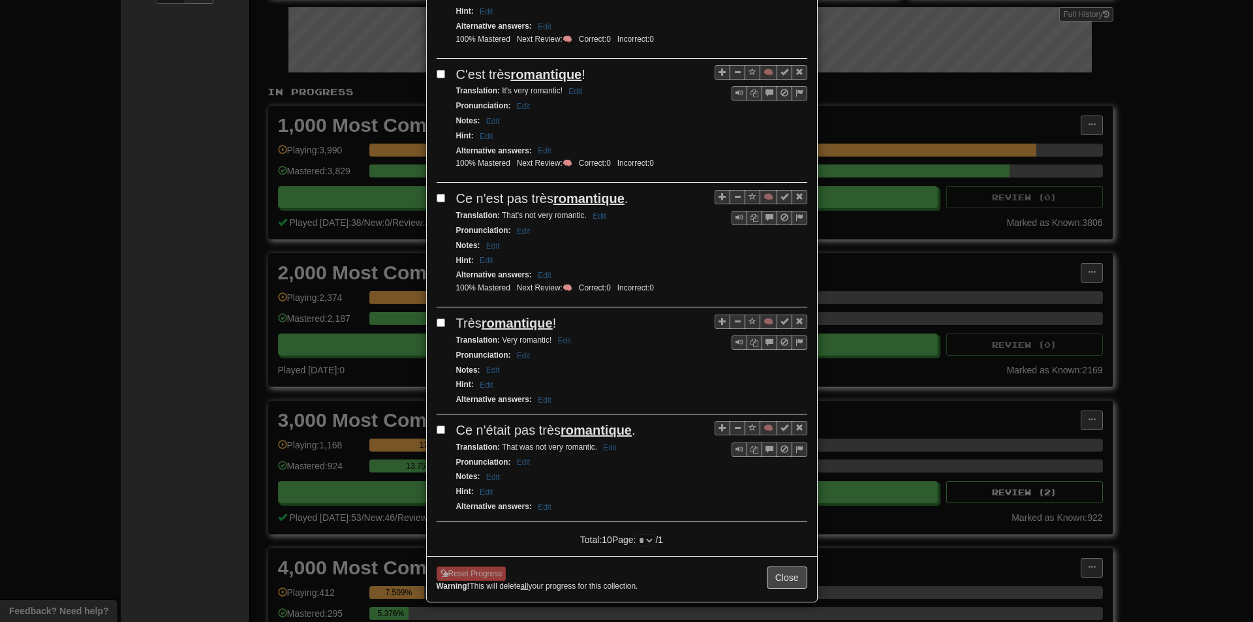
scroll to position [940, 0]
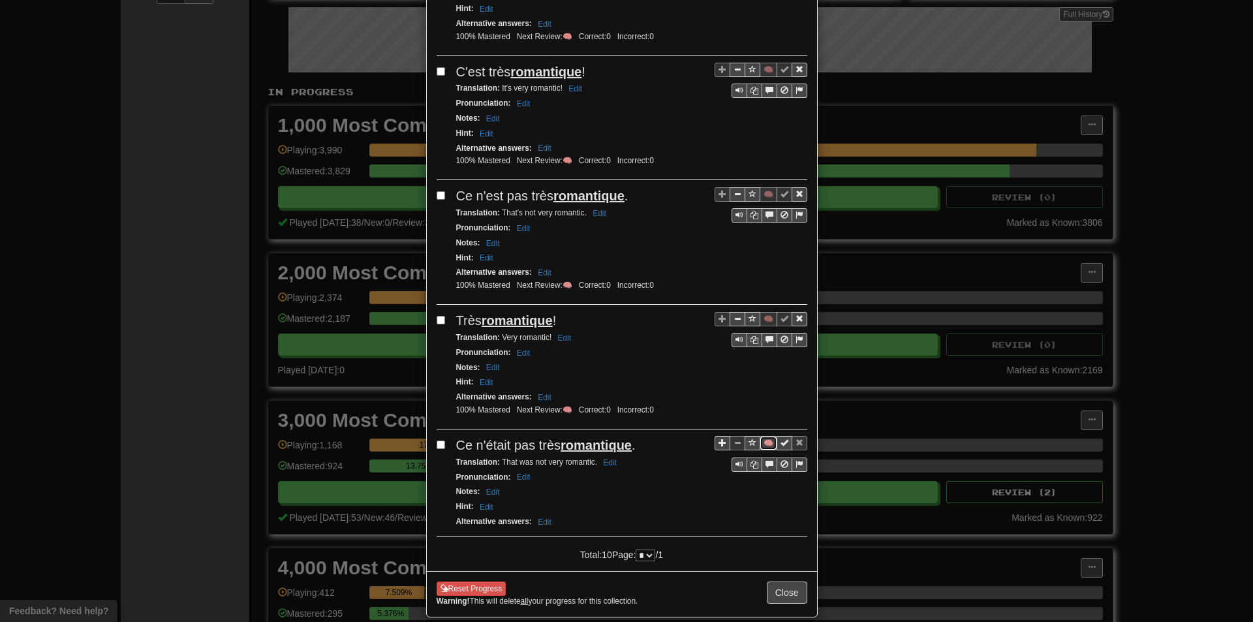
click at [763, 443] on button "🧠" at bounding box center [768, 443] width 18 height 14
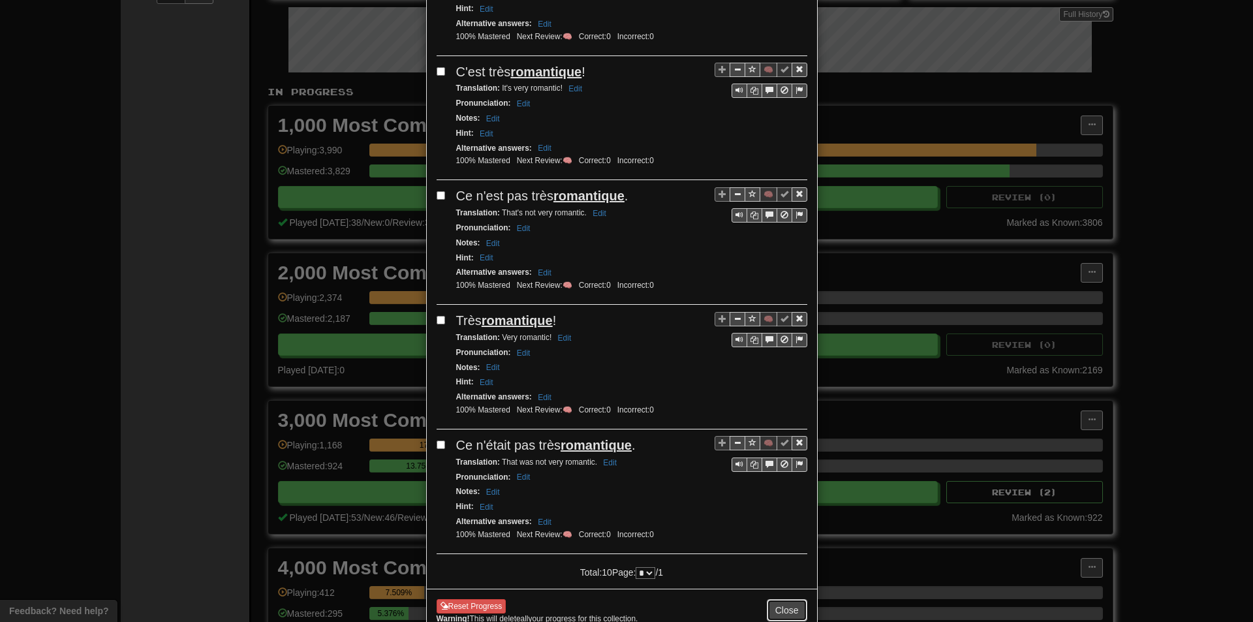
click at [778, 605] on button "Close" at bounding box center [787, 610] width 40 height 22
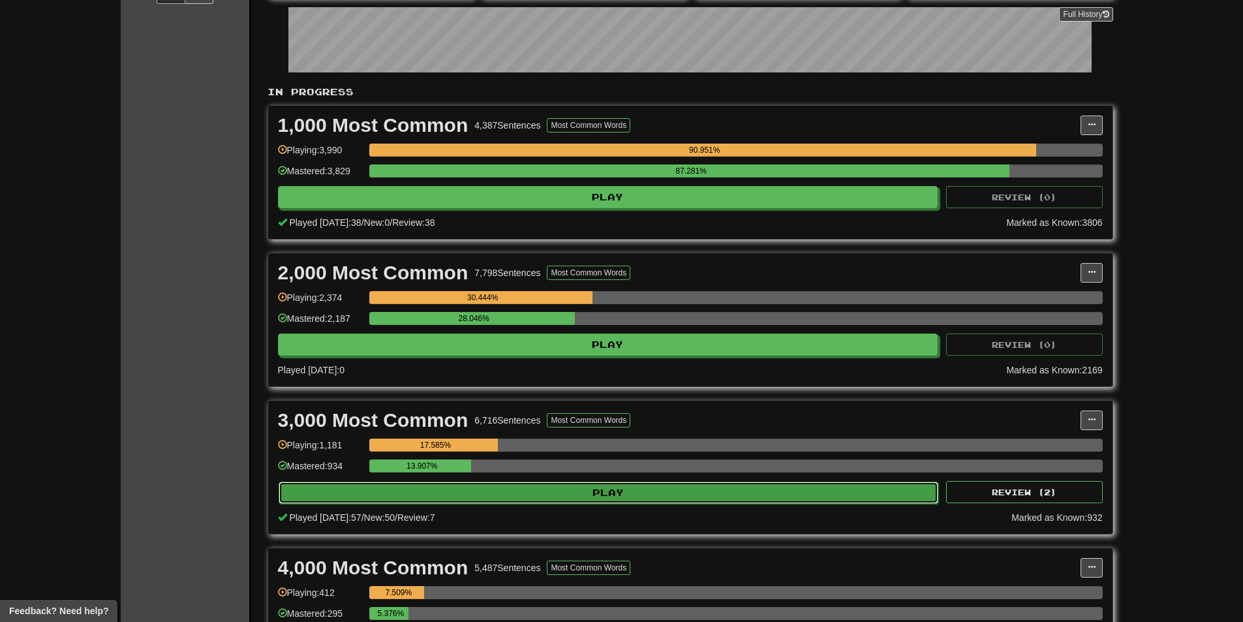
click at [532, 498] on button "Play" at bounding box center [609, 492] width 660 height 22
select select "**"
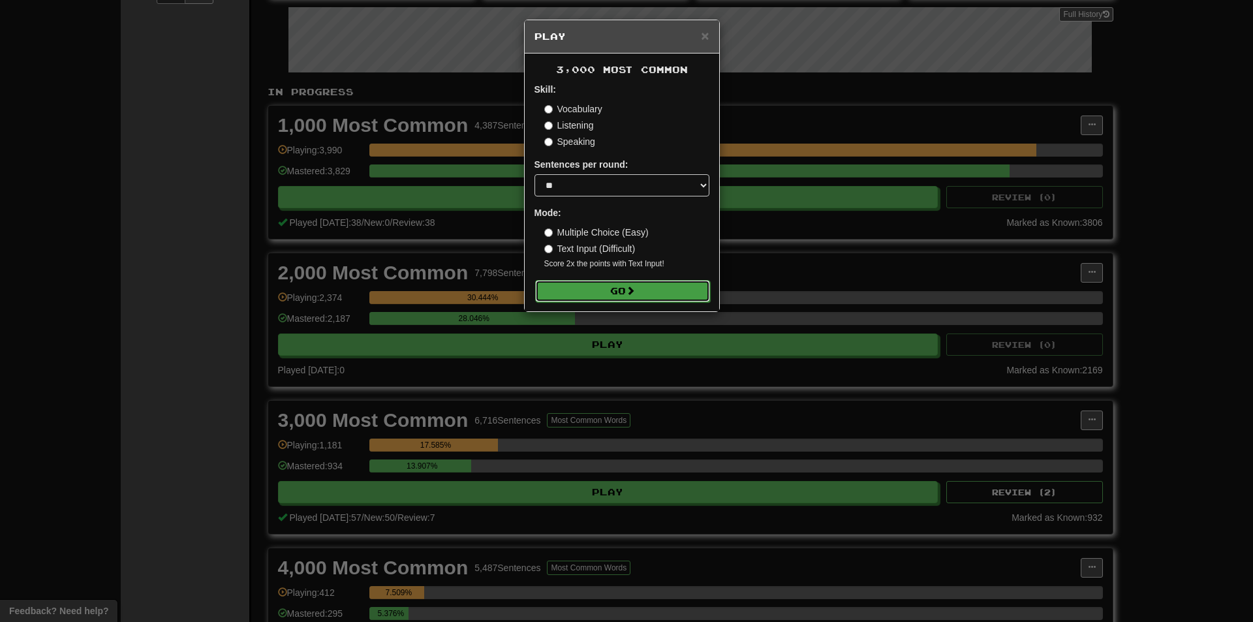
click at [634, 284] on button "Go" at bounding box center [622, 291] width 175 height 22
drag, startPoint x: 1086, startPoint y: 256, endPoint x: 1121, endPoint y: 398, distance: 146.4
click at [1086, 256] on div "× Play 3,000 Most Common Skill: Vocabulary Listening Speaking Sentences per rou…" at bounding box center [626, 311] width 1253 height 622
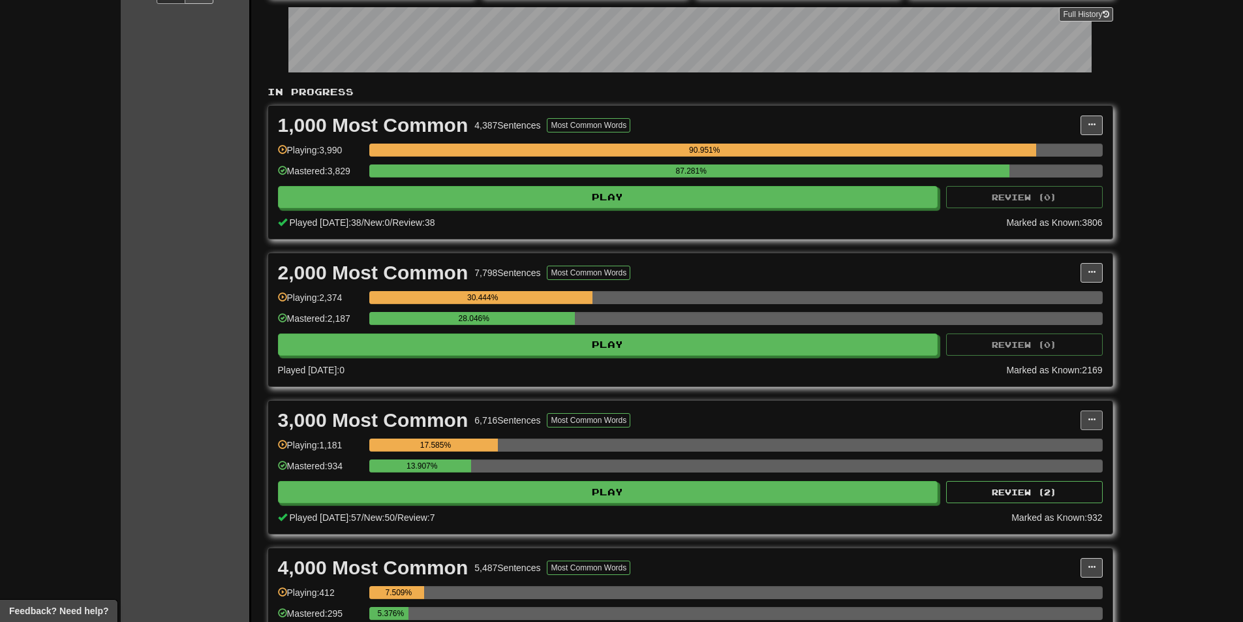
drag, startPoint x: 1107, startPoint y: 423, endPoint x: 1098, endPoint y: 423, distance: 8.5
click at [1101, 423] on div "3,000 Most Common 6,716 Sentences Most Common Words Manage Sentences Unpin from…" at bounding box center [690, 467] width 844 height 133
click at [1098, 423] on button at bounding box center [1091, 420] width 22 height 20
click at [1064, 450] on link "Manage Sentences" at bounding box center [1033, 443] width 135 height 17
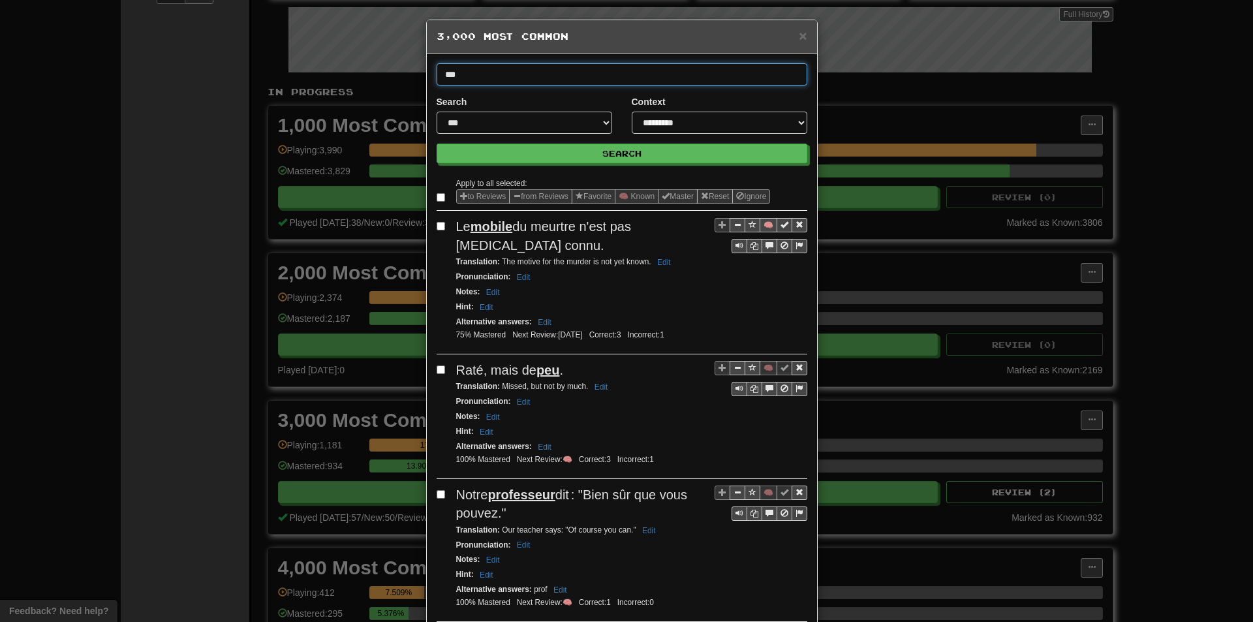
click at [436, 144] on button "Search" at bounding box center [621, 154] width 371 height 20
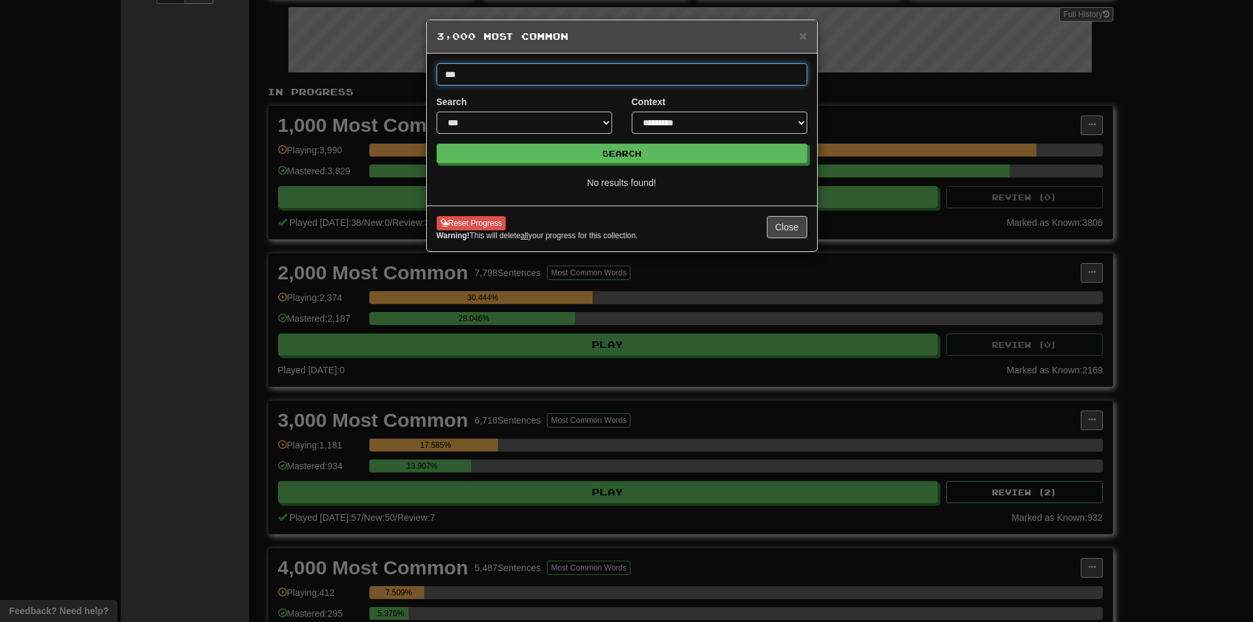
click at [788, 70] on input "***" at bounding box center [621, 74] width 371 height 22
click at [436, 144] on button "Search" at bounding box center [621, 154] width 371 height 20
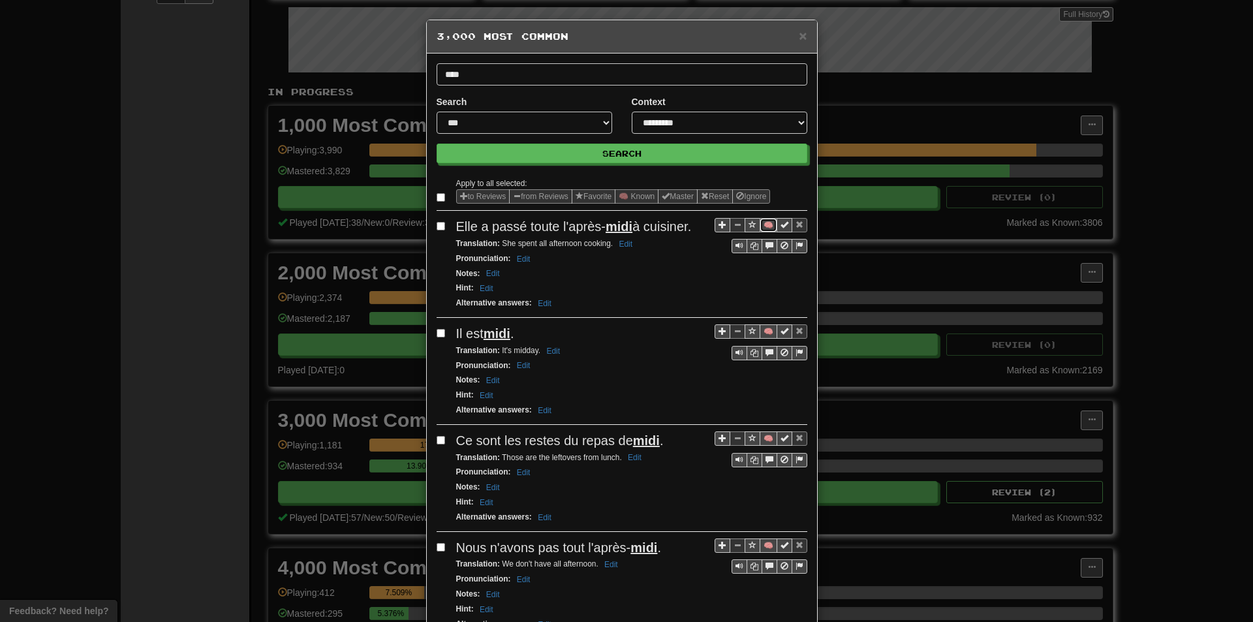
click at [767, 222] on button "🧠" at bounding box center [768, 225] width 18 height 14
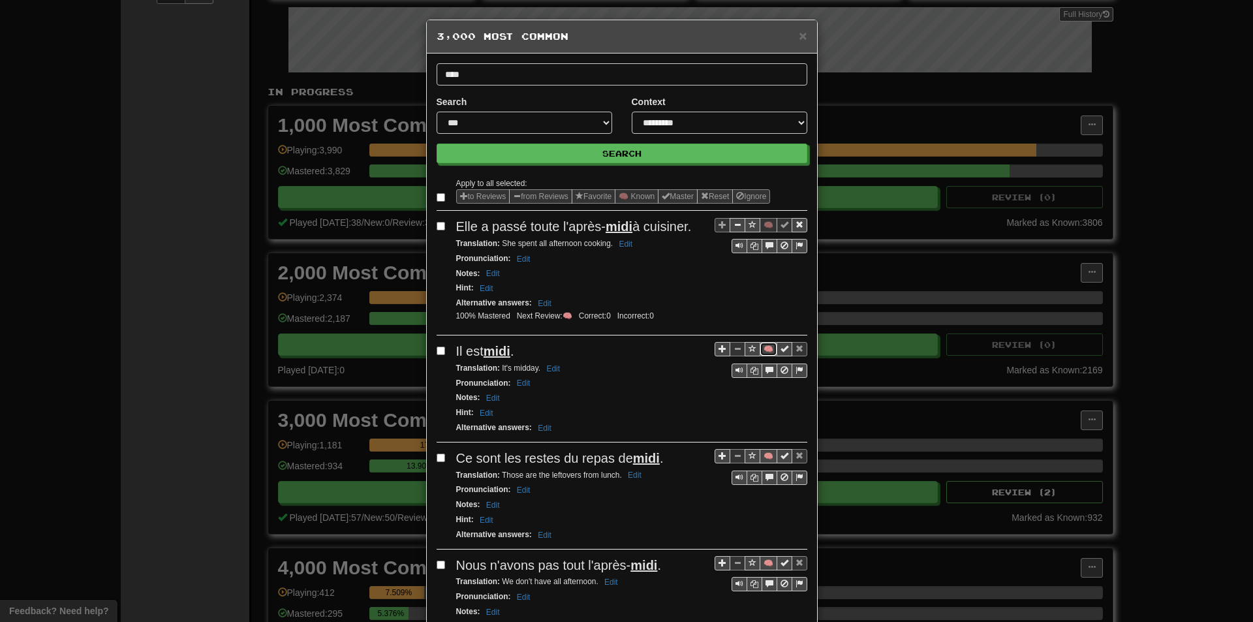
click at [761, 344] on button "🧠" at bounding box center [768, 349] width 18 height 14
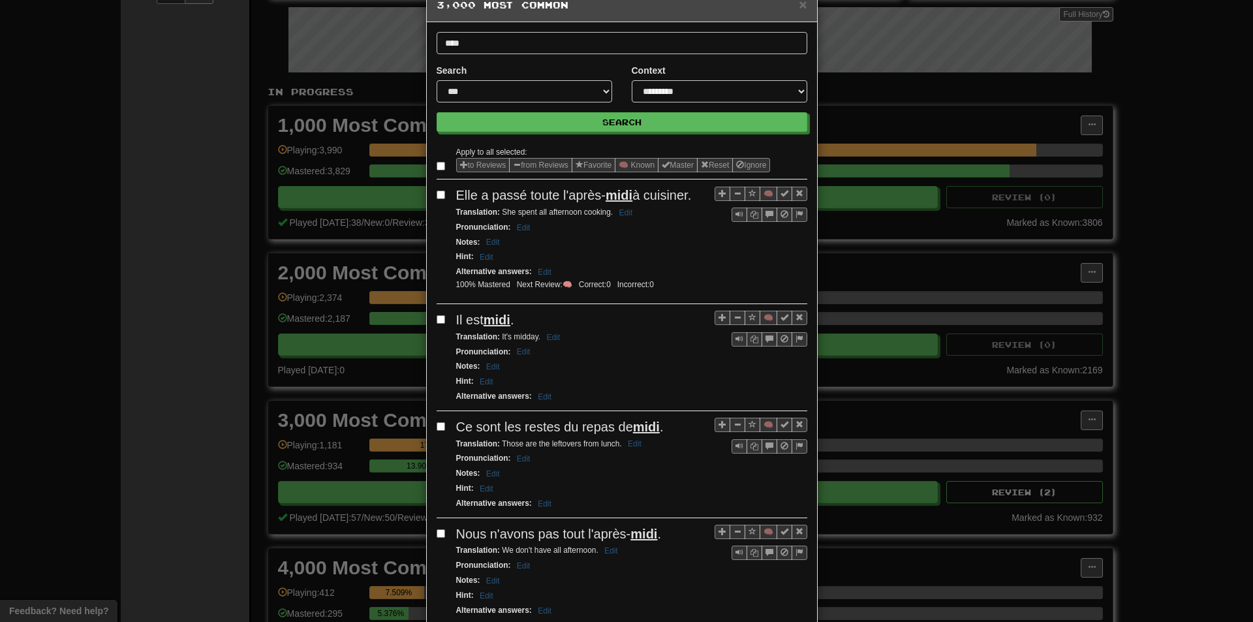
scroll to position [130, 0]
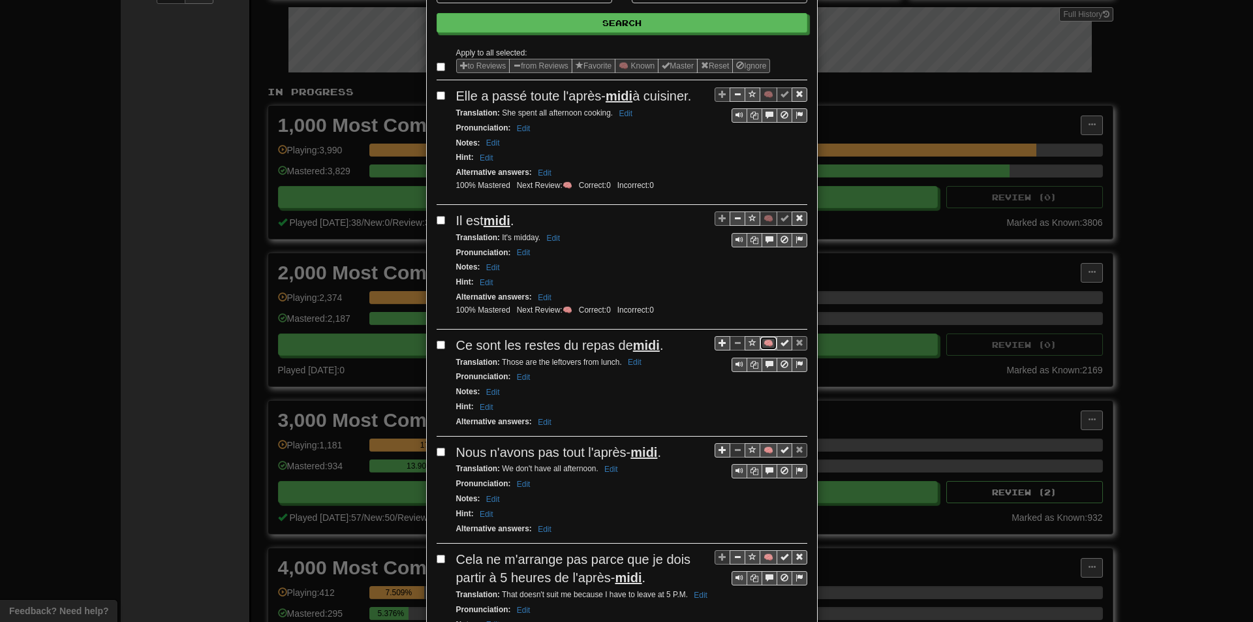
click at [759, 343] on button "🧠" at bounding box center [768, 343] width 18 height 14
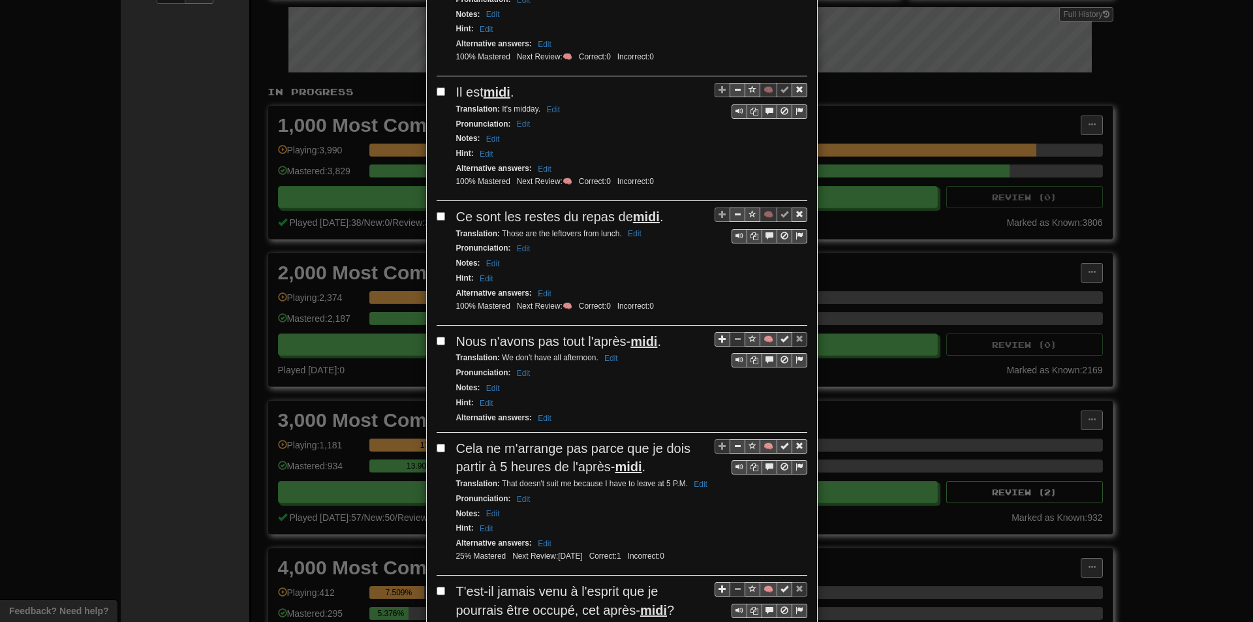
scroll to position [261, 0]
click at [760, 338] on button "🧠" at bounding box center [768, 337] width 18 height 14
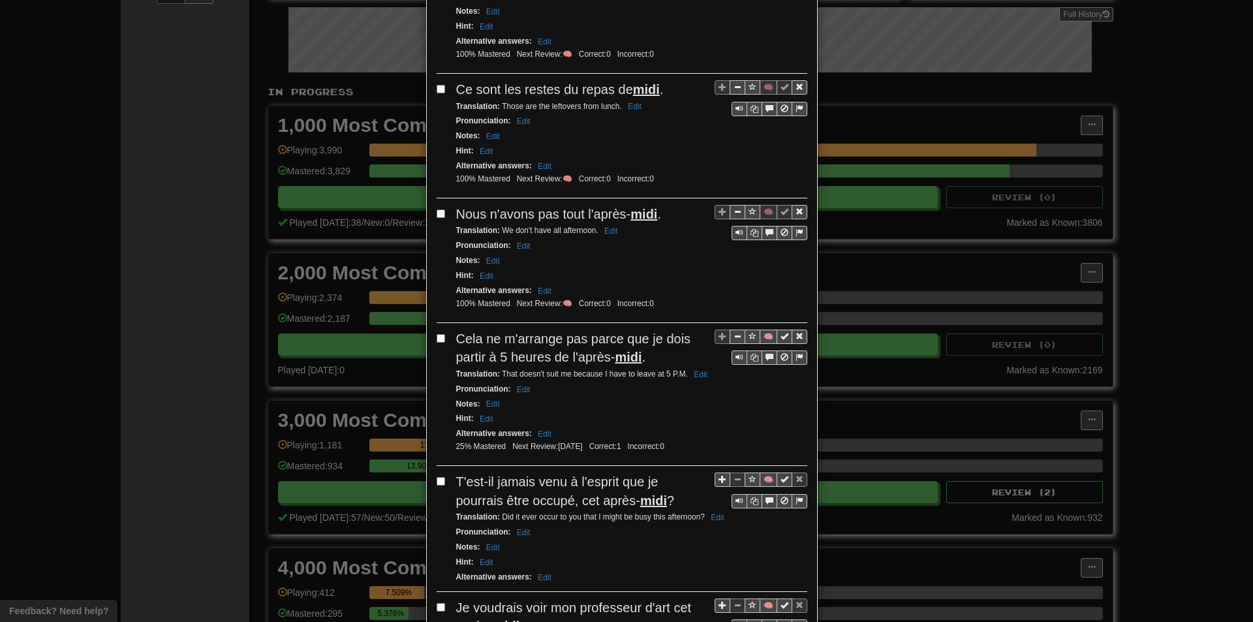
scroll to position [391, 0]
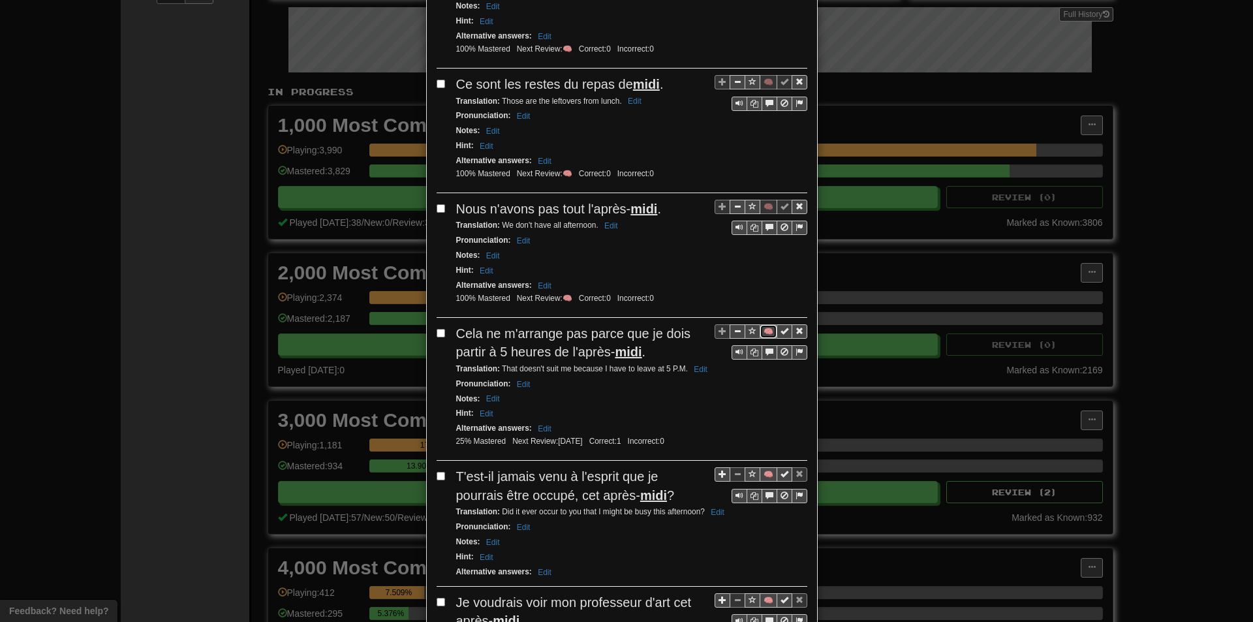
click at [765, 331] on button "🧠" at bounding box center [768, 331] width 18 height 14
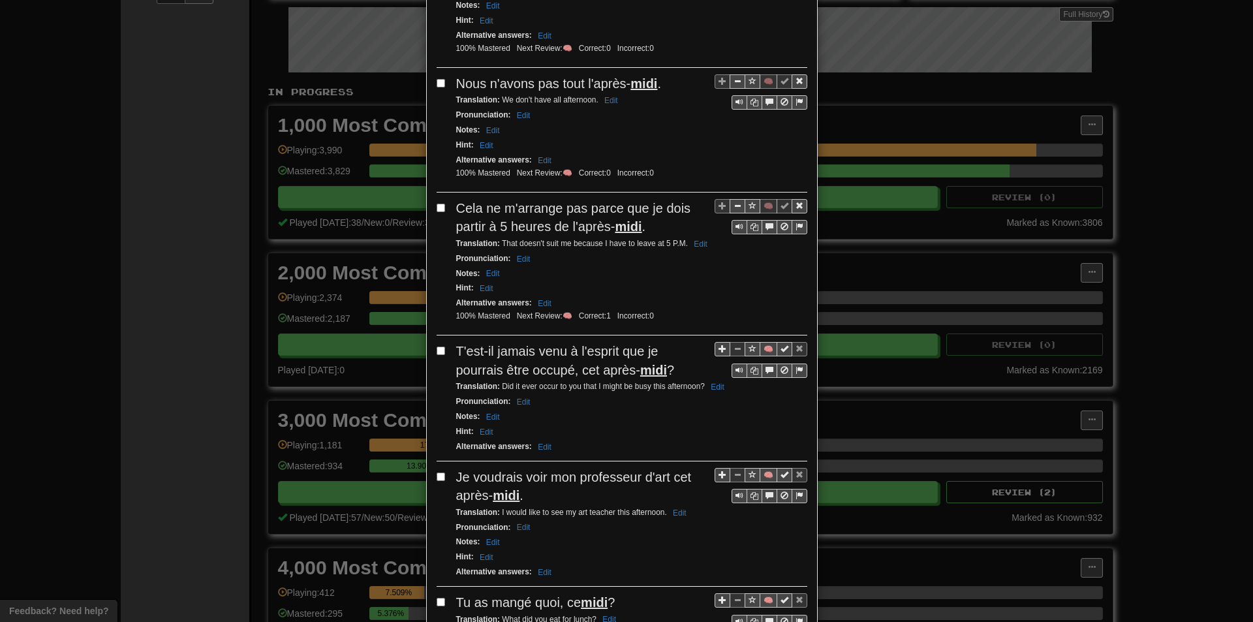
scroll to position [522, 0]
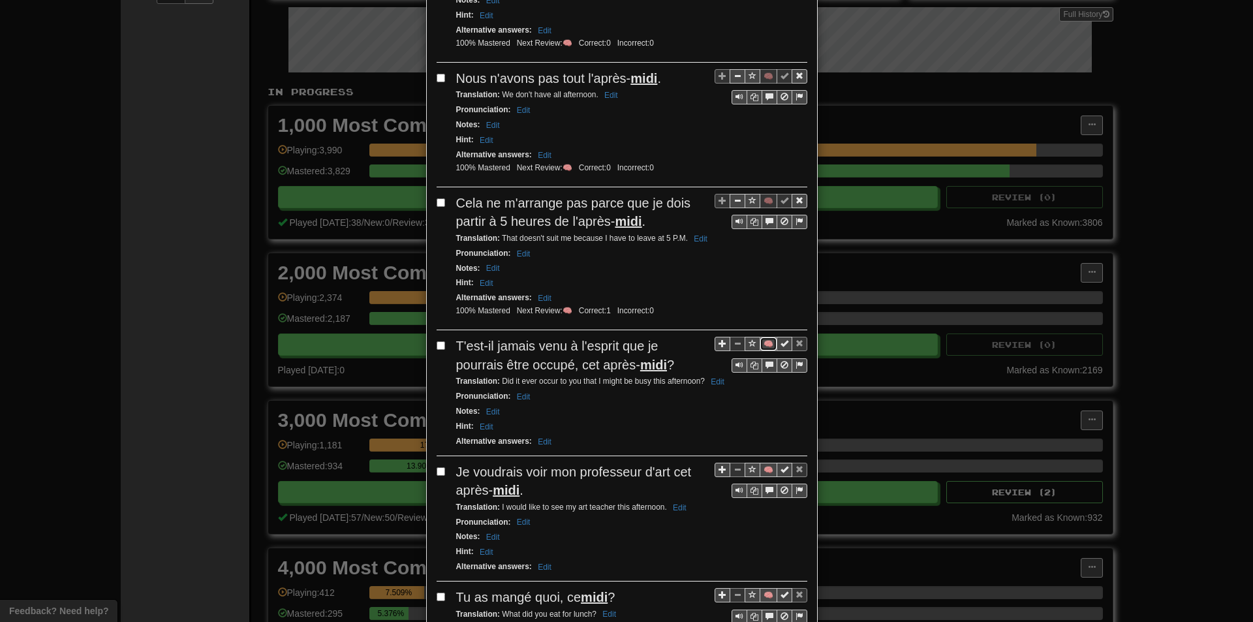
click at [764, 340] on button "🧠" at bounding box center [768, 344] width 18 height 14
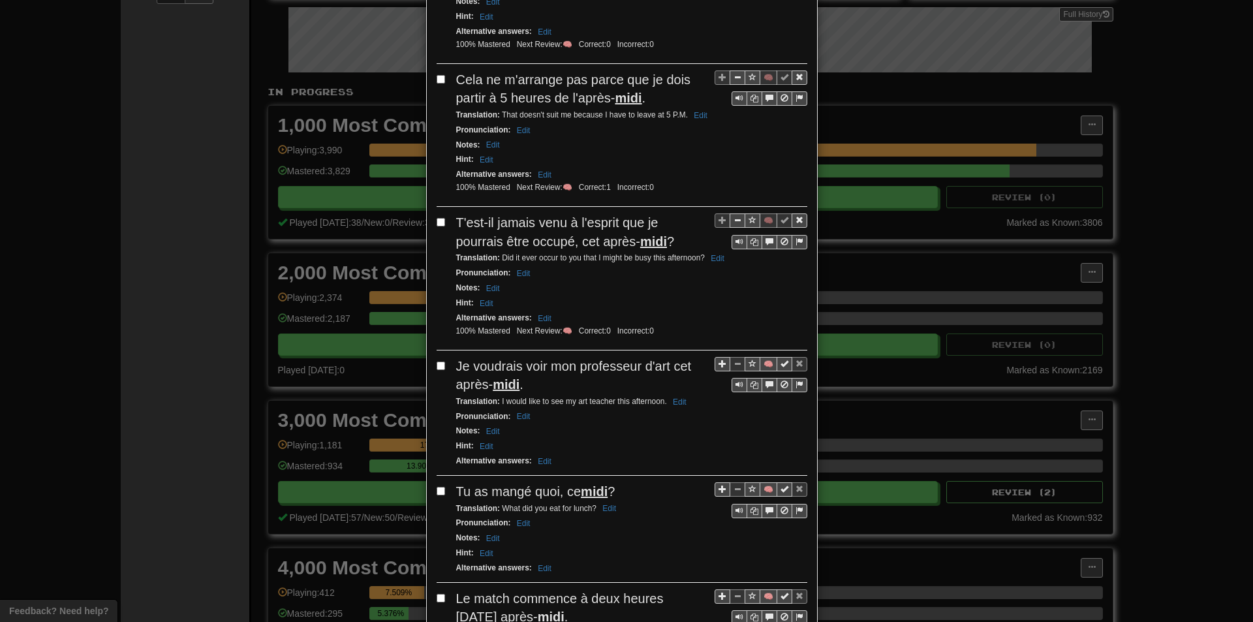
scroll to position [652, 0]
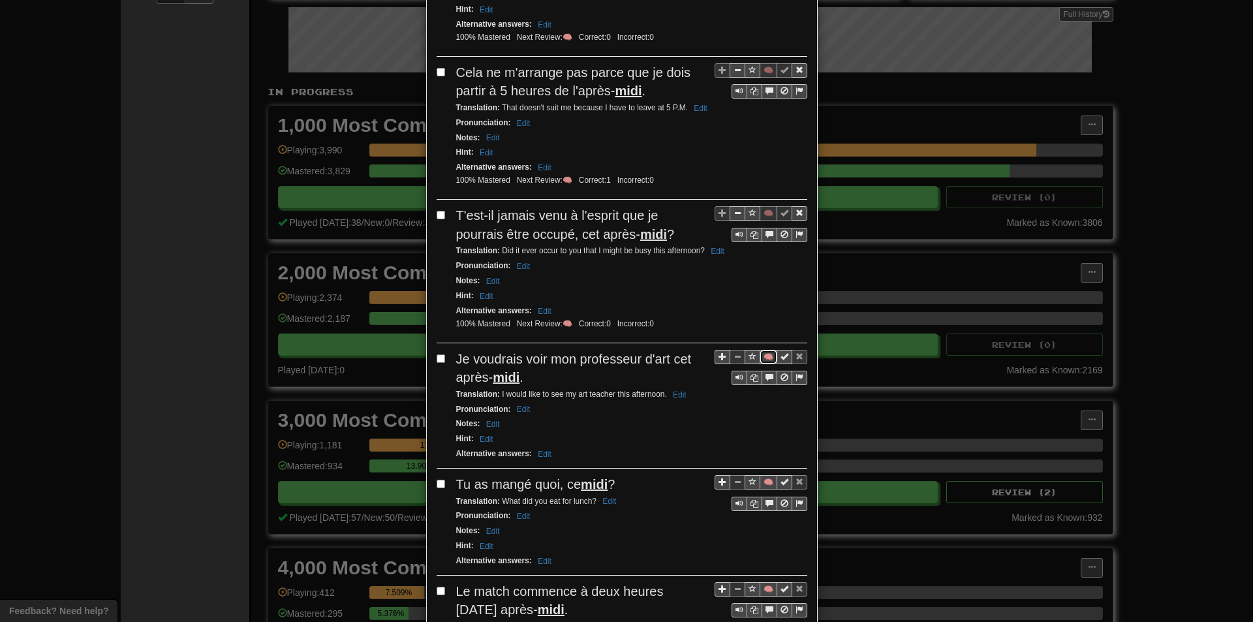
click at [767, 356] on button "🧠" at bounding box center [768, 357] width 18 height 14
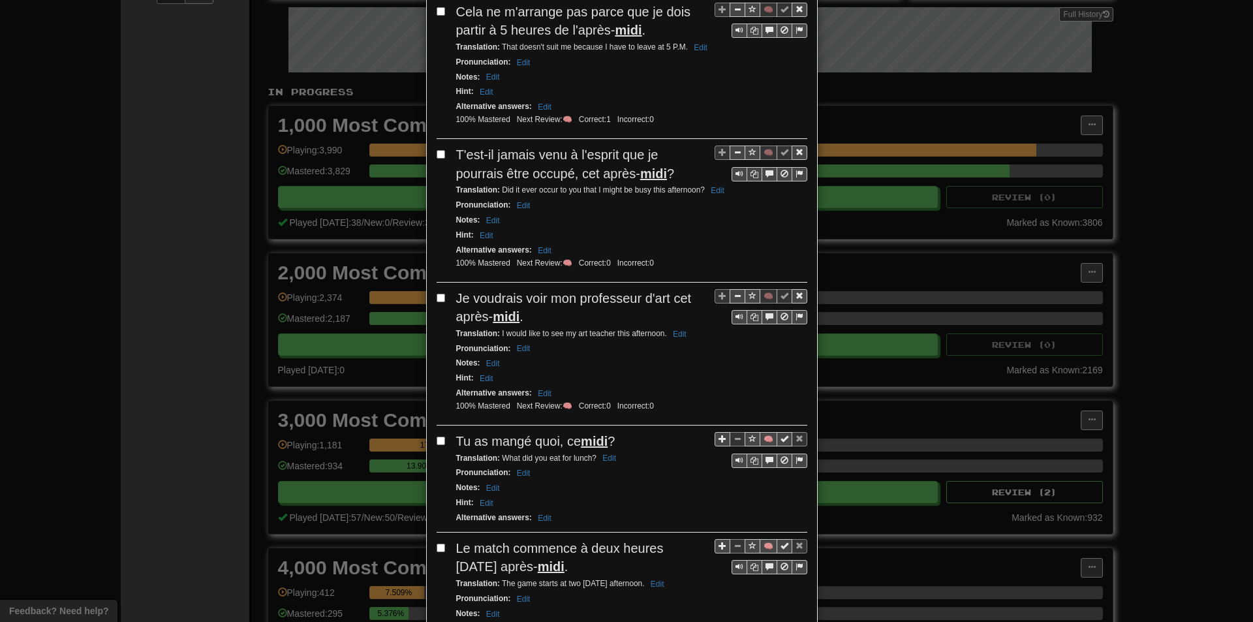
scroll to position [718, 0]
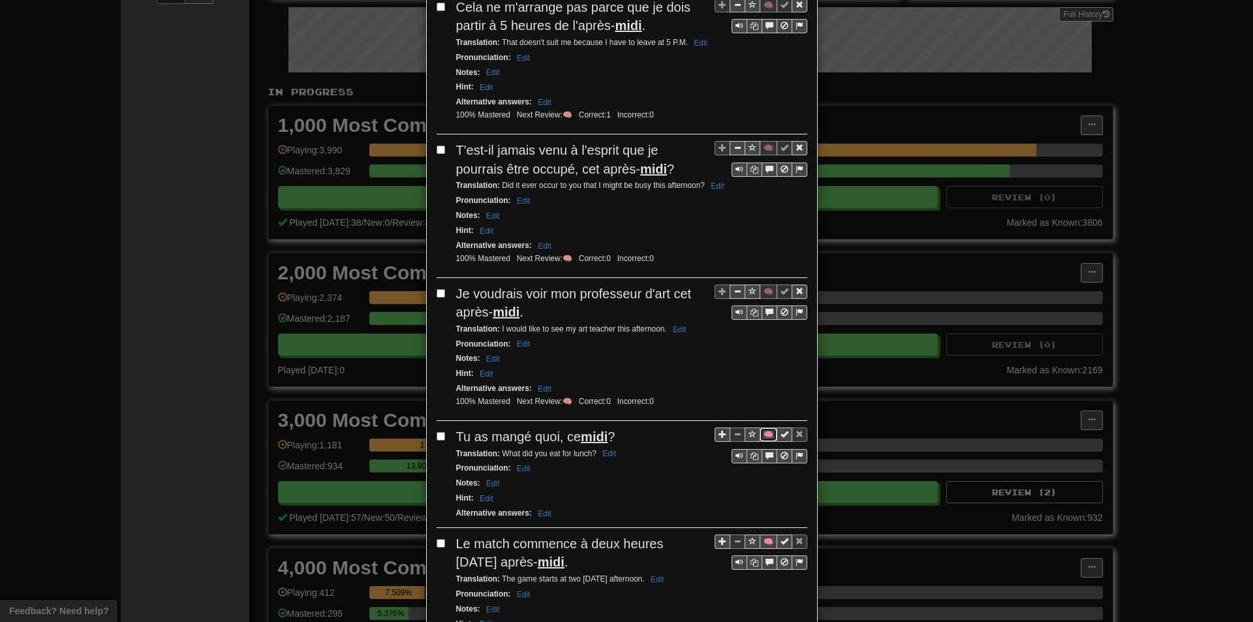
click at [759, 430] on button "🧠" at bounding box center [768, 434] width 18 height 14
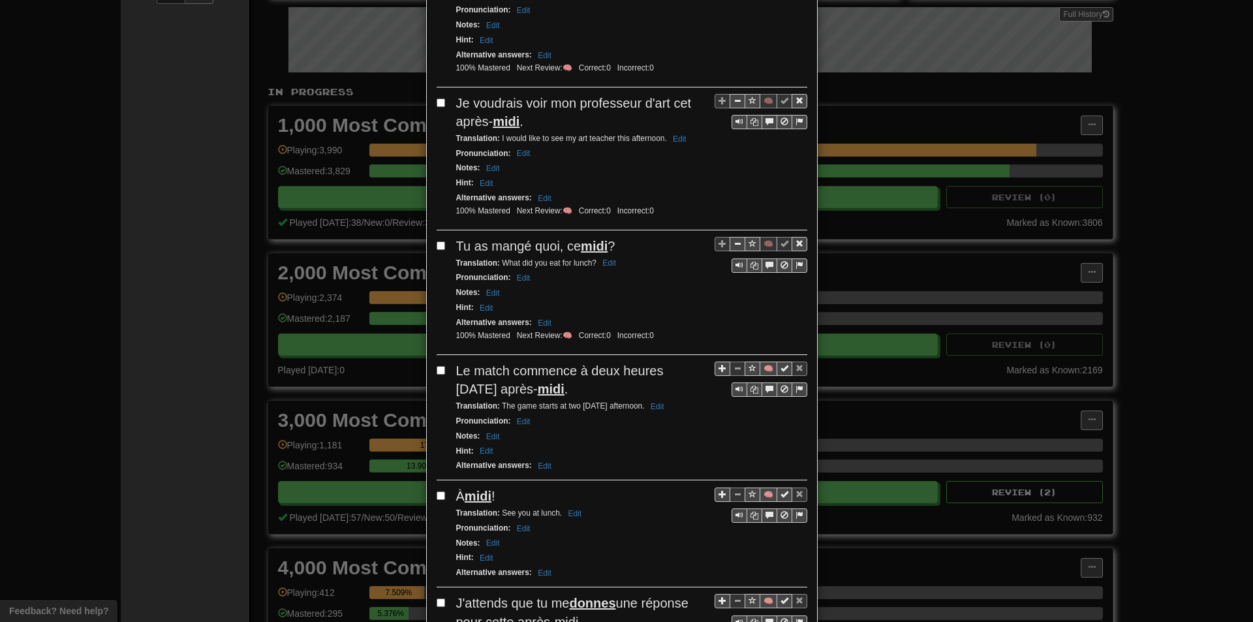
scroll to position [913, 0]
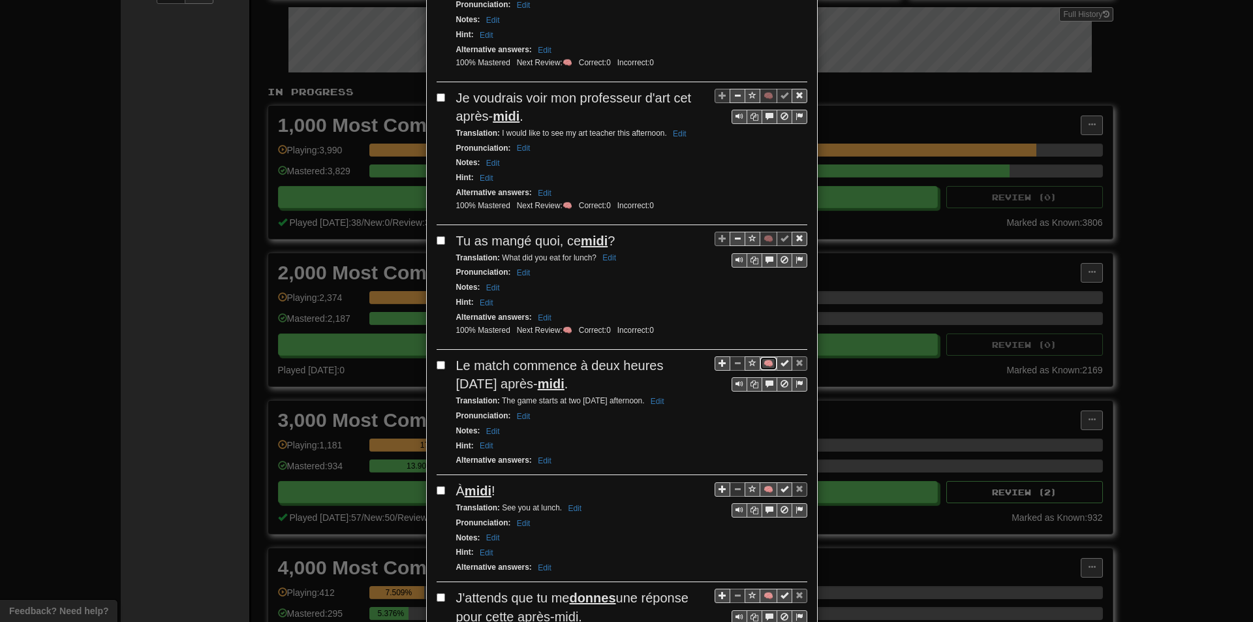
click at [759, 367] on button "🧠" at bounding box center [768, 363] width 18 height 14
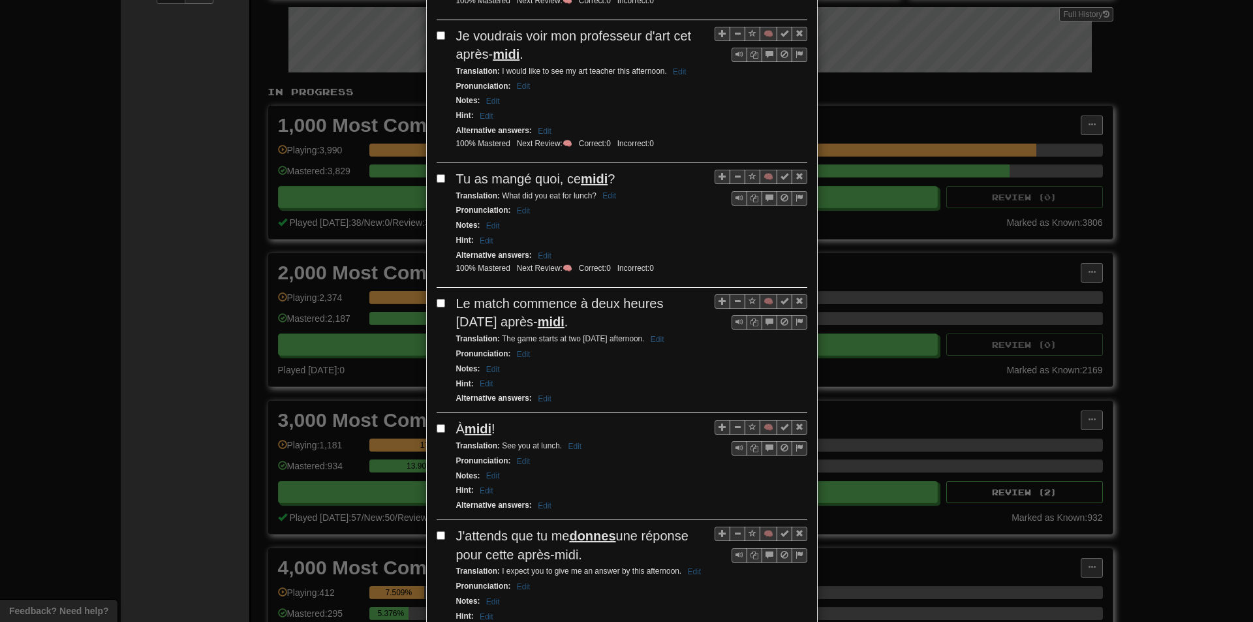
scroll to position [979, 0]
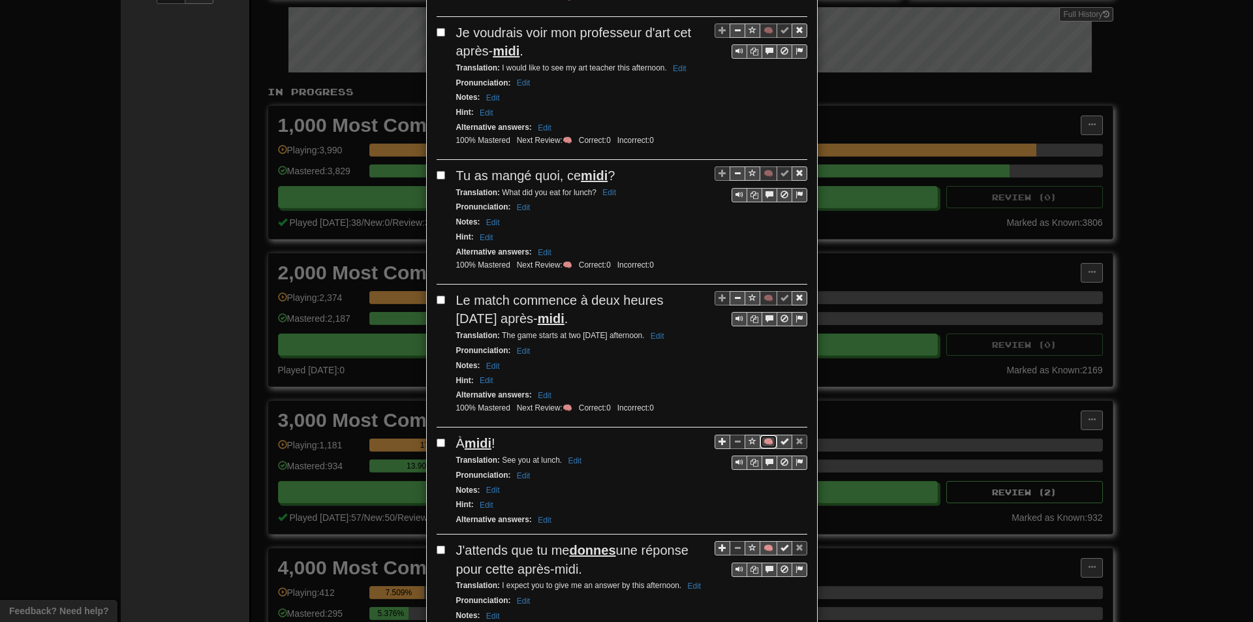
click at [767, 437] on button "🧠" at bounding box center [768, 442] width 18 height 14
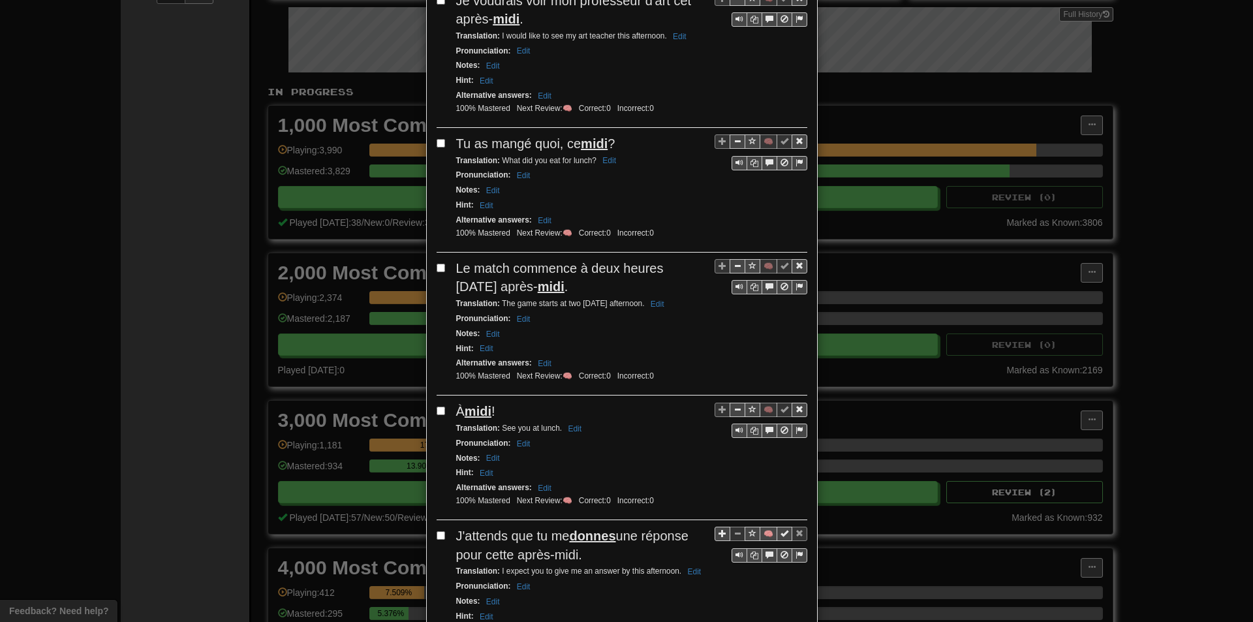
scroll to position [0, 0]
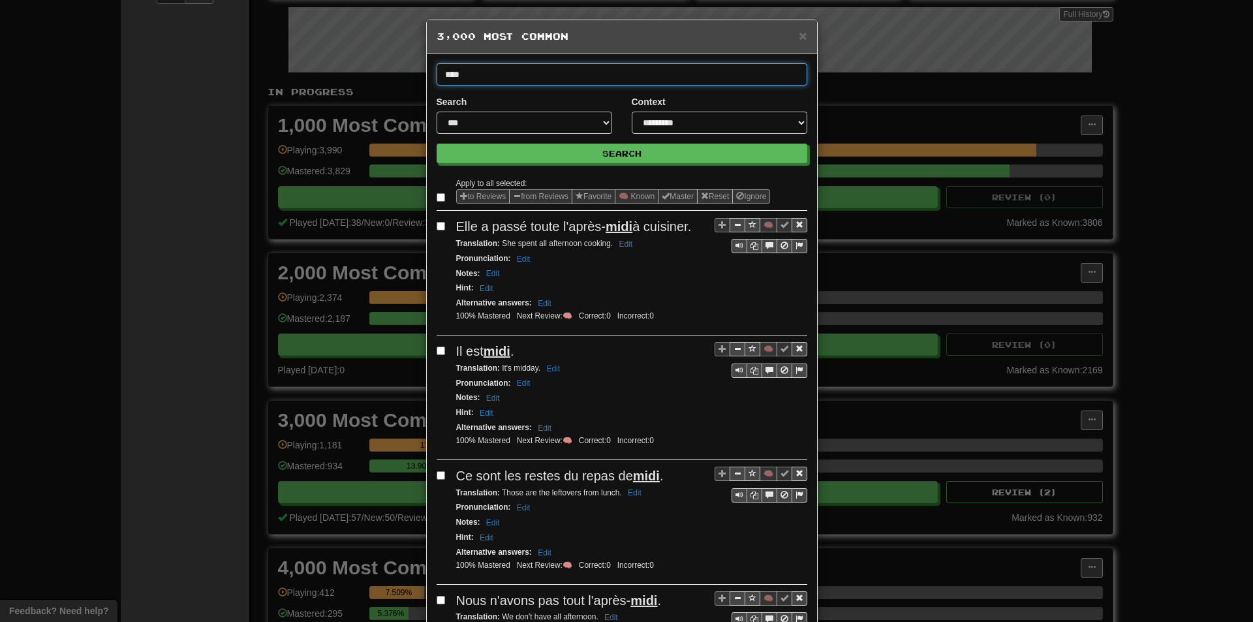
click at [553, 68] on input "****" at bounding box center [621, 74] width 371 height 22
type input "*******"
click at [436, 144] on button "Search" at bounding box center [621, 154] width 371 height 20
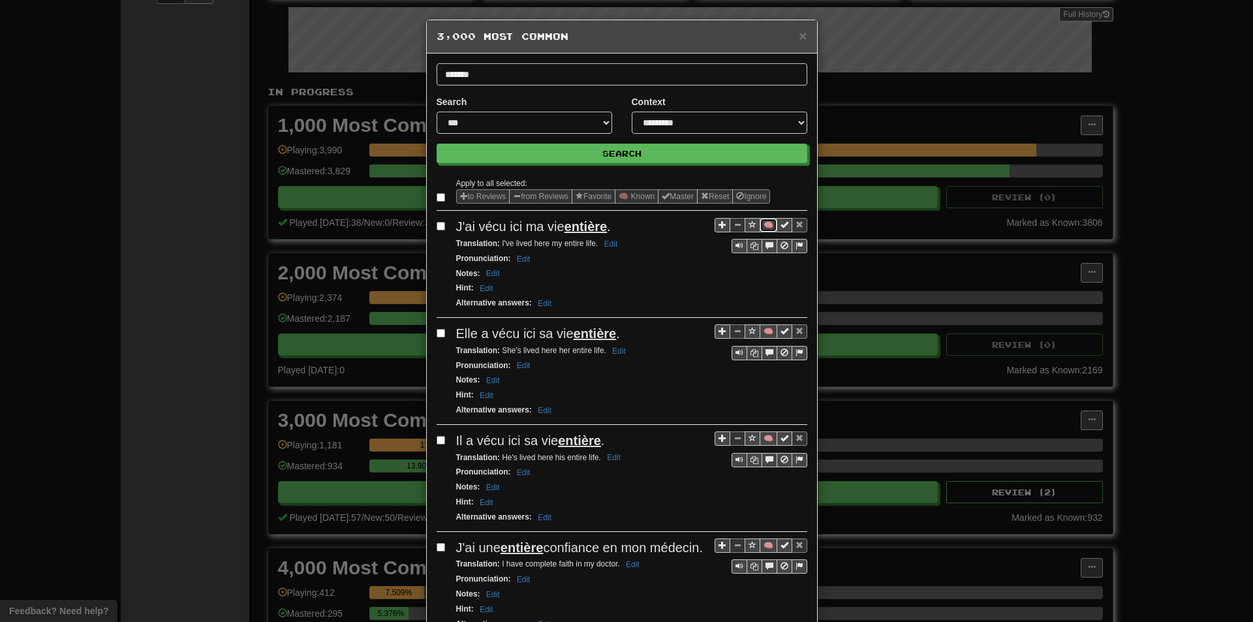
click at [763, 220] on button "🧠" at bounding box center [768, 225] width 18 height 14
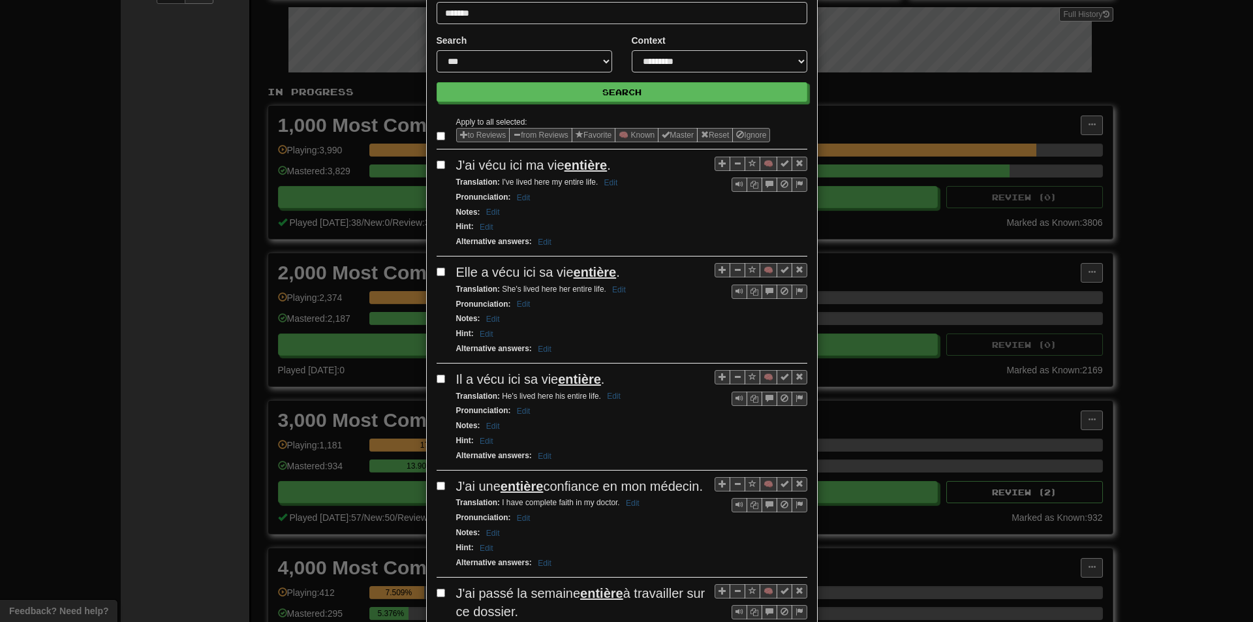
scroll to position [65, 0]
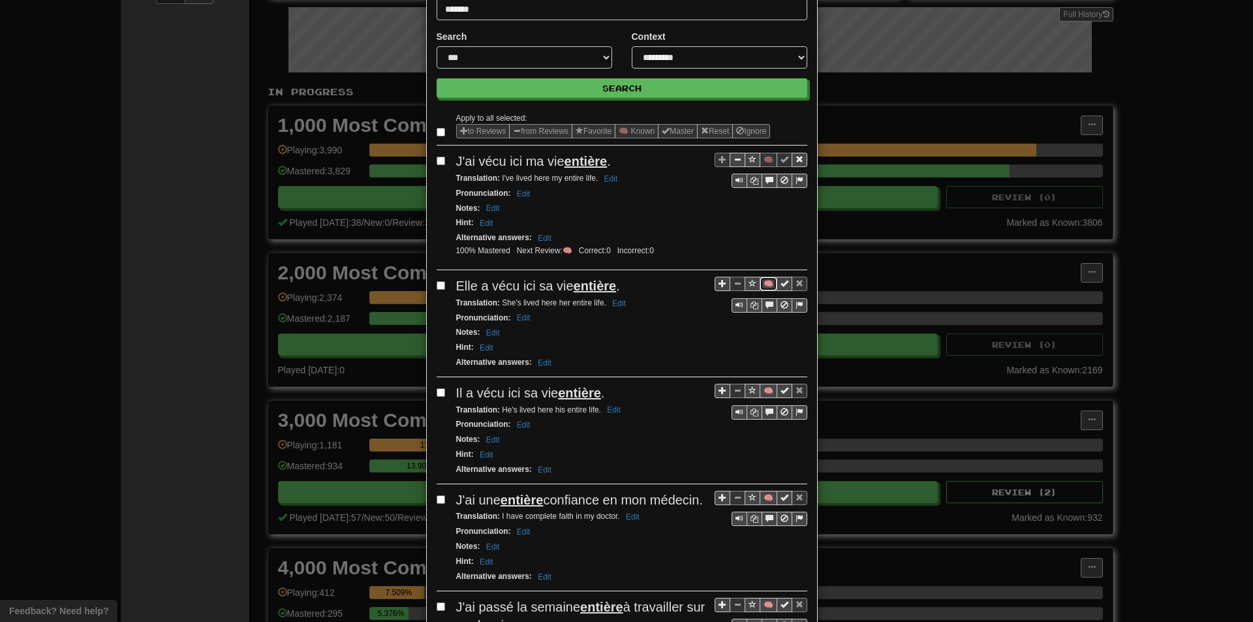
click at [759, 281] on button "🧠" at bounding box center [768, 284] width 18 height 14
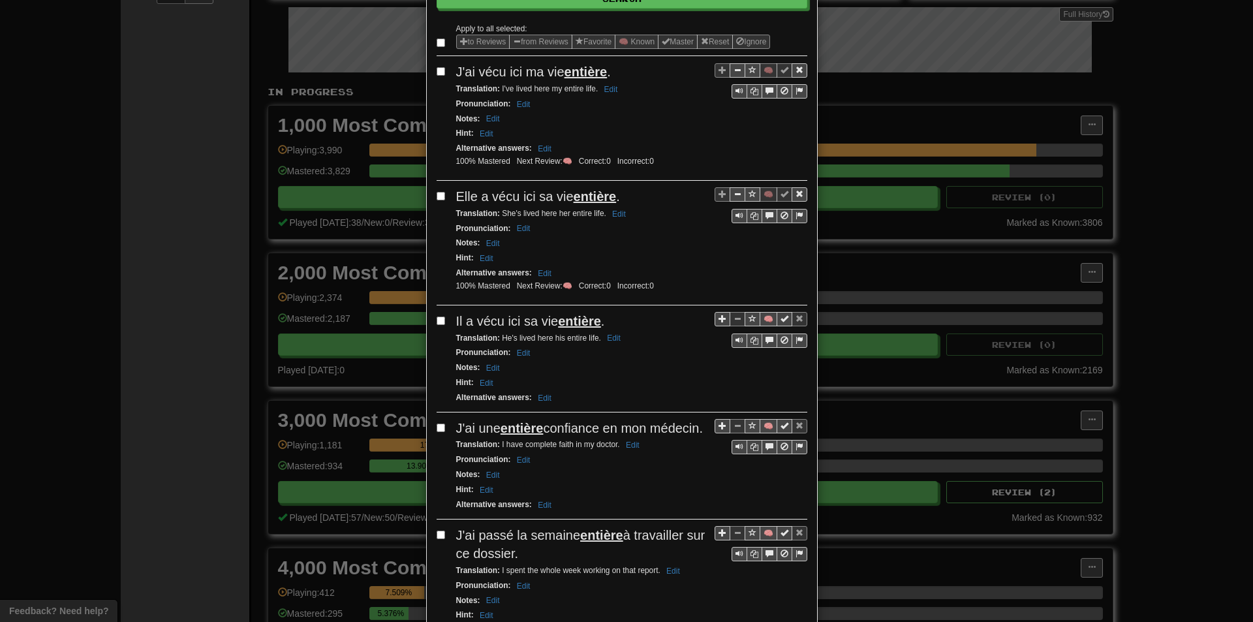
scroll to position [196, 0]
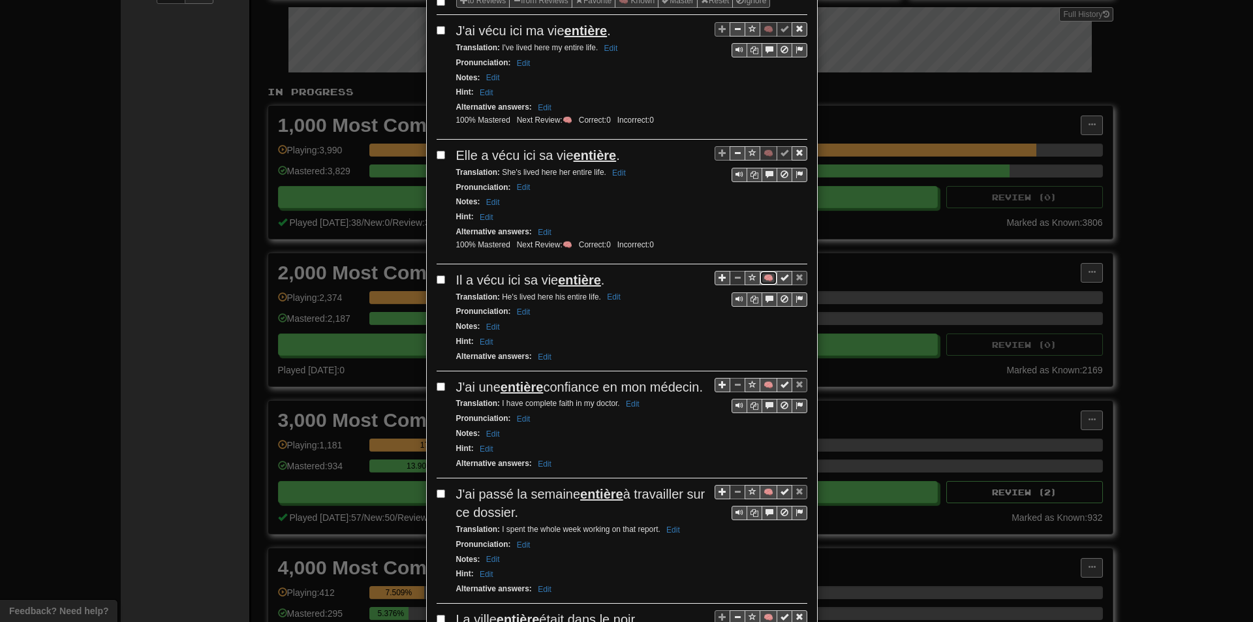
click at [765, 275] on button "🧠" at bounding box center [768, 278] width 18 height 14
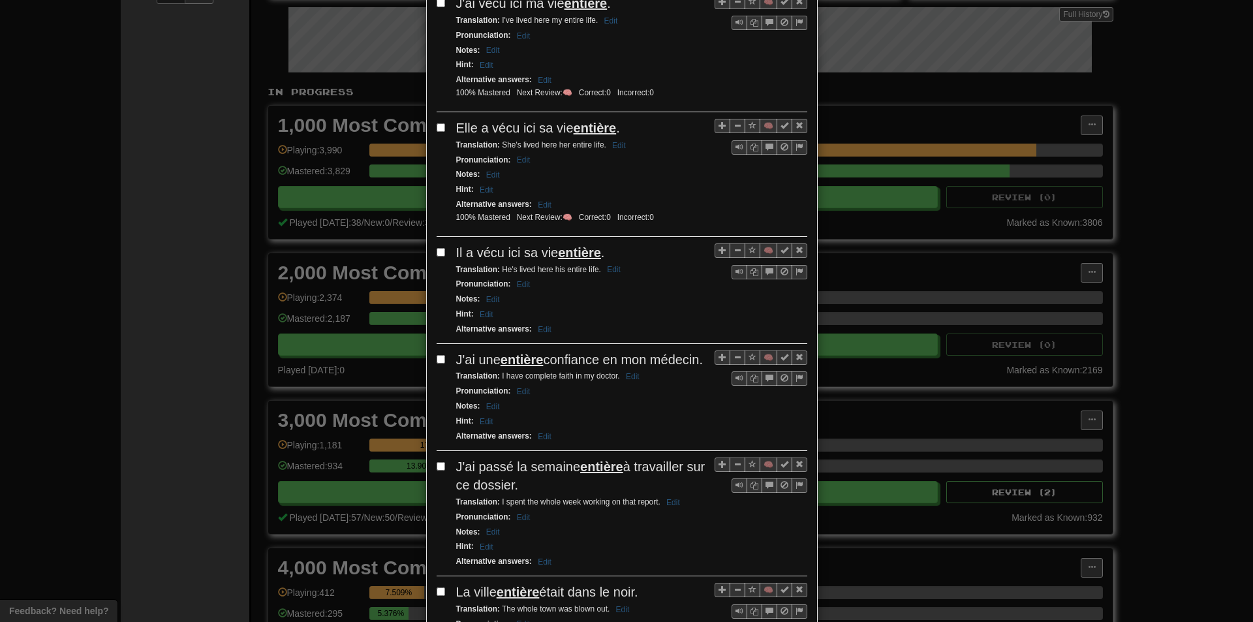
scroll to position [261, 0]
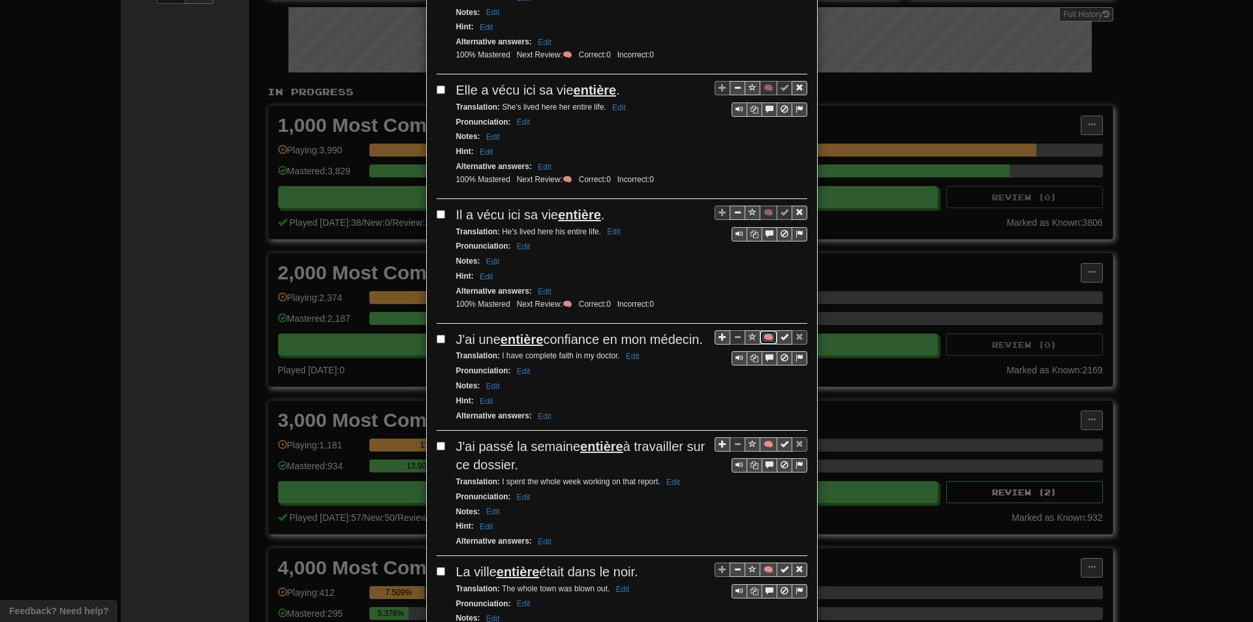
click at [759, 336] on button "🧠" at bounding box center [768, 337] width 18 height 14
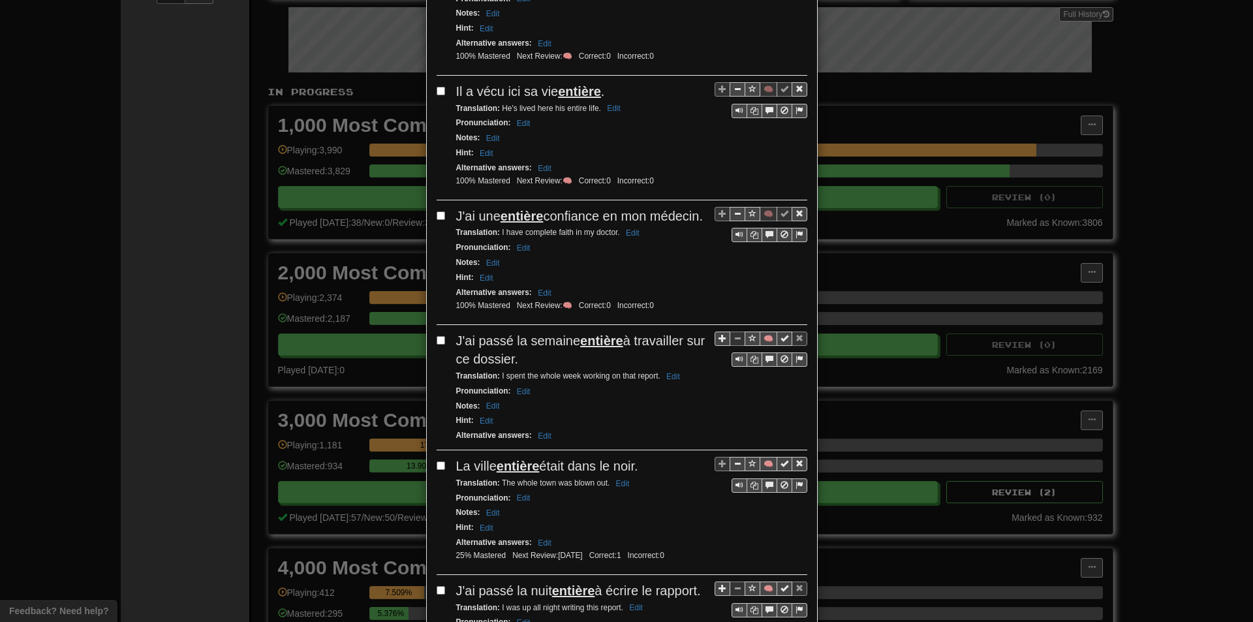
scroll to position [391, 0]
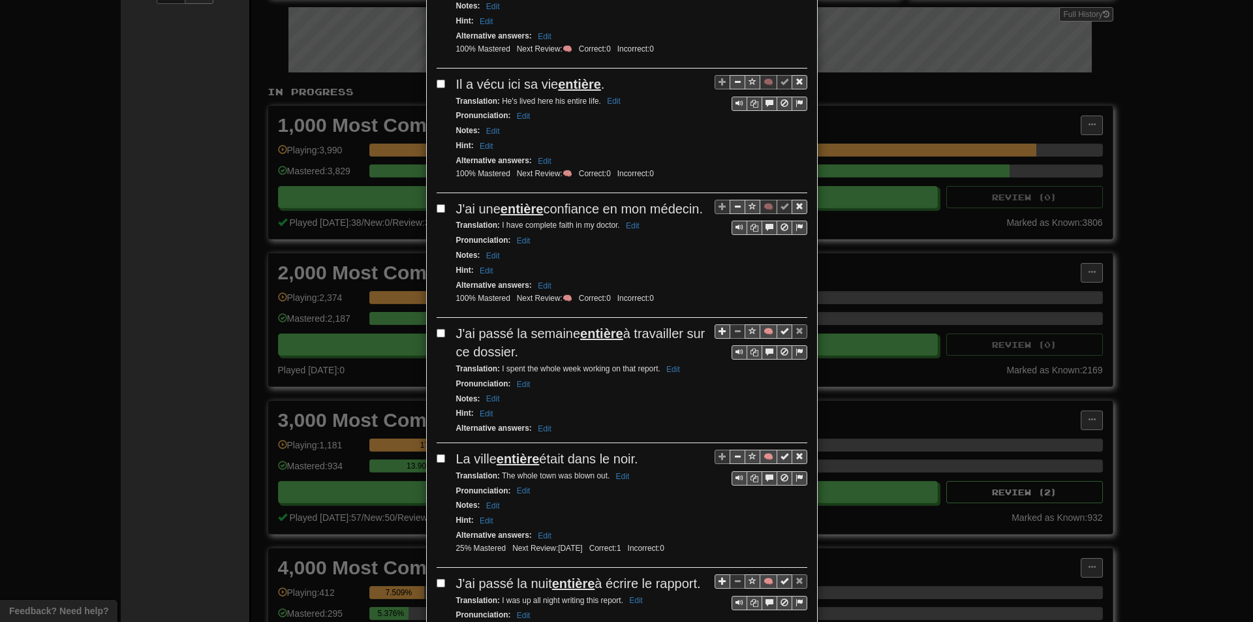
click at [765, 343] on div "Apply to all selected: to Reviews from Reviews Favorite 🧠 Known Master Reset Ig…" at bounding box center [621, 456] width 371 height 1342
click at [762, 339] on button "🧠" at bounding box center [768, 331] width 18 height 14
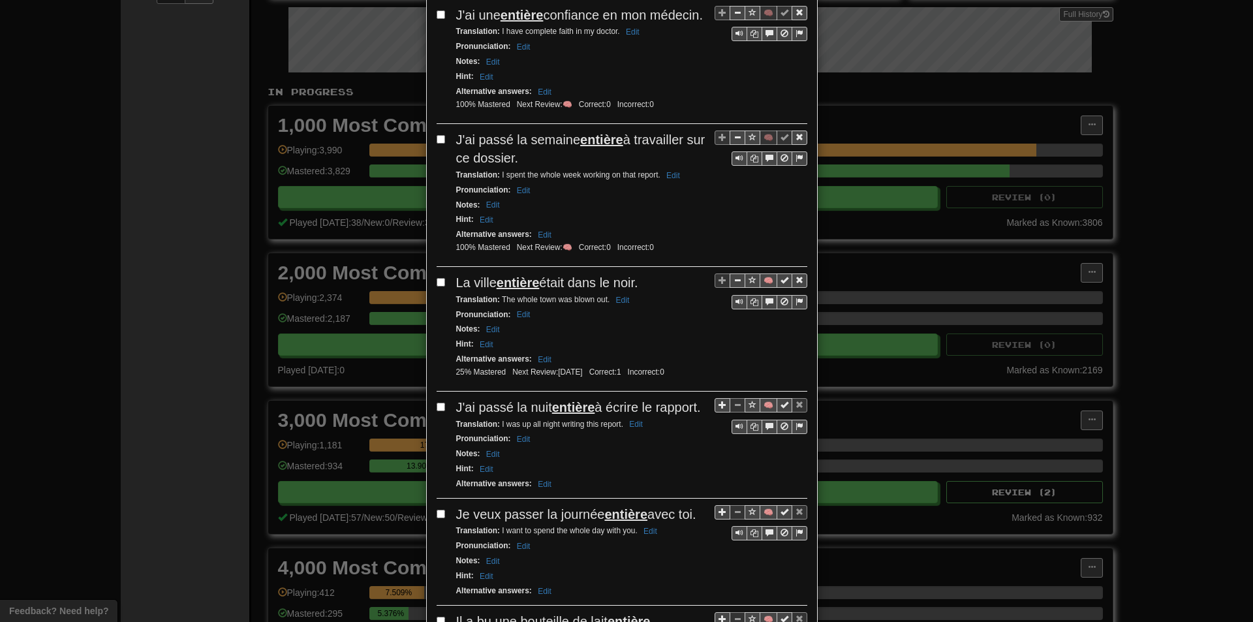
scroll to position [587, 0]
click at [759, 286] on button "🧠" at bounding box center [768, 278] width 18 height 14
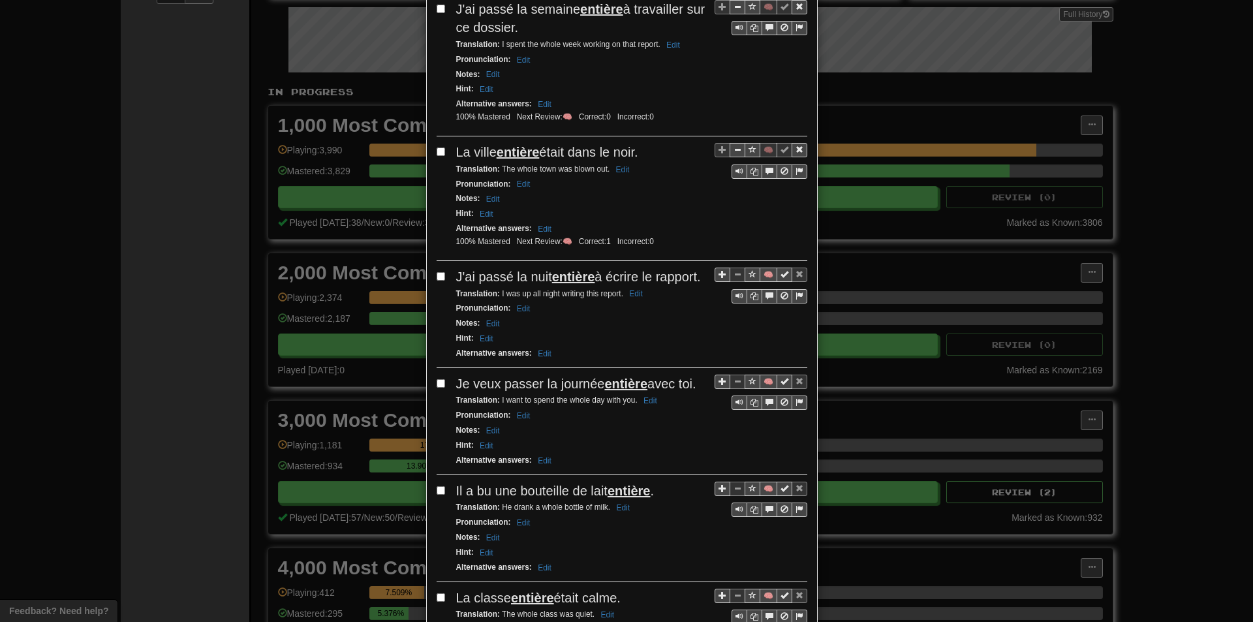
scroll to position [718, 0]
click at [759, 280] on button "🧠" at bounding box center [768, 273] width 18 height 14
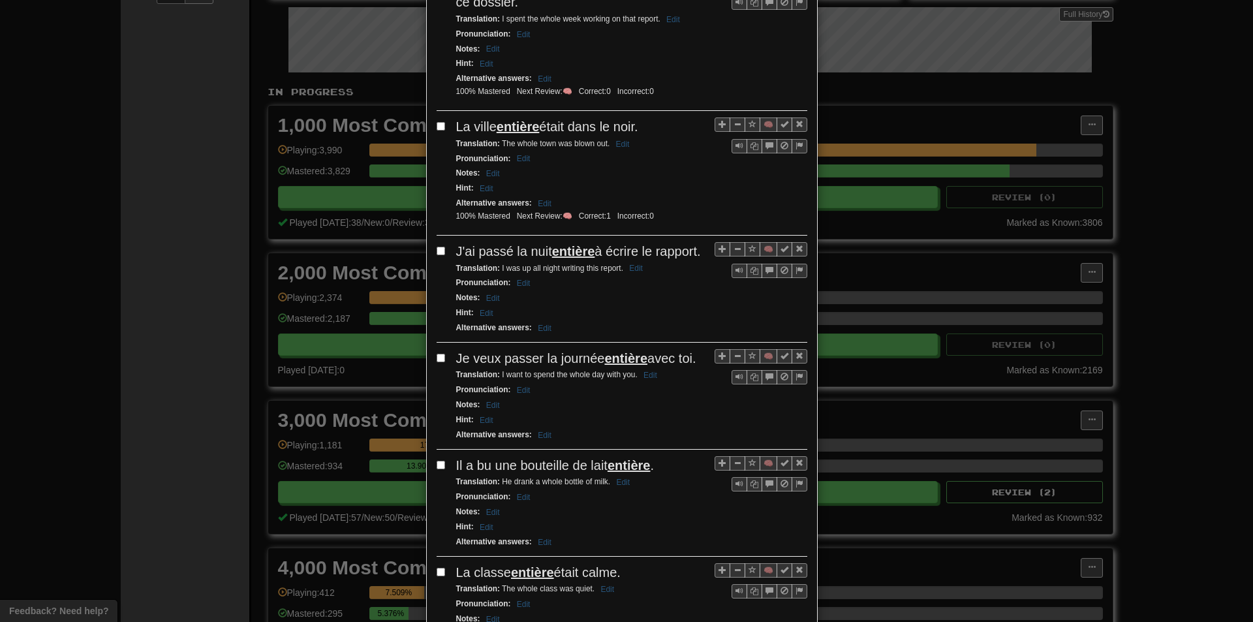
scroll to position [783, 0]
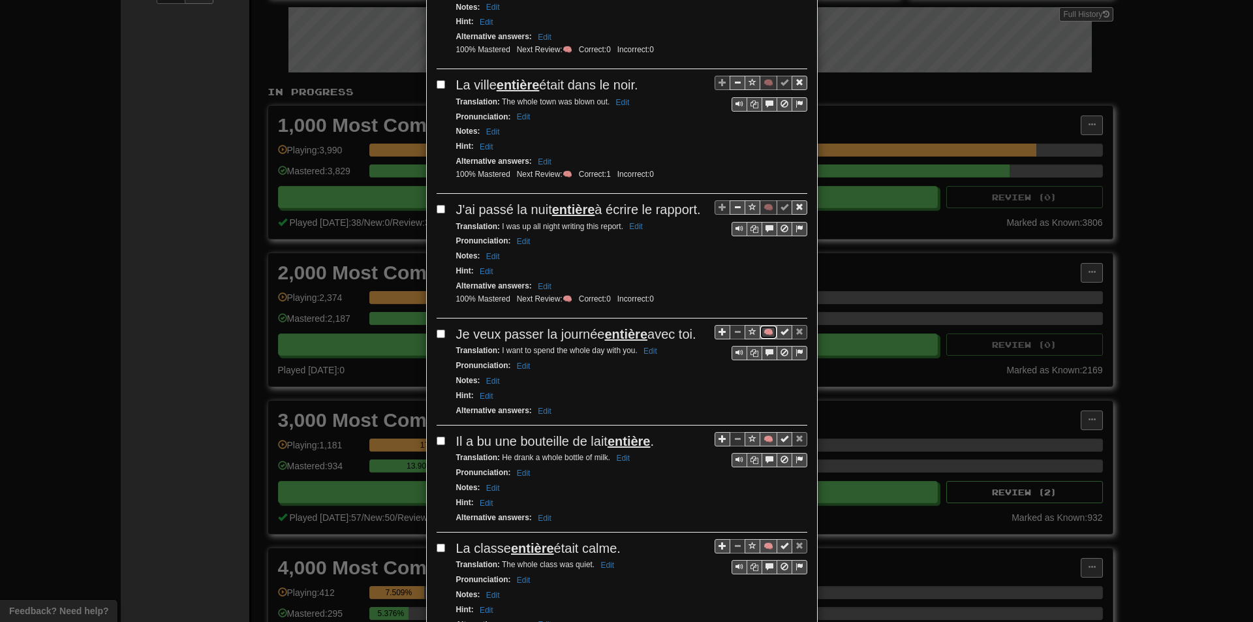
click at [759, 339] on button "🧠" at bounding box center [768, 332] width 18 height 14
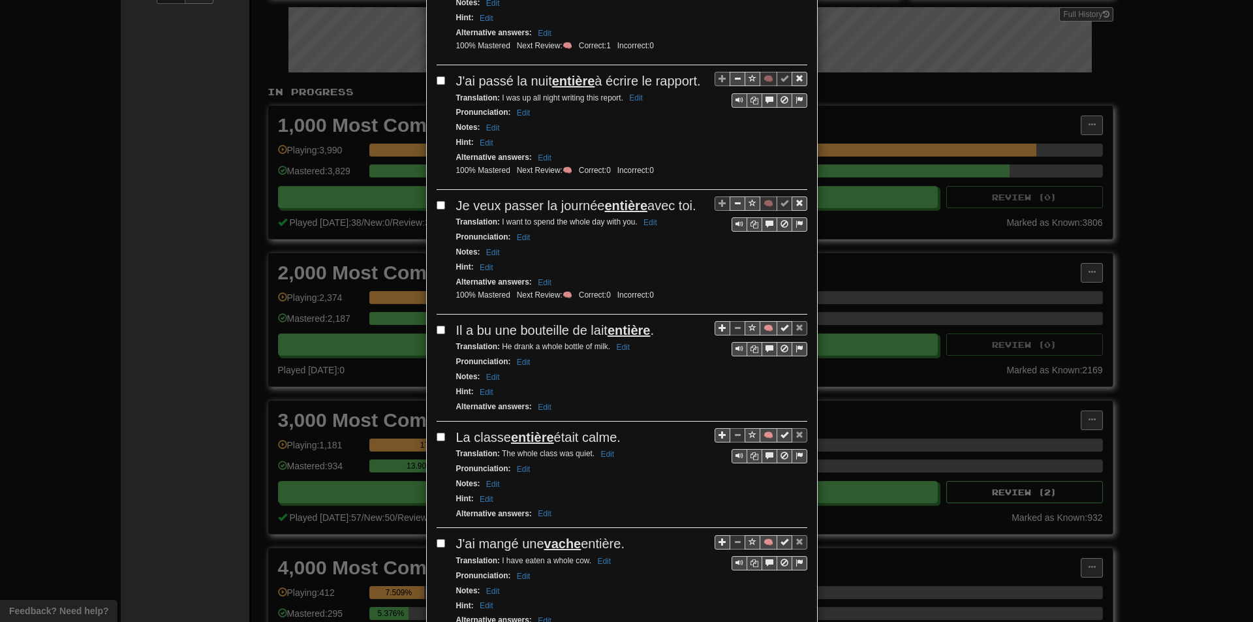
scroll to position [913, 0]
click at [765, 333] on button "🧠" at bounding box center [768, 326] width 18 height 14
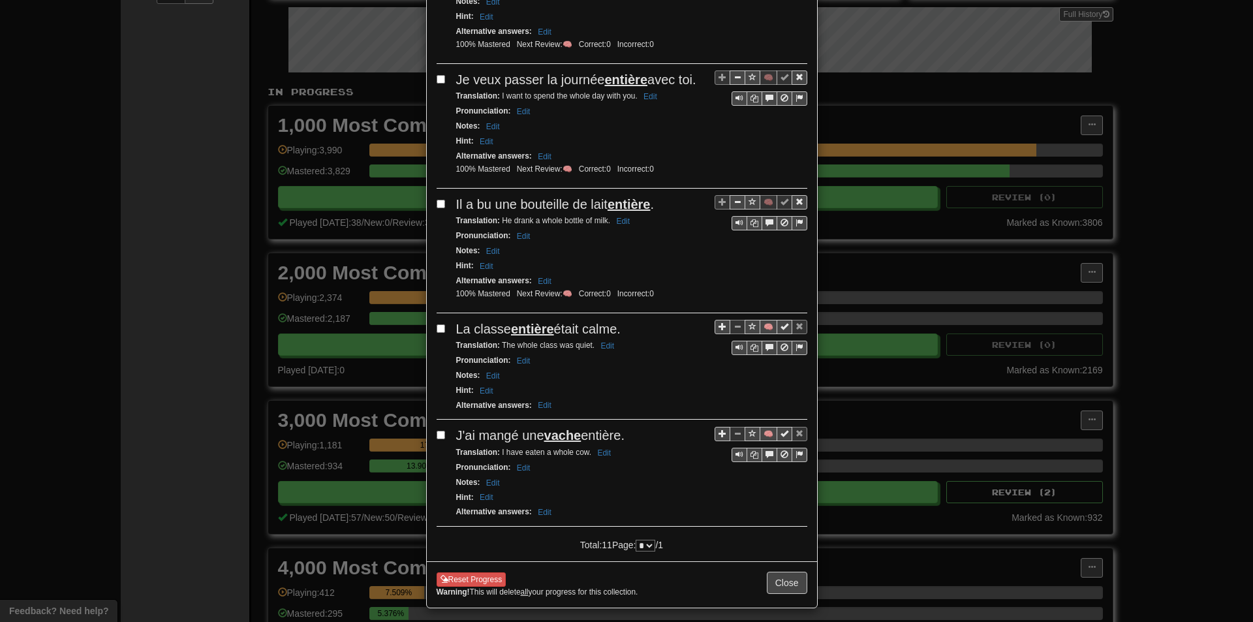
scroll to position [1044, 0]
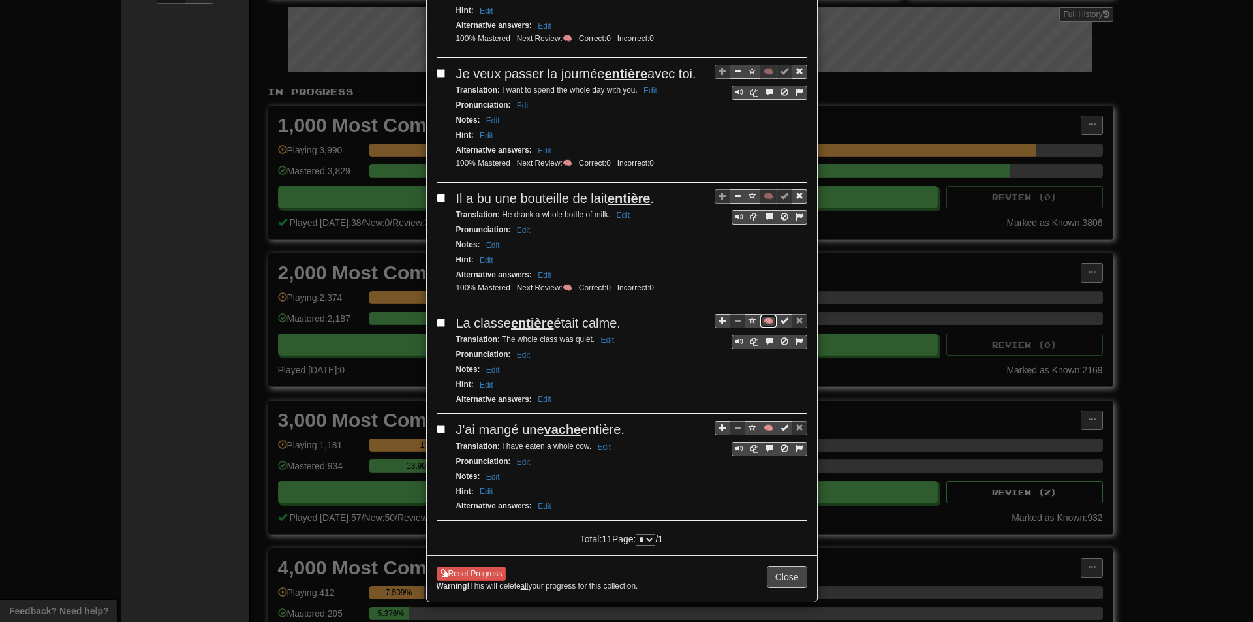
click at [767, 328] on button "🧠" at bounding box center [768, 321] width 18 height 14
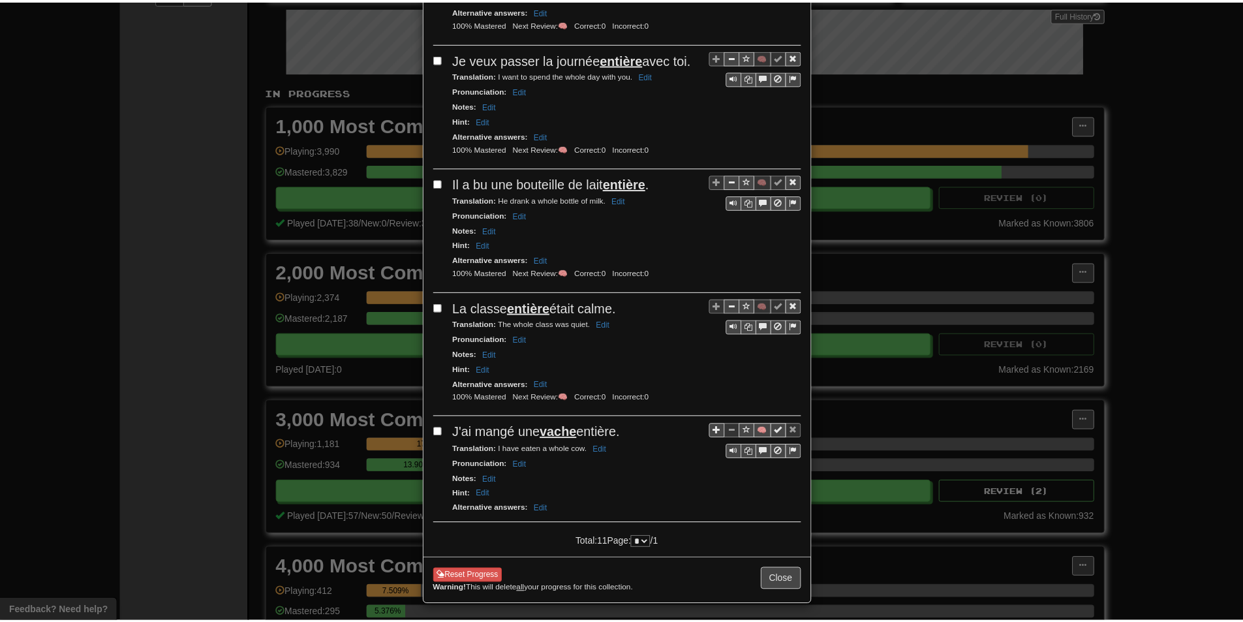
scroll to position [1082, 0]
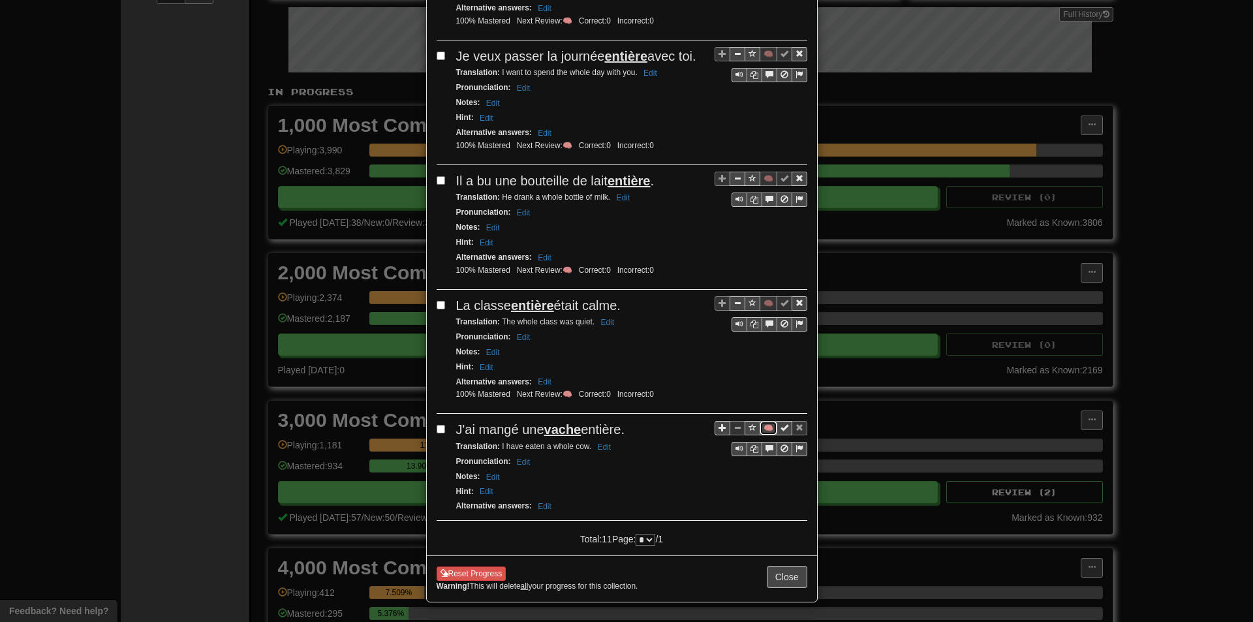
click at [765, 435] on button "🧠" at bounding box center [768, 428] width 18 height 14
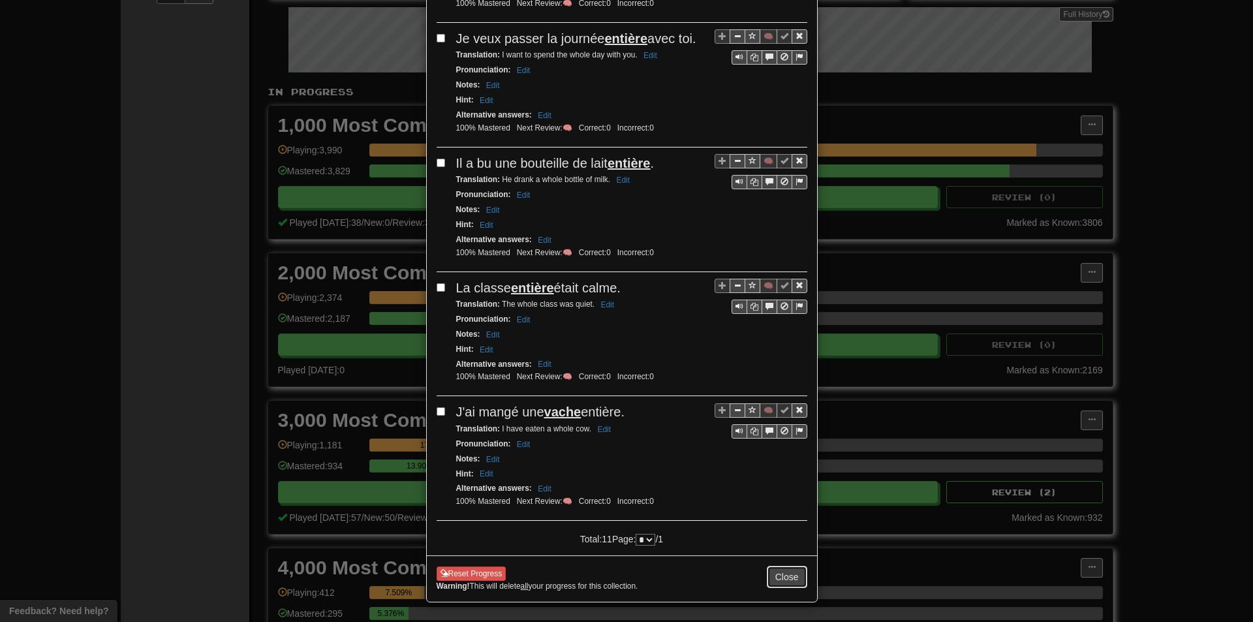
click at [792, 588] on button "Close" at bounding box center [787, 577] width 40 height 22
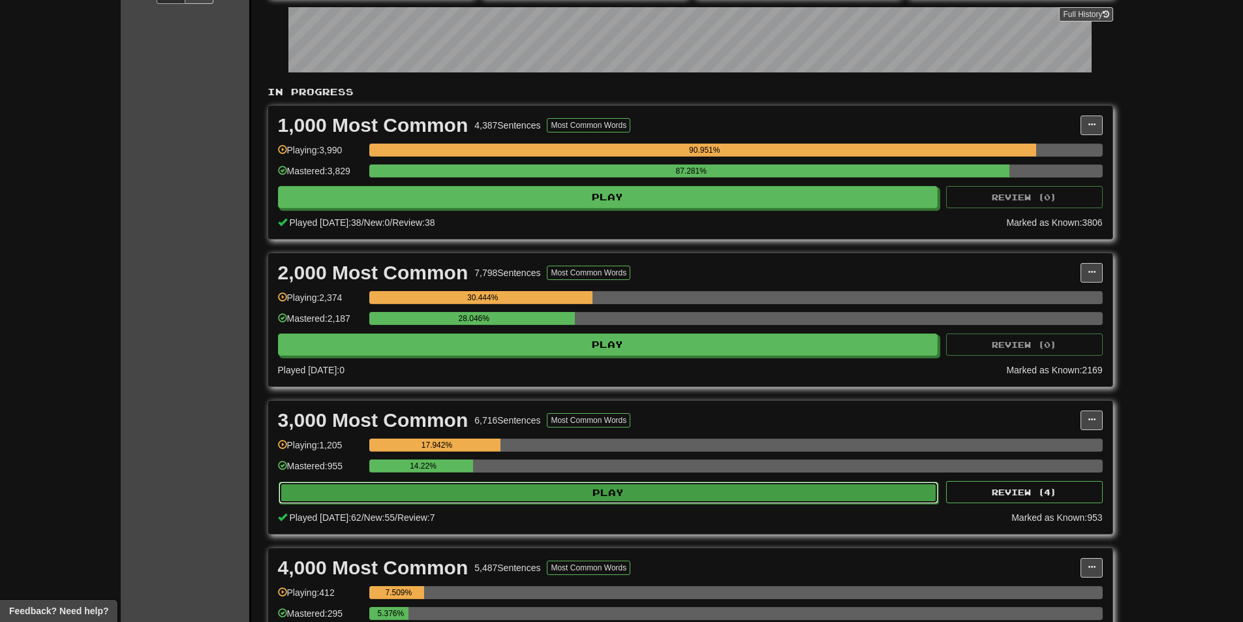
click at [500, 491] on button "Play" at bounding box center [609, 492] width 660 height 22
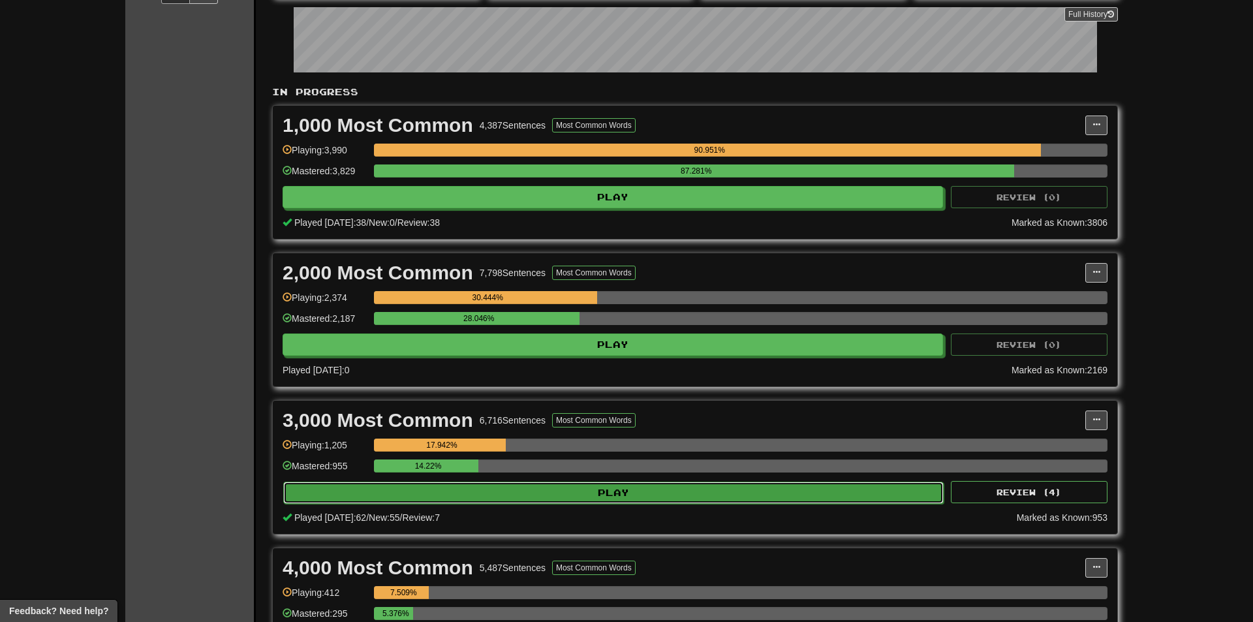
select select "**"
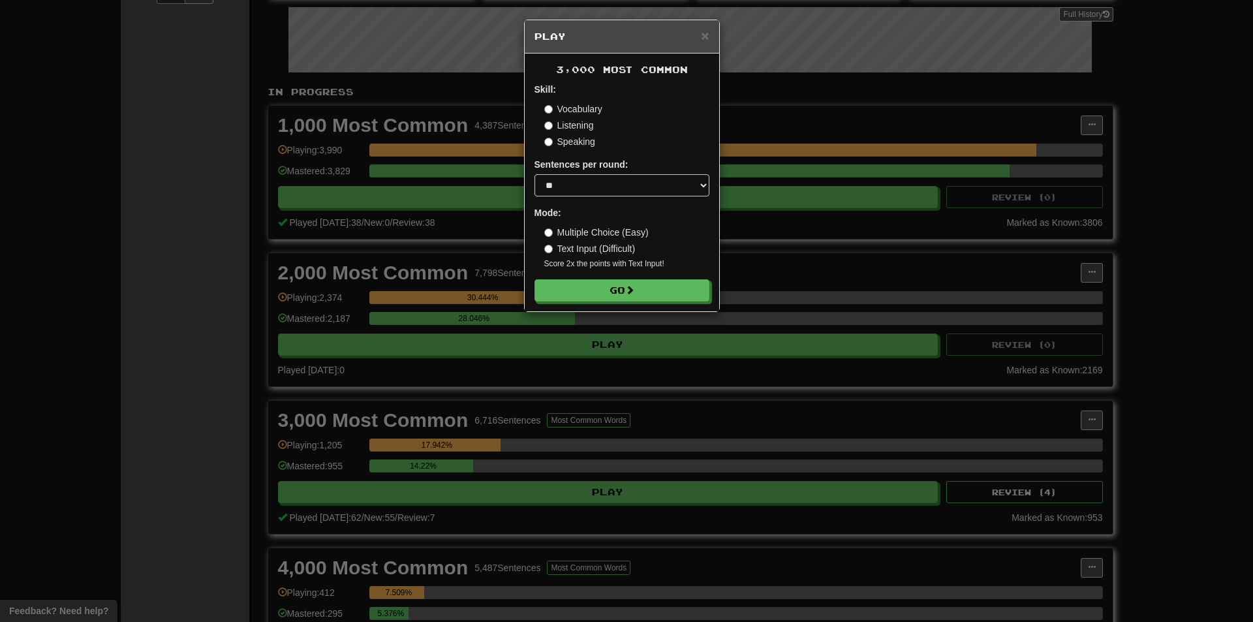
click at [443, 434] on div "× Play 3,000 Most Common Skill: Vocabulary Listening Speaking Sentences per rou…" at bounding box center [626, 311] width 1253 height 622
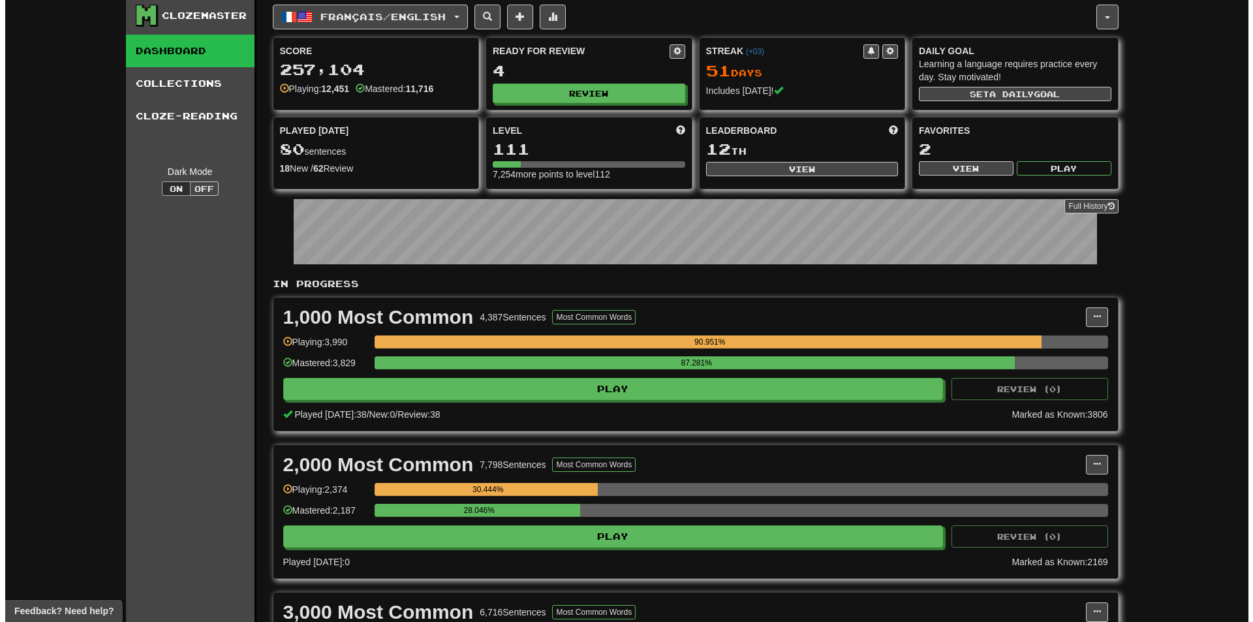
scroll to position [0, 0]
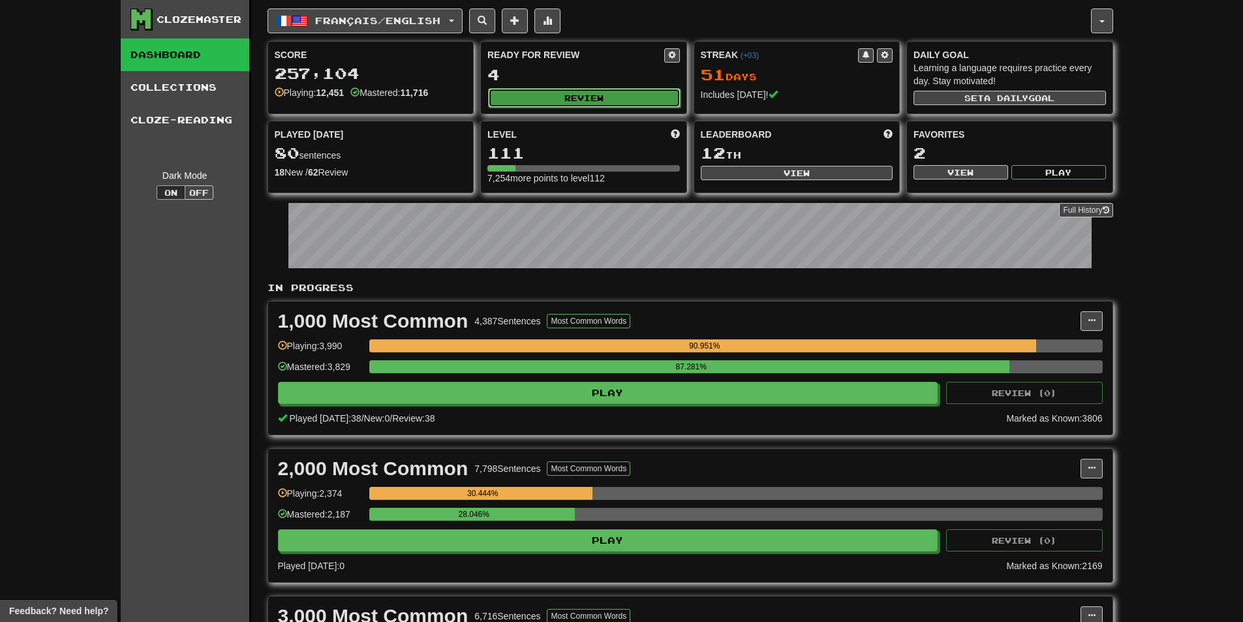
click at [529, 97] on button "Review" at bounding box center [584, 98] width 192 height 20
select select "**"
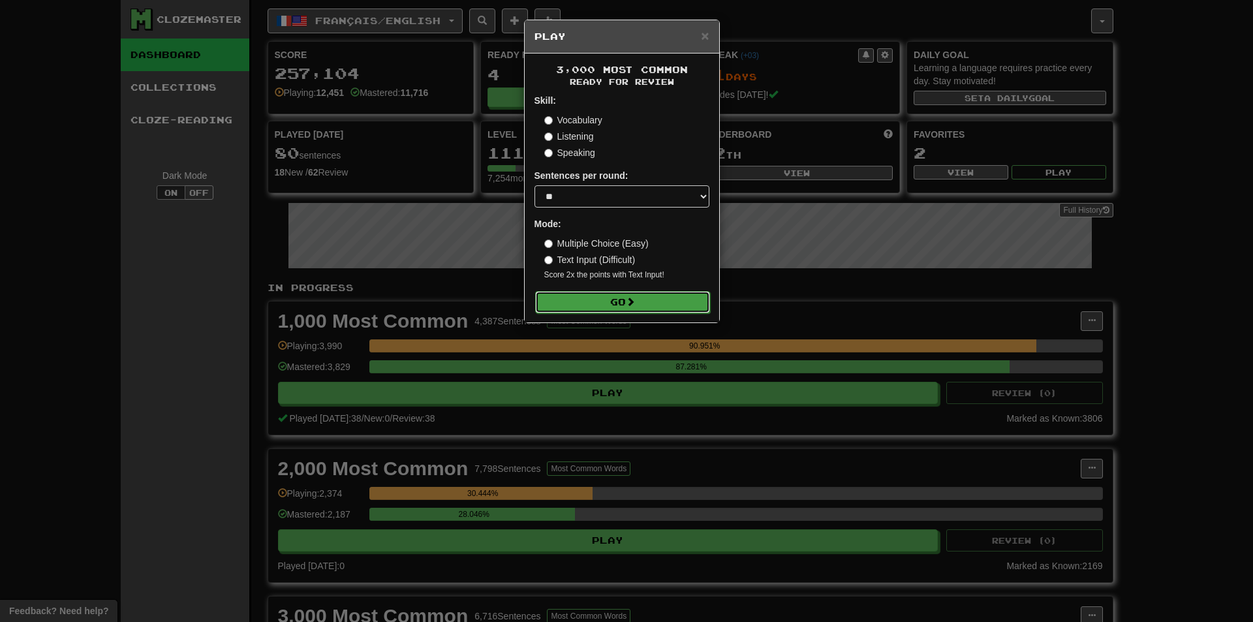
click at [588, 293] on button "Go" at bounding box center [622, 302] width 175 height 22
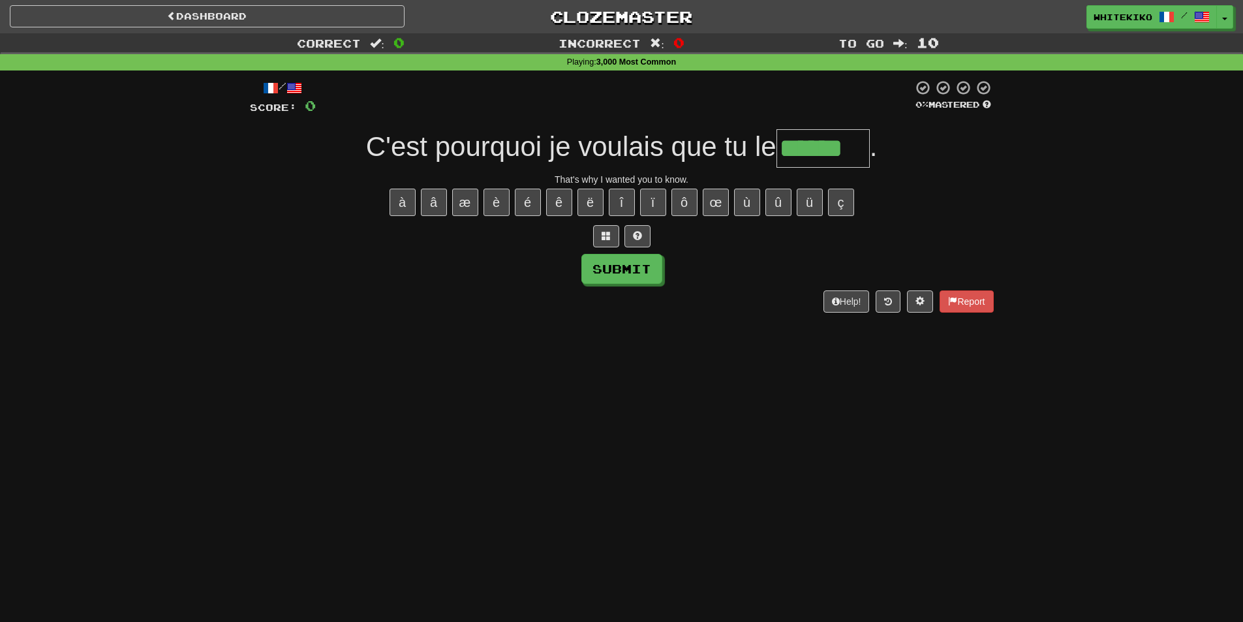
type input "******"
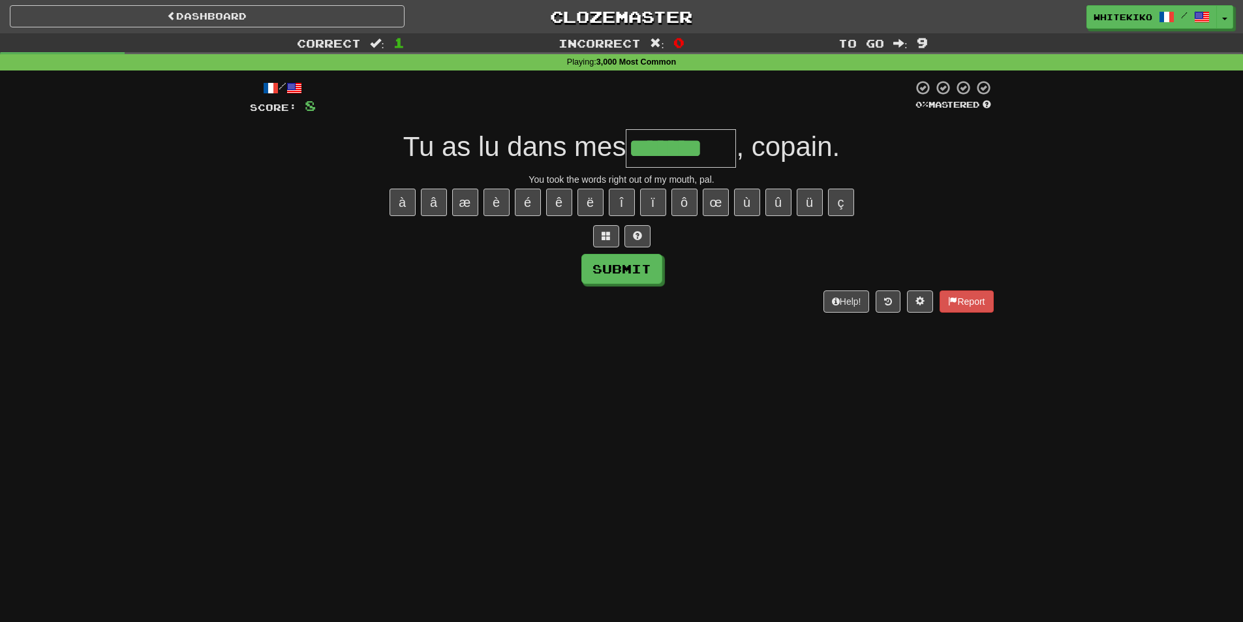
type input "*******"
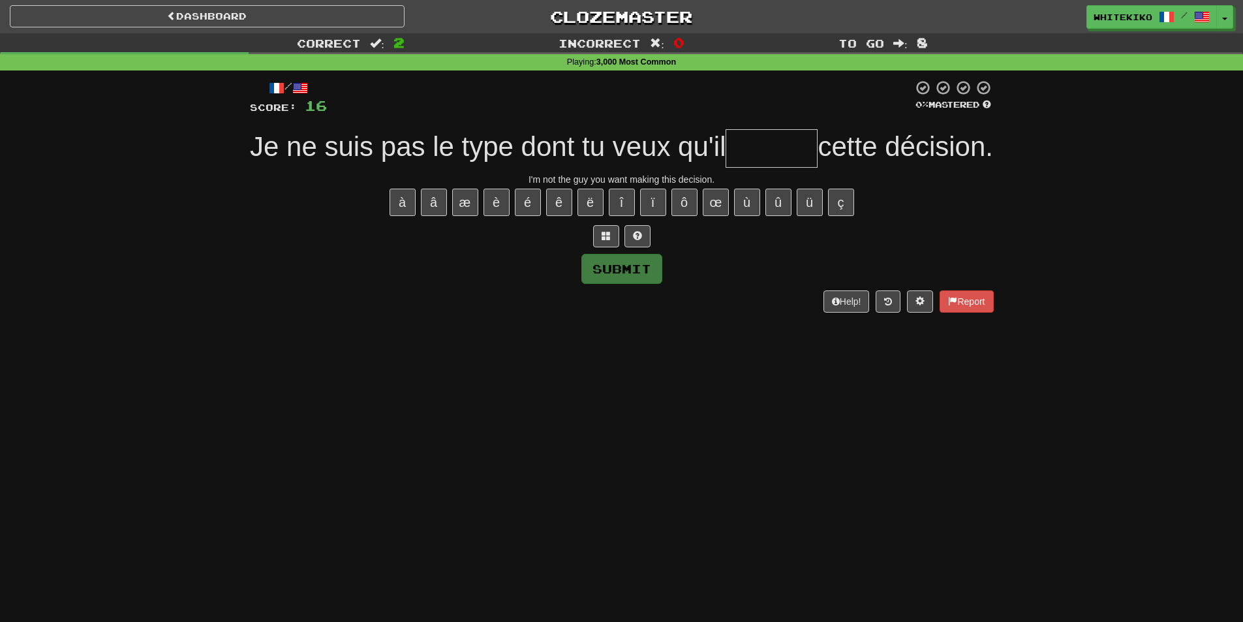
type input "*"
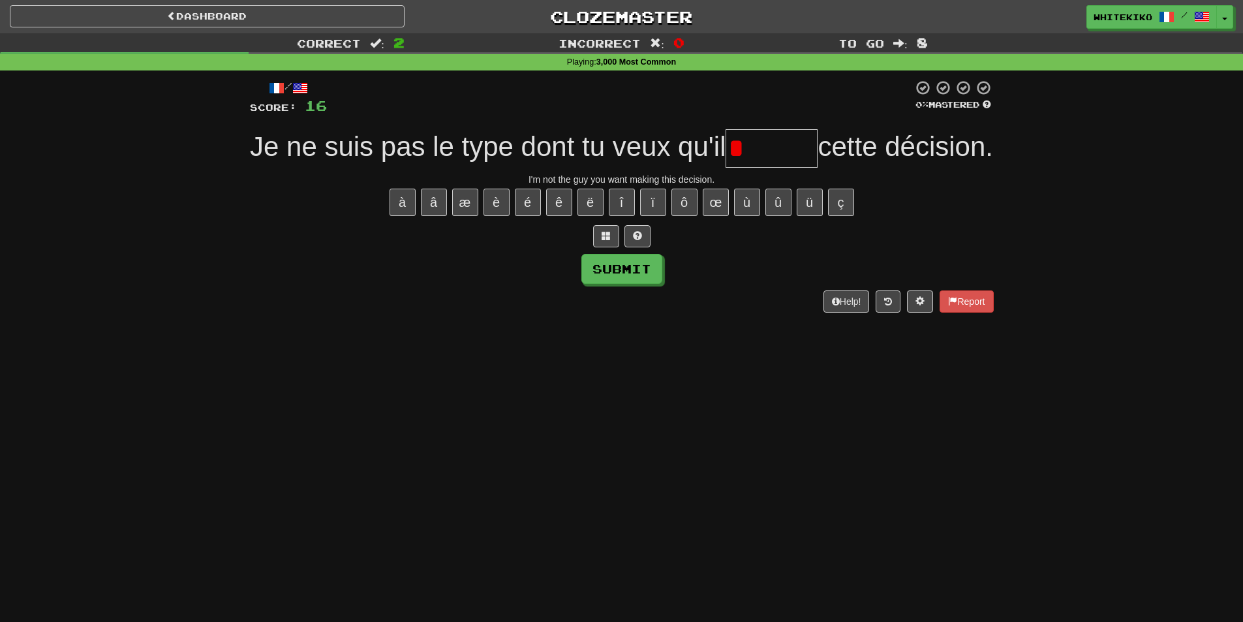
drag, startPoint x: 819, startPoint y: 156, endPoint x: 470, endPoint y: 256, distance: 363.9
click at [818, 156] on input "*" at bounding box center [772, 148] width 92 height 38
type input "******"
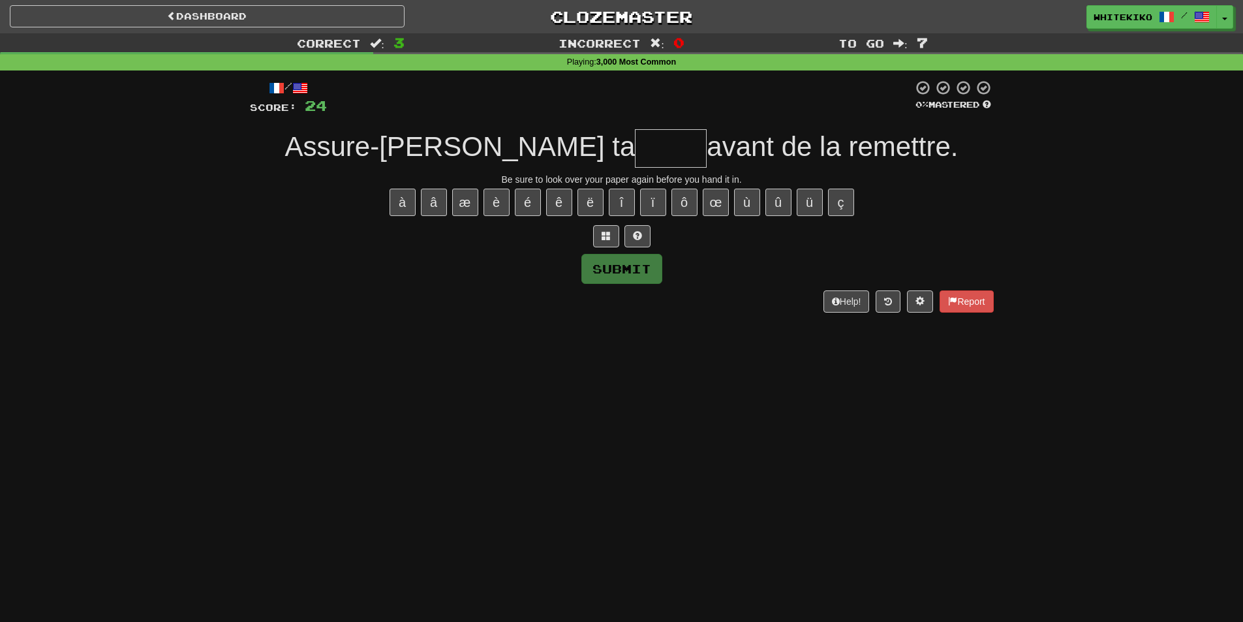
type input "*"
type input "*****"
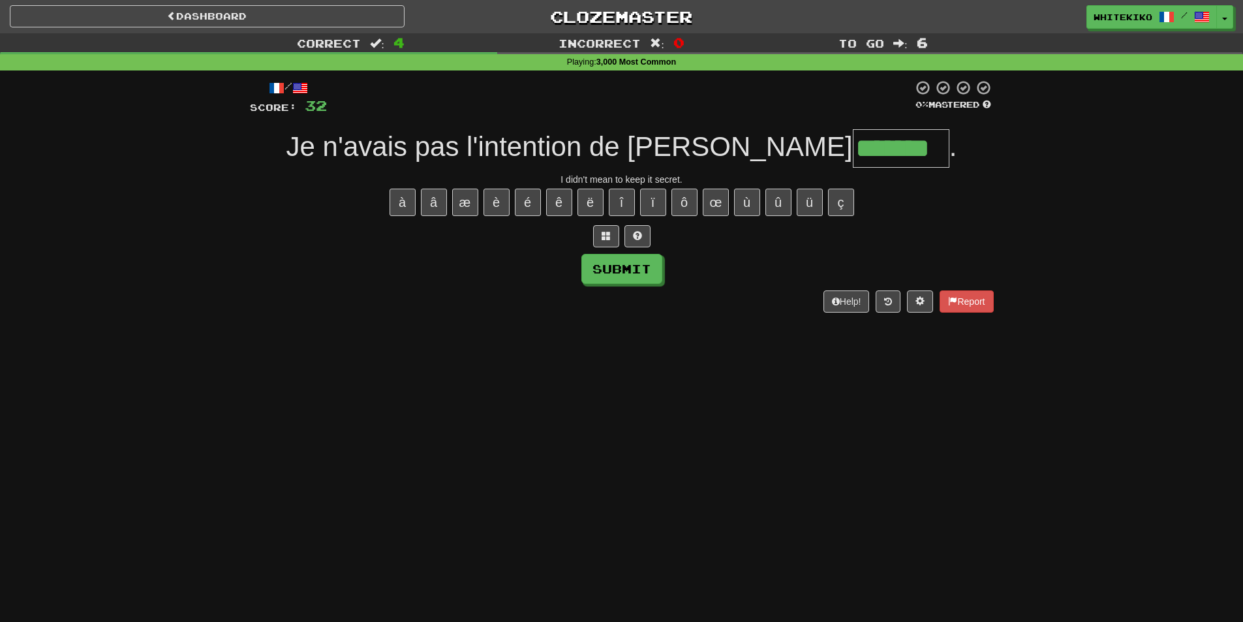
type input "*******"
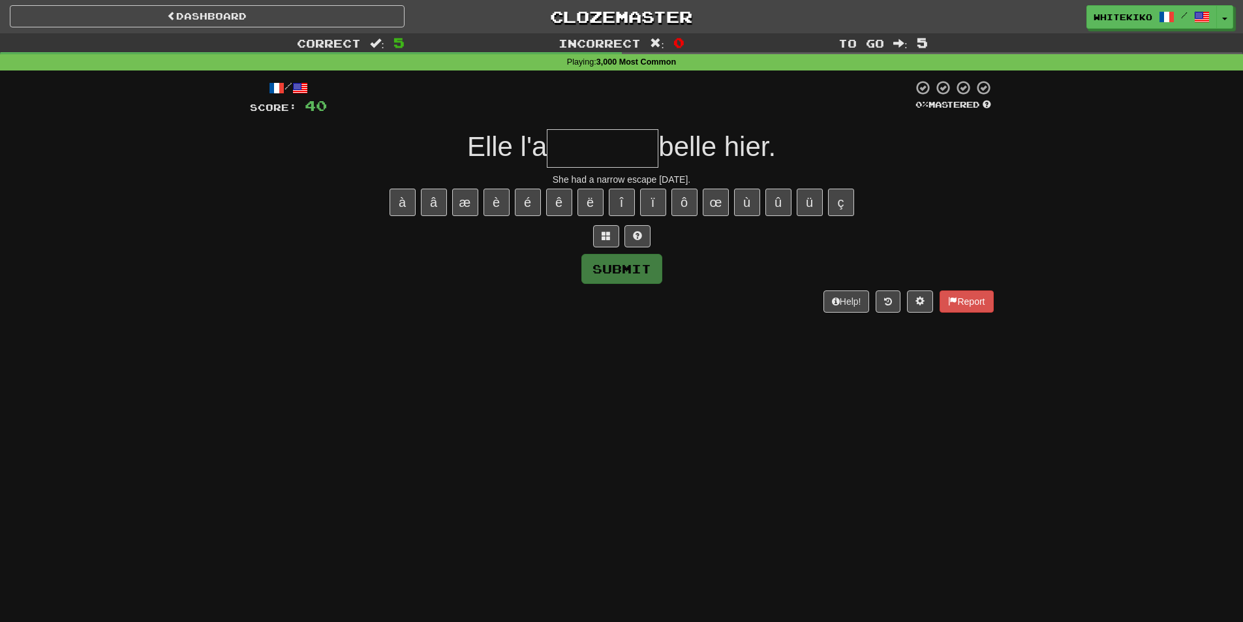
click at [585, 138] on input "text" at bounding box center [603, 148] width 112 height 38
type input "*******"
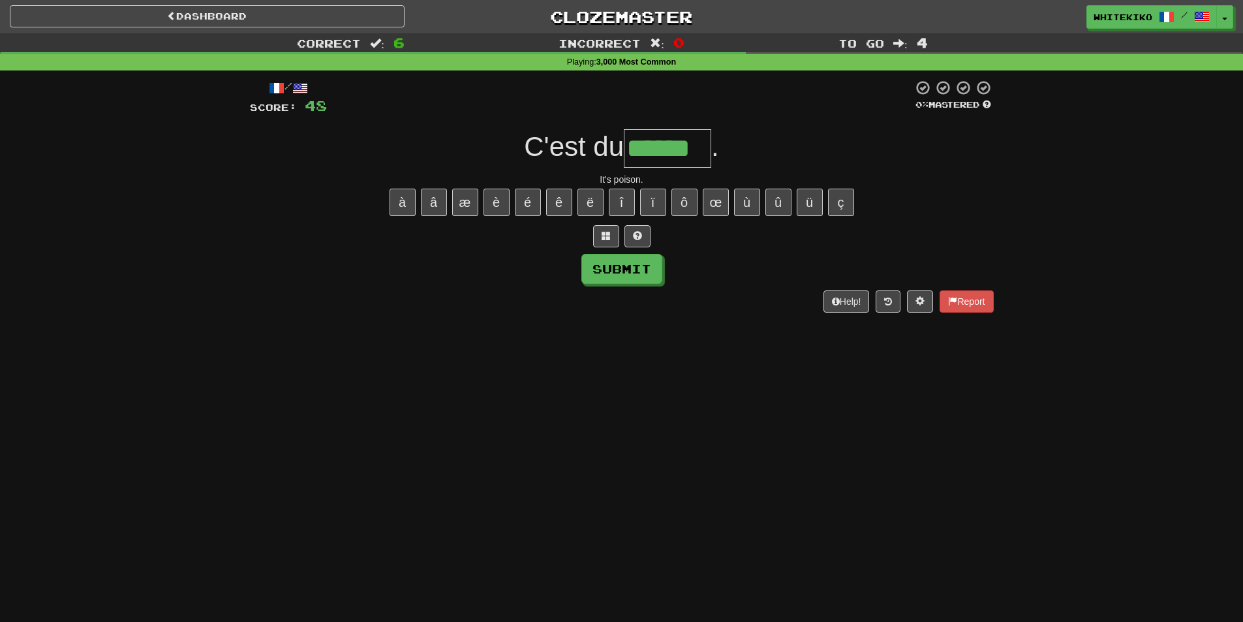
type input "******"
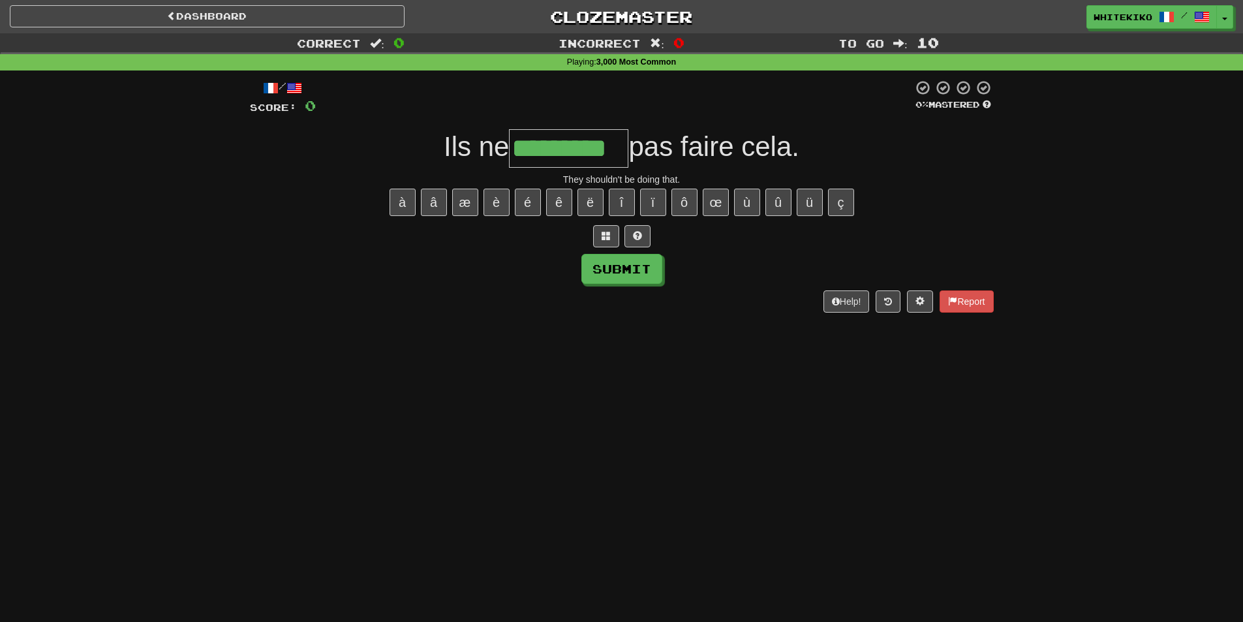
type input "*********"
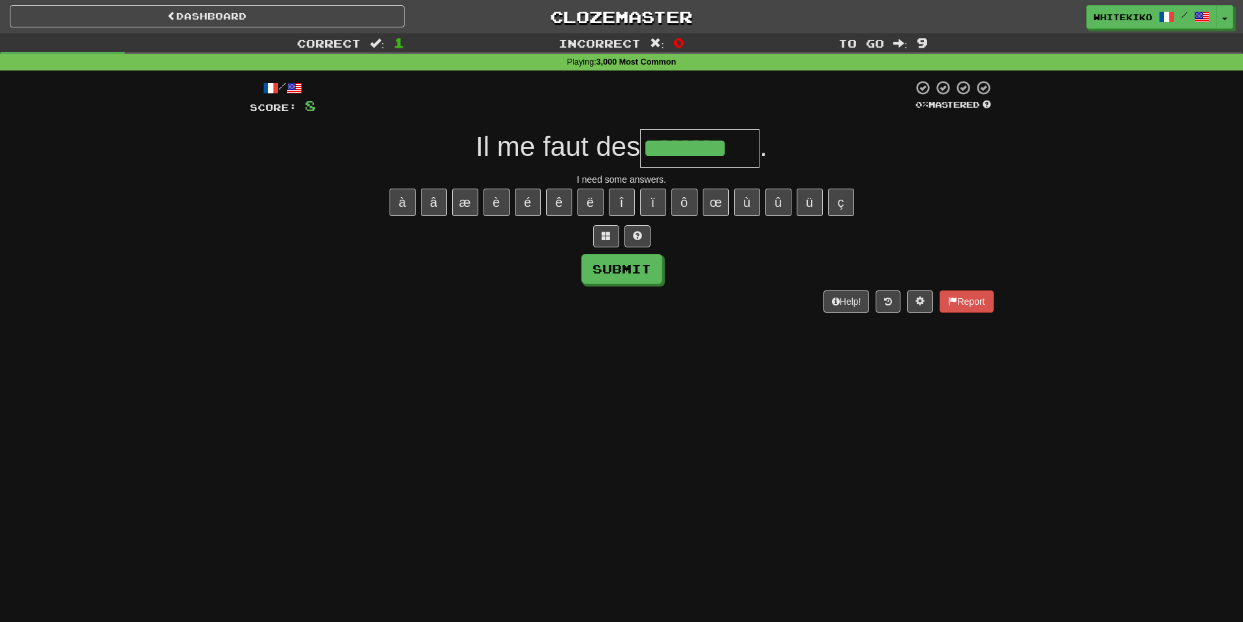
type input "********"
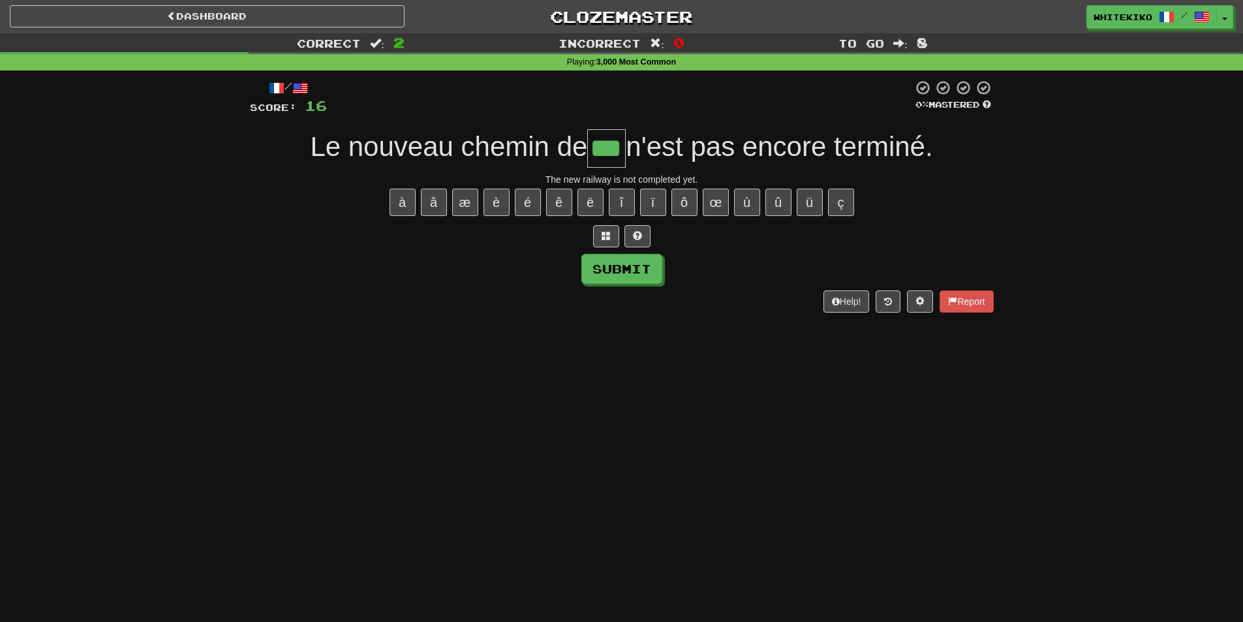
type input "***"
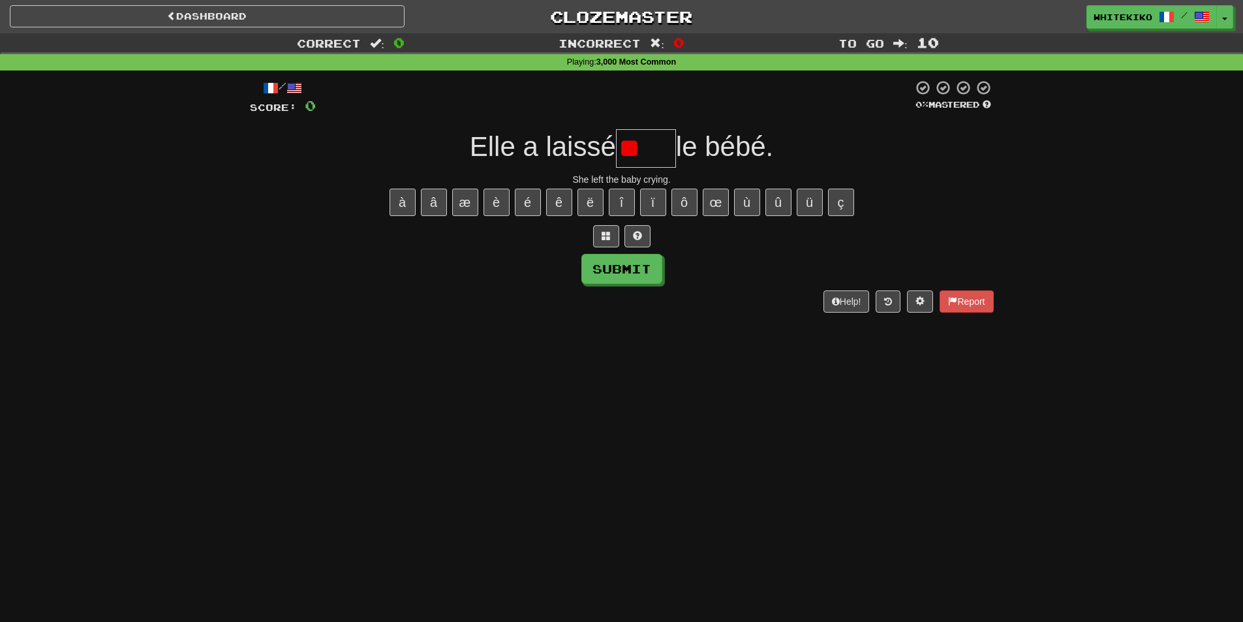
type input "*"
type input "*****"
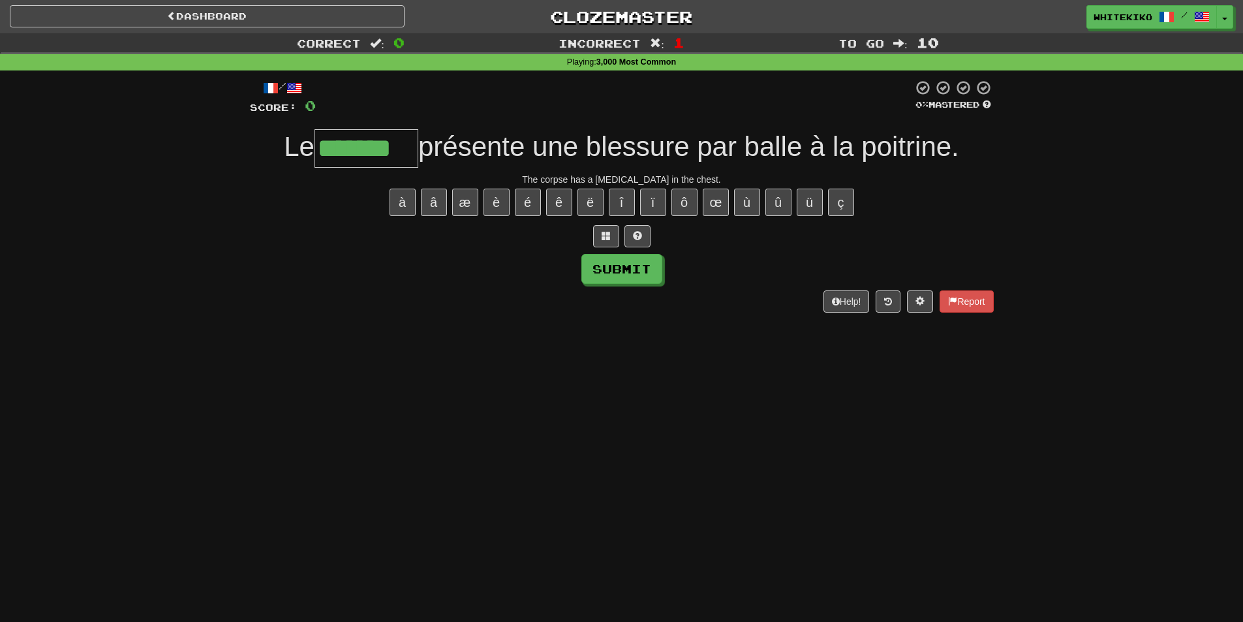
type input "*******"
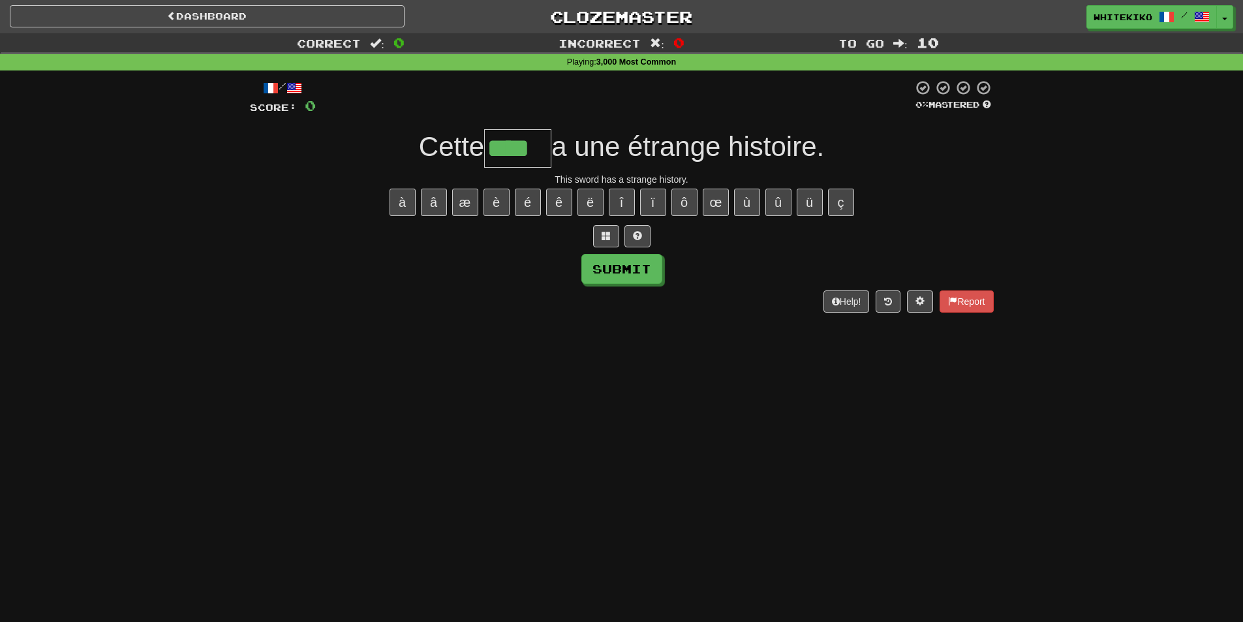
type input "****"
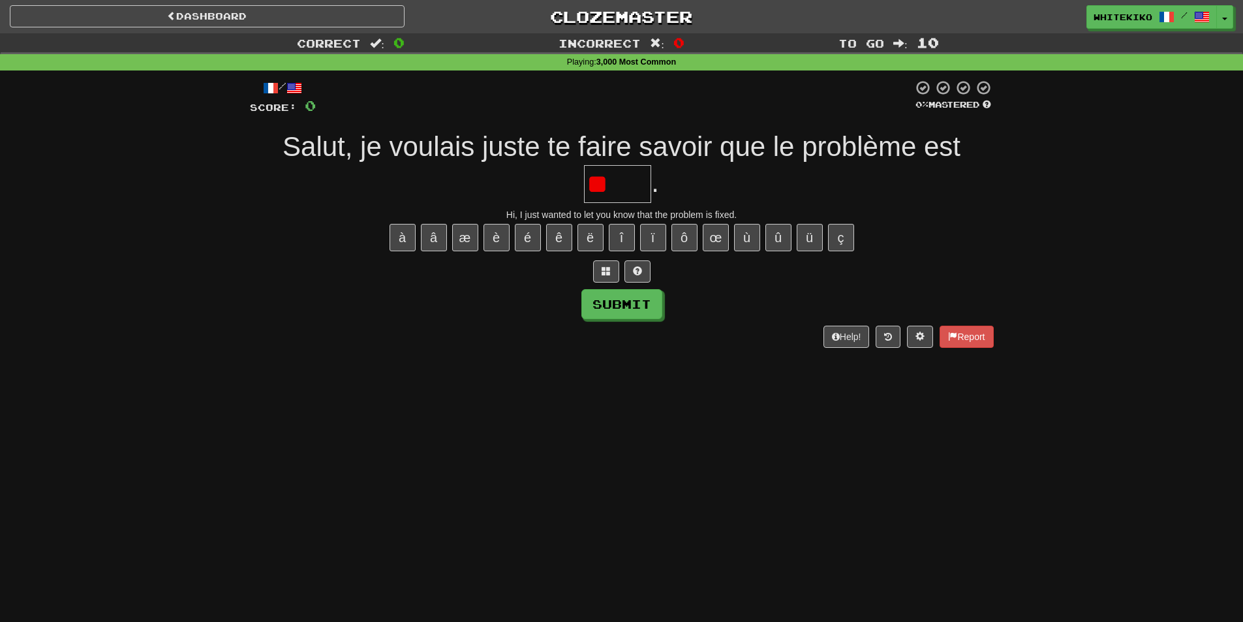
type input "*"
type input "*****"
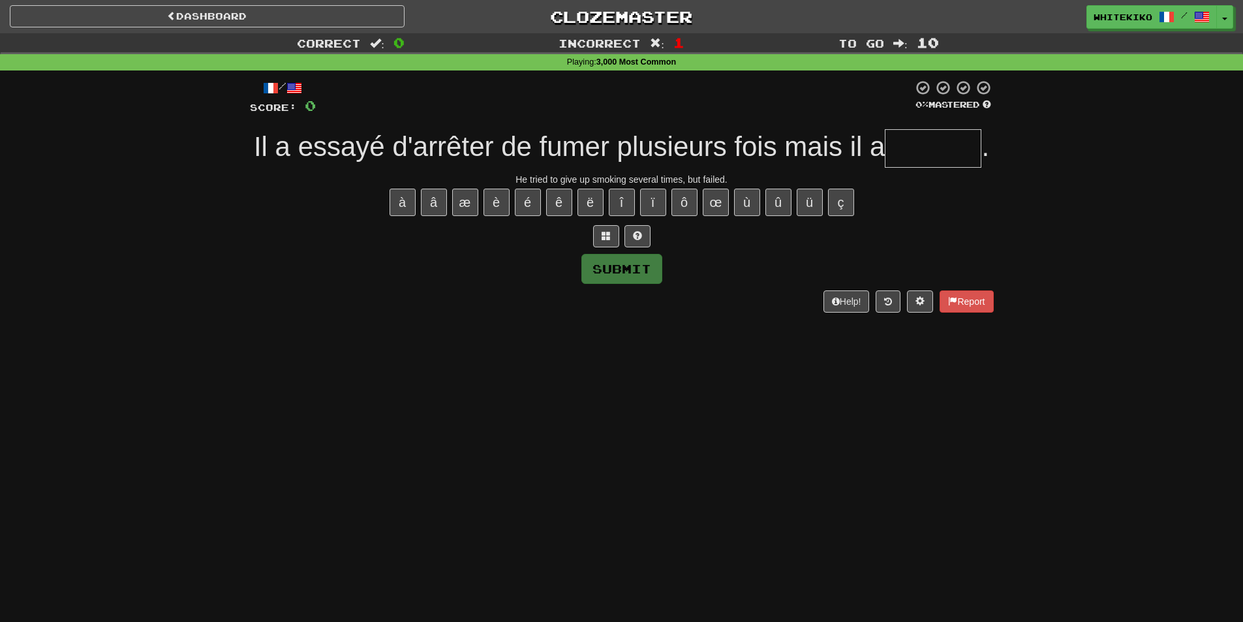
type input "*"
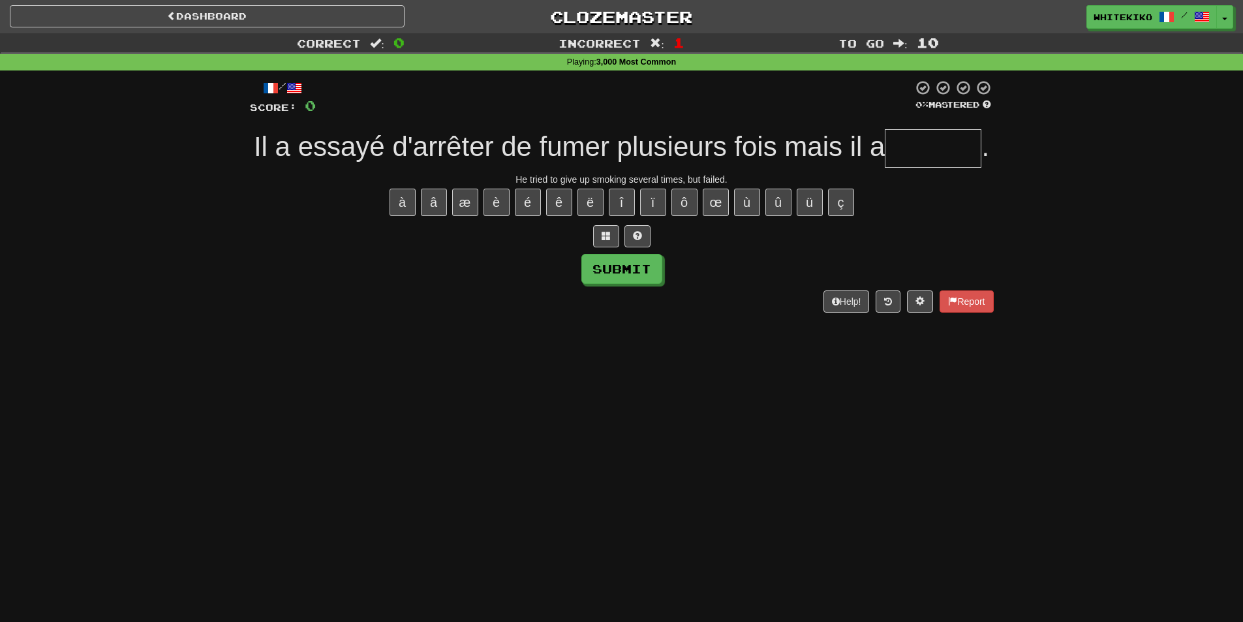
type input "*"
type input "******"
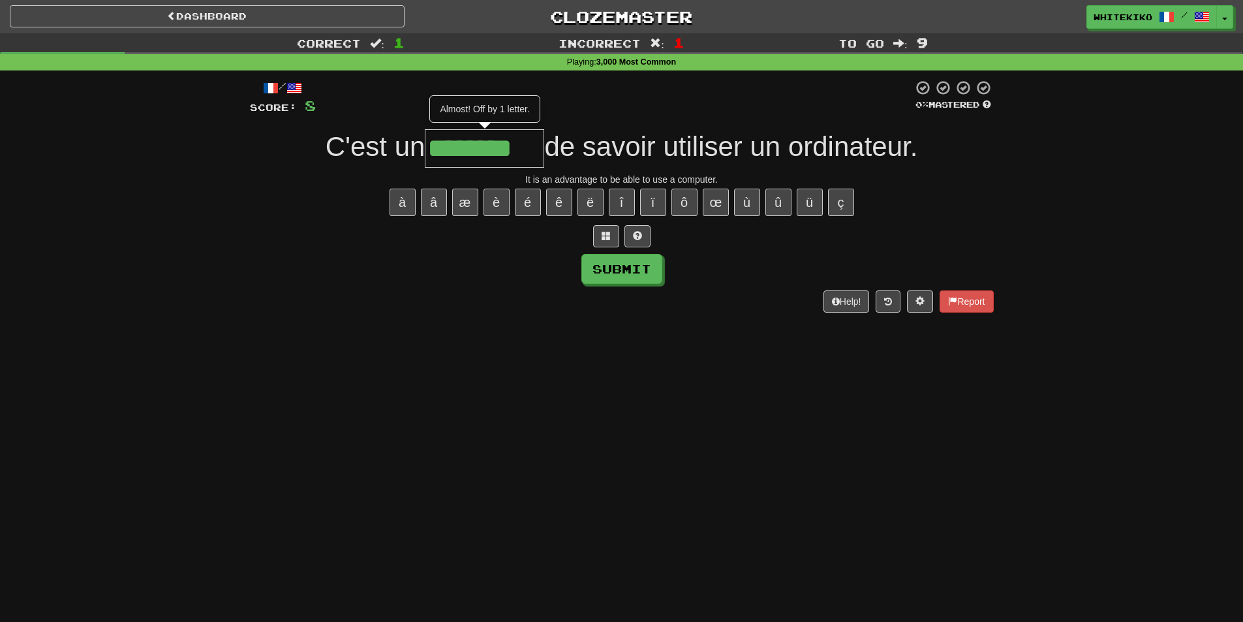
type input "********"
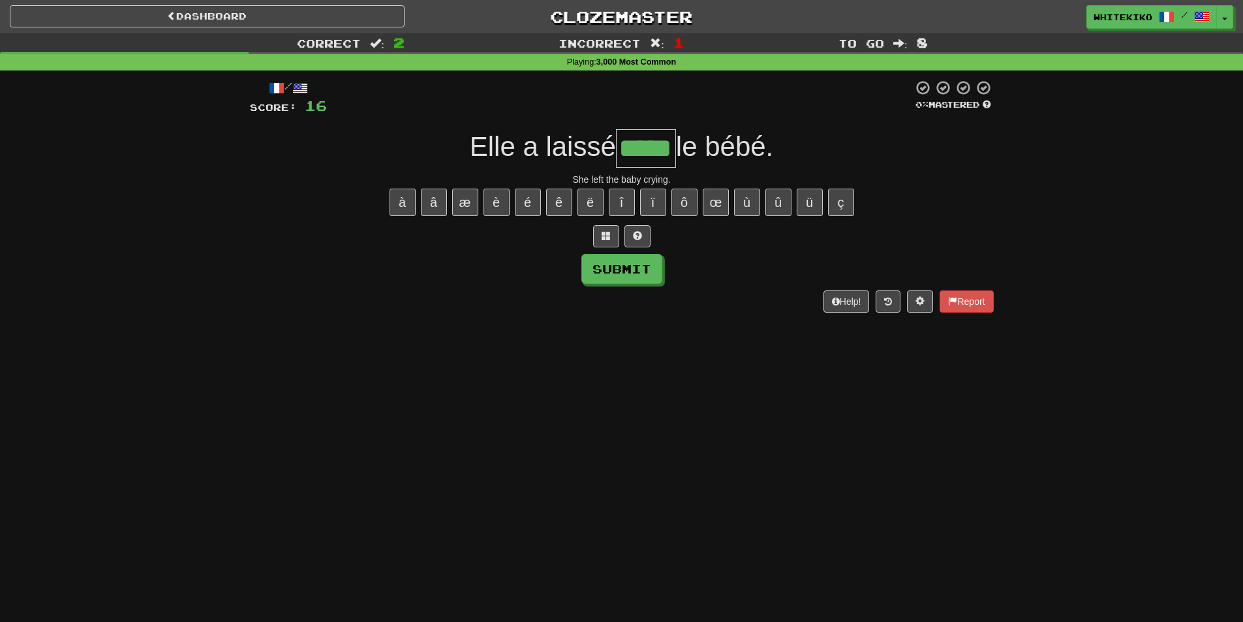
type input "*****"
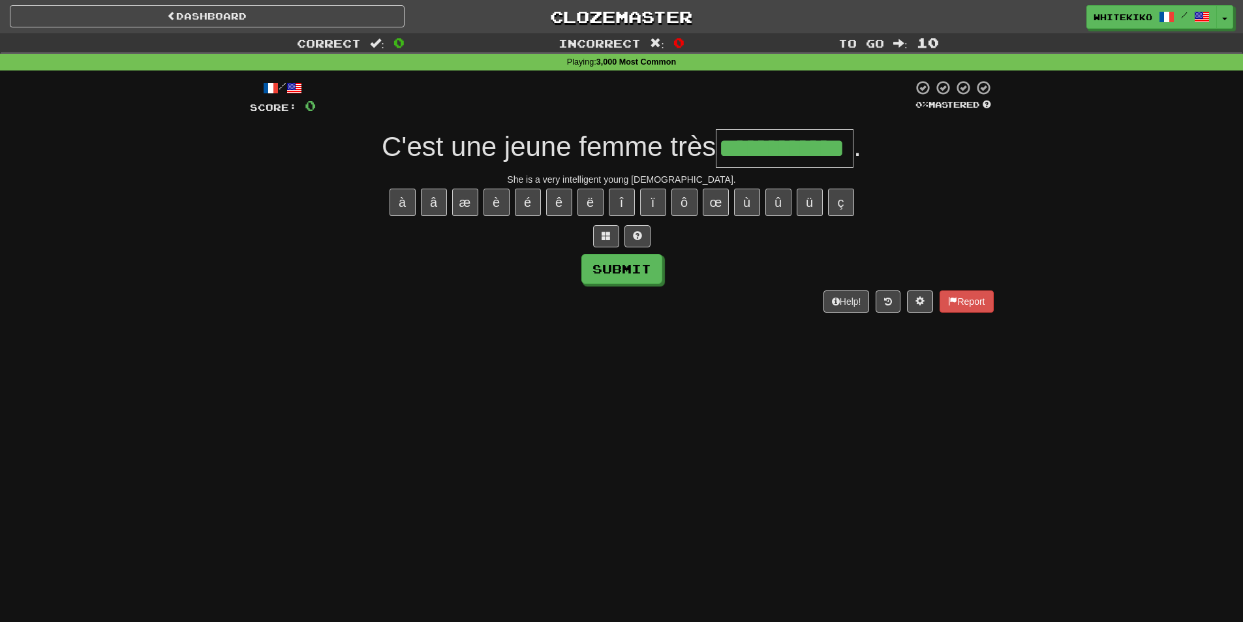
type input "**********"
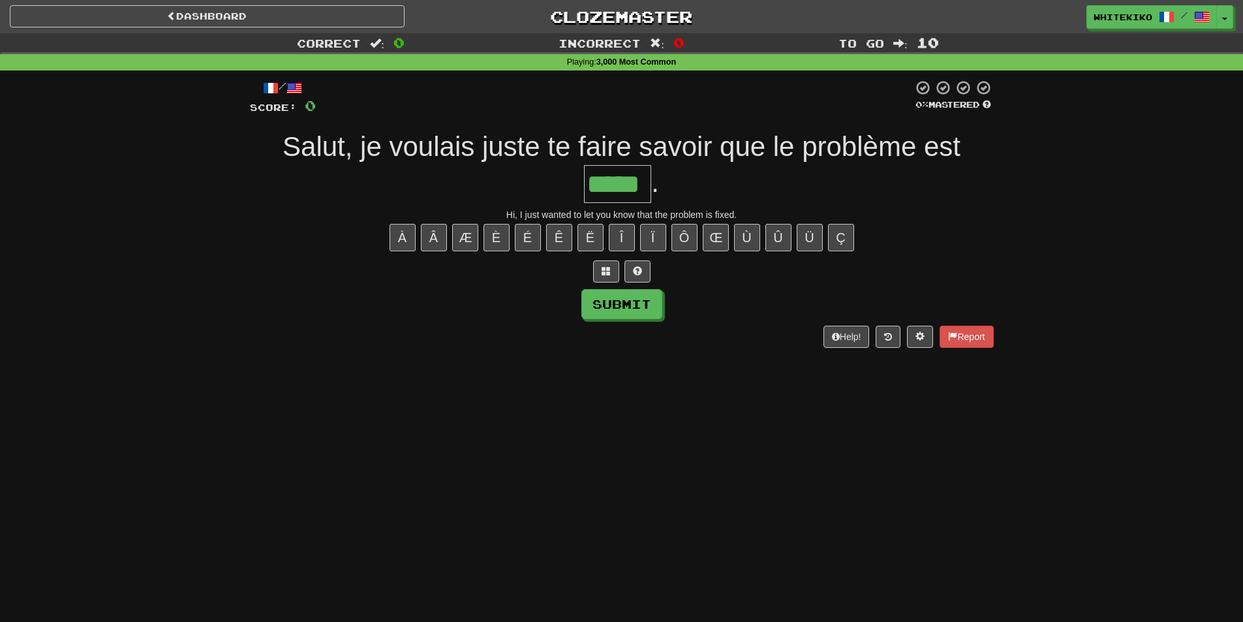
type input "*****"
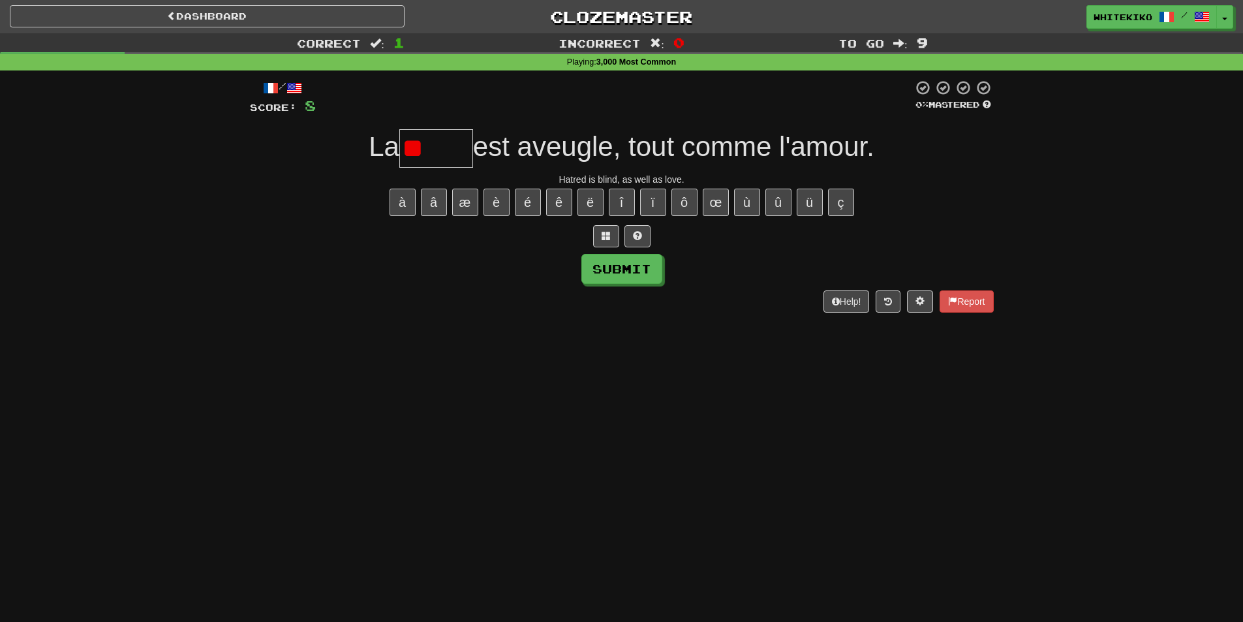
type input "*"
type input "*****"
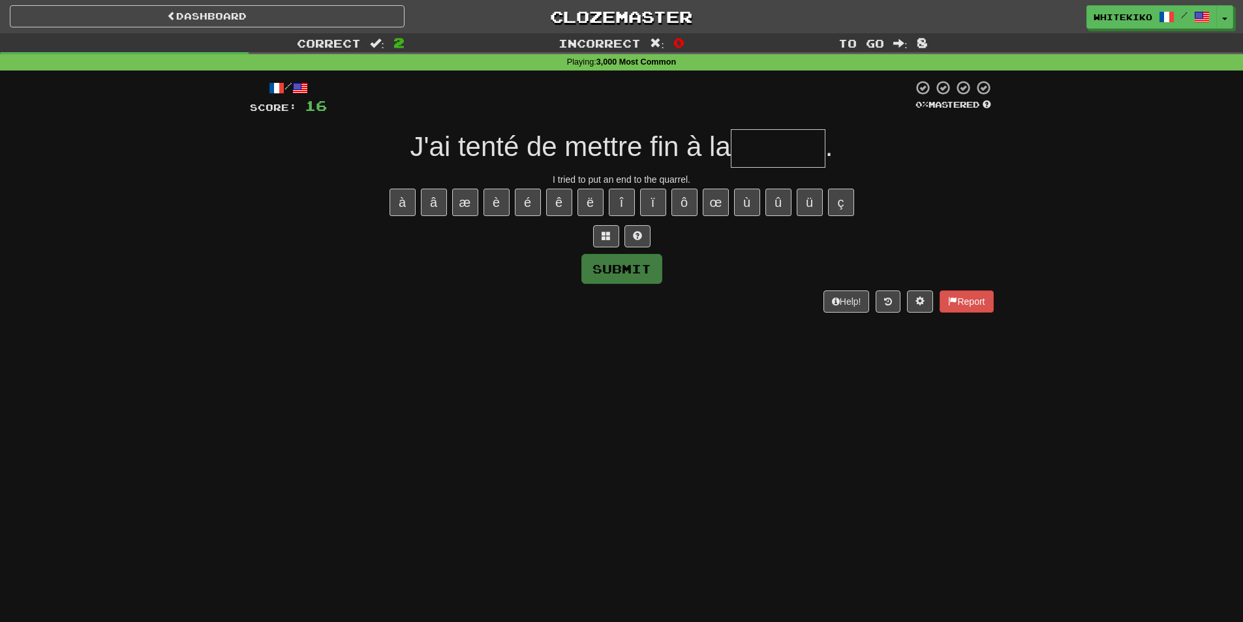
type input "*"
type input "*******"
type input "*"
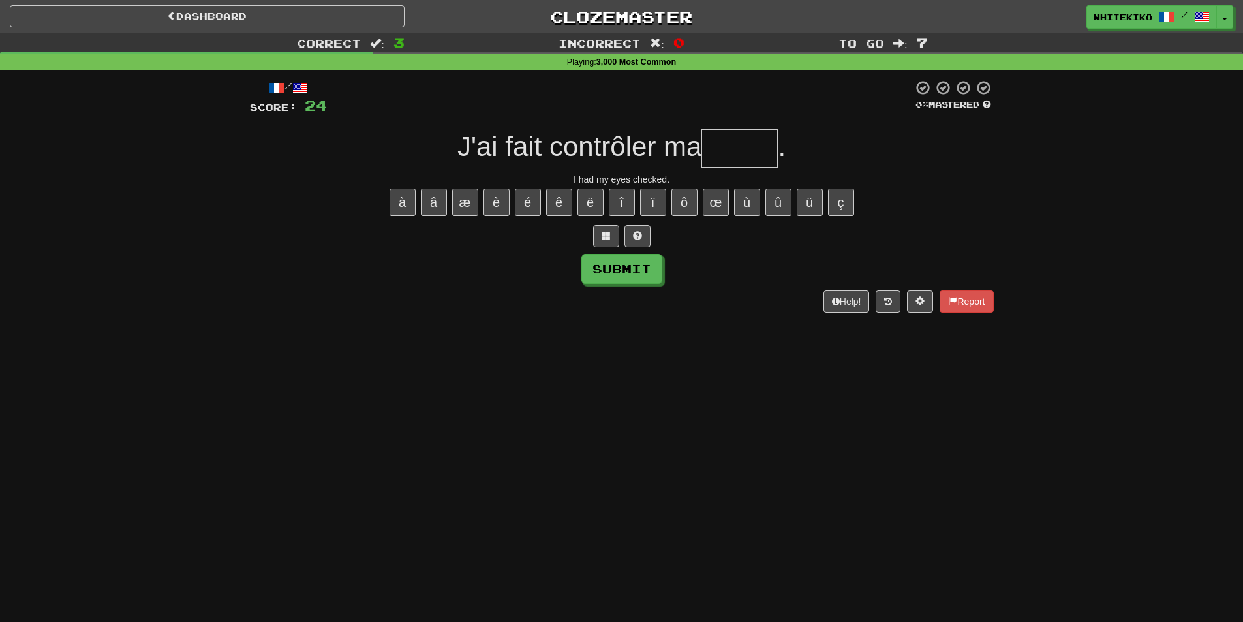
type input "*"
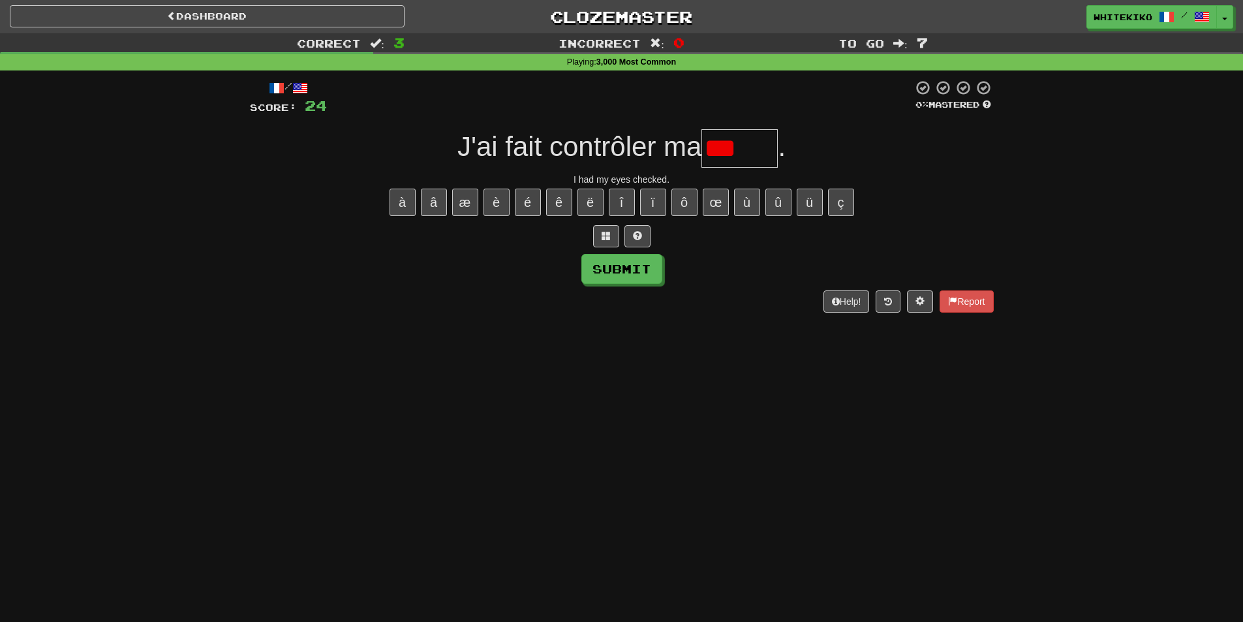
type input "******"
type input "********"
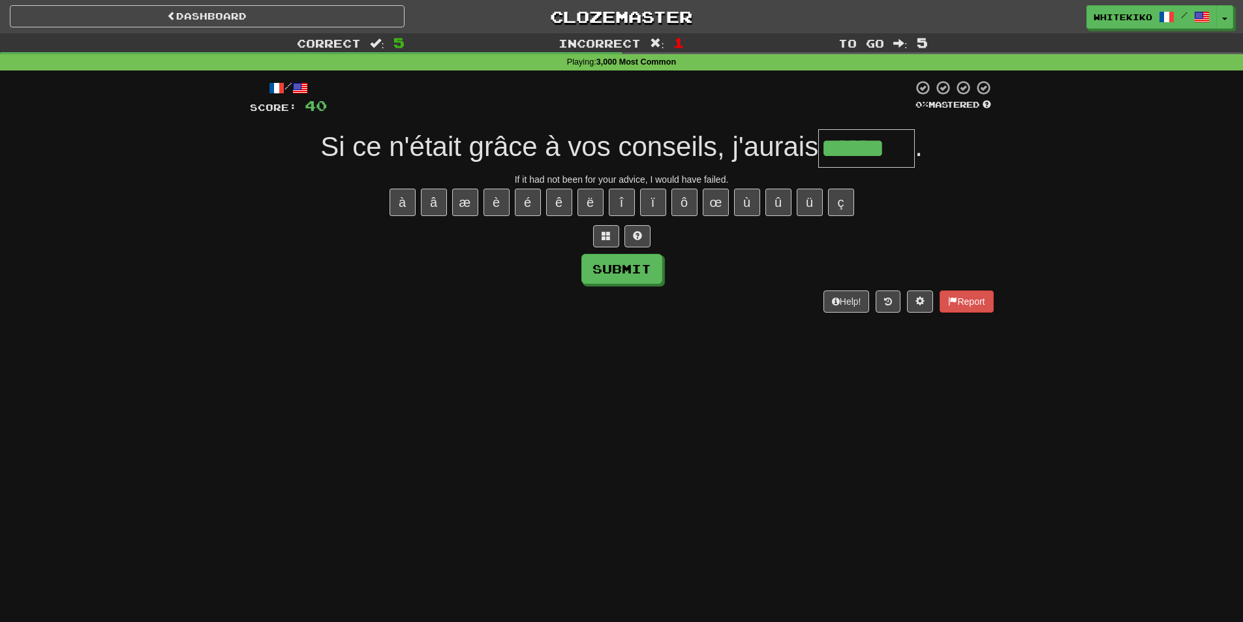
type input "******"
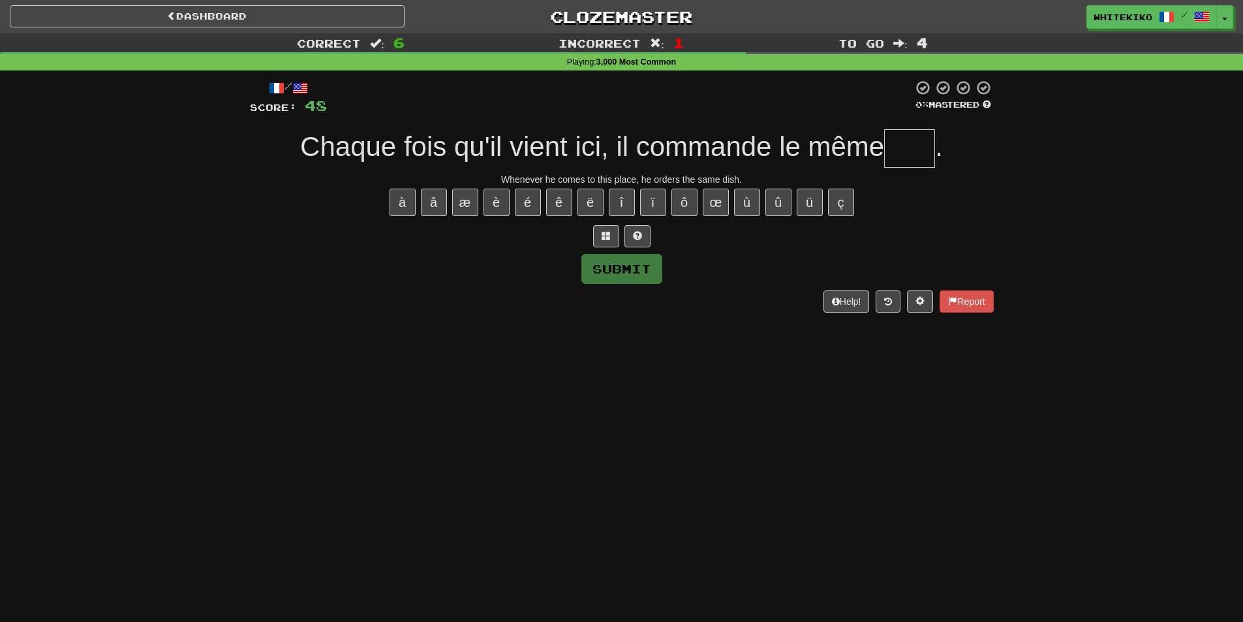
type input "*"
type input "****"
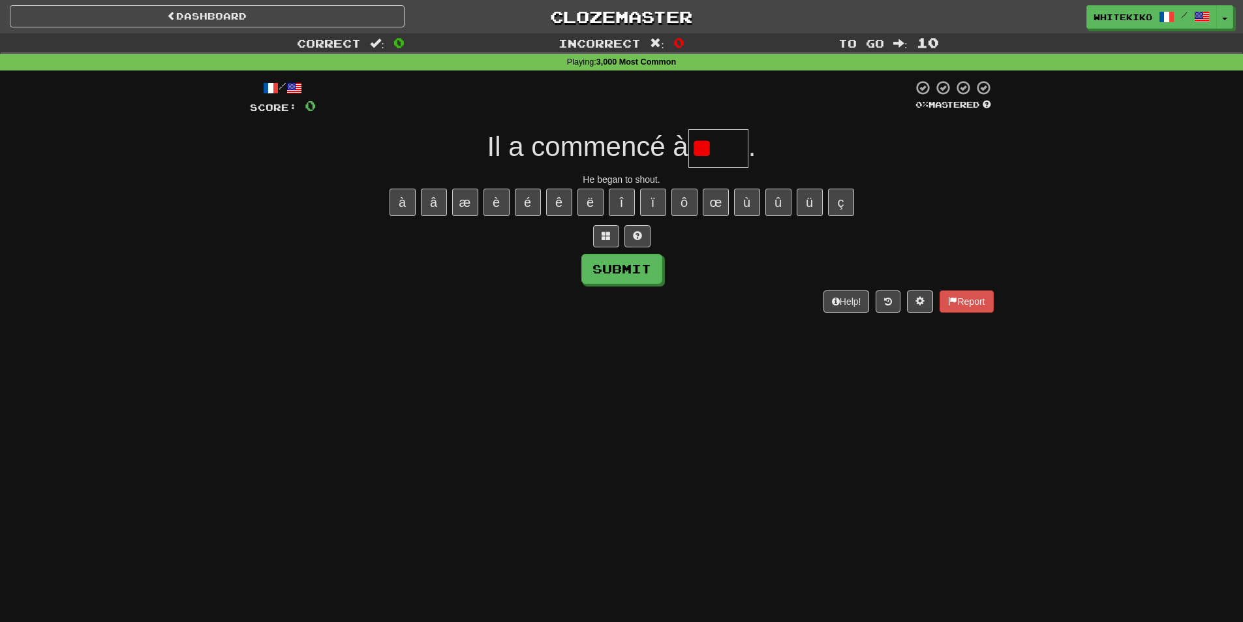
type input "*"
type input "*****"
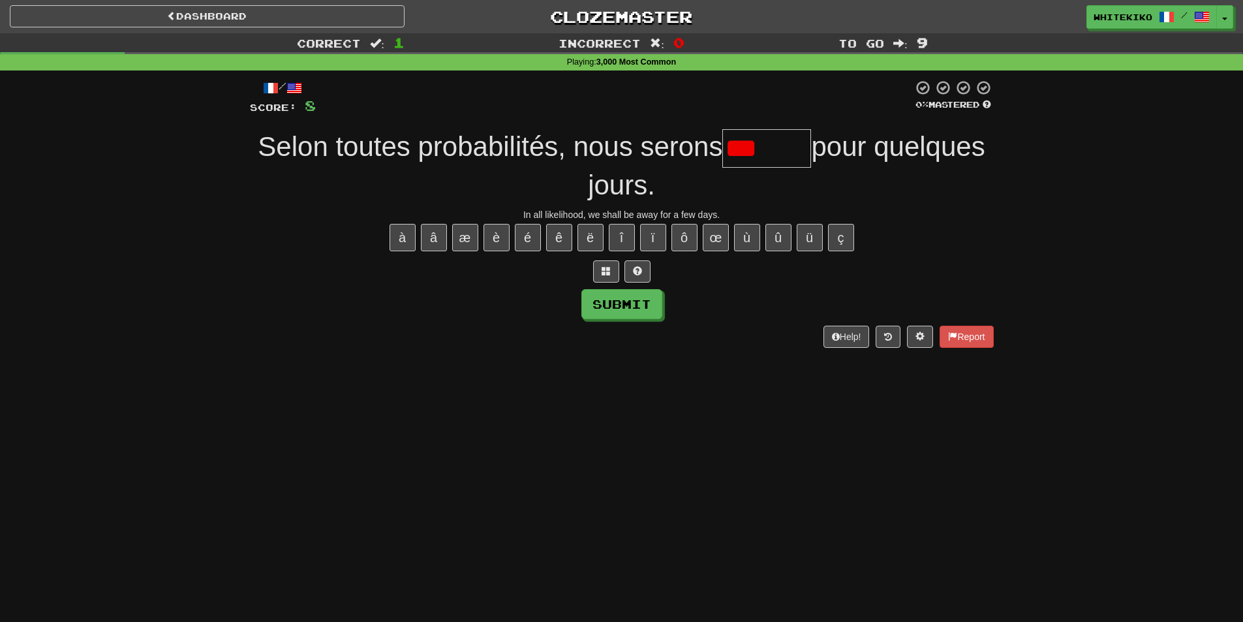
type input "**"
type input "*"
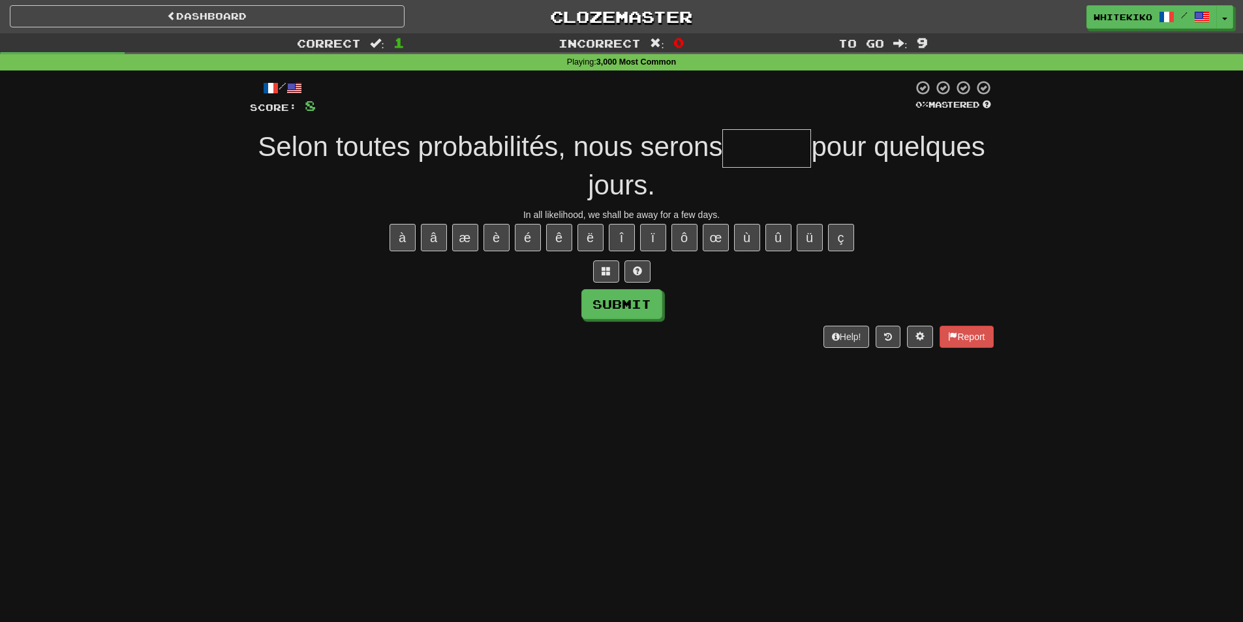
type input "*"
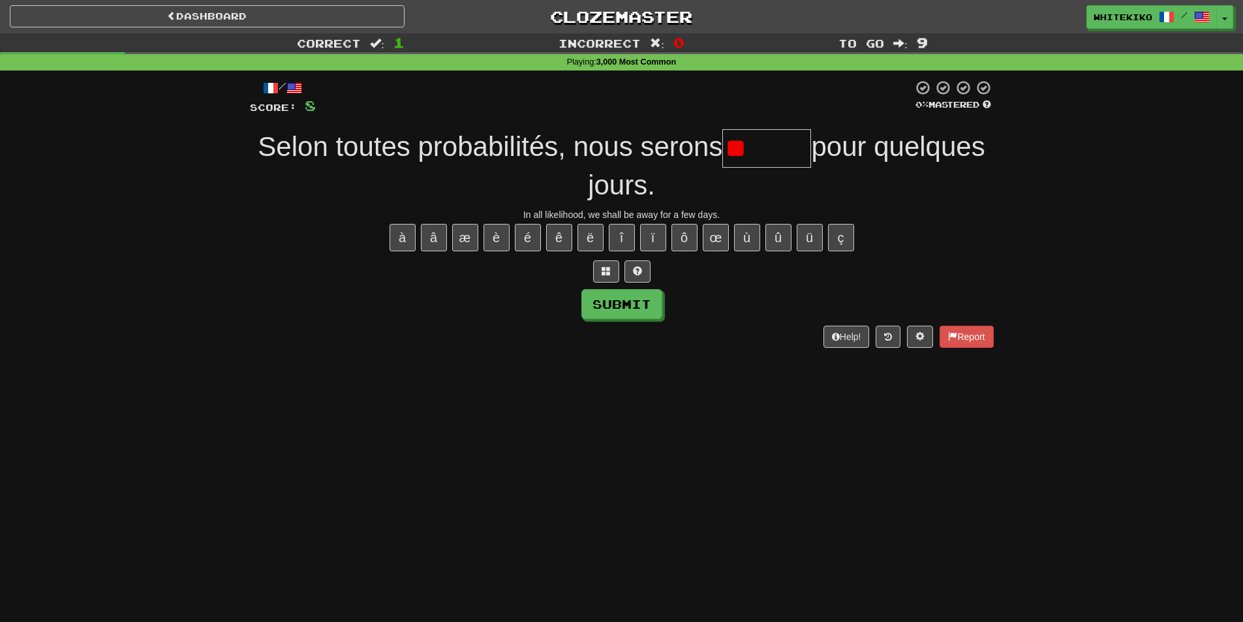
type input "*"
type input "*******"
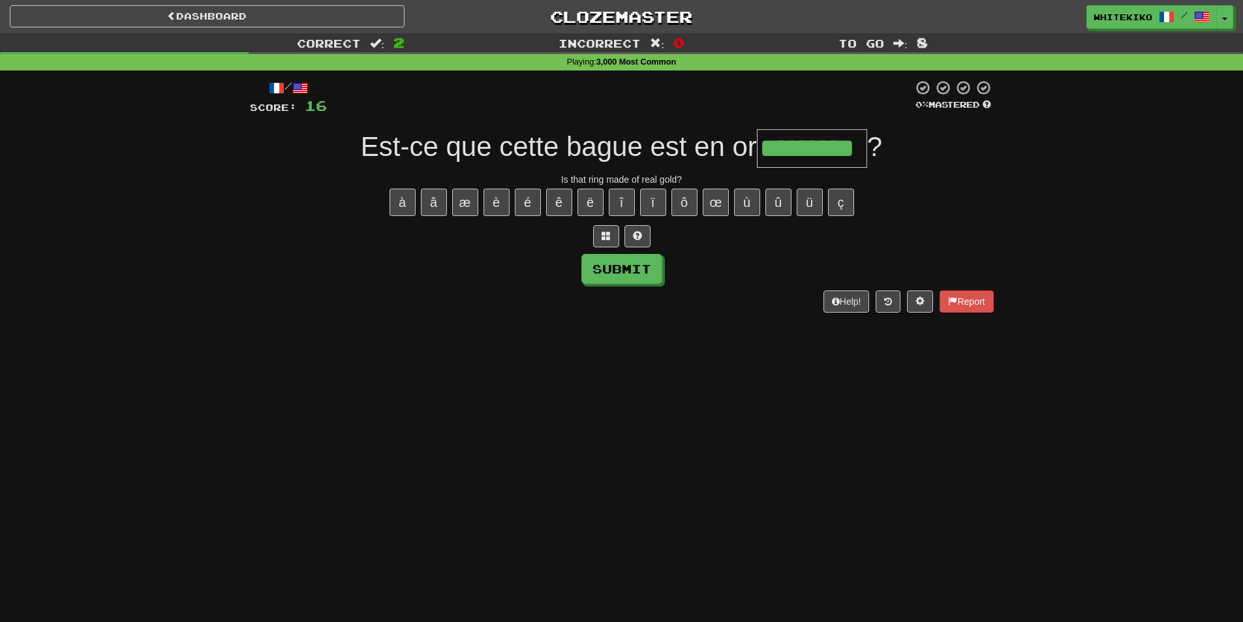
type input "*********"
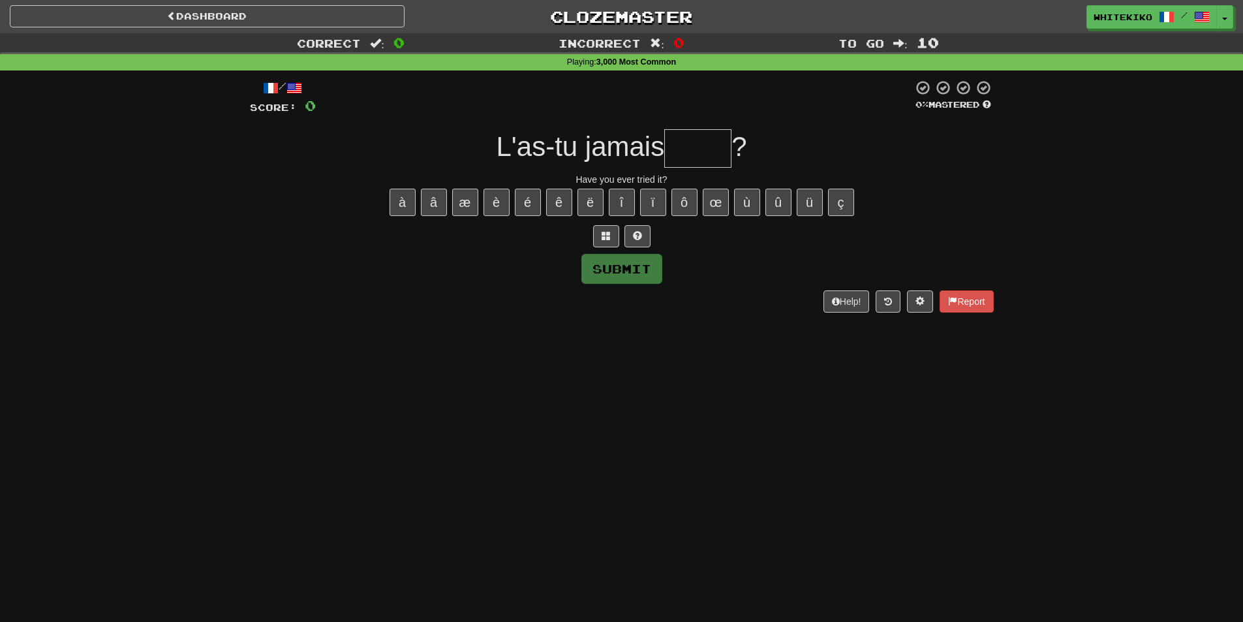
type input "*"
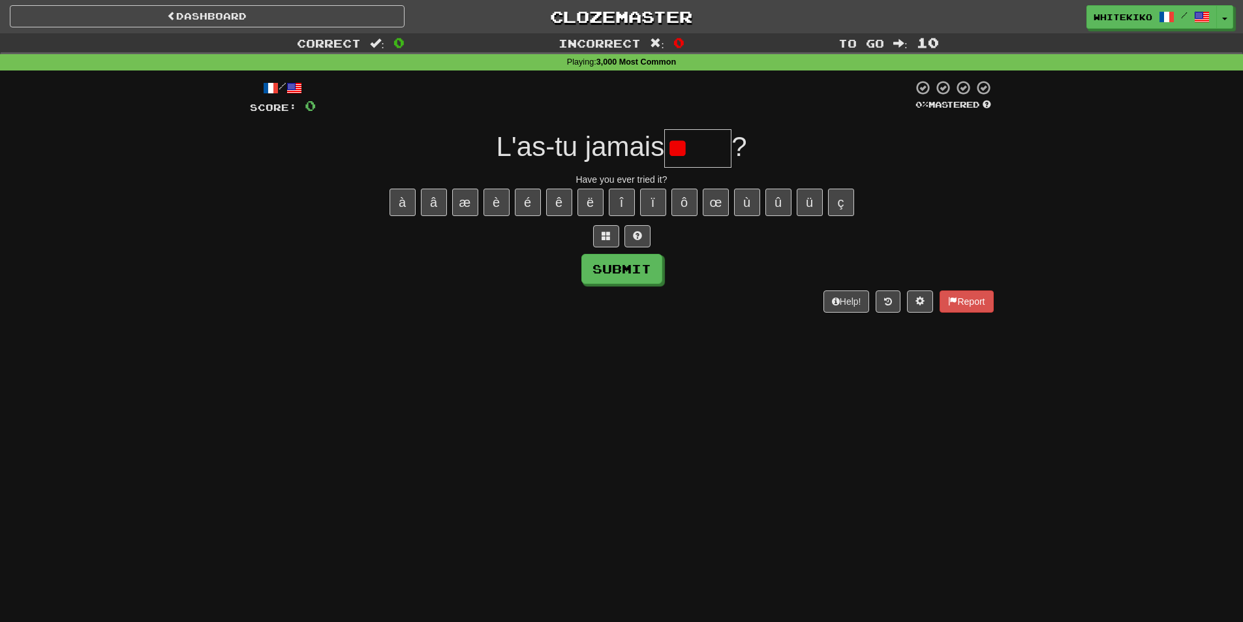
type input "*"
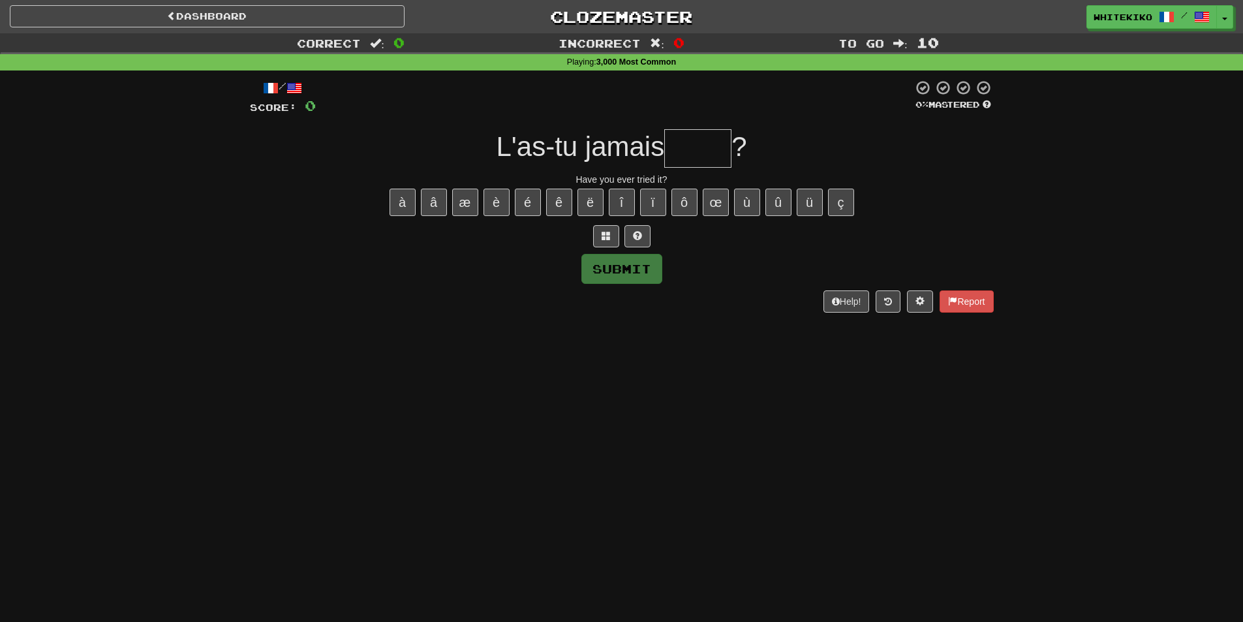
type input "*"
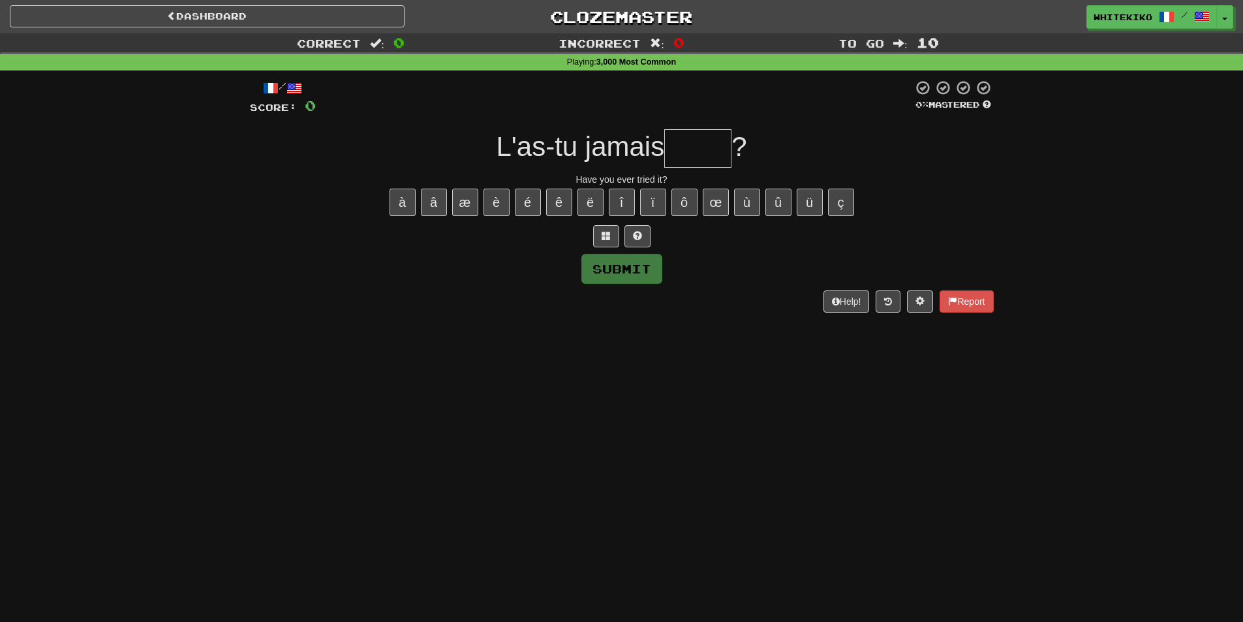
type input "*"
type input "*****"
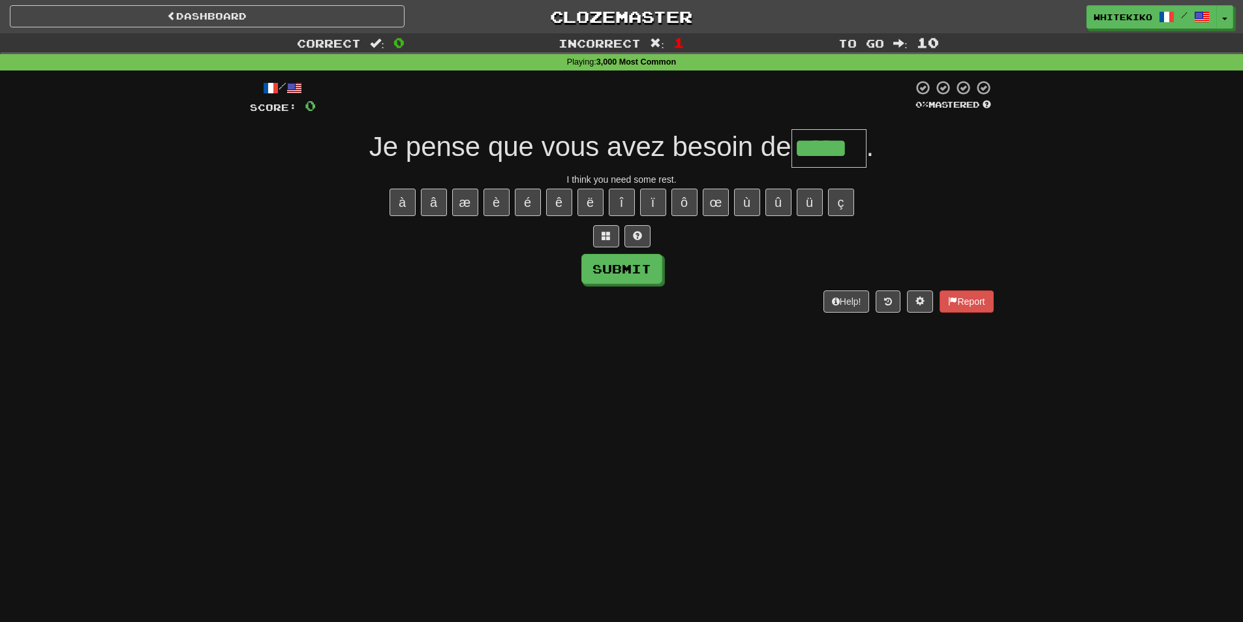
type input "*****"
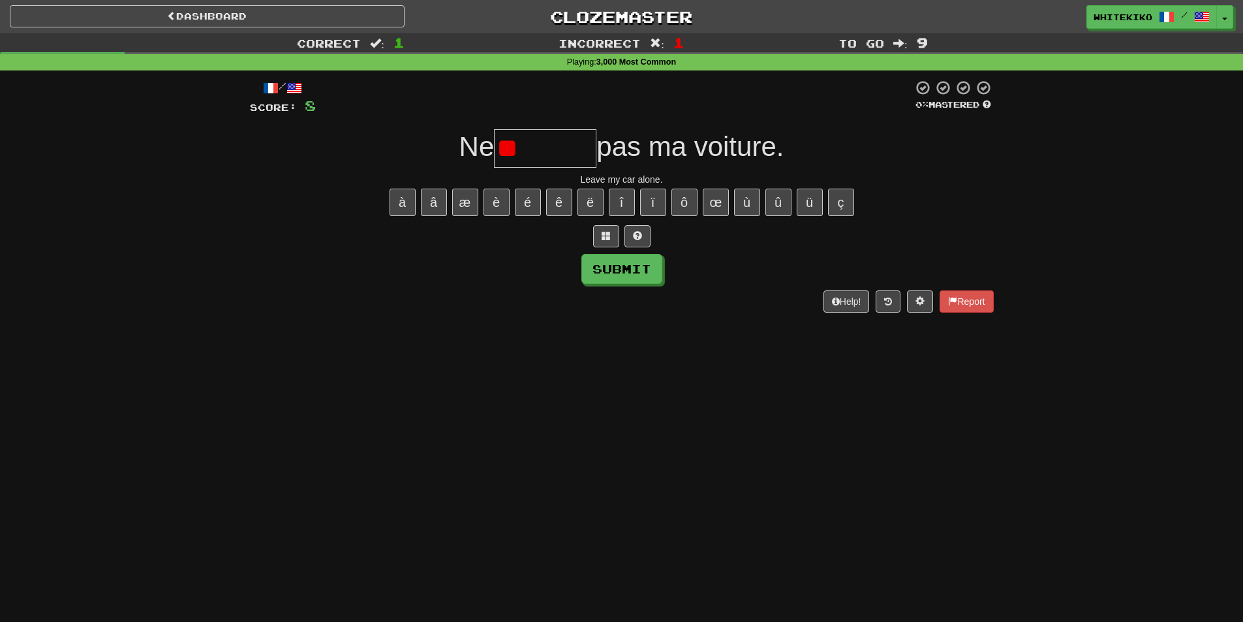
type input "*"
type input "*******"
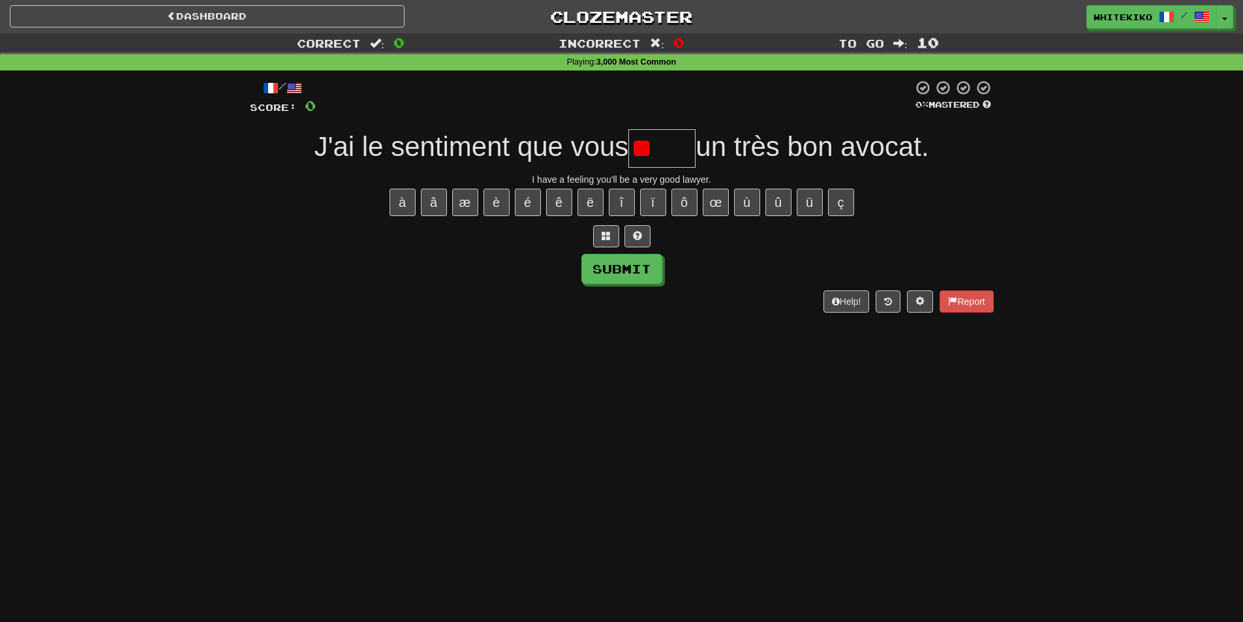
type input "***"
type input "*****"
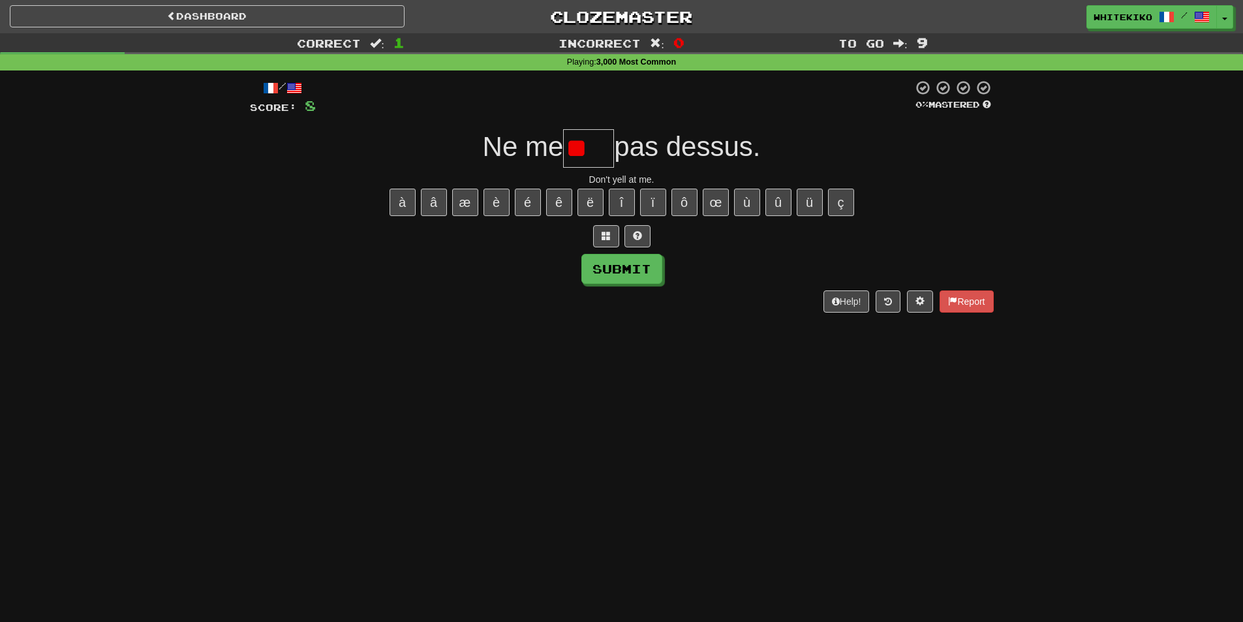
type input "*"
type input "****"
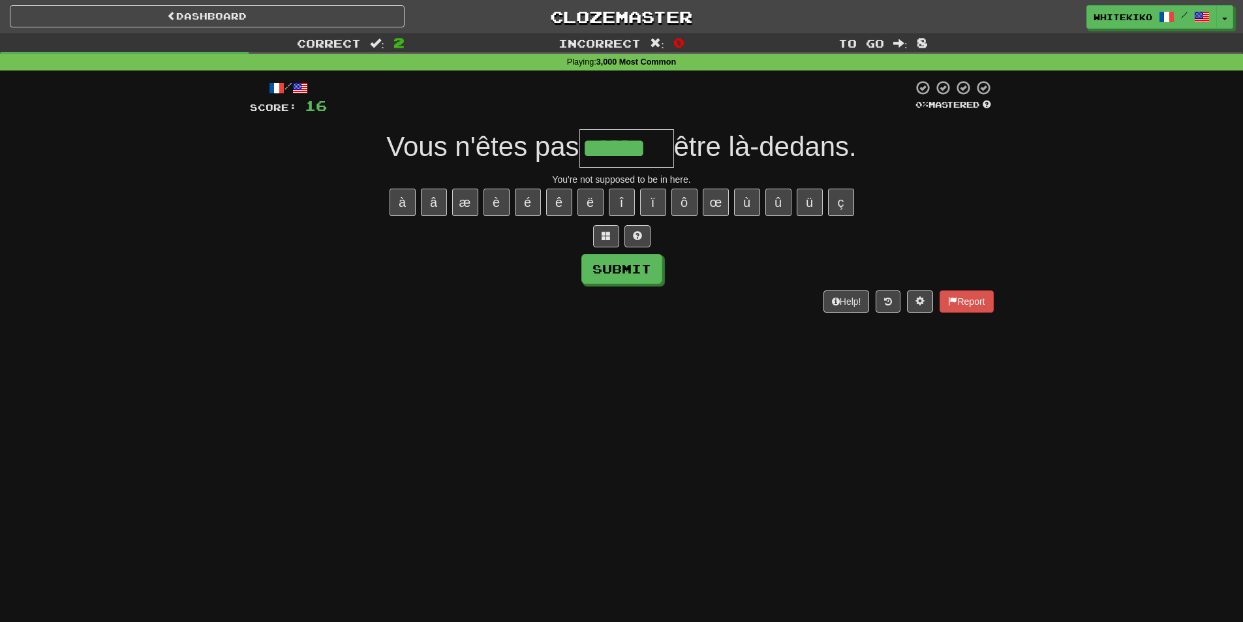
type input "******"
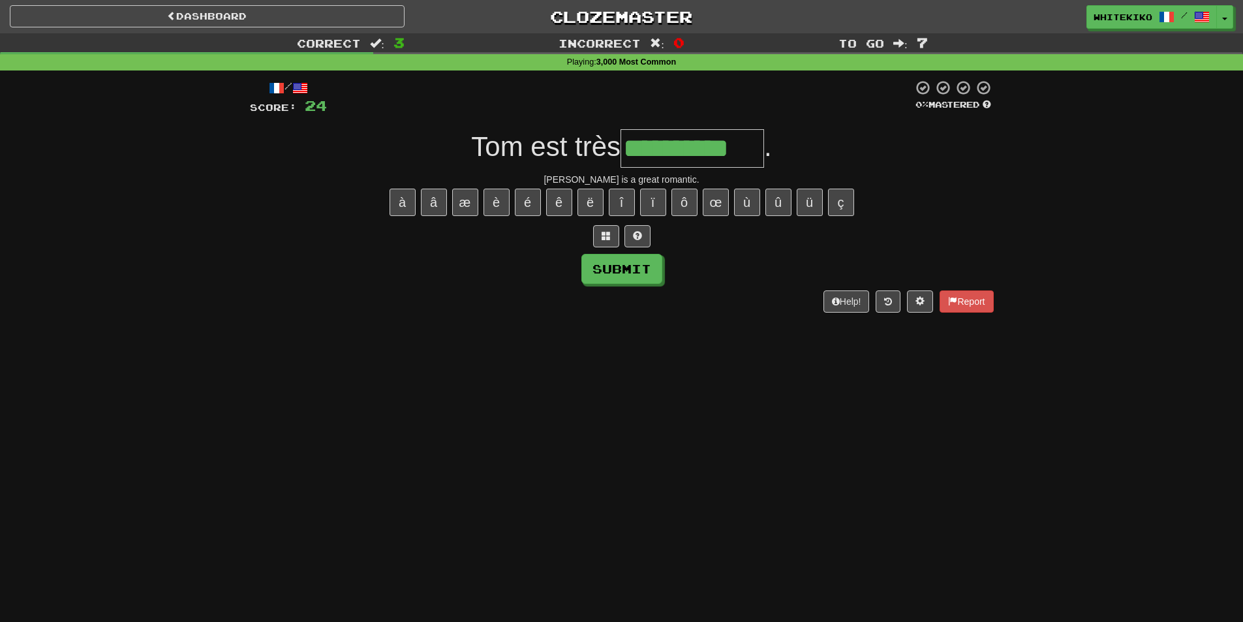
type input "**********"
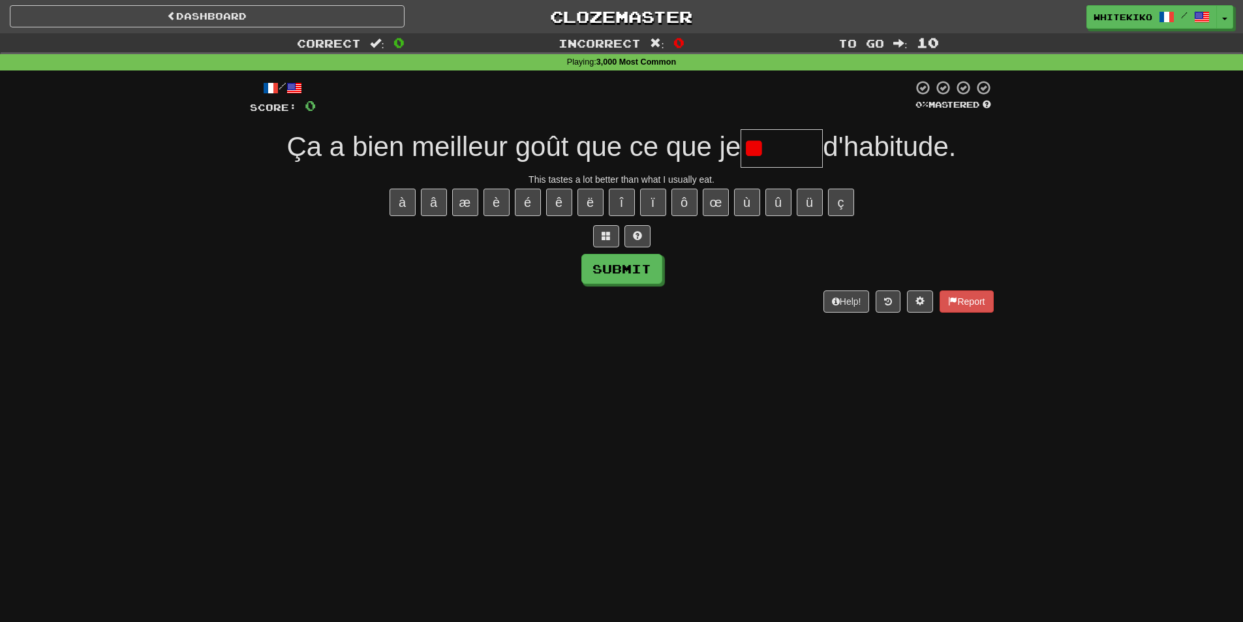
type input "*"
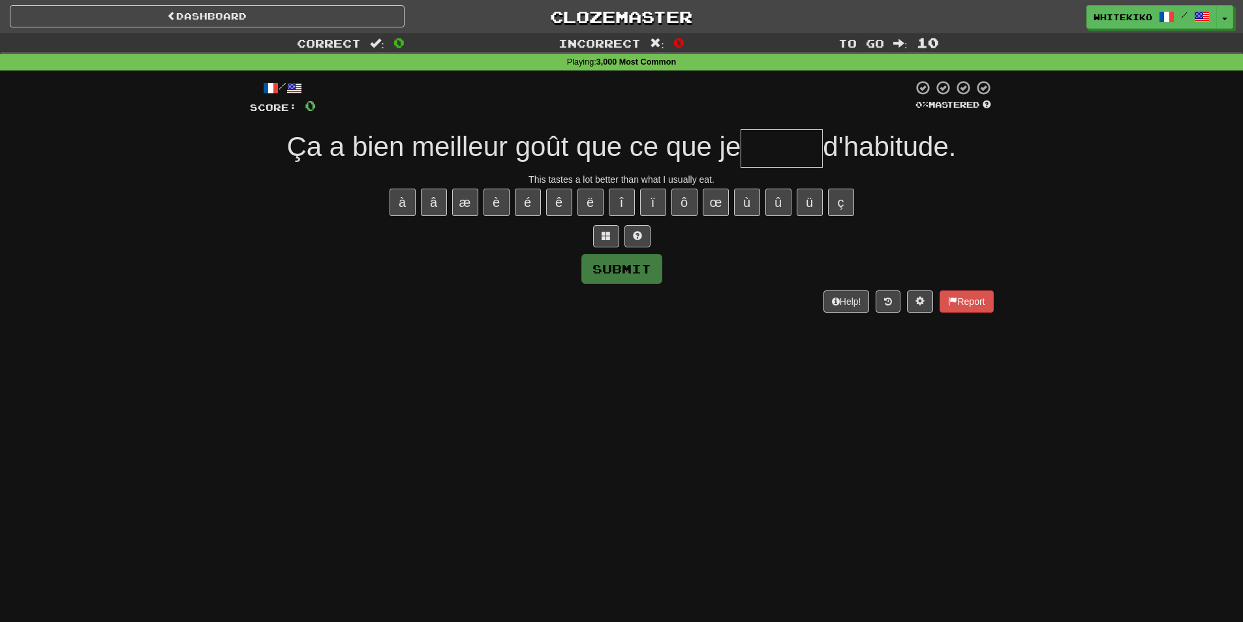
type input "*"
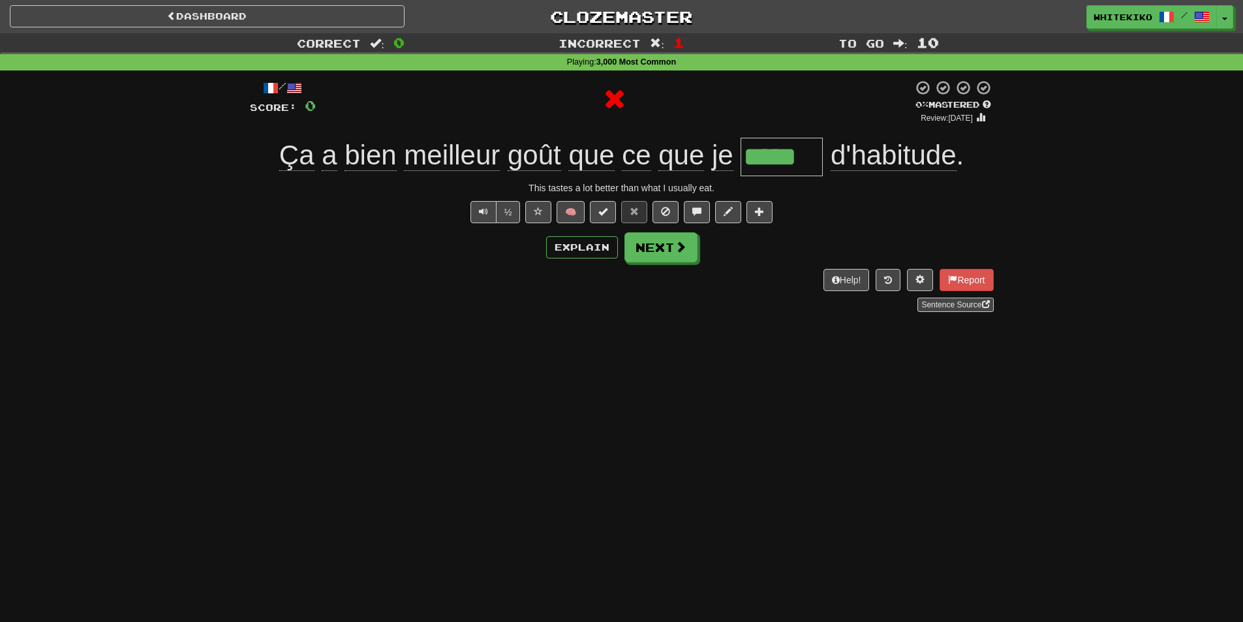
type input "******"
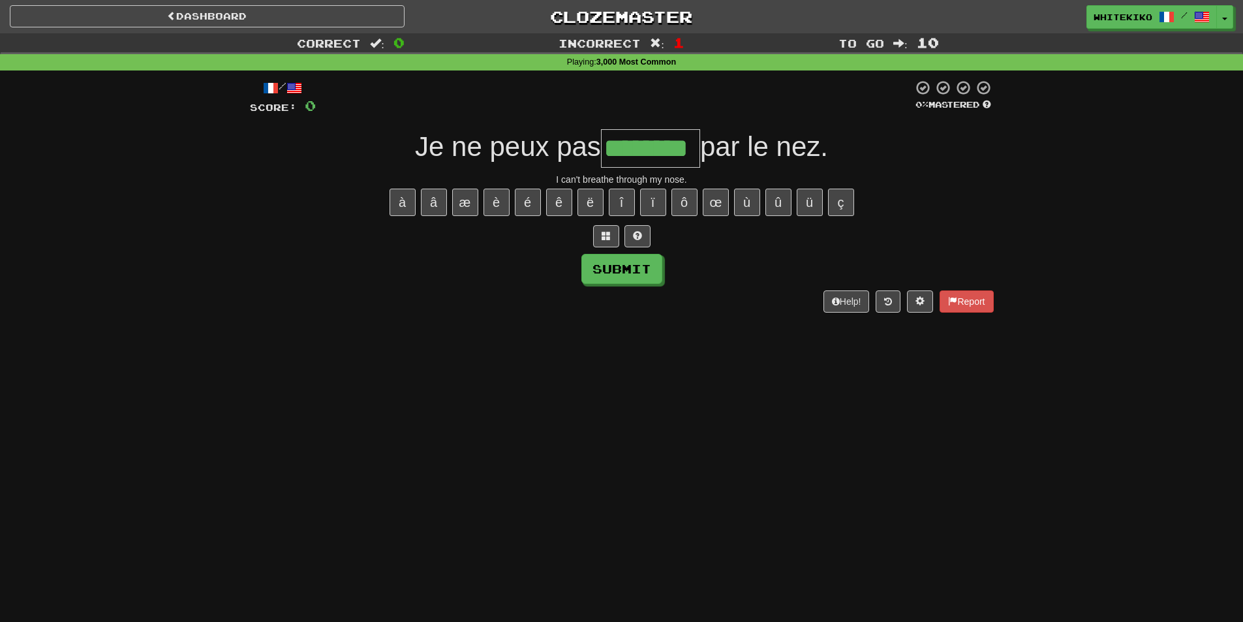
type input "********"
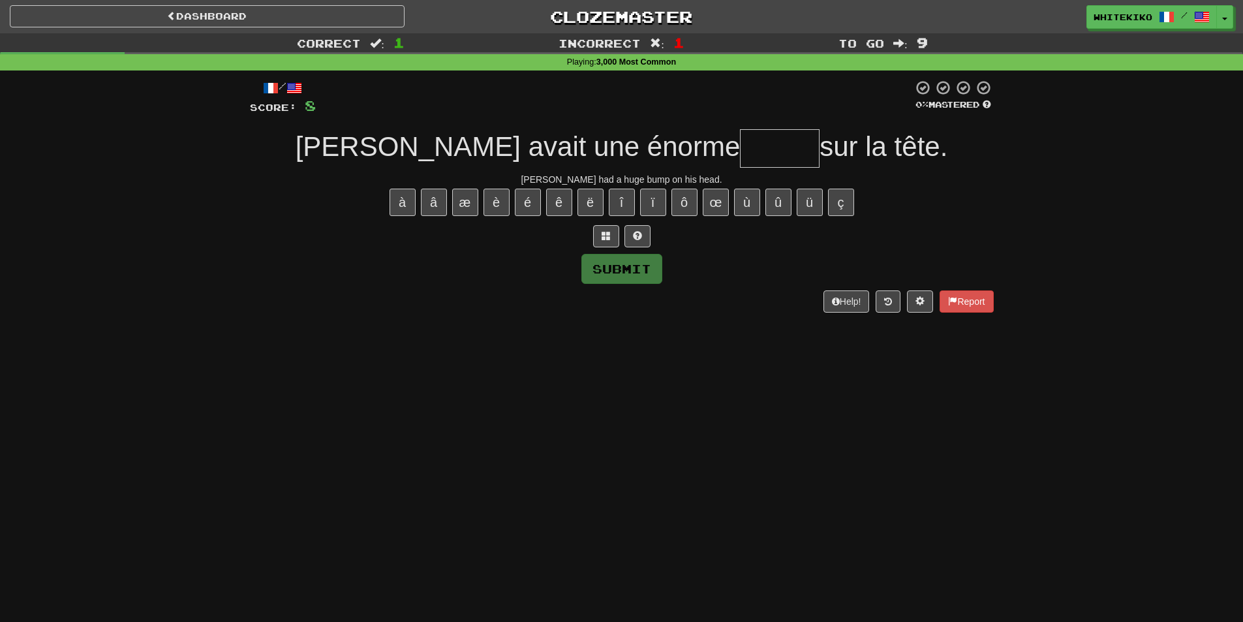
type input "*"
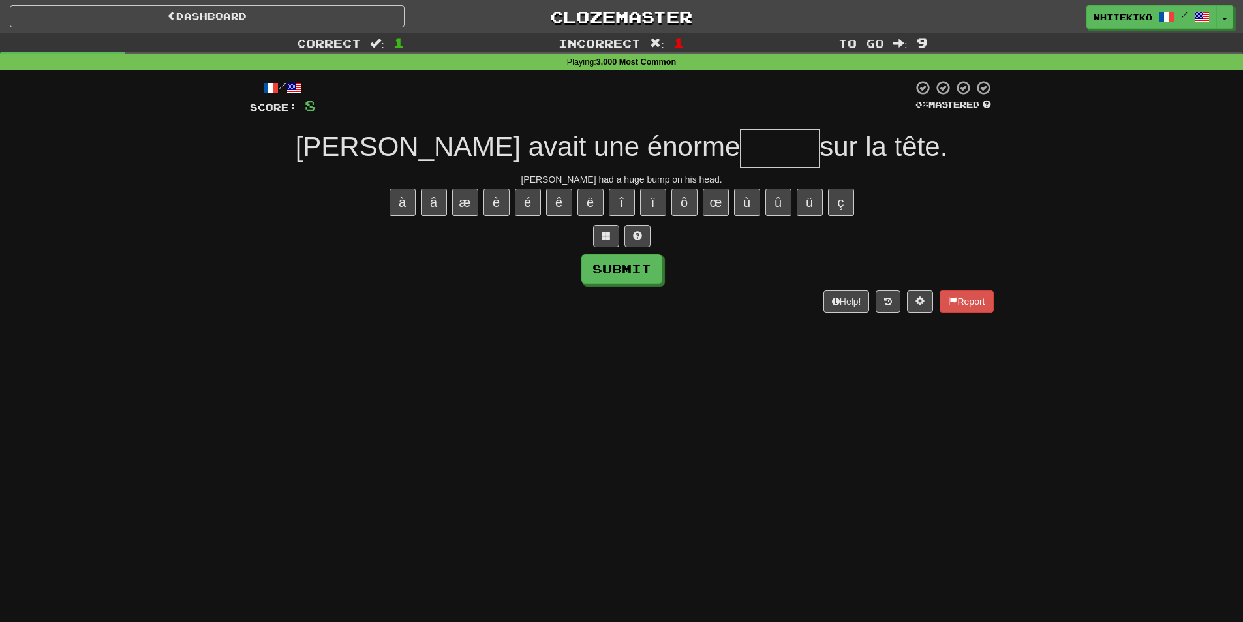
type input "*"
type input "*****"
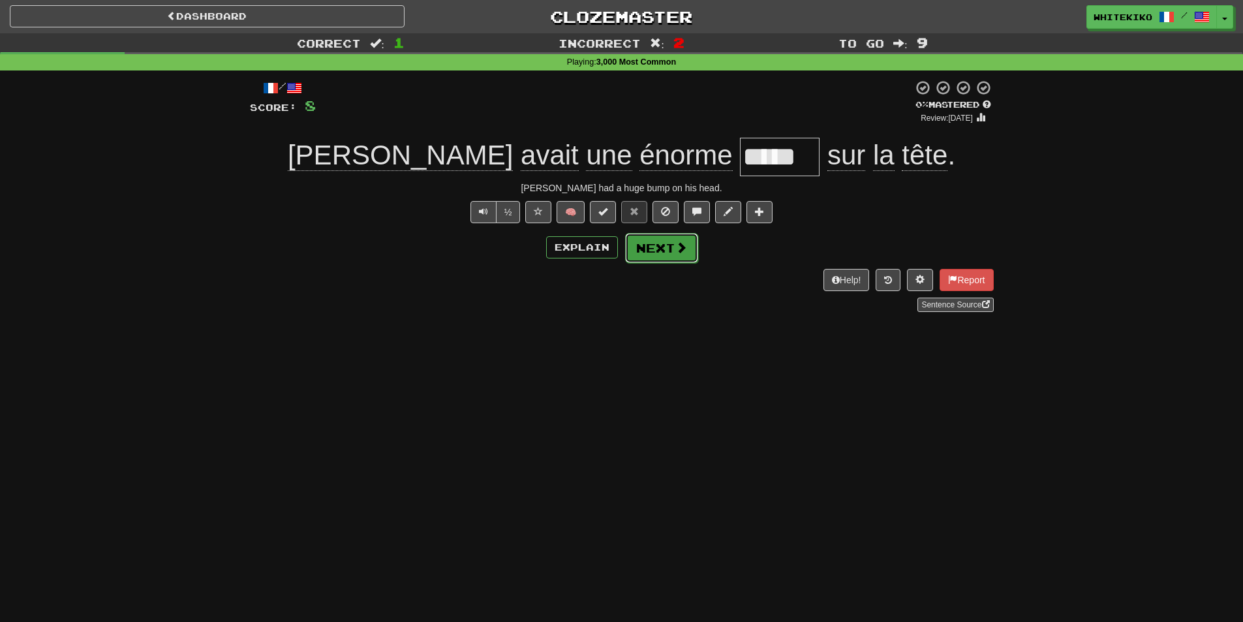
click at [672, 249] on button "Next" at bounding box center [661, 248] width 73 height 30
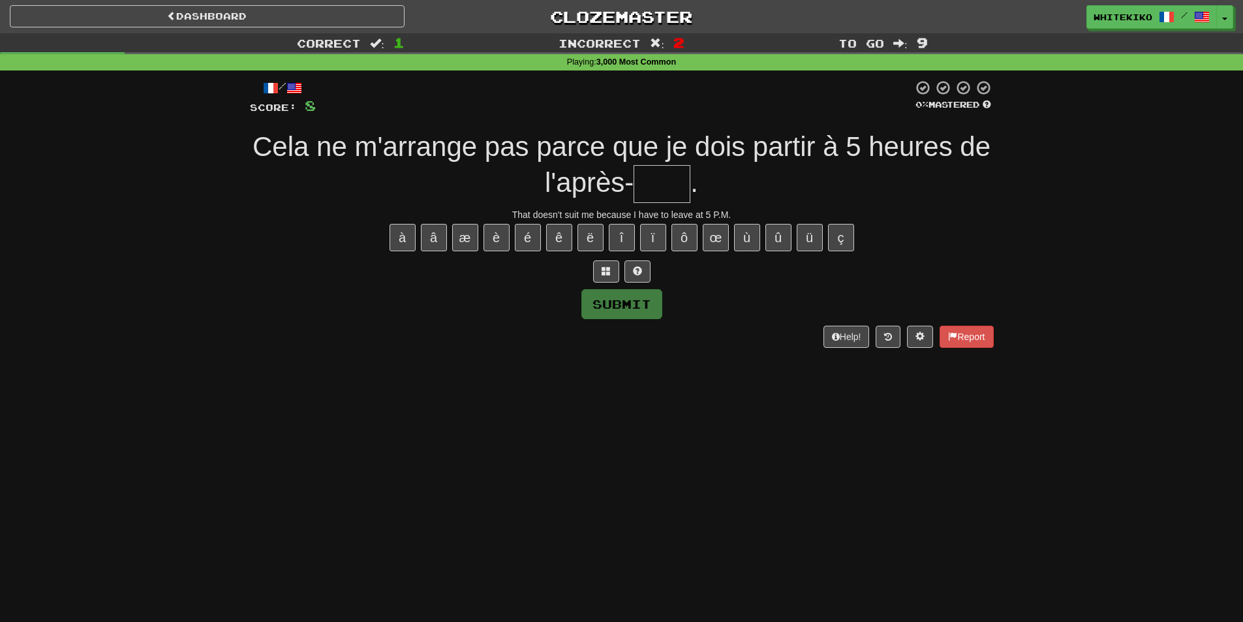
click at [427, 602] on div "Dashboard Clozemaster whitekiko / Toggle Dropdown Dashboard Leaderboard Activit…" at bounding box center [621, 311] width 1243 height 622
click at [670, 192] on input "text" at bounding box center [662, 184] width 57 height 38
type input "*"
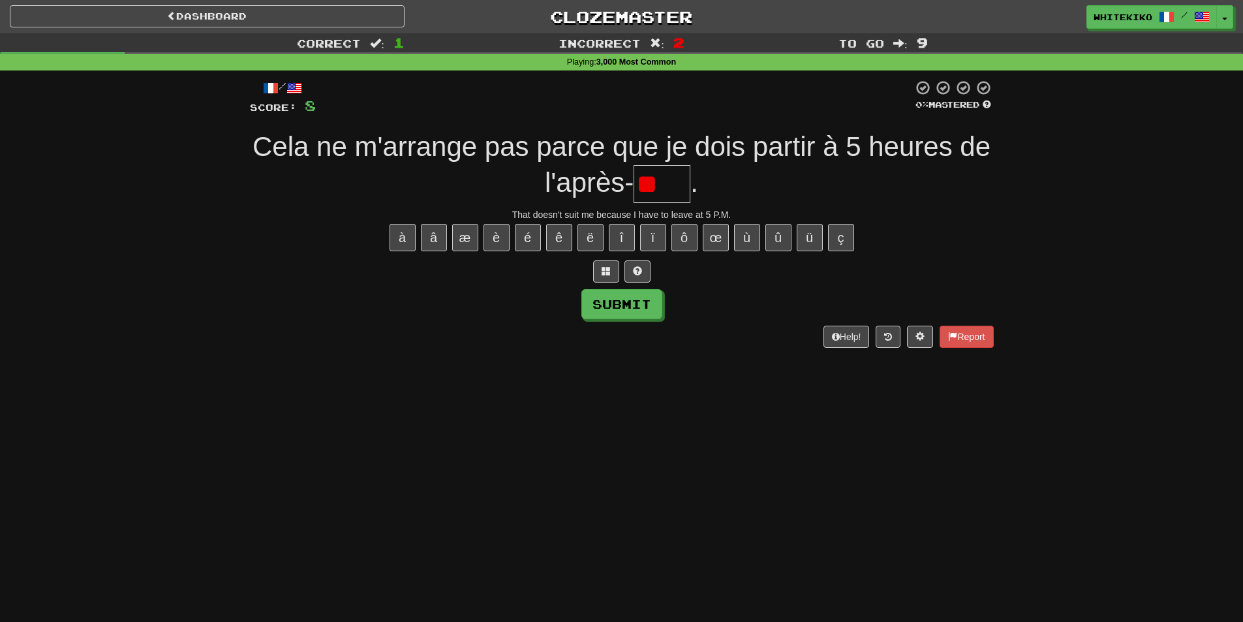
type input "*"
type input "****"
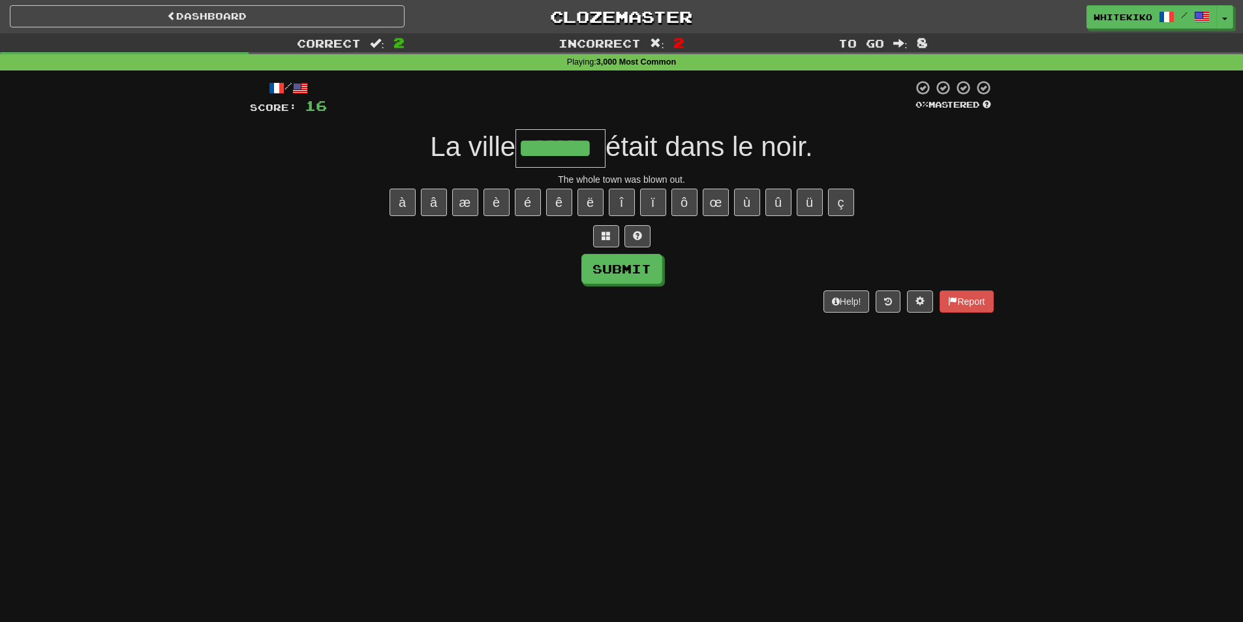
type input "*******"
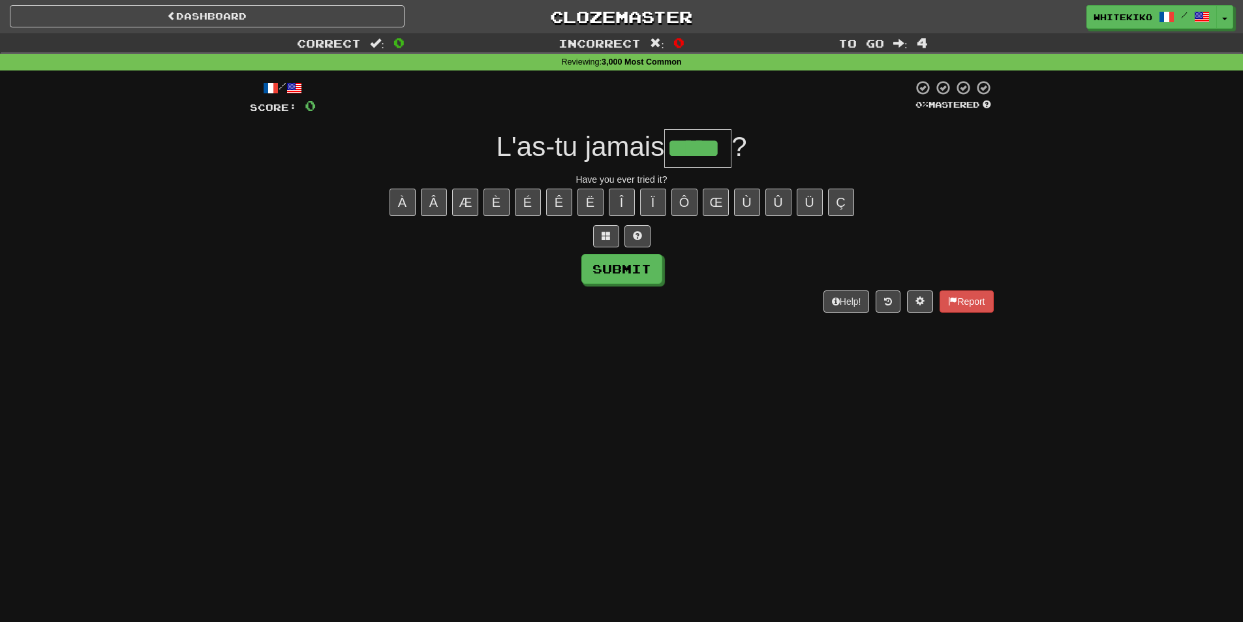
type input "*****"
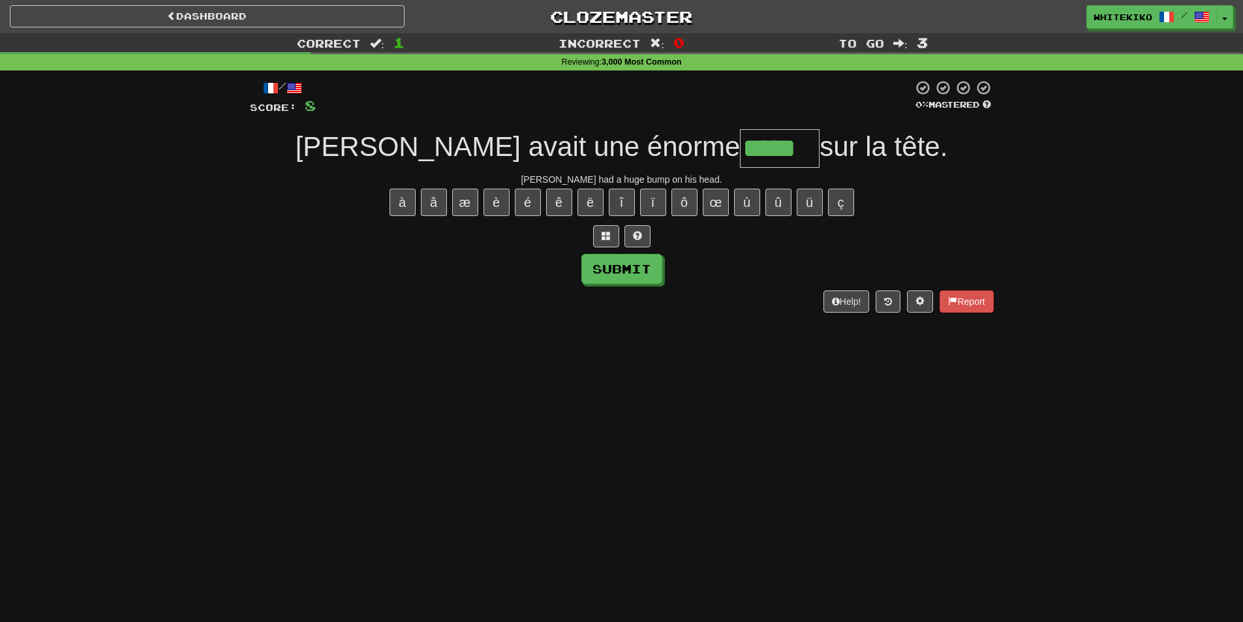
type input "*****"
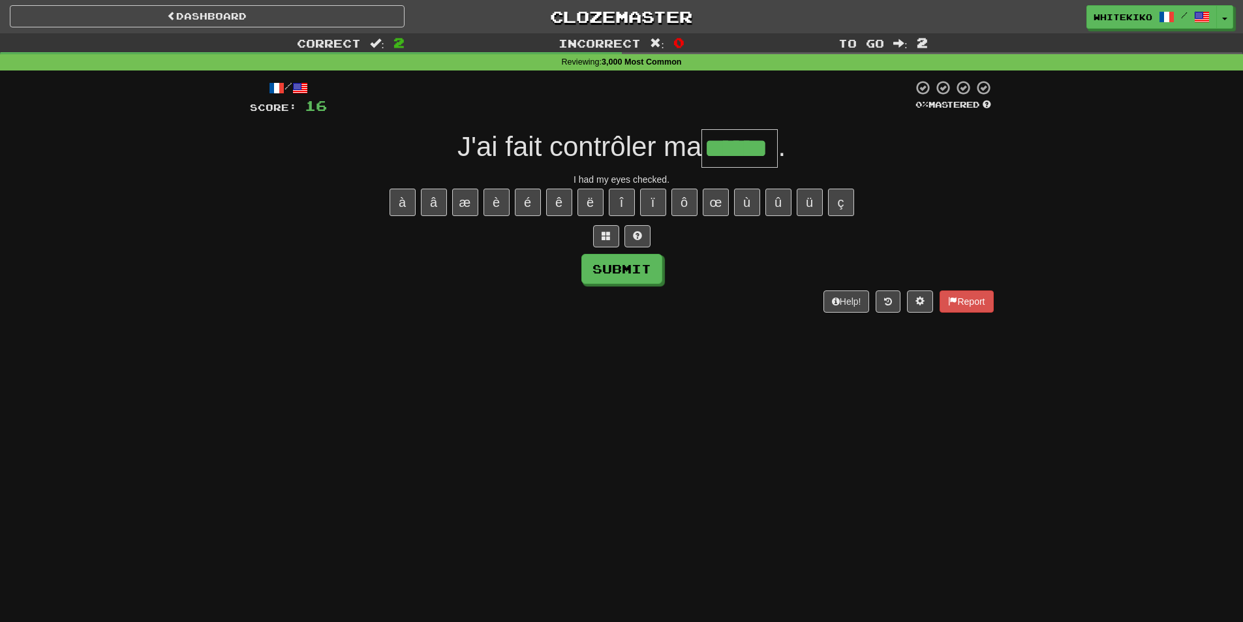
type input "******"
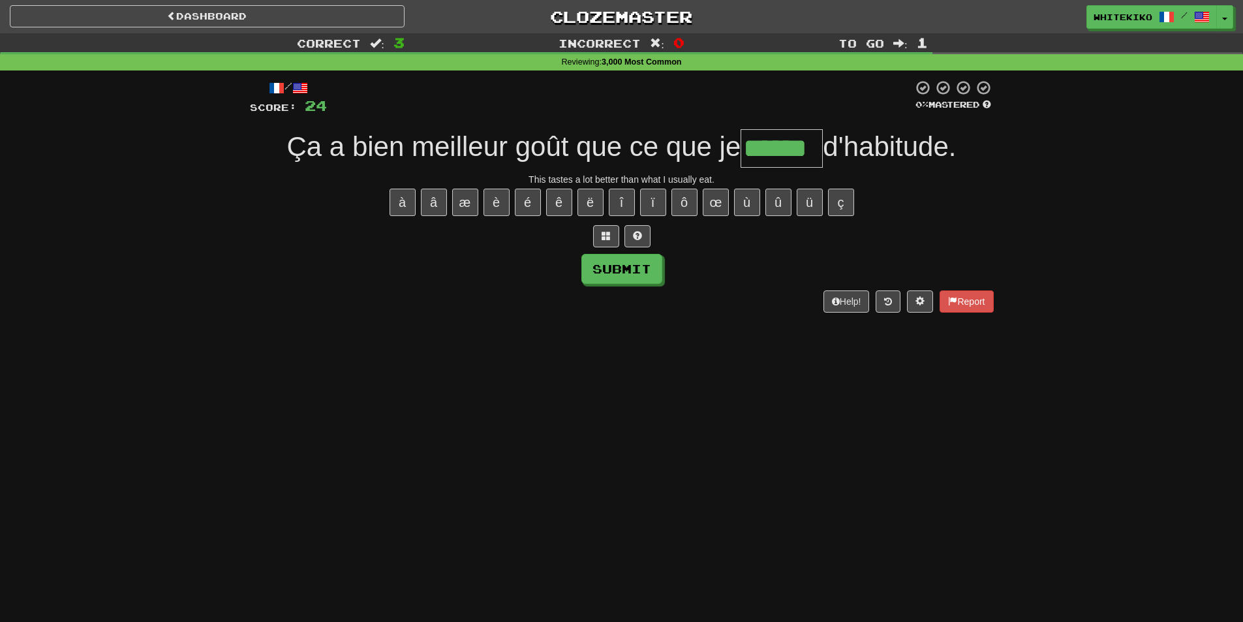
type input "******"
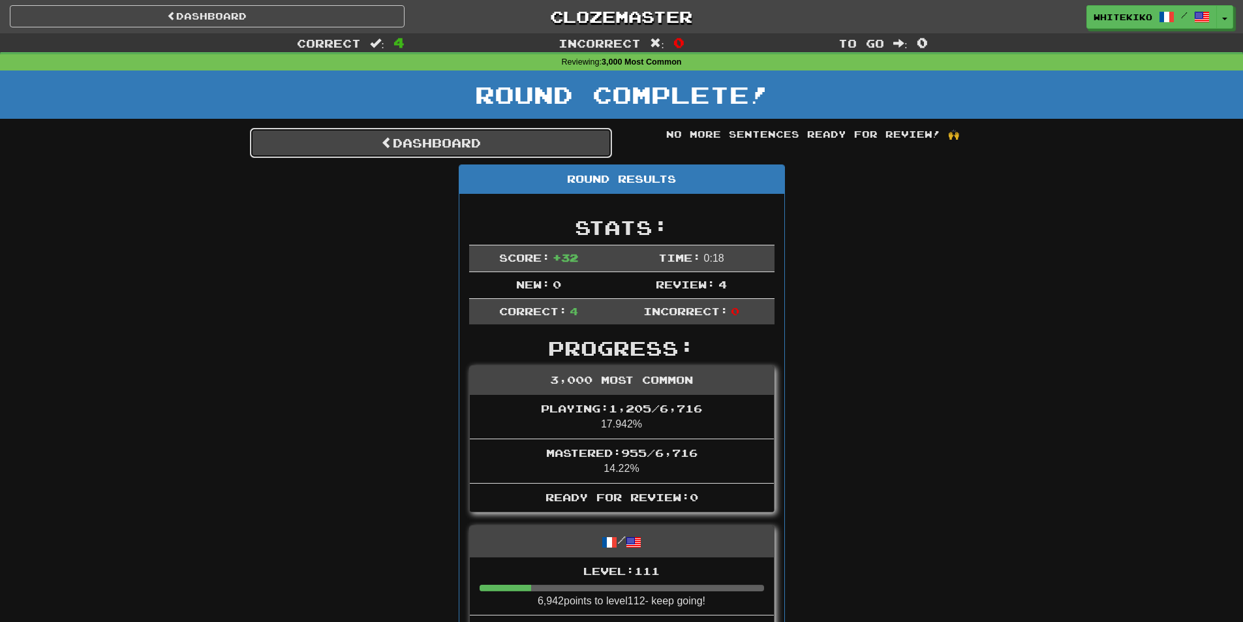
click at [495, 144] on link "Dashboard" at bounding box center [431, 143] width 362 height 30
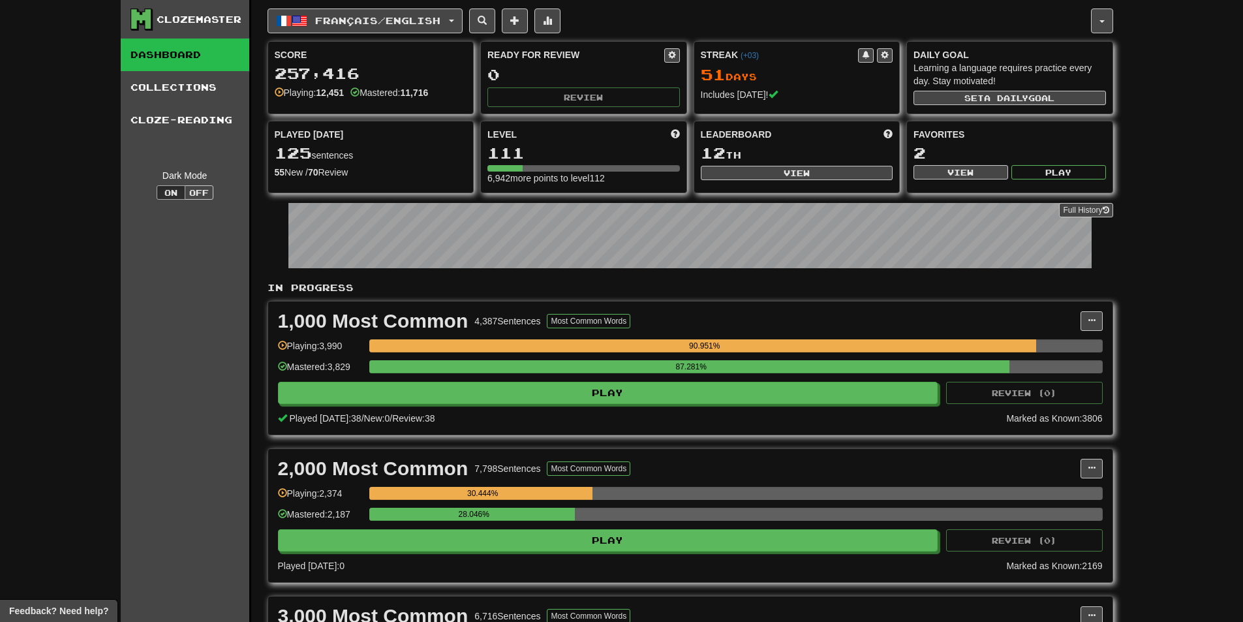
click at [0, 193] on div "Clozemaster Dashboard Collections Cloze-Reading Dark Mode On Off Dashboard Coll…" at bounding box center [621, 607] width 1243 height 1215
